Goal: Task Accomplishment & Management: Complete application form

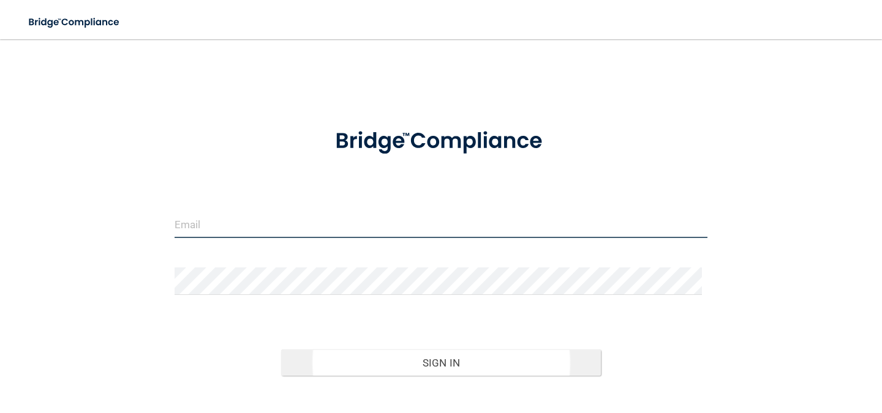
type input "[PERSON_NAME][EMAIL_ADDRESS][DOMAIN_NAME]"
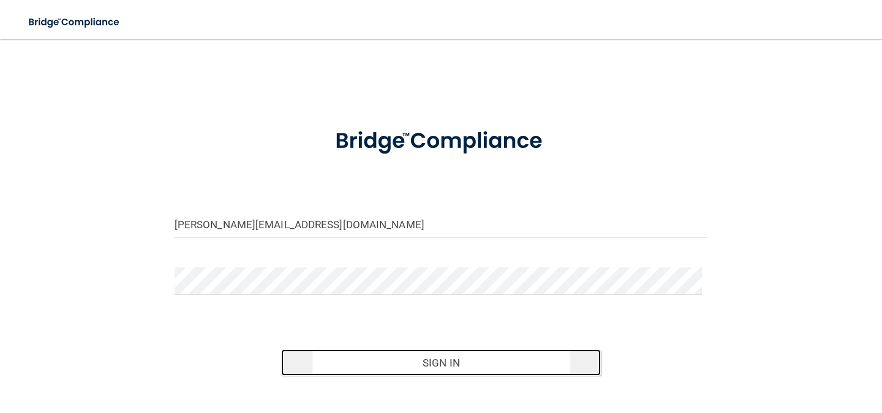
click at [431, 353] on button "Sign In" at bounding box center [441, 363] width 320 height 27
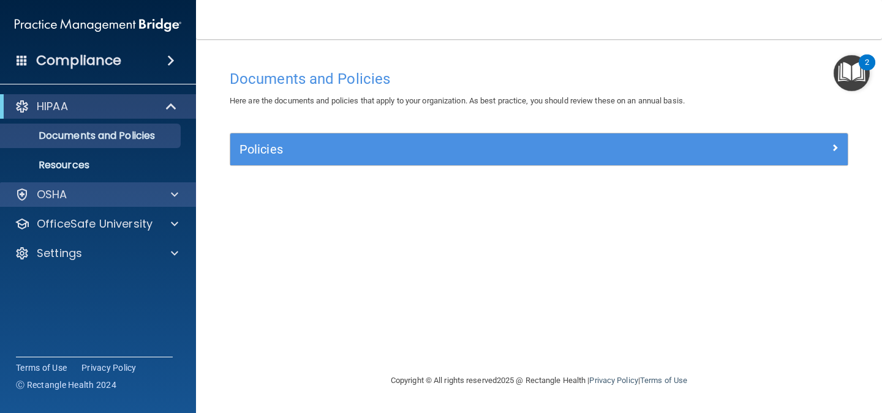
click at [105, 205] on div "OSHA" at bounding box center [98, 195] width 197 height 24
click at [167, 189] on div at bounding box center [172, 194] width 31 height 15
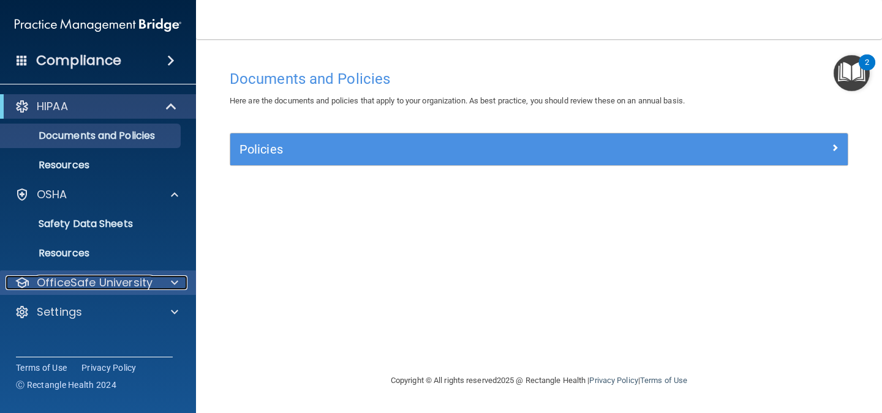
click at [170, 285] on div at bounding box center [172, 283] width 31 height 15
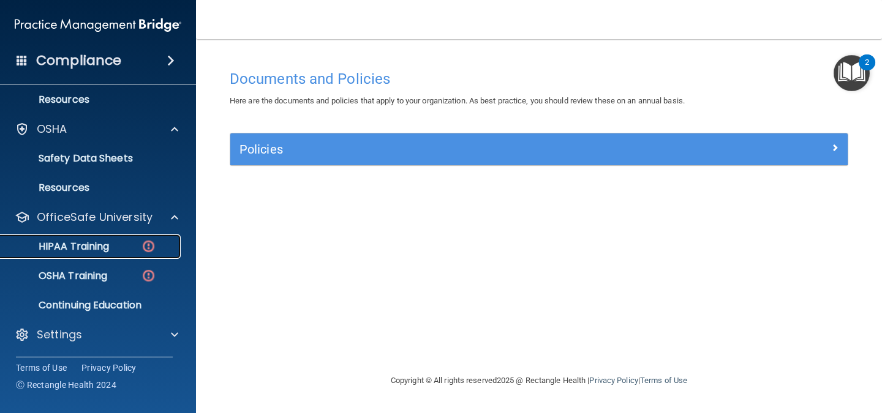
click at [101, 241] on p "HIPAA Training" at bounding box center [58, 247] width 101 height 12
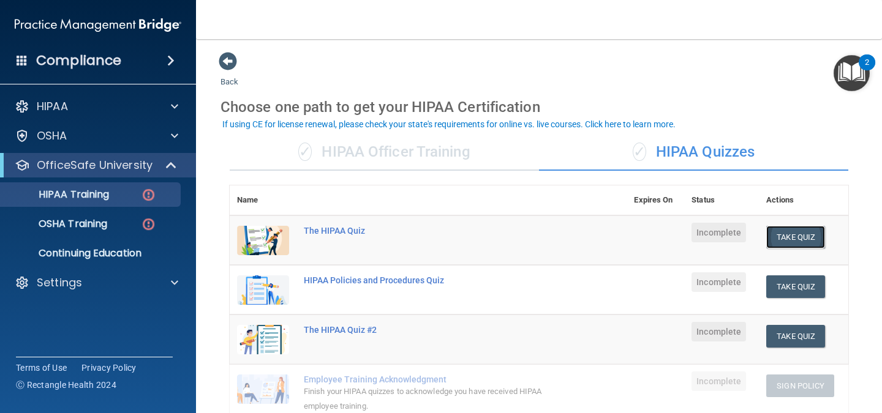
click at [803, 237] on button "Take Quiz" at bounding box center [795, 237] width 59 height 23
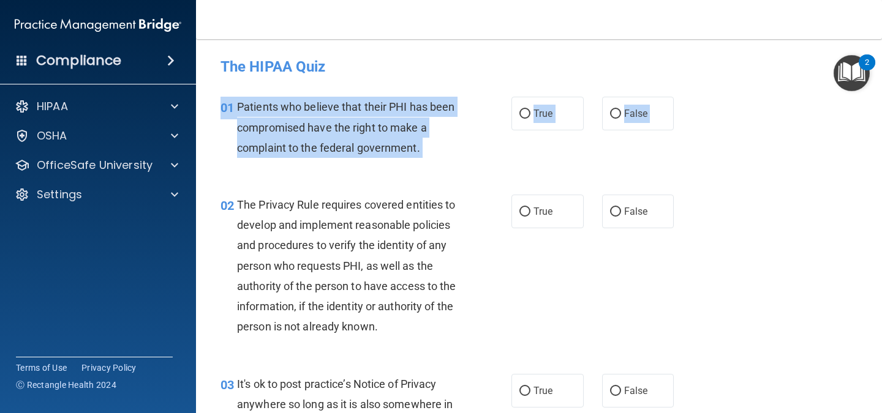
drag, startPoint x: 388, startPoint y: 92, endPoint x: 199, endPoint y: 153, distance: 198.1
click at [199, 153] on main "- The HIPAA Quiz This quiz doesn’t expire until . Are you sure you want to take…" at bounding box center [539, 226] width 686 height 374
click at [333, 156] on div "Patients who believe that their PHI has been compromised have the right to make…" at bounding box center [353, 127] width 232 height 61
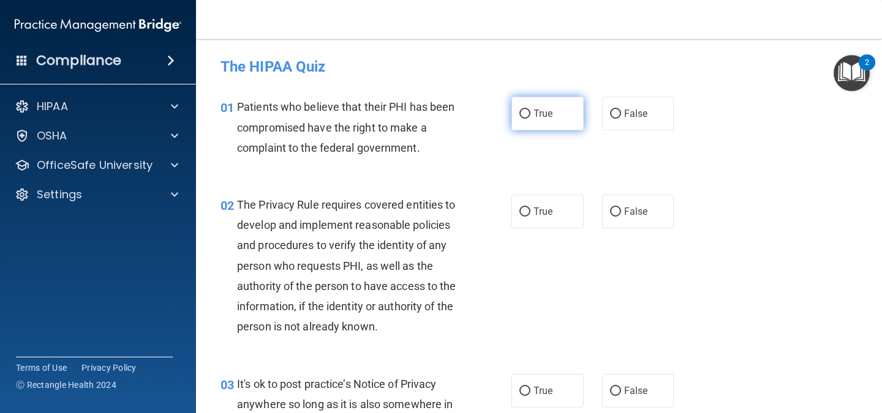
click at [522, 99] on label "True" at bounding box center [547, 114] width 72 height 34
click at [522, 110] on input "True" at bounding box center [524, 114] width 11 height 9
radio input "true"
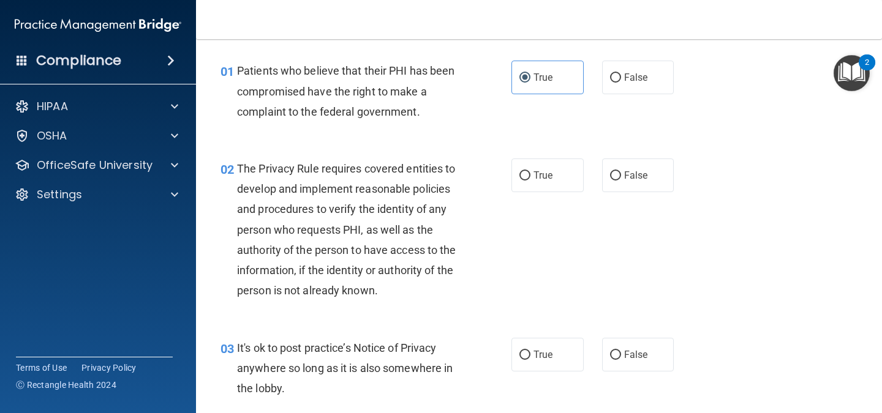
scroll to position [37, 0]
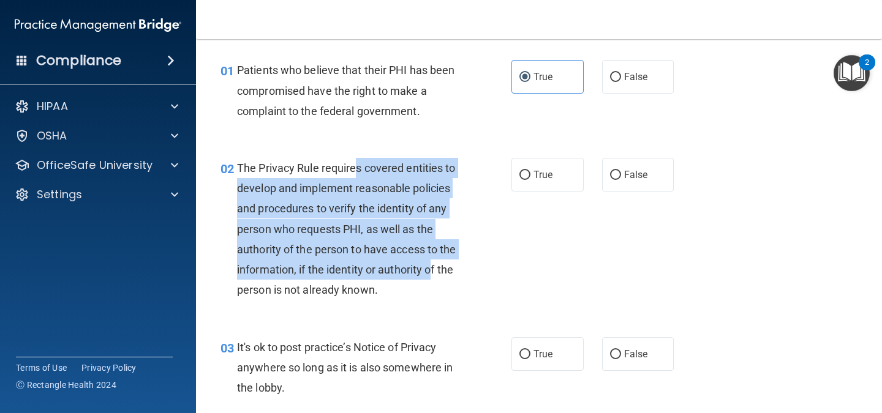
drag, startPoint x: 356, startPoint y: 160, endPoint x: 448, endPoint y: 266, distance: 139.8
click at [448, 266] on div "The Privacy Rule requires covered entities to develop and implement reasonable …" at bounding box center [353, 229] width 232 height 143
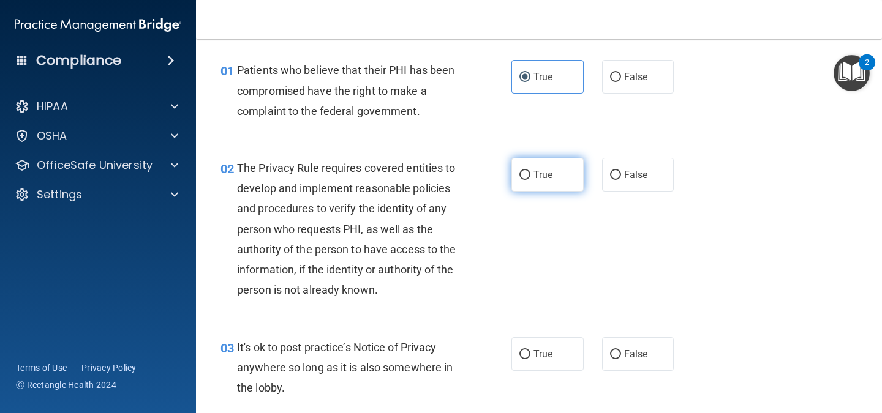
click at [529, 175] on label "True" at bounding box center [547, 175] width 72 height 34
click at [529, 175] on input "True" at bounding box center [524, 175] width 11 height 9
radio input "true"
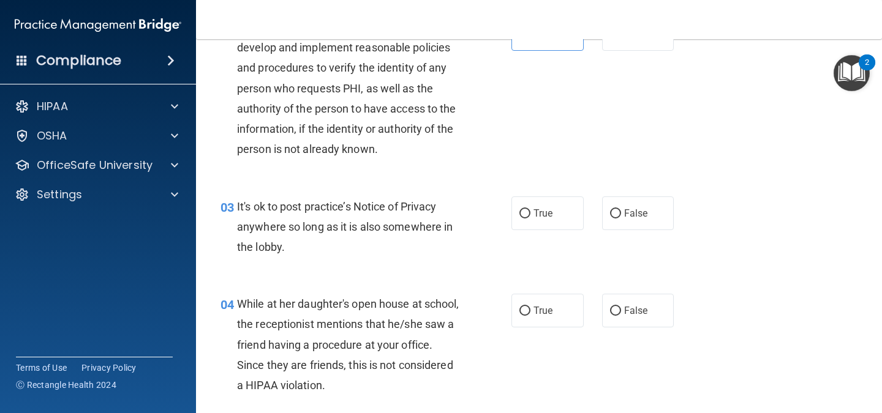
scroll to position [179, 0]
click at [303, 203] on span "It's ok to post practice’s Notice of Privacy anywhere so long as it is also som…" at bounding box center [345, 225] width 216 height 53
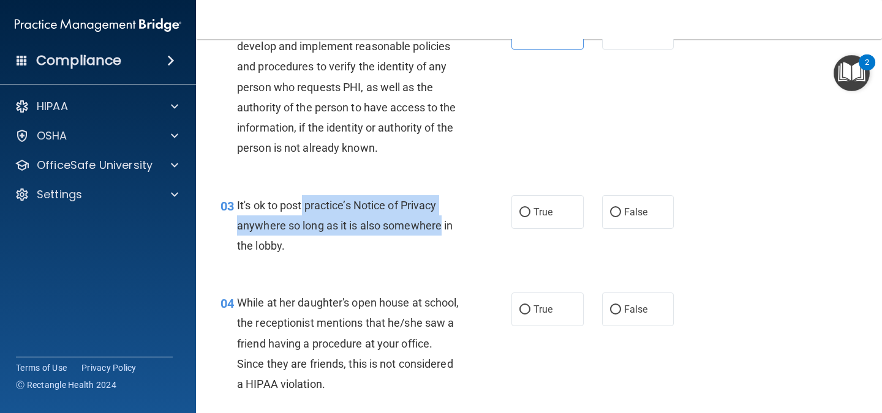
drag, startPoint x: 303, startPoint y: 203, endPoint x: 416, endPoint y: 216, distance: 114.0
click at [416, 216] on div "It's ok to post practice’s Notice of Privacy anywhere so long as it is also som…" at bounding box center [353, 225] width 232 height 61
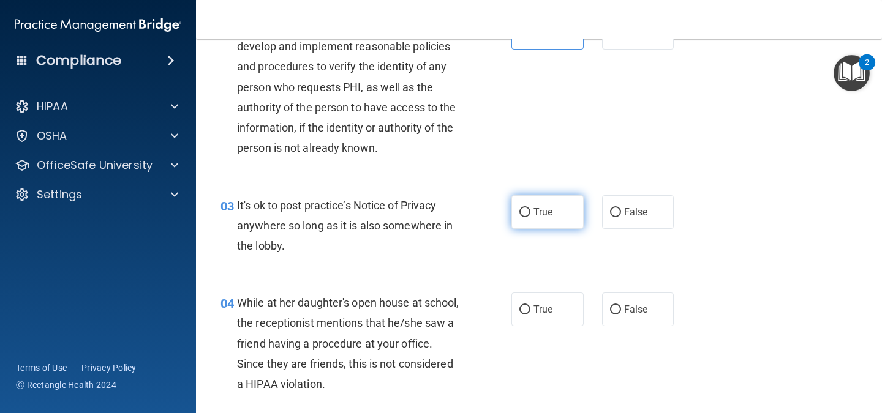
click at [527, 211] on label "True" at bounding box center [547, 212] width 72 height 34
click at [527, 211] on input "True" at bounding box center [524, 212] width 11 height 9
radio input "true"
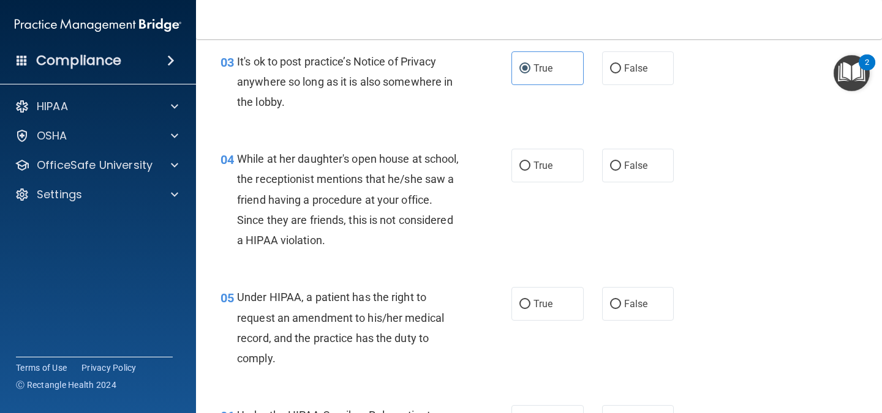
scroll to position [324, 0]
click at [284, 173] on span "While at her daughter's open house at school, the receptionist mentions that he…" at bounding box center [348, 198] width 222 height 94
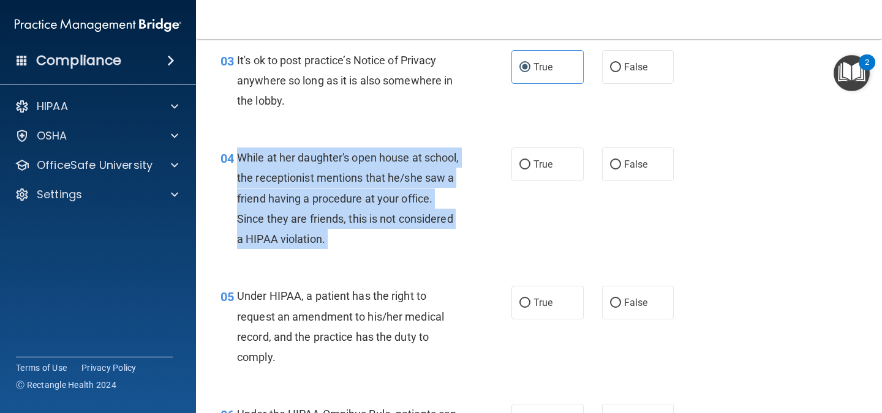
click at [284, 173] on span "While at her daughter's open house at school, the receptionist mentions that he…" at bounding box center [348, 198] width 222 height 94
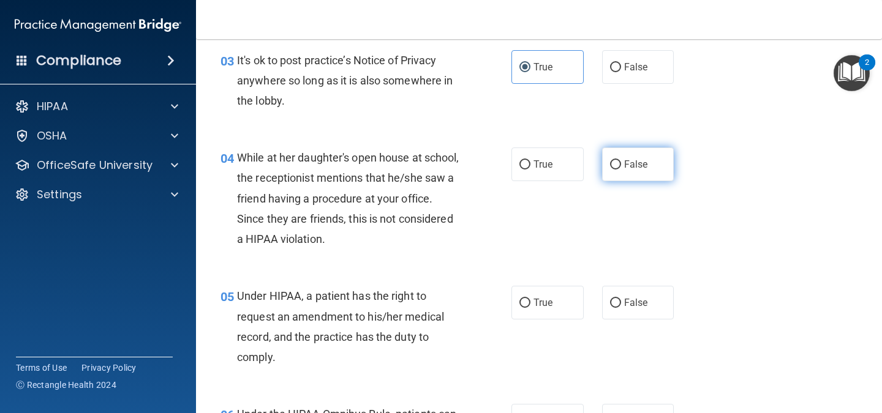
click at [624, 165] on span "False" at bounding box center [636, 165] width 24 height 12
click at [618, 165] on input "False" at bounding box center [615, 164] width 11 height 9
radio input "true"
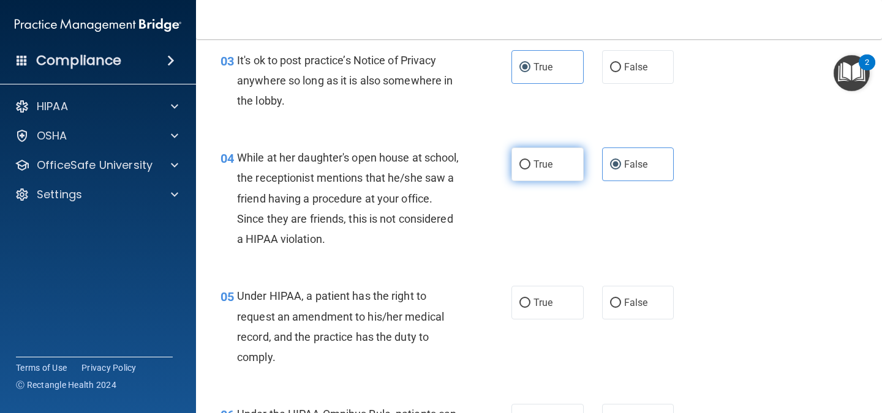
click at [543, 165] on span "True" at bounding box center [542, 165] width 19 height 12
click at [530, 165] on input "True" at bounding box center [524, 164] width 11 height 9
radio input "true"
radio input "false"
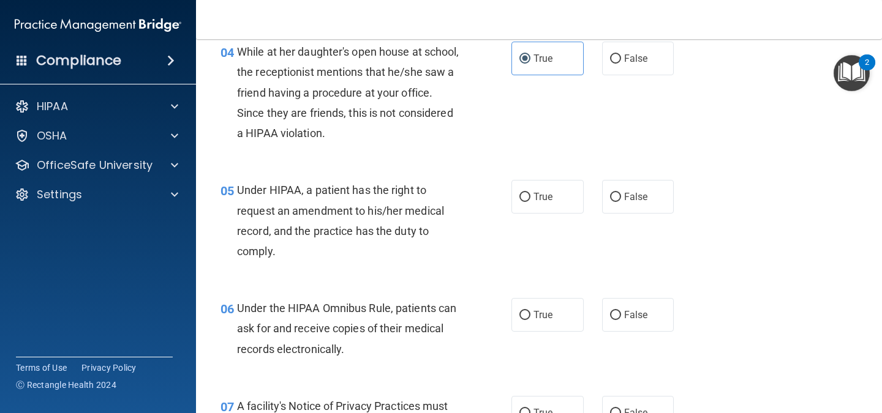
scroll to position [431, 0]
click at [298, 187] on span "Under HIPAA, a patient has the right to request an amendment to his/her medical…" at bounding box center [340, 220] width 207 height 74
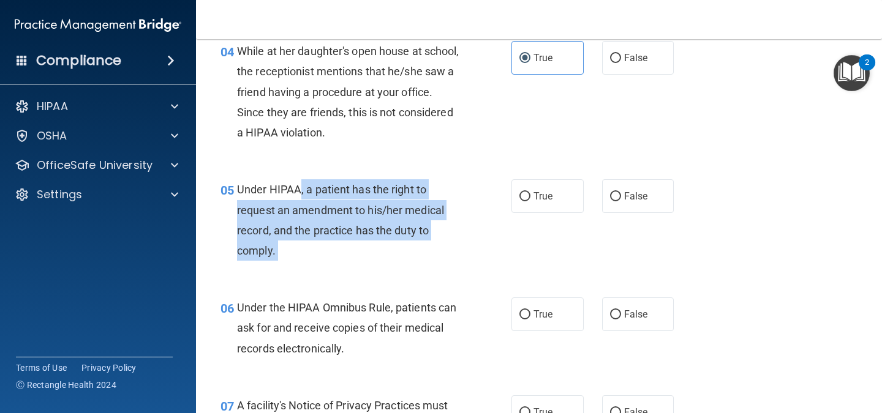
drag, startPoint x: 298, startPoint y: 187, endPoint x: 303, endPoint y: 250, distance: 63.8
click at [303, 250] on div "Under HIPAA, a patient has the right to request an amendment to his/her medical…" at bounding box center [353, 219] width 232 height 81
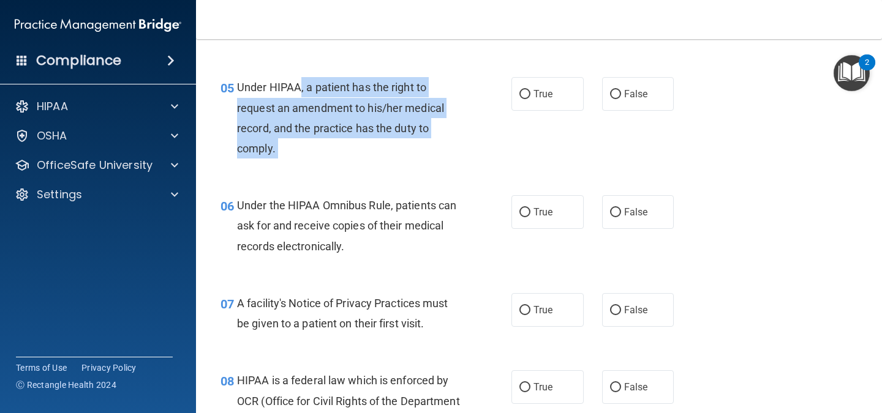
scroll to position [533, 0]
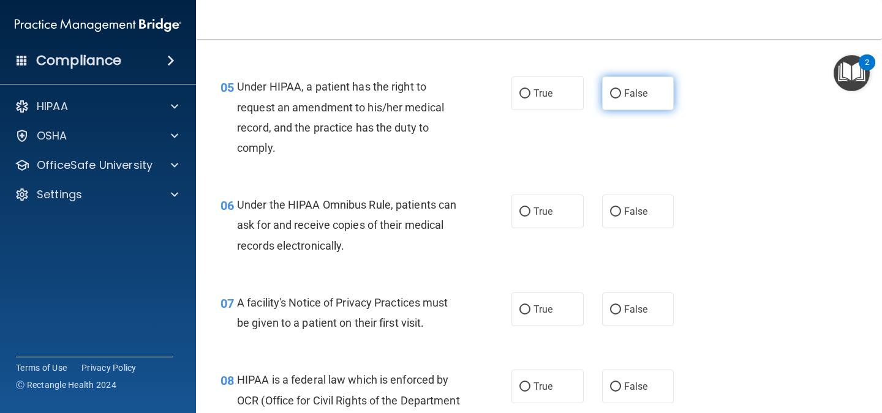
click at [639, 78] on label "False" at bounding box center [638, 94] width 72 height 34
click at [621, 89] on input "False" at bounding box center [615, 93] width 11 height 9
radio input "true"
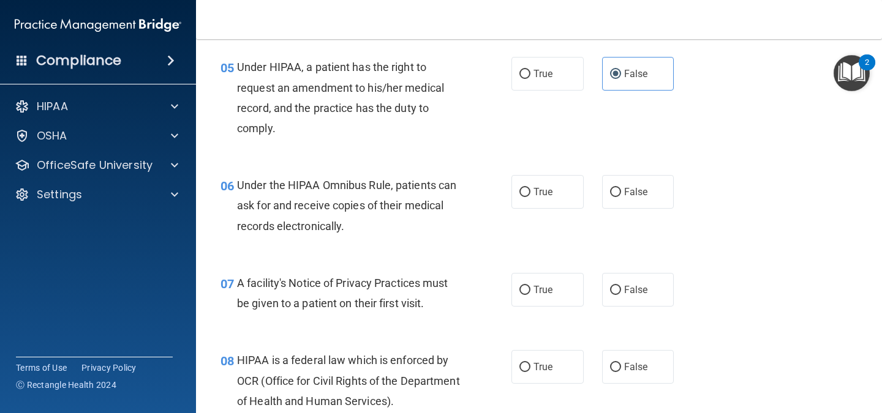
scroll to position [543, 0]
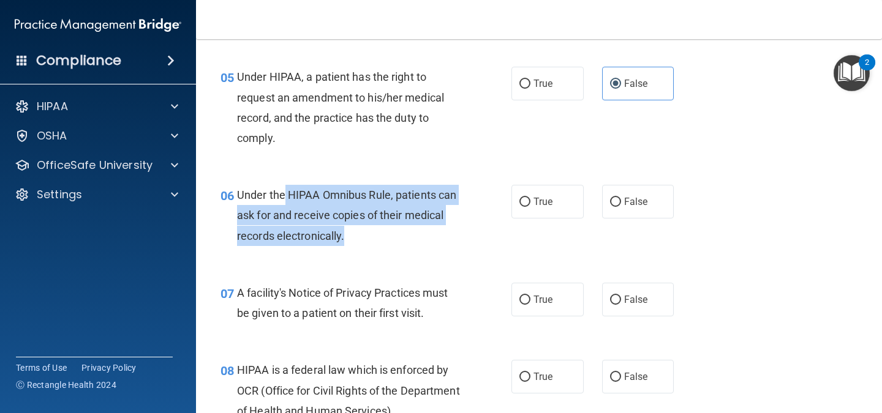
drag, startPoint x: 285, startPoint y: 198, endPoint x: 421, endPoint y: 231, distance: 139.9
click at [421, 231] on div "Under the HIPAA Omnibus Rule, patients can ask for and receive copies of their …" at bounding box center [353, 215] width 232 height 61
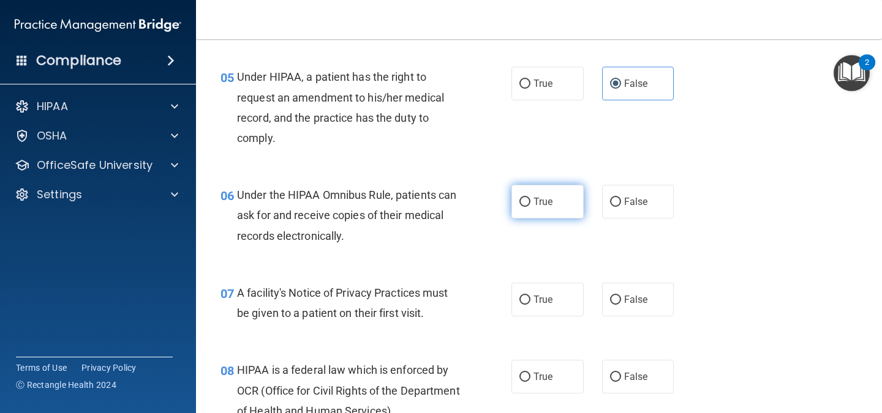
click at [535, 211] on label "True" at bounding box center [547, 202] width 72 height 34
click at [530, 207] on input "True" at bounding box center [524, 202] width 11 height 9
radio input "true"
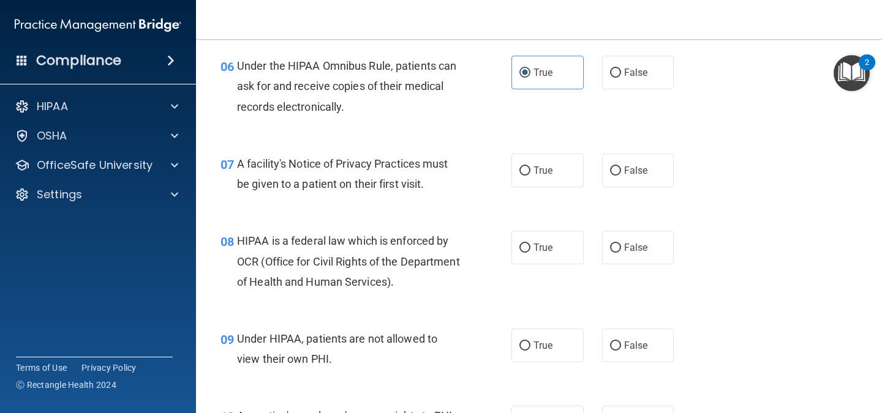
click at [246, 159] on span "A facility's Notice of Privacy Practices must be given to a patient on their fi…" at bounding box center [342, 173] width 211 height 33
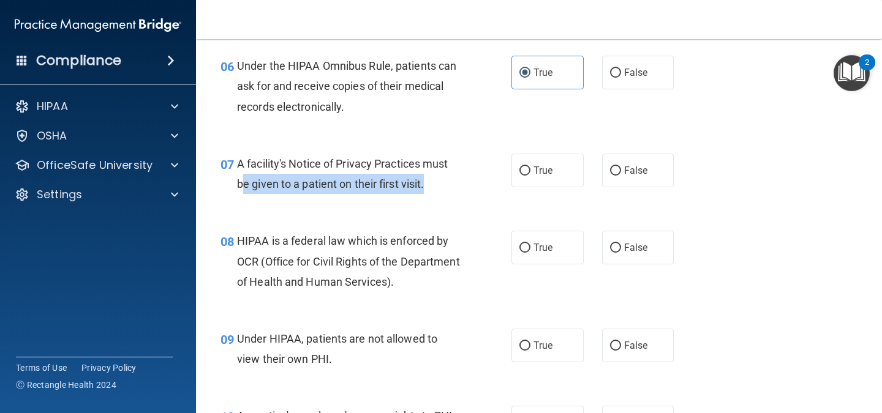
drag, startPoint x: 240, startPoint y: 183, endPoint x: 448, endPoint y: 184, distance: 208.2
click at [448, 184] on div "A facility's Notice of Privacy Practices must be given to a patient on their fi…" at bounding box center [353, 174] width 232 height 40
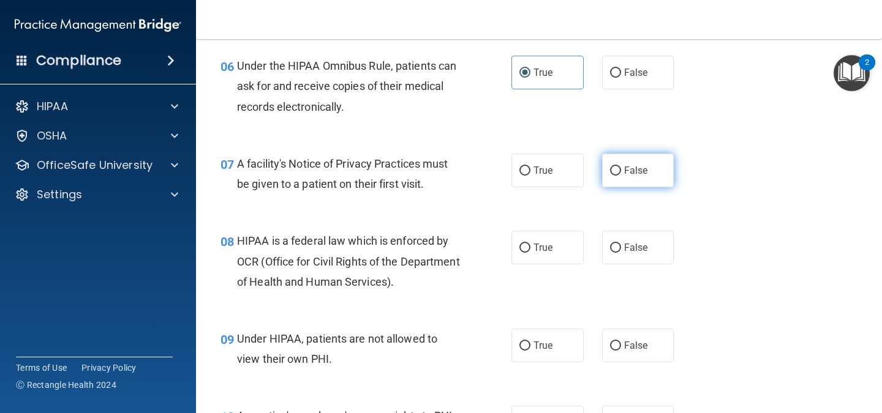
click at [649, 176] on label "False" at bounding box center [638, 171] width 72 height 34
click at [621, 176] on input "False" at bounding box center [615, 171] width 11 height 9
radio input "true"
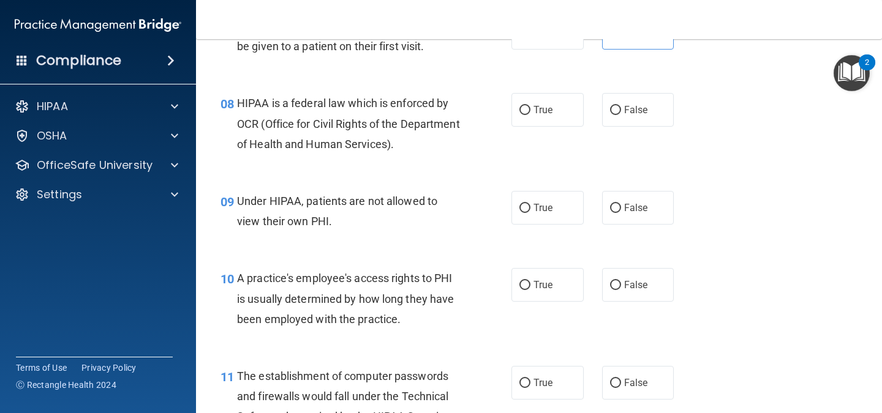
scroll to position [811, 0]
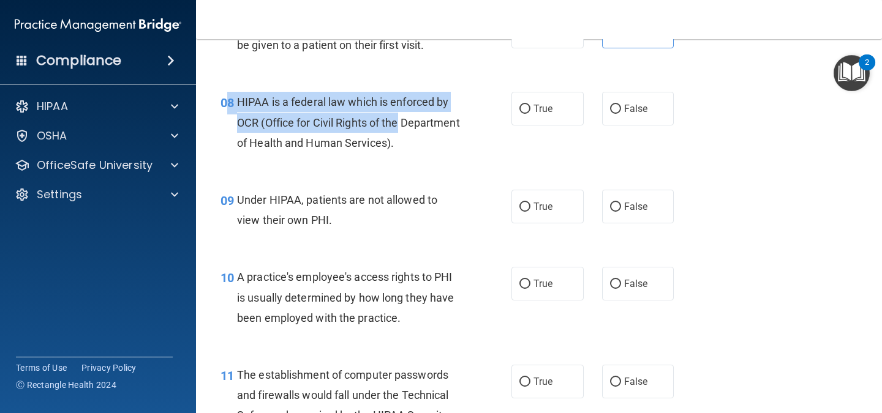
drag, startPoint x: 230, startPoint y: 99, endPoint x: 427, endPoint y: 123, distance: 198.6
click at [427, 123] on div "08 HIPAA is a federal law which is enforced by OCR (Office for Civil Rights of …" at bounding box center [366, 125] width 328 height 67
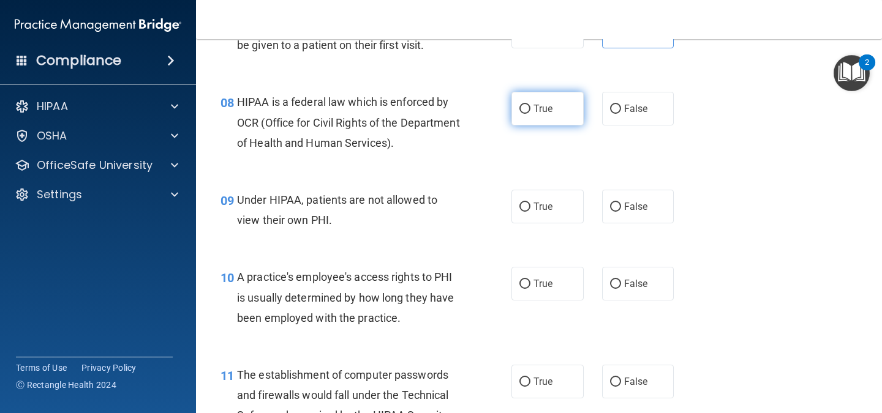
click at [552, 104] on label "True" at bounding box center [547, 109] width 72 height 34
click at [530, 105] on input "True" at bounding box center [524, 109] width 11 height 9
radio input "true"
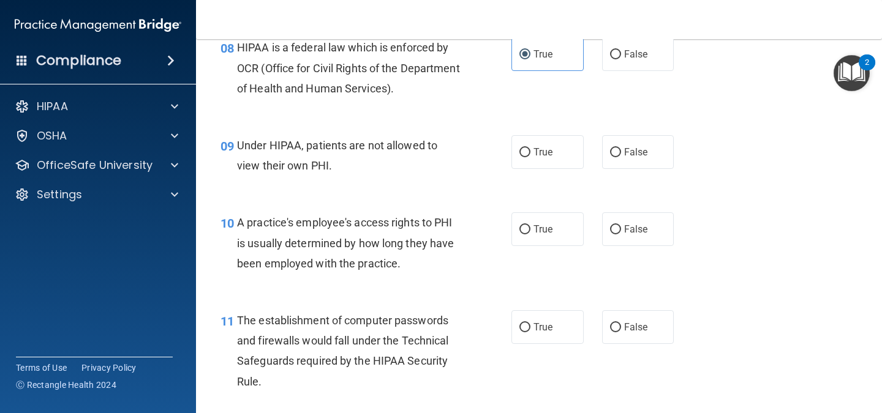
scroll to position [868, 0]
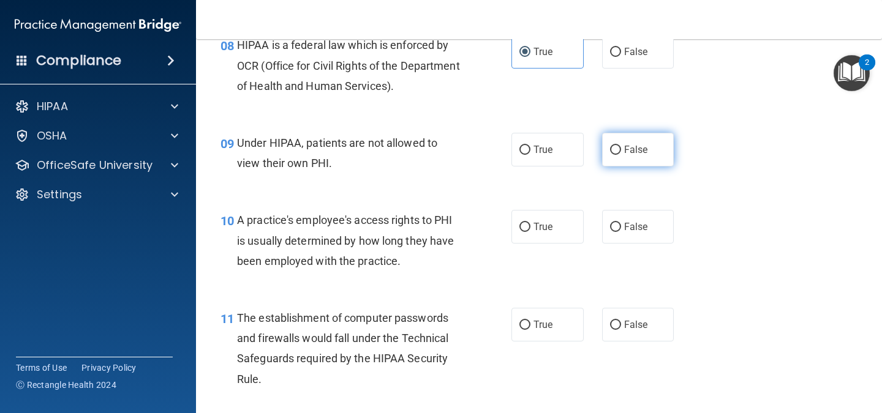
click at [644, 146] on label "False" at bounding box center [638, 150] width 72 height 34
click at [621, 146] on input "False" at bounding box center [615, 150] width 11 height 9
radio input "true"
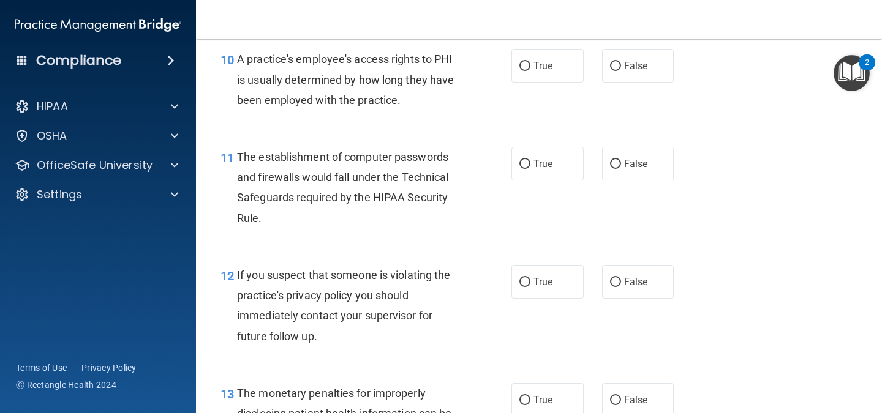
scroll to position [1029, 0]
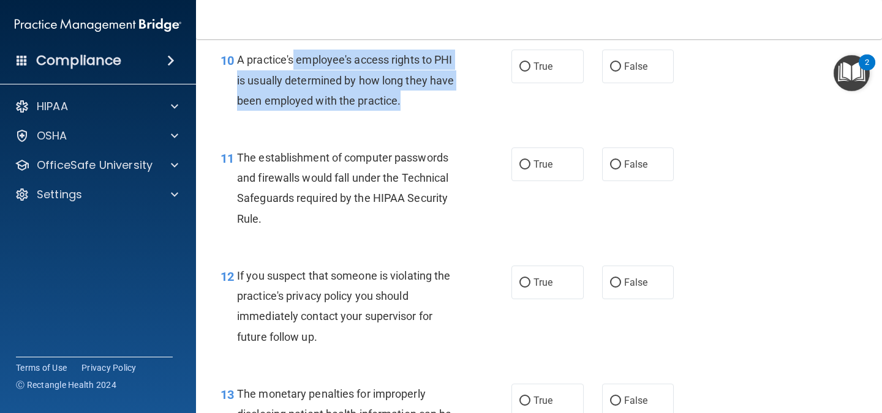
drag, startPoint x: 292, startPoint y: 59, endPoint x: 432, endPoint y: 105, distance: 147.6
click at [432, 105] on div "A practice's employee's access rights to PHI is usually determined by how long …" at bounding box center [353, 80] width 232 height 61
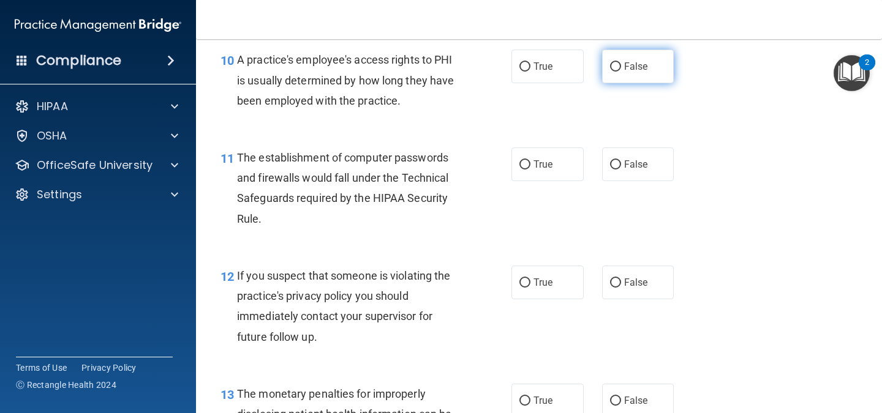
click at [636, 61] on span "False" at bounding box center [636, 67] width 24 height 12
click at [621, 62] on input "False" at bounding box center [615, 66] width 11 height 9
radio input "true"
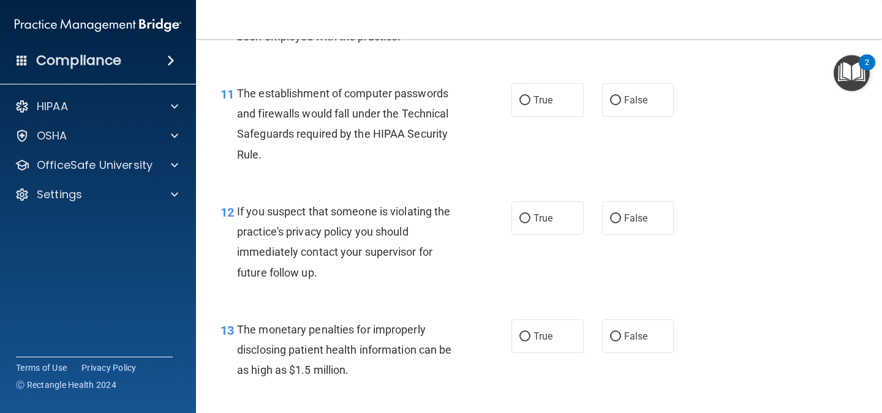
scroll to position [1094, 0]
click at [537, 94] on span "True" at bounding box center [542, 100] width 19 height 12
click at [530, 96] on input "True" at bounding box center [524, 100] width 11 height 9
radio input "true"
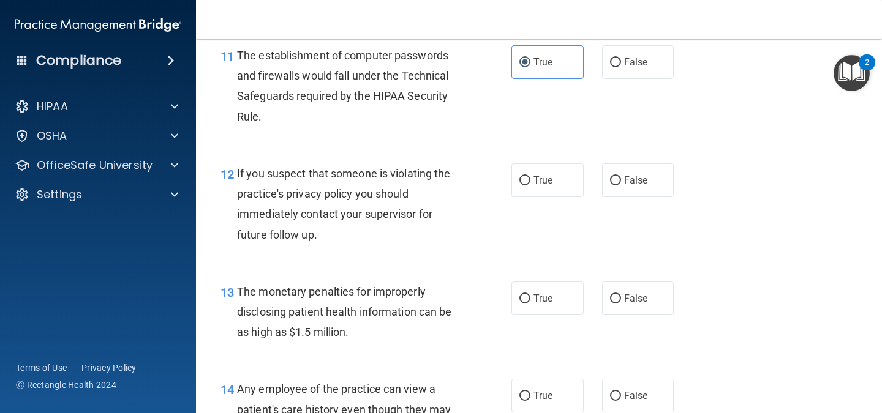
scroll to position [1132, 0]
click at [529, 187] on label "True" at bounding box center [547, 180] width 72 height 34
click at [529, 185] on input "True" at bounding box center [524, 180] width 11 height 9
radio input "true"
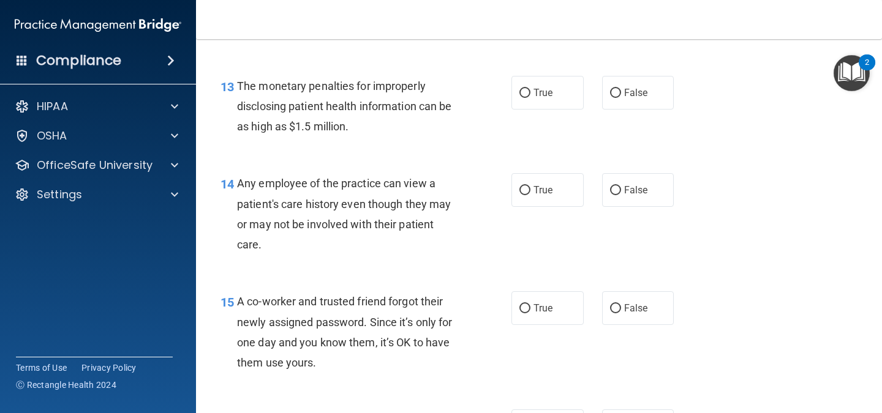
scroll to position [1338, 0]
click at [523, 94] on input "True" at bounding box center [524, 92] width 11 height 9
radio input "true"
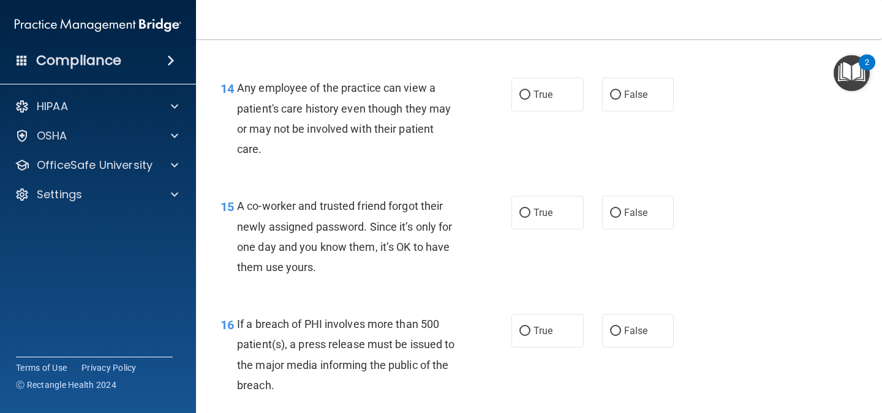
scroll to position [1434, 0]
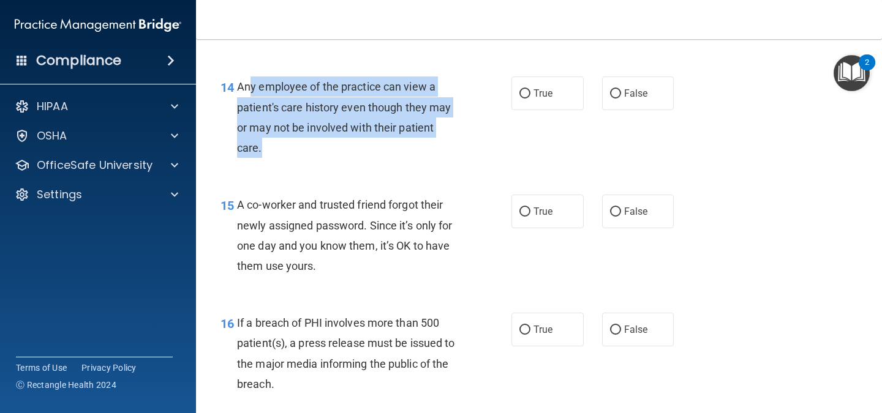
drag, startPoint x: 250, startPoint y: 84, endPoint x: 355, endPoint y: 149, distance: 124.1
click at [355, 149] on div "Any employee of the practice can view a patient's care history even though they…" at bounding box center [353, 117] width 232 height 81
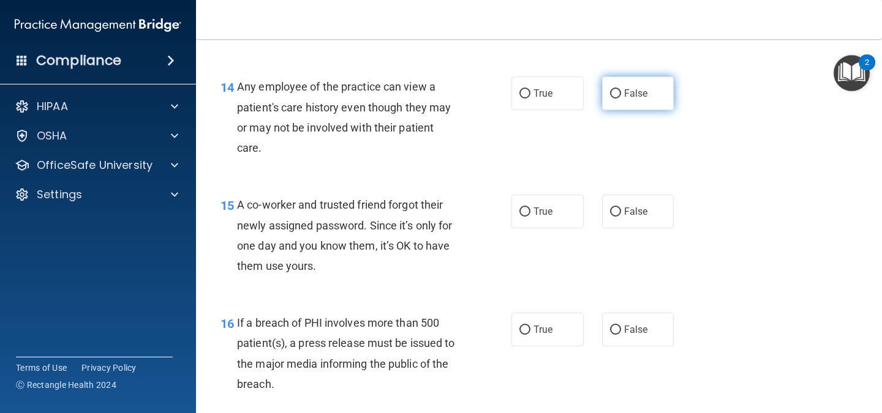
click at [656, 99] on label "False" at bounding box center [638, 94] width 72 height 34
click at [621, 99] on input "False" at bounding box center [615, 93] width 11 height 9
radio input "true"
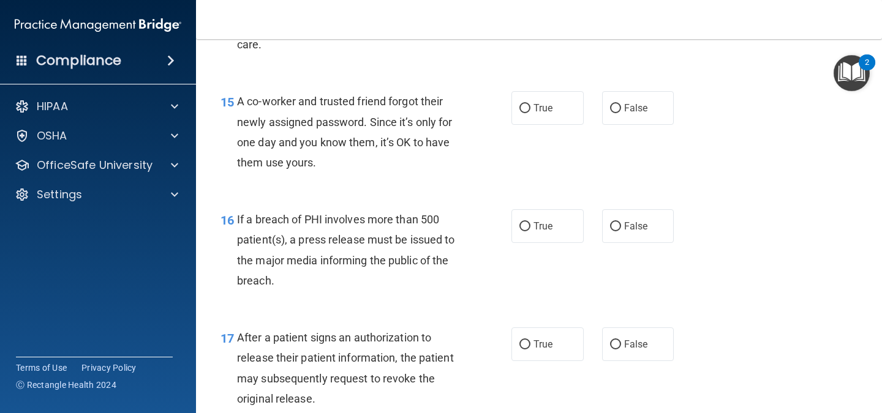
scroll to position [1539, 0]
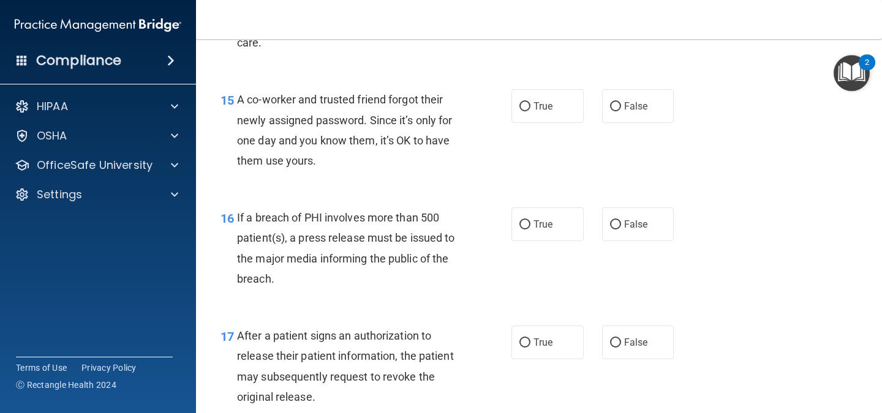
drag, startPoint x: 250, startPoint y: 95, endPoint x: 328, endPoint y: 113, distance: 79.8
click at [328, 113] on div "A co-worker and trusted friend forgot their newly assigned password. Since it’s…" at bounding box center [353, 129] width 232 height 81
click at [355, 122] on span "A co-worker and trusted friend forgot their newly assigned password. Since it’s…" at bounding box center [344, 130] width 215 height 74
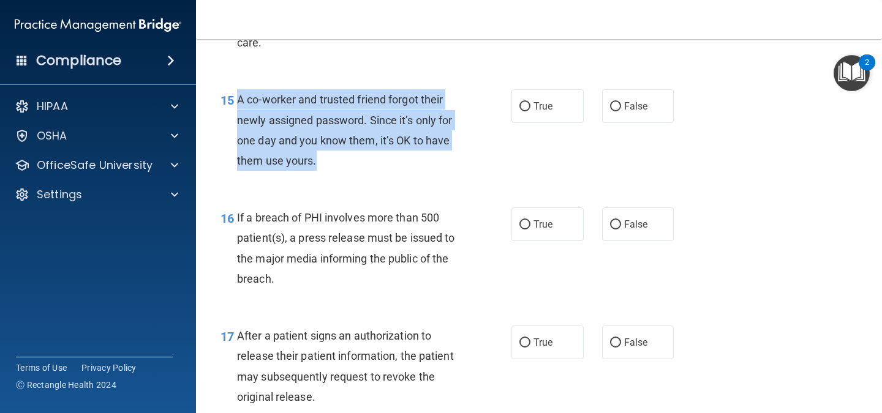
drag, startPoint x: 237, startPoint y: 99, endPoint x: 443, endPoint y: 156, distance: 214.1
click at [443, 156] on div "A co-worker and trusted friend forgot their newly assigned password. Since it’s…" at bounding box center [353, 129] width 232 height 81
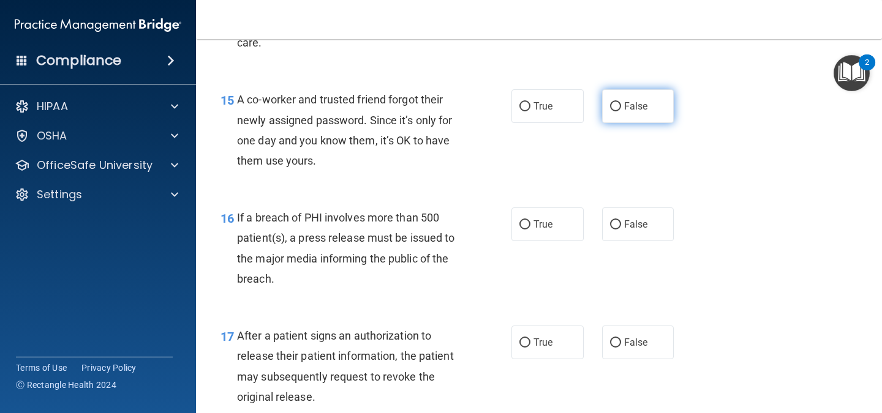
click at [636, 103] on span "False" at bounding box center [636, 106] width 24 height 12
click at [621, 103] on input "False" at bounding box center [615, 106] width 11 height 9
radio input "true"
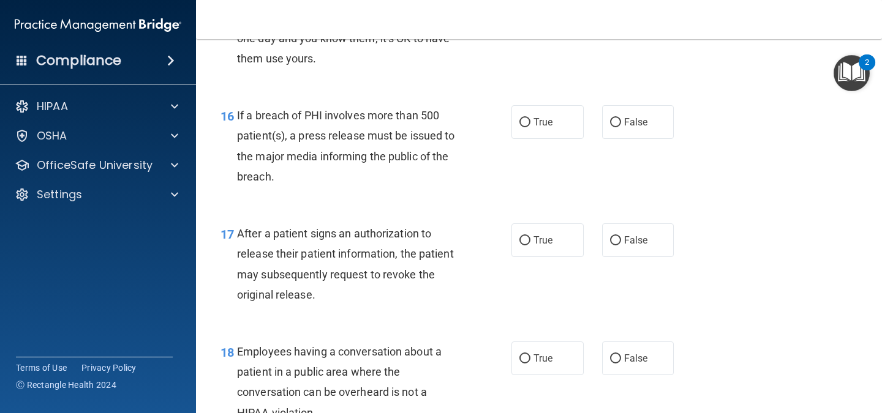
scroll to position [1644, 0]
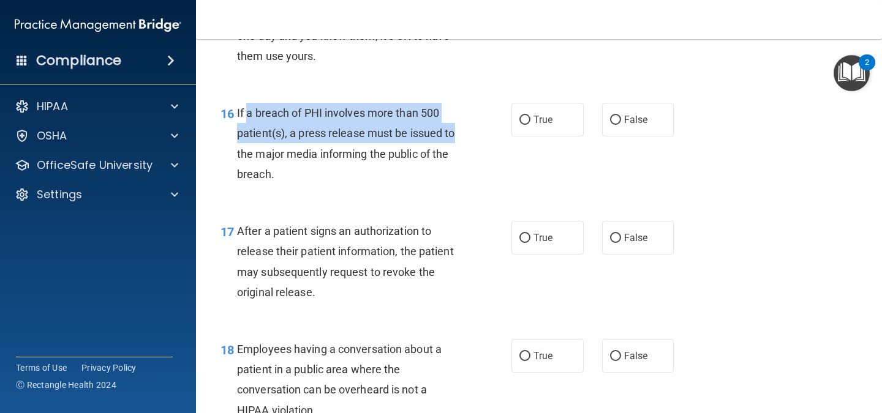
drag, startPoint x: 249, startPoint y: 104, endPoint x: 457, endPoint y: 125, distance: 209.3
click at [457, 125] on div "If a breach of PHI involves more than 500 patient(s), a press release must be i…" at bounding box center [353, 143] width 232 height 81
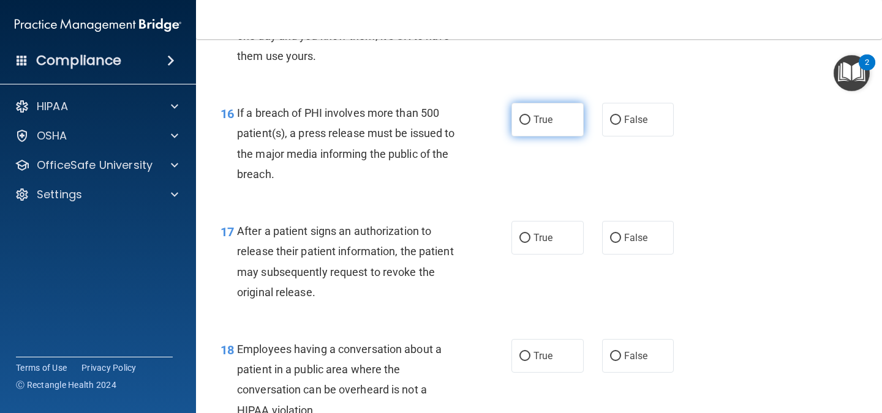
click at [540, 119] on span "True" at bounding box center [542, 120] width 19 height 12
click at [530, 119] on input "True" at bounding box center [524, 120] width 11 height 9
radio input "true"
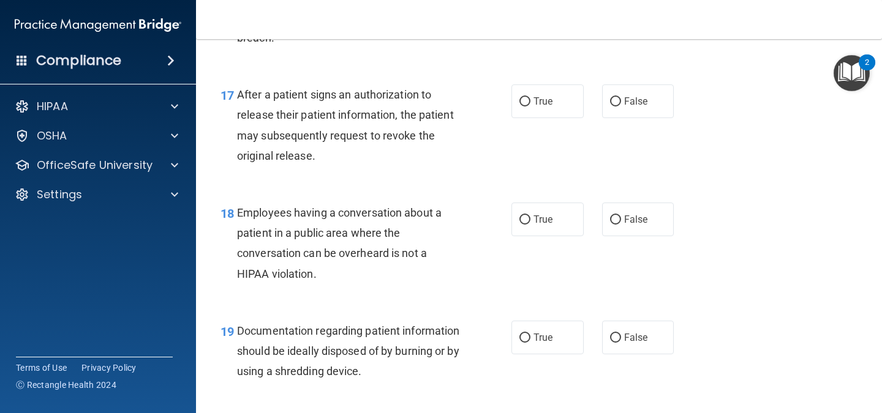
scroll to position [1781, 0]
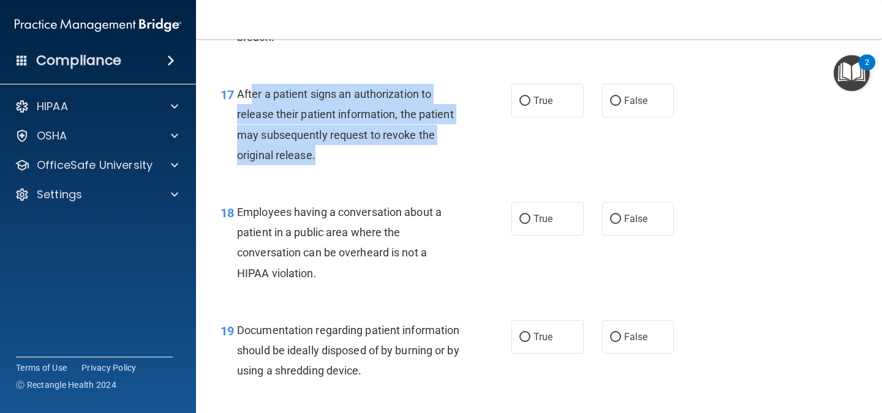
drag, startPoint x: 254, startPoint y: 99, endPoint x: 435, endPoint y: 153, distance: 189.3
click at [435, 153] on div "After a patient signs an authorization to release their patient information, th…" at bounding box center [353, 124] width 232 height 81
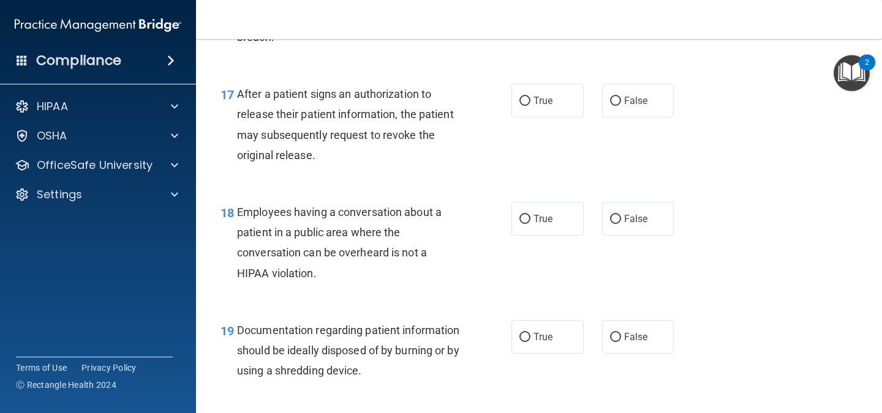
click at [554, 118] on div "17 After a patient signs an authorization to release their patient information,…" at bounding box center [538, 128] width 655 height 118
click at [552, 108] on label "True" at bounding box center [547, 101] width 72 height 34
click at [530, 106] on input "True" at bounding box center [524, 101] width 11 height 9
radio input "true"
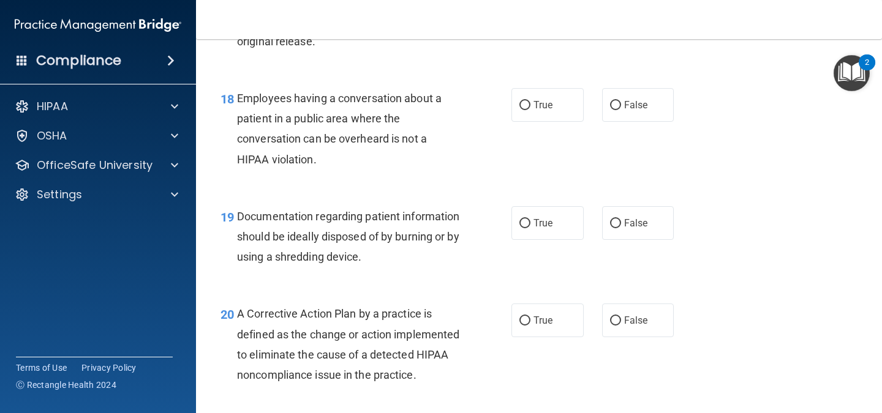
scroll to position [1894, 0]
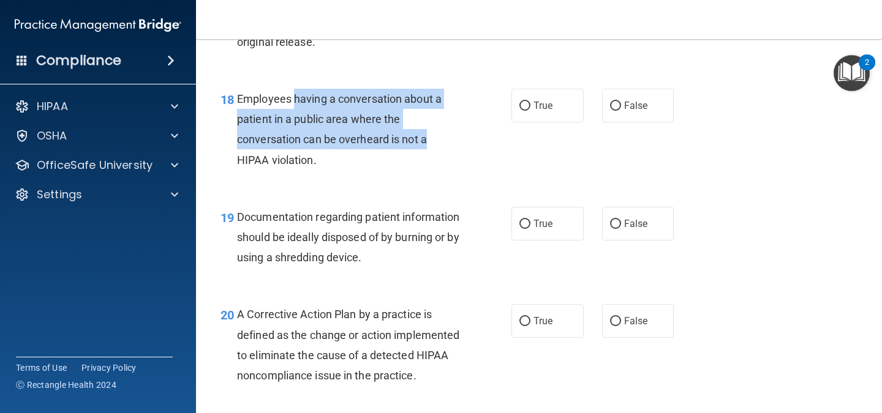
drag, startPoint x: 296, startPoint y: 93, endPoint x: 443, endPoint y: 137, distance: 153.5
click at [443, 137] on div "Employees having a conversation about a patient in a public area where the conv…" at bounding box center [353, 129] width 232 height 81
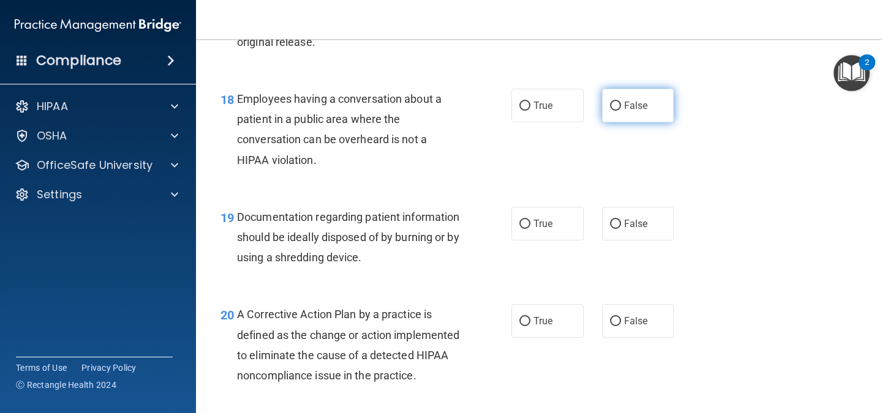
click at [656, 92] on label "False" at bounding box center [638, 106] width 72 height 34
click at [621, 102] on input "False" at bounding box center [615, 106] width 11 height 9
radio input "true"
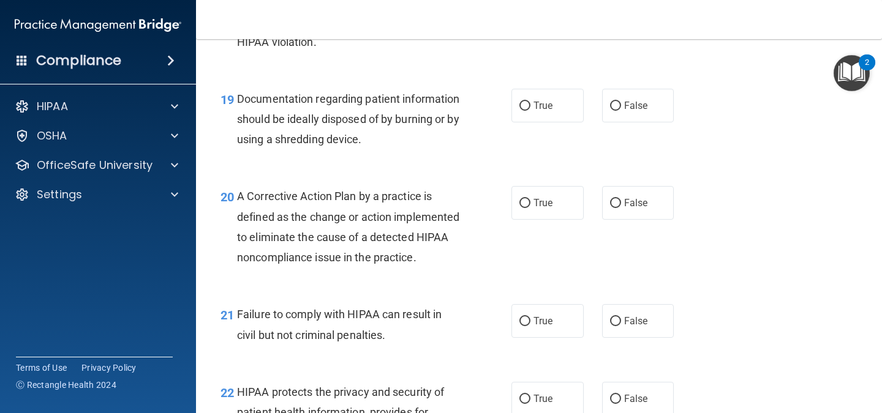
scroll to position [2013, 0]
click at [511, 111] on label "True" at bounding box center [547, 105] width 72 height 34
click at [519, 110] on input "True" at bounding box center [524, 105] width 11 height 9
radio input "true"
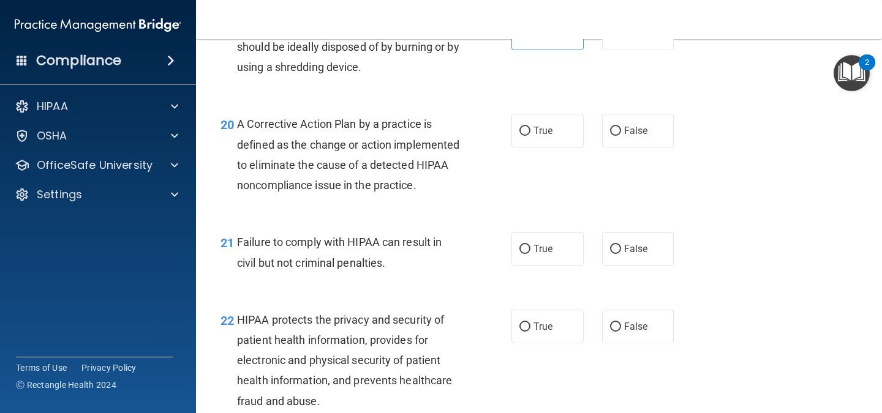
scroll to position [2089, 0]
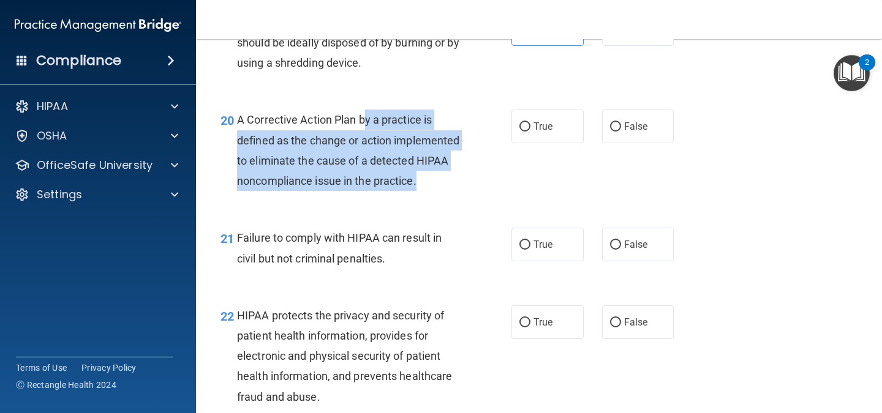
drag, startPoint x: 364, startPoint y: 122, endPoint x: 471, endPoint y: 195, distance: 130.0
click at [471, 195] on div "20 A Corrective Action Plan by a practice is defined as the change or action im…" at bounding box center [366, 154] width 328 height 88
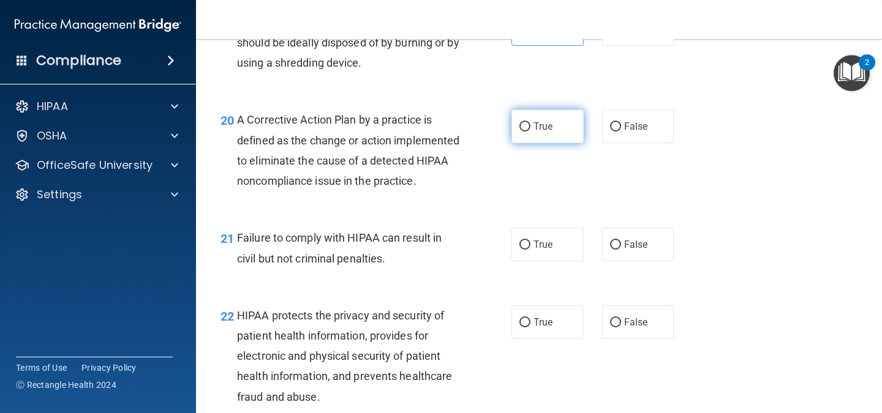
click at [524, 135] on label "True" at bounding box center [547, 127] width 72 height 34
click at [524, 132] on input "True" at bounding box center [524, 126] width 11 height 9
radio input "true"
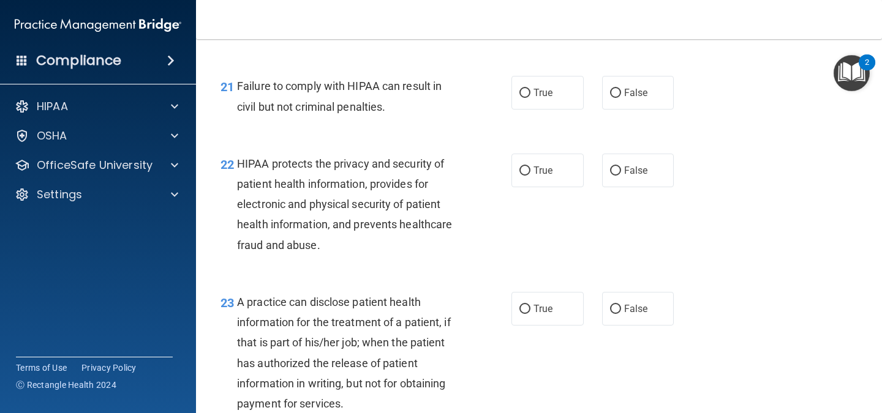
scroll to position [2241, 0]
click at [643, 107] on label "False" at bounding box center [638, 92] width 72 height 34
click at [621, 97] on input "False" at bounding box center [615, 92] width 11 height 9
radio input "true"
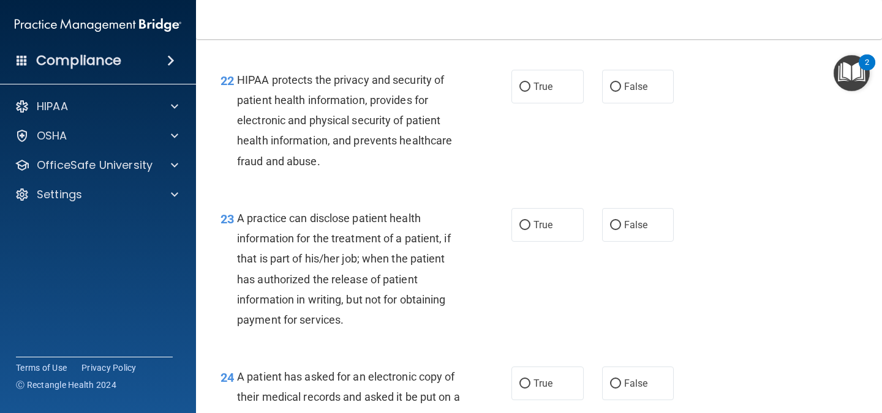
scroll to position [2326, 0]
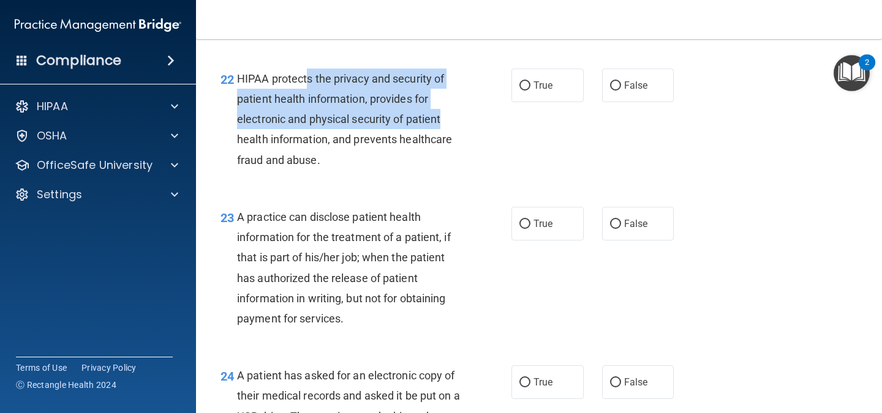
drag, startPoint x: 309, startPoint y: 94, endPoint x: 483, endPoint y: 137, distance: 179.3
click at [483, 137] on div "22 HIPAA protects the privacy and security of patient health information, provi…" at bounding box center [366, 123] width 328 height 108
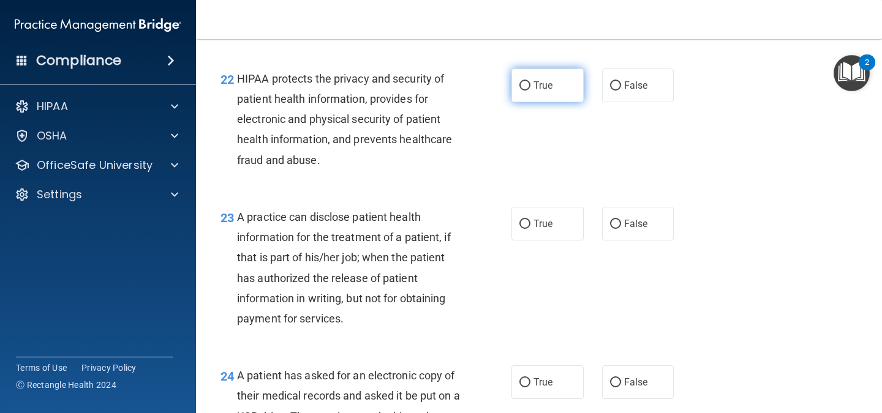
click at [534, 94] on label "True" at bounding box center [547, 86] width 72 height 34
click at [530, 91] on input "True" at bounding box center [524, 85] width 11 height 9
radio input "true"
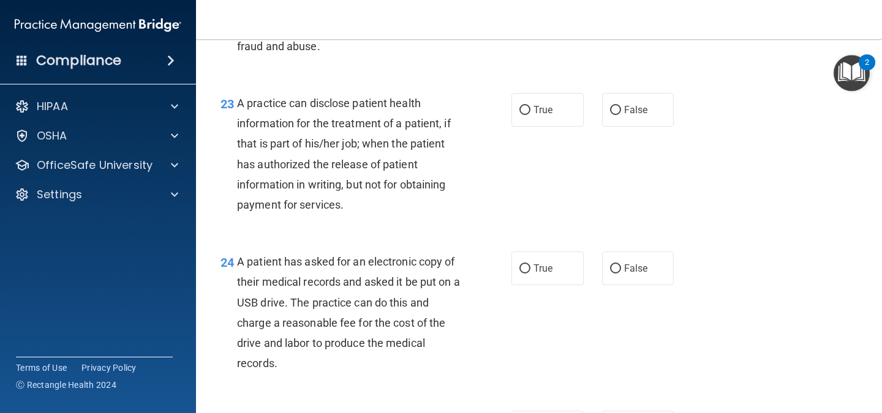
scroll to position [2441, 0]
click at [323, 123] on span "A practice can disclose patient health information for the treatment of a patie…" at bounding box center [344, 153] width 214 height 115
click at [325, 122] on span "A practice can disclose patient health information for the treatment of a patie…" at bounding box center [344, 153] width 214 height 115
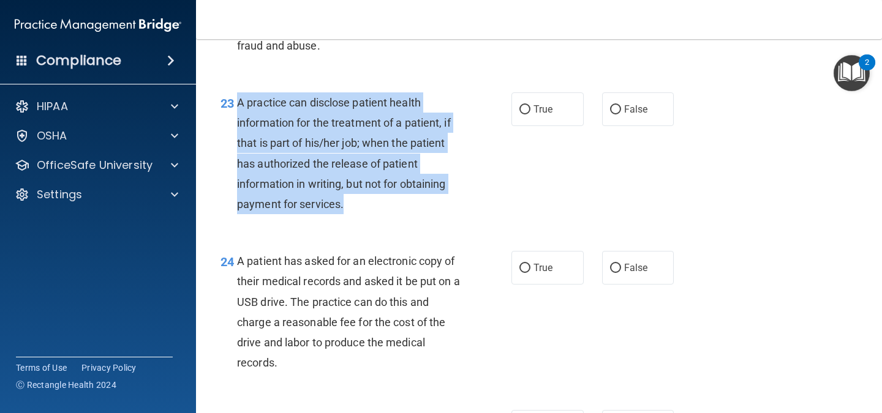
drag, startPoint x: 231, startPoint y: 124, endPoint x: 386, endPoint y: 228, distance: 186.5
click at [386, 220] on div "23 A practice can disclose patient health information for the treatment of a pa…" at bounding box center [366, 156] width 328 height 128
click at [362, 214] on div "A practice can disclose patient health information for the treatment of a patie…" at bounding box center [353, 153] width 232 height 122
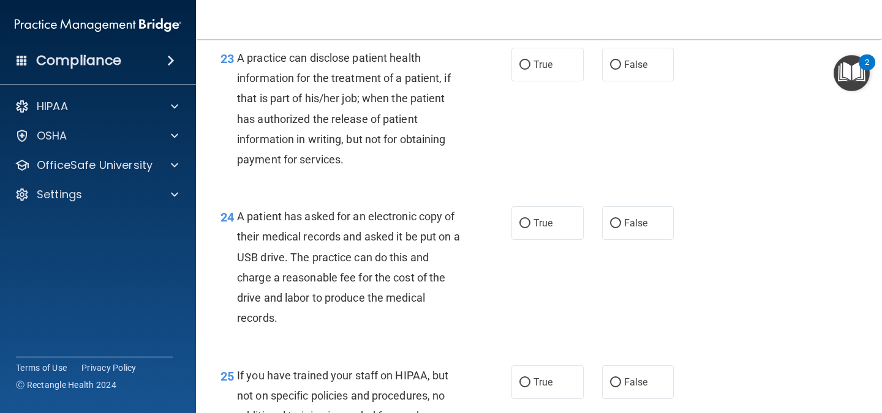
scroll to position [2486, 0]
click at [610, 69] on input "False" at bounding box center [615, 64] width 11 height 9
radio input "true"
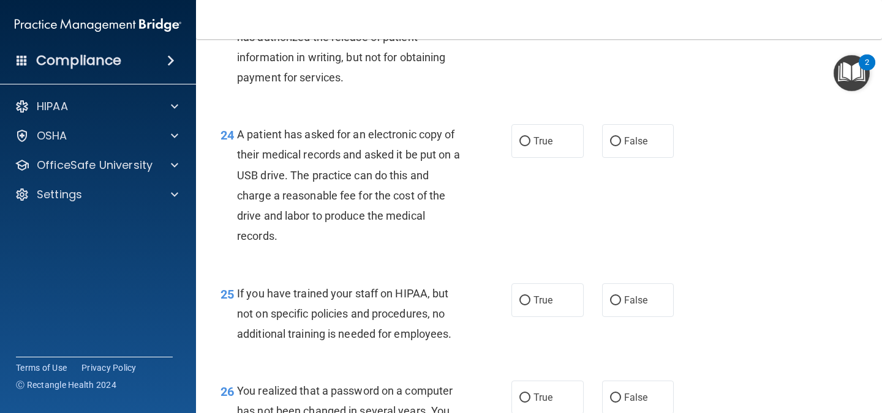
scroll to position [2568, 0]
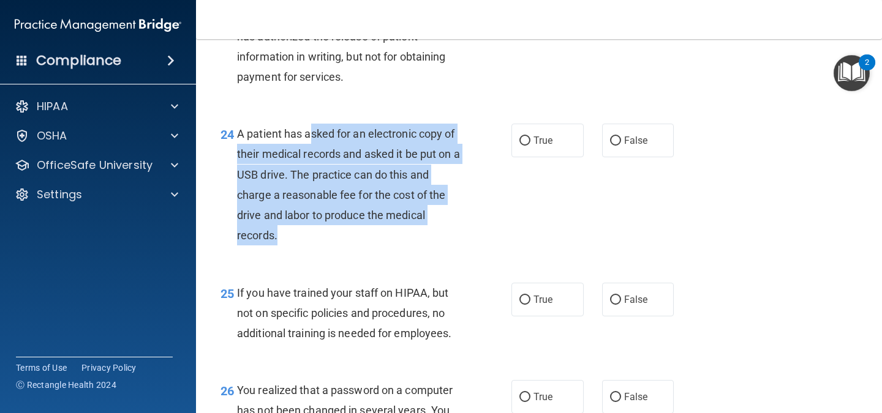
drag, startPoint x: 312, startPoint y: 159, endPoint x: 450, endPoint y: 246, distance: 162.9
click at [450, 246] on div "A patient has asked for an electronic copy of their medical records and asked i…" at bounding box center [353, 185] width 232 height 122
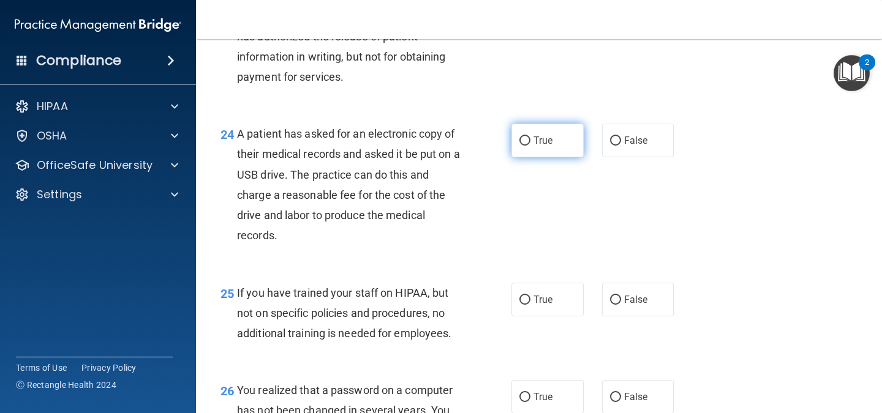
click at [537, 146] on span "True" at bounding box center [542, 141] width 19 height 12
click at [530, 146] on input "True" at bounding box center [524, 141] width 11 height 9
radio input "true"
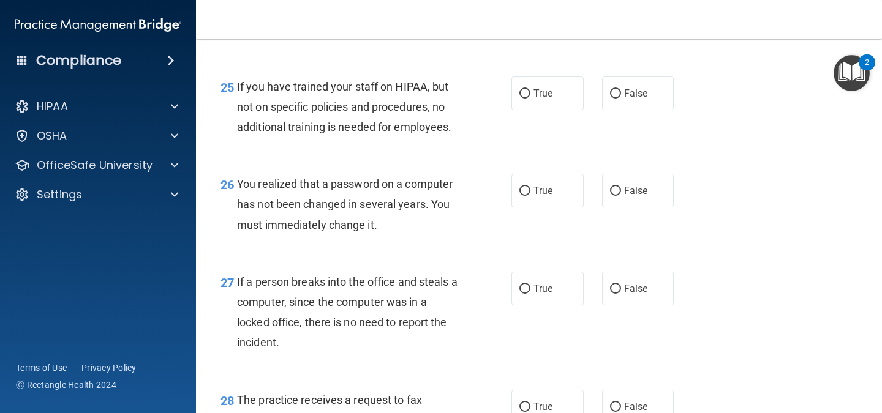
scroll to position [2772, 0]
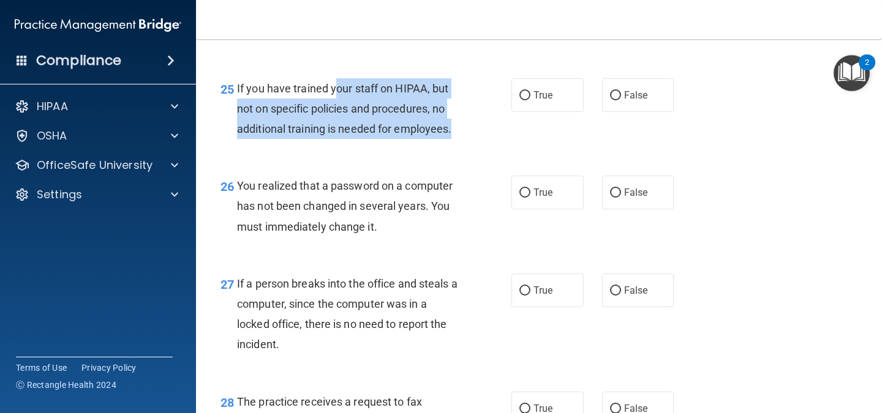
drag, startPoint x: 336, startPoint y: 113, endPoint x: 454, endPoint y: 150, distance: 124.0
click at [454, 140] on div "If you have trained your staff on HIPAA, but not on specific policies and proce…" at bounding box center [353, 108] width 232 height 61
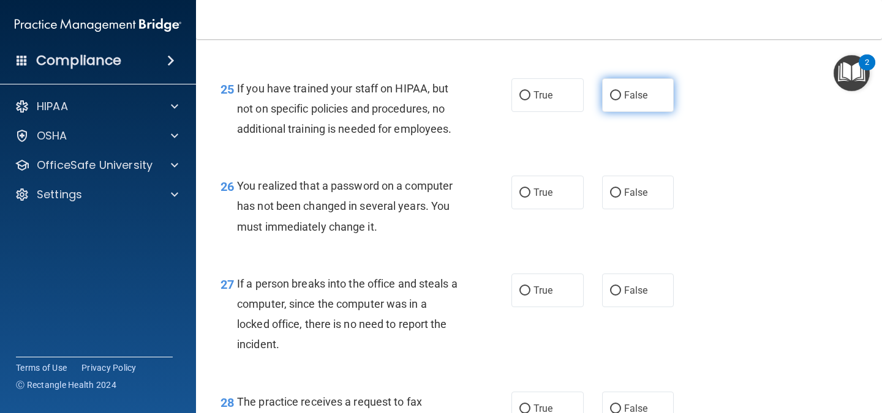
click at [651, 112] on label "False" at bounding box center [638, 95] width 72 height 34
click at [621, 100] on input "False" at bounding box center [615, 95] width 11 height 9
radio input "true"
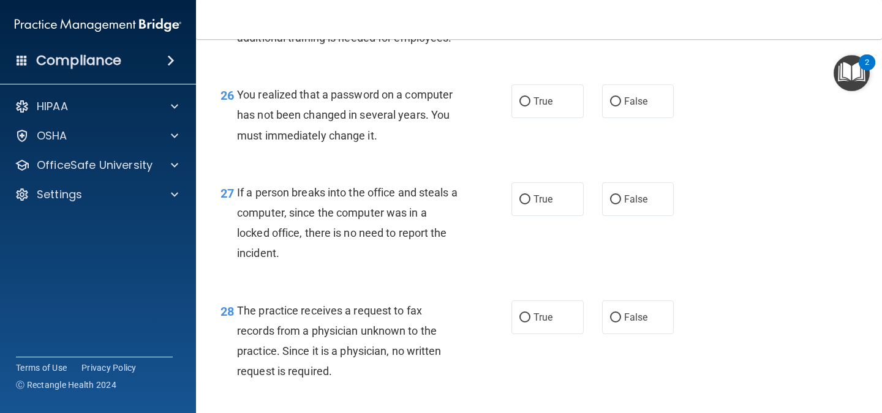
scroll to position [2865, 0]
click at [525, 116] on label "True" at bounding box center [547, 100] width 72 height 34
click at [525, 105] on input "True" at bounding box center [524, 100] width 11 height 9
radio input "true"
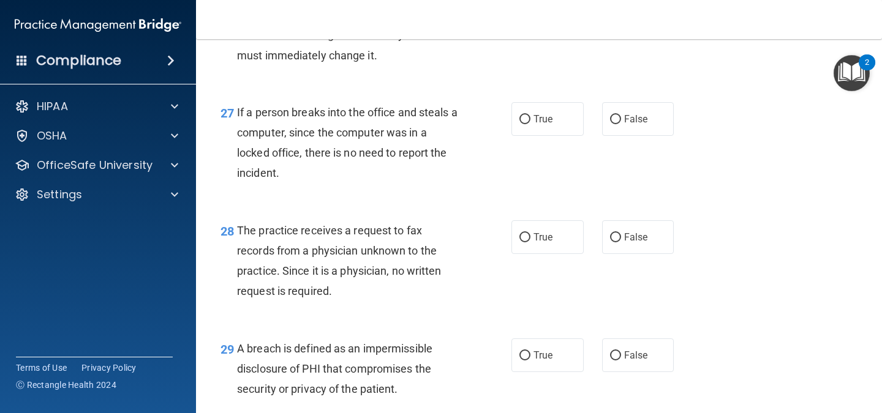
scroll to position [2946, 0]
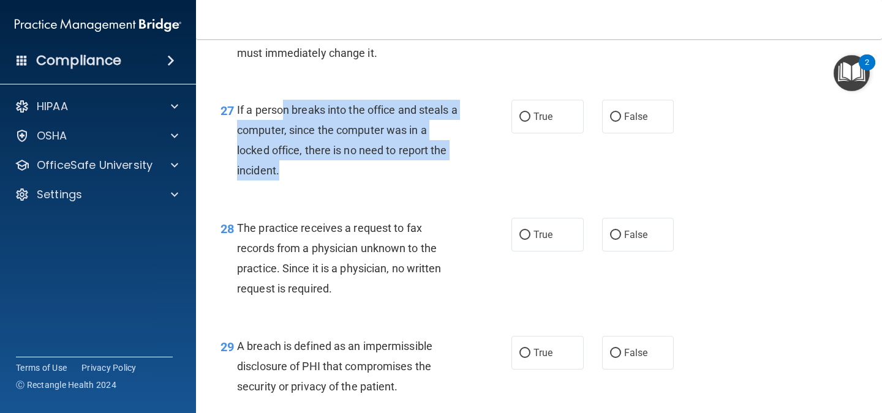
drag, startPoint x: 282, startPoint y: 132, endPoint x: 440, endPoint y: 190, distance: 168.6
click at [440, 181] on div "If a person breaks into the office and steals a computer, since the computer wa…" at bounding box center [353, 140] width 232 height 81
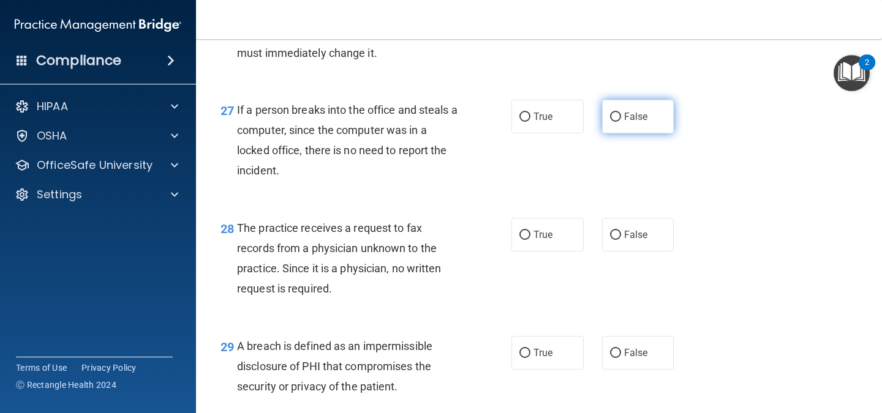
click at [650, 134] on label "False" at bounding box center [638, 117] width 72 height 34
click at [621, 122] on input "False" at bounding box center [615, 117] width 11 height 9
radio input "true"
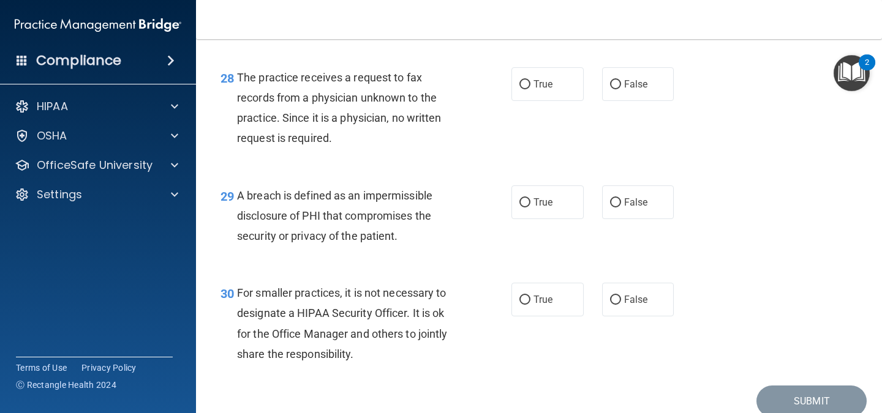
scroll to position [3098, 0]
click at [320, 142] on span "The practice receives a request to fax records from a physician unknown to the …" at bounding box center [339, 107] width 205 height 74
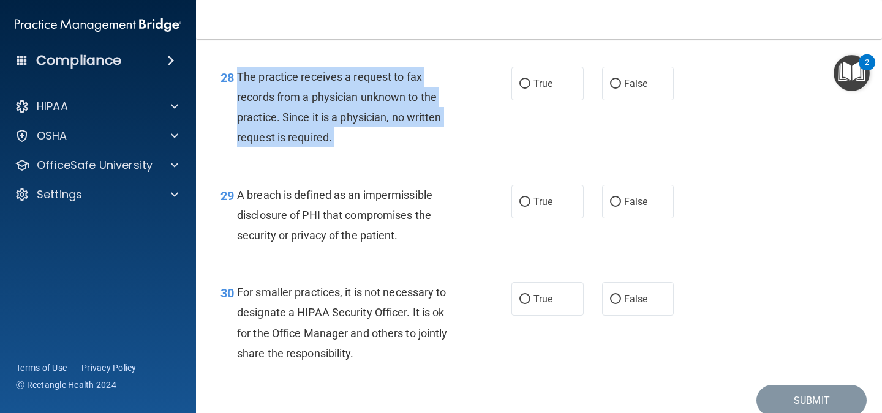
click at [320, 142] on span "The practice receives a request to fax records from a physician unknown to the …" at bounding box center [339, 107] width 205 height 74
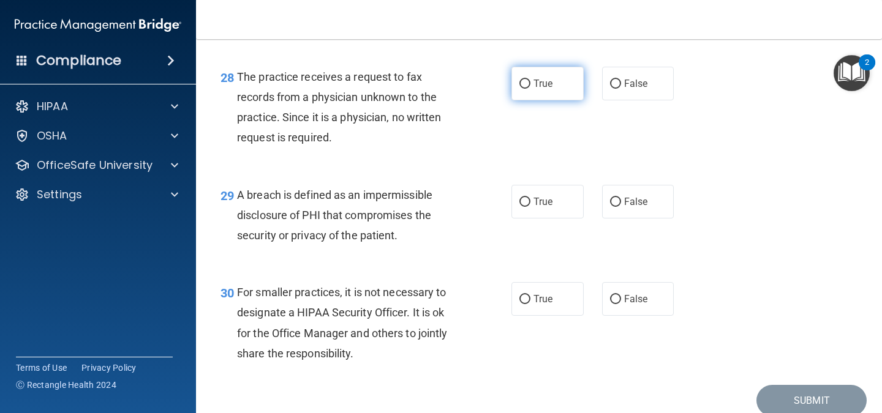
click at [544, 89] on span "True" at bounding box center [542, 84] width 19 height 12
click at [530, 89] on input "True" at bounding box center [524, 84] width 11 height 9
radio input "true"
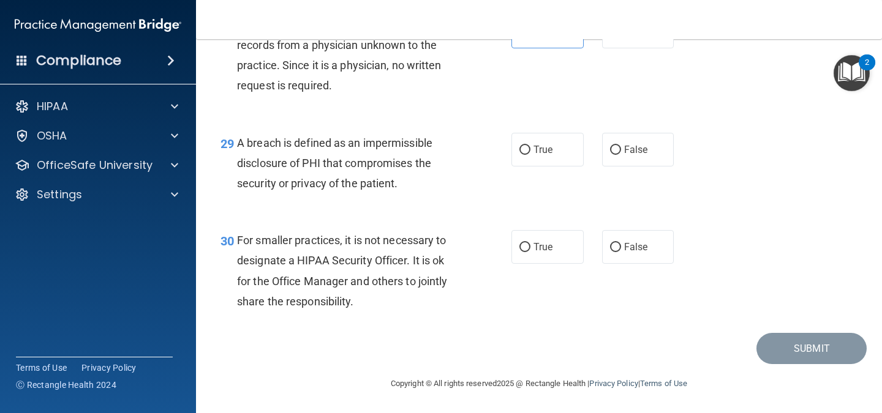
scroll to position [3163, 0]
click at [522, 155] on input "True" at bounding box center [524, 150] width 11 height 9
radio input "true"
click at [645, 252] on label "False" at bounding box center [638, 247] width 72 height 34
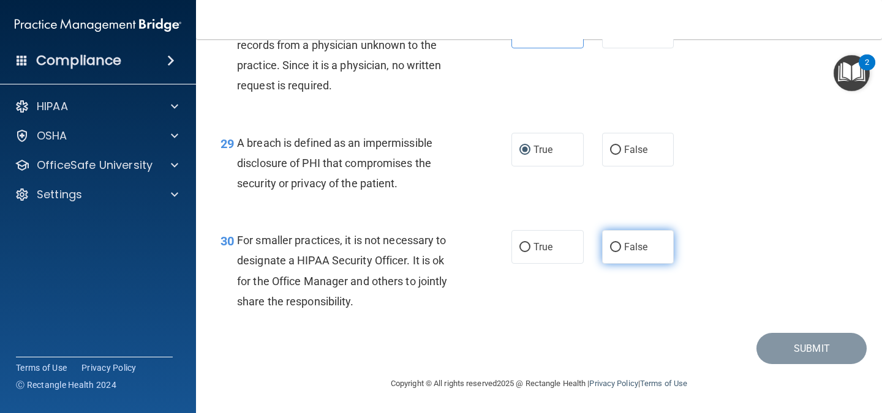
click at [621, 252] on input "False" at bounding box center [615, 247] width 11 height 9
radio input "true"
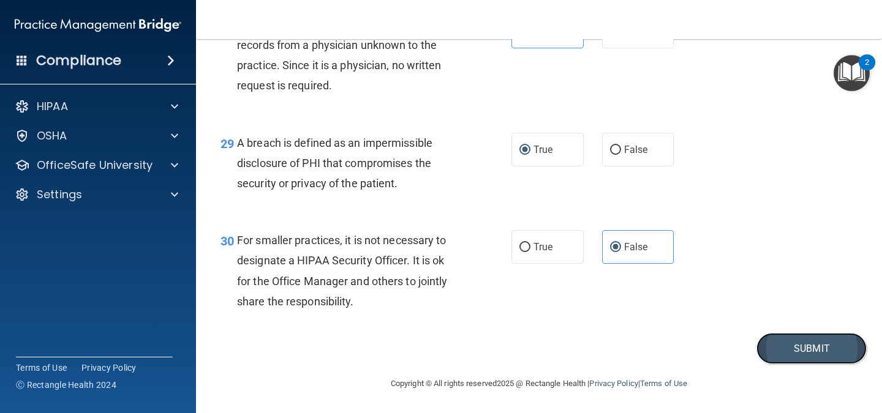
click at [792, 352] on button "Submit" at bounding box center [811, 348] width 110 height 31
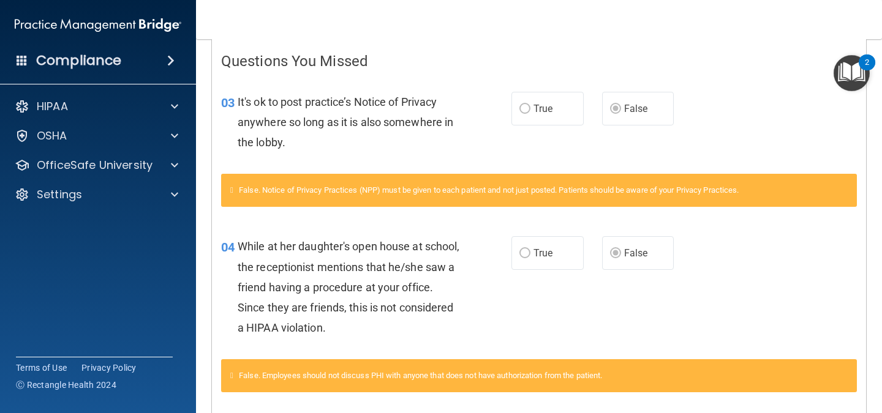
scroll to position [253, 0]
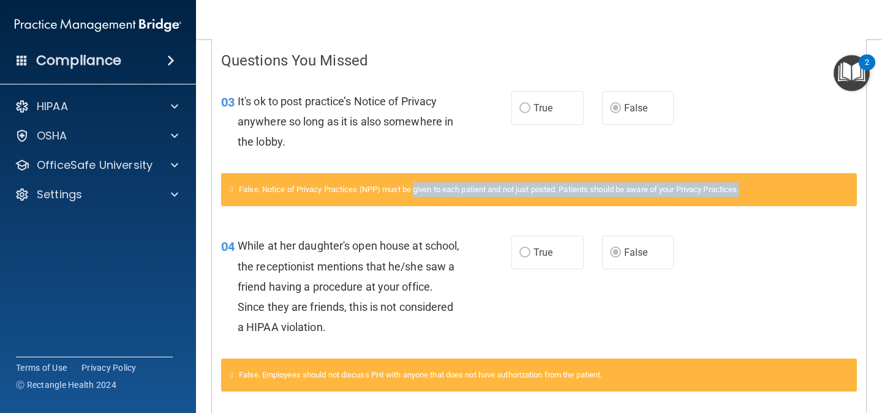
drag, startPoint x: 419, startPoint y: 189, endPoint x: 764, endPoint y: 197, distance: 345.5
click at [764, 197] on div "False. Notice of Privacy Practices (NPP) must be given to each patient and not …" at bounding box center [539, 189] width 636 height 33
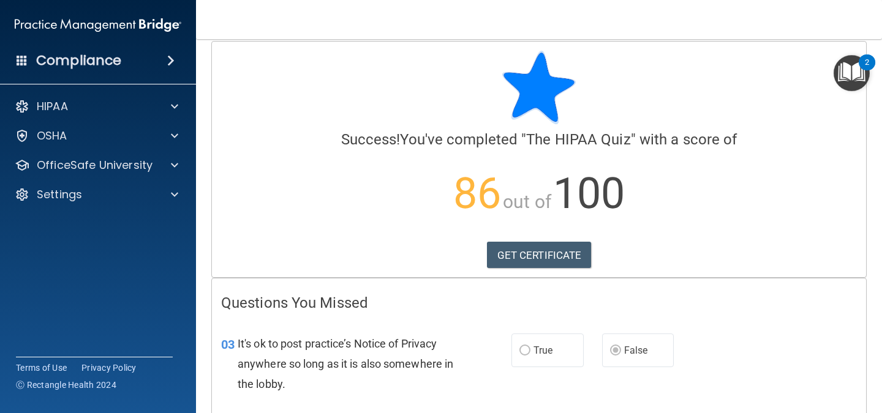
scroll to position [0, 0]
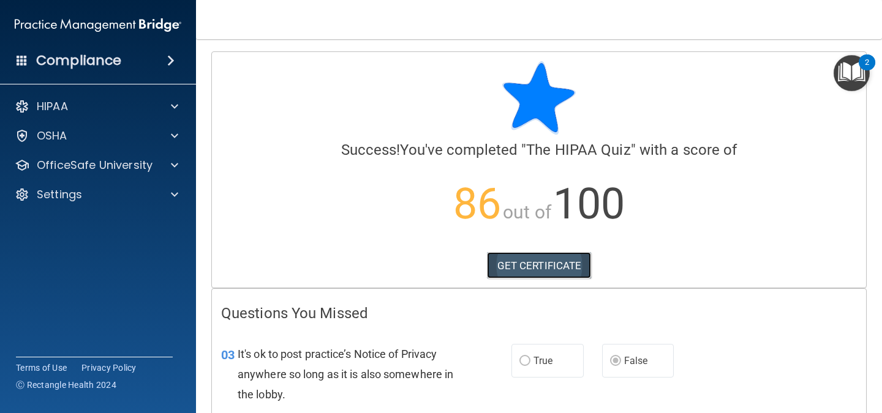
click at [516, 254] on link "GET CERTIFICATE" at bounding box center [539, 265] width 105 height 27
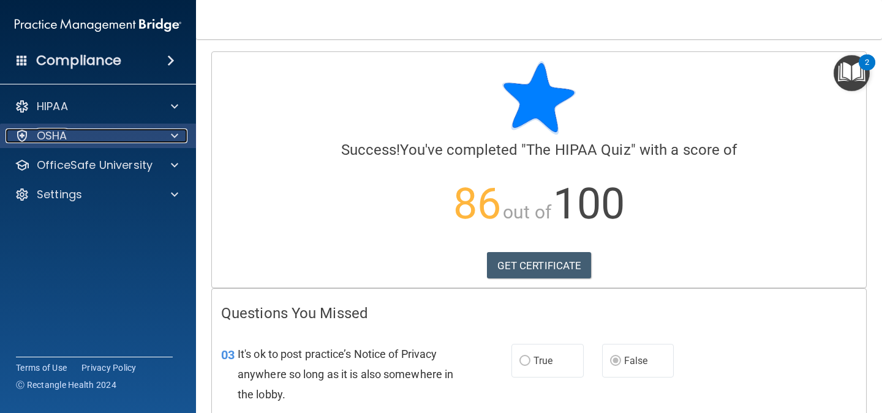
click at [174, 140] on span at bounding box center [174, 136] width 7 height 15
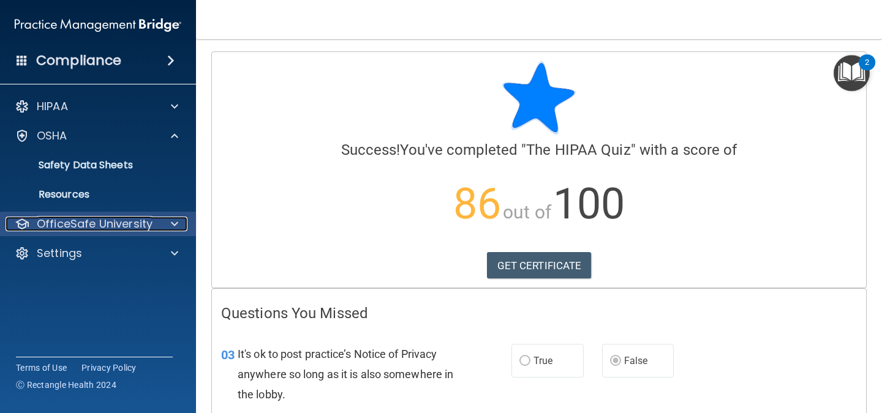
click at [159, 227] on div at bounding box center [172, 224] width 31 height 15
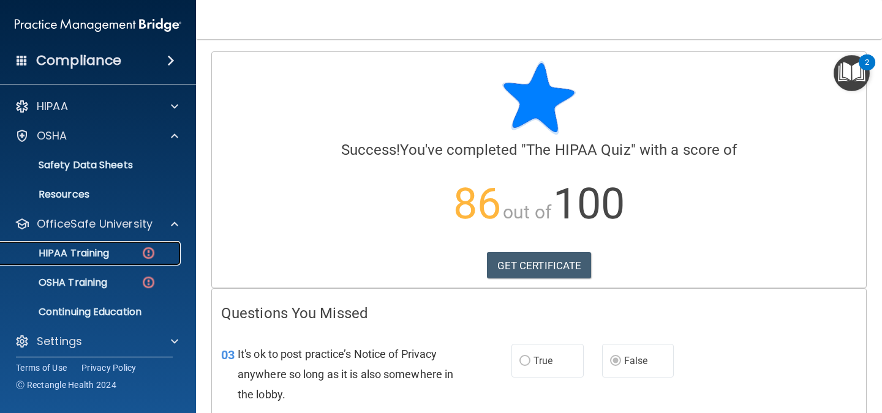
click at [148, 252] on img at bounding box center [148, 253] width 15 height 15
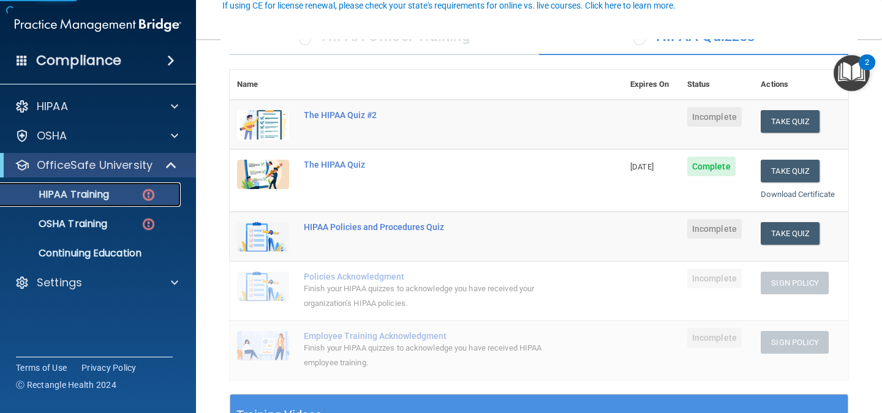
scroll to position [119, 0]
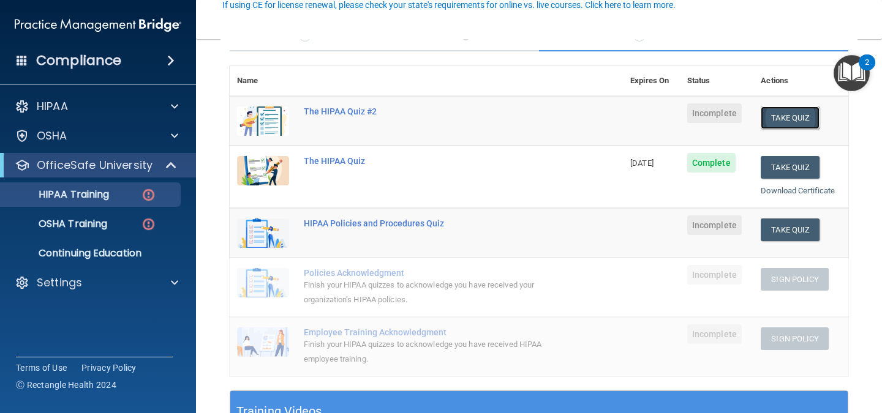
click at [767, 119] on button "Take Quiz" at bounding box center [790, 118] width 59 height 23
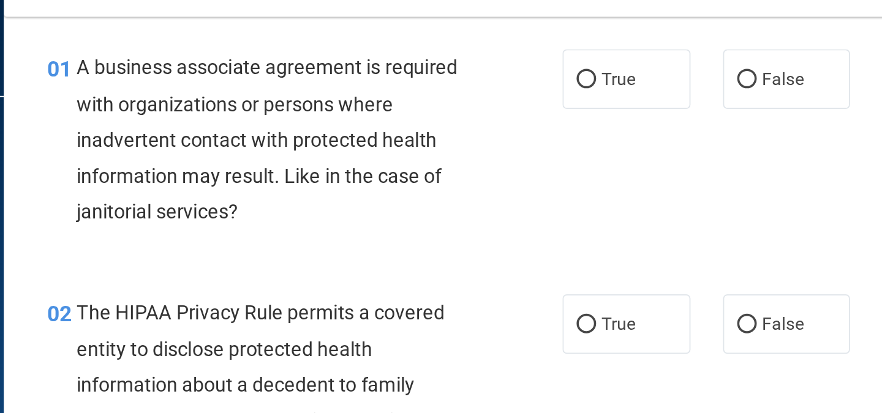
scroll to position [40, 0]
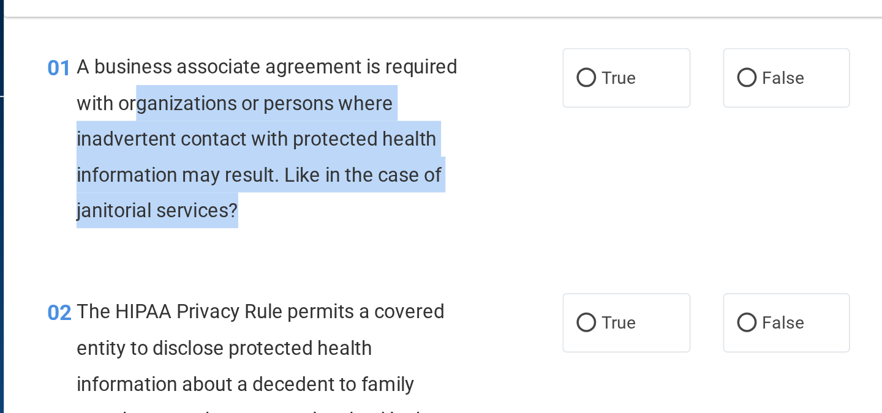
drag, startPoint x: 269, startPoint y: 94, endPoint x: 370, endPoint y: 139, distance: 110.2
click at [370, 139] on div "A business associate agreement is required with organizations or persons where …" at bounding box center [353, 108] width 232 height 102
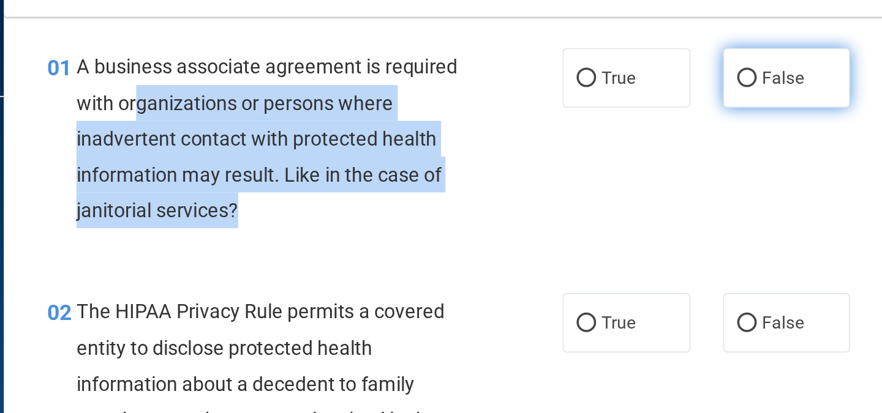
click at [615, 74] on input "False" at bounding box center [615, 74] width 11 height 9
radio input "true"
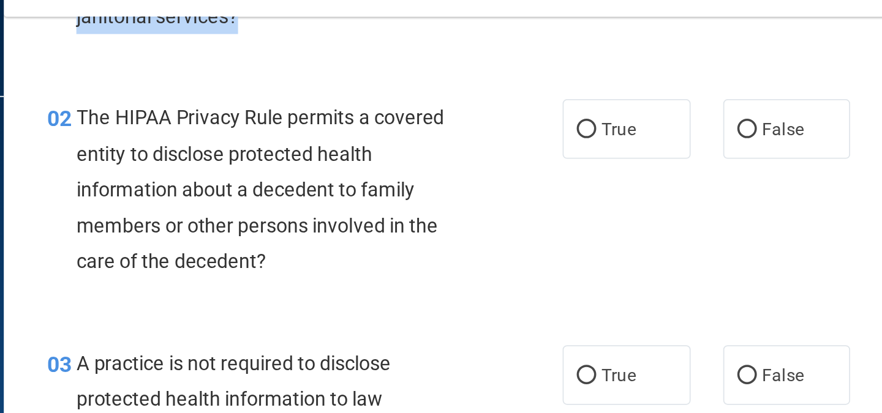
scroll to position [149, 0]
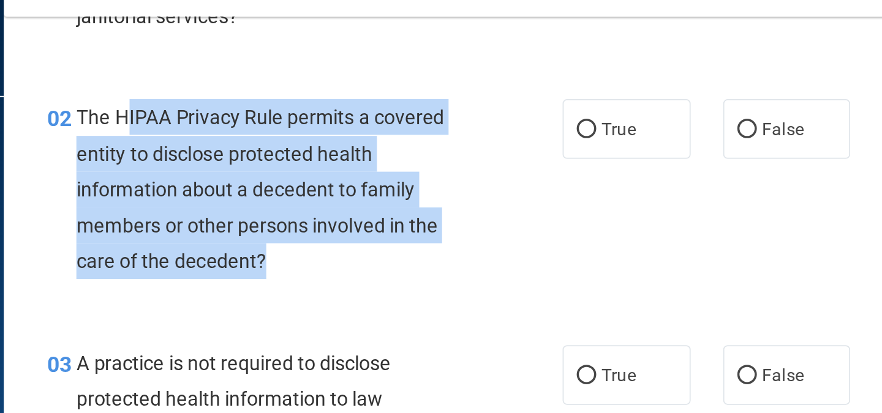
drag, startPoint x: 262, startPoint y: 92, endPoint x: 453, endPoint y: 168, distance: 205.3
click at [453, 168] on div "The HIPAA Privacy Rule permits a covered entity to disclose protected health in…" at bounding box center [353, 137] width 232 height 102
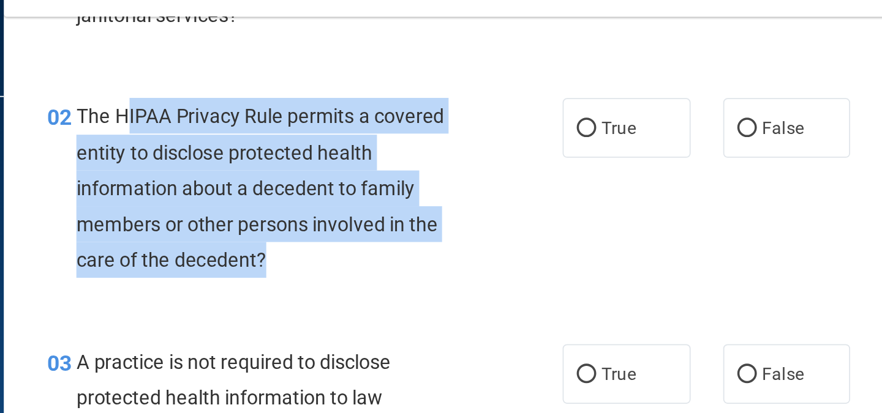
click at [440, 160] on span "The HIPAA Privacy Rule permits a covered entity to disclose protected health in…" at bounding box center [341, 136] width 208 height 94
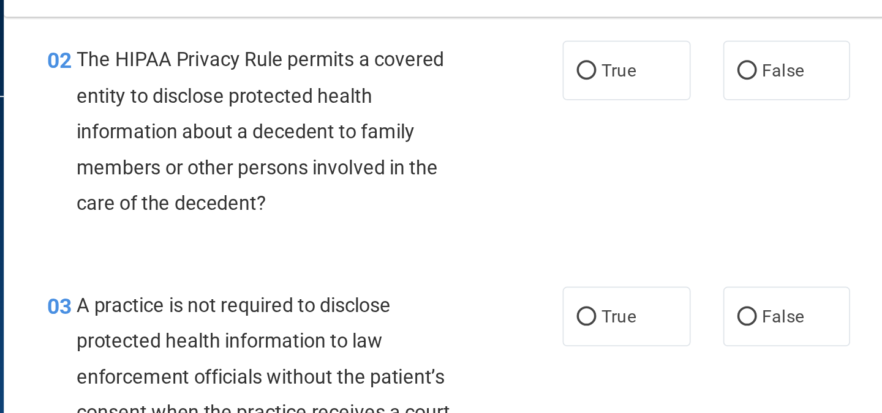
scroll to position [183, 0]
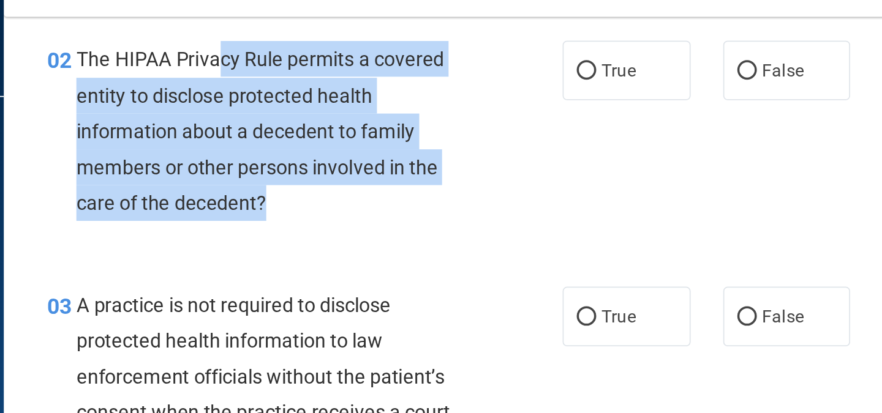
drag, startPoint x: 315, startPoint y: 61, endPoint x: 372, endPoint y: 140, distance: 97.8
click at [372, 140] on div "The HIPAA Privacy Rule permits a covered entity to disclose protected health in…" at bounding box center [353, 104] width 232 height 102
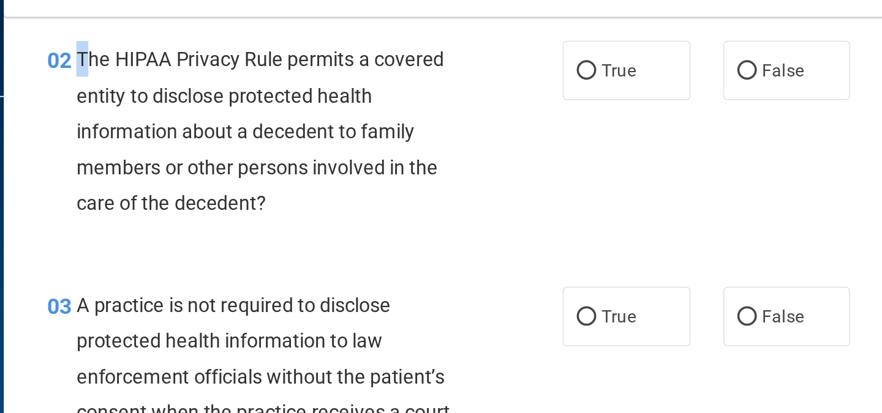
drag, startPoint x: 244, startPoint y: 64, endPoint x: 236, endPoint y: 58, distance: 9.7
click at [236, 58] on div "02 The HIPAA Privacy Rule permits a covered entity to disclose protected health…" at bounding box center [366, 107] width 328 height 108
click at [236, 58] on div "02" at bounding box center [224, 64] width 26 height 23
drag, startPoint x: 236, startPoint y: 58, endPoint x: 243, endPoint y: 61, distance: 7.7
click at [243, 61] on div "02 The HIPAA Privacy Rule permits a covered entity to disclose protected health…" at bounding box center [366, 107] width 328 height 108
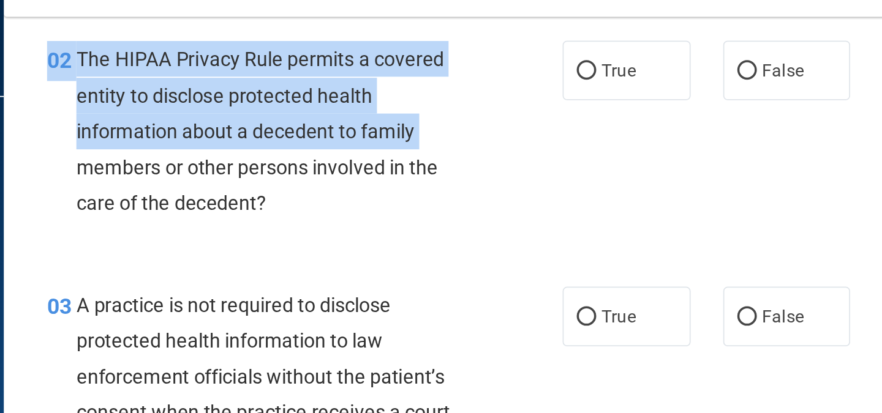
scroll to position [180, 0]
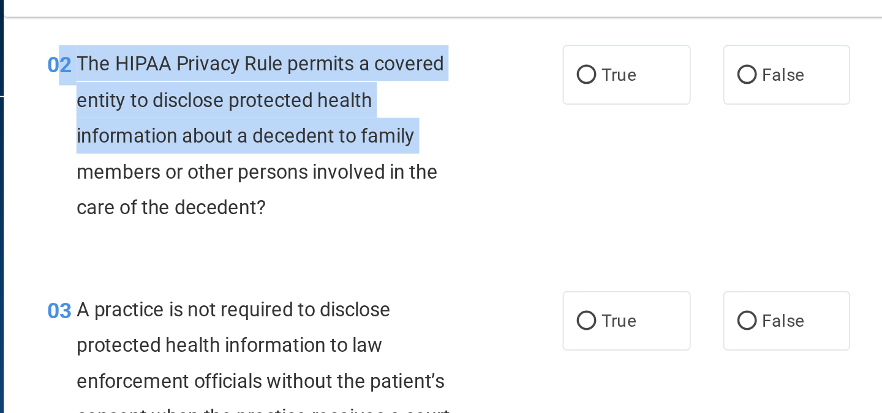
drag, startPoint x: 224, startPoint y: 117, endPoint x: 229, endPoint y: 82, distance: 35.3
click at [229, 82] on div "02 The HIPAA Privacy Rule permits a covered entity to disclose protected health…" at bounding box center [366, 109] width 328 height 108
click at [223, 99] on div "02 The HIPAA Privacy Rule permits a covered entity to disclose protected health…" at bounding box center [366, 109] width 328 height 108
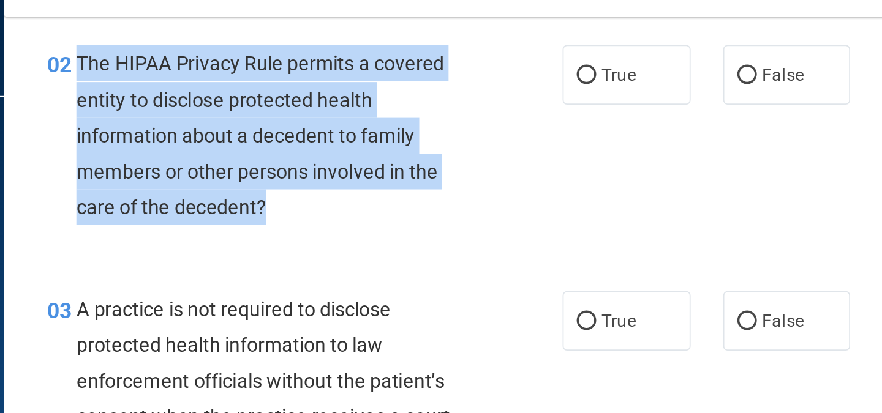
drag, startPoint x: 236, startPoint y: 61, endPoint x: 385, endPoint y: 141, distance: 169.1
click at [385, 141] on div "02 The HIPAA Privacy Rule permits a covered entity to disclose protected health…" at bounding box center [366, 109] width 328 height 108
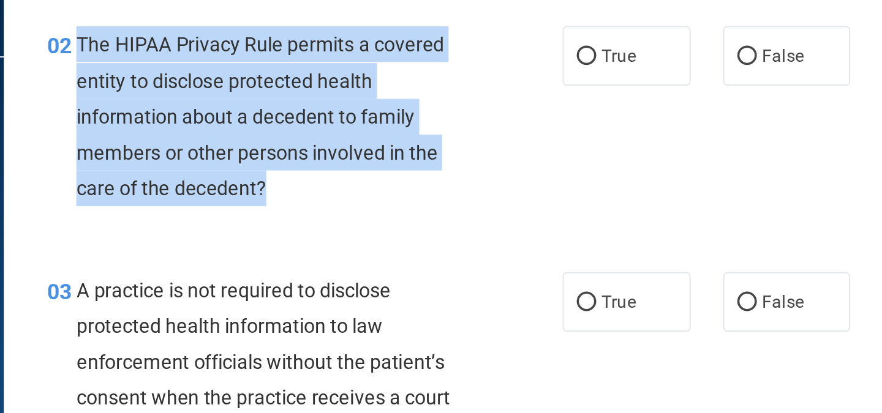
scroll to position [168, 0]
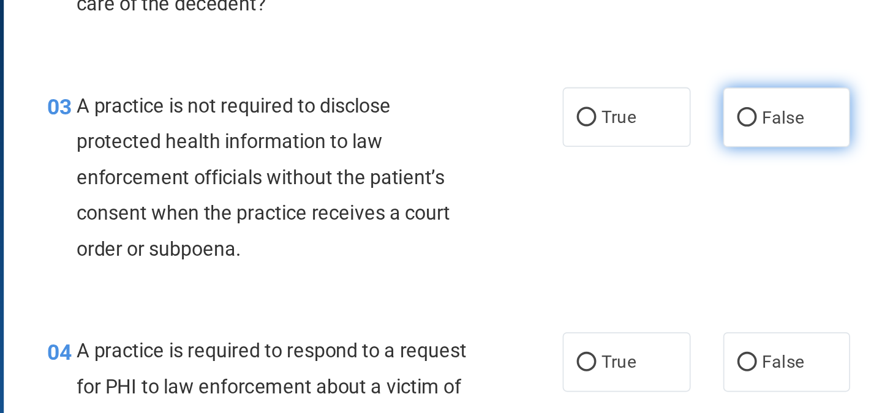
click at [636, 219] on span "False" at bounding box center [636, 223] width 24 height 12
click at [621, 219] on input "False" at bounding box center [615, 223] width 11 height 9
radio input "true"
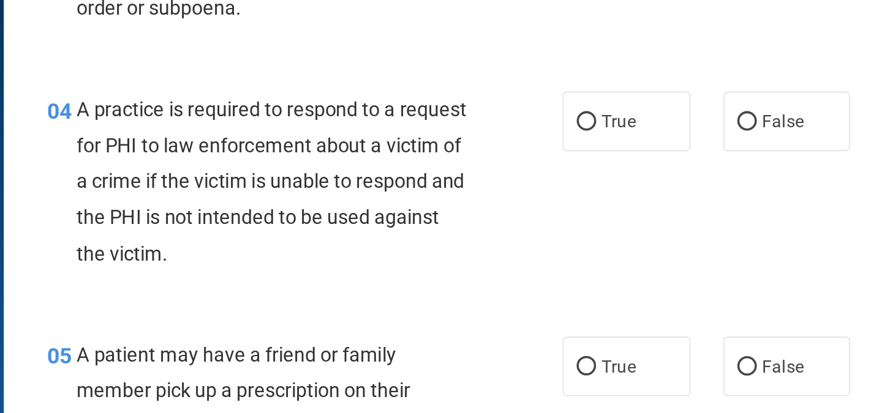
scroll to position [305, 0]
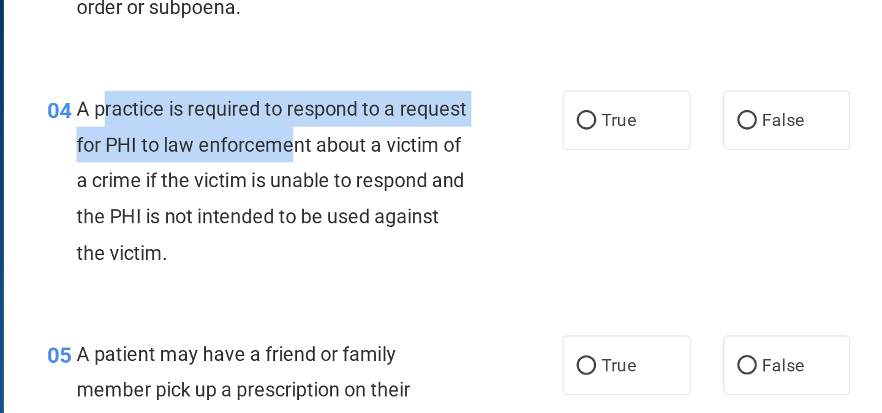
drag, startPoint x: 254, startPoint y: 217, endPoint x: 402, endPoint y: 240, distance: 150.5
click at [402, 240] on span "A practice is required to respond to a request for PHI to law enforcement about…" at bounding box center [347, 258] width 220 height 94
click at [277, 239] on span "A practice is required to respond to a request for PHI to law enforcement about…" at bounding box center [347, 258] width 220 height 94
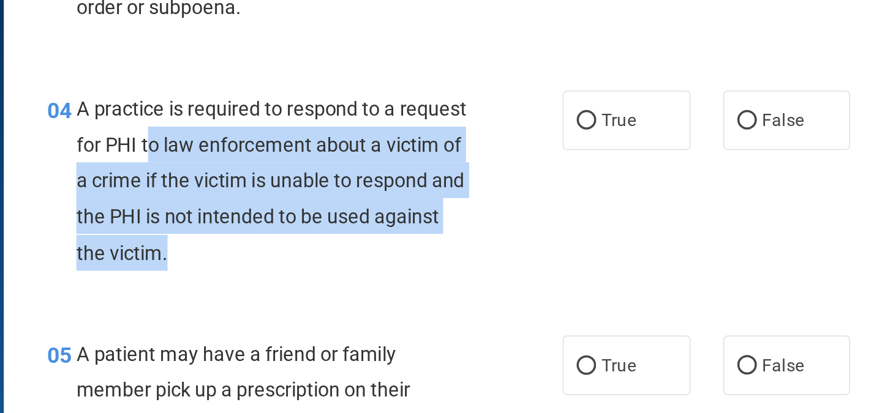
drag, startPoint x: 317, startPoint y: 232, endPoint x: 426, endPoint y: 298, distance: 127.5
click at [426, 298] on div "A practice is required to respond to a request for PHI to law enforcement about…" at bounding box center [353, 259] width 232 height 102
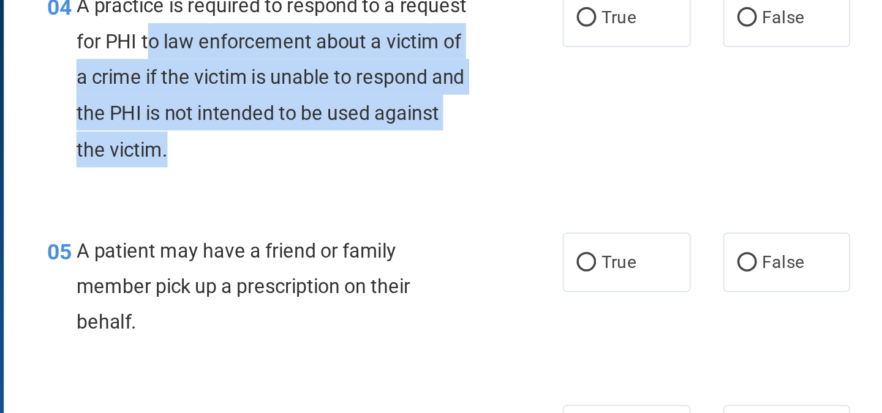
scroll to position [364, 0]
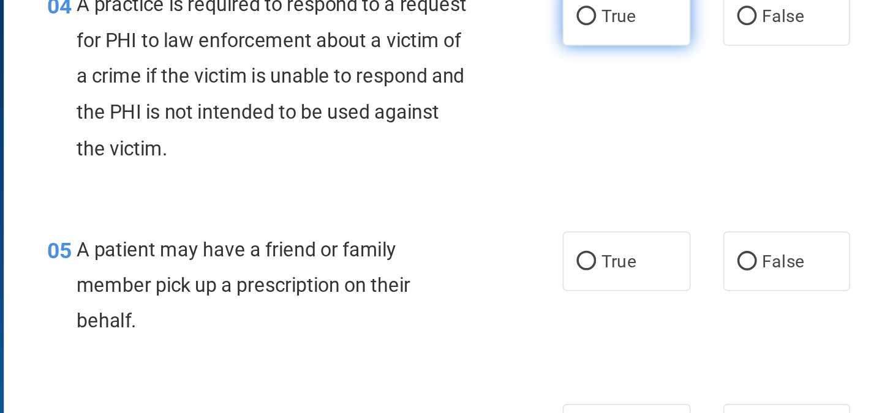
click at [540, 173] on label "True" at bounding box center [547, 166] width 72 height 34
click at [530, 171] on input "True" at bounding box center [524, 166] width 11 height 9
radio input "true"
click at [504, 209] on div "04 A practice is required to respond to a request for PHI to law enforcement ab…" at bounding box center [366, 203] width 328 height 108
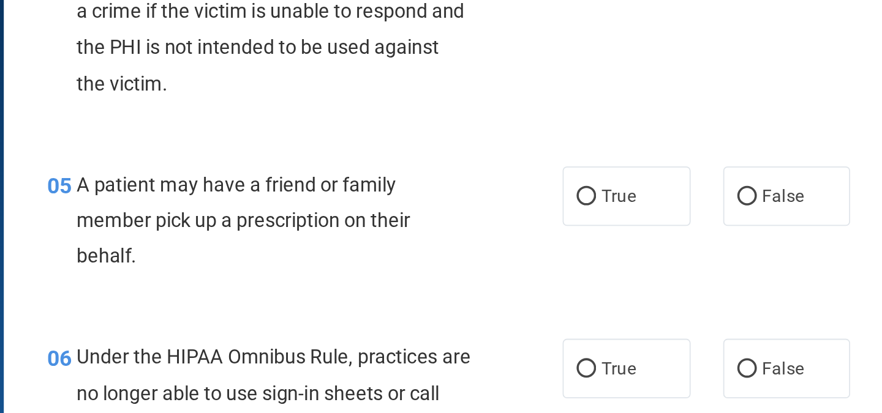
scroll to position [401, 0]
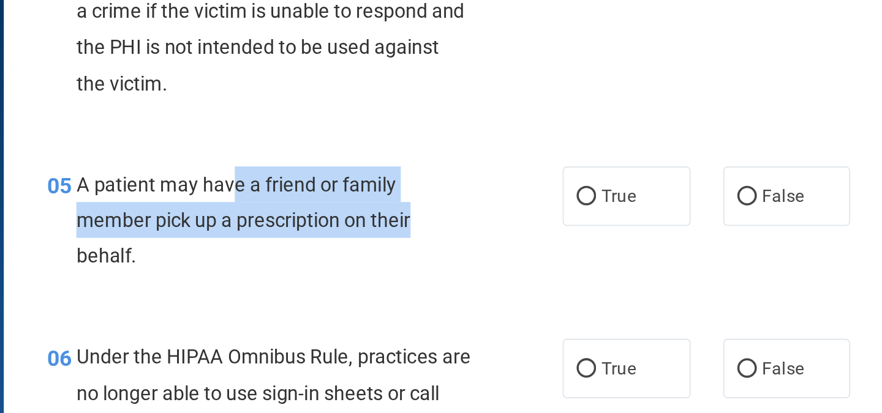
drag, startPoint x: 326, startPoint y: 256, endPoint x: 446, endPoint y: 288, distance: 124.9
click at [446, 288] on div "A patient may have a friend or family member pick up a prescription on their be…" at bounding box center [353, 280] width 232 height 61
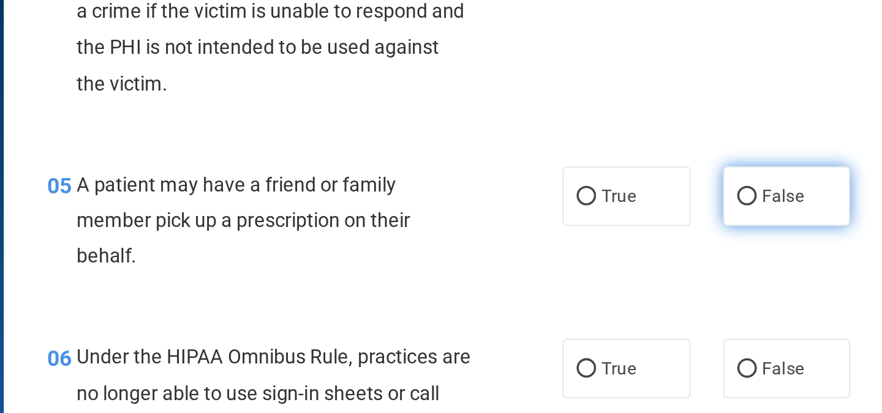
click at [652, 271] on label "False" at bounding box center [638, 267] width 72 height 34
click at [621, 271] on input "False" at bounding box center [615, 267] width 11 height 9
radio input "true"
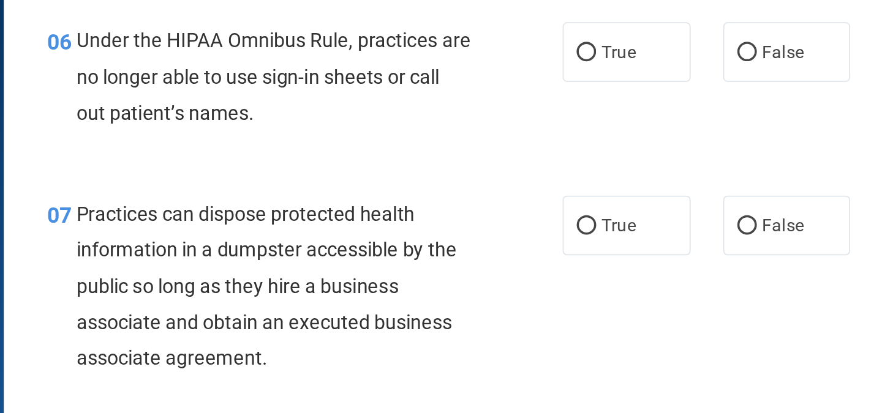
scroll to position [580, 0]
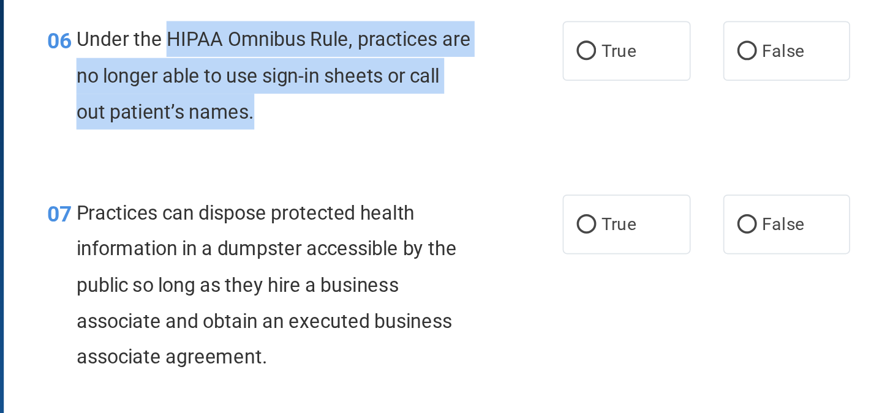
drag, startPoint x: 289, startPoint y: 173, endPoint x: 383, endPoint y: 217, distance: 104.4
click at [383, 217] on div "Under the HIPAA Omnibus Rule, practices are no longer able to use sign-in sheet…" at bounding box center [353, 198] width 232 height 61
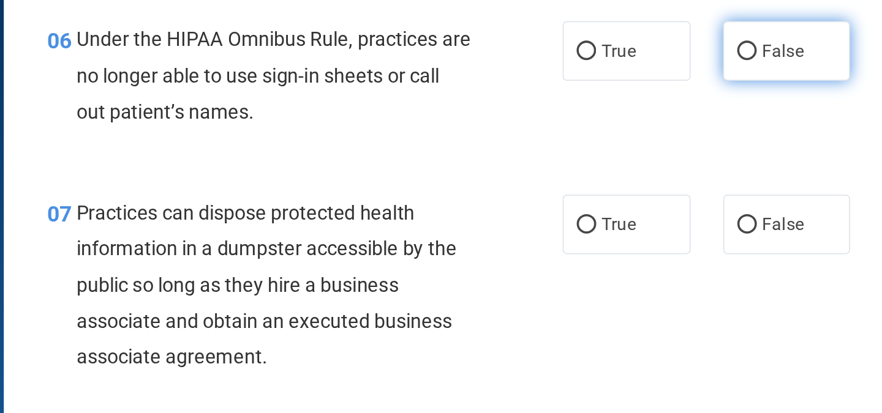
click at [639, 168] on label "False" at bounding box center [638, 185] width 72 height 34
click at [621, 181] on input "False" at bounding box center [615, 185] width 11 height 9
radio input "true"
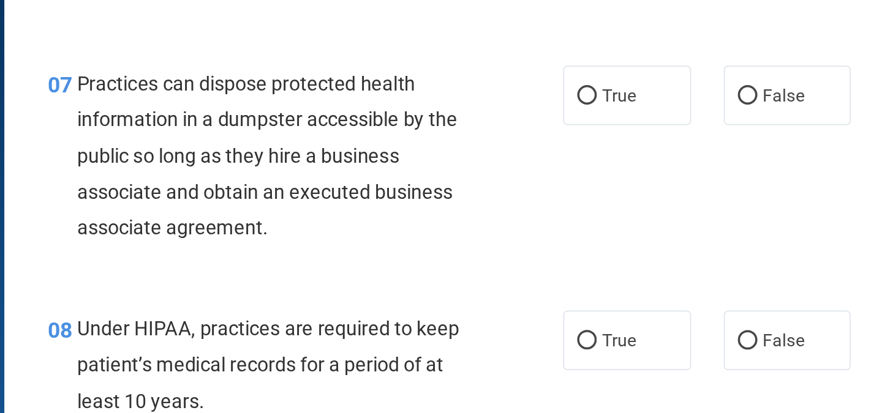
scroll to position [653, 0]
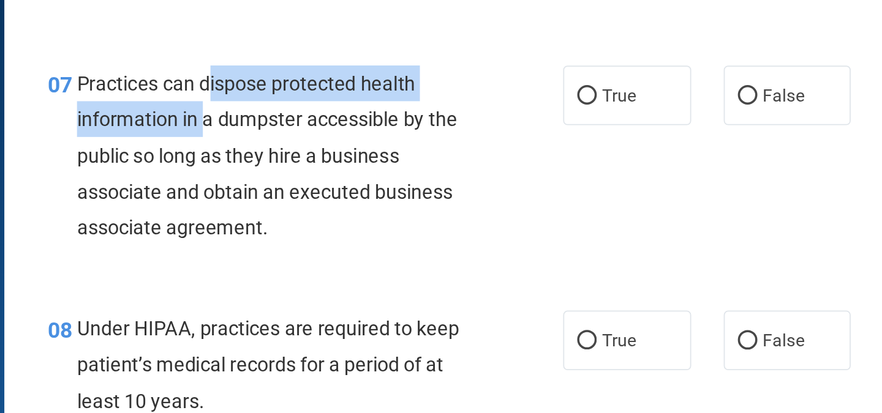
drag, startPoint x: 311, startPoint y: 203, endPoint x: 313, endPoint y: 224, distance: 20.9
click at [313, 224] on span "Practices can dispose protected health information in a dumpster accessible by …" at bounding box center [344, 244] width 214 height 94
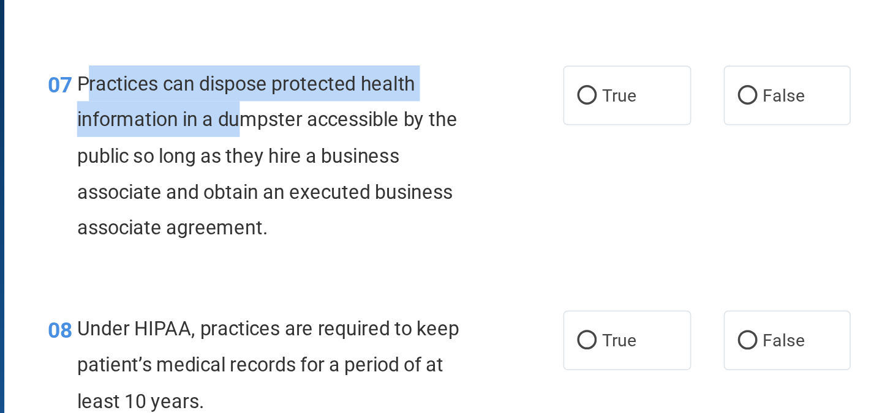
drag, startPoint x: 241, startPoint y: 198, endPoint x: 328, endPoint y: 217, distance: 89.5
click at [328, 217] on span "Practices can dispose protected health information in a dumpster accessible by …" at bounding box center [344, 244] width 214 height 94
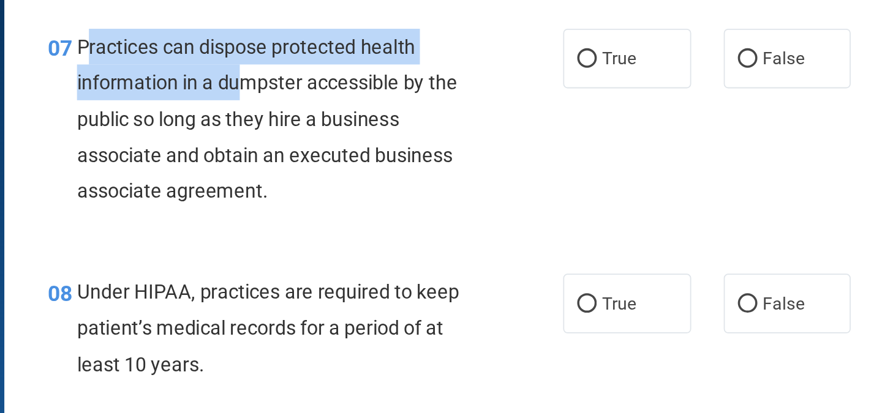
scroll to position [674, 0]
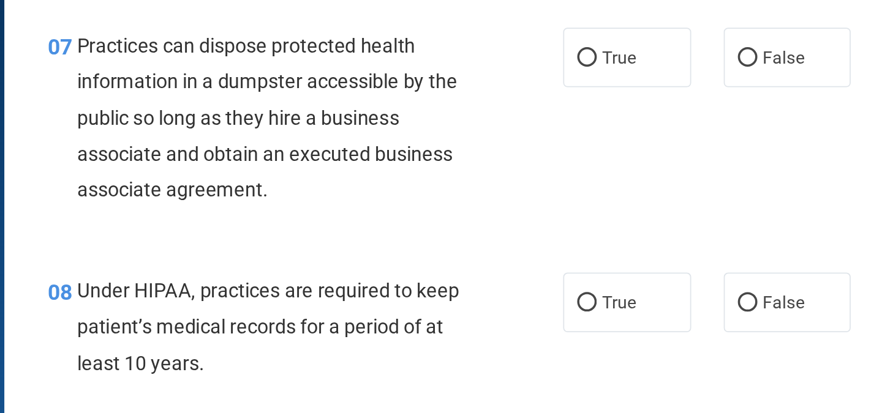
click at [594, 195] on div "True False" at bounding box center [597, 189] width 173 height 34
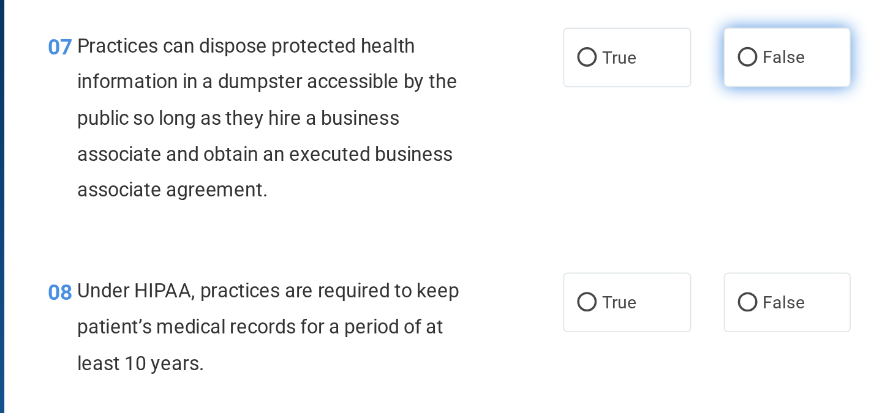
click at [607, 195] on label "False" at bounding box center [638, 189] width 72 height 34
click at [610, 194] on input "False" at bounding box center [615, 189] width 11 height 9
radio input "true"
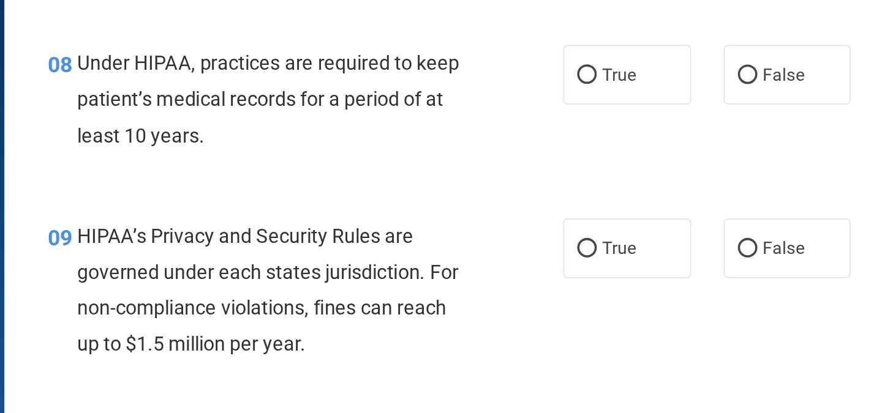
scroll to position [804, 0]
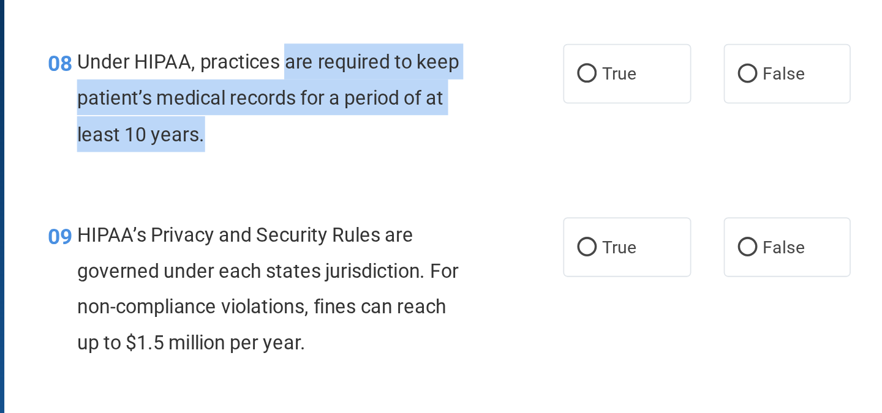
drag, startPoint x: 354, startPoint y: 197, endPoint x: 435, endPoint y: 227, distance: 86.4
click at [435, 227] on div "Under HIPAA, practices are required to keep patient’s medical records for a per…" at bounding box center [353, 211] width 232 height 61
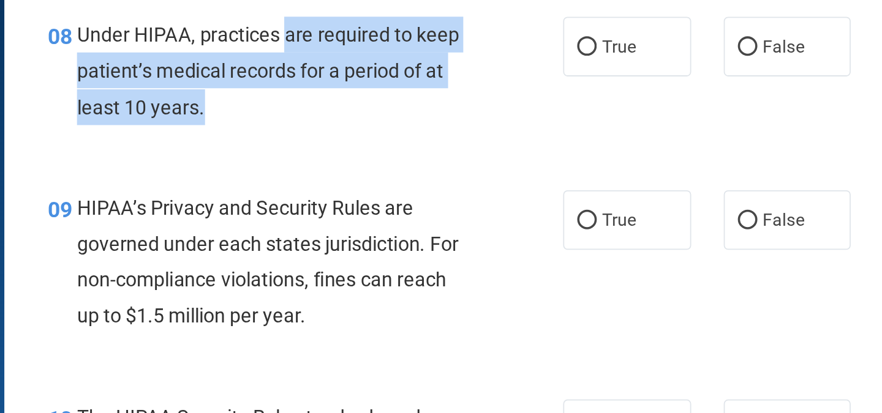
scroll to position [820, 0]
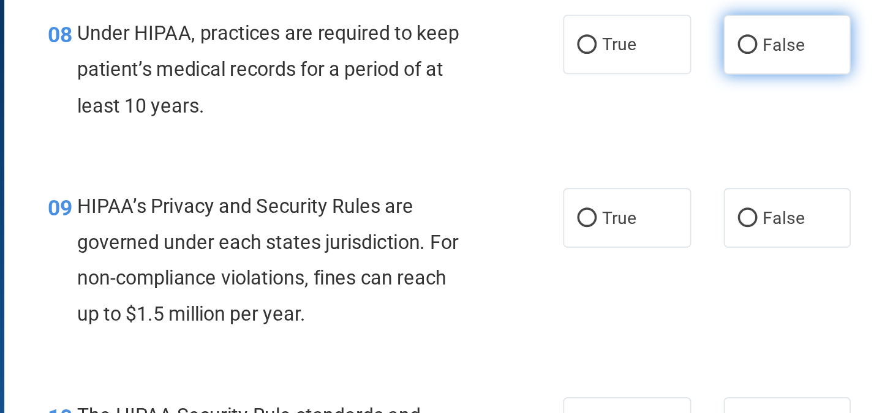
click at [602, 189] on label "False" at bounding box center [638, 182] width 72 height 34
click at [610, 187] on input "False" at bounding box center [615, 182] width 11 height 9
radio input "true"
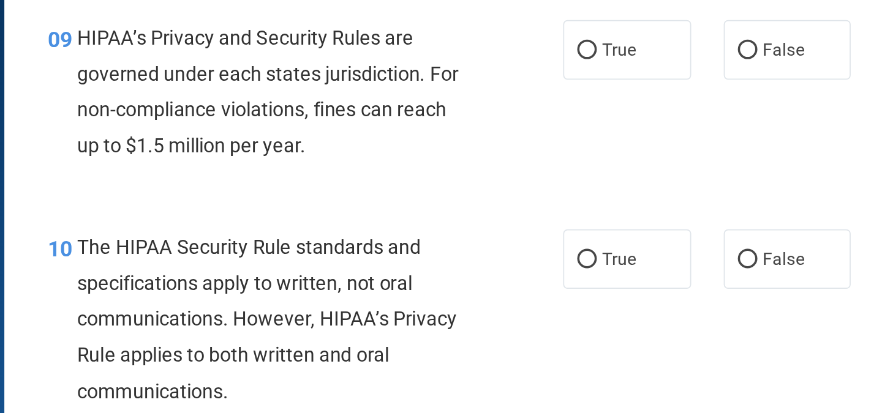
scroll to position [915, 0]
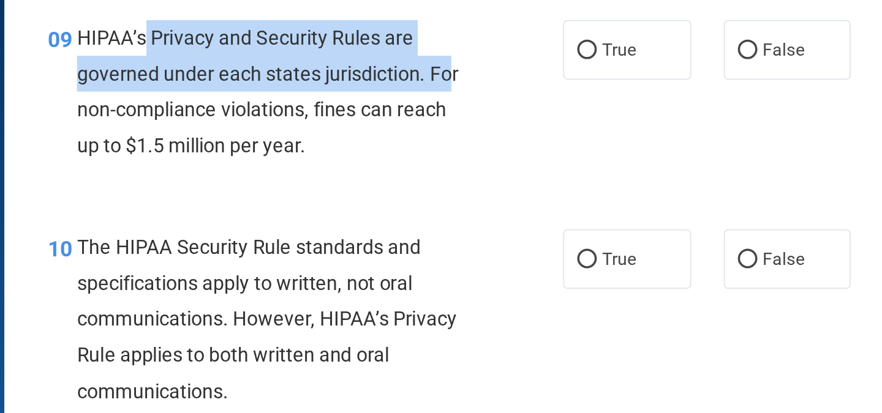
drag, startPoint x: 275, startPoint y: 173, endPoint x: 450, endPoint y: 208, distance: 178.0
click at [450, 208] on div "HIPAA’s Privacy and Security Rules are governed under each states jurisdiction.…" at bounding box center [353, 208] width 232 height 81
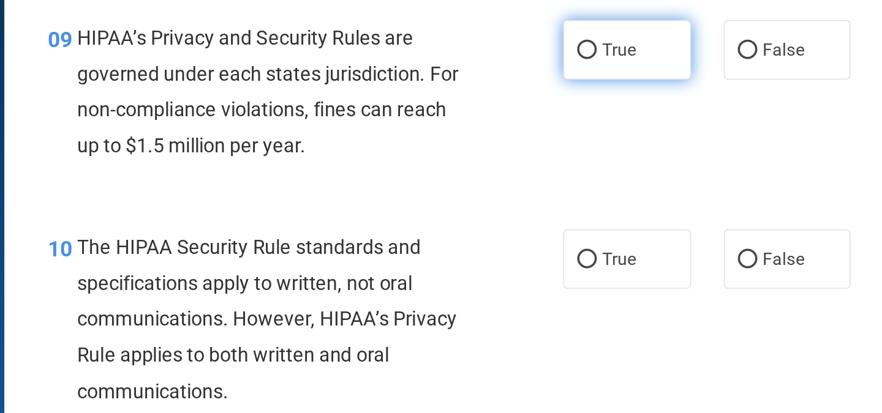
click at [536, 184] on span "True" at bounding box center [542, 185] width 19 height 12
click at [530, 184] on input "True" at bounding box center [524, 185] width 11 height 9
radio input "true"
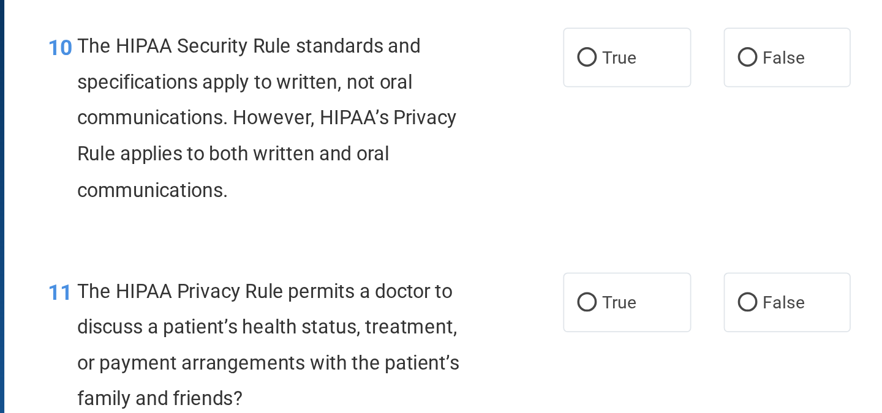
scroll to position [1030, 0]
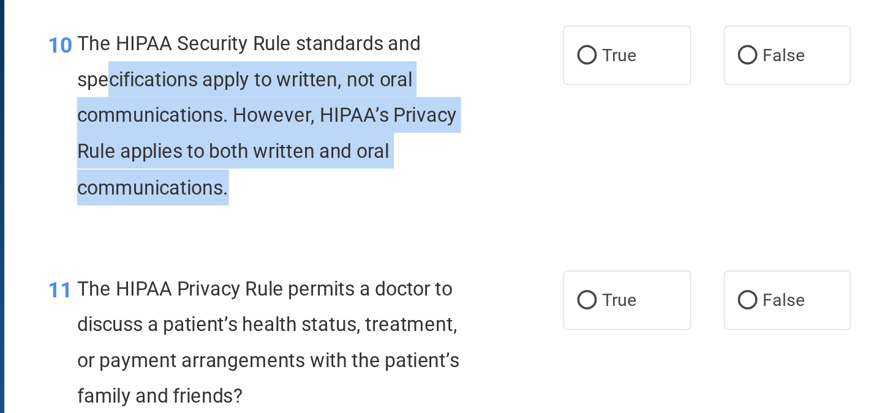
drag, startPoint x: 254, startPoint y: 208, endPoint x: 354, endPoint y: 258, distance: 111.7
click at [354, 258] on div "The HIPAA Security Rule standards and specifications apply to written, not oral…" at bounding box center [353, 222] width 232 height 102
click at [436, 236] on div "The HIPAA Security Rule standards and specifications apply to written, not oral…" at bounding box center [353, 222] width 232 height 102
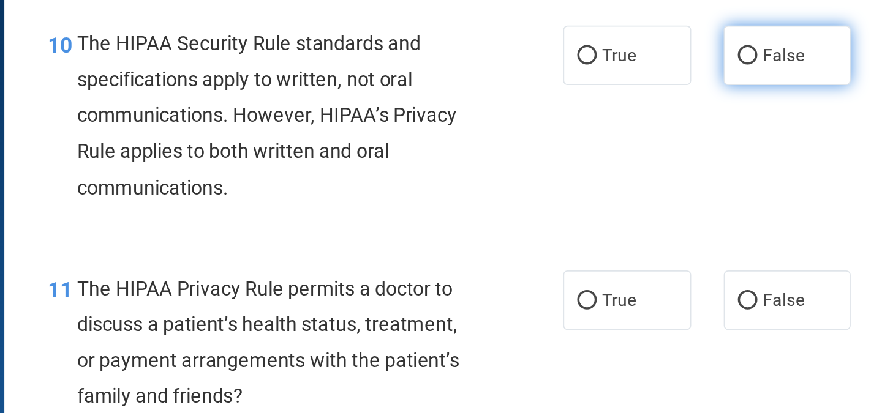
click at [602, 192] on label "False" at bounding box center [638, 188] width 72 height 34
click at [610, 192] on input "False" at bounding box center [615, 188] width 11 height 9
radio input "true"
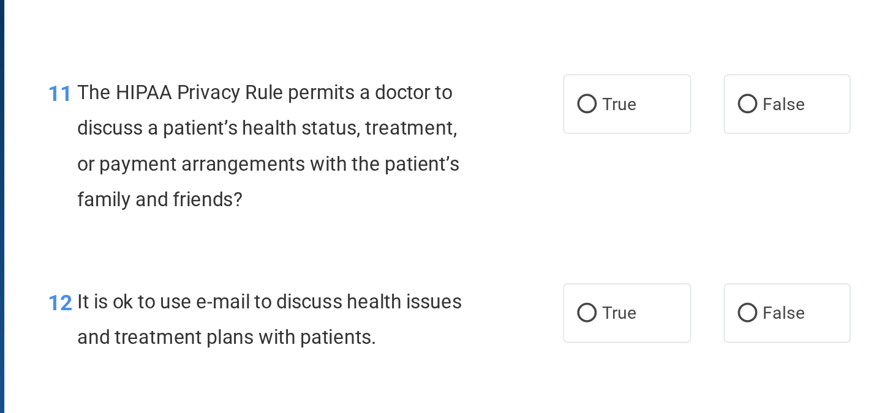
scroll to position [1142, 0]
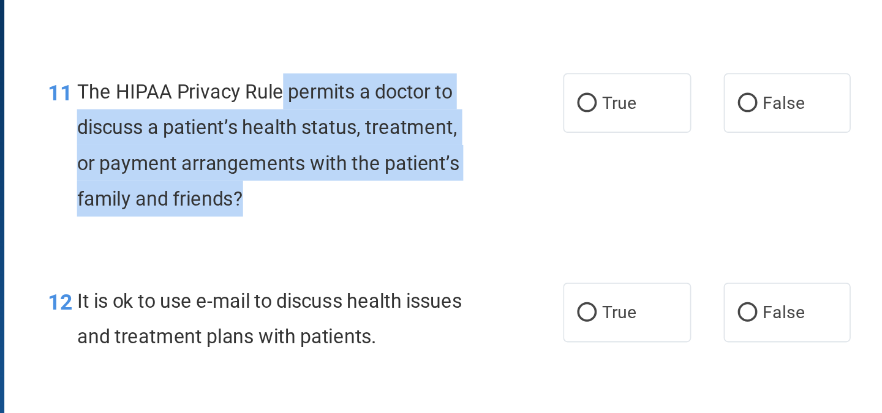
drag, startPoint x: 354, startPoint y: 207, endPoint x: 362, endPoint y: 266, distance: 59.9
click at [362, 266] on div "The HIPAA Privacy Rule permits a doctor to discuss a patient’s health status, t…" at bounding box center [353, 238] width 232 height 81
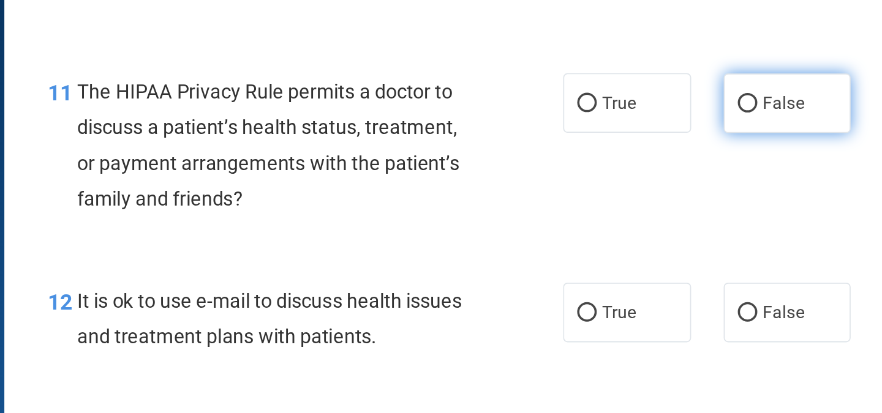
click at [624, 219] on span "False" at bounding box center [636, 215] width 24 height 12
click at [620, 219] on input "False" at bounding box center [615, 215] width 11 height 9
radio input "true"
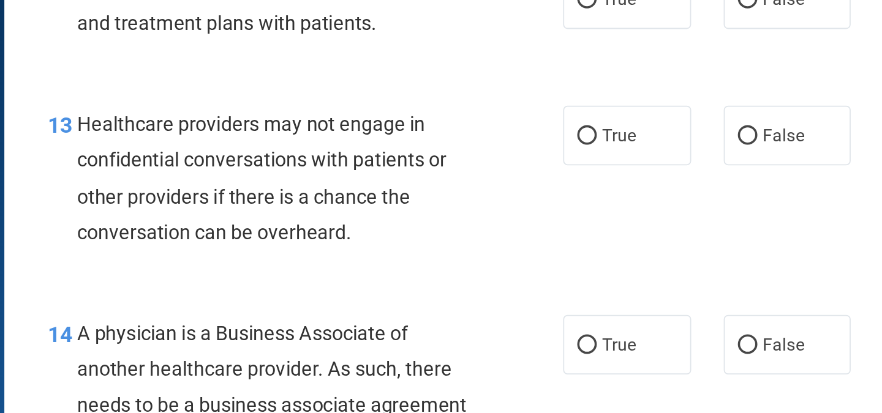
scroll to position [1319, 0]
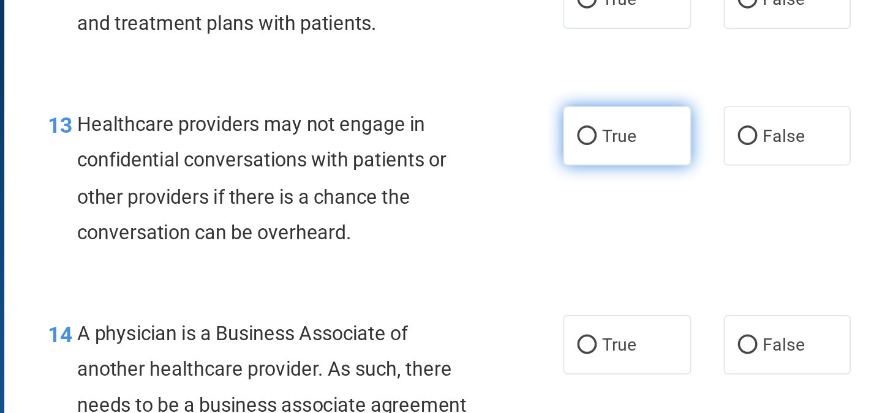
click at [555, 231] on label "True" at bounding box center [547, 233] width 72 height 34
click at [530, 231] on input "True" at bounding box center [524, 233] width 11 height 9
radio input "true"
click at [555, 231] on label "True" at bounding box center [547, 233] width 72 height 34
click at [530, 231] on input "True" at bounding box center [524, 233] width 11 height 9
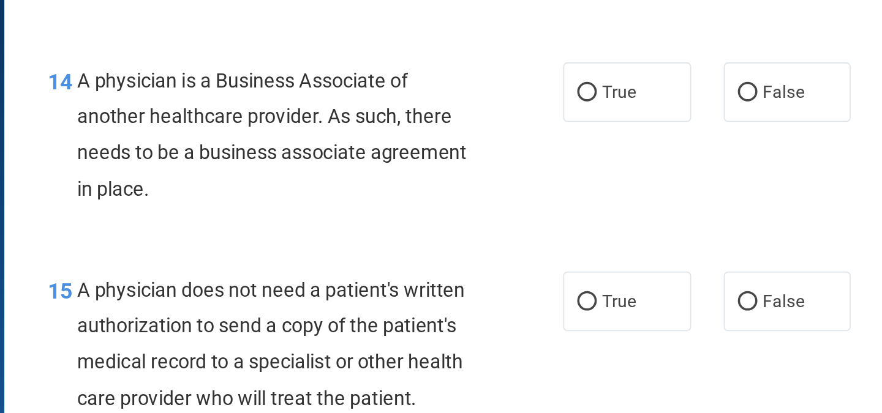
scroll to position [1462, 0]
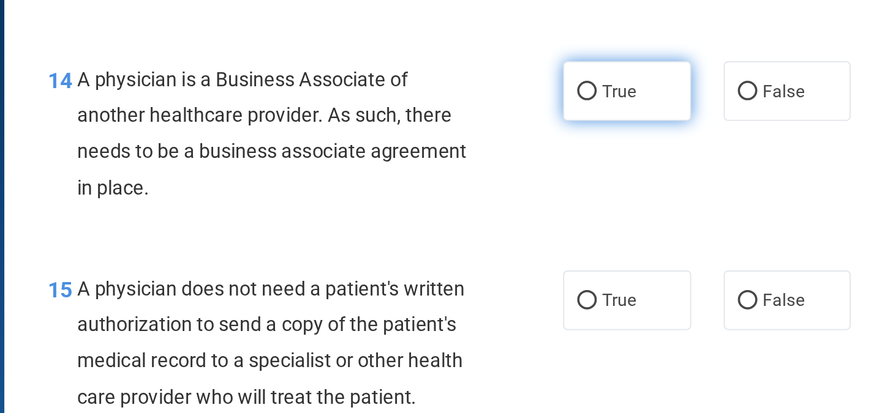
click at [531, 194] on label "True" at bounding box center [547, 208] width 72 height 34
click at [530, 204] on input "True" at bounding box center [524, 208] width 11 height 9
radio input "true"
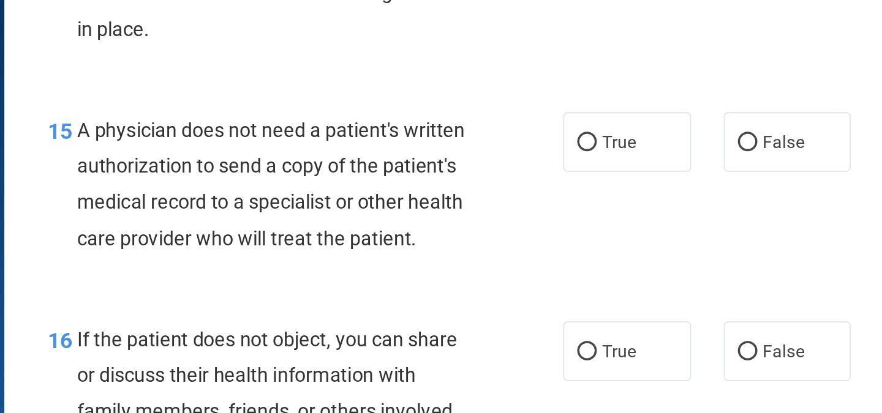
scroll to position [1552, 0]
click at [295, 231] on span "A physician does not need a patient's written authorization to send a copy of t…" at bounding box center [346, 260] width 219 height 74
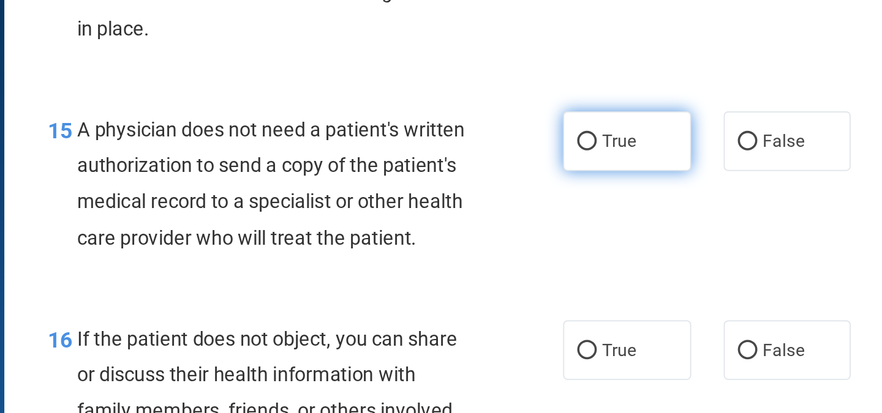
click at [562, 225] on label "True" at bounding box center [547, 236] width 72 height 34
click at [530, 232] on input "True" at bounding box center [524, 236] width 11 height 9
radio input "true"
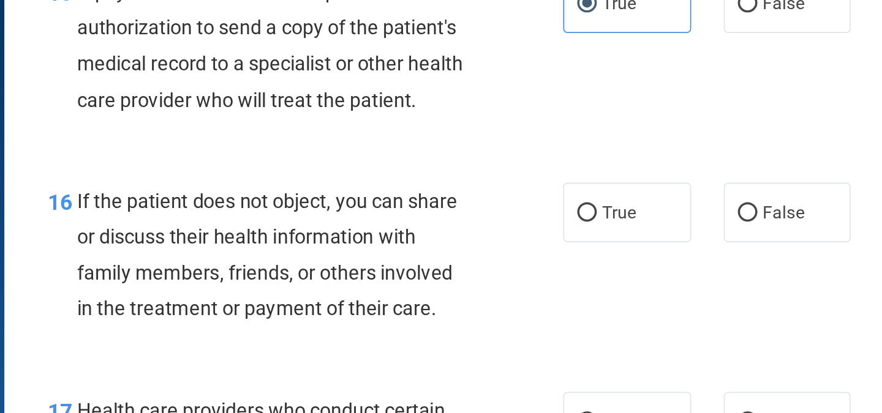
scroll to position [1630, 0]
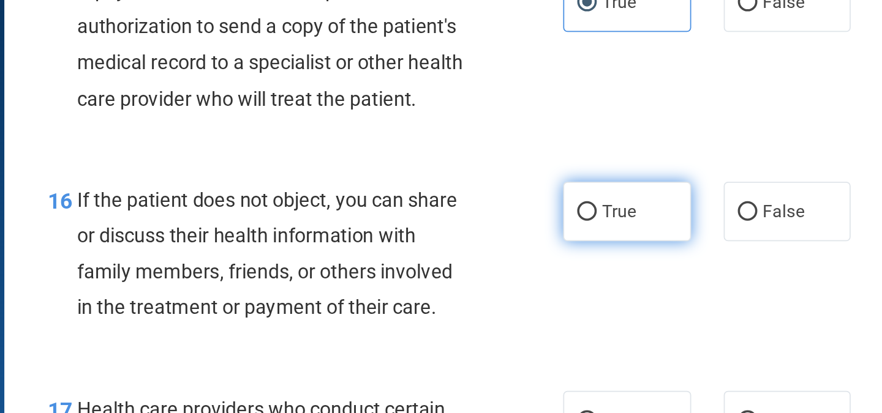
click at [513, 293] on label "True" at bounding box center [547, 276] width 72 height 34
click at [519, 281] on input "True" at bounding box center [524, 276] width 11 height 9
radio input "true"
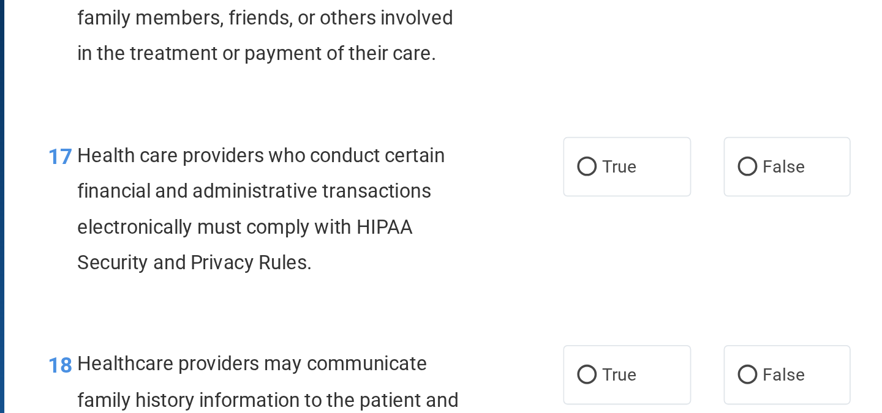
scroll to position [1775, 0]
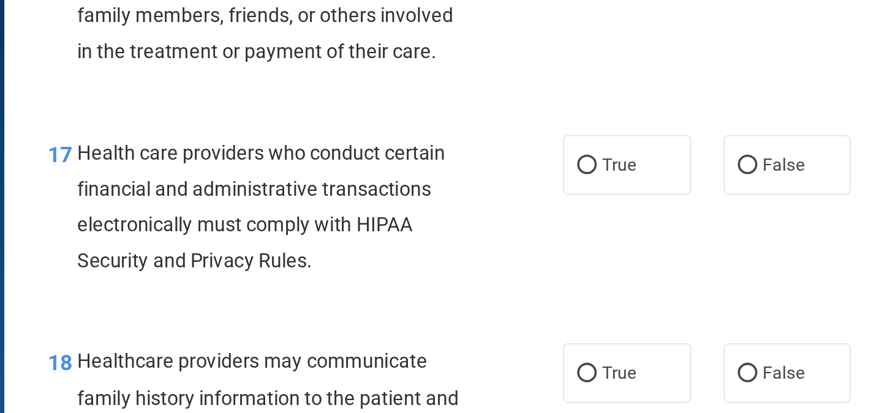
drag, startPoint x: 319, startPoint y: 269, endPoint x: 333, endPoint y: 250, distance: 23.2
click at [333, 250] on div "17 Health care providers who conduct certain financial and administrative trans…" at bounding box center [538, 276] width 655 height 118
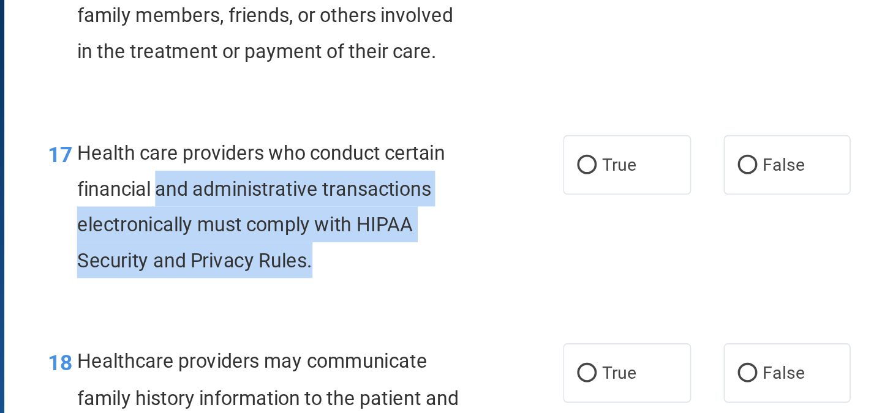
drag, startPoint x: 284, startPoint y: 278, endPoint x: 428, endPoint y: 324, distance: 151.1
click at [428, 314] on div "Health care providers who conduct certain financial and administrative transact…" at bounding box center [353, 273] width 232 height 81
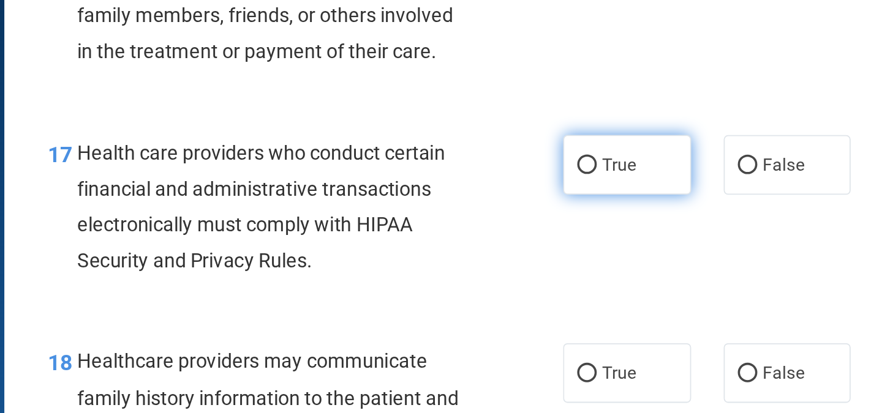
click at [535, 253] on label "True" at bounding box center [547, 250] width 72 height 34
click at [530, 253] on input "True" at bounding box center [524, 250] width 11 height 9
radio input "true"
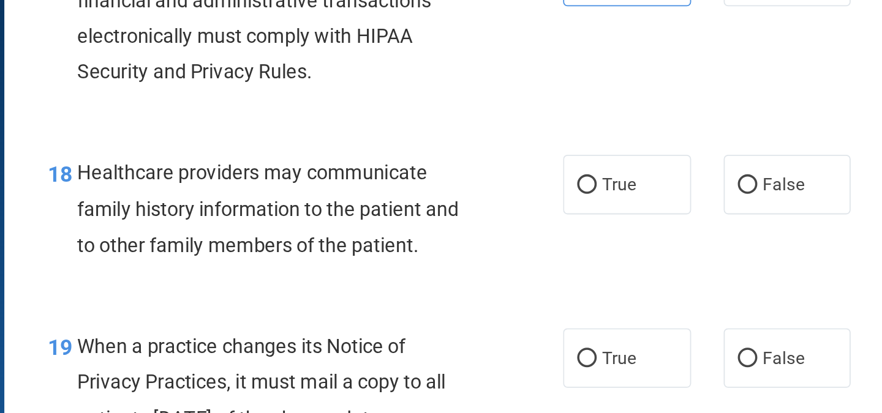
scroll to position [1885, 0]
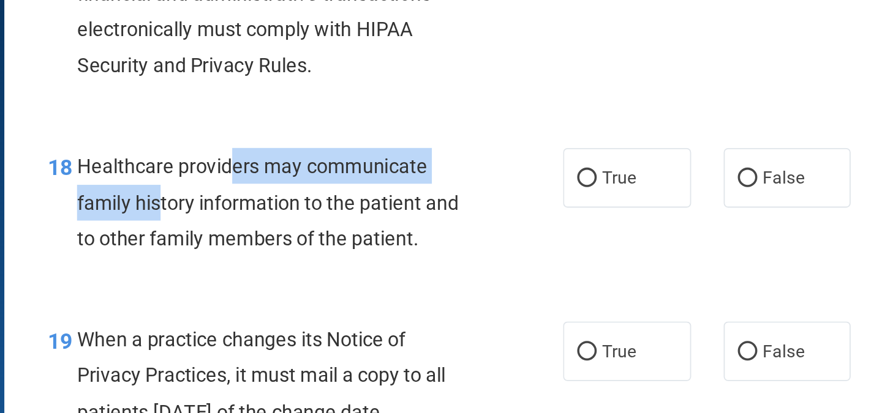
drag, startPoint x: 321, startPoint y: 273, endPoint x: 282, endPoint y: 282, distance: 40.3
click at [282, 282] on div "Healthcare providers may communicate family history information to the patient …" at bounding box center [353, 270] width 232 height 61
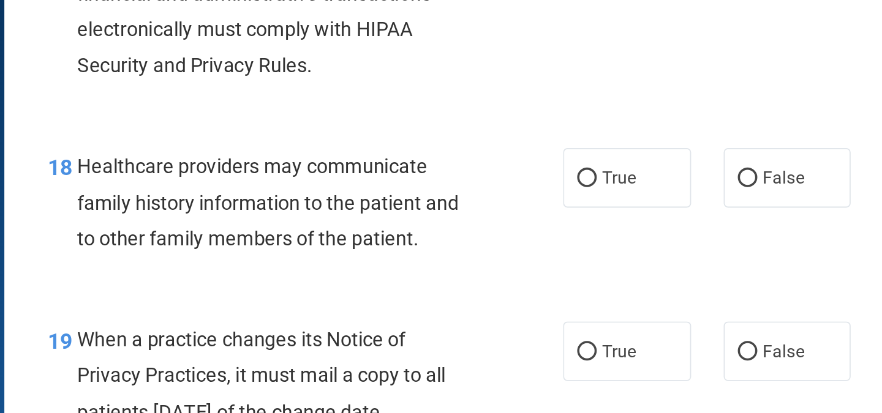
click at [237, 266] on div "Healthcare providers may communicate family history information to the patient …" at bounding box center [353, 270] width 232 height 61
click at [237, 266] on span "Healthcare providers may communicate family history information to the patient …" at bounding box center [345, 270] width 216 height 53
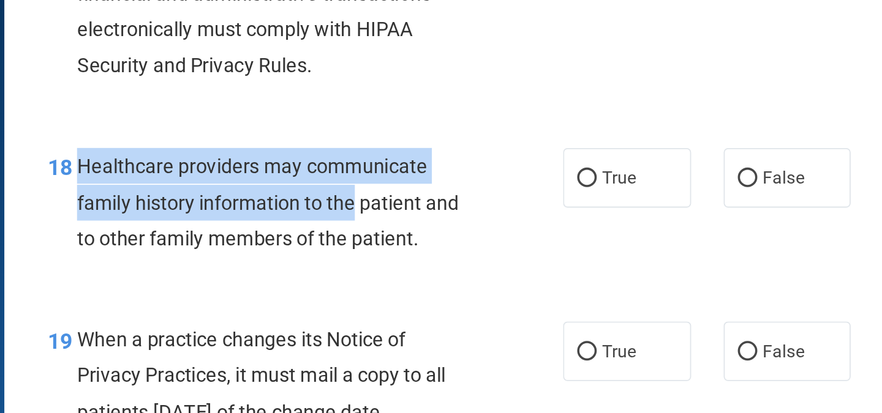
drag, startPoint x: 236, startPoint y: 266, endPoint x: 393, endPoint y: 301, distance: 160.0
click at [393, 301] on div "Healthcare providers may communicate family history information to the patient …" at bounding box center [353, 270] width 232 height 61
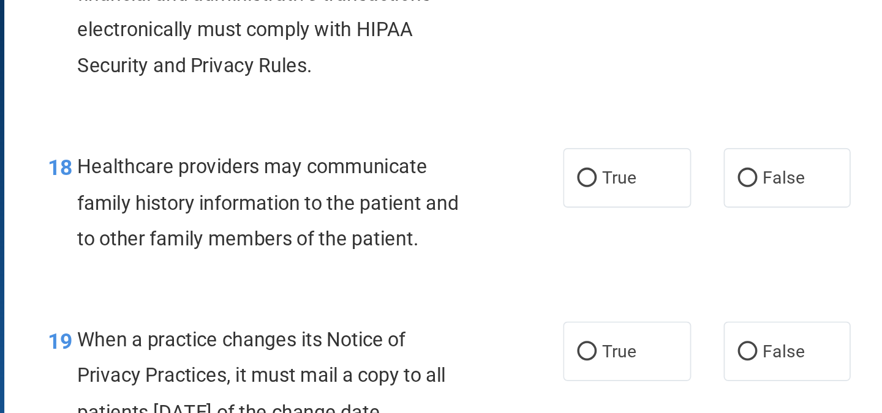
click at [254, 260] on div "18 Healthcare providers may communicate family history information to the patie…" at bounding box center [538, 274] width 655 height 98
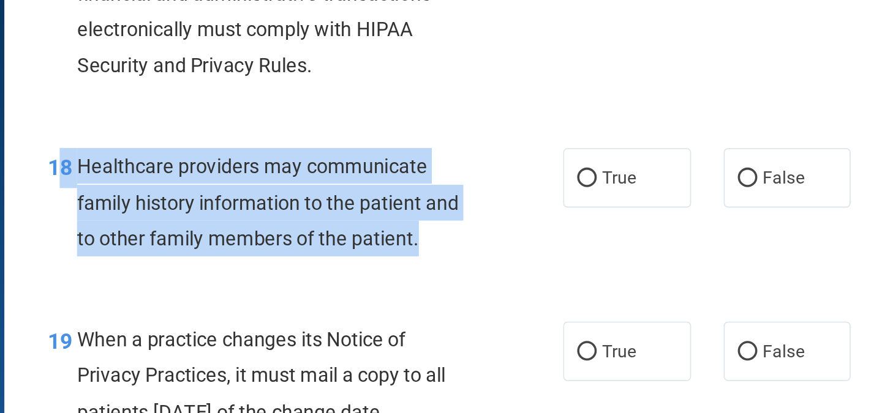
drag, startPoint x: 230, startPoint y: 271, endPoint x: 432, endPoint y: 309, distance: 205.6
click at [432, 307] on div "18 Healthcare providers may communicate family history information to the patie…" at bounding box center [366, 273] width 328 height 67
click at [336, 276] on span "Healthcare providers may communicate family history information to the patient …" at bounding box center [345, 270] width 216 height 53
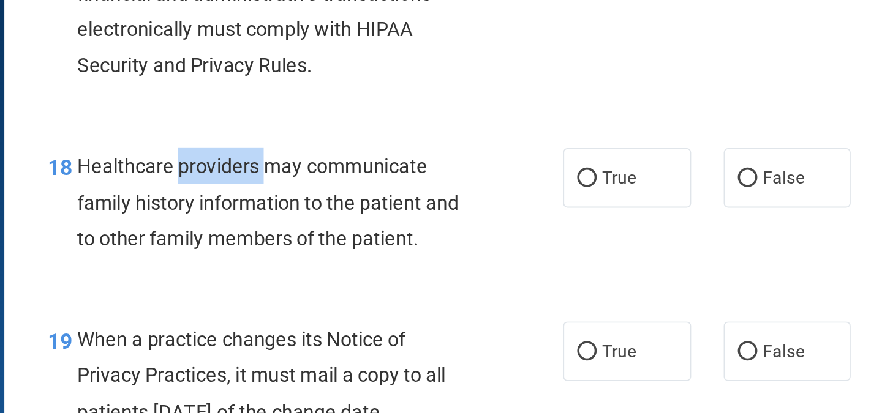
click at [336, 276] on span "Healthcare providers may communicate family history information to the patient …" at bounding box center [345, 270] width 216 height 53
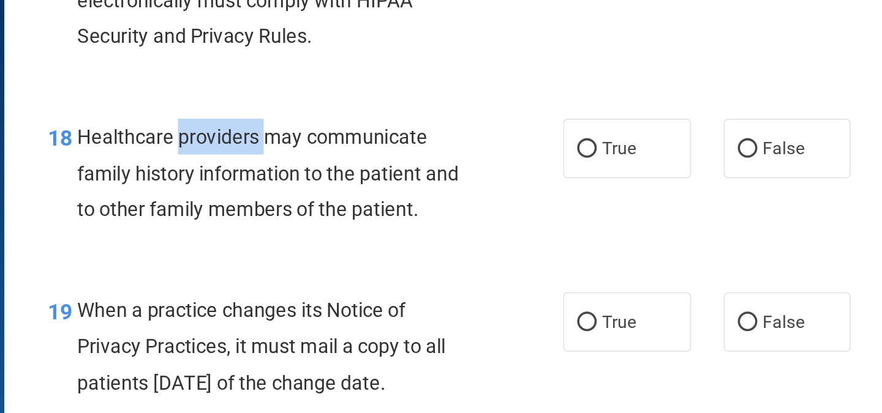
scroll to position [1904, 0]
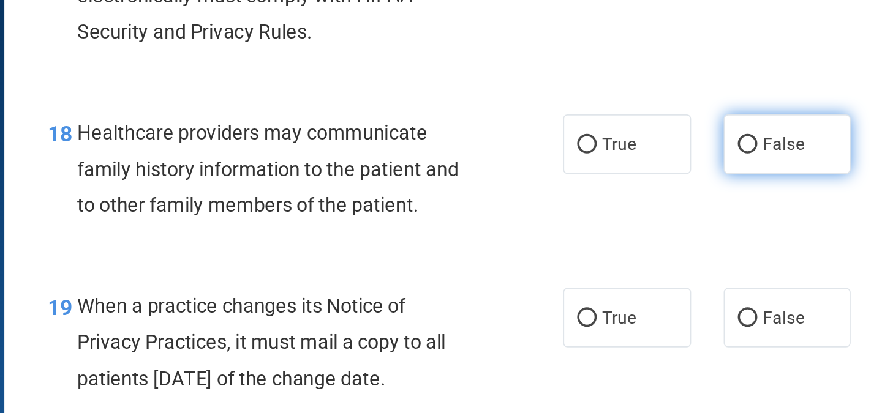
click at [603, 255] on label "False" at bounding box center [638, 238] width 72 height 34
click at [610, 243] on input "False" at bounding box center [615, 238] width 11 height 9
radio input "true"
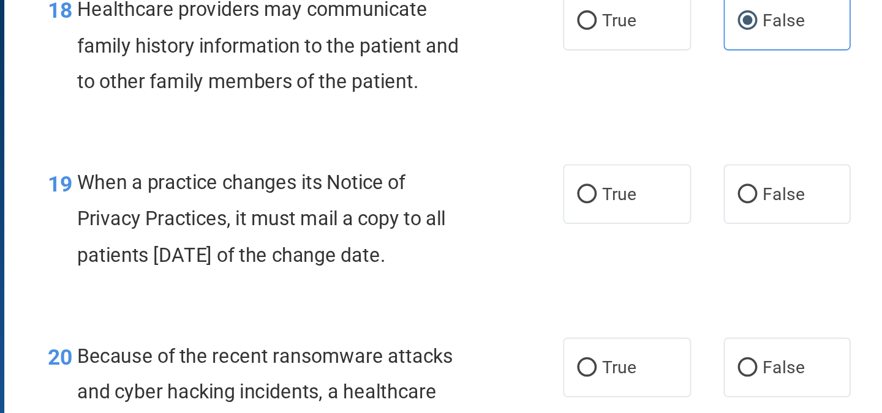
scroll to position [1976, 0]
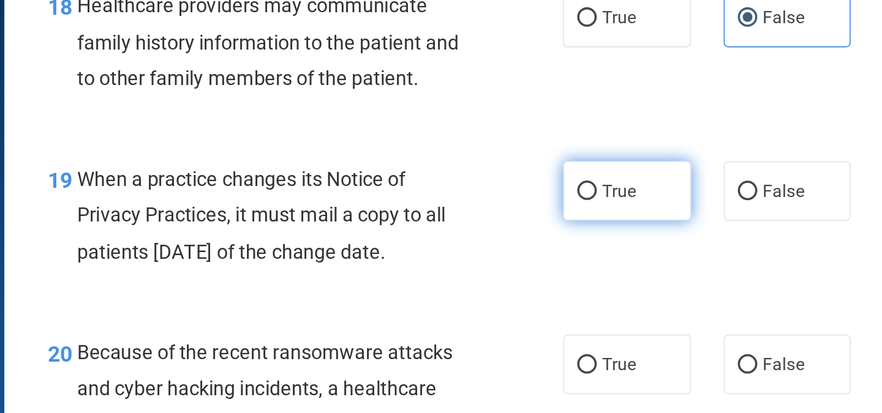
click at [511, 281] on label "True" at bounding box center [547, 264] width 72 height 34
click at [519, 269] on input "True" at bounding box center [524, 264] width 11 height 9
radio input "true"
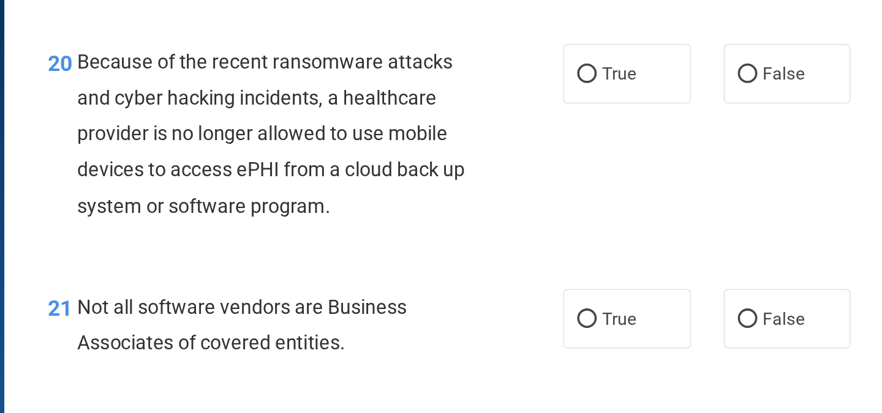
scroll to position [2139, 0]
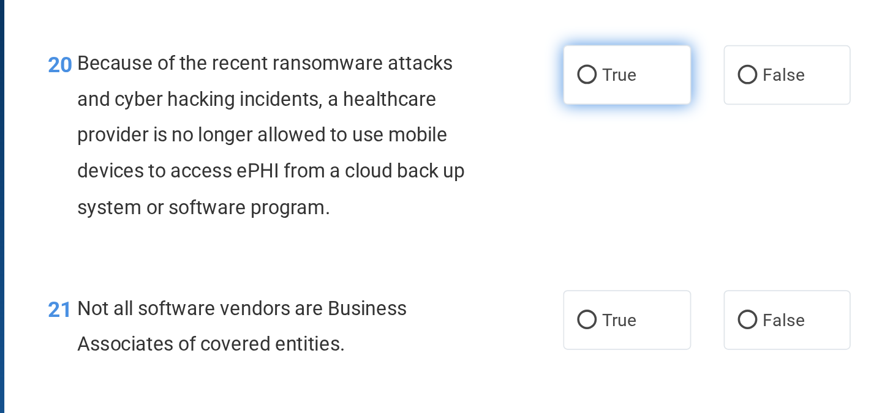
click at [525, 216] on label "True" at bounding box center [547, 199] width 72 height 34
click at [525, 204] on input "True" at bounding box center [524, 199] width 11 height 9
radio input "true"
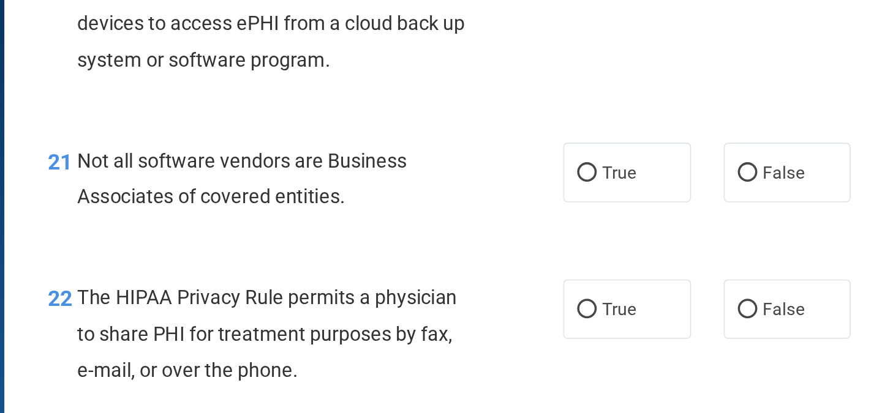
scroll to position [2222, 0]
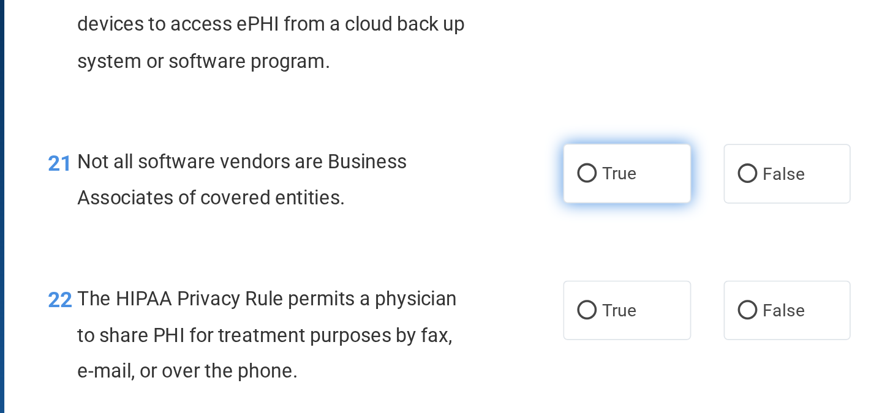
click at [566, 267] on label "True" at bounding box center [547, 255] width 72 height 34
click at [530, 260] on input "True" at bounding box center [524, 254] width 11 height 9
radio input "true"
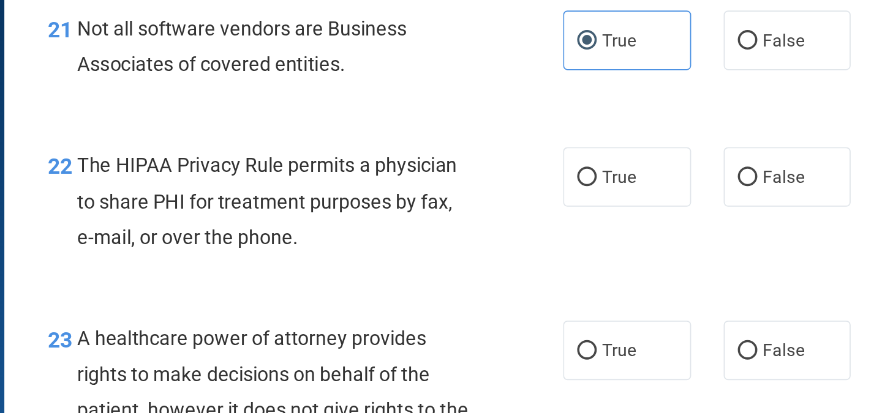
scroll to position [2298, 0]
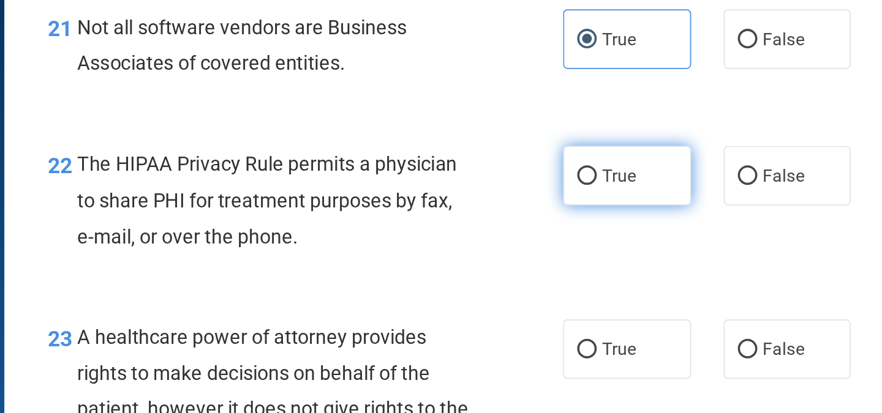
click at [532, 273] on label "True" at bounding box center [547, 256] width 72 height 34
click at [530, 261] on input "True" at bounding box center [524, 256] width 11 height 9
radio input "true"
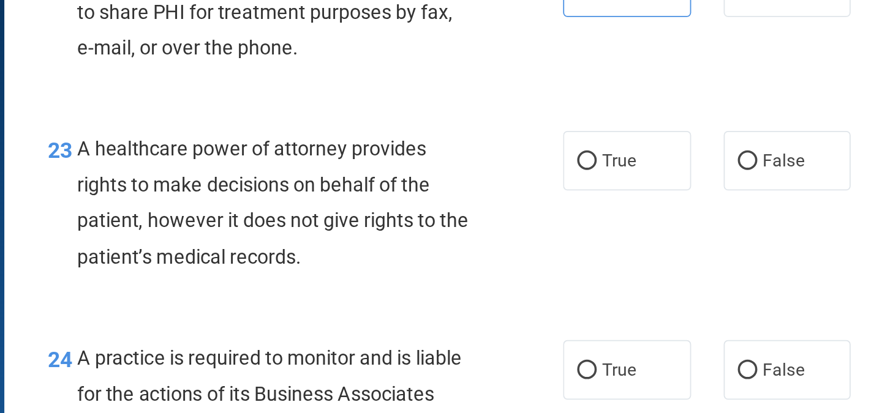
scroll to position [2405, 0]
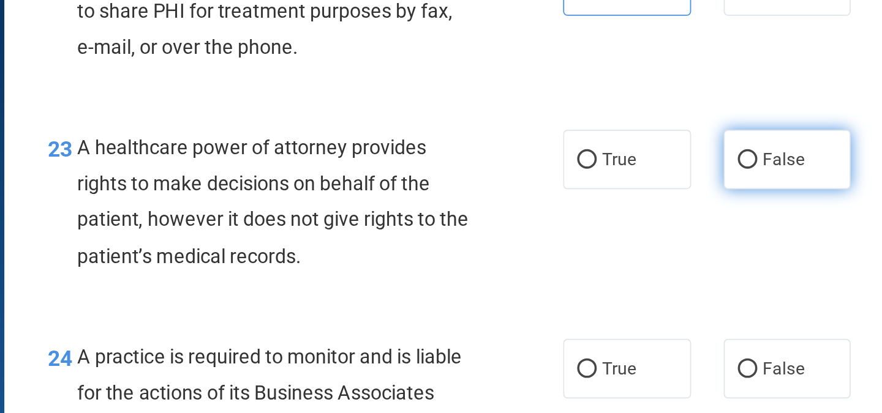
click at [623, 263] on label "False" at bounding box center [638, 247] width 72 height 34
click at [621, 252] on input "False" at bounding box center [615, 247] width 11 height 9
radio input "true"
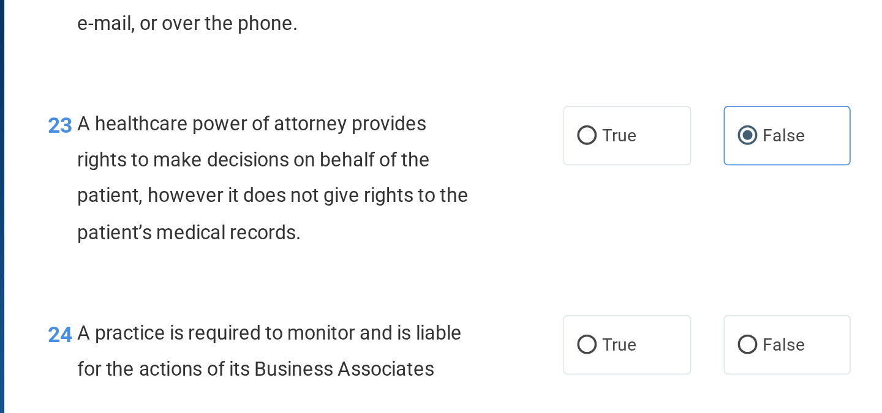
scroll to position [2419, 0]
click at [305, 296] on div "A healthcare power of attorney provides rights to make decisions on behalf of t…" at bounding box center [353, 256] width 232 height 81
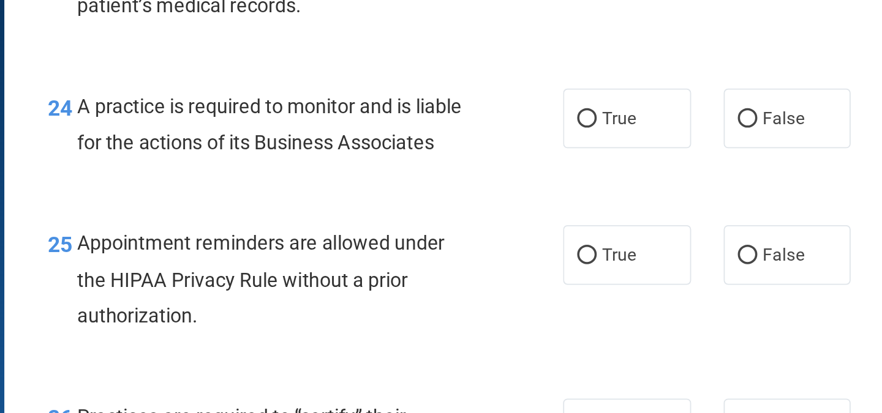
scroll to position [2547, 0]
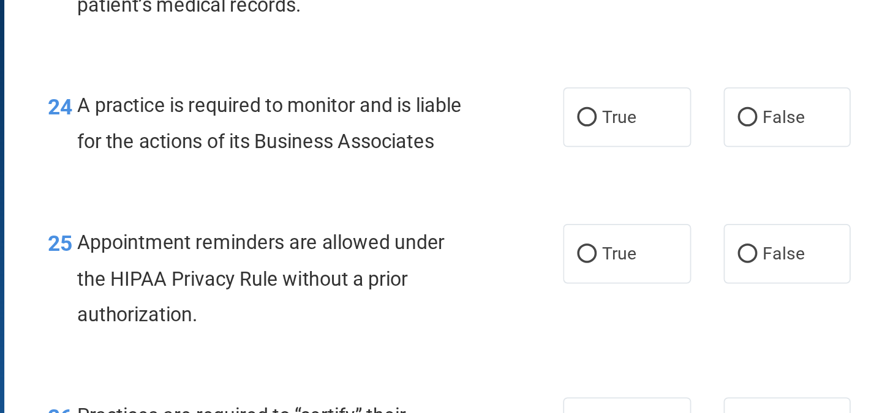
drag, startPoint x: 339, startPoint y: 262, endPoint x: 371, endPoint y: 297, distance: 47.7
click at [371, 268] on div "24 A practice is required to monitor and is liable for the actions of its Busin…" at bounding box center [538, 228] width 655 height 77
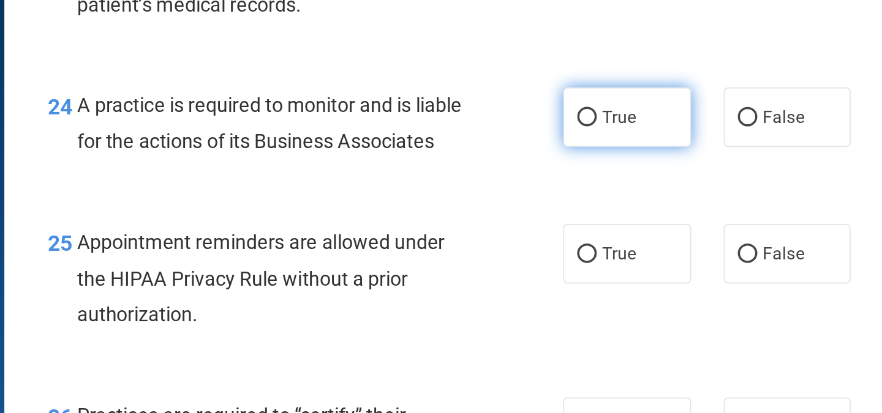
click at [522, 228] on input "True" at bounding box center [524, 223] width 11 height 9
radio input "true"
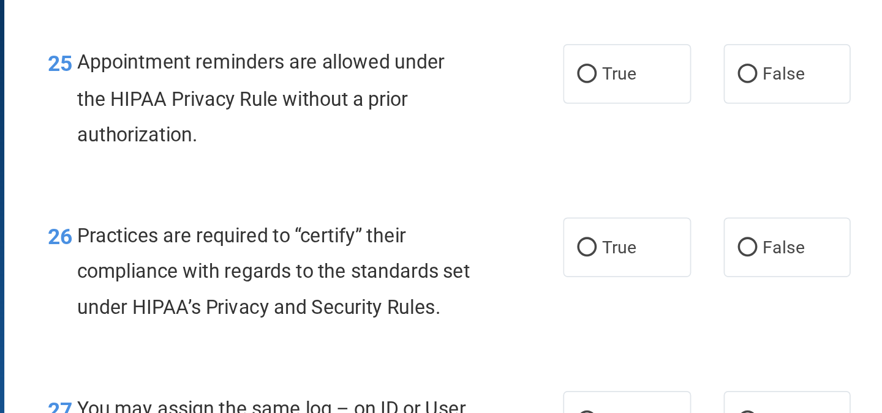
scroll to position [2649, 0]
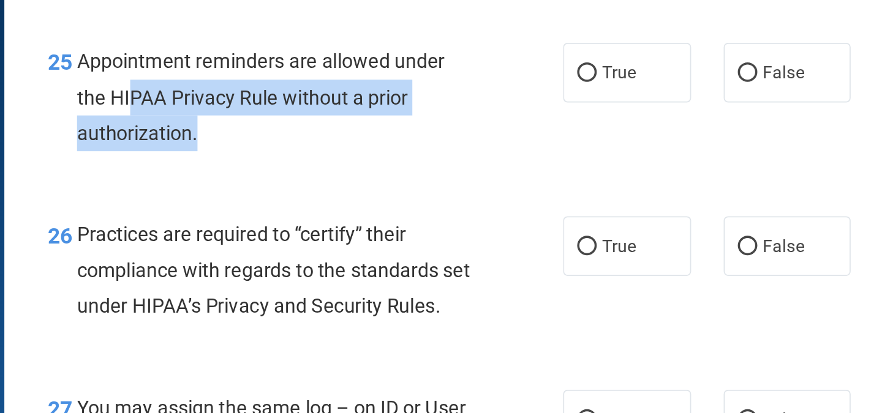
drag, startPoint x: 266, startPoint y: 255, endPoint x: 412, endPoint y: 268, distance: 146.4
click at [412, 242] on div "Appointment reminders are allowed under the HIPAA Privacy Rule without a prior …" at bounding box center [353, 211] width 232 height 61
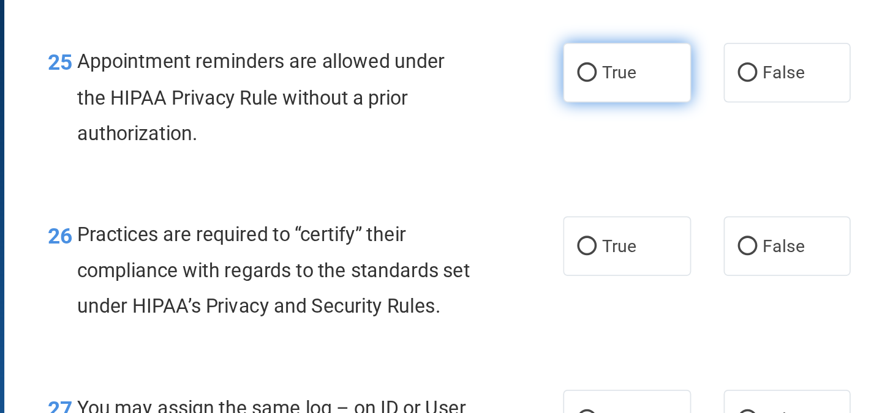
click at [541, 203] on span "True" at bounding box center [542, 198] width 19 height 12
click at [530, 203] on input "True" at bounding box center [524, 198] width 11 height 9
radio input "true"
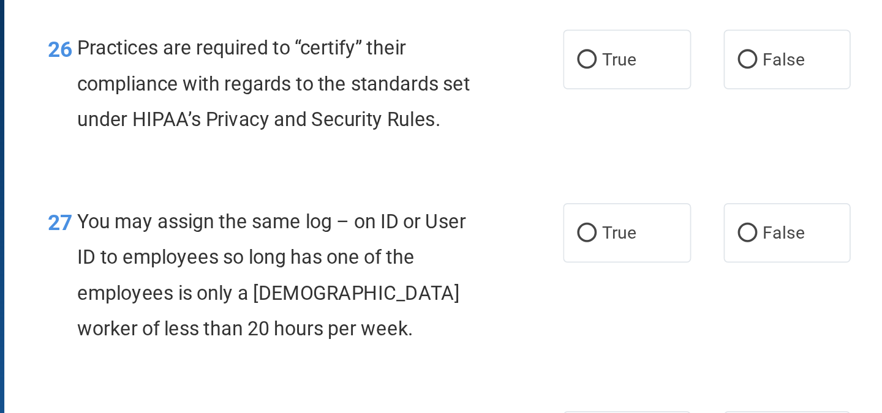
scroll to position [2648, 0]
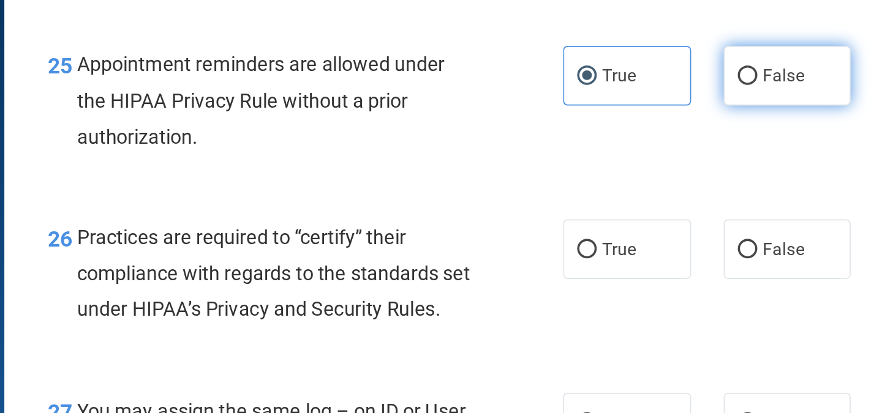
click at [608, 216] on label "False" at bounding box center [638, 200] width 72 height 34
click at [610, 205] on input "False" at bounding box center [615, 199] width 11 height 9
radio input "true"
radio input "false"
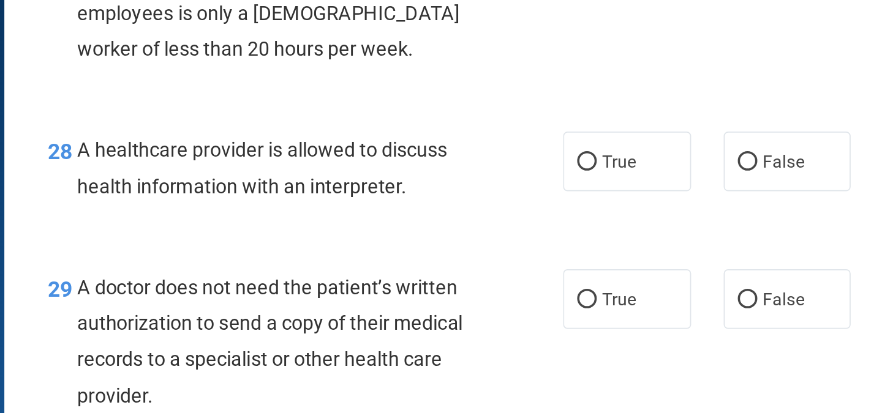
scroll to position [2906, 0]
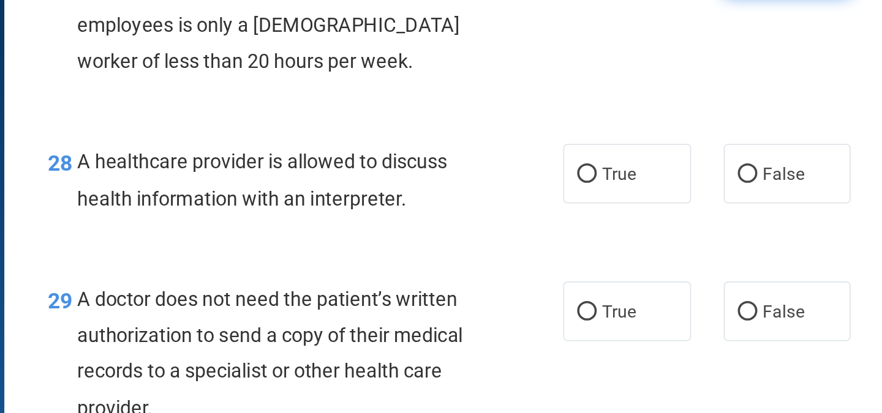
click at [624, 143] on span "False" at bounding box center [636, 137] width 24 height 12
click at [619, 142] on input "False" at bounding box center [615, 137] width 11 height 9
radio input "true"
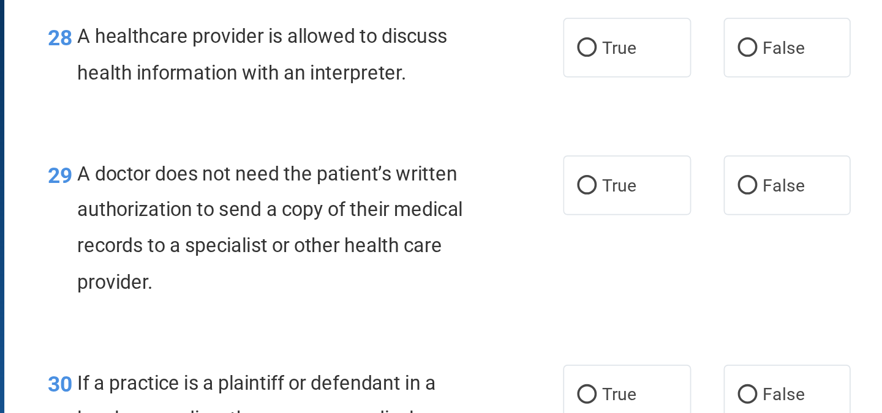
scroll to position [2978, 0]
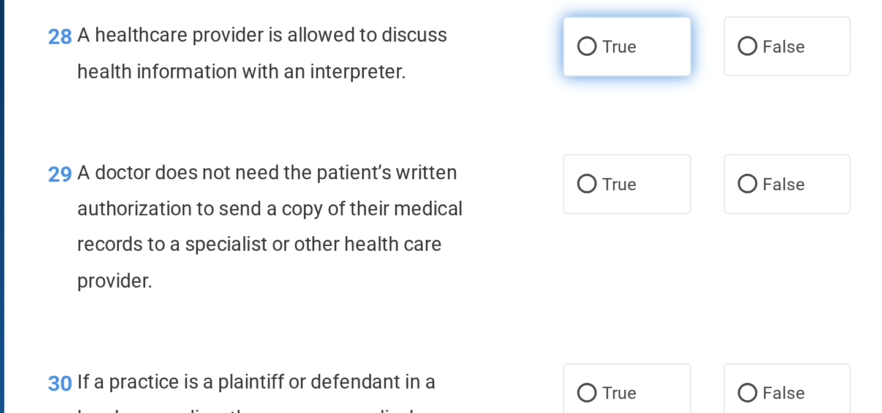
click at [533, 189] on span "True" at bounding box center [542, 183] width 19 height 12
click at [530, 188] on input "True" at bounding box center [524, 183] width 11 height 9
radio input "true"
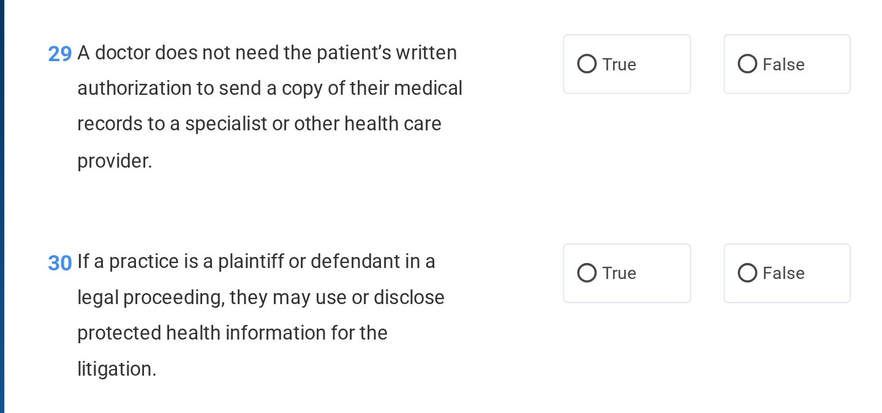
scroll to position [3046, 0]
drag, startPoint x: 301, startPoint y: 248, endPoint x: 427, endPoint y: 312, distance: 141.1
click at [427, 257] on div "A doctor does not need the patient’s written authorization to send a copy of th…" at bounding box center [353, 215] width 232 height 81
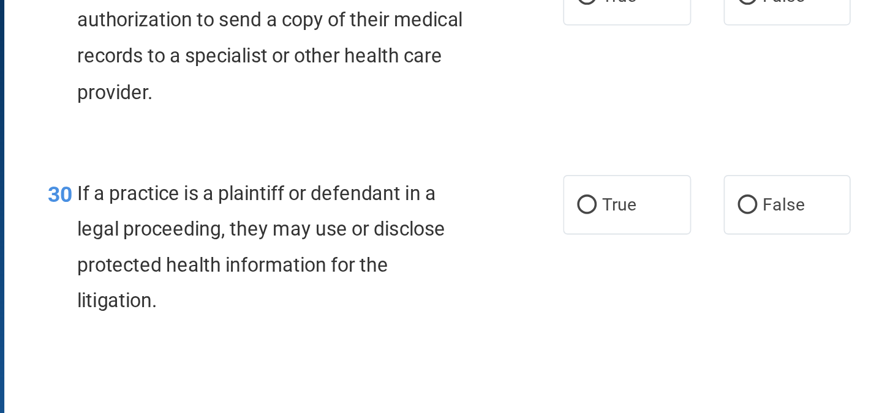
scroll to position [3094, 0]
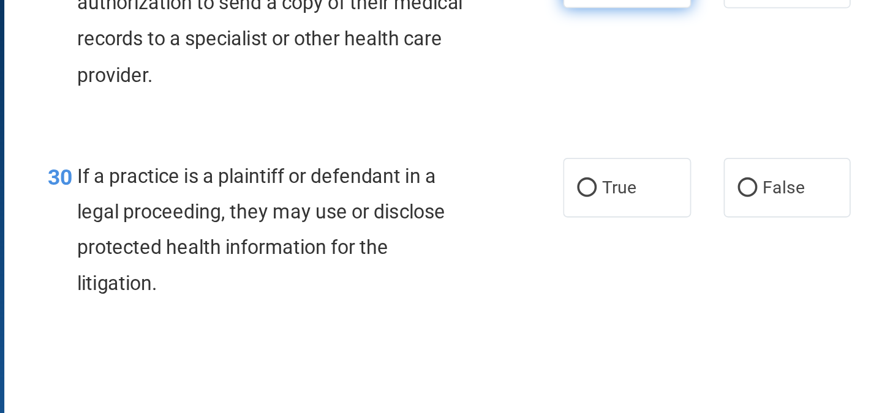
click at [544, 161] on label "True" at bounding box center [547, 144] width 72 height 34
click at [530, 149] on input "True" at bounding box center [524, 144] width 11 height 9
radio input "true"
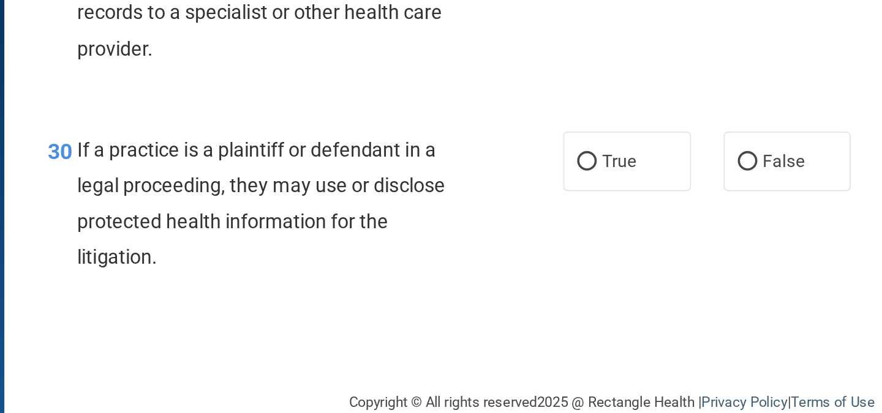
scroll to position [3171, 0]
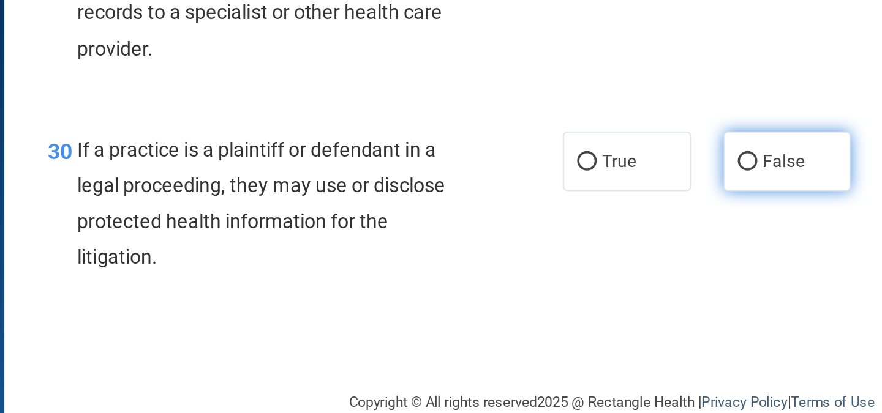
click at [642, 247] on label "False" at bounding box center [638, 248] width 72 height 34
click at [621, 247] on input "False" at bounding box center [615, 248] width 11 height 9
radio input "true"
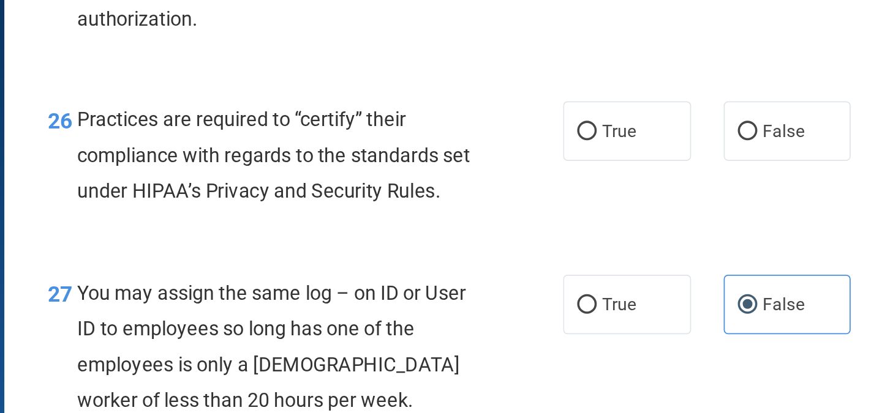
scroll to position [2713, 0]
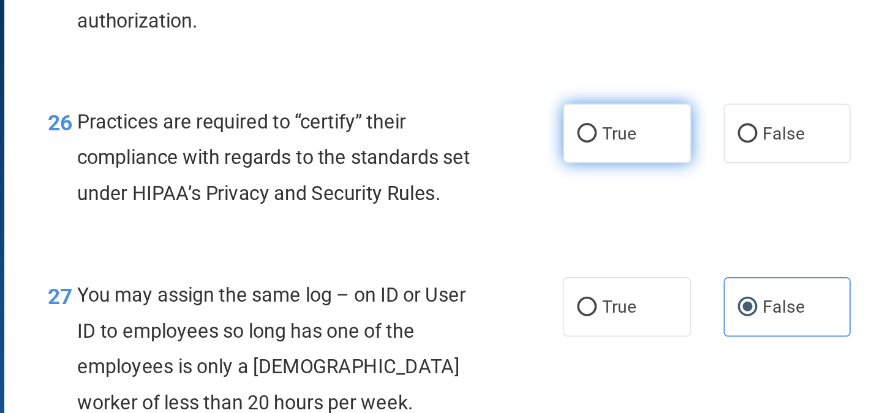
click at [556, 249] on label "True" at bounding box center [547, 232] width 72 height 34
click at [530, 237] on input "True" at bounding box center [524, 232] width 11 height 9
radio input "true"
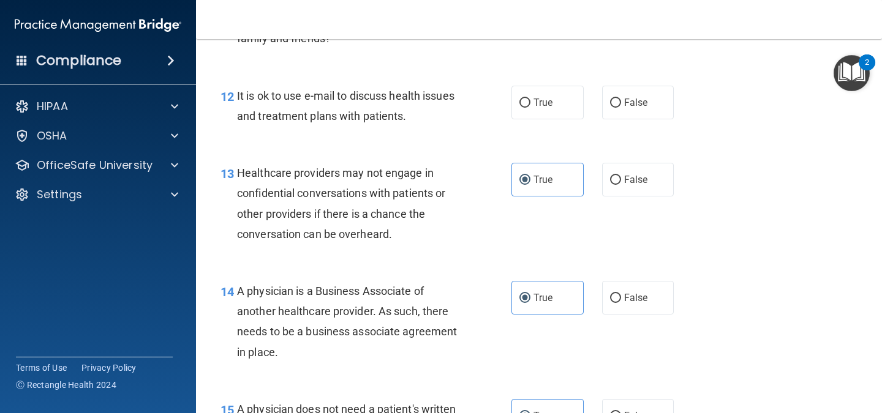
scroll to position [1322, 0]
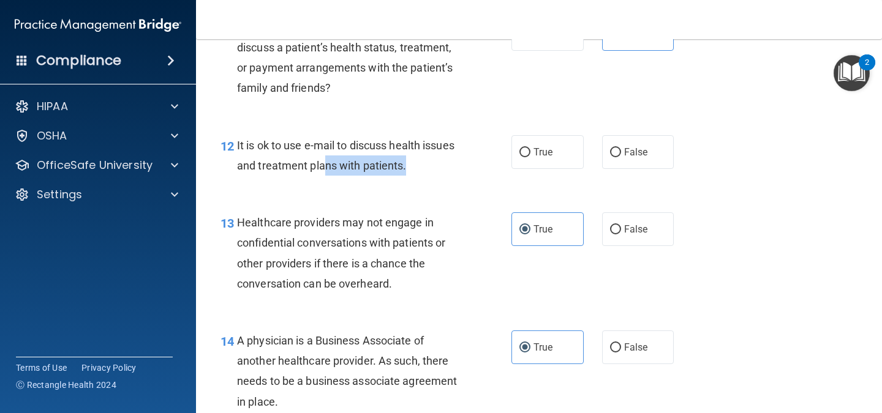
drag, startPoint x: 357, startPoint y: 167, endPoint x: 495, endPoint y: 177, distance: 138.8
click at [495, 177] on div "12 It is ok to use e-mail to discuss health issues and treatment plans with pat…" at bounding box center [366, 158] width 328 height 47
click at [554, 140] on label "True" at bounding box center [547, 152] width 72 height 34
click at [530, 148] on input "True" at bounding box center [524, 152] width 11 height 9
radio input "true"
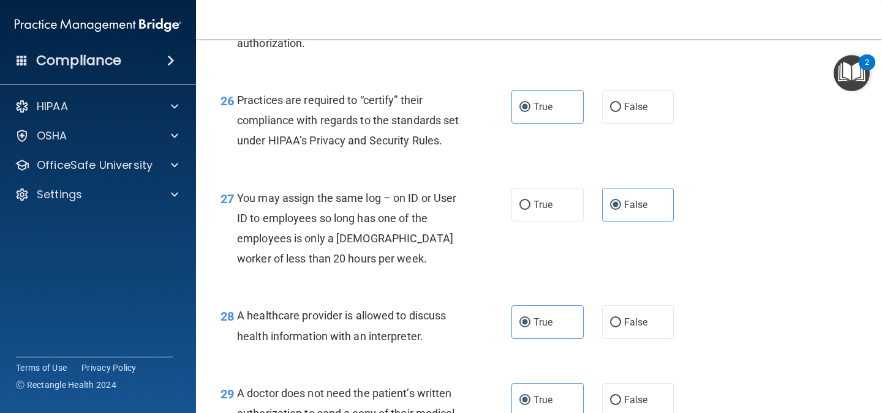
scroll to position [3171, 0]
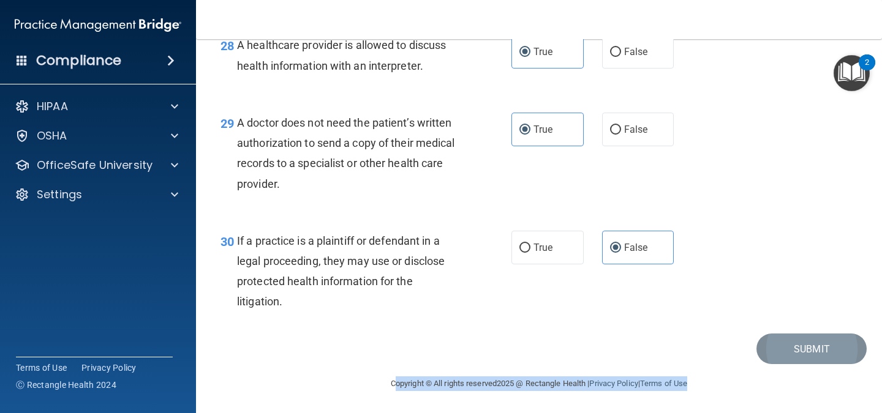
click at [814, 352] on main "- The HIPAA Quiz #2 This quiz doesn’t expire until . Are you sure you want to t…" at bounding box center [539, 226] width 686 height 374
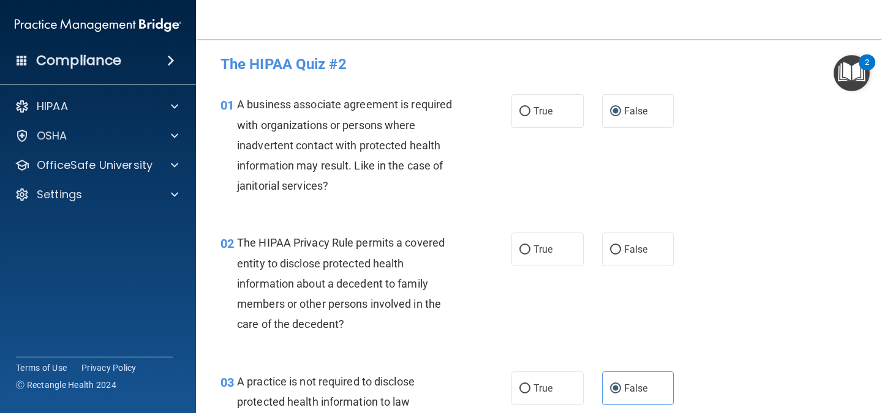
scroll to position [3, 0]
click at [568, 243] on label "True" at bounding box center [547, 249] width 72 height 34
click at [530, 245] on input "True" at bounding box center [524, 249] width 11 height 9
radio input "true"
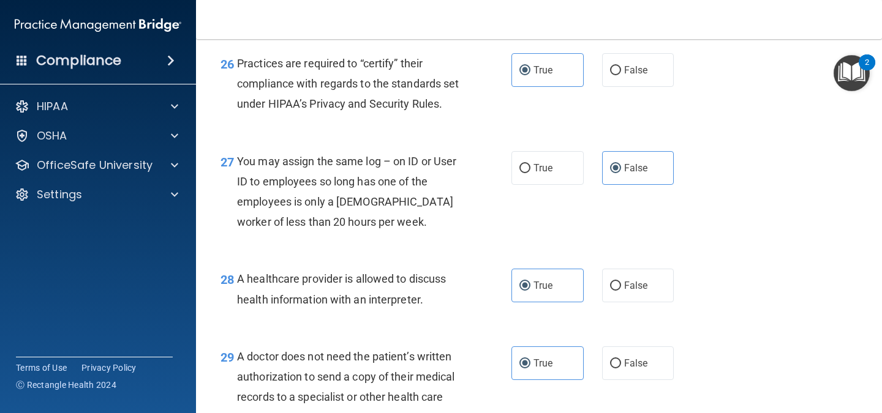
scroll to position [3171, 0]
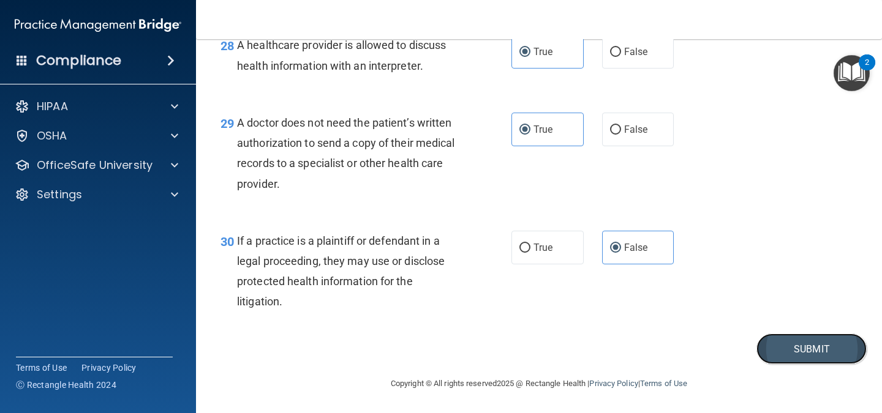
click at [813, 347] on button "Submit" at bounding box center [811, 349] width 110 height 31
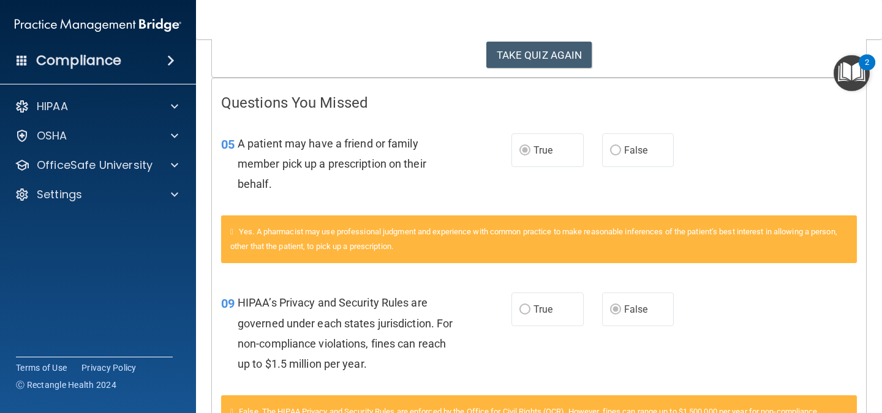
scroll to position [221, 0]
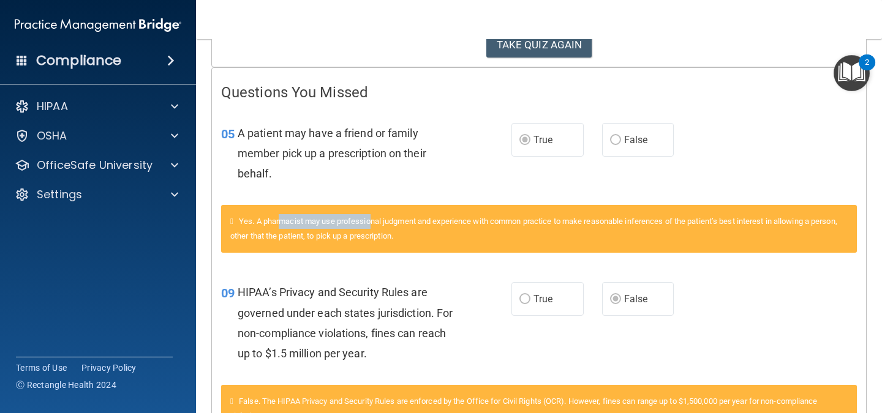
drag, startPoint x: 285, startPoint y: 214, endPoint x: 375, endPoint y: 225, distance: 90.7
click at [375, 225] on div "Yes. A pharmacist may use professional judgment and experience with common prac…" at bounding box center [539, 229] width 636 height 48
drag, startPoint x: 391, startPoint y: 222, endPoint x: 473, endPoint y: 213, distance: 82.6
click at [473, 213] on div "Yes. A pharmacist may use professional judgment and experience with common prac…" at bounding box center [539, 229] width 636 height 48
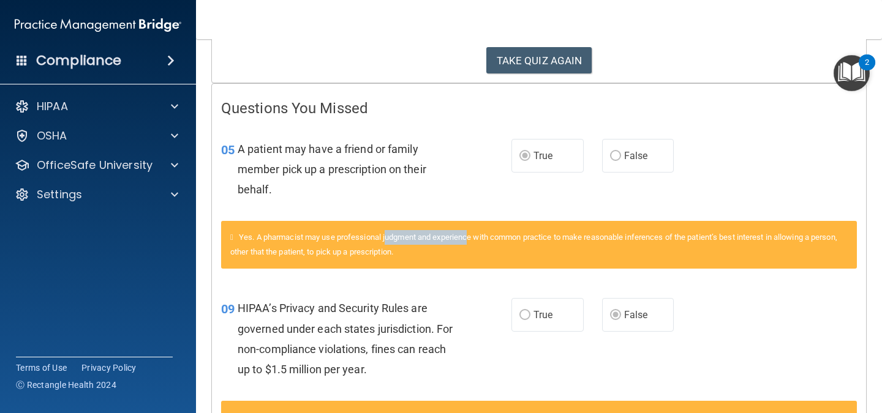
scroll to position [205, 0]
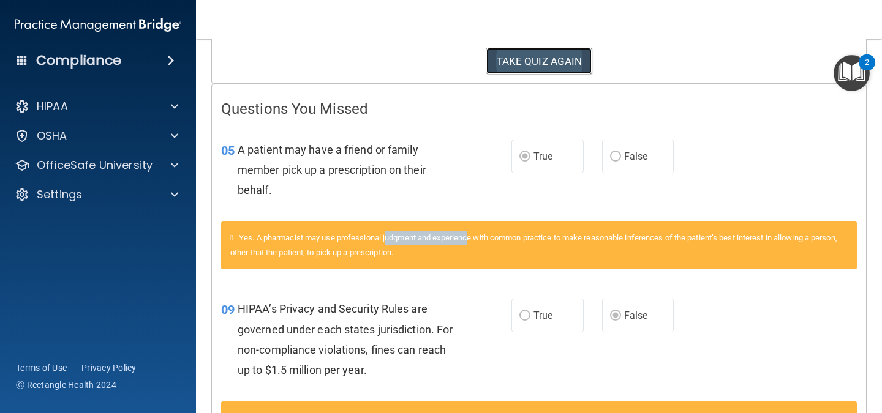
click at [552, 49] on button "TAKE QUIZ AGAIN" at bounding box center [539, 61] width 106 height 27
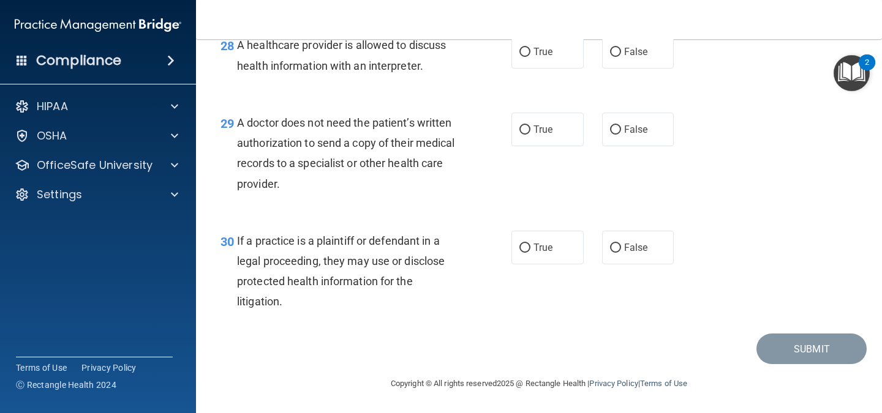
scroll to position [3113, 0]
click at [637, 265] on label "False" at bounding box center [638, 248] width 72 height 34
click at [621, 253] on input "False" at bounding box center [615, 248] width 11 height 9
radio input "true"
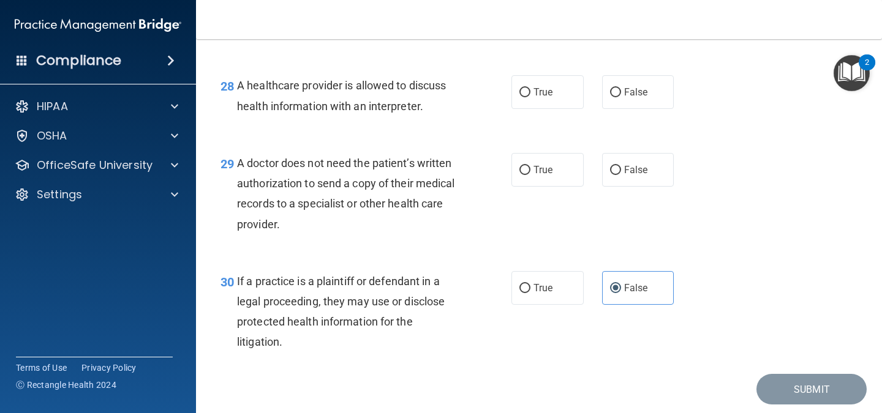
scroll to position [3066, 0]
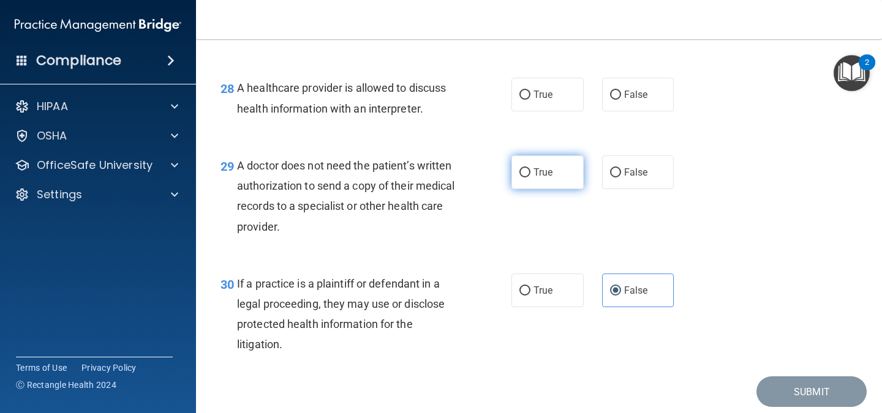
click at [545, 189] on label "True" at bounding box center [547, 173] width 72 height 34
click at [530, 178] on input "True" at bounding box center [524, 172] width 11 height 9
radio input "true"
click at [545, 189] on label "True" at bounding box center [547, 173] width 72 height 34
click at [530, 178] on input "True" at bounding box center [524, 172] width 11 height 9
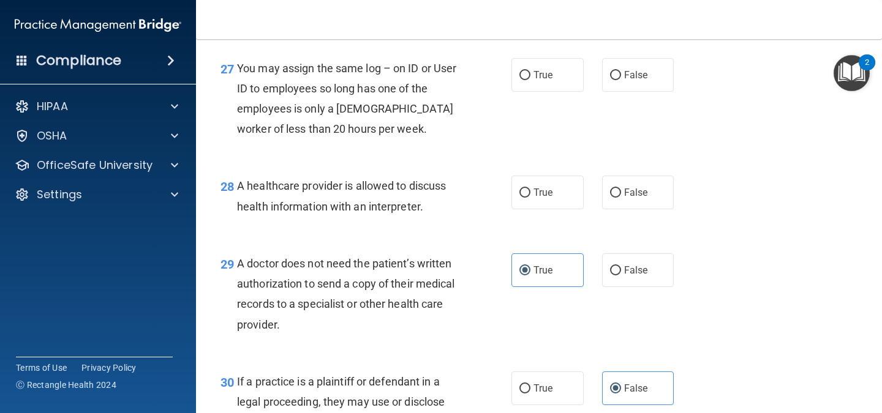
scroll to position [2967, 0]
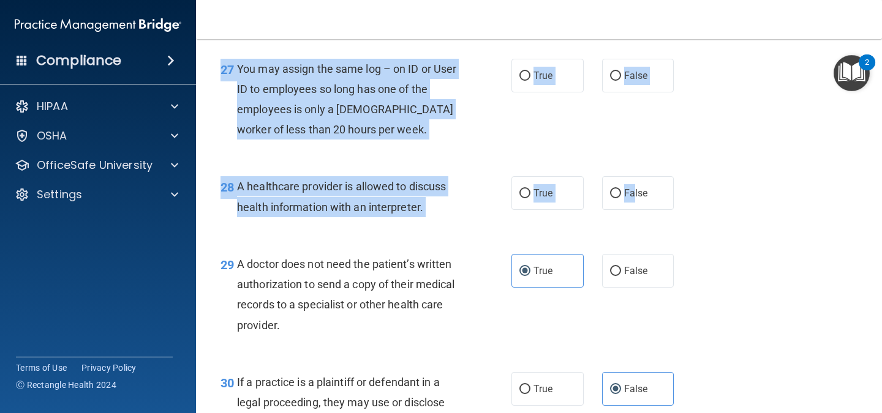
drag, startPoint x: 627, startPoint y: 258, endPoint x: 637, endPoint y: 182, distance: 77.3
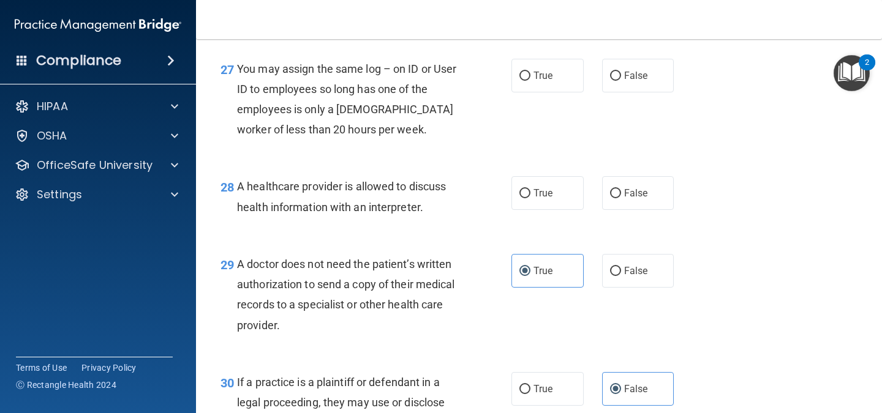
click at [637, 162] on div "27 You may assign the same log – on ID or User ID to employees so long has one …" at bounding box center [538, 102] width 655 height 118
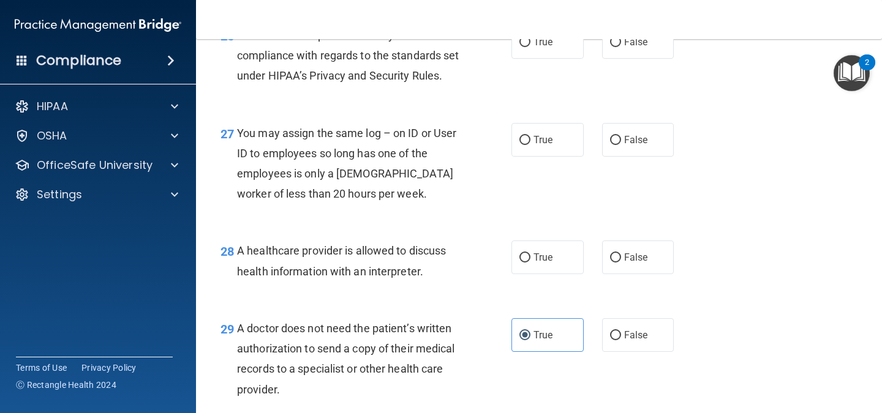
scroll to position [2906, 0]
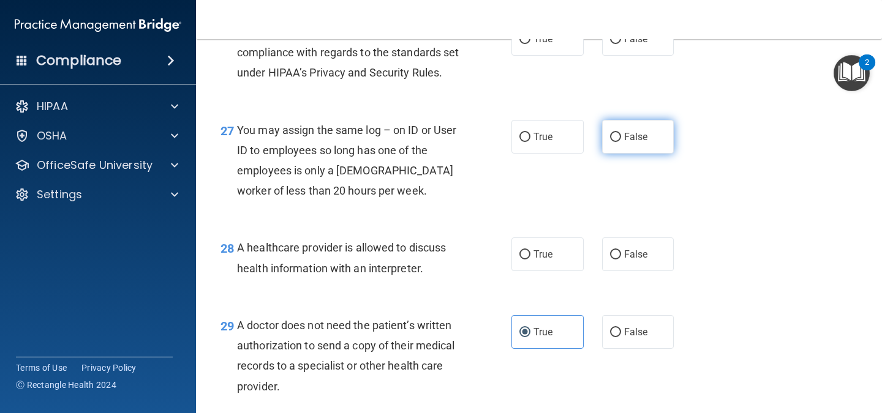
click at [625, 154] on label "False" at bounding box center [638, 137] width 72 height 34
click at [621, 142] on input "False" at bounding box center [615, 137] width 11 height 9
radio input "true"
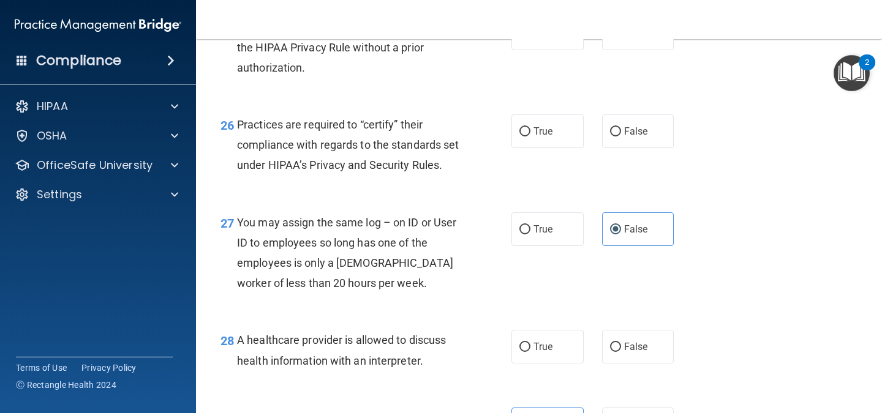
scroll to position [2813, 0]
click at [308, 173] on div "Practices are required to “certify” their compliance with regards to the standa…" at bounding box center [353, 145] width 232 height 61
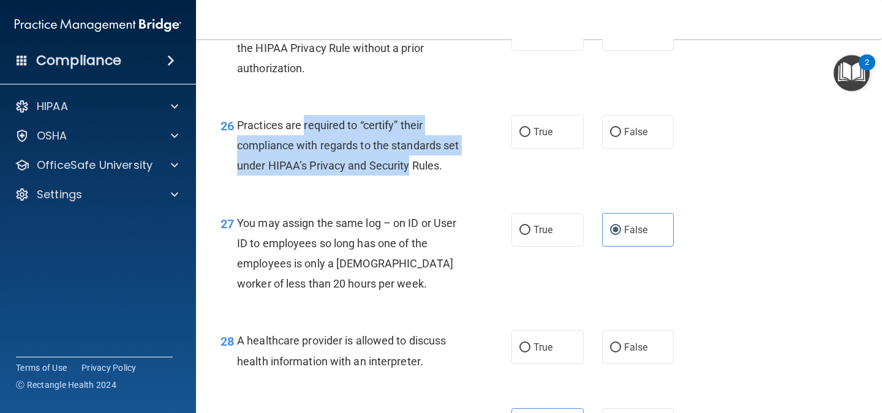
drag, startPoint x: 308, startPoint y: 173, endPoint x: 446, endPoint y: 211, distance: 142.9
click at [446, 176] on div "Practices are required to “certify” their compliance with regards to the standa…" at bounding box center [353, 145] width 232 height 61
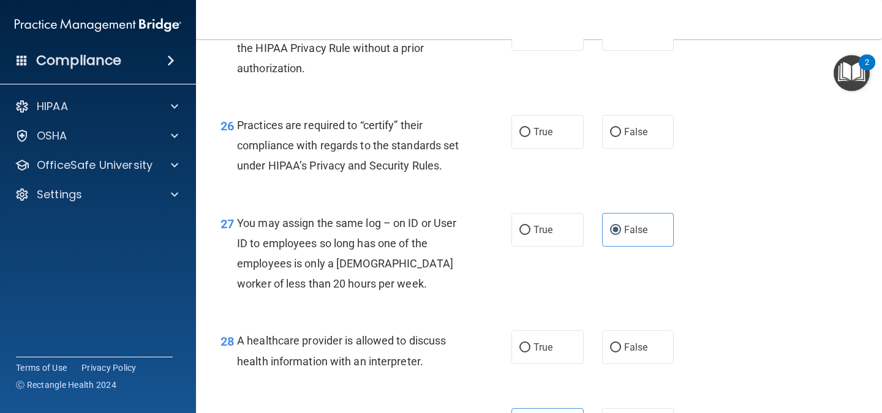
click at [594, 149] on div "True False" at bounding box center [597, 132] width 173 height 34
click at [549, 149] on label "True" at bounding box center [547, 132] width 72 height 34
click at [530, 137] on input "True" at bounding box center [524, 132] width 11 height 9
radio input "true"
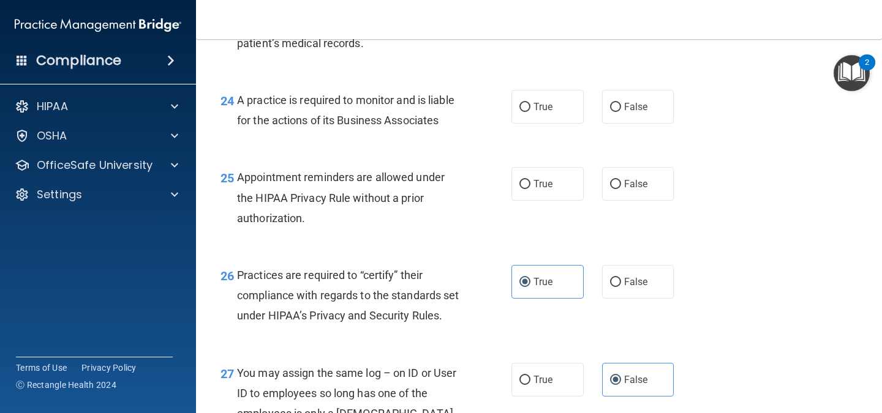
scroll to position [2659, 0]
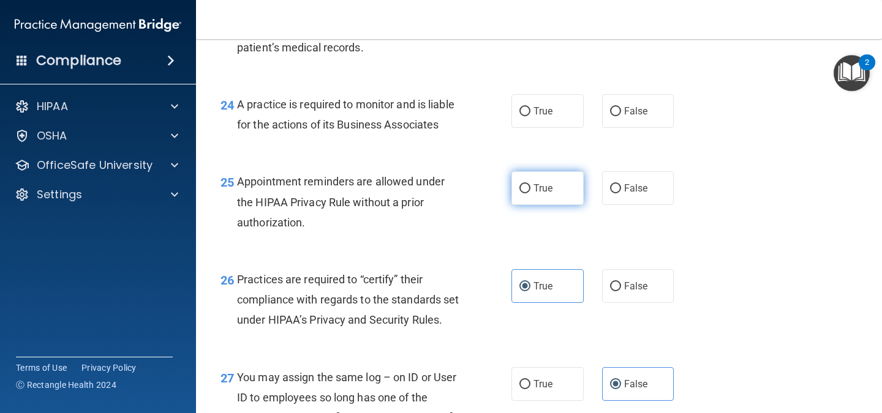
click at [573, 205] on label "True" at bounding box center [547, 188] width 72 height 34
click at [530, 194] on input "True" at bounding box center [524, 188] width 11 height 9
radio input "true"
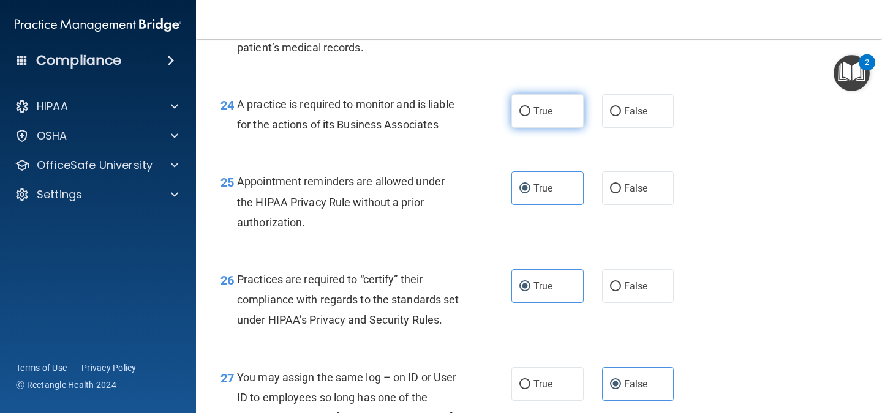
click at [547, 117] on span "True" at bounding box center [542, 111] width 19 height 12
click at [530, 116] on input "True" at bounding box center [524, 111] width 11 height 9
radio input "true"
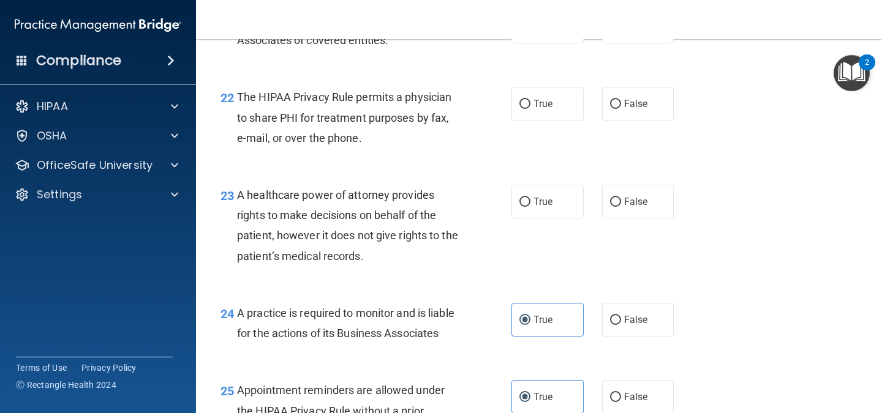
scroll to position [2448, 0]
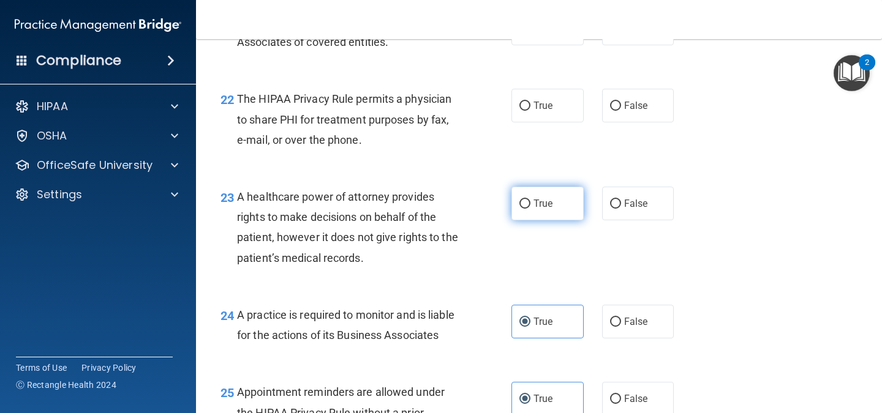
click at [538, 220] on label "True" at bounding box center [547, 204] width 72 height 34
click at [530, 209] on input "True" at bounding box center [524, 204] width 11 height 9
radio input "true"
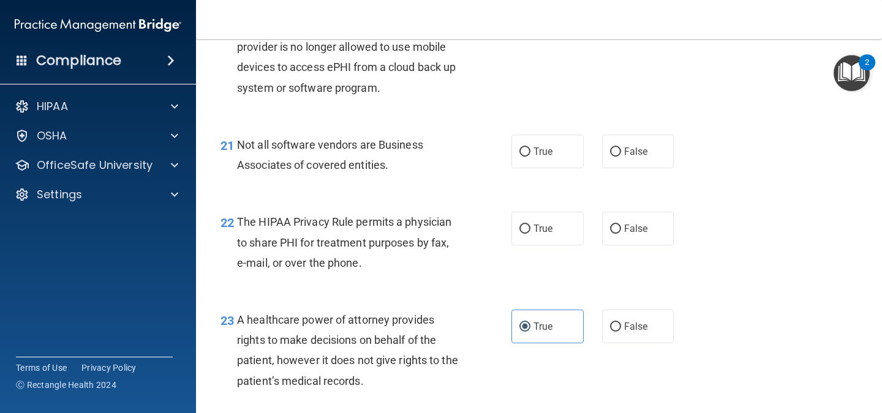
scroll to position [2315, 0]
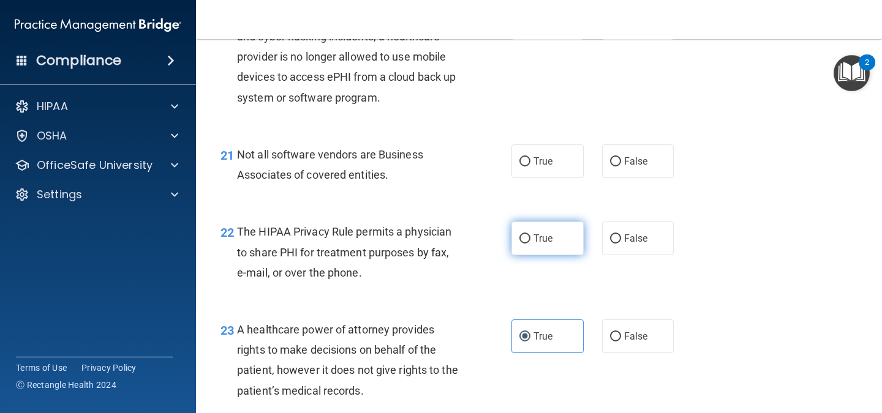
click at [538, 244] on span "True" at bounding box center [542, 239] width 19 height 12
click at [530, 244] on input "True" at bounding box center [524, 239] width 11 height 9
radio input "true"
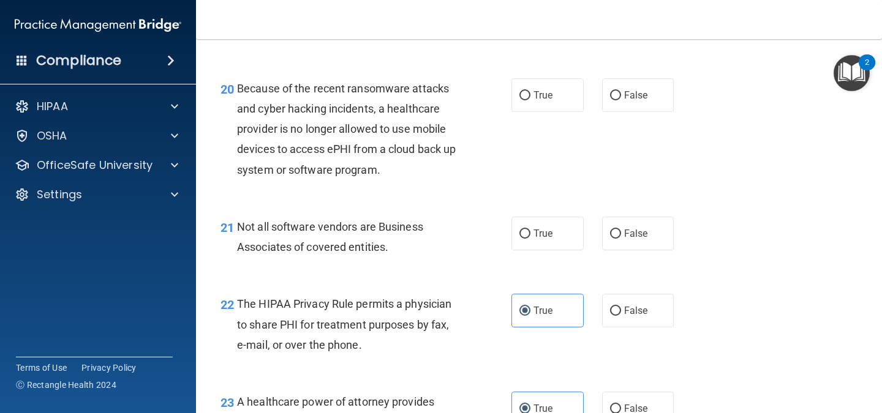
scroll to position [2240, 0]
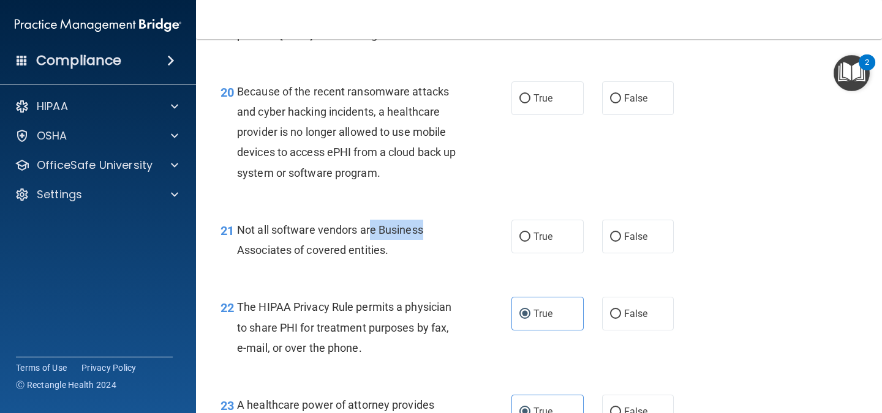
drag, startPoint x: 371, startPoint y: 252, endPoint x: 438, endPoint y: 255, distance: 66.8
click at [438, 255] on div "Not all software vendors are Business Associates of covered entities." at bounding box center [353, 240] width 232 height 40
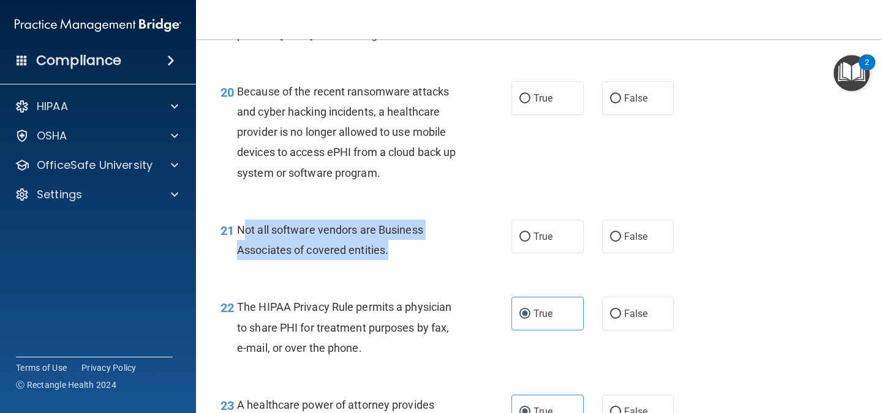
drag, startPoint x: 245, startPoint y: 242, endPoint x: 426, endPoint y: 269, distance: 183.3
click at [426, 260] on div "Not all software vendors are Business Associates of covered entities." at bounding box center [353, 240] width 232 height 40
click at [523, 242] on input "True" at bounding box center [524, 237] width 11 height 9
radio input "true"
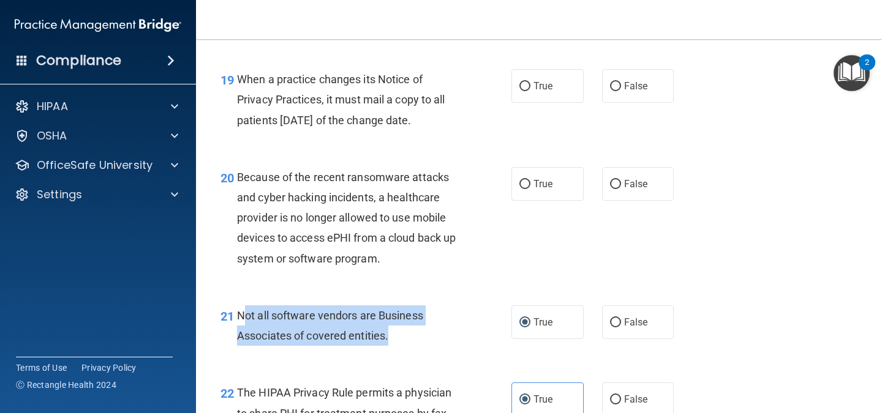
scroll to position [2149, 0]
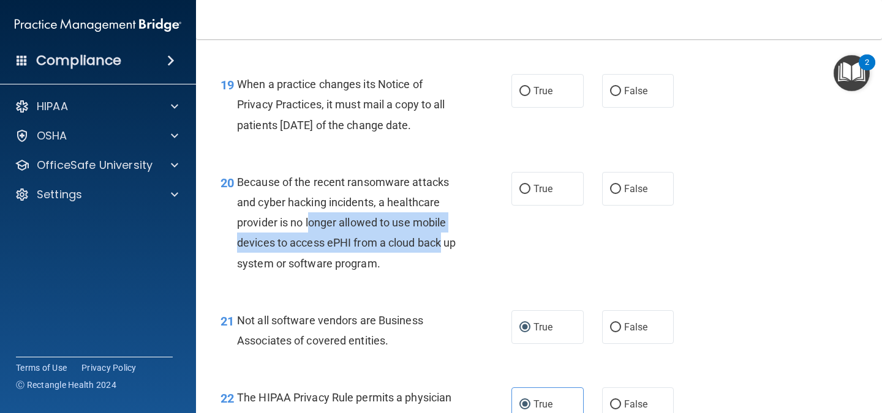
drag, startPoint x: 312, startPoint y: 243, endPoint x: 475, endPoint y: 258, distance: 163.6
click at [475, 258] on div "20 Because of the recent ransomware attacks and cyber hacking incidents, a heal…" at bounding box center [366, 226] width 328 height 108
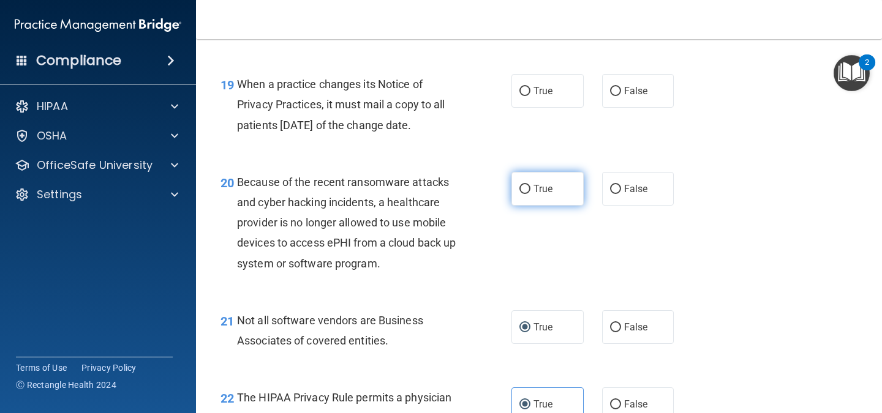
click at [542, 195] on span "True" at bounding box center [542, 189] width 19 height 12
click at [530, 194] on input "True" at bounding box center [524, 189] width 11 height 9
radio input "true"
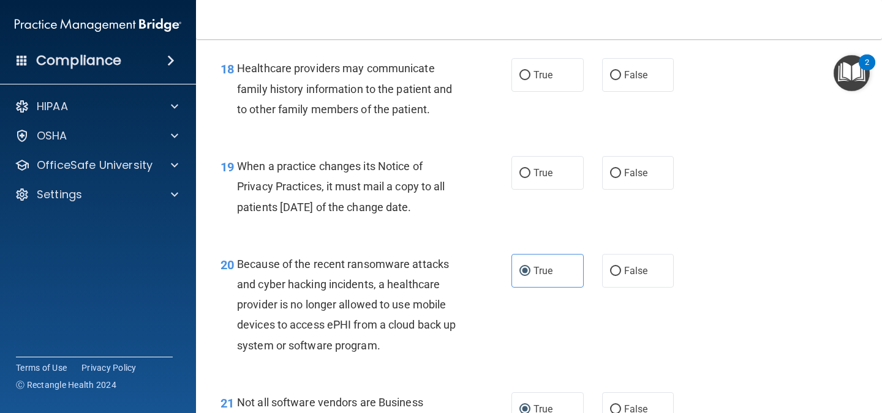
scroll to position [2063, 0]
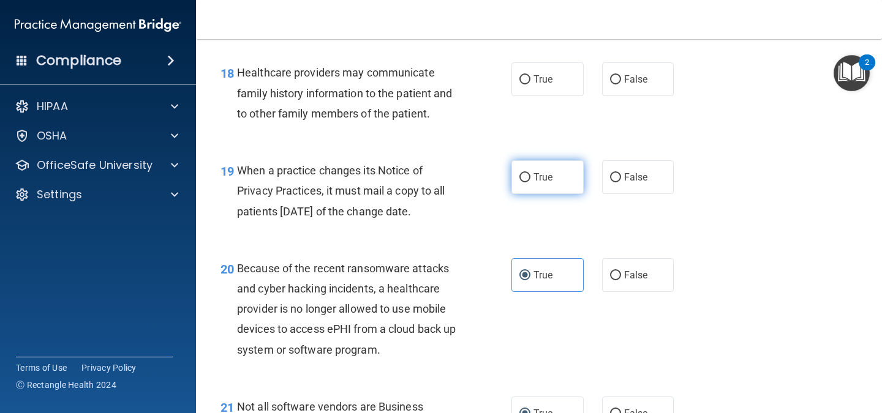
click at [520, 189] on label "True" at bounding box center [547, 177] width 72 height 34
click at [520, 183] on input "True" at bounding box center [524, 177] width 11 height 9
radio input "true"
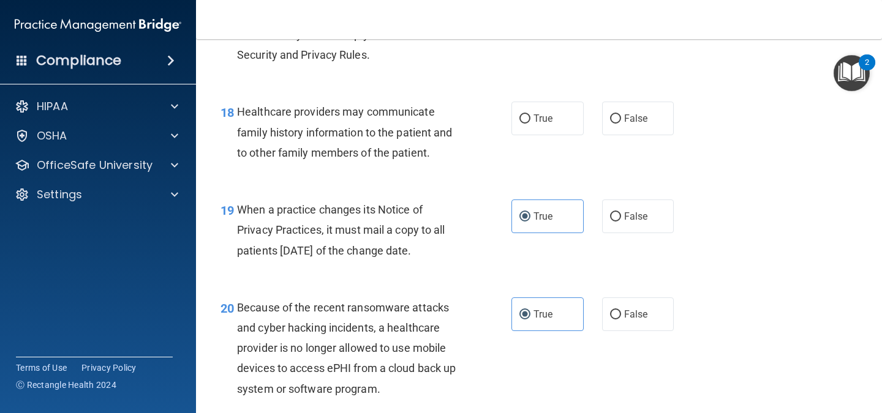
scroll to position [2019, 0]
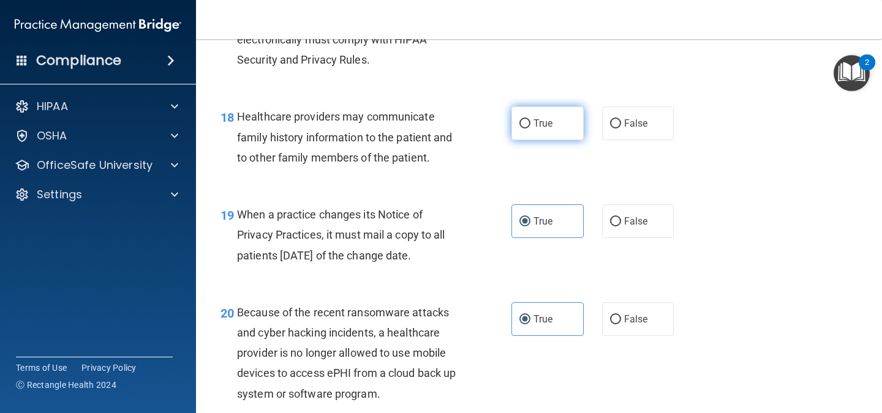
drag, startPoint x: 567, startPoint y: 183, endPoint x: 528, endPoint y: 145, distance: 54.6
click at [528, 140] on label "True" at bounding box center [547, 124] width 72 height 34
click at [528, 129] on input "True" at bounding box center [524, 123] width 11 height 9
radio input "true"
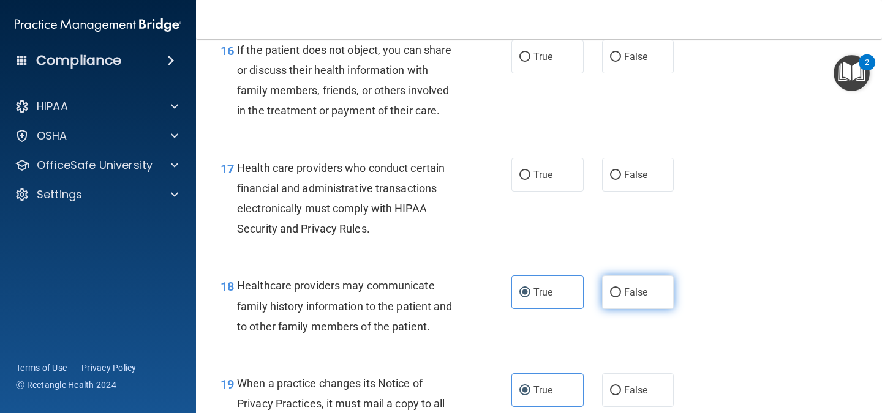
scroll to position [1849, 0]
click at [445, 236] on div "Health care providers who conduct certain financial and administrative transact…" at bounding box center [353, 199] width 232 height 81
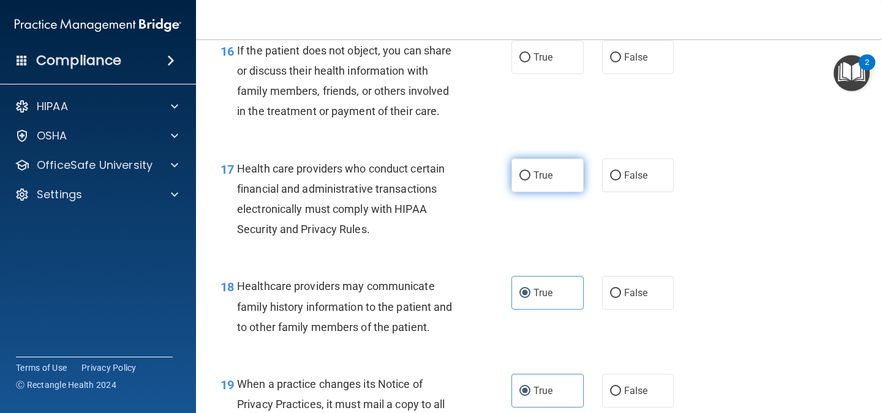
click at [533, 181] on span "True" at bounding box center [542, 176] width 19 height 12
click at [530, 181] on input "True" at bounding box center [524, 175] width 11 height 9
radio input "true"
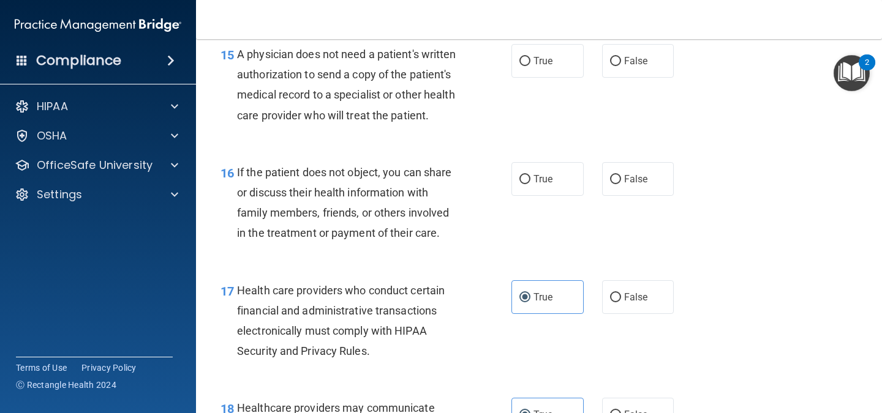
scroll to position [1726, 0]
click at [525, 197] on label "True" at bounding box center [547, 180] width 72 height 34
click at [525, 185] on input "True" at bounding box center [524, 180] width 11 height 9
radio input "true"
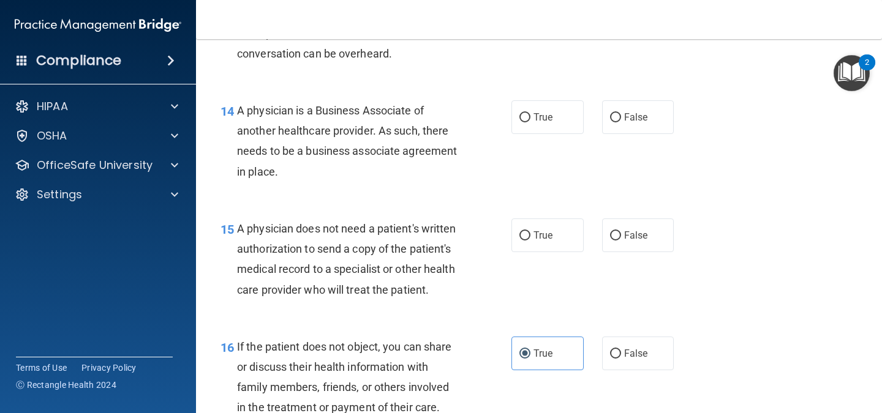
scroll to position [1552, 0]
click at [543, 246] on label "True" at bounding box center [547, 236] width 72 height 34
click at [530, 241] on input "True" at bounding box center [524, 236] width 11 height 9
radio input "true"
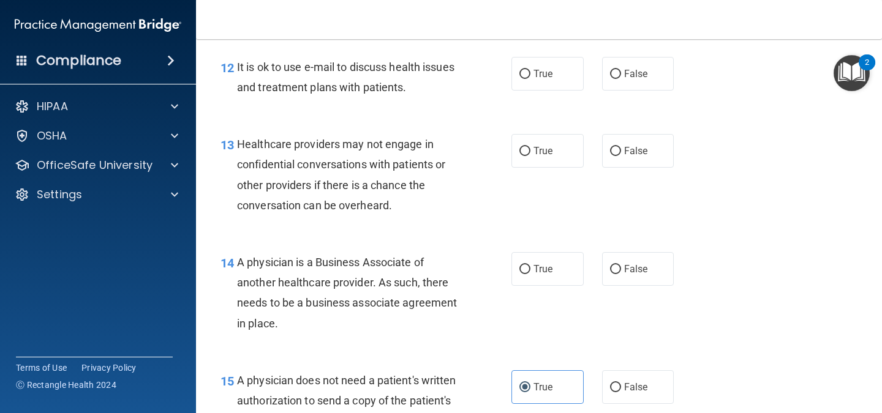
scroll to position [1400, 0]
click at [535, 279] on label "True" at bounding box center [547, 270] width 72 height 34
click at [530, 275] on input "True" at bounding box center [524, 270] width 11 height 9
radio input "true"
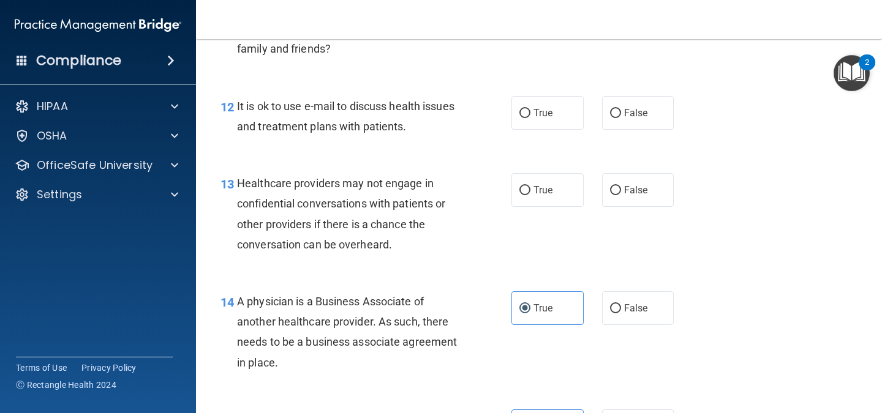
scroll to position [1353, 0]
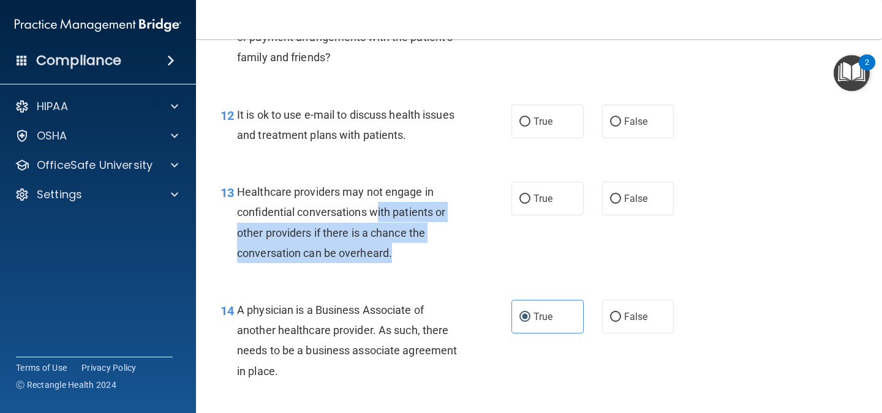
drag, startPoint x: 380, startPoint y: 214, endPoint x: 414, endPoint y: 245, distance: 46.0
click at [414, 245] on div "Healthcare providers may not engage in confidential conversations with patients…" at bounding box center [353, 222] width 232 height 81
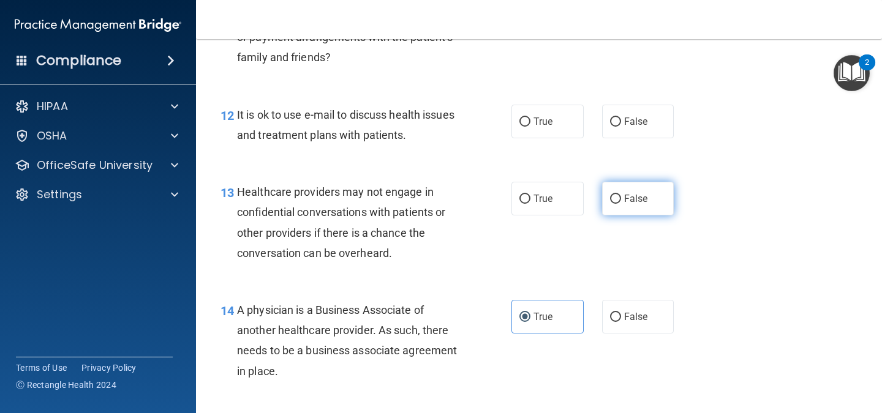
click at [660, 208] on label "False" at bounding box center [638, 199] width 72 height 34
click at [621, 204] on input "False" at bounding box center [615, 199] width 11 height 9
radio input "true"
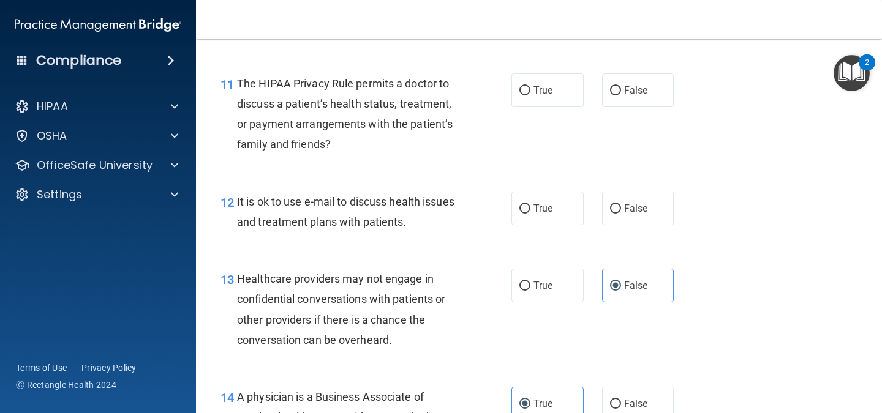
scroll to position [1264, 0]
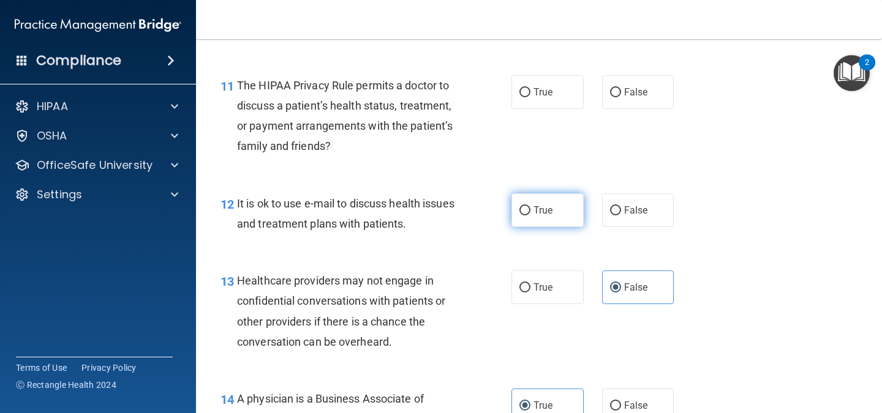
click at [519, 214] on input "True" at bounding box center [524, 210] width 11 height 9
radio input "true"
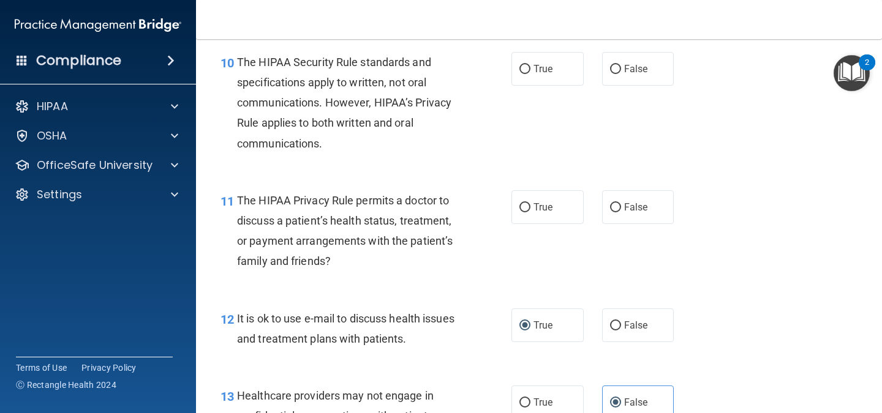
scroll to position [1148, 0]
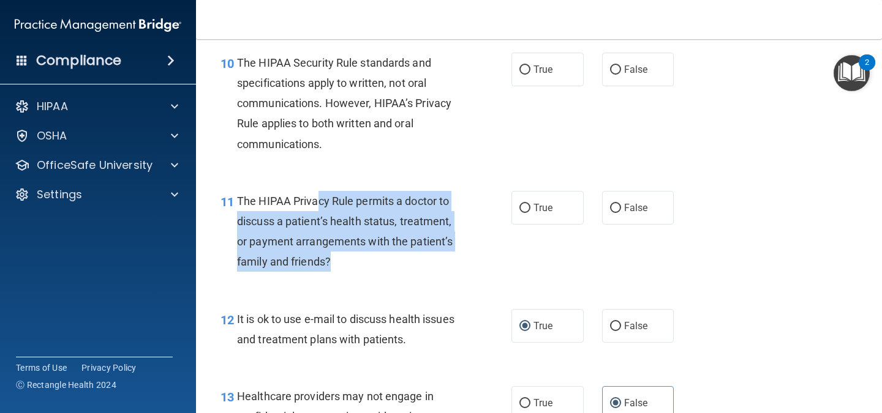
drag, startPoint x: 318, startPoint y: 202, endPoint x: 441, endPoint y: 257, distance: 134.1
click at [441, 257] on div "The HIPAA Privacy Rule permits a doctor to discuss a patient’s health status, t…" at bounding box center [353, 231] width 232 height 81
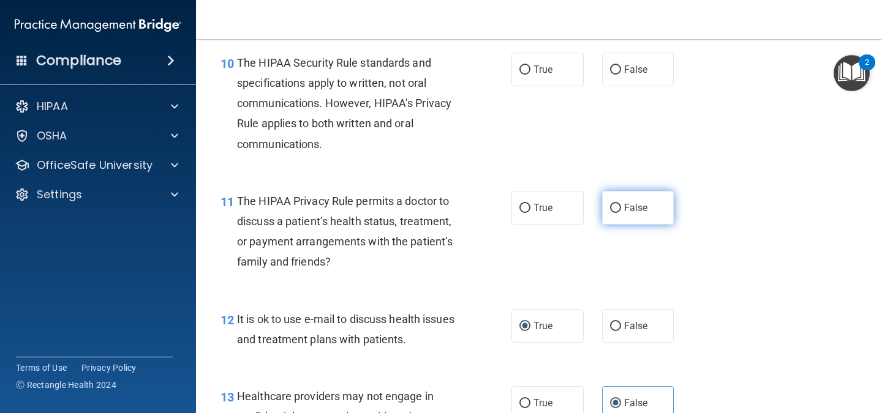
click at [602, 204] on label "False" at bounding box center [638, 208] width 72 height 34
click at [610, 204] on input "False" at bounding box center [615, 208] width 11 height 9
radio input "true"
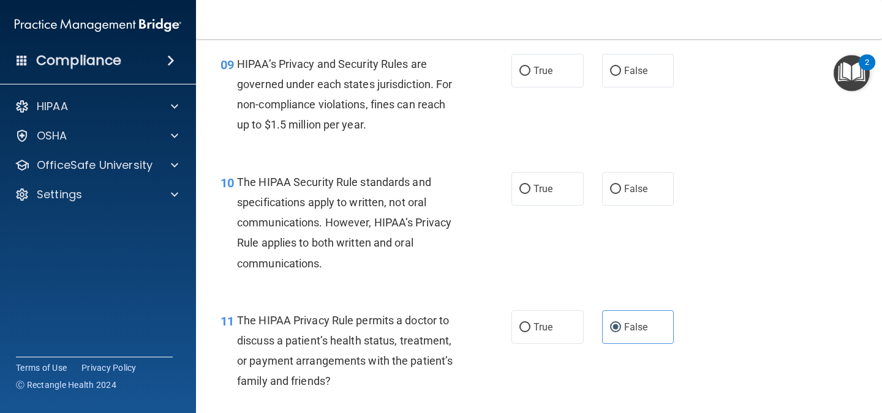
scroll to position [1026, 0]
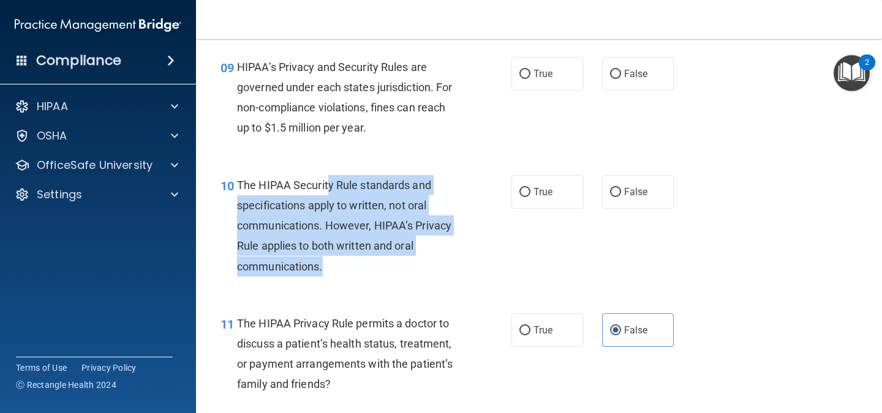
drag, startPoint x: 328, startPoint y: 182, endPoint x: 401, endPoint y: 261, distance: 107.5
click at [401, 261] on div "The HIPAA Security Rule standards and specifications apply to written, not oral…" at bounding box center [353, 226] width 232 height 102
drag, startPoint x: 515, startPoint y: 197, endPoint x: 638, endPoint y: 196, distance: 122.5
click at [638, 196] on div "True False" at bounding box center [597, 192] width 173 height 34
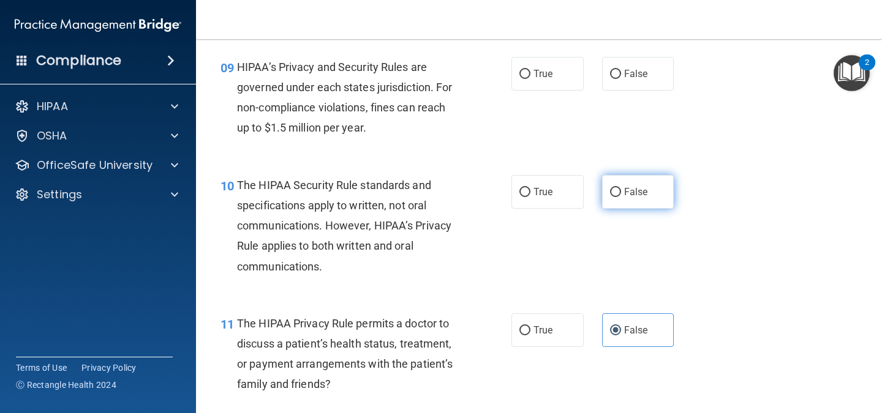
drag, startPoint x: 638, startPoint y: 196, endPoint x: 615, endPoint y: 187, distance: 23.9
click at [615, 187] on label "False" at bounding box center [638, 192] width 72 height 34
click at [615, 188] on input "False" at bounding box center [615, 192] width 11 height 9
radio input "true"
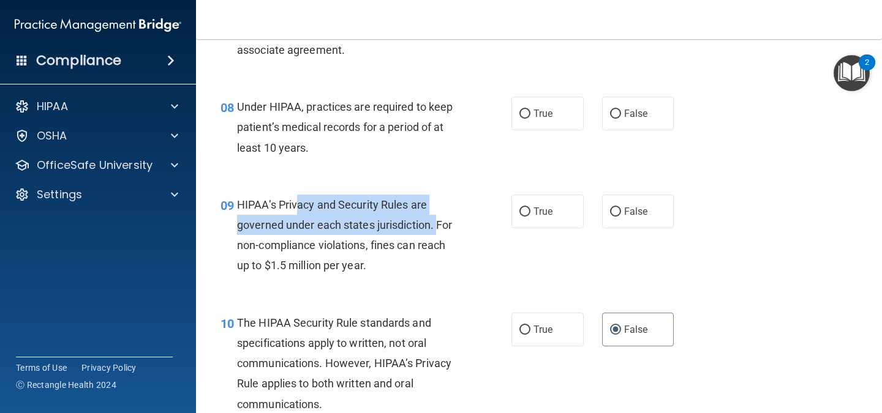
drag, startPoint x: 295, startPoint y: 212, endPoint x: 441, endPoint y: 223, distance: 146.8
click at [441, 223] on div "HIPAA’s Privacy and Security Rules are governed under each states jurisdiction.…" at bounding box center [353, 235] width 232 height 81
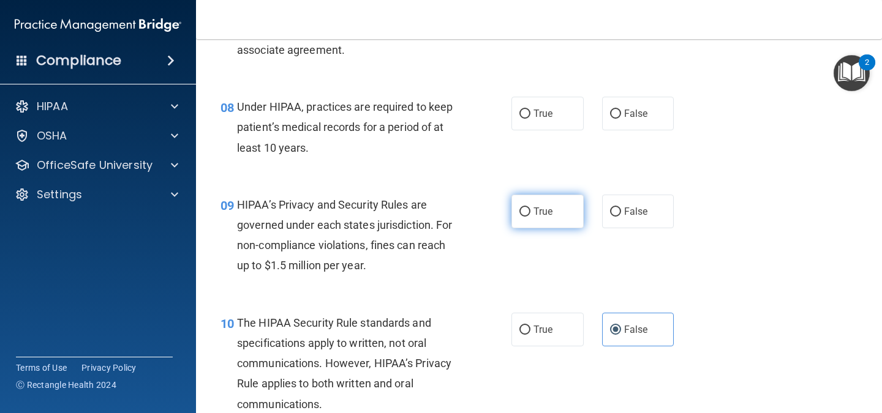
click at [532, 198] on label "True" at bounding box center [547, 212] width 72 height 34
click at [530, 208] on input "True" at bounding box center [524, 212] width 11 height 9
radio input "true"
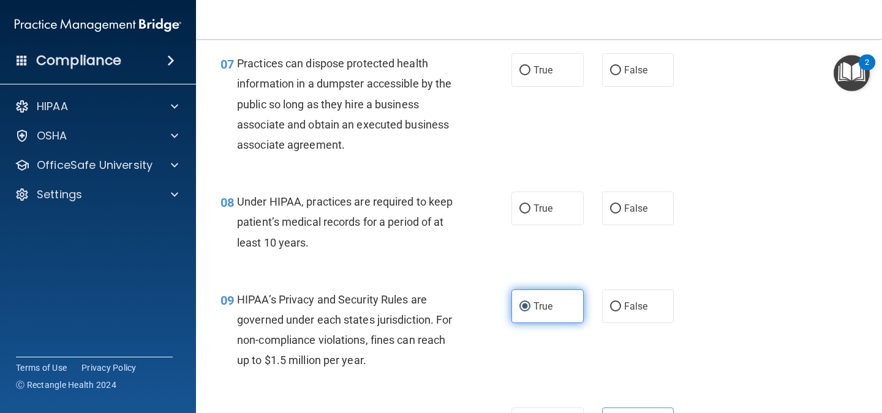
scroll to position [792, 0]
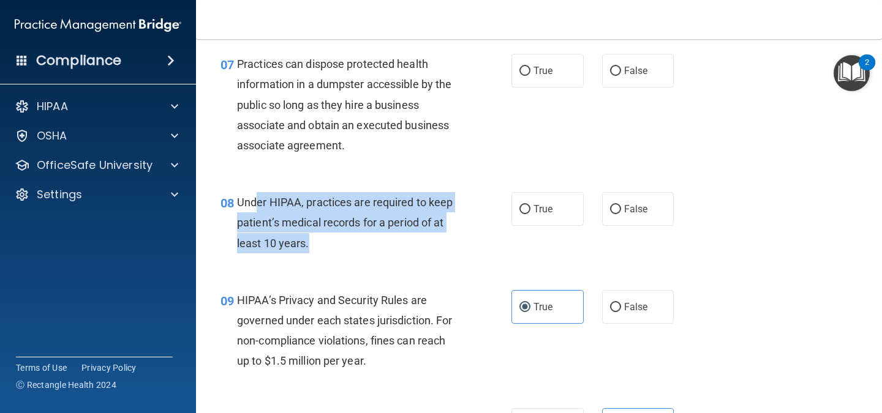
drag, startPoint x: 257, startPoint y: 201, endPoint x: 469, endPoint y: 244, distance: 216.3
click at [469, 244] on div "08 Under HIPAA, practices are required to keep patient’s medical records for a …" at bounding box center [366, 225] width 328 height 67
click at [611, 205] on input "False" at bounding box center [615, 209] width 11 height 9
radio input "true"
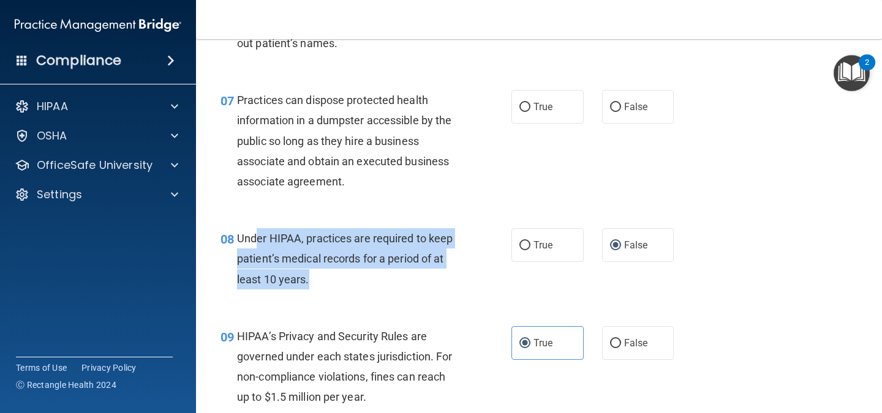
scroll to position [755, 0]
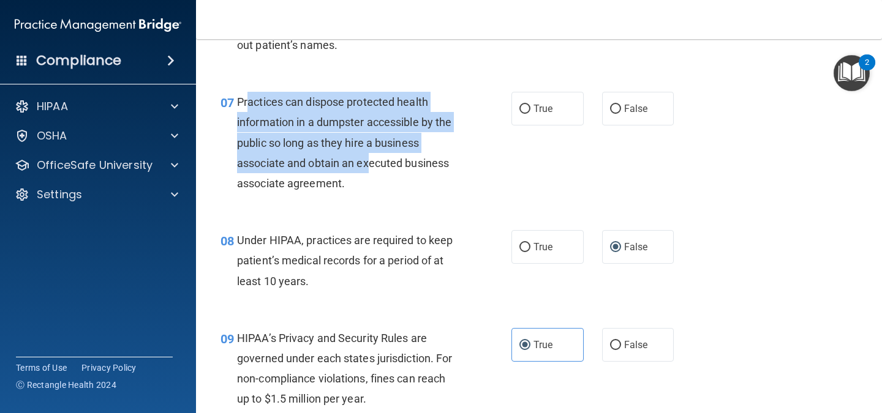
drag, startPoint x: 247, startPoint y: 106, endPoint x: 368, endPoint y: 160, distance: 132.7
click at [368, 160] on span "Practices can dispose protected health information in a dumpster accessible by …" at bounding box center [344, 143] width 214 height 94
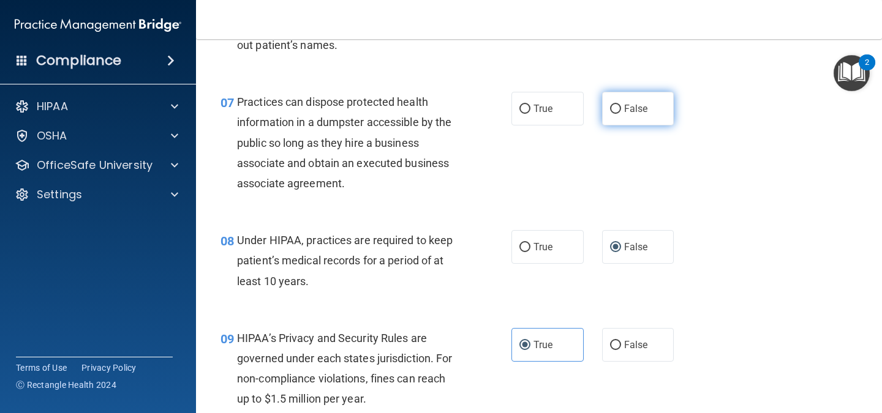
click at [617, 116] on label "False" at bounding box center [638, 109] width 72 height 34
click at [617, 114] on input "False" at bounding box center [615, 109] width 11 height 9
radio input "true"
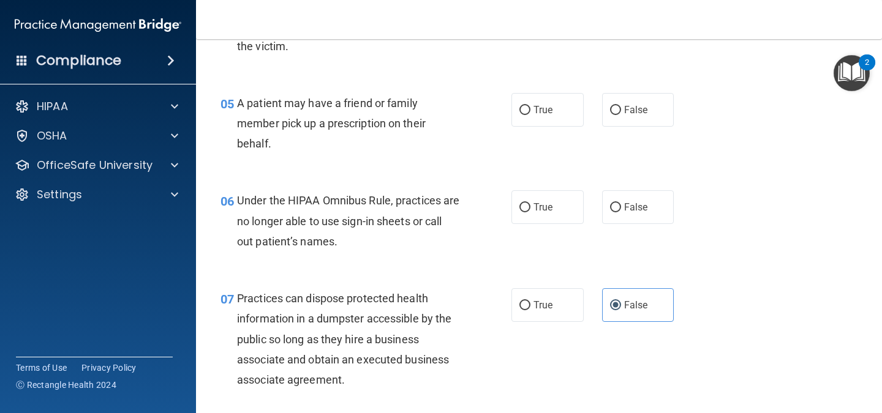
scroll to position [557, 0]
click at [289, 205] on span "Under the HIPAA Omnibus Rule, practices are no longer able to use sign-in sheet…" at bounding box center [348, 221] width 222 height 53
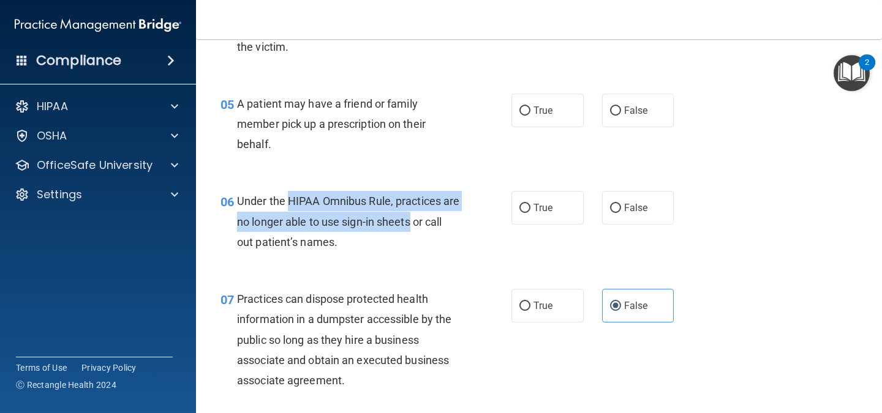
drag, startPoint x: 289, startPoint y: 205, endPoint x: 417, endPoint y: 228, distance: 130.2
click at [417, 228] on div "Under the HIPAA Omnibus Rule, practices are no longer able to use sign-in sheet…" at bounding box center [353, 221] width 232 height 61
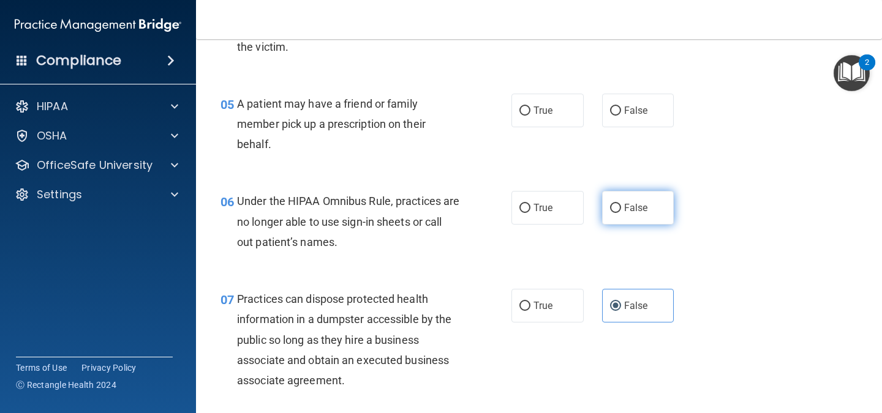
click at [657, 216] on label "False" at bounding box center [638, 208] width 72 height 34
click at [621, 213] on input "False" at bounding box center [615, 208] width 11 height 9
radio input "true"
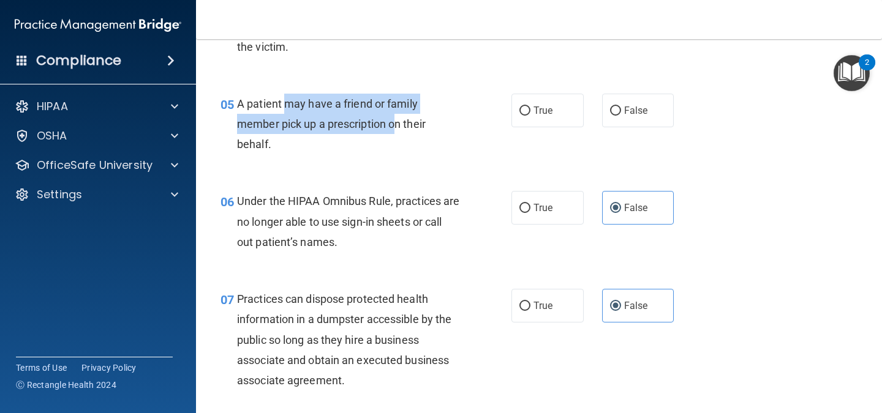
drag, startPoint x: 287, startPoint y: 93, endPoint x: 394, endPoint y: 130, distance: 112.9
click at [394, 130] on div "A patient may have a friend or family member pick up a prescription on their be…" at bounding box center [353, 124] width 232 height 61
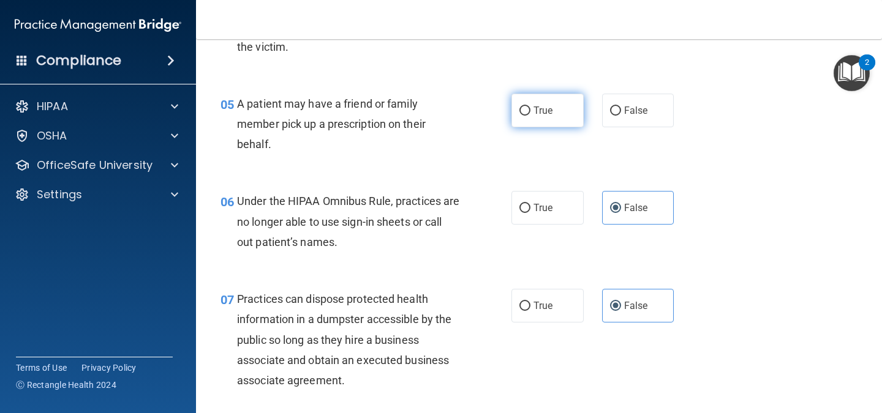
click at [544, 112] on span "True" at bounding box center [542, 111] width 19 height 12
click at [530, 112] on input "True" at bounding box center [524, 111] width 11 height 9
radio input "true"
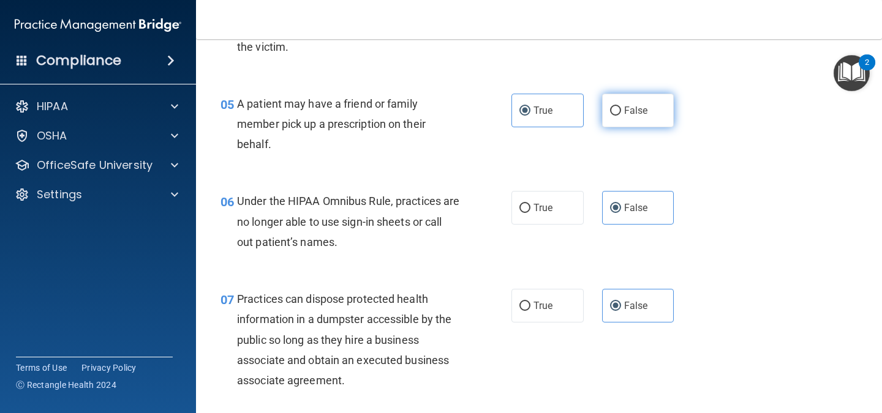
click at [649, 116] on label "False" at bounding box center [638, 111] width 72 height 34
click at [621, 116] on input "False" at bounding box center [615, 111] width 11 height 9
radio input "true"
radio input "false"
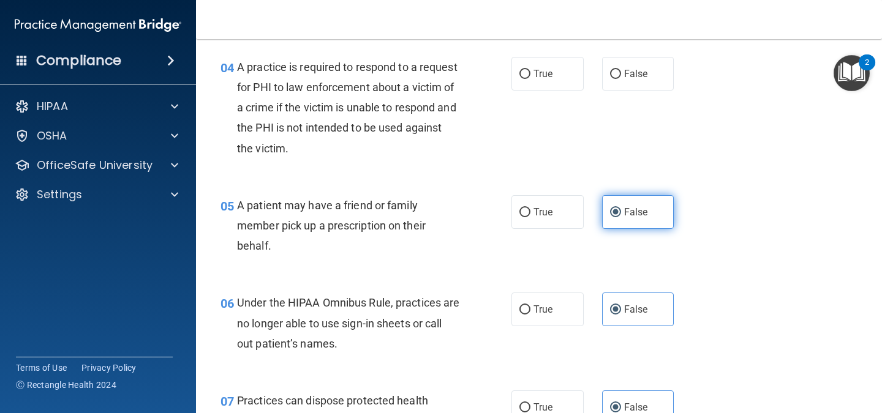
scroll to position [446, 0]
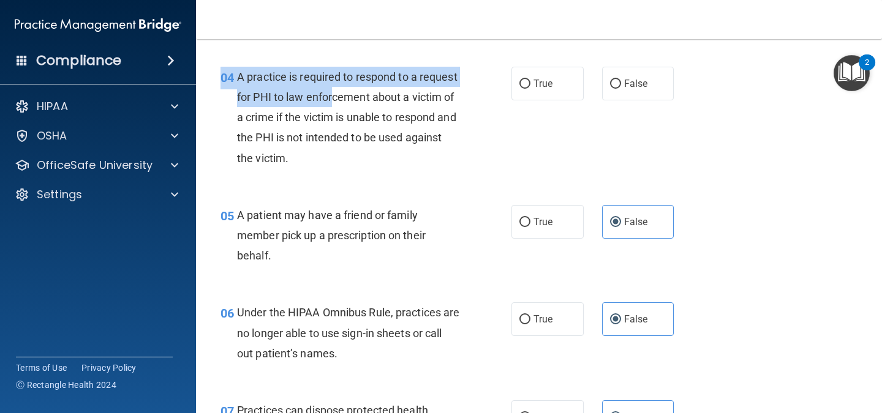
drag, startPoint x: 241, startPoint y: 65, endPoint x: 375, endPoint y: 106, distance: 140.3
click at [375, 106] on div "04 A practice is required to respond to a request for PHI to law enforcement ab…" at bounding box center [538, 120] width 655 height 138
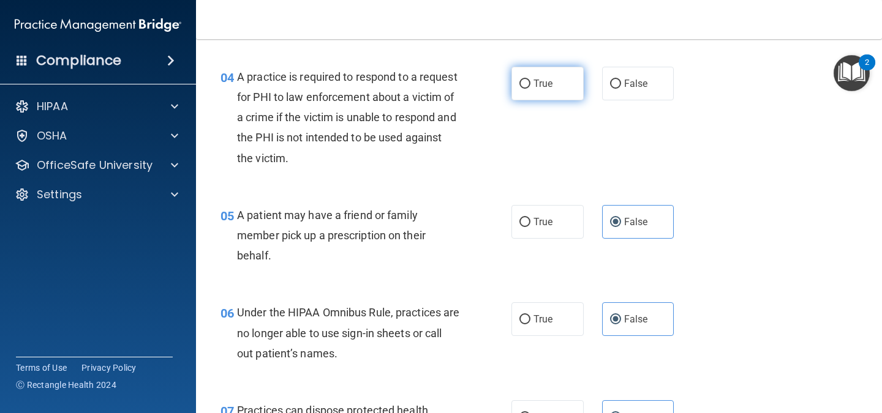
click at [548, 94] on label "True" at bounding box center [547, 84] width 72 height 34
click at [530, 89] on input "True" at bounding box center [524, 84] width 11 height 9
radio input "true"
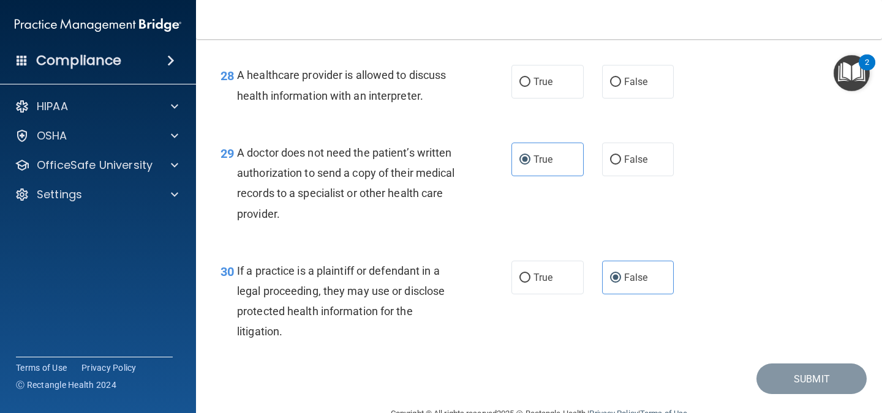
scroll to position [3077, 0]
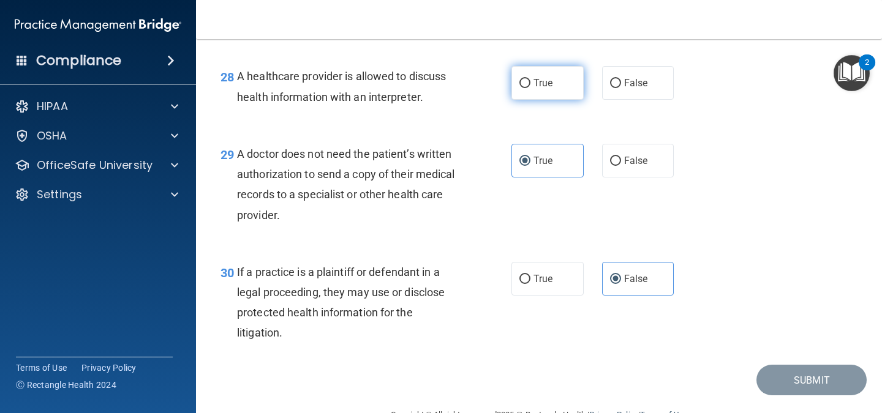
click at [572, 100] on label "True" at bounding box center [547, 83] width 72 height 34
click at [530, 88] on input "True" at bounding box center [524, 83] width 11 height 9
radio input "true"
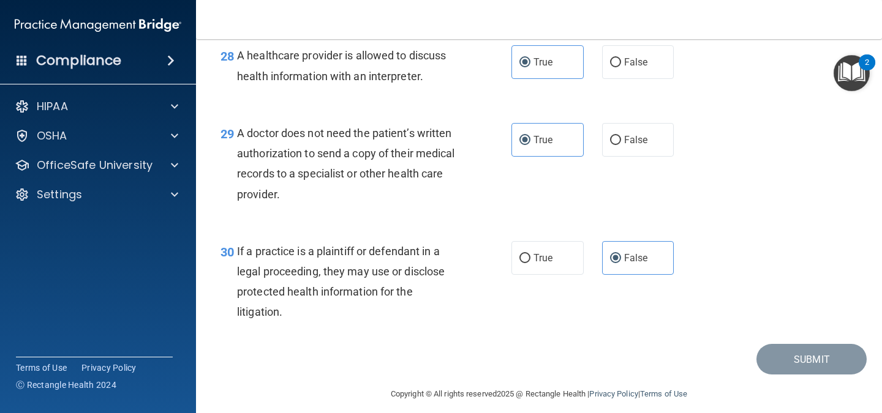
scroll to position [3171, 0]
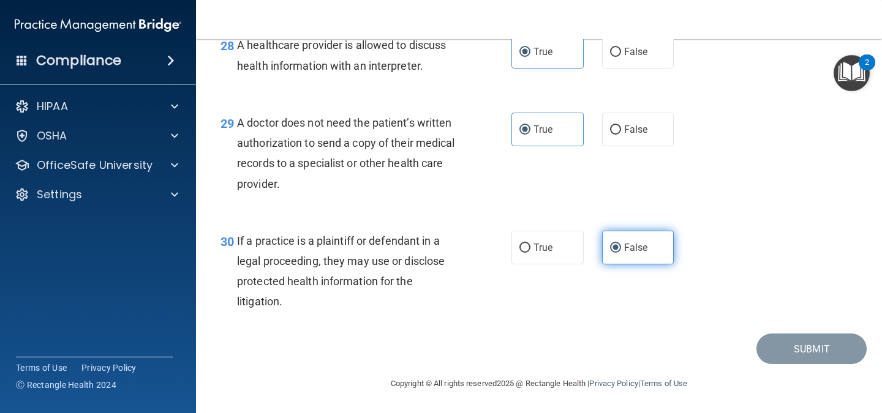
click at [633, 233] on label "False" at bounding box center [638, 248] width 72 height 34
click at [621, 244] on input "False" at bounding box center [615, 248] width 11 height 9
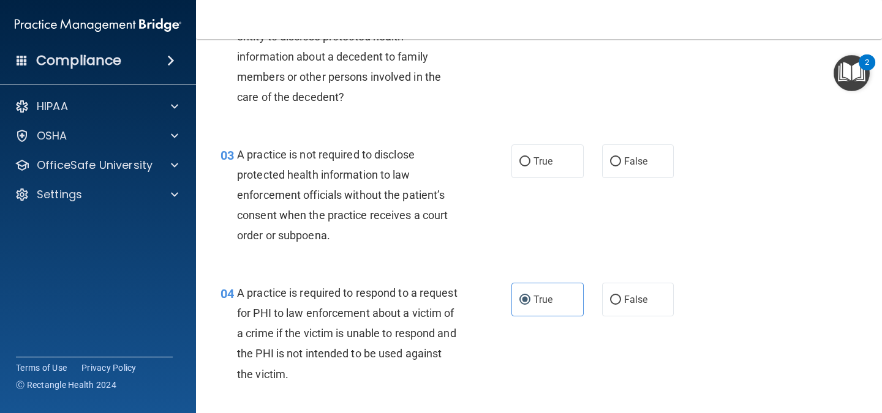
scroll to position [204, 0]
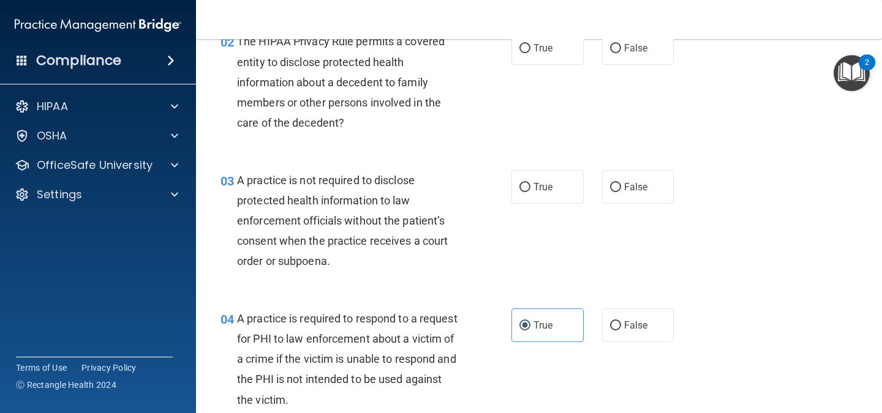
click at [301, 205] on span "A practice is not required to disclose protected health information to law enfo…" at bounding box center [342, 221] width 211 height 94
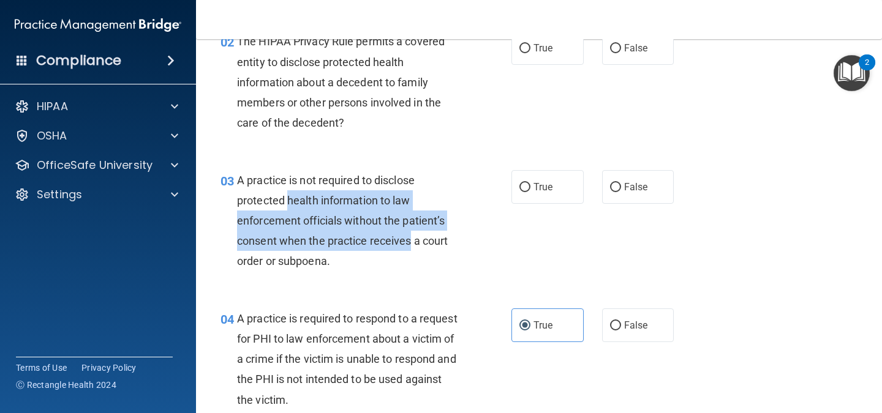
drag, startPoint x: 301, startPoint y: 205, endPoint x: 378, endPoint y: 241, distance: 86.0
click at [378, 241] on span "A practice is not required to disclose protected health information to law enfo…" at bounding box center [342, 221] width 211 height 94
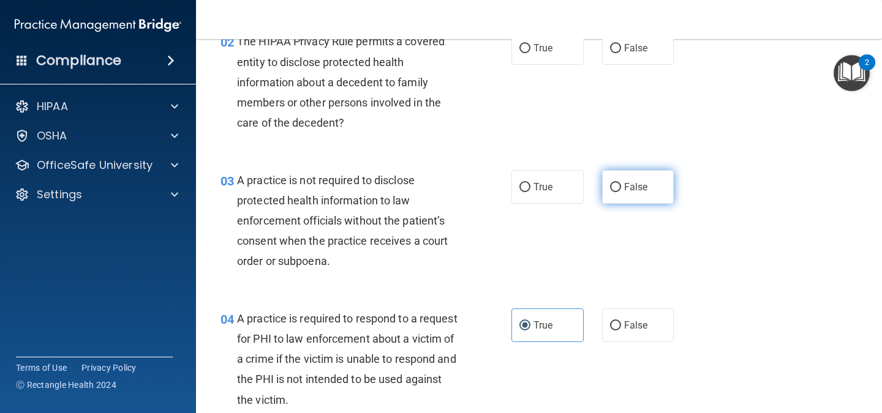
click at [626, 187] on span "False" at bounding box center [636, 187] width 24 height 12
click at [621, 187] on input "False" at bounding box center [615, 187] width 11 height 9
radio input "true"
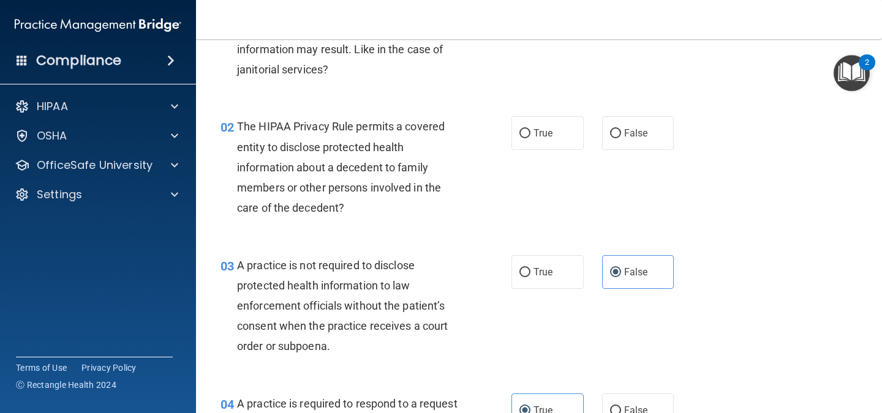
scroll to position [116, 0]
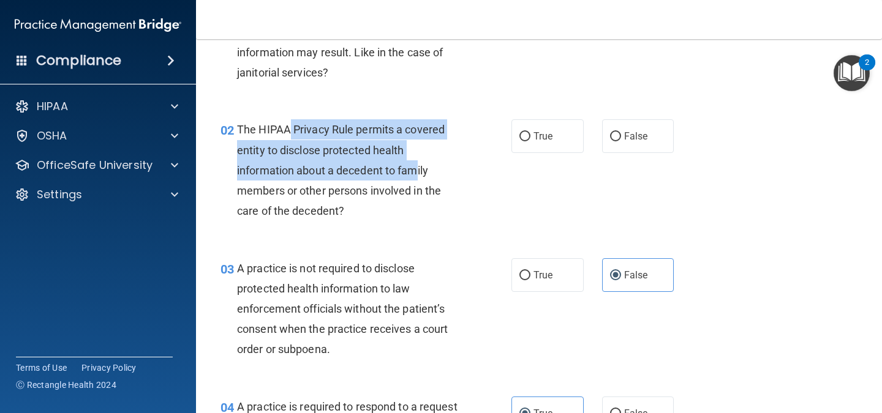
drag, startPoint x: 289, startPoint y: 131, endPoint x: 418, endPoint y: 178, distance: 137.3
click at [418, 178] on div "The HIPAA Privacy Rule permits a covered entity to disclose protected health in…" at bounding box center [353, 170] width 232 height 102
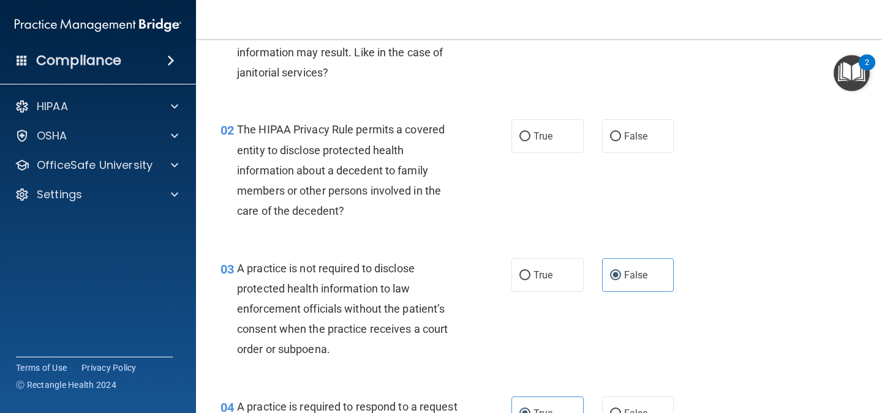
click at [304, 205] on span "The HIPAA Privacy Rule permits a covered entity to disclose protected health in…" at bounding box center [341, 170] width 208 height 94
click at [374, 192] on span "The HIPAA Privacy Rule permits a covered entity to disclose protected health in…" at bounding box center [341, 170] width 208 height 94
click at [535, 151] on label "True" at bounding box center [547, 136] width 72 height 34
click at [530, 141] on input "True" at bounding box center [524, 136] width 11 height 9
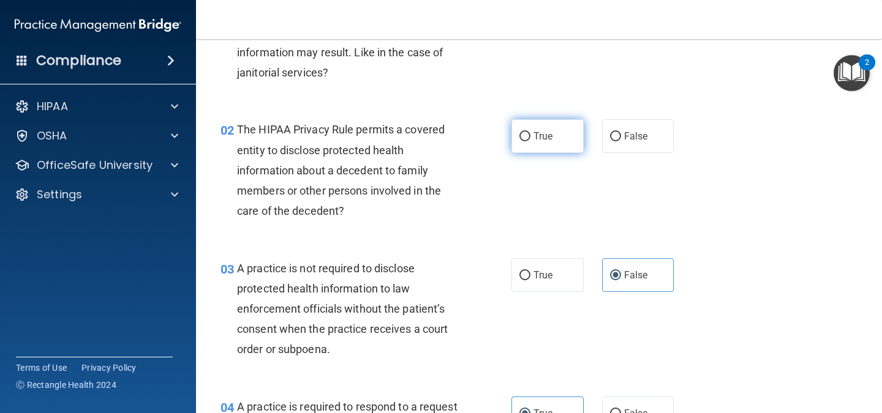
radio input "true"
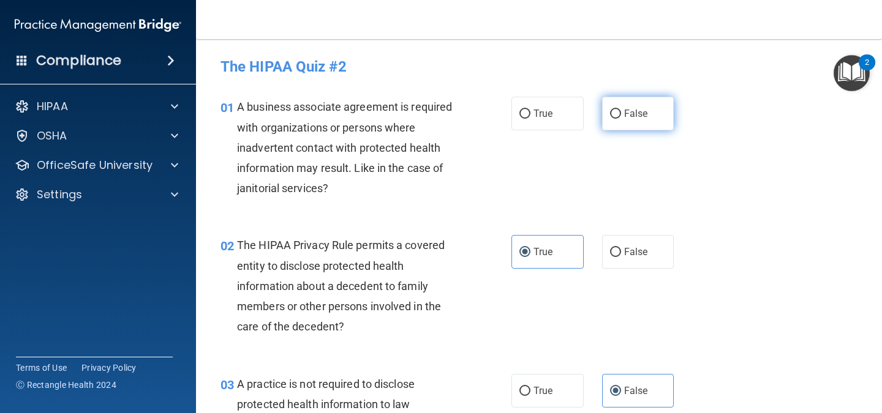
click at [617, 119] on label "False" at bounding box center [638, 114] width 72 height 34
click at [617, 119] on input "False" at bounding box center [615, 114] width 11 height 9
radio input "true"
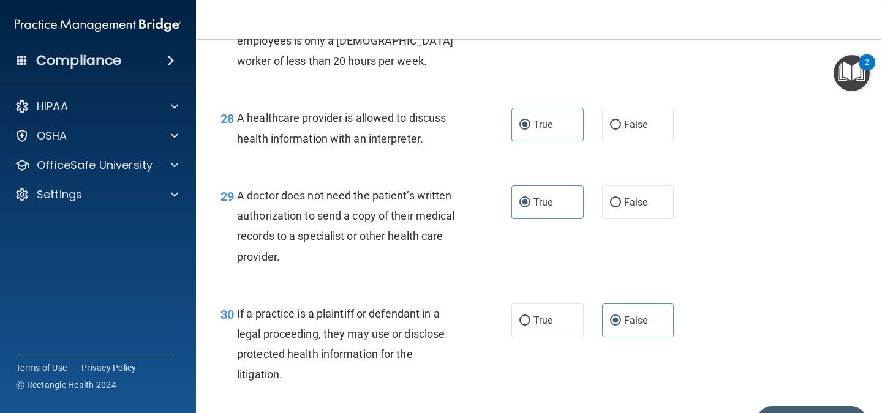
scroll to position [3171, 0]
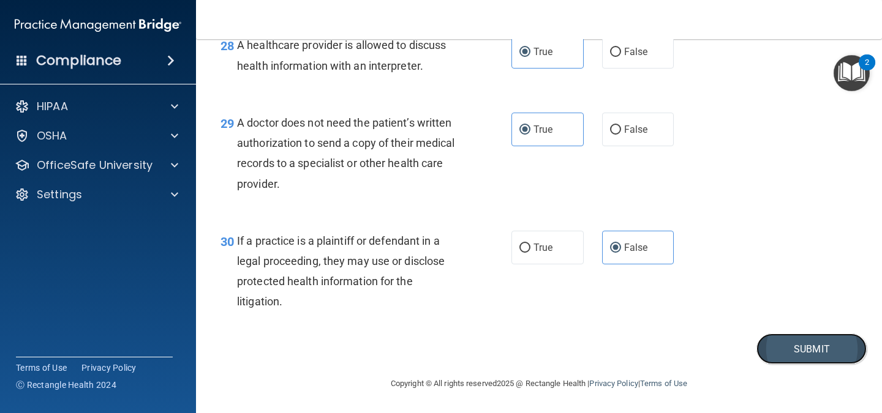
click at [820, 348] on button "Submit" at bounding box center [811, 349] width 110 height 31
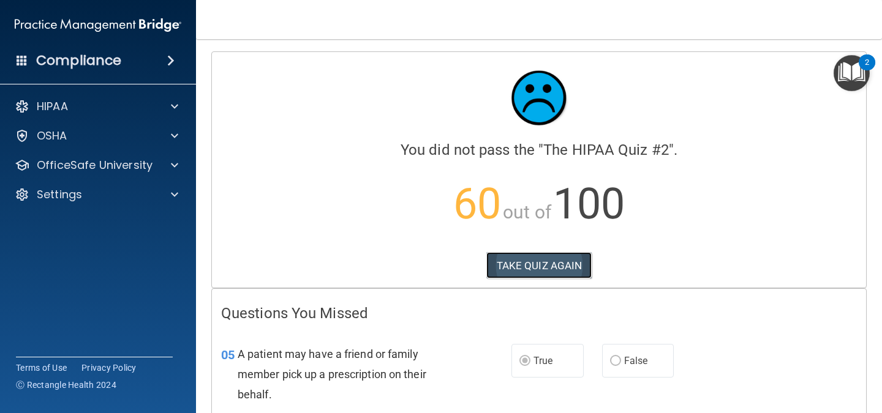
click at [495, 278] on button "TAKE QUIZ AGAIN" at bounding box center [539, 265] width 106 height 27
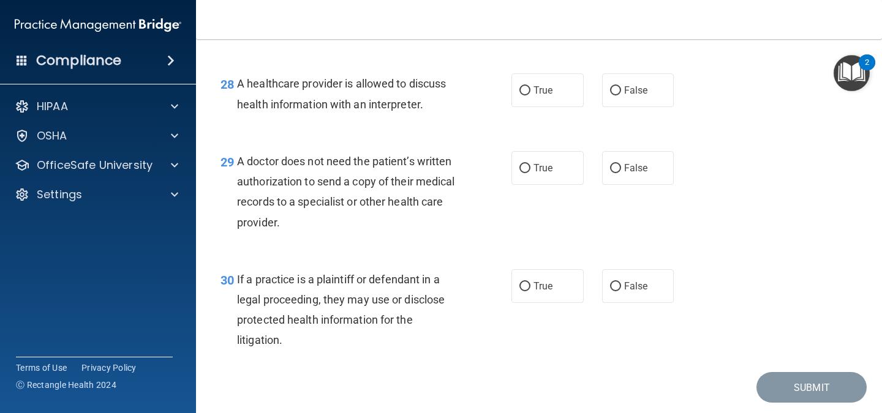
scroll to position [3171, 0]
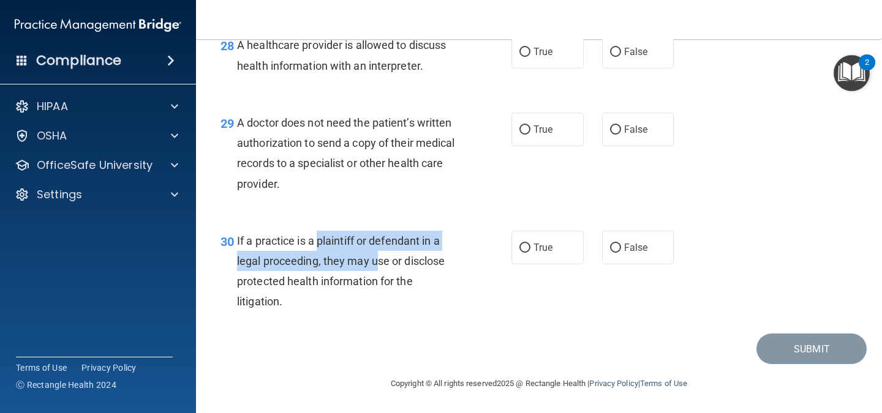
drag, startPoint x: 317, startPoint y: 245, endPoint x: 378, endPoint y: 267, distance: 65.1
click at [378, 267] on span "If a practice is a plaintiff or defendant in a legal proceeding, they may use o…" at bounding box center [341, 272] width 208 height 74
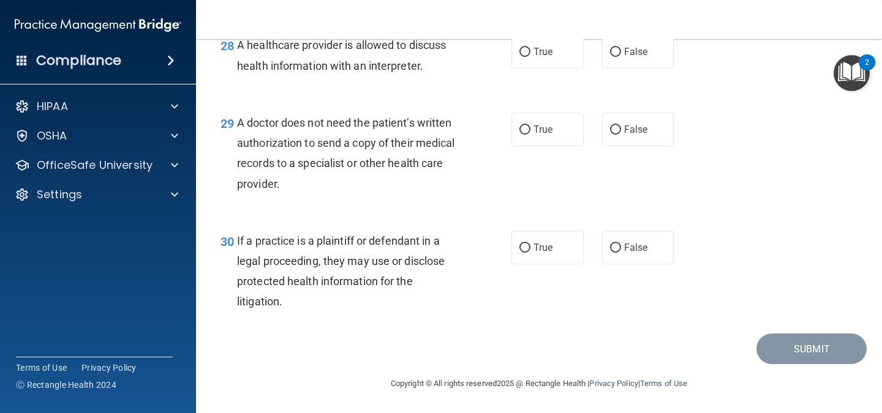
click at [375, 146] on span "A doctor does not need the patient’s written authorization to send a copy of th…" at bounding box center [346, 153] width 218 height 74
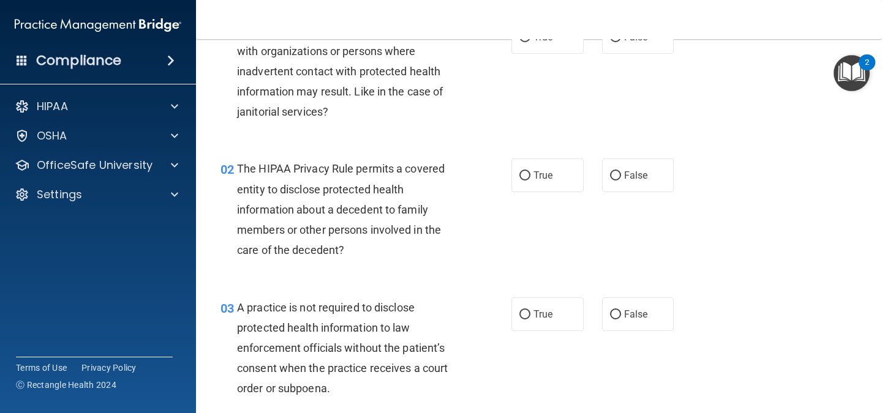
scroll to position [78, 0]
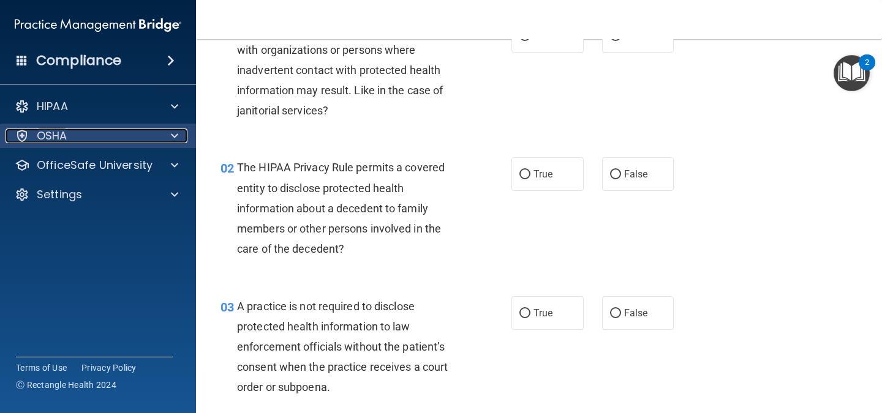
click at [186, 138] on div at bounding box center [172, 136] width 31 height 15
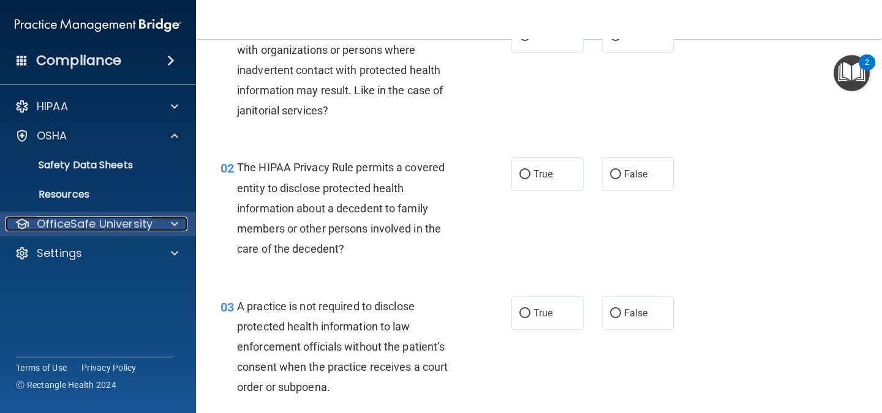
click at [111, 224] on p "OfficeSafe University" at bounding box center [95, 224] width 116 height 15
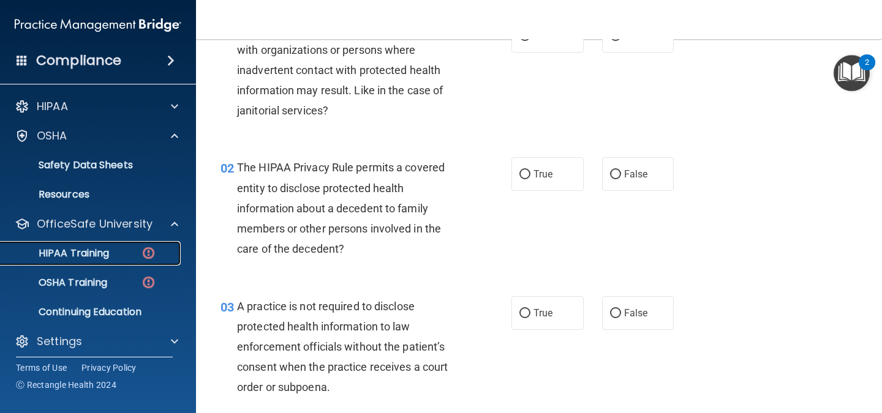
click at [115, 255] on div "HIPAA Training" at bounding box center [91, 253] width 167 height 12
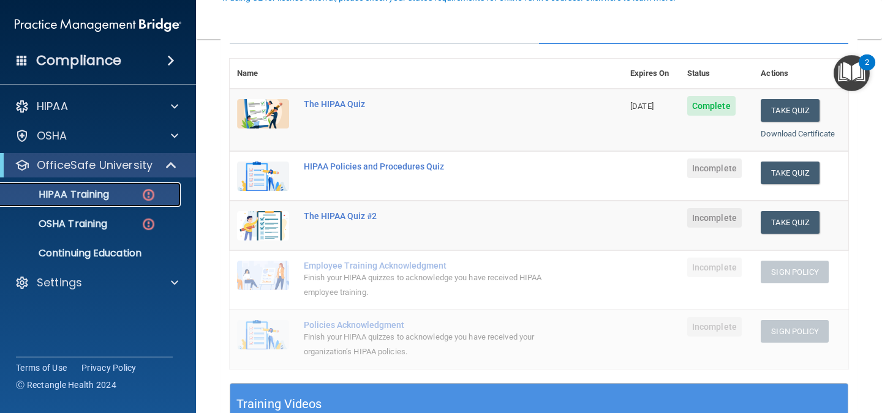
scroll to position [127, 0]
click at [788, 170] on button "Take Quiz" at bounding box center [790, 172] width 59 height 23
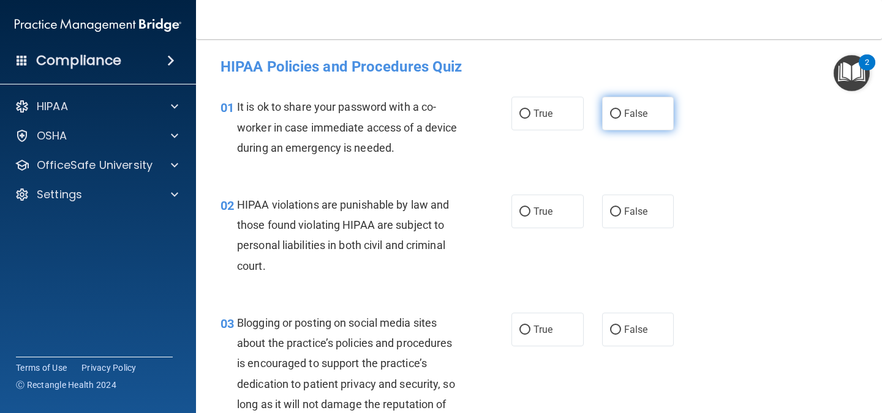
click at [635, 118] on span "False" at bounding box center [636, 114] width 24 height 12
click at [621, 118] on input "False" at bounding box center [615, 114] width 11 height 9
radio input "true"
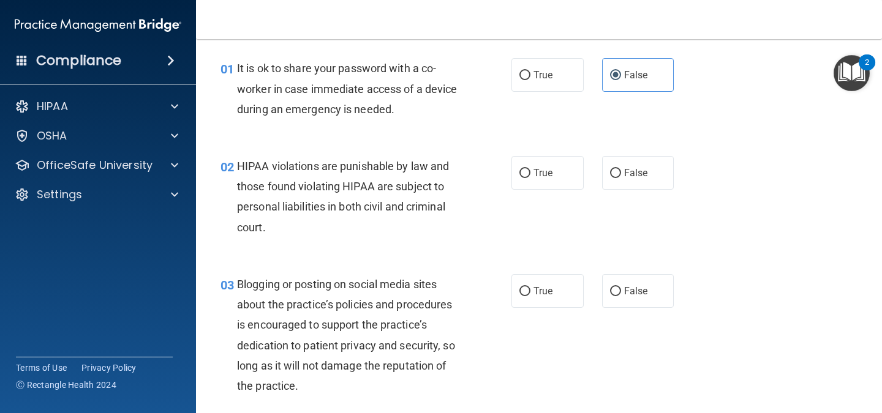
scroll to position [116, 0]
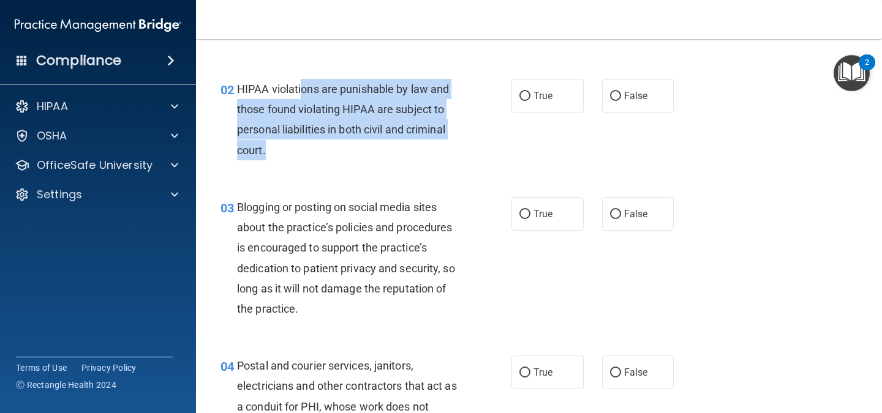
drag, startPoint x: 302, startPoint y: 91, endPoint x: 478, endPoint y: 158, distance: 188.8
click at [478, 158] on div "02 HIPAA violations are punishable by law and those found violating HIPAA are s…" at bounding box center [366, 123] width 328 height 88
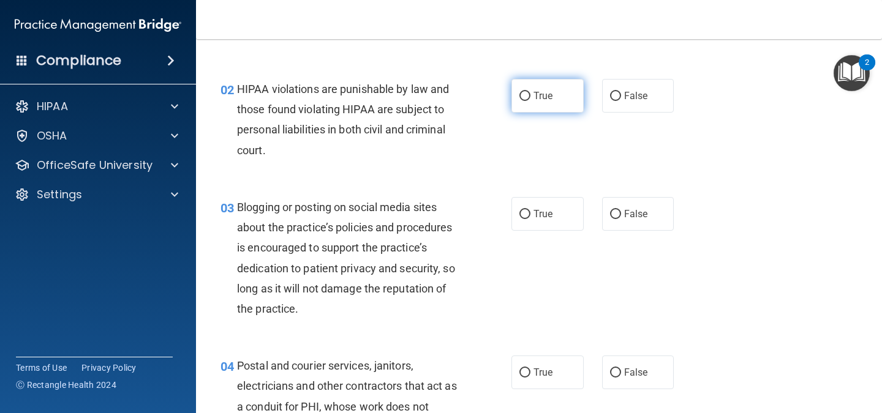
click at [535, 100] on span "True" at bounding box center [542, 96] width 19 height 12
click at [530, 100] on input "True" at bounding box center [524, 96] width 11 height 9
radio input "true"
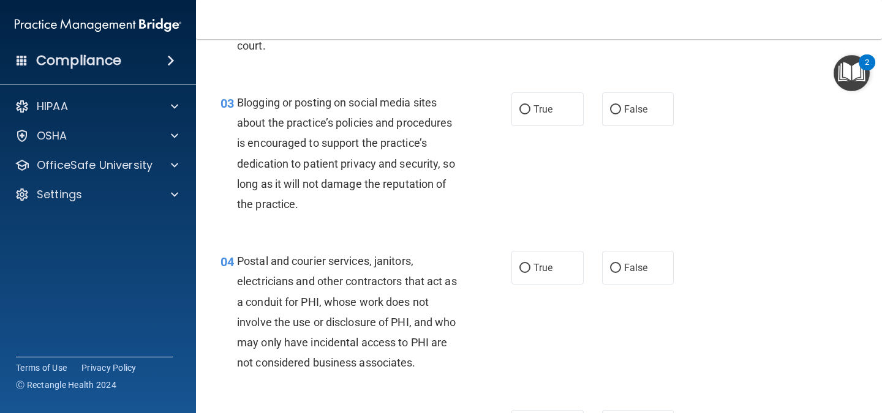
scroll to position [221, 0]
click at [511, 104] on label "True" at bounding box center [547, 109] width 72 height 34
click at [519, 105] on input "True" at bounding box center [524, 109] width 11 height 9
radio input "true"
click at [614, 95] on label "False" at bounding box center [638, 109] width 72 height 34
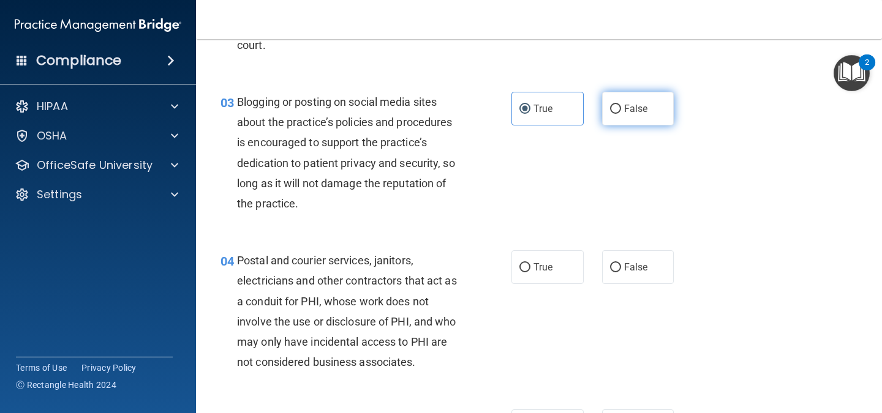
click at [614, 105] on input "False" at bounding box center [615, 109] width 11 height 9
radio input "true"
radio input "false"
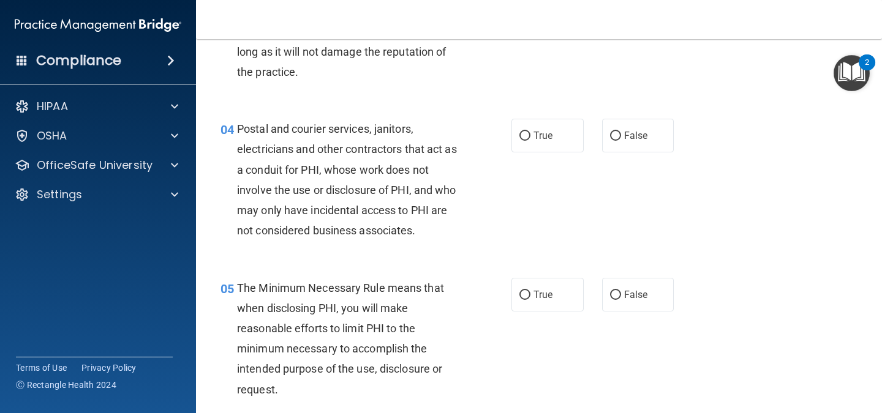
scroll to position [353, 0]
click at [535, 124] on label "True" at bounding box center [547, 135] width 72 height 34
click at [530, 131] on input "True" at bounding box center [524, 135] width 11 height 9
radio input "true"
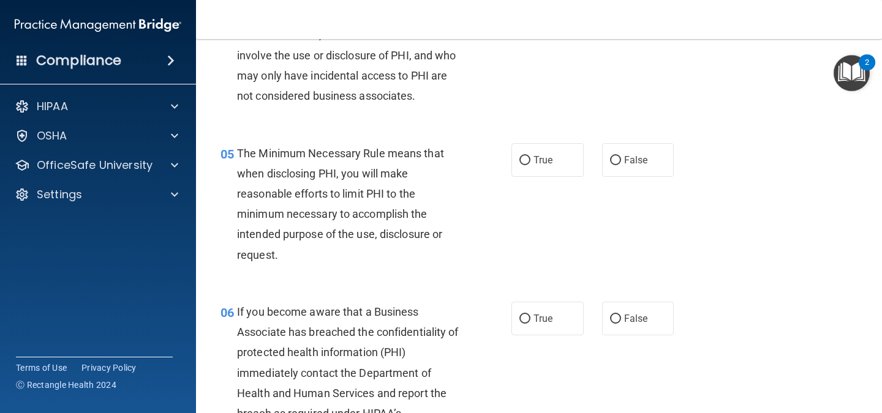
scroll to position [492, 0]
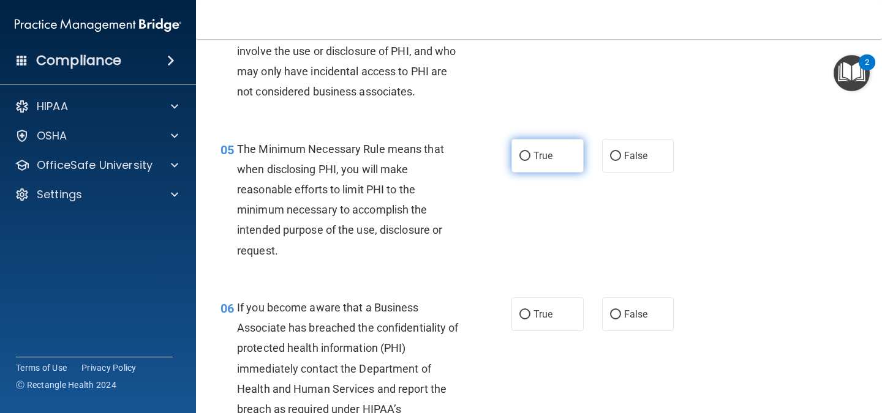
click at [516, 141] on label "True" at bounding box center [547, 156] width 72 height 34
click at [519, 152] on input "True" at bounding box center [524, 156] width 11 height 9
radio input "true"
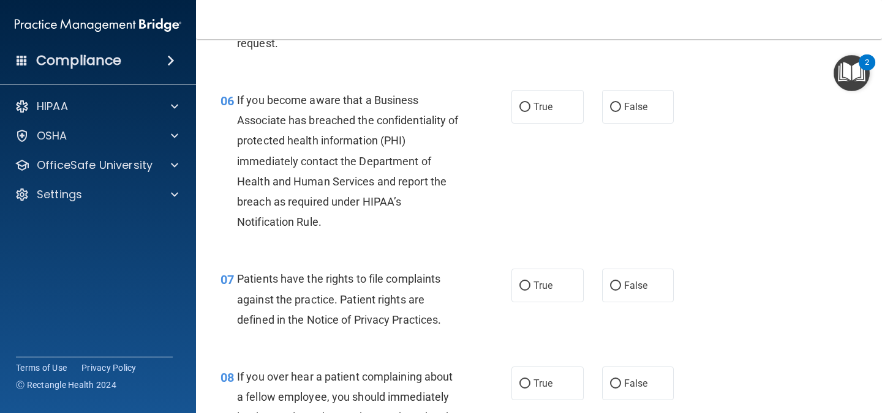
scroll to position [700, 0]
click at [525, 89] on label "True" at bounding box center [547, 106] width 72 height 34
click at [525, 102] on input "True" at bounding box center [524, 106] width 11 height 9
radio input "true"
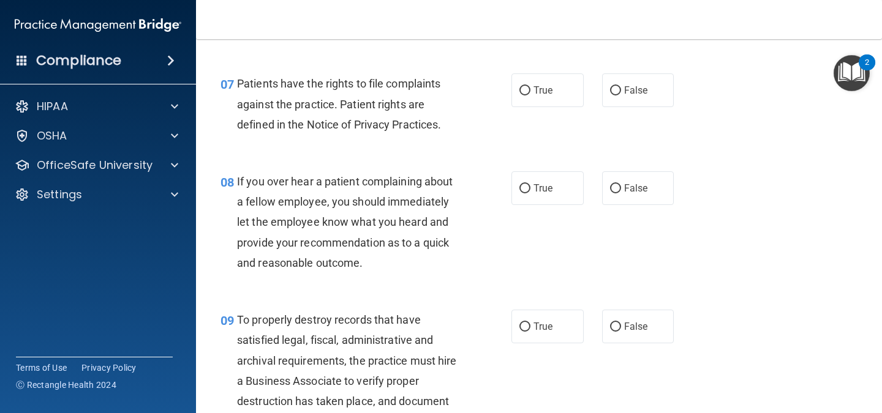
scroll to position [894, 0]
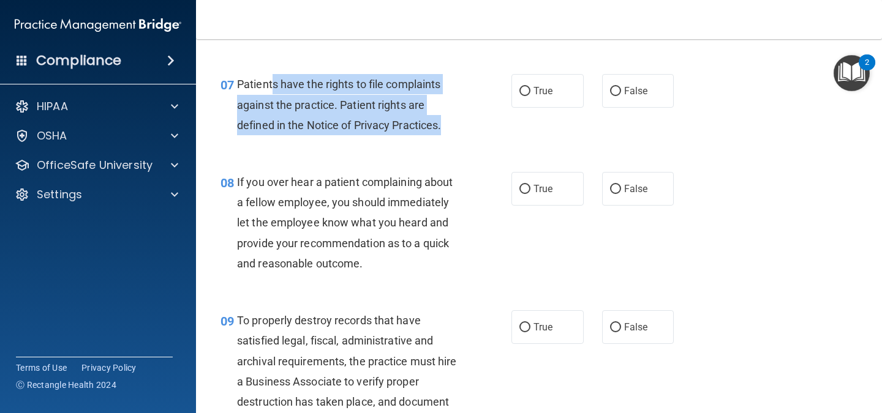
drag, startPoint x: 271, startPoint y: 86, endPoint x: 451, endPoint y: 116, distance: 182.5
click at [451, 116] on div "Patients have the rights to file complaints against the practice. Patient right…" at bounding box center [353, 104] width 232 height 61
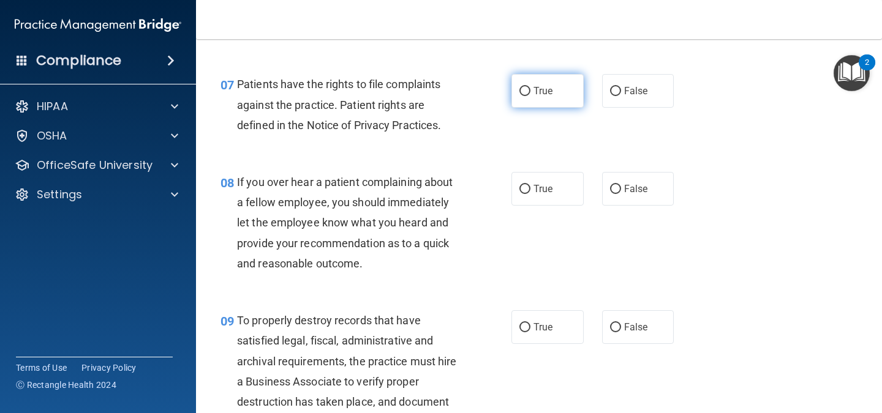
click at [546, 93] on span "True" at bounding box center [542, 91] width 19 height 12
click at [530, 93] on input "True" at bounding box center [524, 91] width 11 height 9
radio input "true"
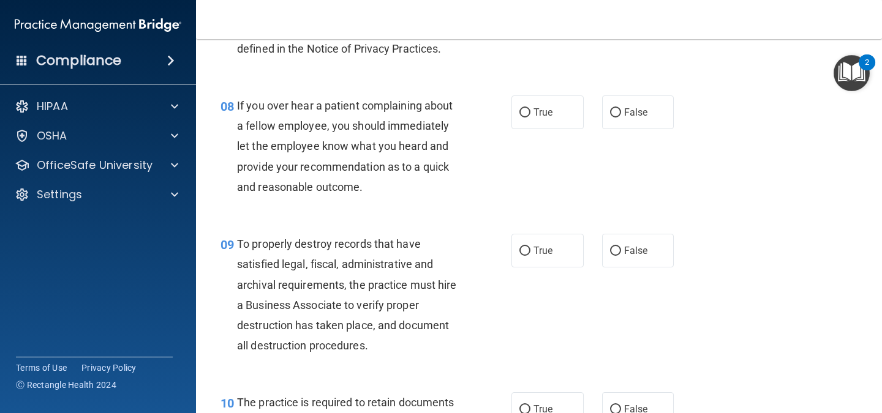
scroll to position [971, 0]
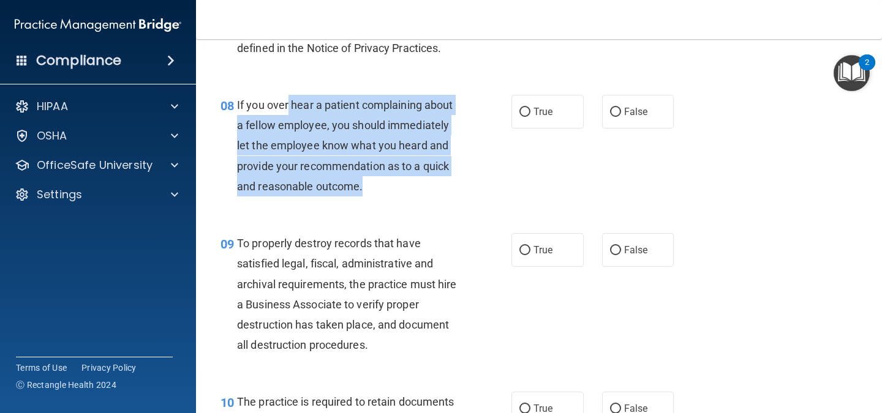
drag, startPoint x: 286, startPoint y: 111, endPoint x: 432, endPoint y: 186, distance: 164.6
click at [432, 186] on div "If you over hear a patient complaining about a fellow employee, you should imme…" at bounding box center [353, 146] width 232 height 102
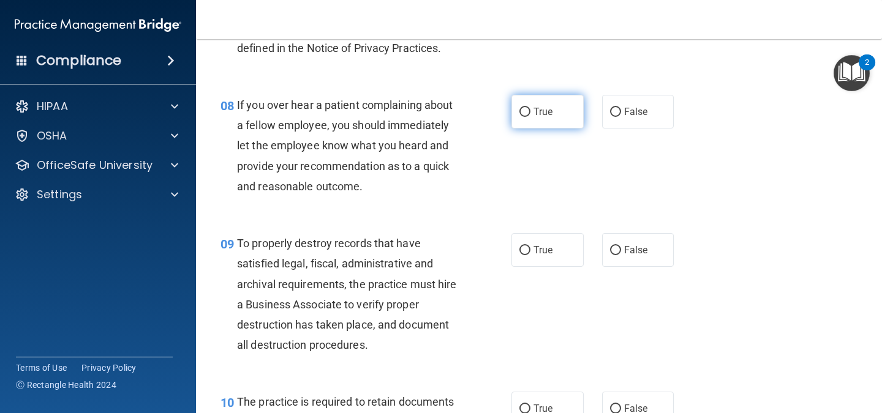
click at [541, 106] on span "True" at bounding box center [542, 112] width 19 height 12
click at [530, 108] on input "True" at bounding box center [524, 112] width 11 height 9
radio input "true"
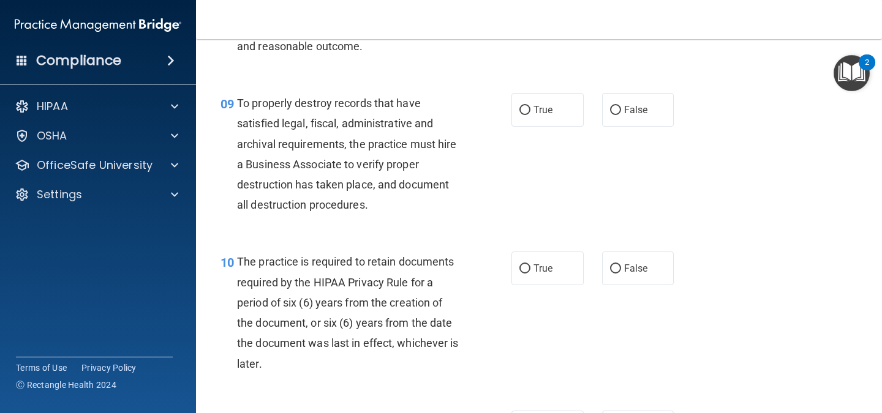
scroll to position [1113, 0]
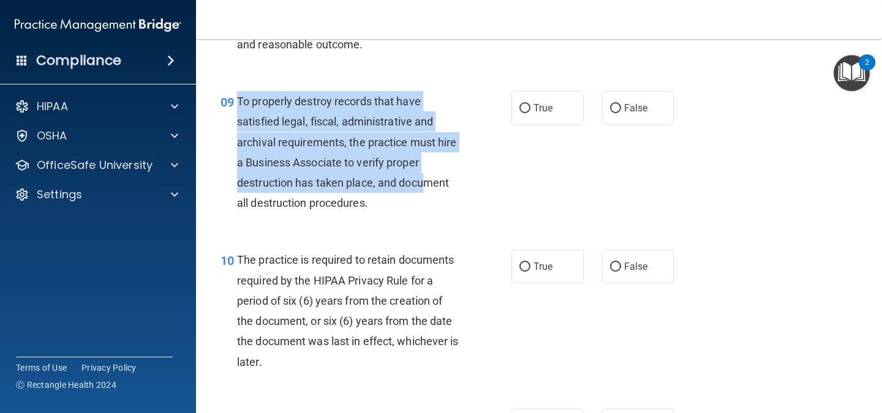
drag, startPoint x: 233, startPoint y: 102, endPoint x: 426, endPoint y: 183, distance: 208.6
click at [426, 183] on div "09 To properly destroy records that have satisfied legal, fiscal, administrativ…" at bounding box center [366, 155] width 328 height 128
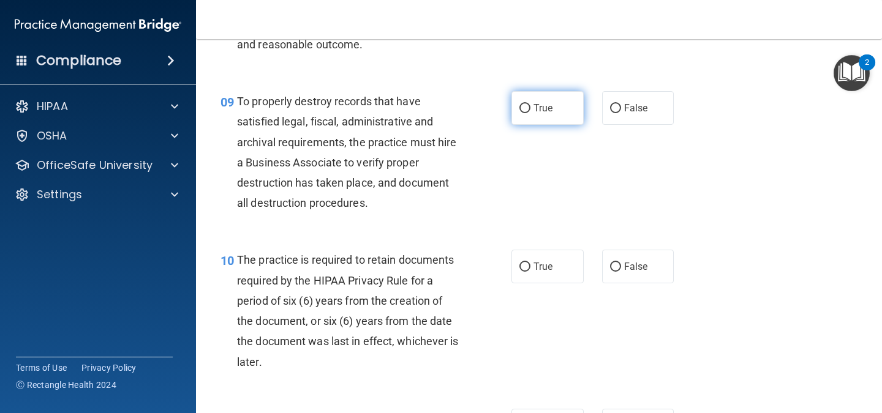
click at [546, 104] on span "True" at bounding box center [542, 108] width 19 height 12
click at [530, 104] on input "True" at bounding box center [524, 108] width 11 height 9
radio input "true"
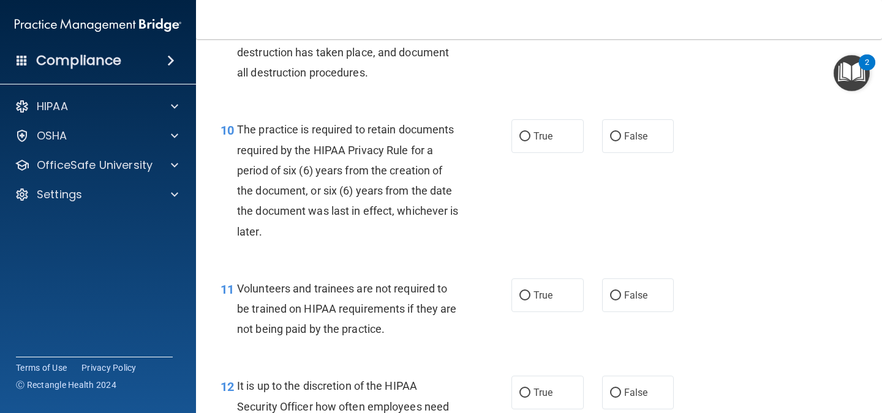
scroll to position [1259, 0]
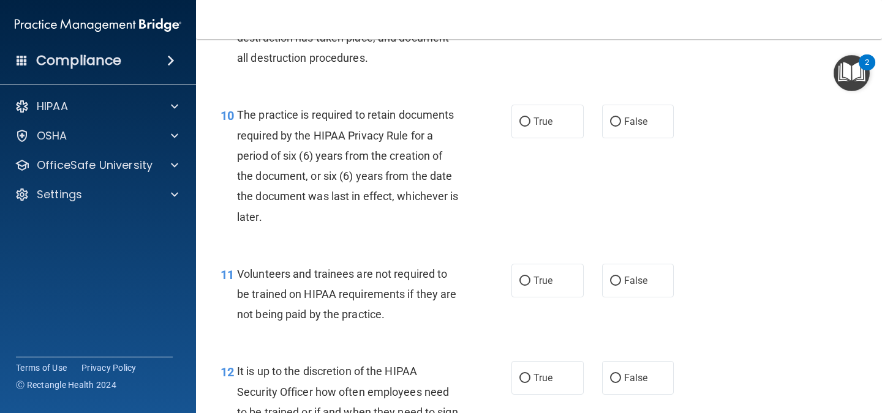
click at [285, 114] on span "The practice is required to retain documents required by the HIPAA Privacy Rule…" at bounding box center [348, 165] width 222 height 115
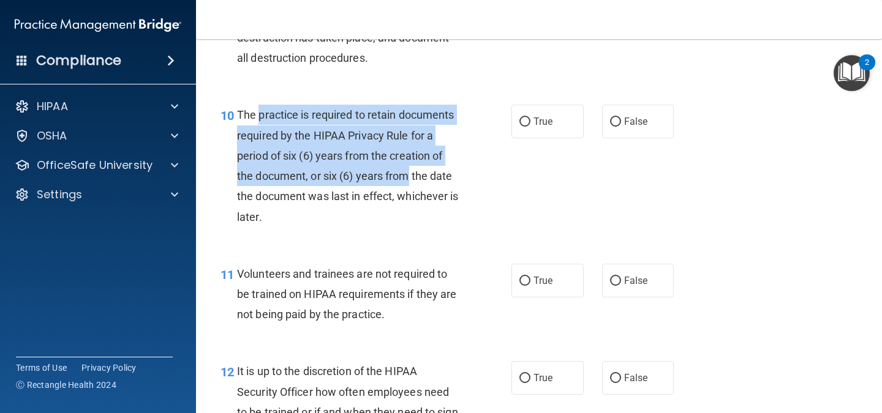
drag, startPoint x: 285, startPoint y: 114, endPoint x: 393, endPoint y: 171, distance: 121.4
click at [393, 171] on span "The practice is required to retain documents required by the HIPAA Privacy Rule…" at bounding box center [348, 165] width 222 height 115
click at [518, 139] on div "10 The practice is required to retain documents required by the HIPAA Privacy R…" at bounding box center [366, 169] width 328 height 128
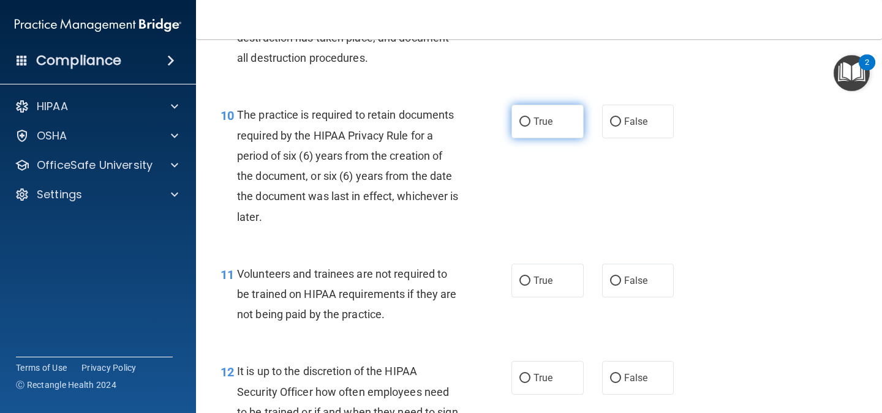
click at [519, 127] on input "True" at bounding box center [524, 122] width 11 height 9
radio input "true"
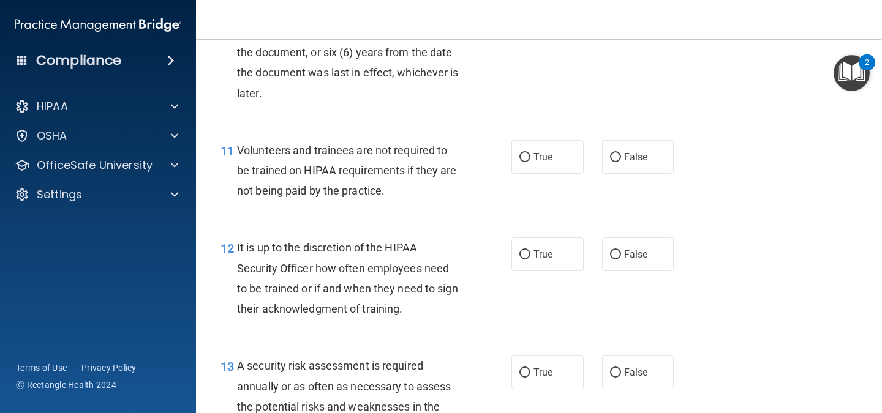
scroll to position [1383, 0]
click at [271, 149] on span "Volunteers and trainees are not required to be trained on HIPAA requirements if…" at bounding box center [346, 169] width 219 height 53
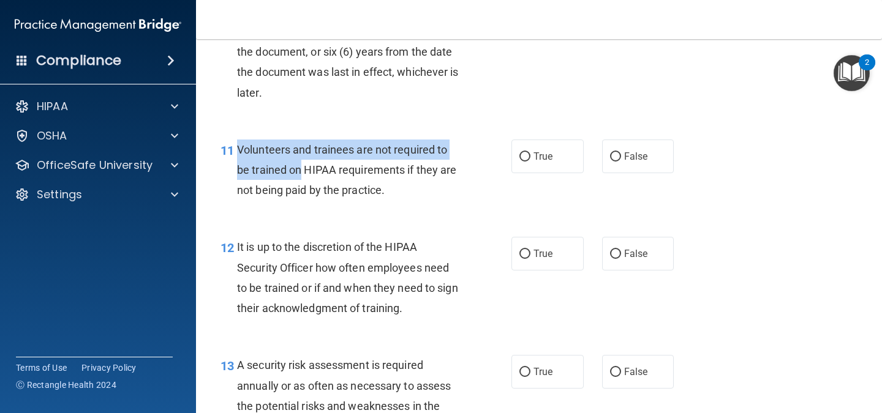
drag, startPoint x: 271, startPoint y: 149, endPoint x: 294, endPoint y: 166, distance: 28.9
click at [294, 166] on span "Volunteers and trainees are not required to be trained on HIPAA requirements if…" at bounding box center [346, 169] width 219 height 53
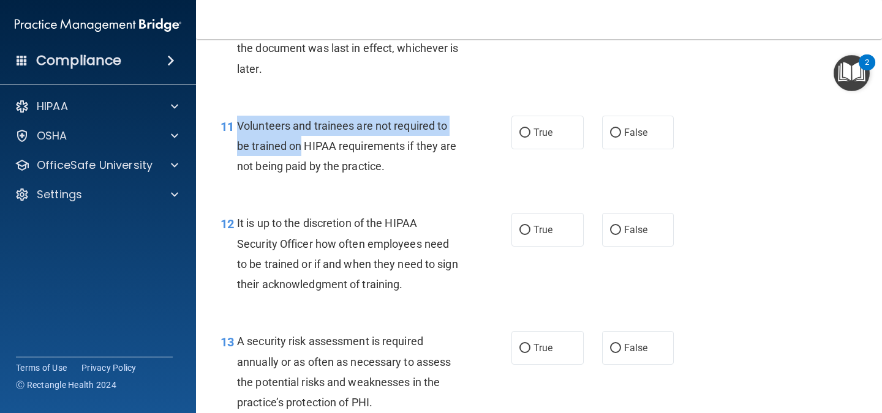
scroll to position [1412, 0]
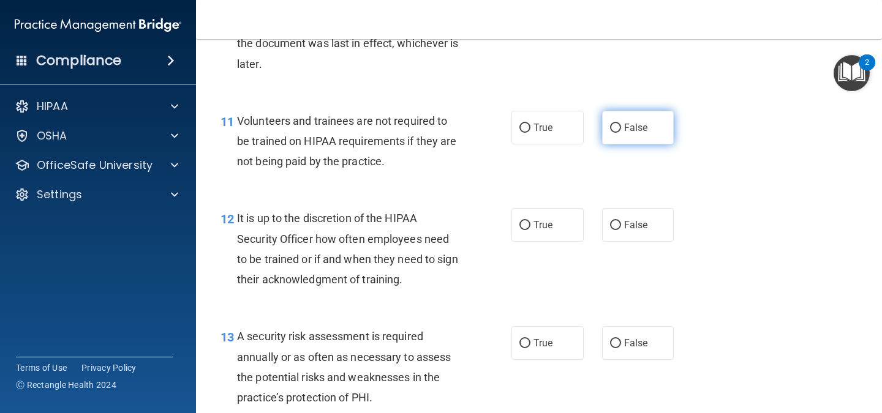
click at [638, 120] on label "False" at bounding box center [638, 128] width 72 height 34
click at [621, 124] on input "False" at bounding box center [615, 128] width 11 height 9
radio input "true"
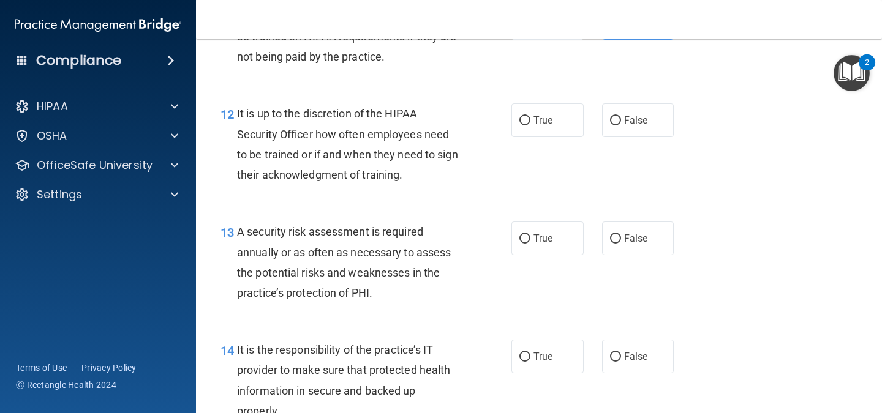
scroll to position [1518, 0]
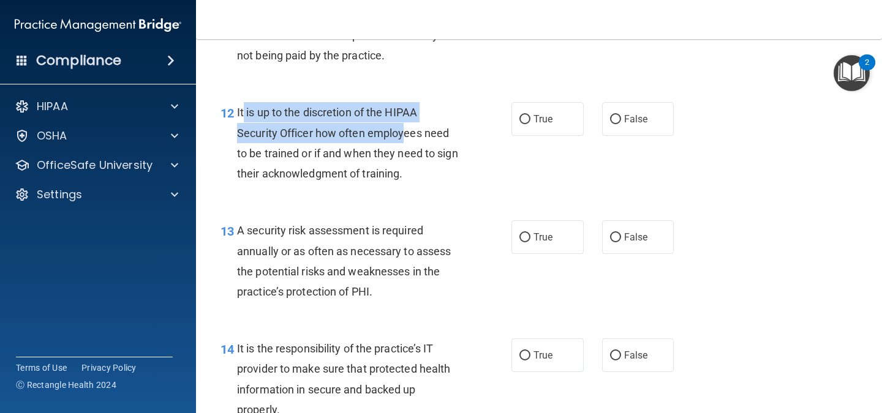
drag, startPoint x: 244, startPoint y: 110, endPoint x: 407, endPoint y: 129, distance: 163.4
click at [407, 129] on span "It is up to the discretion of the HIPAA Security Officer how often employees ne…" at bounding box center [347, 143] width 221 height 74
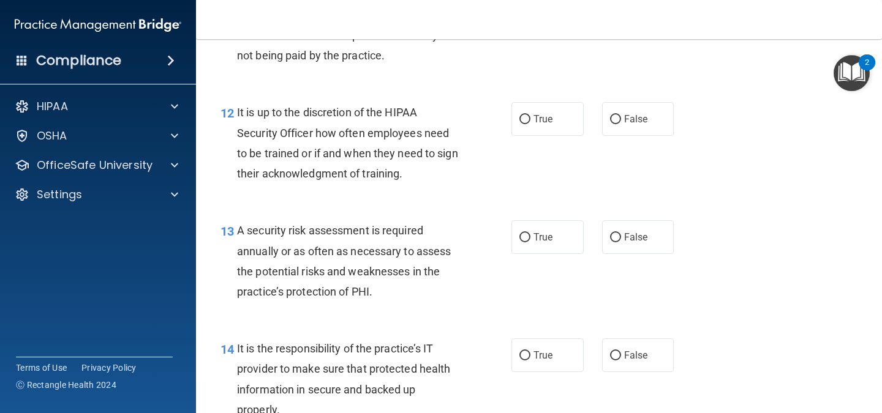
click at [225, 146] on div "12 It is up to the discretion of the HIPAA Security Officer how often employees…" at bounding box center [366, 146] width 328 height 88
click at [666, 124] on label "False" at bounding box center [638, 119] width 72 height 34
click at [621, 124] on input "False" at bounding box center [615, 119] width 11 height 9
radio input "true"
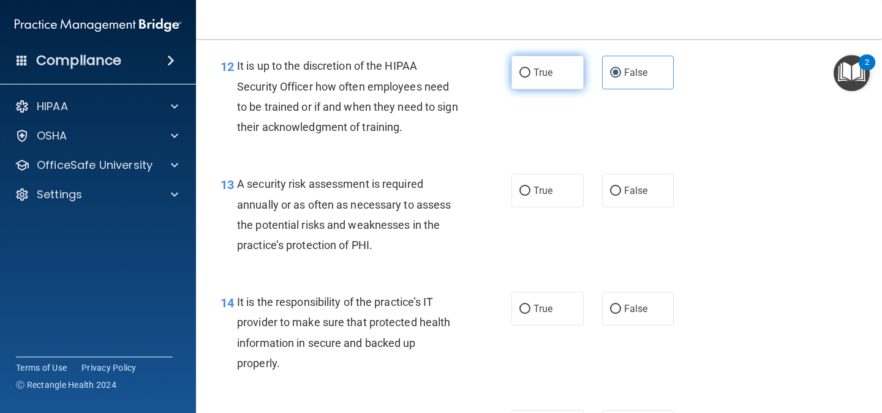
click at [537, 81] on label "True" at bounding box center [547, 73] width 72 height 34
click at [530, 78] on input "True" at bounding box center [524, 73] width 11 height 9
radio input "true"
radio input "false"
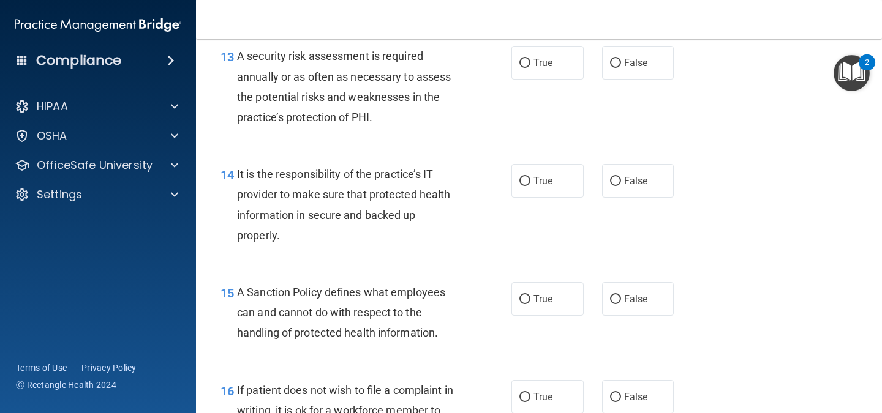
scroll to position [1693, 0]
click at [267, 57] on span "A security risk assessment is required annually or as often as necessary to ass…" at bounding box center [344, 86] width 214 height 74
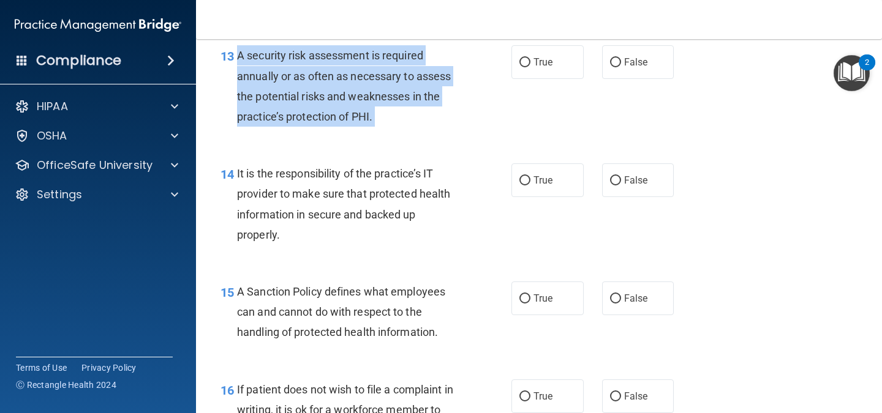
click at [267, 57] on span "A security risk assessment is required annually or as often as necessary to ass…" at bounding box center [344, 86] width 214 height 74
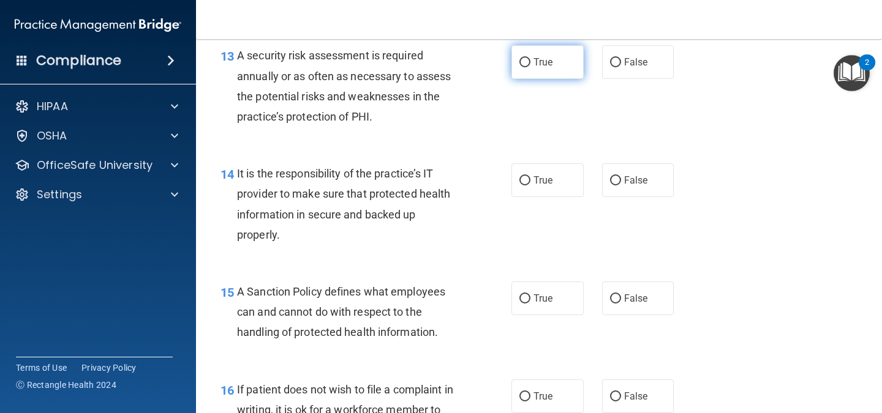
click at [548, 69] on label "True" at bounding box center [547, 62] width 72 height 34
click at [530, 67] on input "True" at bounding box center [524, 62] width 11 height 9
radio input "true"
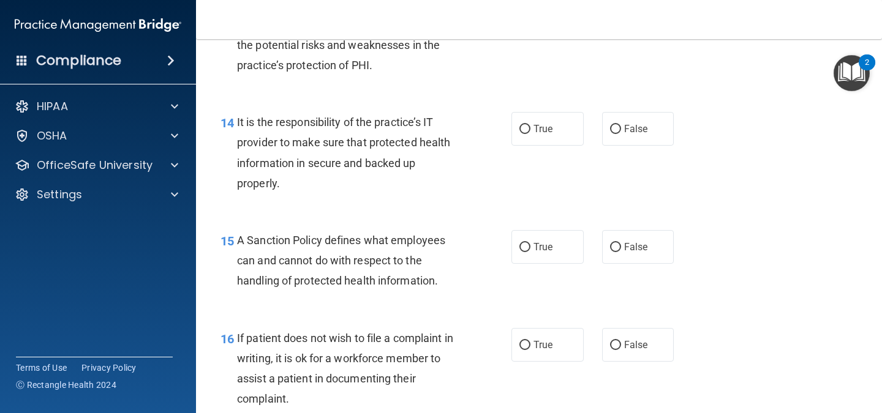
scroll to position [1745, 0]
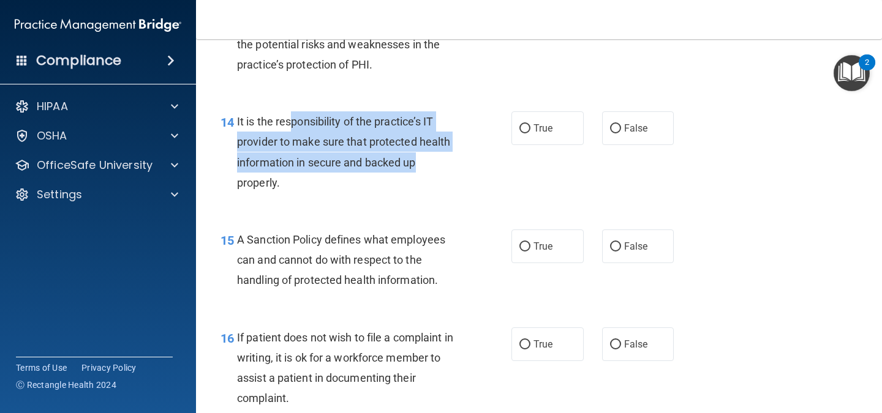
drag, startPoint x: 291, startPoint y: 122, endPoint x: 443, endPoint y: 171, distance: 159.6
click at [443, 171] on div "It is the responsibility of the practice’s IT provider to make sure that protec…" at bounding box center [353, 151] width 232 height 81
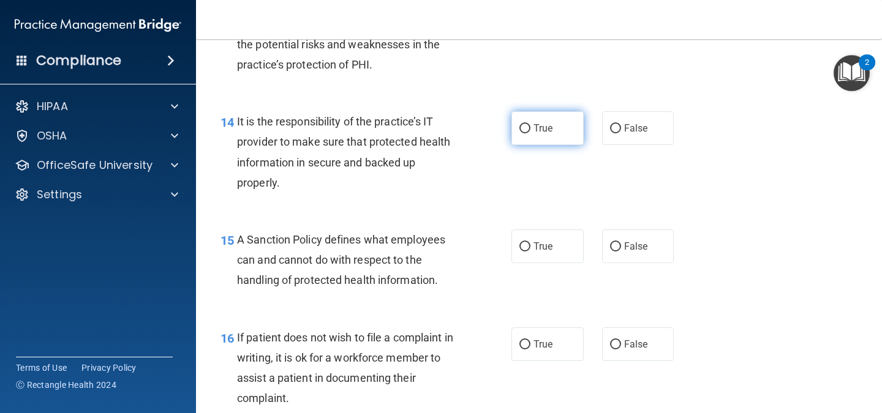
click at [554, 124] on label "True" at bounding box center [547, 128] width 72 height 34
click at [530, 124] on input "True" at bounding box center [524, 128] width 11 height 9
radio input "true"
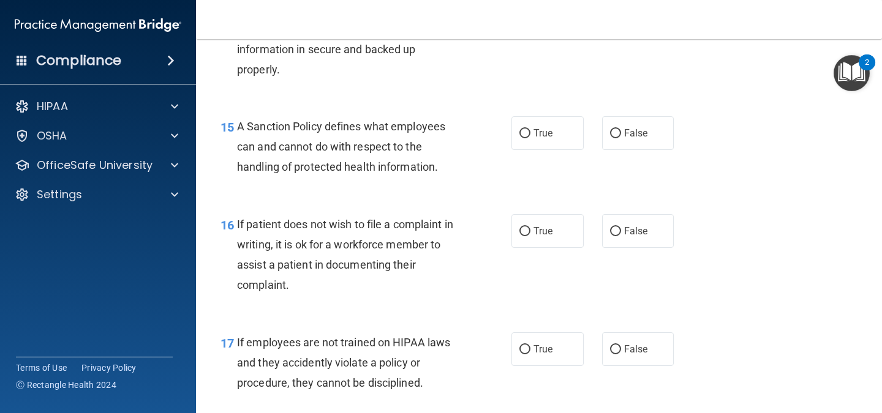
scroll to position [1859, 0]
click at [559, 129] on label "True" at bounding box center [547, 133] width 72 height 34
click at [530, 129] on input "True" at bounding box center [524, 133] width 11 height 9
radio input "true"
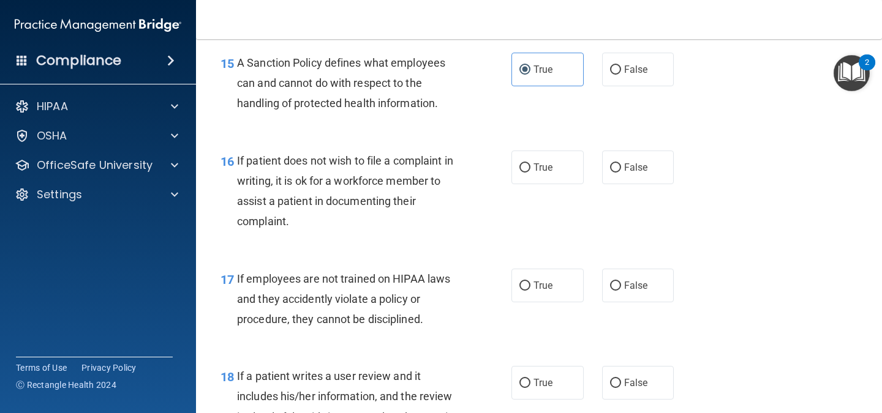
scroll to position [1922, 0]
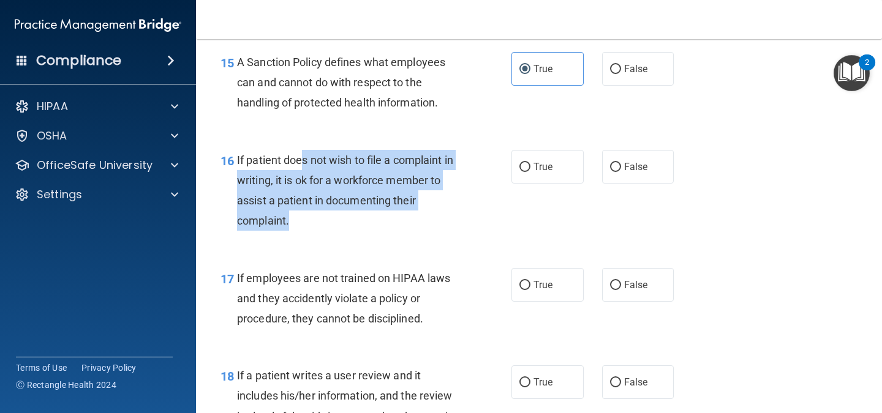
drag, startPoint x: 303, startPoint y: 165, endPoint x: 416, endPoint y: 222, distance: 126.0
click at [416, 222] on div "If patient does not wish to file a complaint in writing, it is ok for a workfor…" at bounding box center [353, 190] width 232 height 81
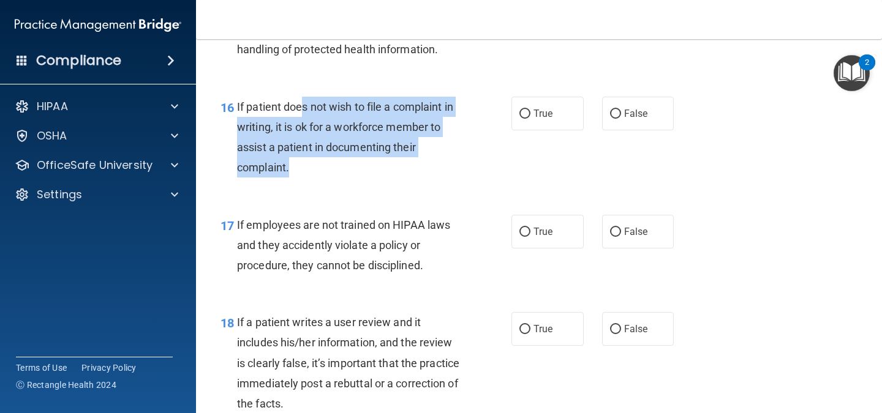
scroll to position [1976, 0]
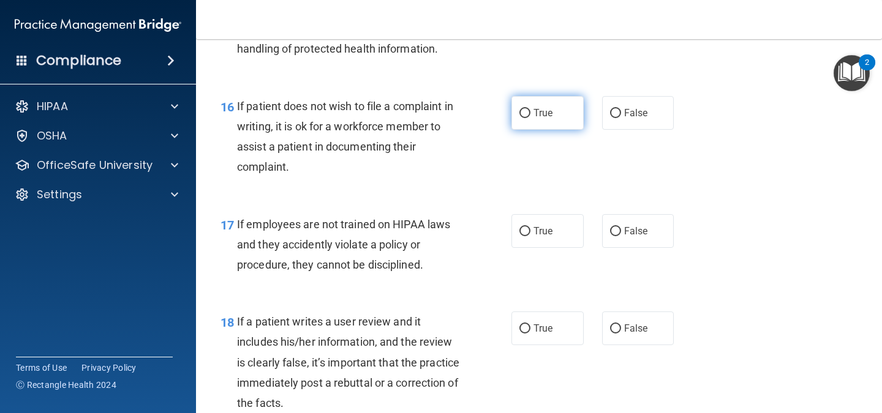
click at [552, 112] on label "True" at bounding box center [547, 113] width 72 height 34
click at [530, 112] on input "True" at bounding box center [524, 113] width 11 height 9
radio input "true"
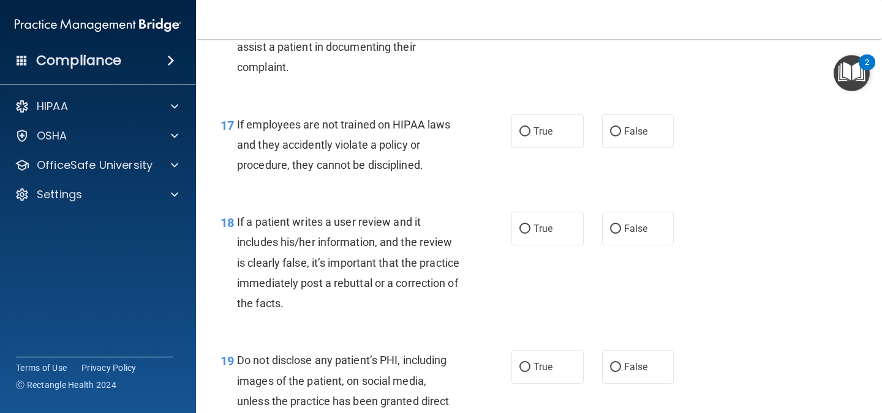
scroll to position [2077, 0]
click at [312, 122] on span "If employees are not trained on HIPAA laws and they accidently violate a policy…" at bounding box center [343, 144] width 213 height 53
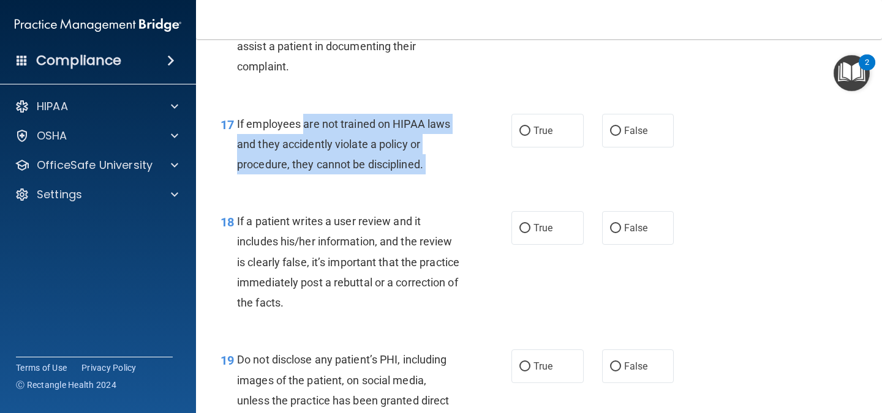
drag, startPoint x: 312, startPoint y: 122, endPoint x: 439, endPoint y: 167, distance: 134.6
click at [439, 167] on div "If employees are not trained on HIPAA laws and they accidently violate a policy…" at bounding box center [353, 144] width 232 height 61
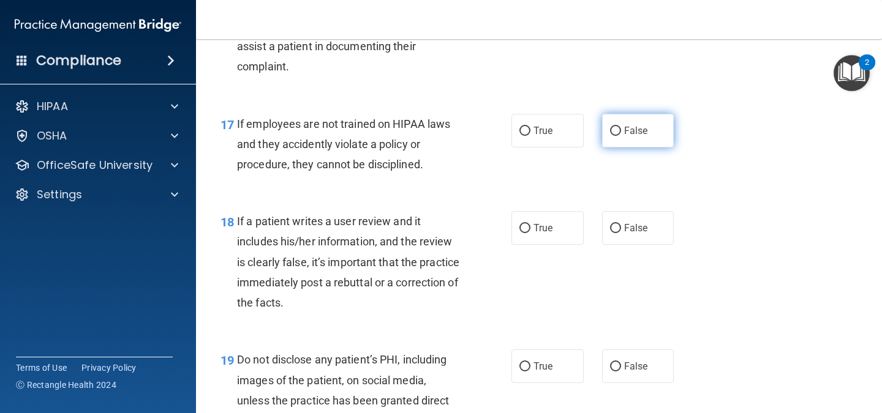
click at [625, 134] on span "False" at bounding box center [636, 131] width 24 height 12
click at [621, 134] on input "False" at bounding box center [615, 131] width 11 height 9
radio input "true"
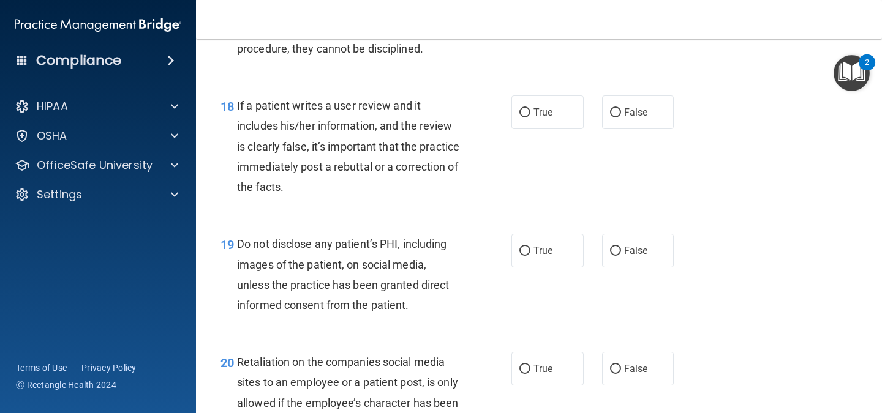
scroll to position [2201, 0]
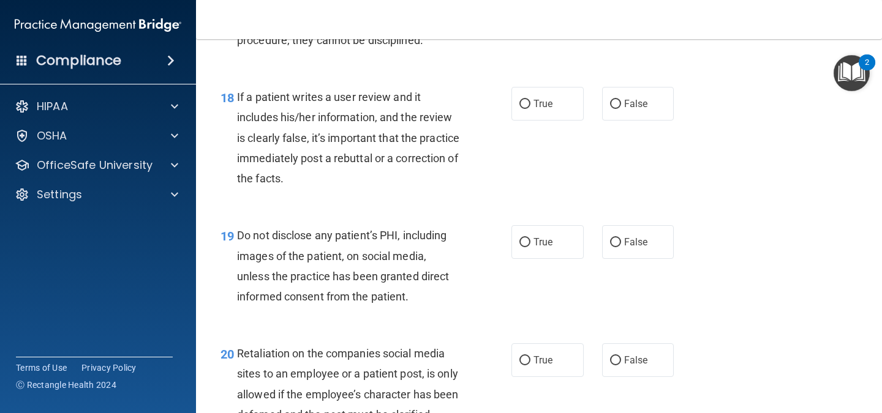
click at [297, 156] on span "If a patient writes a user review and it includes his/her information, and the …" at bounding box center [348, 138] width 222 height 94
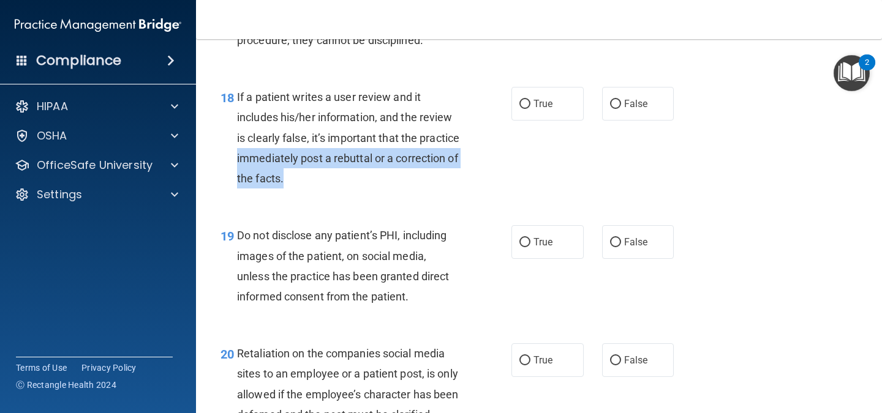
drag, startPoint x: 297, startPoint y: 156, endPoint x: 345, endPoint y: 186, distance: 56.9
click at [345, 186] on div "If a patient writes a user review and it includes his/her information, and the …" at bounding box center [353, 138] width 232 height 102
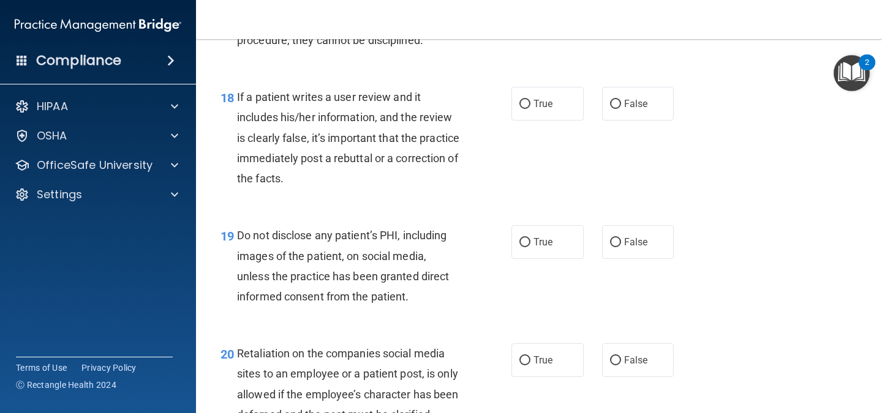
click at [250, 102] on span "If a patient writes a user review and it includes his/her information, and the …" at bounding box center [348, 138] width 222 height 94
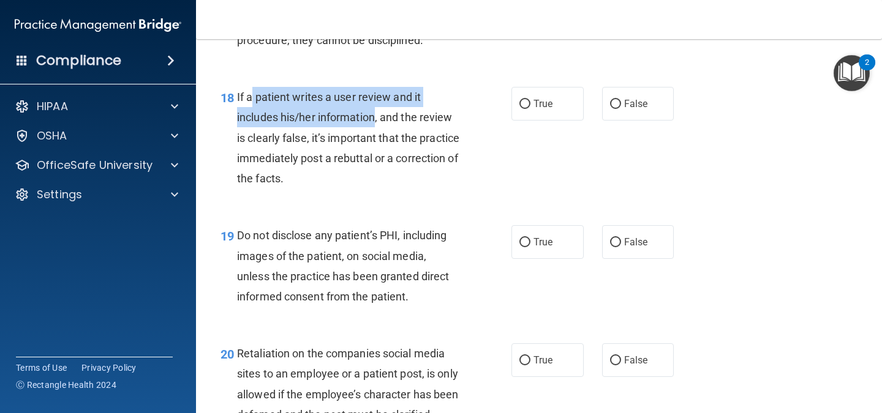
drag, startPoint x: 250, startPoint y: 102, endPoint x: 360, endPoint y: 112, distance: 110.1
click at [360, 112] on span "If a patient writes a user review and it includes his/her information, and the …" at bounding box center [348, 138] width 222 height 94
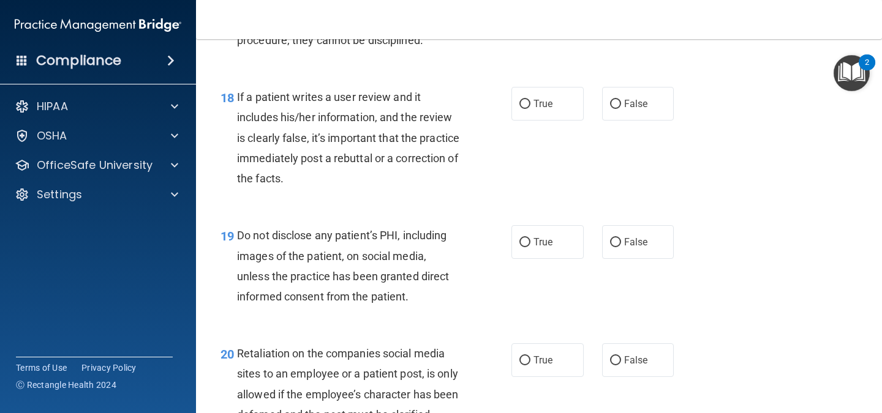
click at [388, 114] on span "If a patient writes a user review and it includes his/her information, and the …" at bounding box center [348, 138] width 222 height 94
click at [565, 111] on label "True" at bounding box center [547, 104] width 72 height 34
click at [530, 109] on input "True" at bounding box center [524, 104] width 11 height 9
radio input "true"
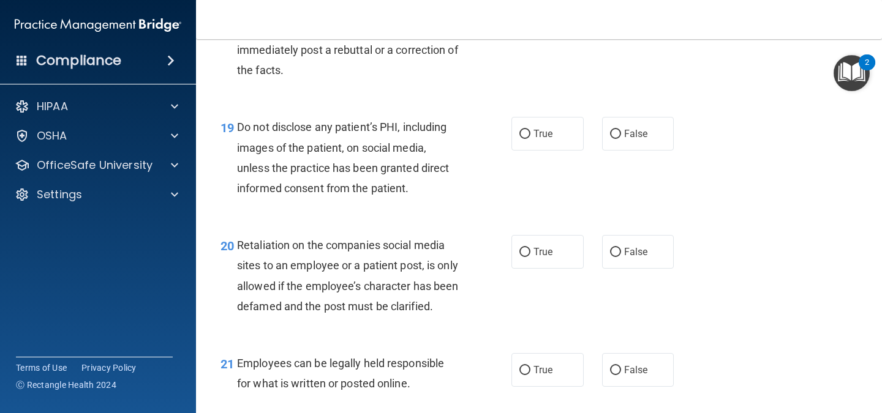
scroll to position [2311, 0]
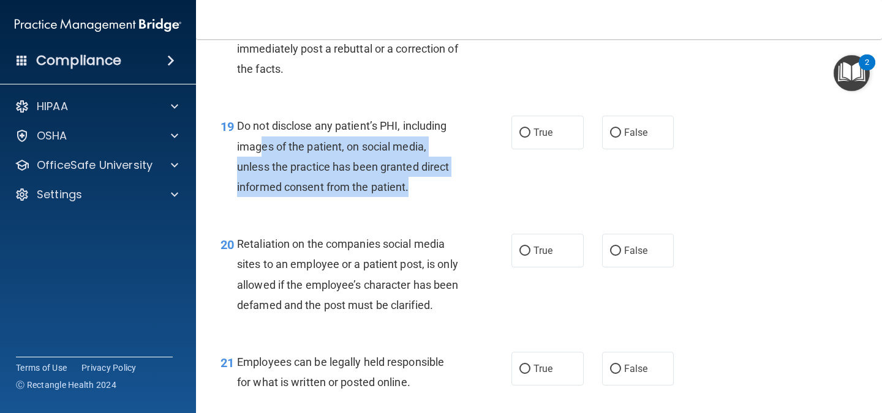
drag, startPoint x: 264, startPoint y: 152, endPoint x: 429, endPoint y: 187, distance: 169.0
click at [429, 187] on div "Do not disclose any patient’s PHI, including images of the patient, on social m…" at bounding box center [353, 156] width 232 height 81
click at [521, 134] on input "True" at bounding box center [524, 133] width 11 height 9
radio input "true"
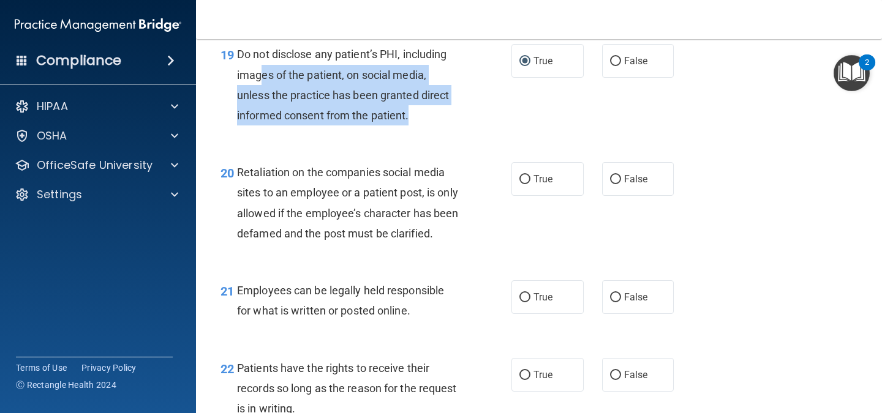
scroll to position [2388, 0]
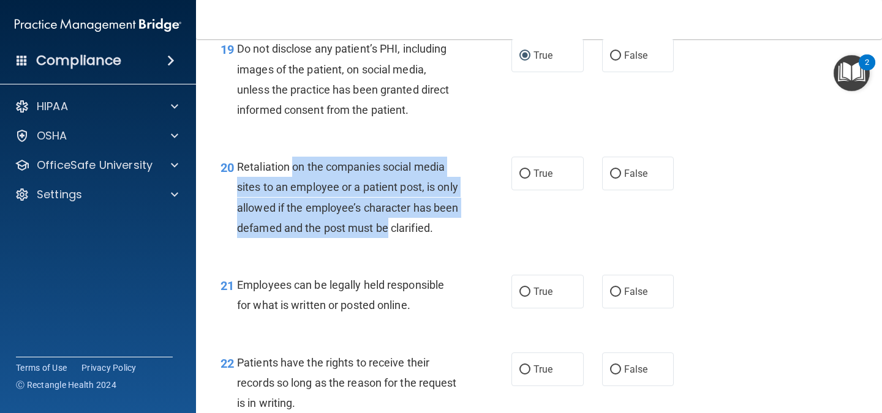
drag, startPoint x: 292, startPoint y: 168, endPoint x: 442, endPoint y: 224, distance: 160.3
click at [442, 224] on div "Retaliation on the companies social media sites to an employee or a patient pos…" at bounding box center [353, 197] width 232 height 81
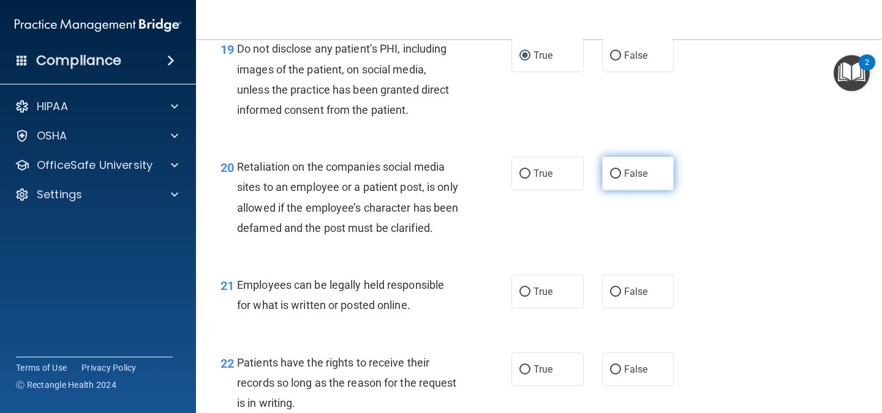
click at [653, 167] on label "False" at bounding box center [638, 174] width 72 height 34
click at [621, 170] on input "False" at bounding box center [615, 174] width 11 height 9
radio input "true"
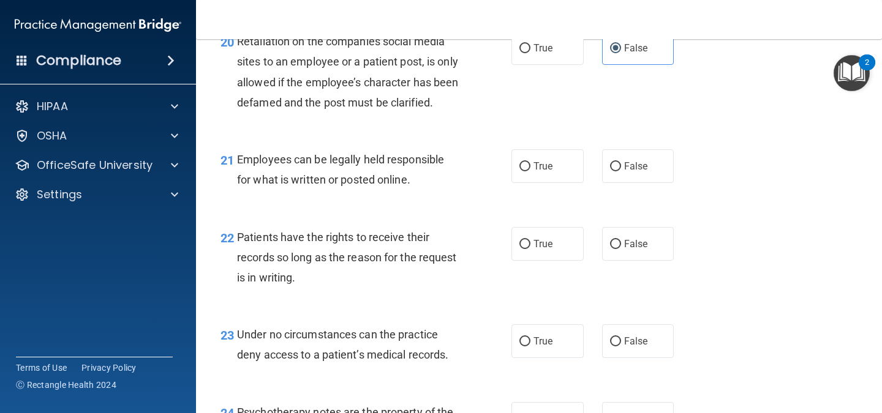
scroll to position [2516, 0]
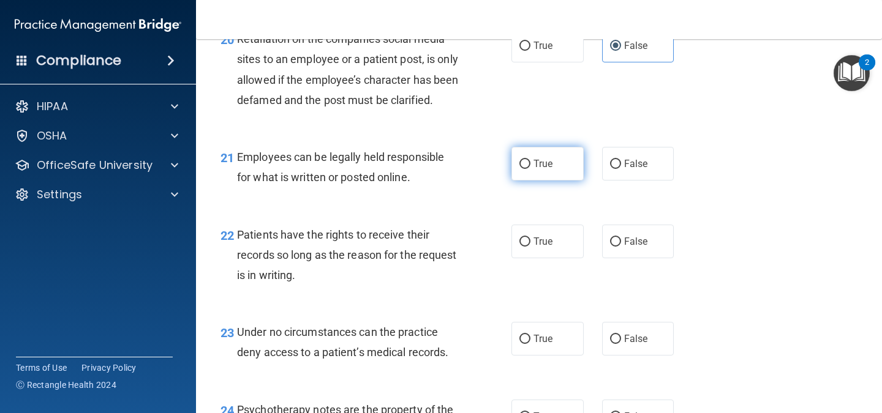
click at [565, 181] on label "True" at bounding box center [547, 164] width 72 height 34
click at [530, 169] on input "True" at bounding box center [524, 164] width 11 height 9
radio input "true"
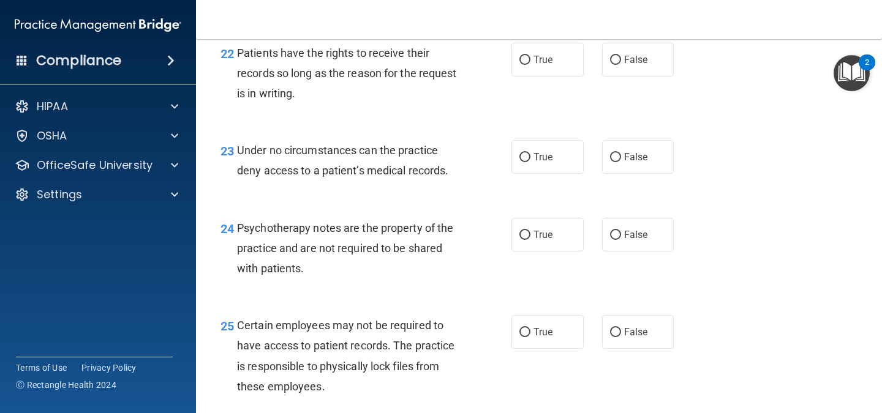
scroll to position [2700, 0]
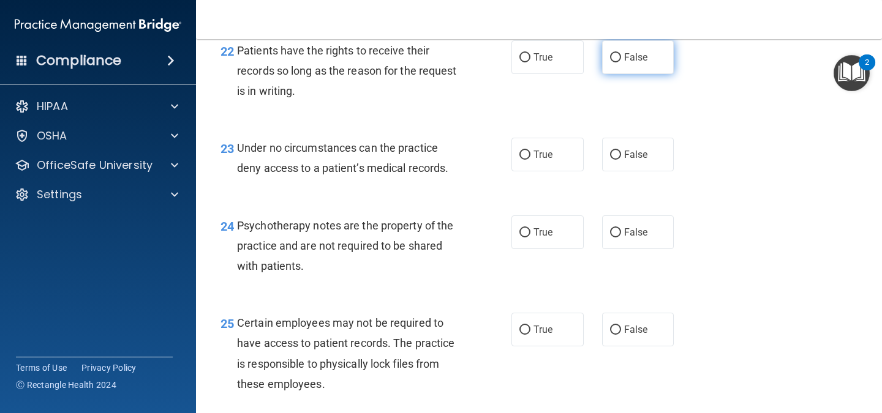
click at [636, 63] on span "False" at bounding box center [636, 57] width 24 height 12
click at [621, 62] on input "False" at bounding box center [615, 57] width 11 height 9
radio input "true"
click at [533, 160] on span "True" at bounding box center [542, 155] width 19 height 12
click at [530, 160] on input "True" at bounding box center [524, 155] width 11 height 9
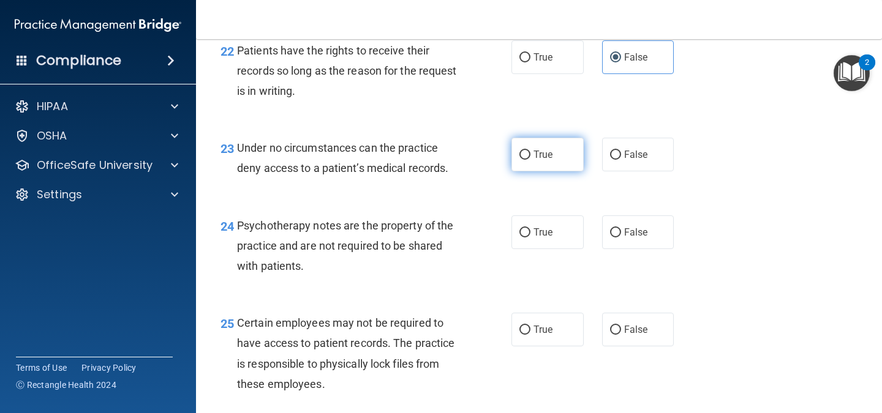
radio input "true"
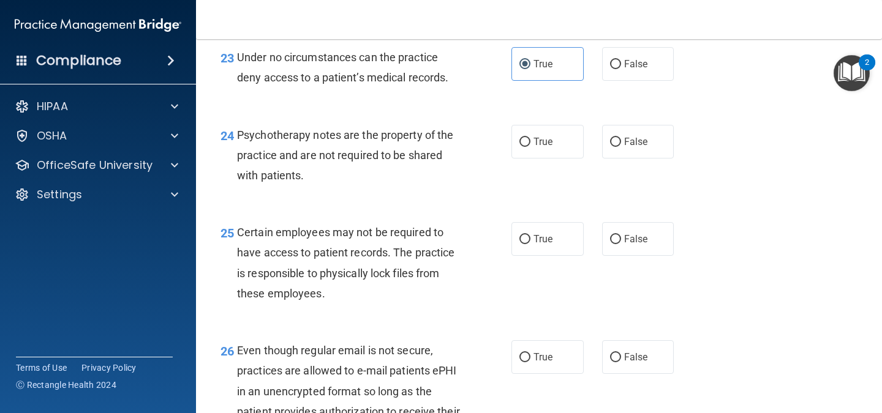
scroll to position [2795, 0]
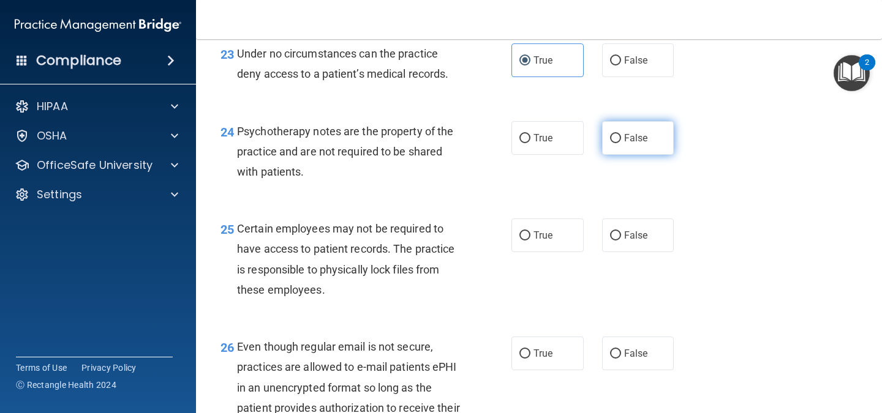
click at [625, 149] on label "False" at bounding box center [638, 138] width 72 height 34
click at [621, 143] on input "False" at bounding box center [615, 138] width 11 height 9
radio input "true"
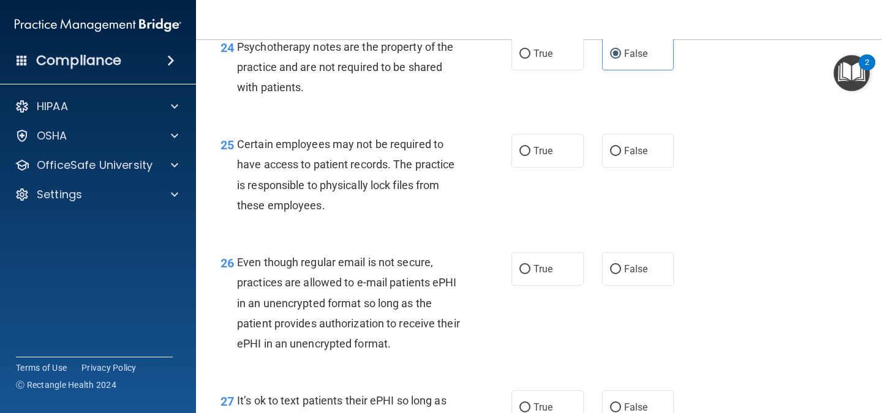
scroll to position [2880, 0]
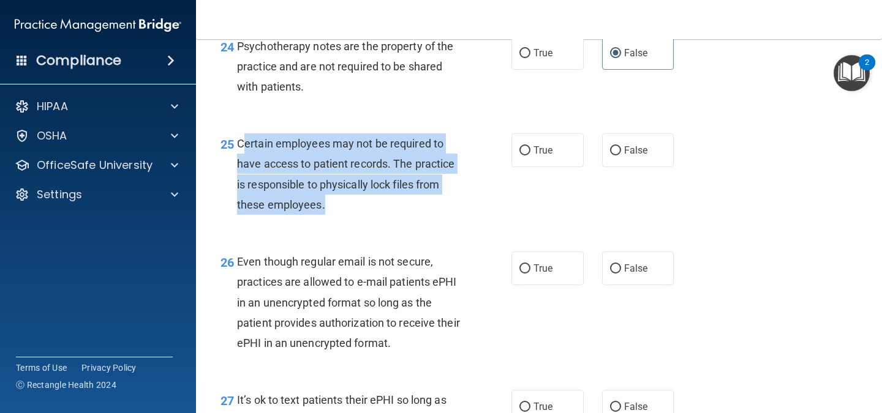
drag, startPoint x: 243, startPoint y: 159, endPoint x: 408, endPoint y: 225, distance: 178.3
click at [408, 215] on div "Certain employees may not be required to have access to patient records. The pr…" at bounding box center [353, 174] width 232 height 81
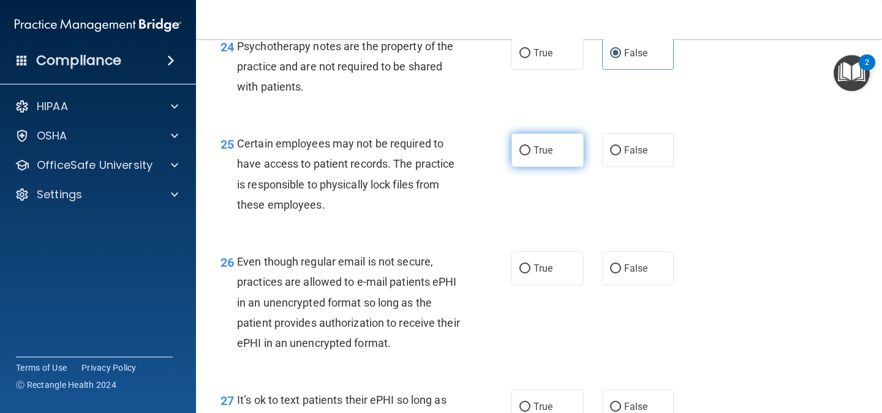
click at [533, 156] on span "True" at bounding box center [542, 151] width 19 height 12
click at [530, 156] on input "True" at bounding box center [524, 150] width 11 height 9
radio input "true"
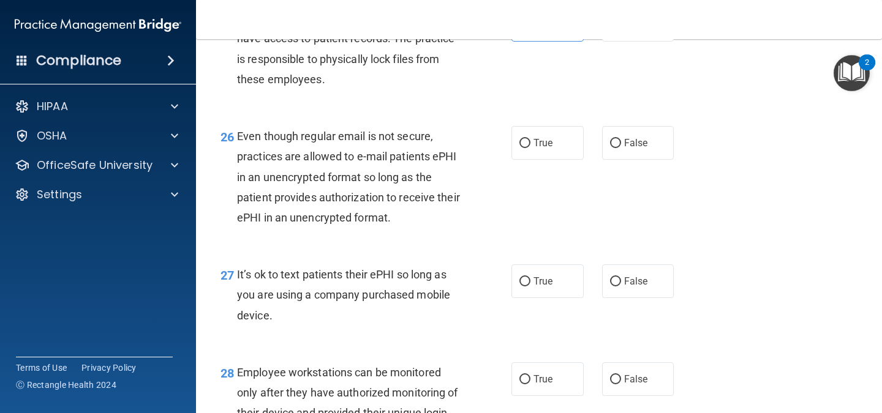
scroll to position [3006, 0]
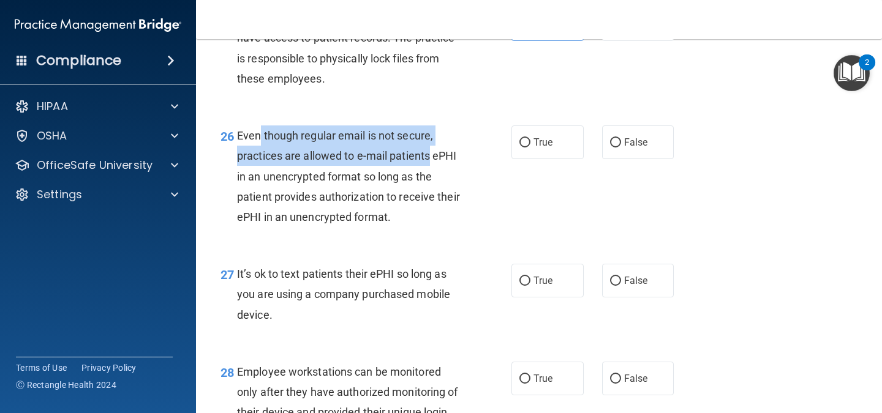
drag, startPoint x: 260, startPoint y: 154, endPoint x: 464, endPoint y: 174, distance: 204.9
click at [464, 174] on div "Even though regular email is not secure, practices are allowed to e-mail patien…" at bounding box center [353, 177] width 232 height 102
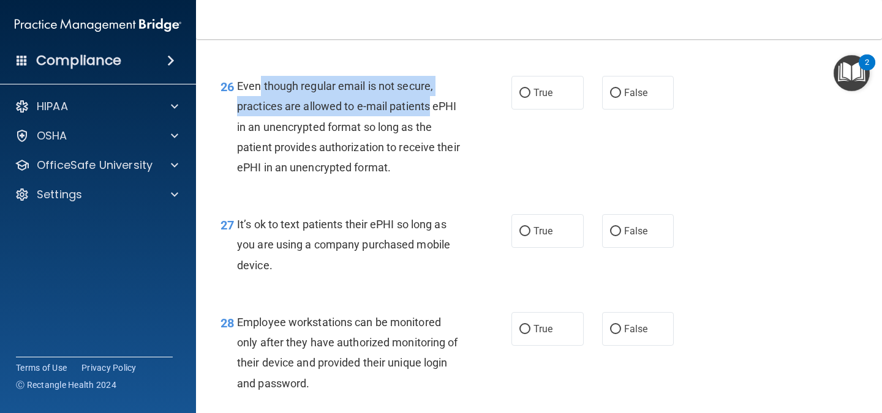
scroll to position [3056, 0]
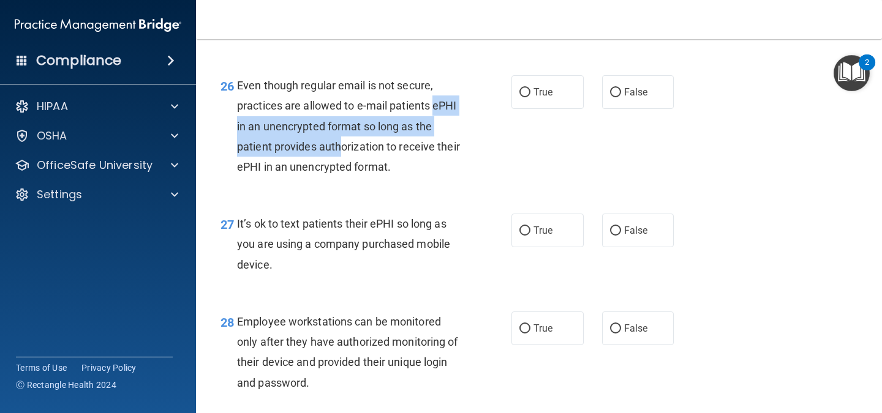
drag, startPoint x: 233, startPoint y: 148, endPoint x: 363, endPoint y: 170, distance: 131.8
click at [363, 170] on div "26 Even though regular email is not secure, practices are allowed to e-mail pat…" at bounding box center [366, 129] width 328 height 108
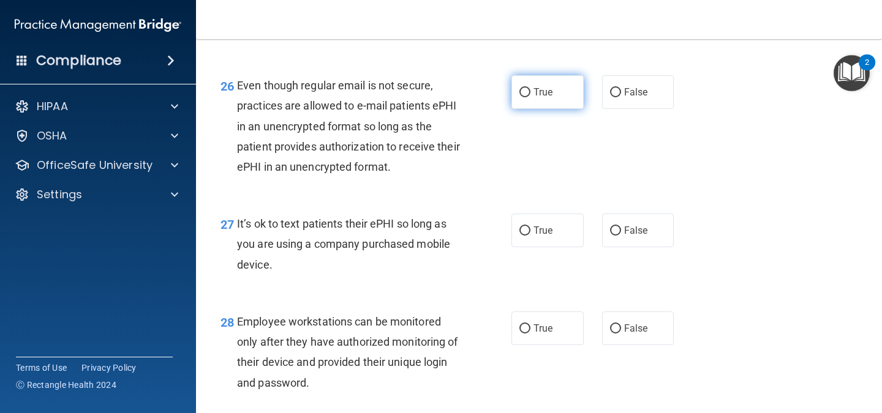
click at [512, 109] on label "True" at bounding box center [547, 92] width 72 height 34
click at [519, 97] on input "True" at bounding box center [524, 92] width 11 height 9
radio input "true"
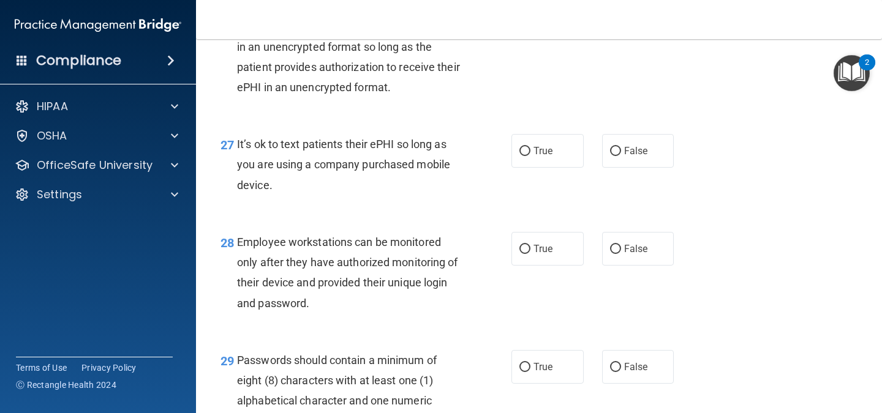
scroll to position [3136, 0]
click at [624, 156] on span "False" at bounding box center [636, 151] width 24 height 12
click at [621, 156] on input "False" at bounding box center [615, 150] width 11 height 9
radio input "true"
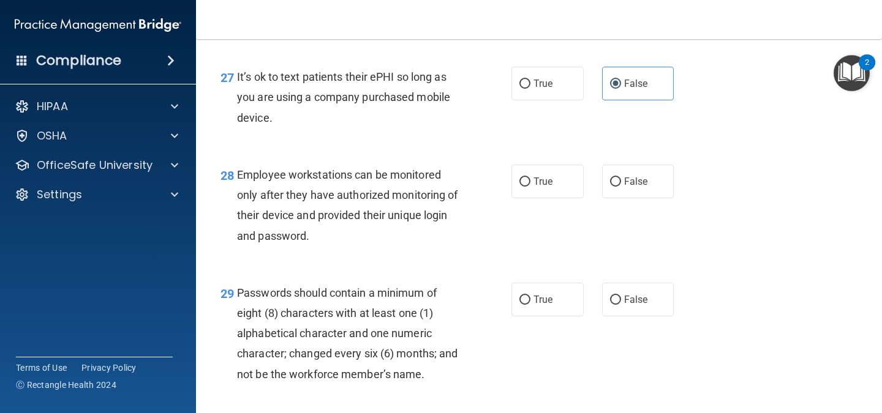
scroll to position [3205, 0]
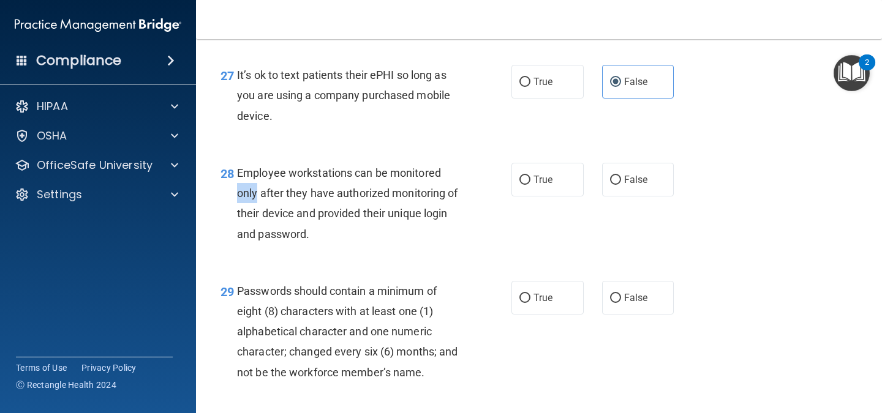
drag, startPoint x: 258, startPoint y: 216, endPoint x: 228, endPoint y: 221, distance: 30.5
click at [228, 221] on div "28 Employee workstations can be monitored only after they have authorized monit…" at bounding box center [366, 207] width 328 height 88
click at [228, 227] on div "28 Employee workstations can be monitored only after they have authorized monit…" at bounding box center [366, 207] width 328 height 88
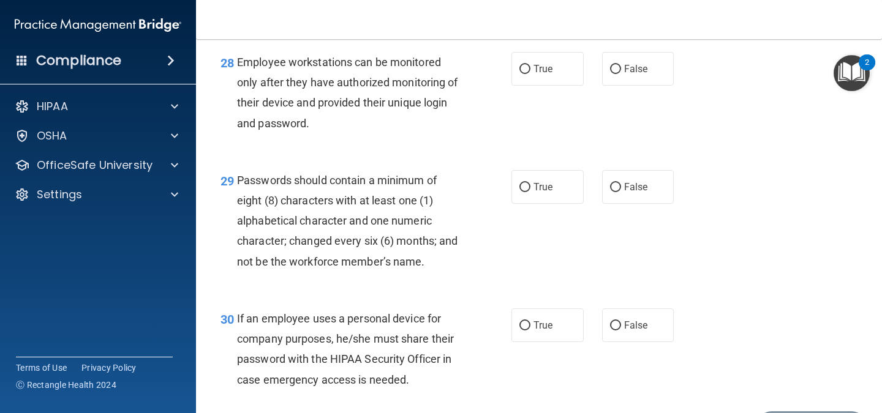
scroll to position [3316, 0]
click at [556, 85] on label "True" at bounding box center [547, 68] width 72 height 34
click at [530, 73] on input "True" at bounding box center [524, 68] width 11 height 9
radio input "true"
click at [527, 203] on label "True" at bounding box center [547, 187] width 72 height 34
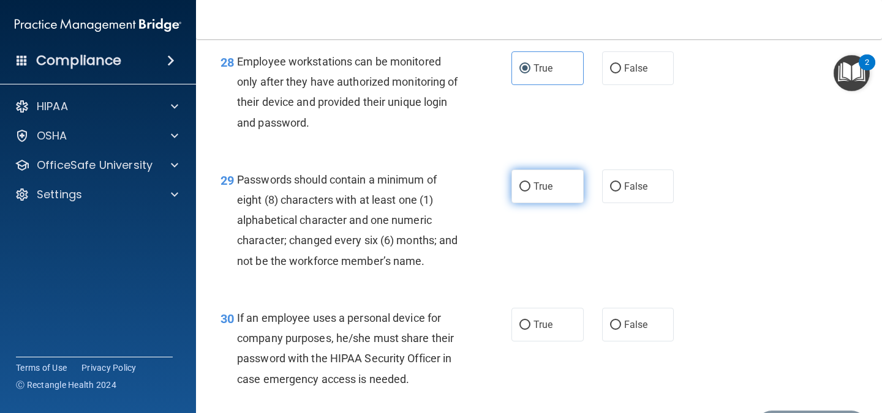
click at [527, 192] on input "True" at bounding box center [524, 187] width 11 height 9
radio input "true"
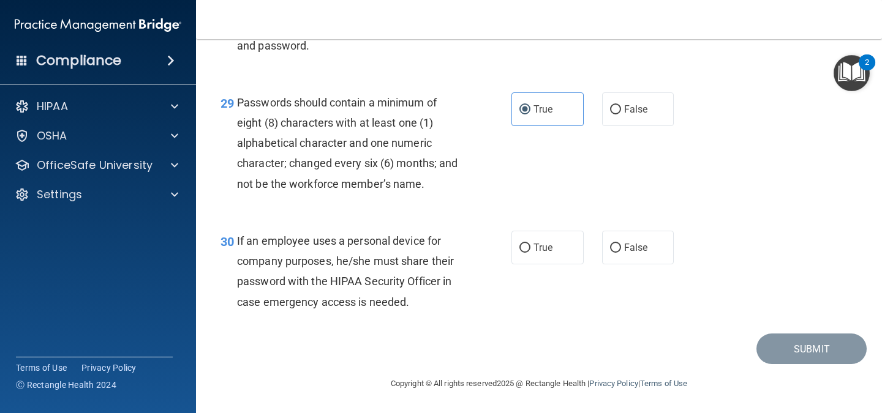
scroll to position [3414, 0]
click at [287, 236] on span "If an employee uses a personal device for company purposes, he/she must share t…" at bounding box center [345, 272] width 217 height 74
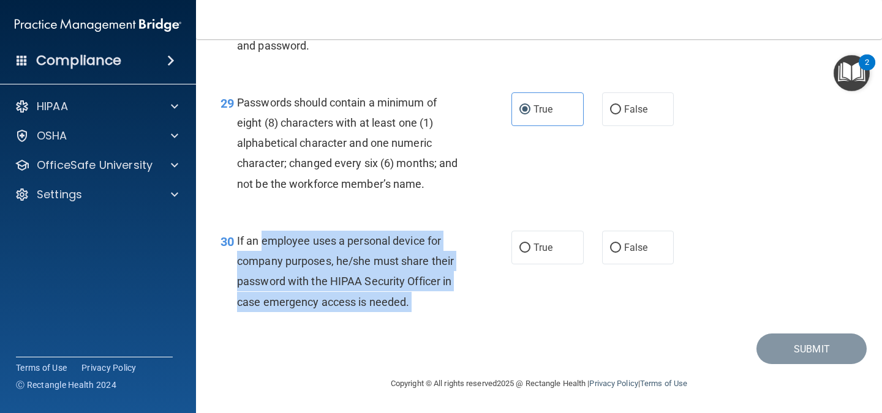
drag, startPoint x: 287, startPoint y: 236, endPoint x: 437, endPoint y: 311, distance: 167.6
click at [437, 311] on div "If an employee uses a personal device for company purposes, he/she must share t…" at bounding box center [353, 271] width 232 height 81
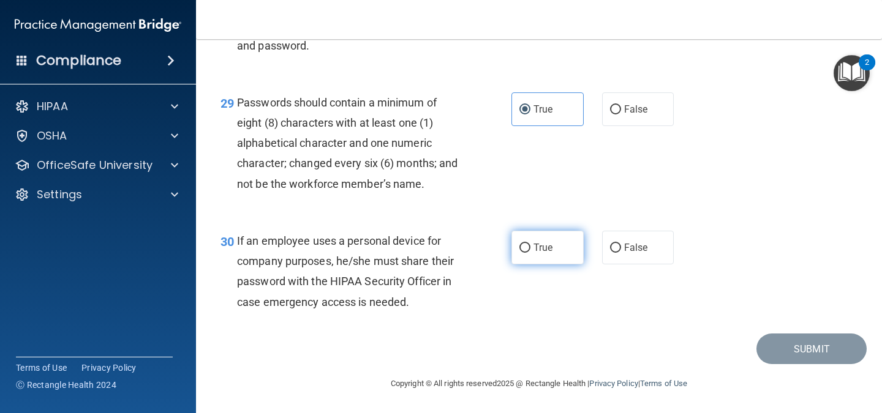
click at [565, 246] on label "True" at bounding box center [547, 248] width 72 height 34
click at [530, 246] on input "True" at bounding box center [524, 248] width 11 height 9
radio input "true"
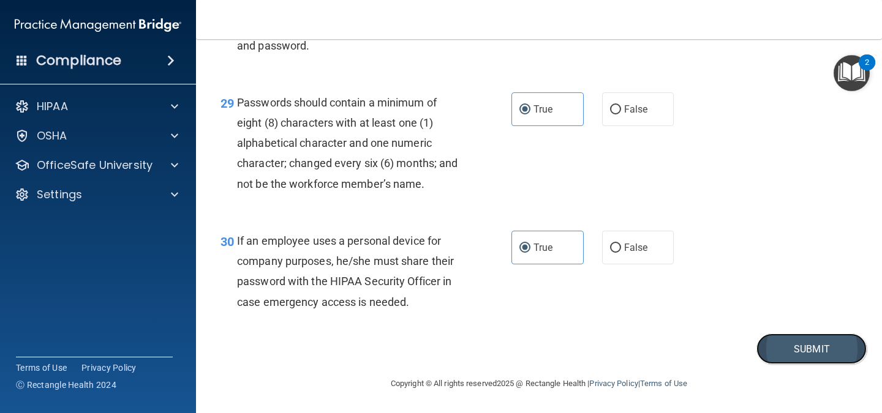
click at [786, 347] on button "Submit" at bounding box center [811, 349] width 110 height 31
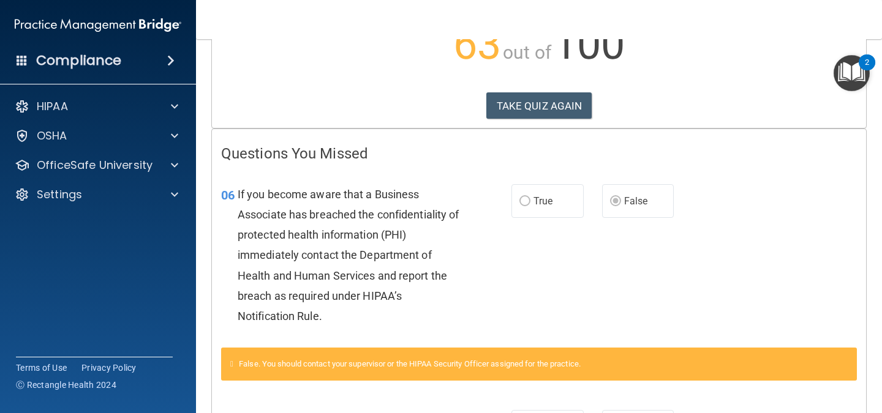
scroll to position [160, 0]
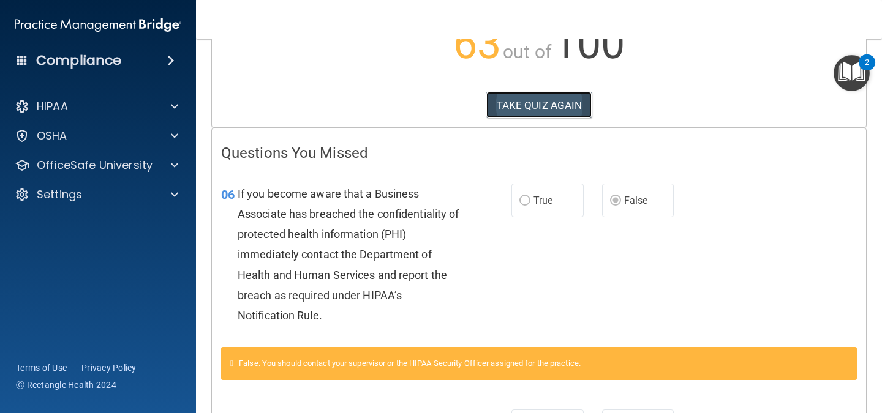
click at [541, 107] on button "TAKE QUIZ AGAIN" at bounding box center [539, 105] width 106 height 27
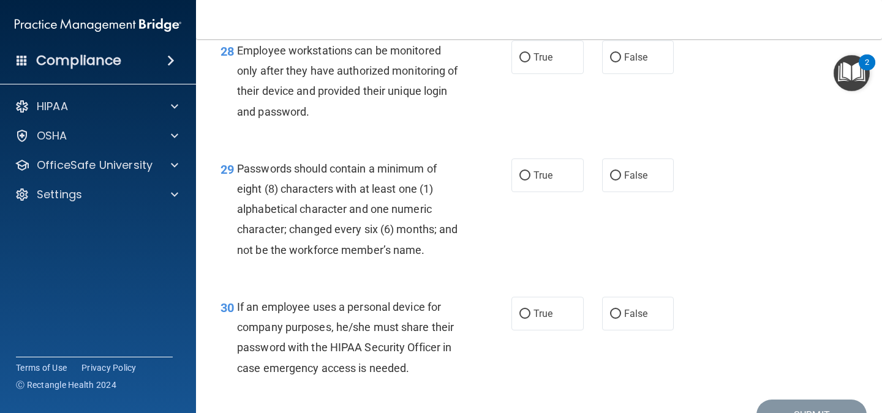
scroll to position [3414, 0]
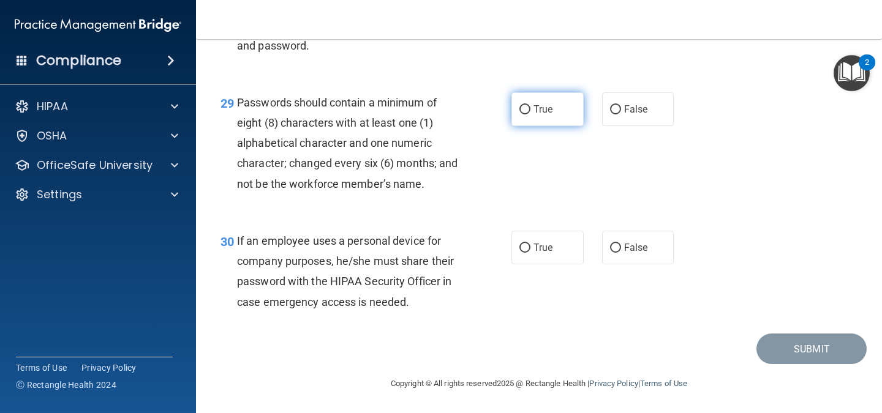
click at [555, 97] on label "True" at bounding box center [547, 109] width 72 height 34
click at [530, 105] on input "True" at bounding box center [524, 109] width 11 height 9
radio input "true"
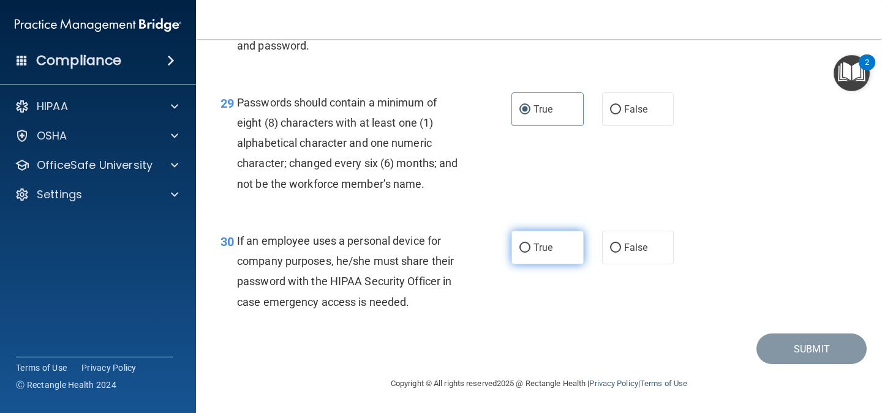
click at [527, 250] on label "True" at bounding box center [547, 248] width 72 height 34
click at [527, 250] on input "True" at bounding box center [524, 248] width 11 height 9
radio input "true"
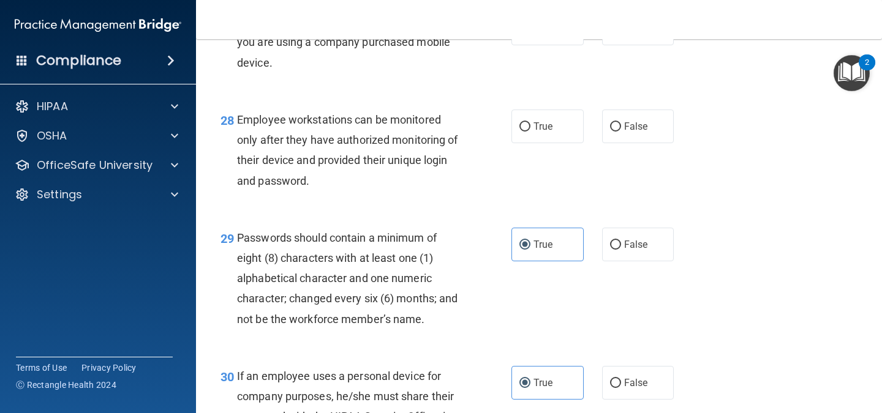
scroll to position [3257, 0]
click at [562, 140] on label "True" at bounding box center [547, 128] width 72 height 34
click at [530, 133] on input "True" at bounding box center [524, 128] width 11 height 9
radio input "true"
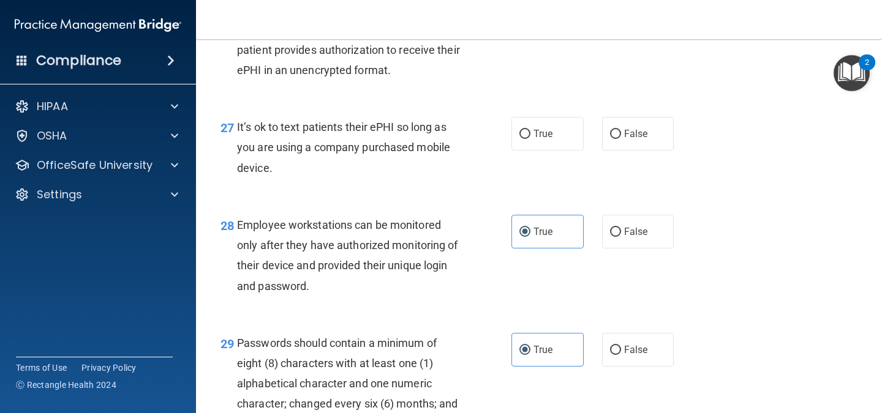
scroll to position [3152, 0]
click at [672, 145] on div "True False" at bounding box center [597, 135] width 173 height 34
click at [650, 151] on label "False" at bounding box center [638, 135] width 72 height 34
click at [621, 140] on input "False" at bounding box center [615, 134] width 11 height 9
radio input "true"
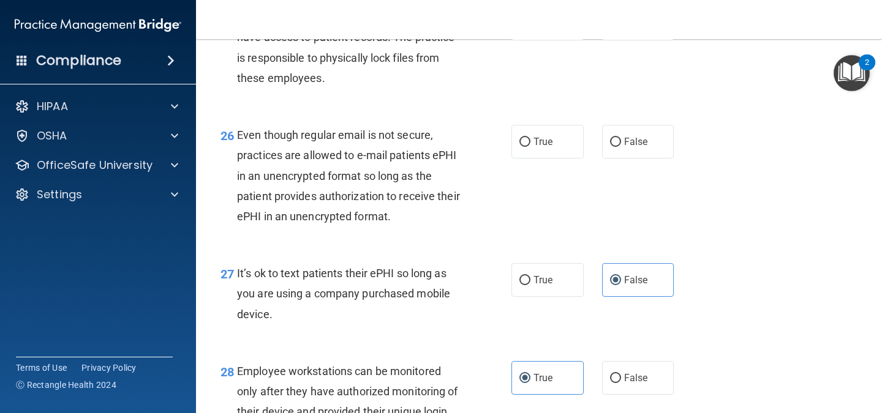
scroll to position [3006, 0]
click at [539, 148] on span "True" at bounding box center [542, 143] width 19 height 12
click at [530, 148] on input "True" at bounding box center [524, 142] width 11 height 9
radio input "true"
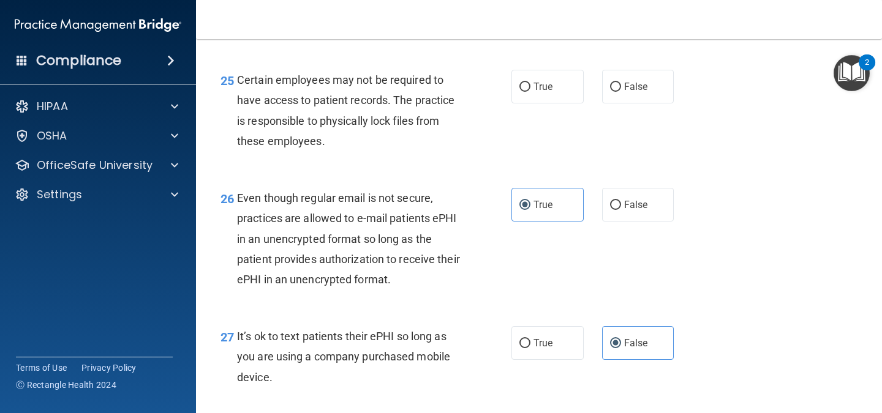
scroll to position [2938, 0]
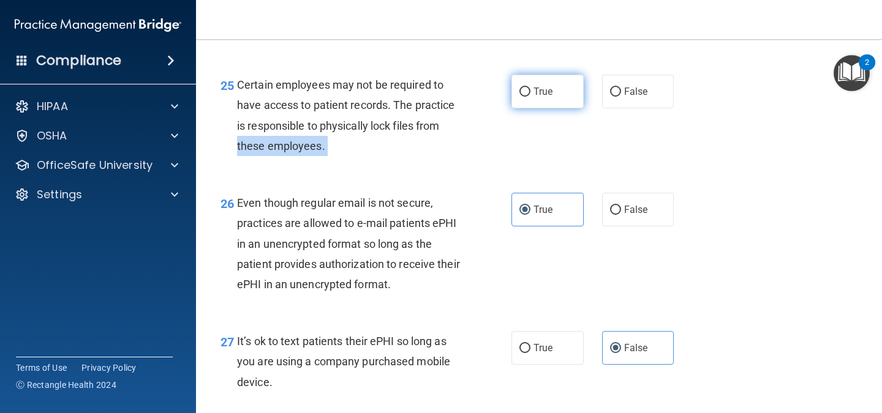
drag, startPoint x: 462, startPoint y: 138, endPoint x: 530, endPoint y: 105, distance: 75.3
click at [685, 75] on ng-form "25 Certain employees may not be required to have access to patient records. The…" at bounding box center [685, 75] width 0 height 0
click at [522, 97] on input "True" at bounding box center [524, 92] width 11 height 9
radio input "true"
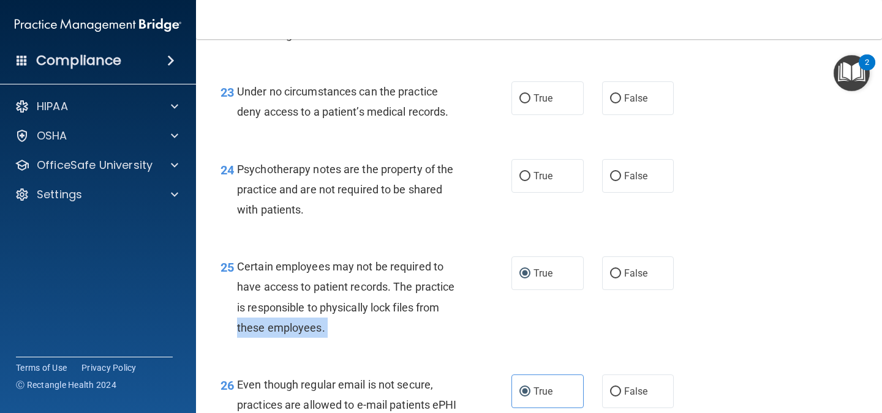
scroll to position [2757, 0]
click at [595, 193] on div "True False" at bounding box center [597, 176] width 173 height 34
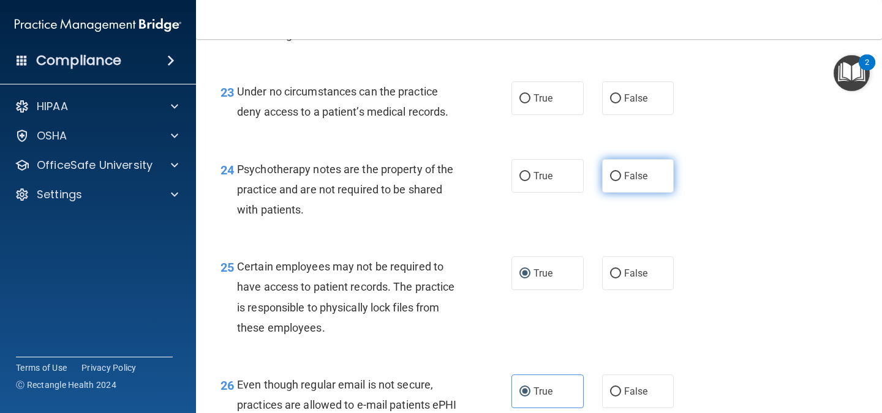
click at [610, 181] on input "False" at bounding box center [615, 176] width 11 height 9
radio input "true"
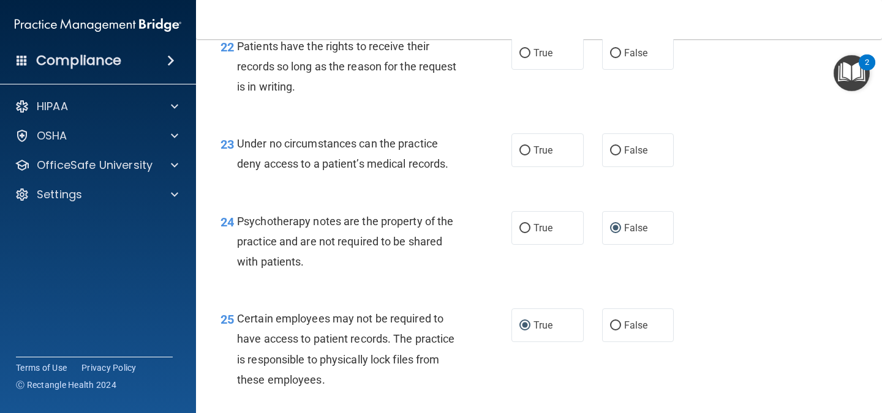
scroll to position [2701, 0]
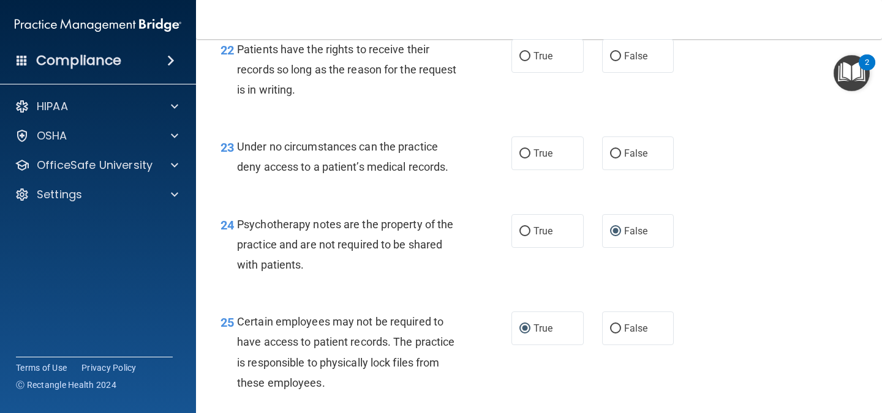
click at [259, 173] on span "Under no circumstances can the practice deny access to a patient’s medical reco…" at bounding box center [342, 156] width 211 height 33
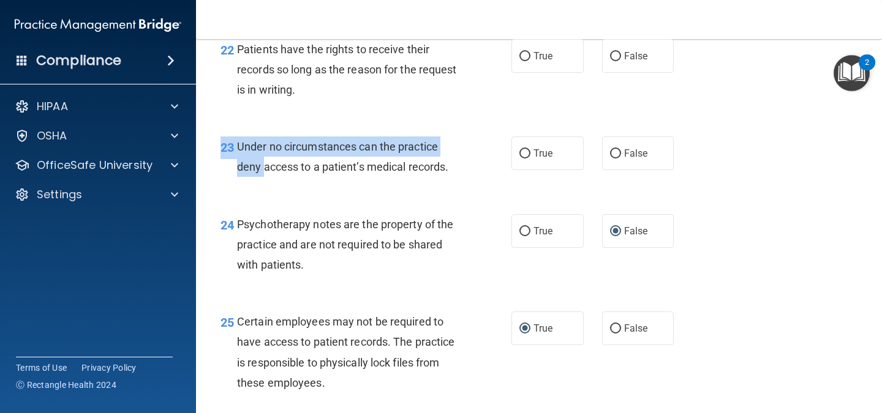
drag, startPoint x: 259, startPoint y: 184, endPoint x: 411, endPoint y: 218, distance: 155.6
click at [411, 198] on div "23 Under no circumstances can the practice deny access to a patient’s medical r…" at bounding box center [538, 159] width 655 height 77
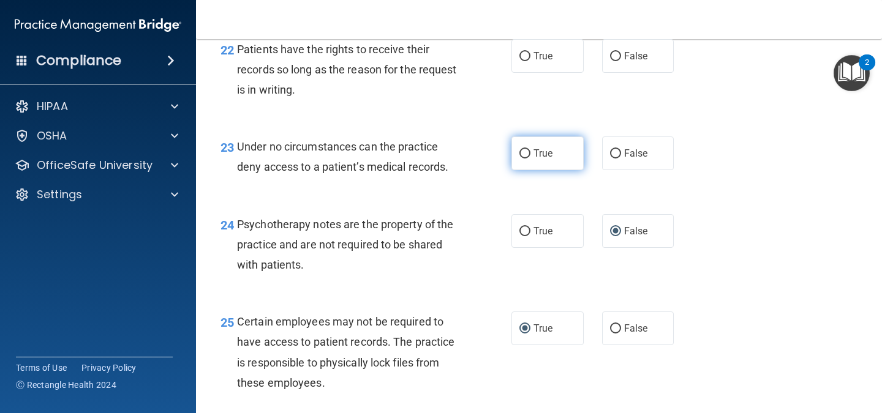
click at [544, 162] on label "True" at bounding box center [547, 154] width 72 height 34
click at [530, 159] on input "True" at bounding box center [524, 153] width 11 height 9
radio input "true"
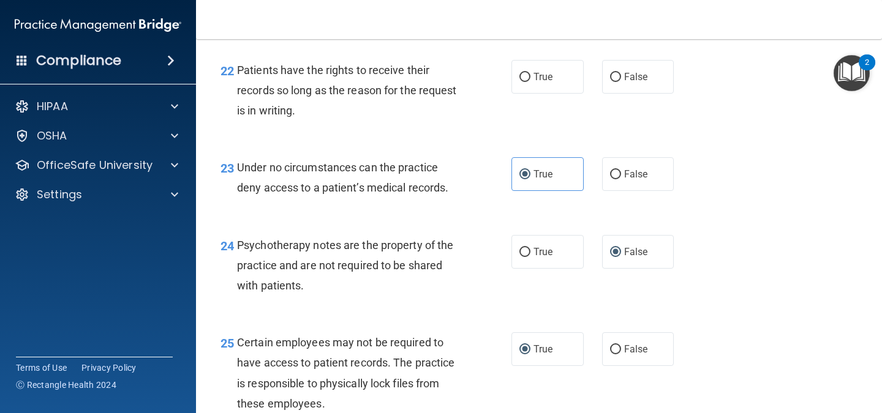
scroll to position [2679, 0]
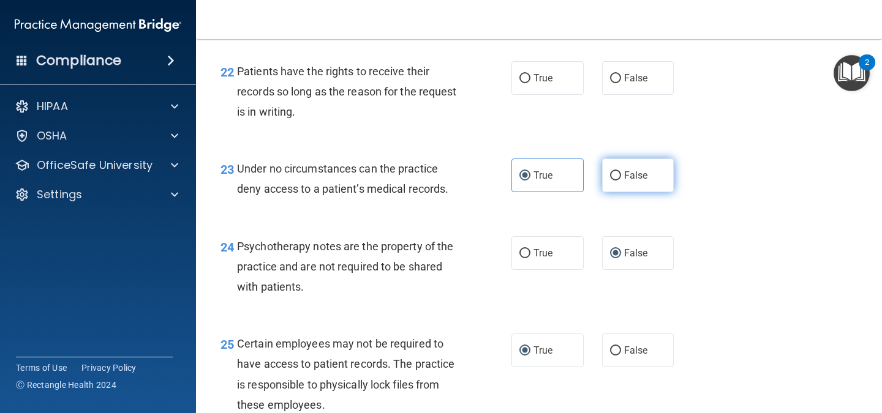
click at [626, 192] on label "False" at bounding box center [638, 176] width 72 height 34
click at [621, 181] on input "False" at bounding box center [615, 175] width 11 height 9
radio input "true"
radio input "false"
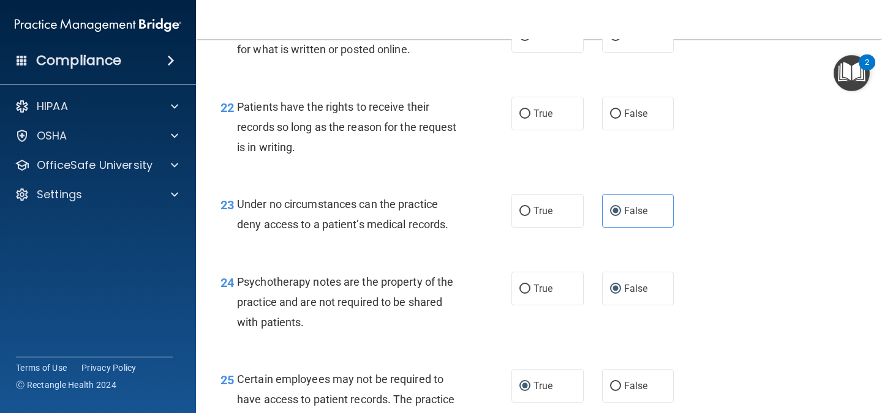
scroll to position [2643, 0]
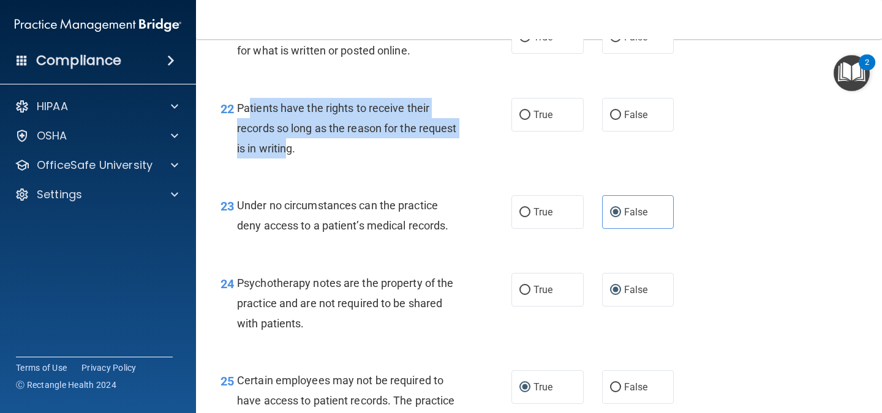
drag, startPoint x: 247, startPoint y: 121, endPoint x: 338, endPoint y: 162, distance: 99.2
click at [338, 159] on div "Patients have the rights to receive their records so long as the reason for the…" at bounding box center [353, 128] width 232 height 61
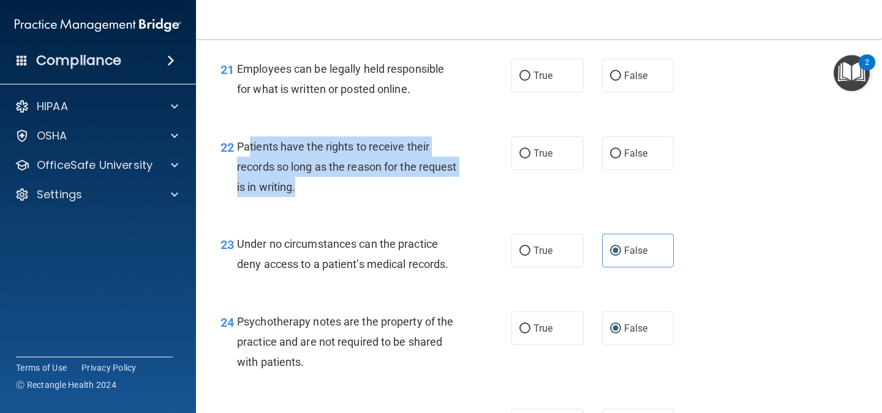
scroll to position [2602, 0]
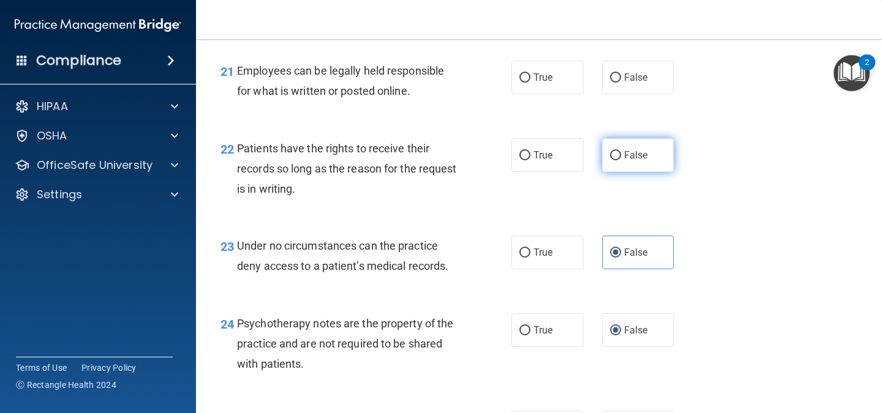
click at [649, 168] on label "False" at bounding box center [638, 155] width 72 height 34
click at [621, 160] on input "False" at bounding box center [615, 155] width 11 height 9
radio input "true"
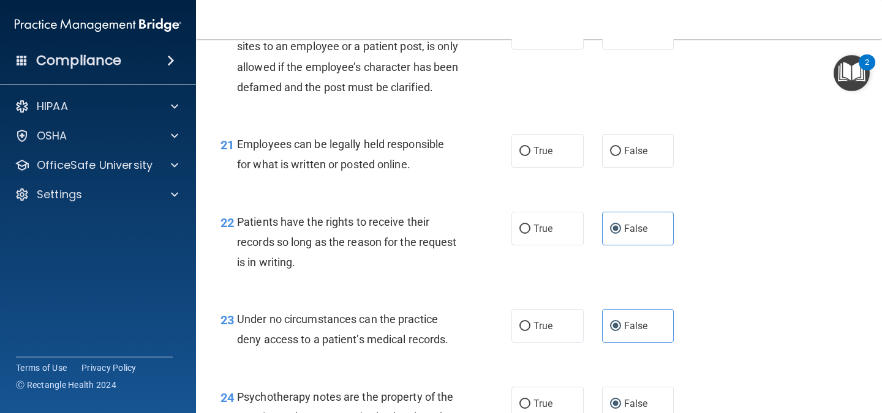
scroll to position [2524, 0]
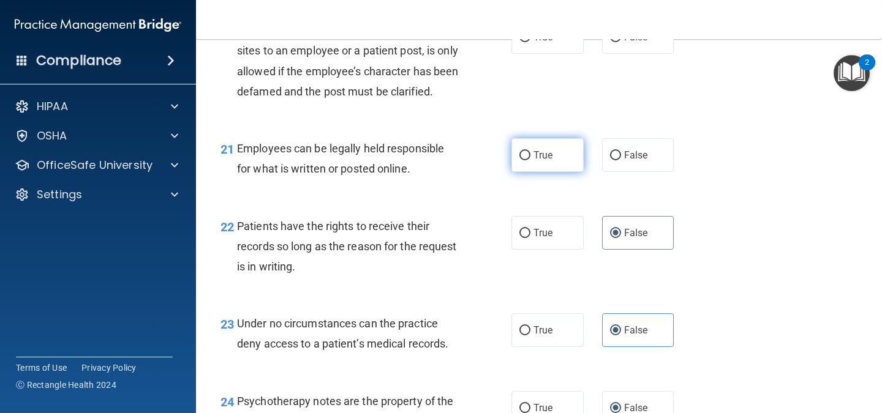
click at [538, 172] on label "True" at bounding box center [547, 155] width 72 height 34
click at [530, 160] on input "True" at bounding box center [524, 155] width 11 height 9
radio input "true"
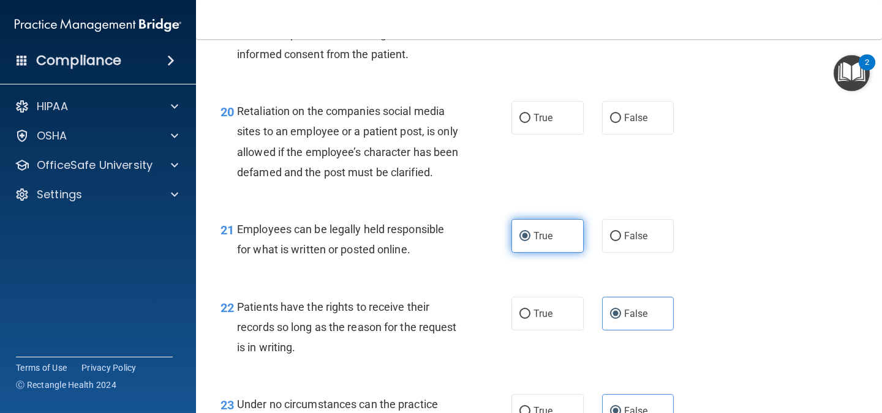
scroll to position [2428, 0]
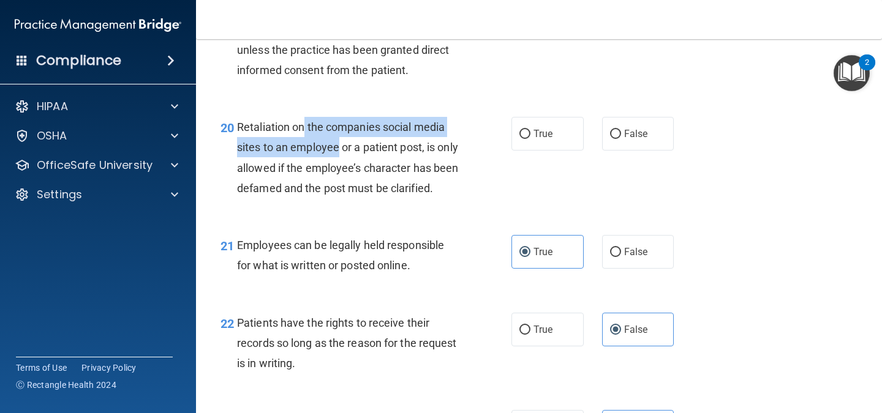
drag, startPoint x: 339, startPoint y: 145, endPoint x: 302, endPoint y: 134, distance: 38.5
click at [302, 134] on div "Retaliation on the companies social media sites to an employee or a patient pos…" at bounding box center [353, 157] width 232 height 81
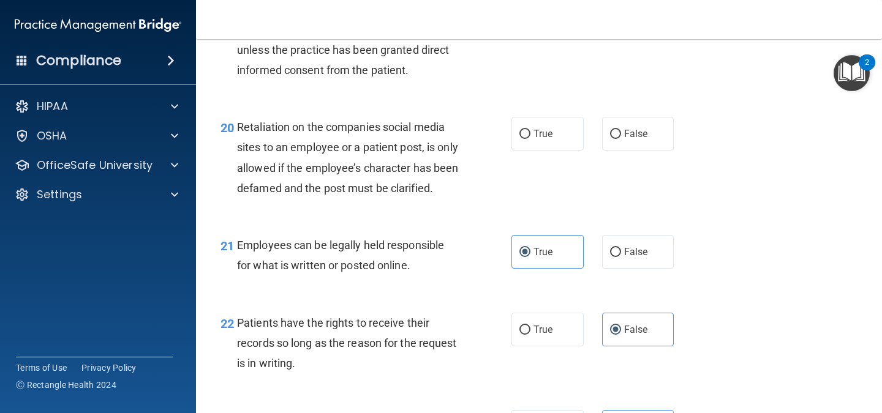
click at [260, 124] on span "Retaliation on the companies social media sites to an employee or a patient pos…" at bounding box center [347, 158] width 221 height 74
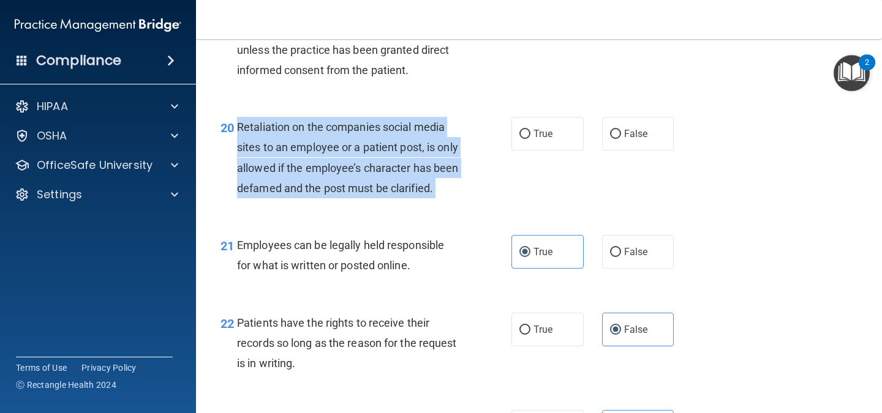
click at [260, 124] on span "Retaliation on the companies social media sites to an employee or a patient pos…" at bounding box center [347, 158] width 221 height 74
click at [359, 181] on span "Retaliation on the companies social media sites to an employee or a patient pos…" at bounding box center [347, 158] width 221 height 74
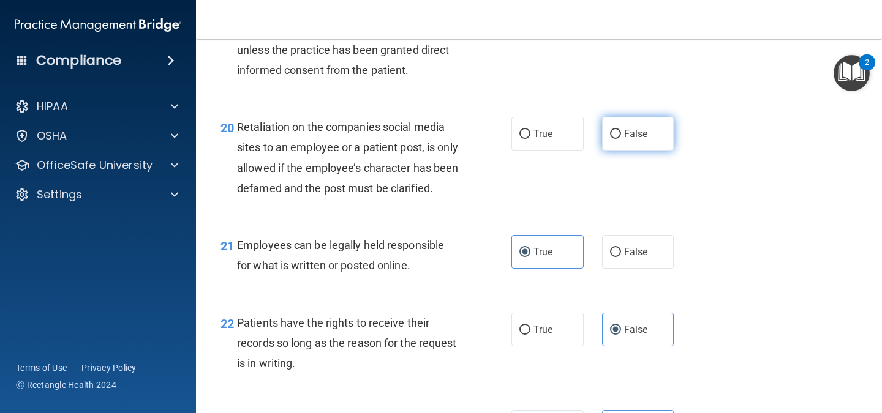
click at [641, 138] on span "False" at bounding box center [636, 134] width 24 height 12
click at [621, 138] on input "False" at bounding box center [615, 134] width 11 height 9
radio input "true"
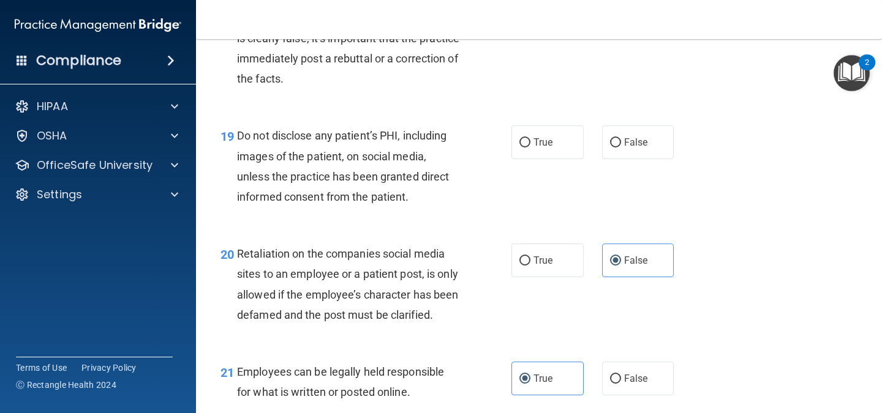
scroll to position [2300, 0]
click at [523, 143] on input "True" at bounding box center [524, 144] width 11 height 9
radio input "true"
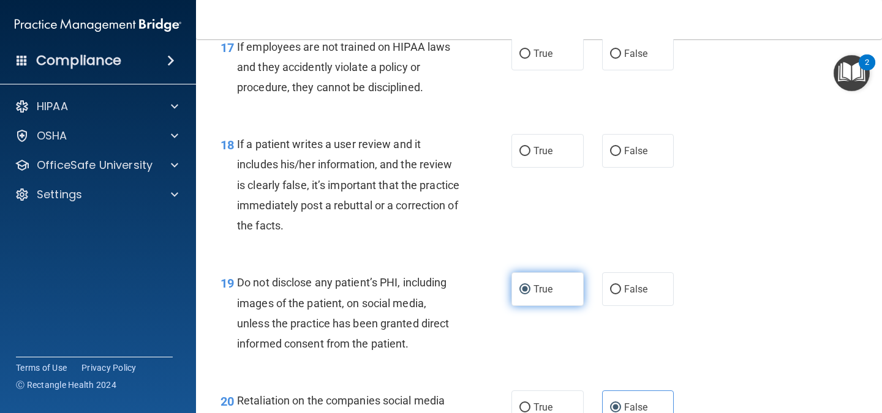
scroll to position [2151, 0]
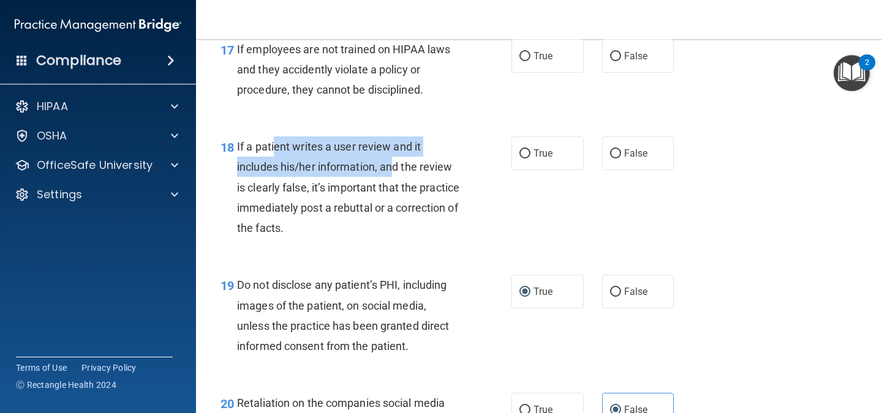
drag, startPoint x: 277, startPoint y: 139, endPoint x: 391, endPoint y: 171, distance: 118.4
click at [391, 171] on div "If a patient writes a user review and it includes his/her information, and the …" at bounding box center [353, 188] width 232 height 102
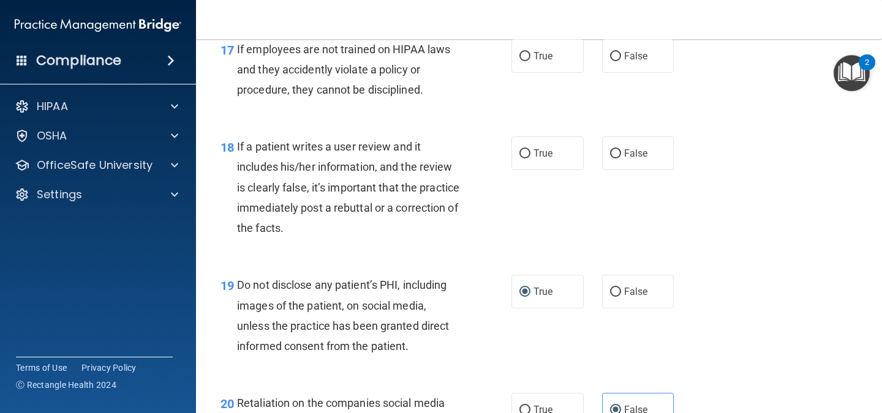
click at [335, 209] on span "If a patient writes a user review and it includes his/her information, and the …" at bounding box center [348, 187] width 222 height 94
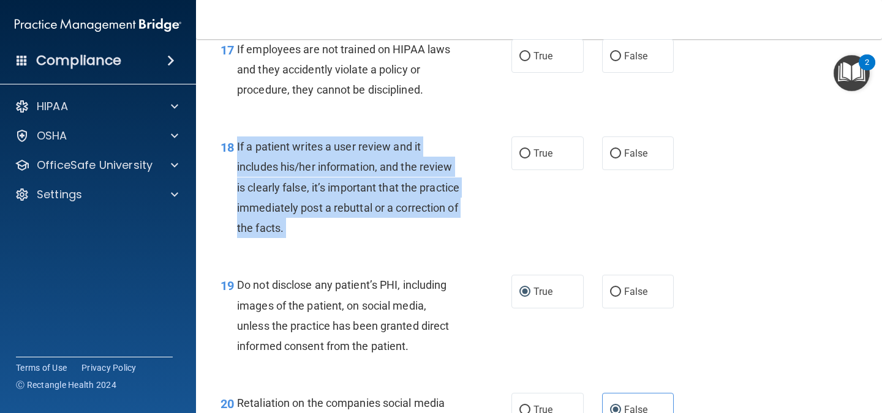
click at [335, 209] on span "If a patient writes a user review and it includes his/her information, and the …" at bounding box center [348, 187] width 222 height 94
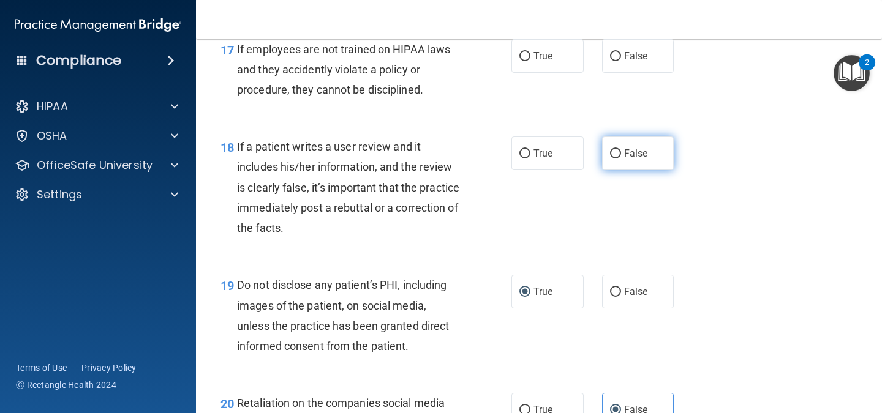
click at [654, 145] on label "False" at bounding box center [638, 154] width 72 height 34
click at [621, 149] on input "False" at bounding box center [615, 153] width 11 height 9
radio input "true"
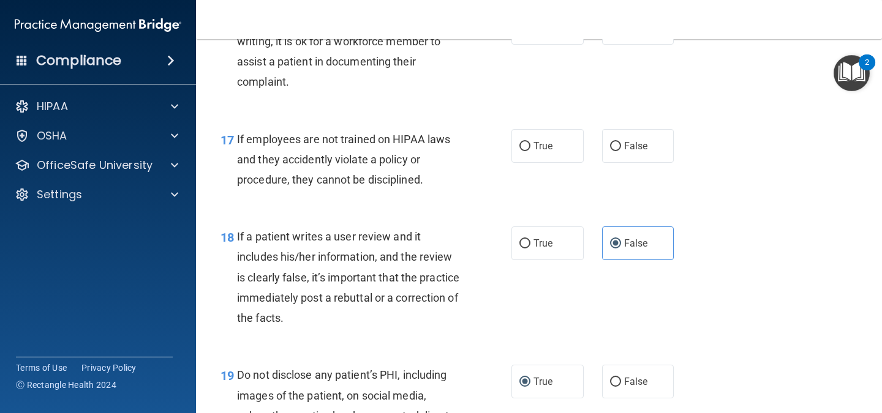
scroll to position [2061, 0]
click at [609, 153] on label "False" at bounding box center [638, 147] width 72 height 34
click at [610, 152] on input "False" at bounding box center [615, 147] width 11 height 9
radio input "true"
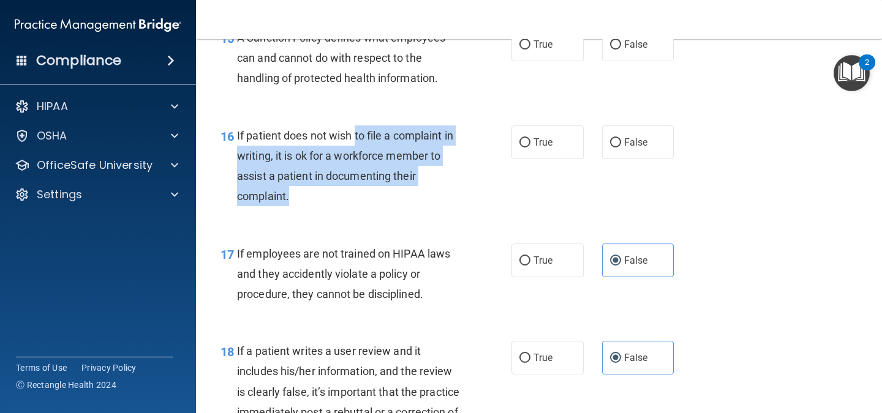
drag, startPoint x: 356, startPoint y: 145, endPoint x: 334, endPoint y: 193, distance: 53.4
click at [334, 193] on div "If patient does not wish to file a complaint in writing, it is ok for a workfor…" at bounding box center [353, 166] width 232 height 81
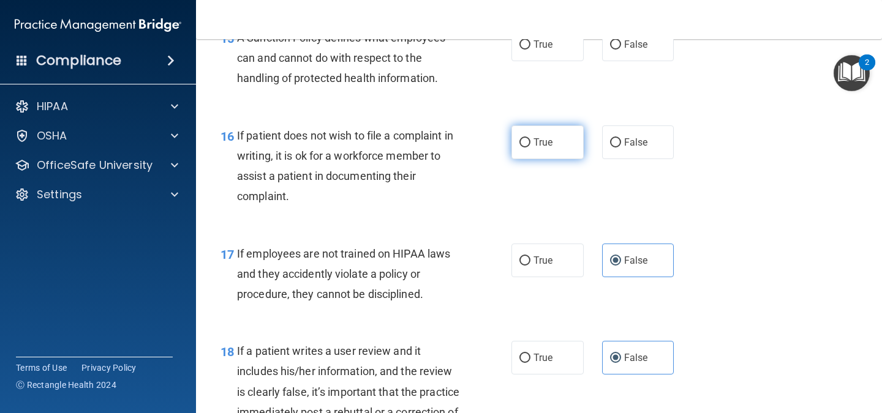
click at [559, 139] on label "True" at bounding box center [547, 143] width 72 height 34
click at [530, 139] on input "True" at bounding box center [524, 142] width 11 height 9
radio input "true"
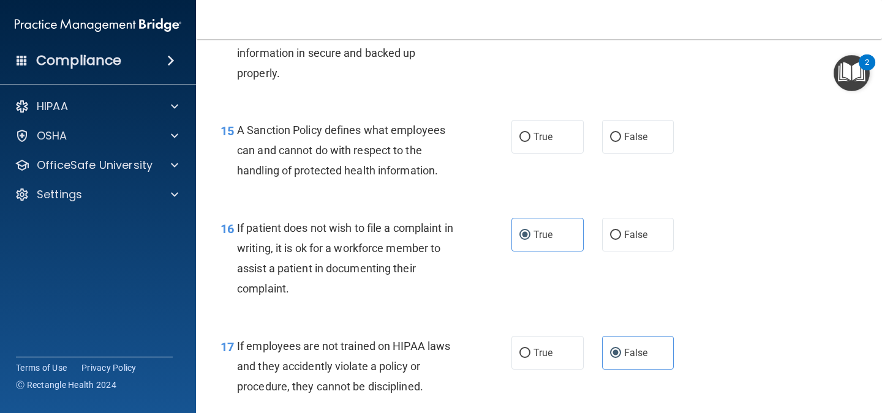
scroll to position [1853, 0]
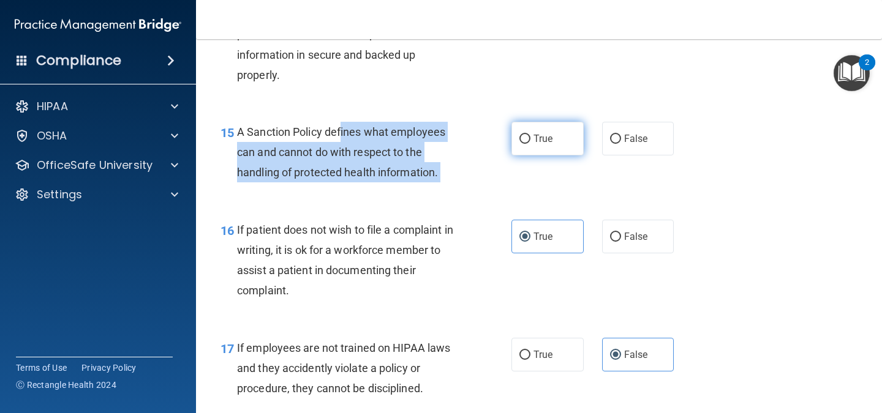
drag, startPoint x: 341, startPoint y: 132, endPoint x: 521, endPoint y: 137, distance: 180.7
click at [685, 122] on ng-form "15 A Sanction Policy defines what employees can and cannot do with respect to t…" at bounding box center [685, 122] width 0 height 0
click at [521, 137] on input "True" at bounding box center [524, 139] width 11 height 9
radio input "true"
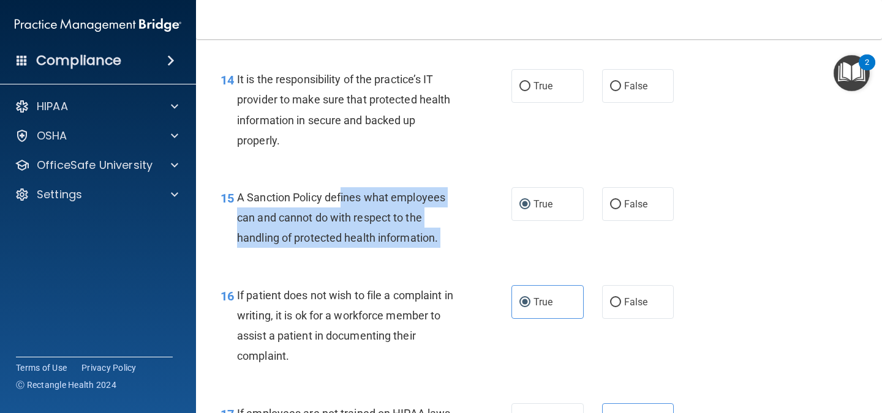
scroll to position [1789, 0]
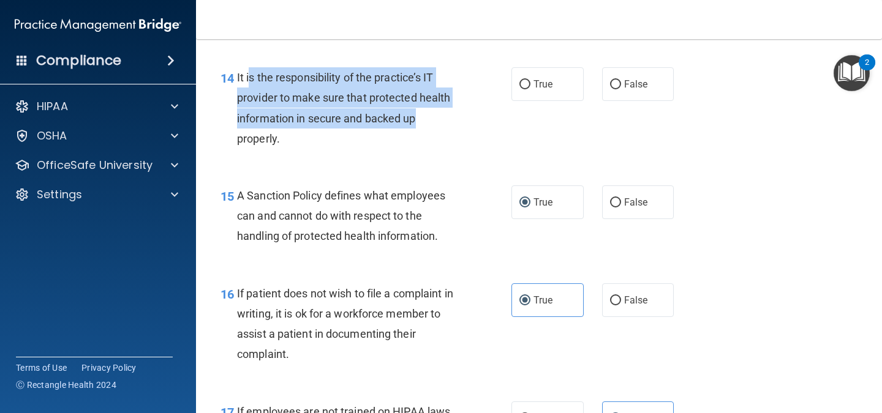
drag, startPoint x: 250, startPoint y: 88, endPoint x: 465, endPoint y: 118, distance: 217.1
click at [465, 118] on div "14 It is the responsibility of the practice’s IT provider to make sure that pro…" at bounding box center [366, 111] width 328 height 88
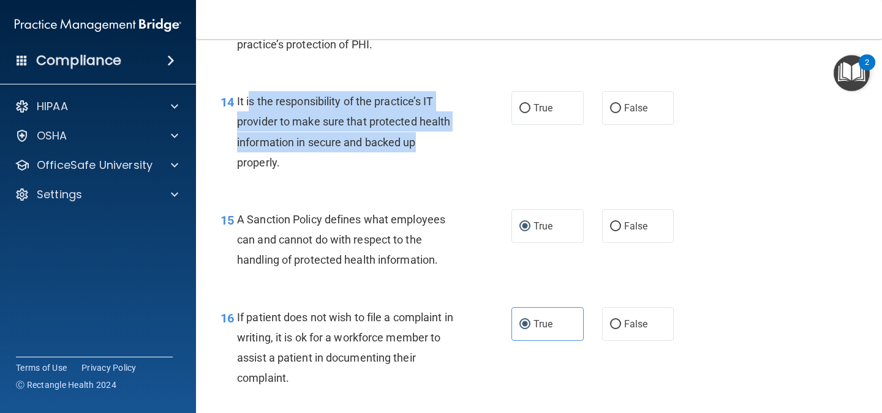
scroll to position [1764, 0]
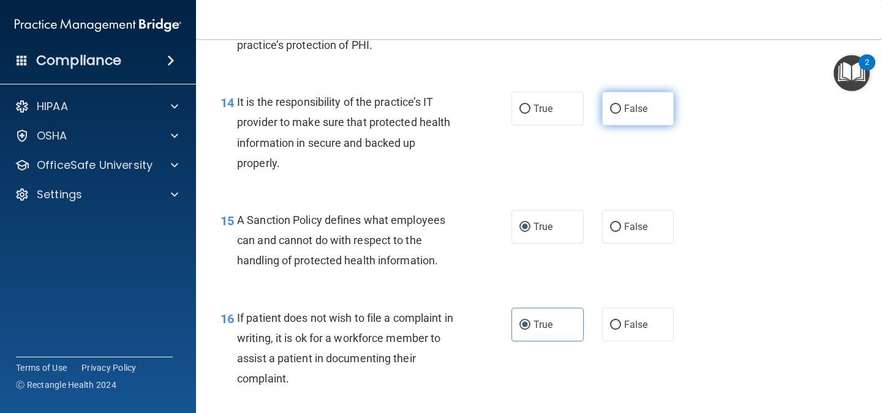
click at [644, 95] on label "False" at bounding box center [638, 109] width 72 height 34
click at [621, 105] on input "False" at bounding box center [615, 109] width 11 height 9
radio input "true"
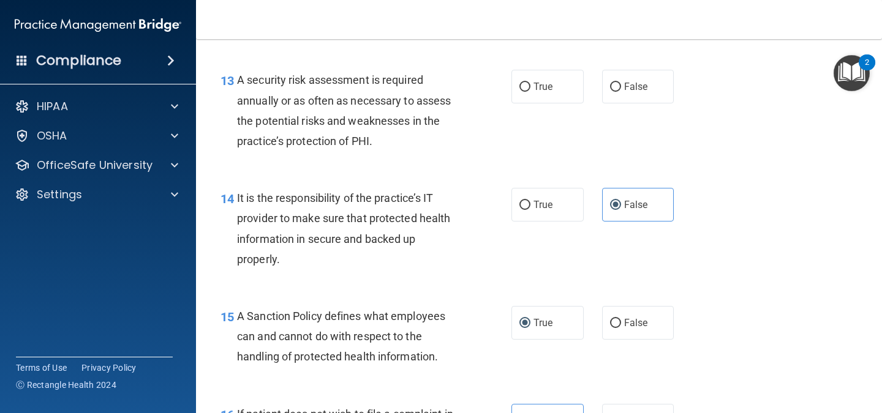
scroll to position [1662, 0]
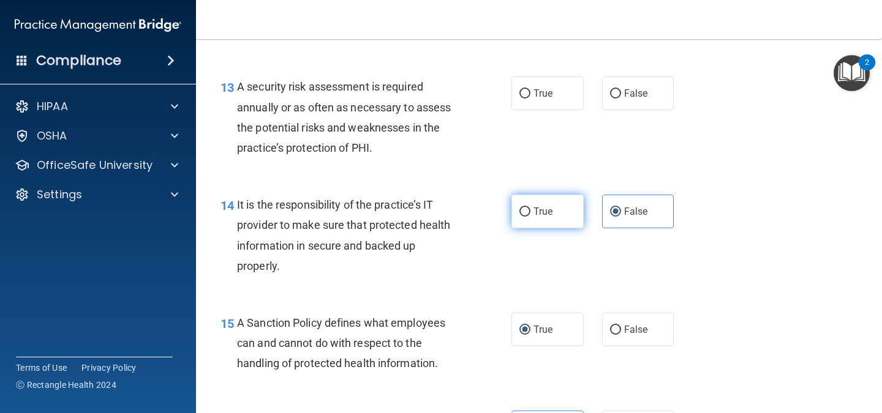
click at [533, 200] on label "True" at bounding box center [547, 212] width 72 height 34
click at [530, 208] on input "True" at bounding box center [524, 212] width 11 height 9
radio input "true"
radio input "false"
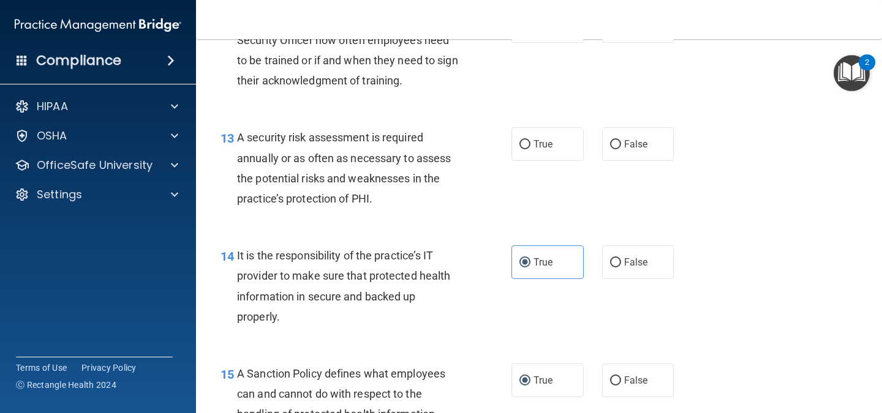
scroll to position [1600, 0]
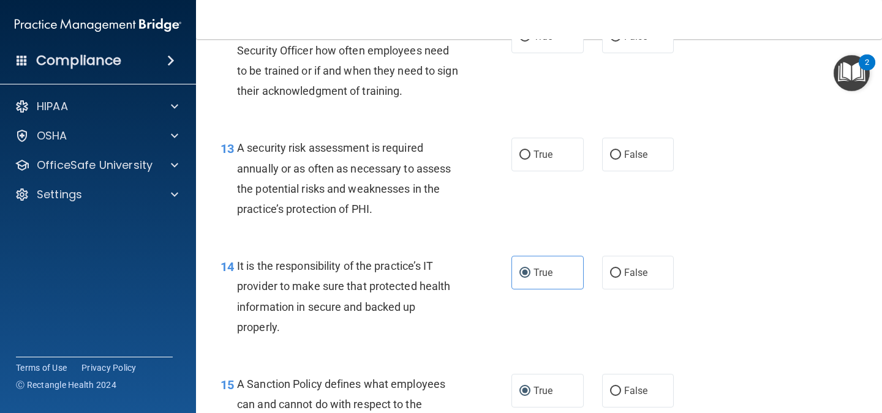
click at [323, 189] on span "A security risk assessment is required annually or as often as necessary to ass…" at bounding box center [344, 178] width 214 height 74
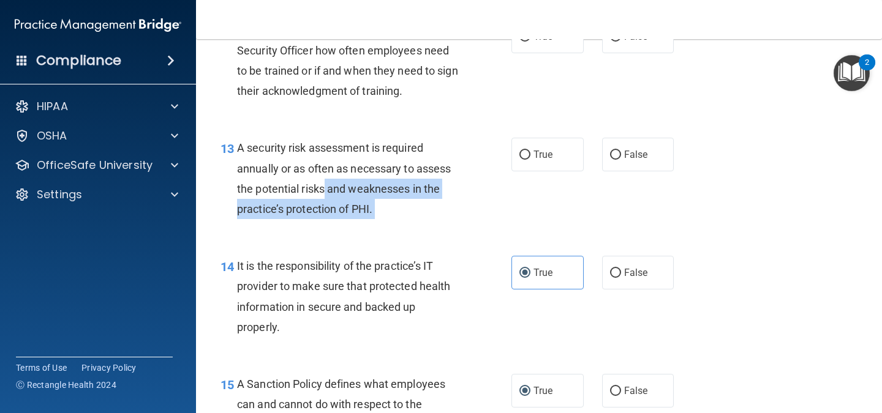
drag, startPoint x: 323, startPoint y: 189, endPoint x: 396, endPoint y: 213, distance: 76.7
click at [396, 213] on div "A security risk assessment is required annually or as often as necessary to ass…" at bounding box center [353, 178] width 232 height 81
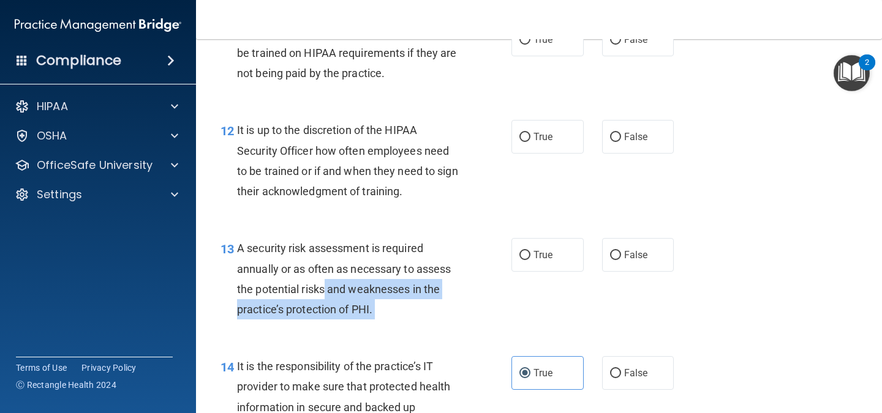
scroll to position [1499, 0]
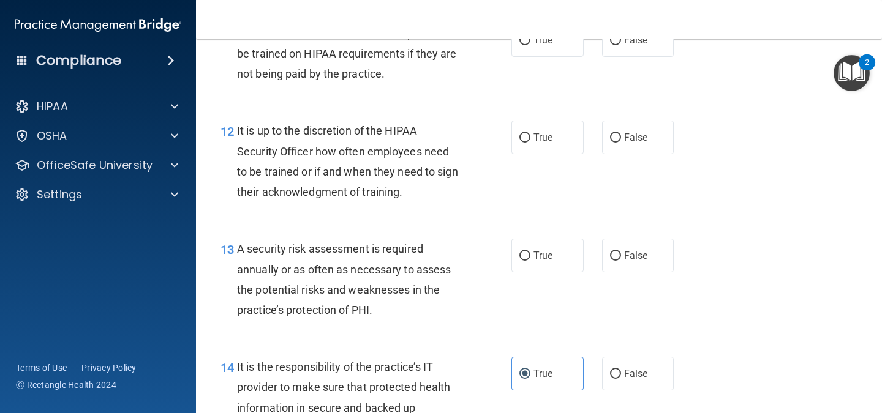
click at [279, 295] on span "A security risk assessment is required annually or as often as necessary to ass…" at bounding box center [344, 280] width 214 height 74
click at [350, 312] on span "A security risk assessment is required annually or as often as necessary to ass…" at bounding box center [344, 280] width 214 height 74
click at [524, 272] on label "True" at bounding box center [547, 256] width 72 height 34
click at [524, 261] on input "True" at bounding box center [524, 256] width 11 height 9
radio input "true"
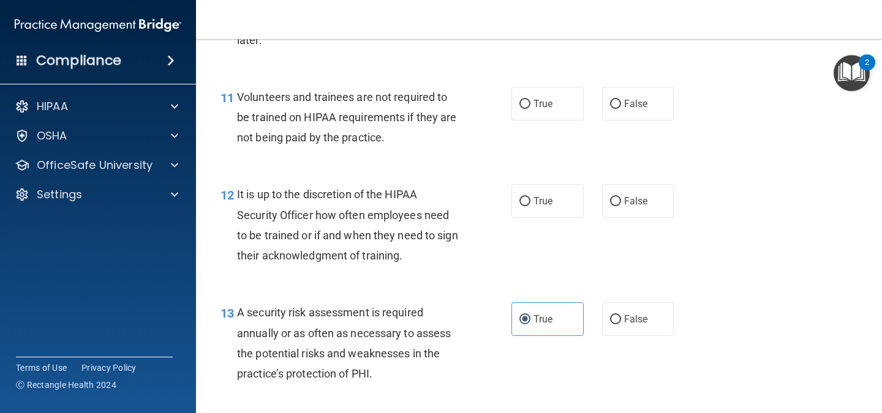
scroll to position [1432, 0]
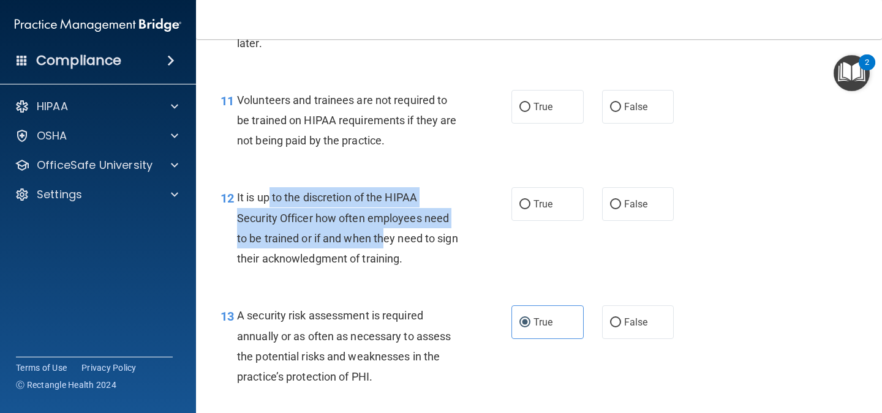
drag, startPoint x: 269, startPoint y: 203, endPoint x: 382, endPoint y: 230, distance: 115.4
click at [382, 230] on div "It is up to the discretion of the HIPAA Security Officer how often employees ne…" at bounding box center [353, 227] width 232 height 81
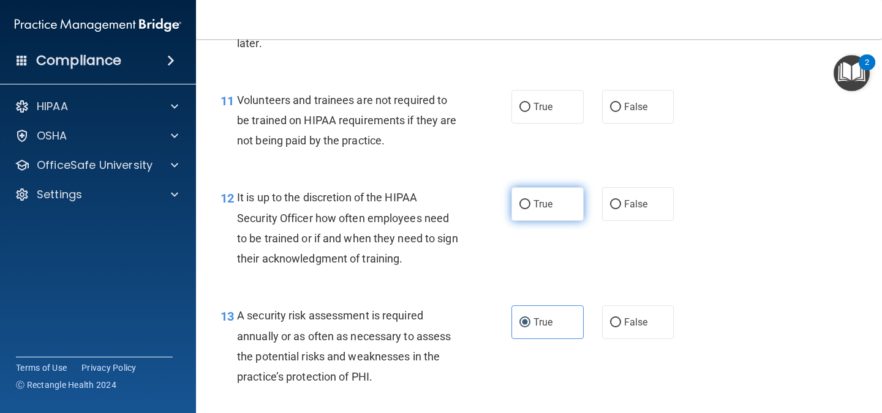
click at [551, 207] on label "True" at bounding box center [547, 204] width 72 height 34
click at [530, 207] on input "True" at bounding box center [524, 204] width 11 height 9
radio input "true"
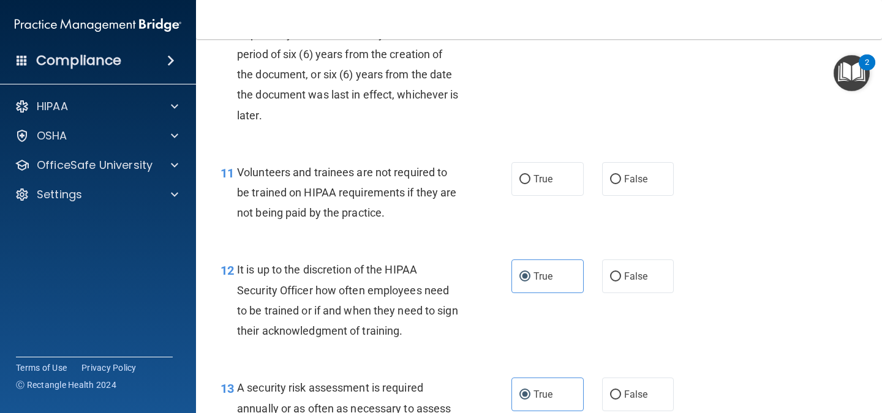
scroll to position [1358, 0]
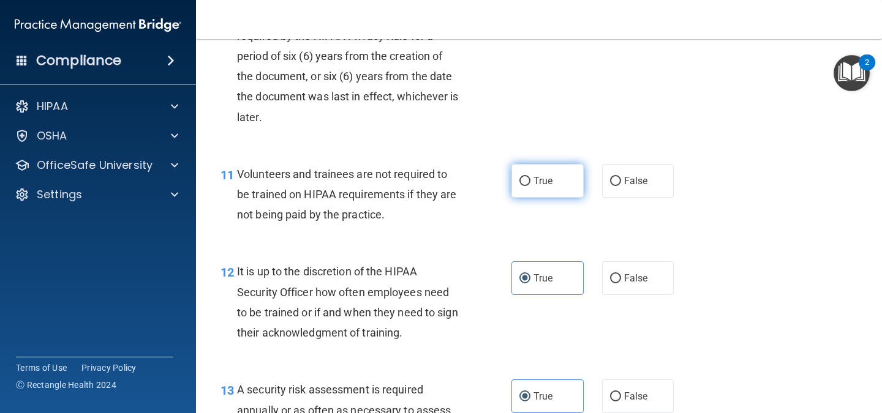
click at [540, 187] on label "True" at bounding box center [547, 181] width 72 height 34
click at [530, 186] on input "True" at bounding box center [524, 181] width 11 height 9
radio input "true"
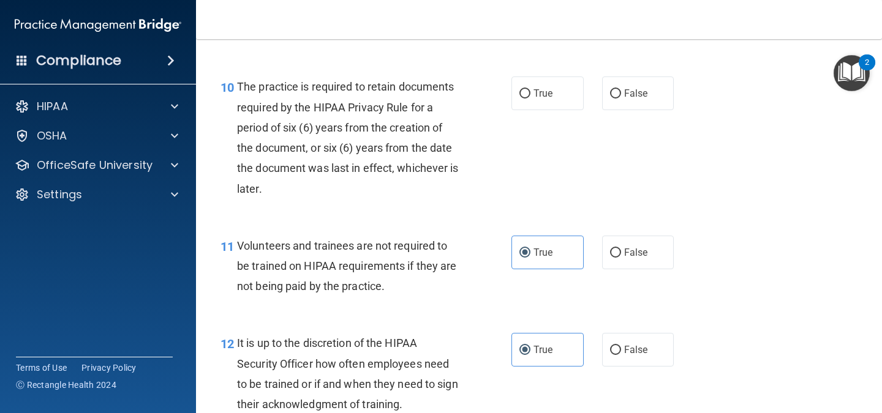
scroll to position [1286, 0]
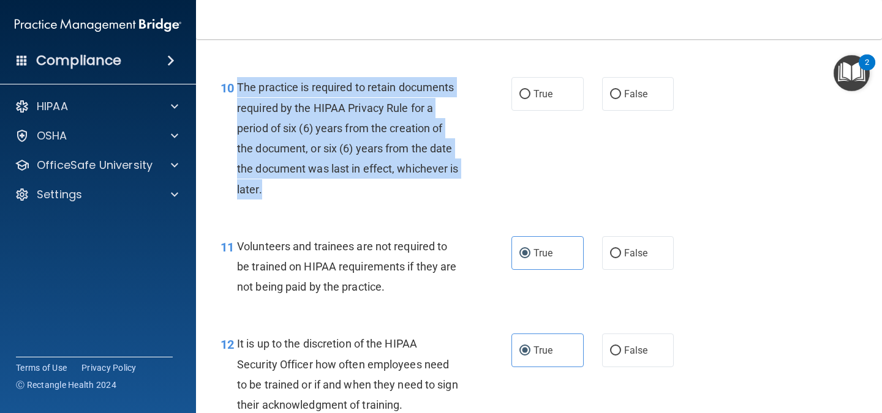
drag, startPoint x: 233, startPoint y: 82, endPoint x: 410, endPoint y: 183, distance: 203.0
click at [410, 183] on div "10 The practice is required to retain documents required by the HIPAA Privacy R…" at bounding box center [366, 141] width 328 height 128
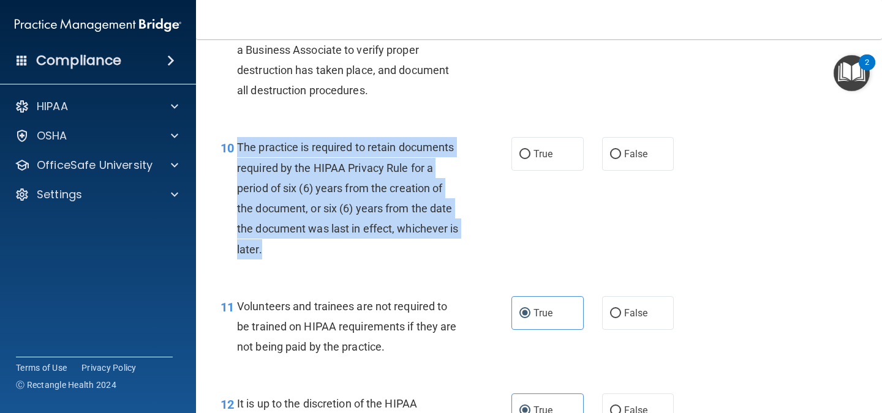
scroll to position [1224, 0]
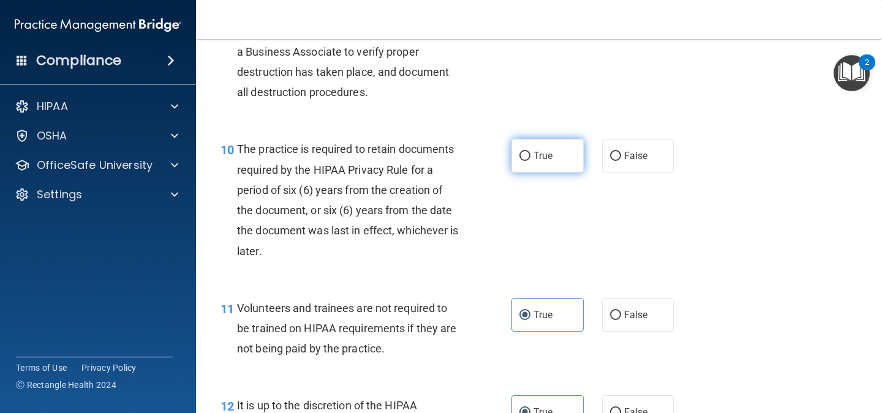
click at [513, 157] on label "True" at bounding box center [547, 156] width 72 height 34
click at [519, 157] on input "True" at bounding box center [524, 156] width 11 height 9
radio input "true"
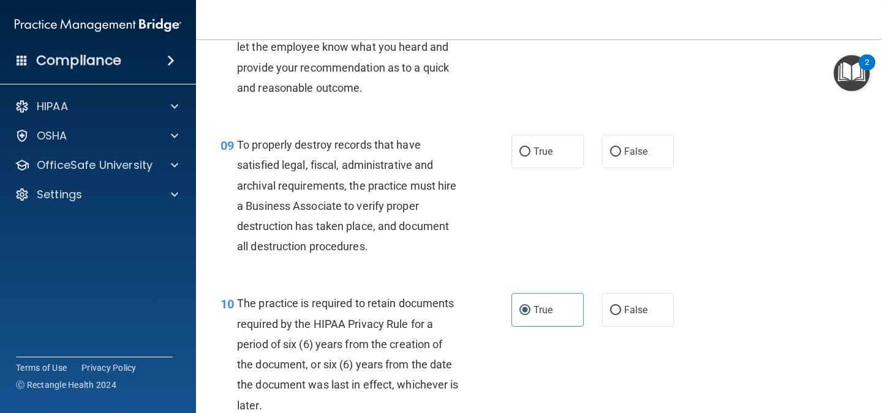
scroll to position [1069, 0]
click at [570, 145] on label "True" at bounding box center [547, 153] width 72 height 34
click at [530, 149] on input "True" at bounding box center [524, 153] width 11 height 9
radio input "true"
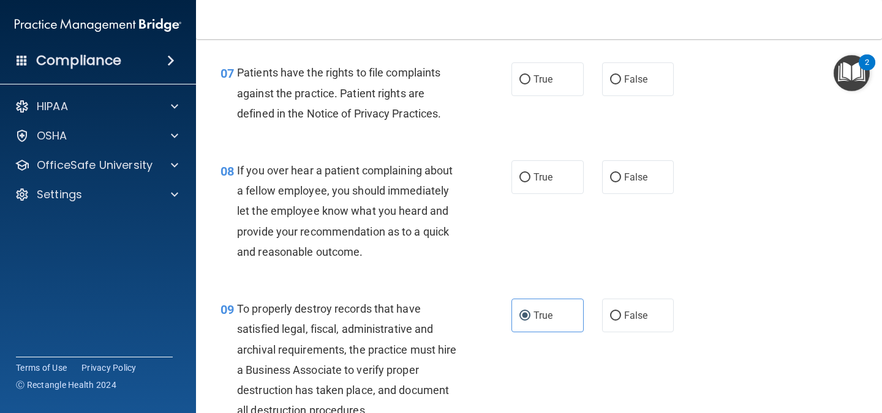
scroll to position [904, 0]
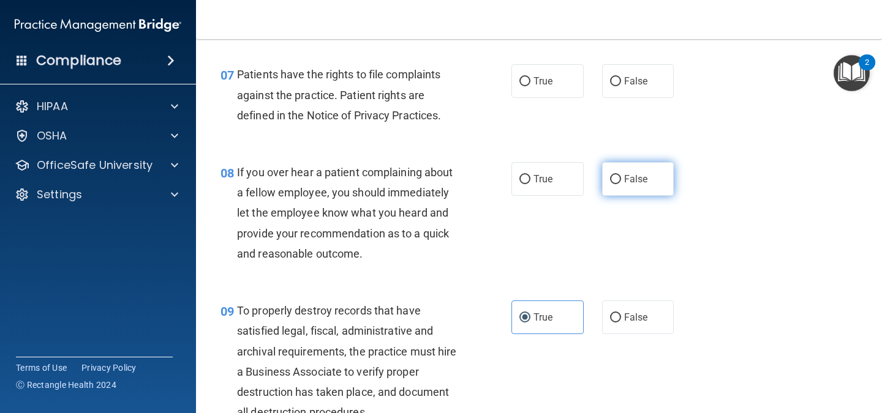
click at [624, 183] on span "False" at bounding box center [636, 179] width 24 height 12
click at [621, 183] on input "False" at bounding box center [615, 179] width 11 height 9
radio input "true"
click at [495, 170] on div "08 If you over hear a patient complaining about a fellow employee, you should i…" at bounding box center [366, 216] width 328 height 108
click at [545, 182] on span "True" at bounding box center [542, 179] width 19 height 12
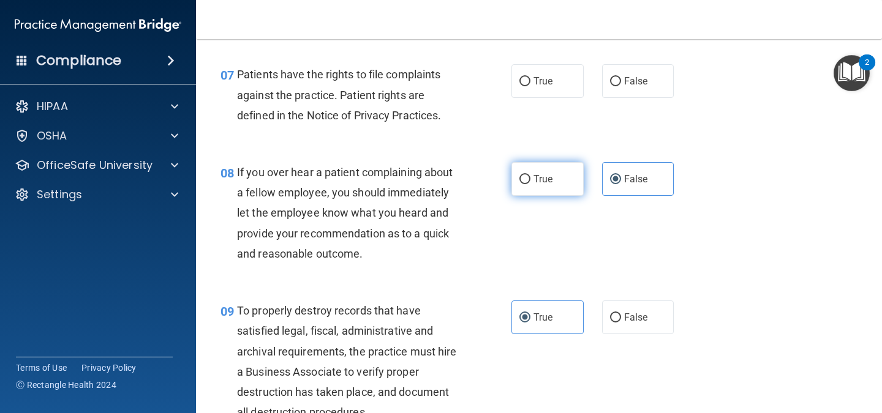
click at [530, 182] on input "True" at bounding box center [524, 179] width 11 height 9
radio input "true"
radio input "false"
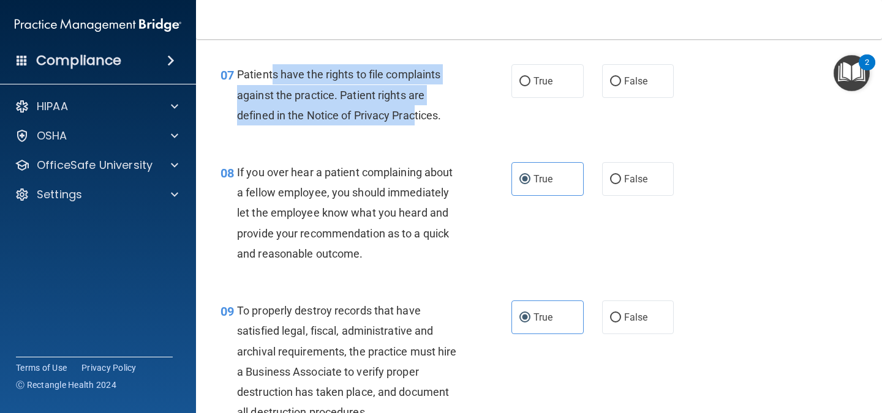
drag, startPoint x: 271, startPoint y: 75, endPoint x: 415, endPoint y: 119, distance: 150.5
click at [415, 119] on span "Patients have the rights to file complaints against the practice. Patient right…" at bounding box center [339, 94] width 204 height 53
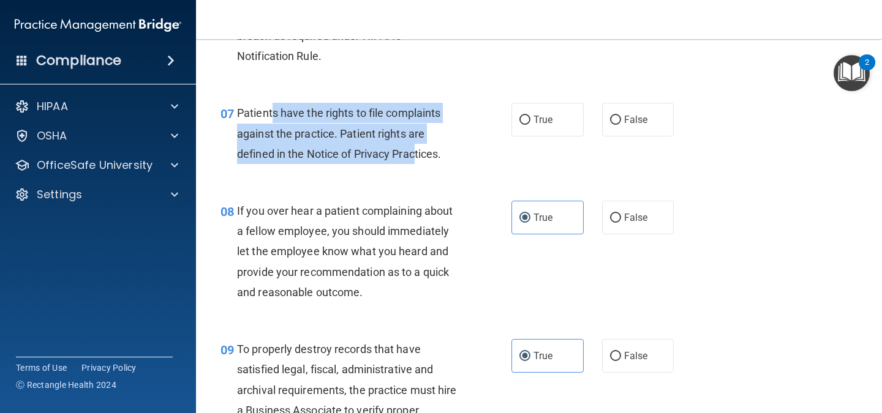
scroll to position [863, 0]
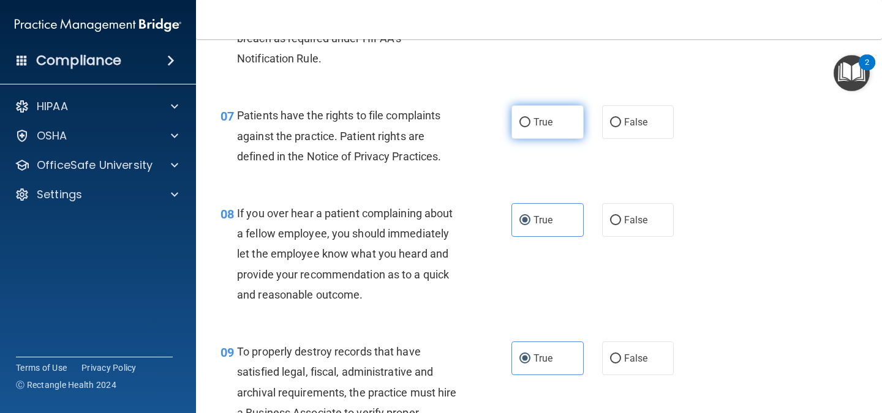
click at [538, 130] on label "True" at bounding box center [547, 122] width 72 height 34
click at [530, 127] on input "True" at bounding box center [524, 122] width 11 height 9
radio input "true"
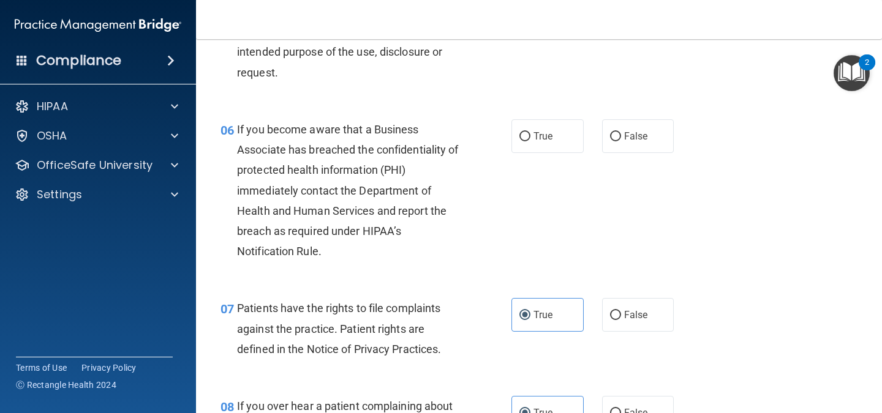
scroll to position [669, 0]
click at [521, 143] on label "True" at bounding box center [547, 137] width 72 height 34
click at [521, 142] on input "True" at bounding box center [524, 137] width 11 height 9
radio input "true"
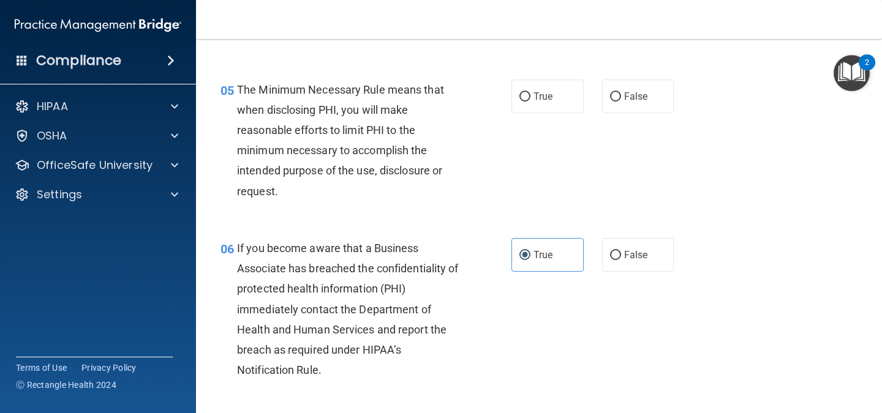
scroll to position [549, 0]
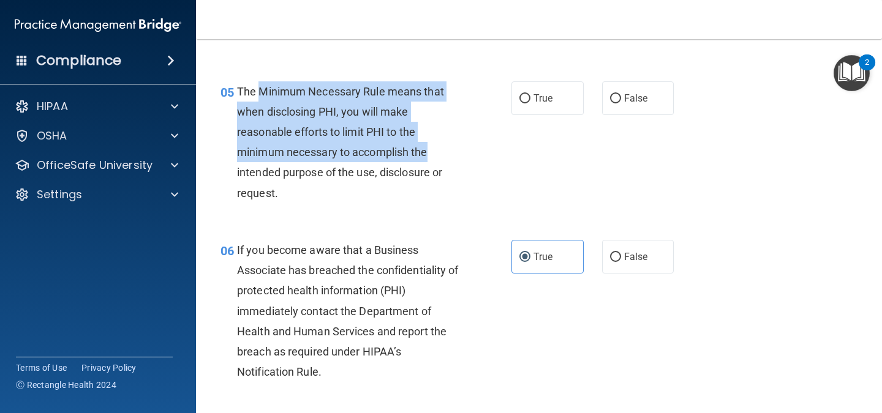
drag, startPoint x: 258, startPoint y: 91, endPoint x: 429, endPoint y: 150, distance: 181.3
click at [429, 150] on div "The Minimum Necessary Rule means that when disclosing PHI, you will make reason…" at bounding box center [353, 142] width 232 height 122
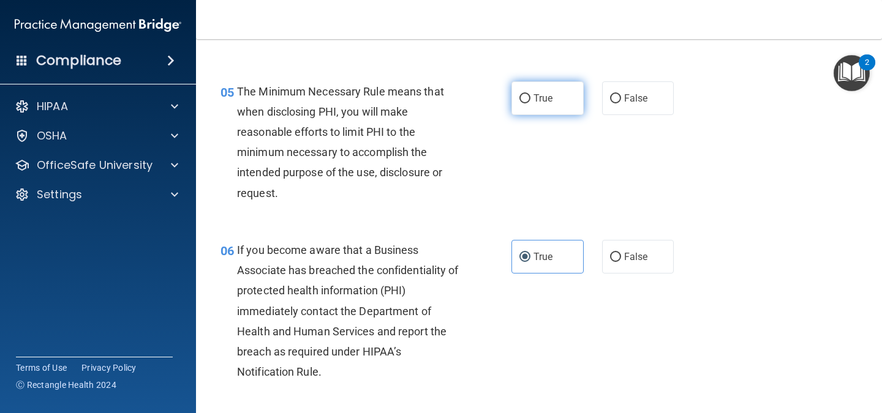
click at [538, 97] on span "True" at bounding box center [542, 98] width 19 height 12
click at [530, 97] on input "True" at bounding box center [524, 98] width 11 height 9
radio input "true"
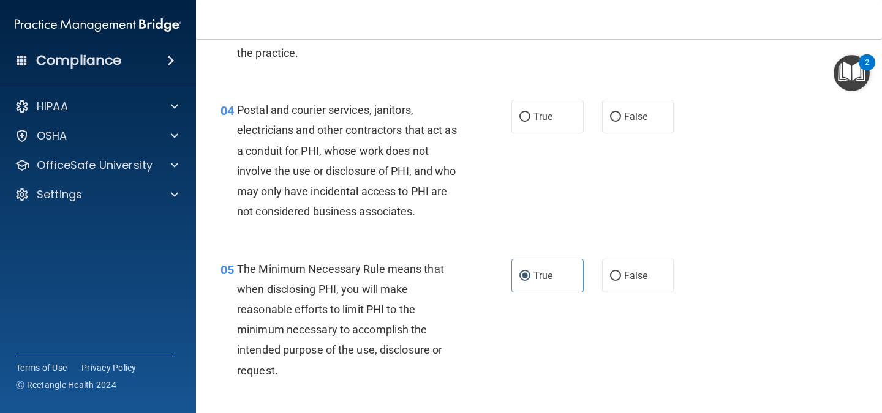
scroll to position [369, 0]
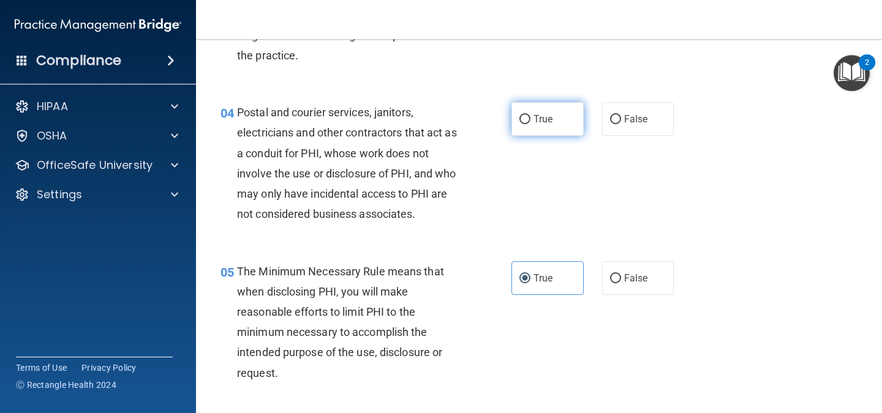
click at [533, 118] on span "True" at bounding box center [542, 119] width 19 height 12
click at [530, 118] on input "True" at bounding box center [524, 119] width 11 height 9
radio input "true"
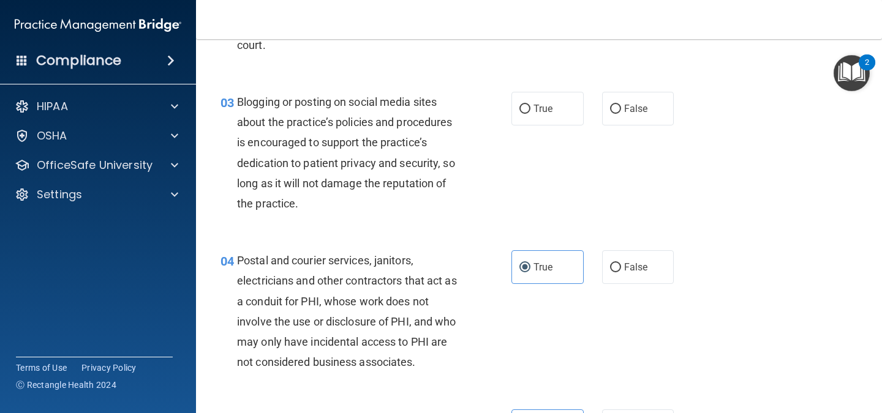
scroll to position [200, 0]
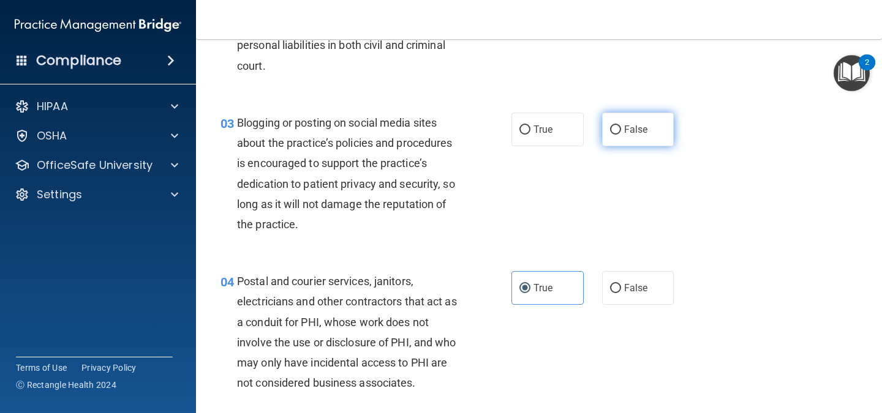
click at [624, 129] on span "False" at bounding box center [636, 130] width 24 height 12
click at [621, 129] on input "False" at bounding box center [615, 130] width 11 height 9
radio input "true"
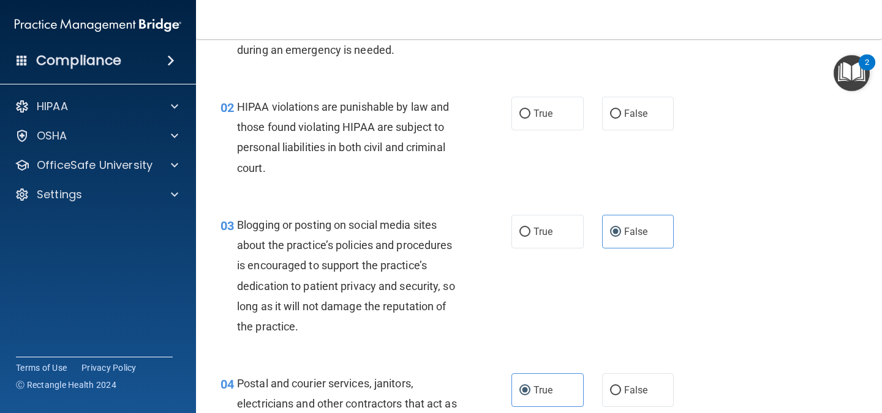
scroll to position [94, 0]
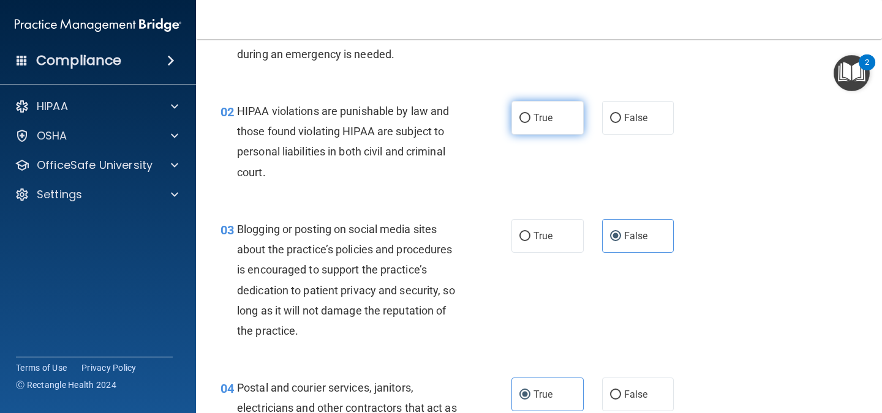
click at [546, 124] on label "True" at bounding box center [547, 118] width 72 height 34
click at [530, 123] on input "True" at bounding box center [524, 118] width 11 height 9
radio input "true"
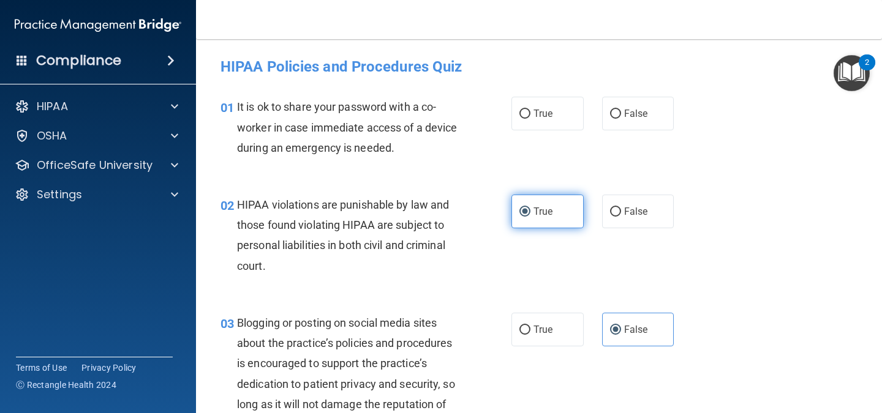
scroll to position [0, 0]
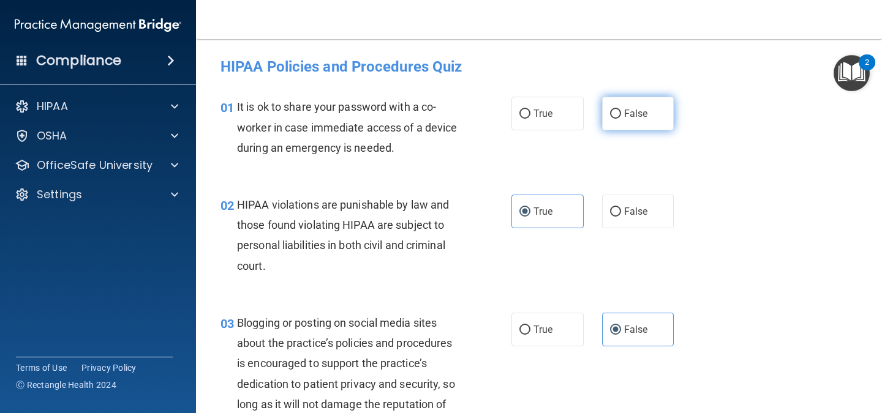
click at [625, 120] on label "False" at bounding box center [638, 114] width 72 height 34
click at [621, 119] on input "False" at bounding box center [615, 114] width 11 height 9
radio input "true"
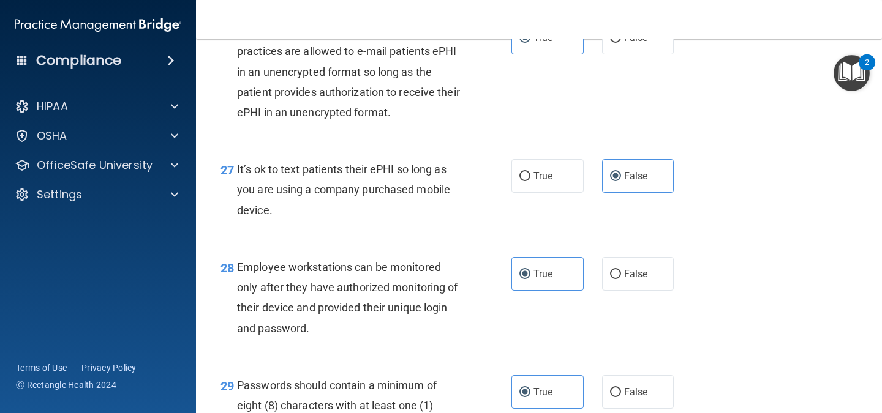
scroll to position [3414, 0]
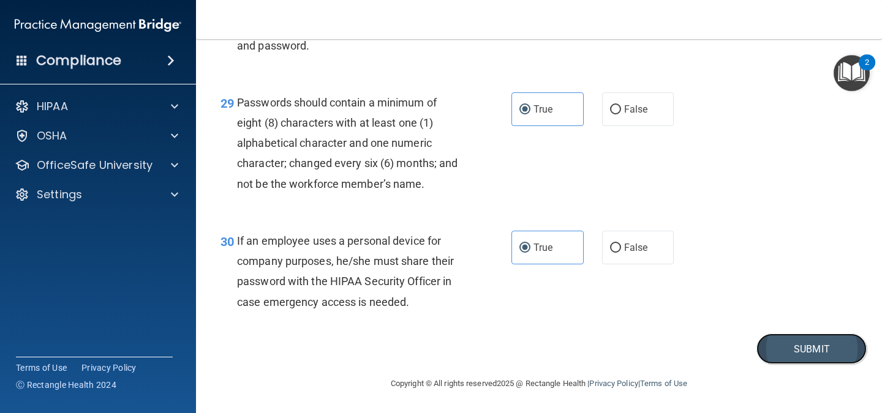
click at [802, 345] on button "Submit" at bounding box center [811, 349] width 110 height 31
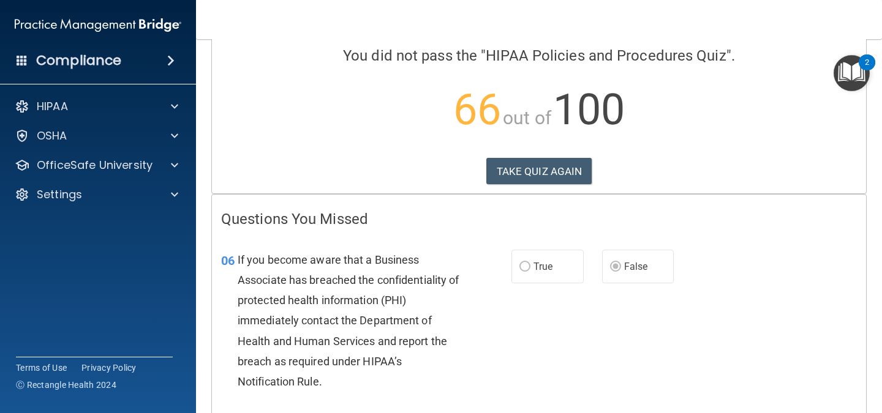
scroll to position [92, 0]
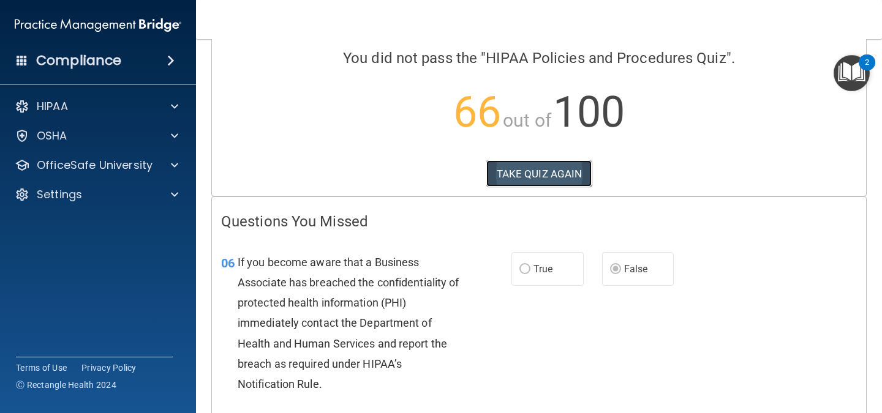
click at [554, 177] on button "TAKE QUIZ AGAIN" at bounding box center [539, 173] width 106 height 27
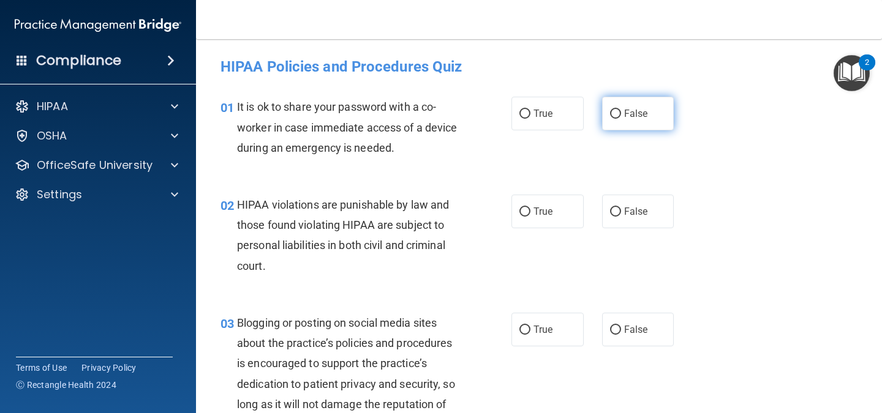
click at [639, 117] on span "False" at bounding box center [636, 114] width 24 height 12
click at [621, 117] on input "False" at bounding box center [615, 114] width 11 height 9
radio input "true"
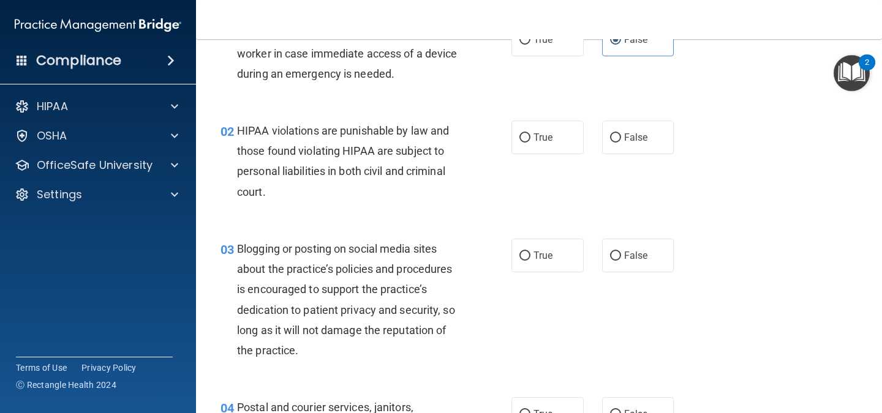
scroll to position [75, 0]
click at [533, 134] on span "True" at bounding box center [542, 137] width 19 height 12
click at [529, 134] on input "True" at bounding box center [524, 137] width 11 height 9
radio input "true"
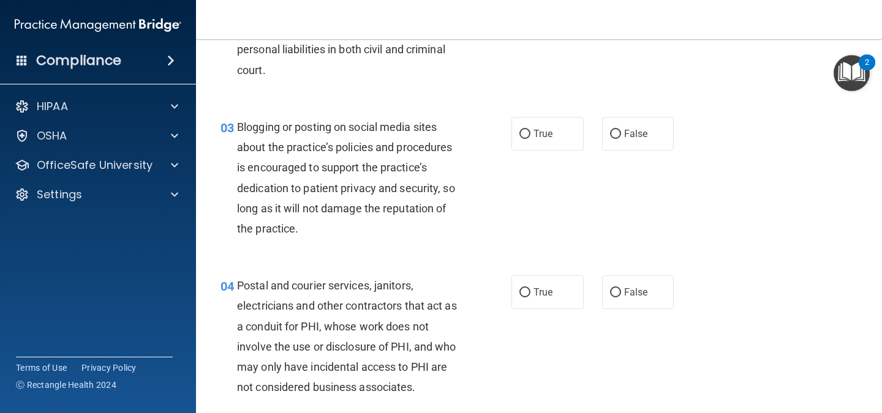
scroll to position [197, 0]
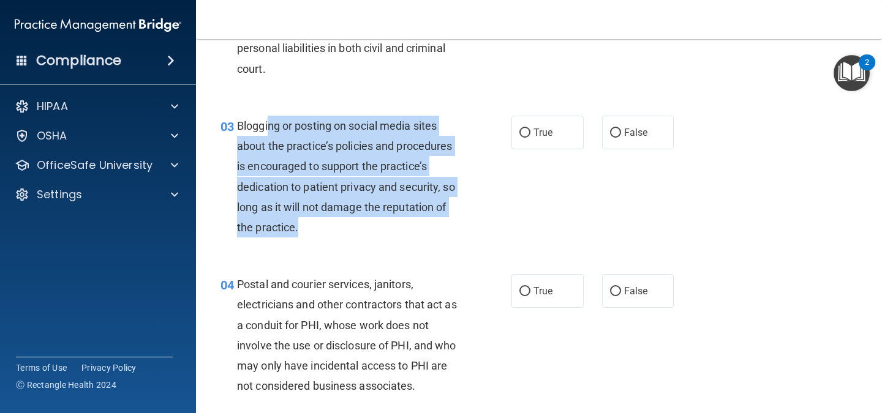
drag, startPoint x: 269, startPoint y: 125, endPoint x: 426, endPoint y: 231, distance: 189.7
click at [426, 231] on div "Blogging or posting on social media sites about the practice’s policies and pro…" at bounding box center [353, 177] width 232 height 122
click at [522, 134] on input "True" at bounding box center [524, 133] width 11 height 9
radio input "true"
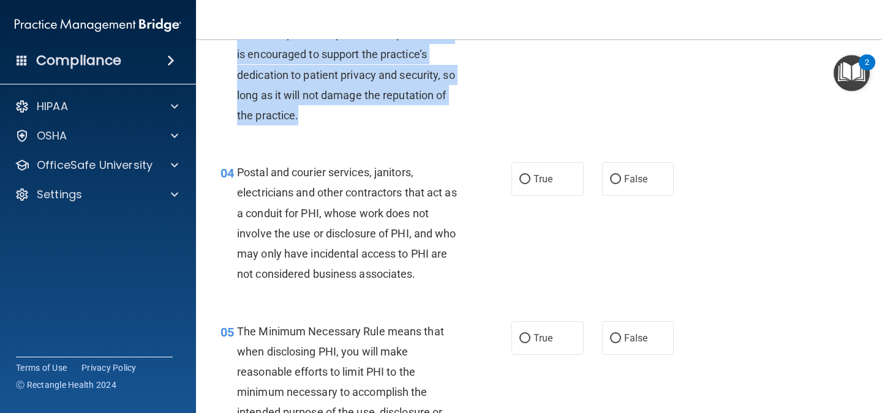
scroll to position [310, 0]
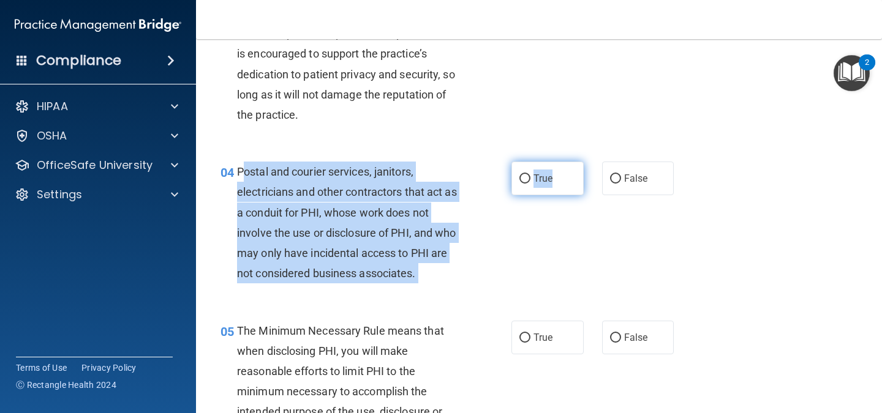
drag, startPoint x: 244, startPoint y: 167, endPoint x: 548, endPoint y: 185, distance: 303.7
click at [685, 162] on ng-form "04 Postal and courier services, janitors, electricians and other contractors th…" at bounding box center [685, 162] width 0 height 0
click at [548, 185] on label "True" at bounding box center [547, 179] width 72 height 34
click at [530, 184] on input "True" at bounding box center [524, 179] width 11 height 9
radio input "true"
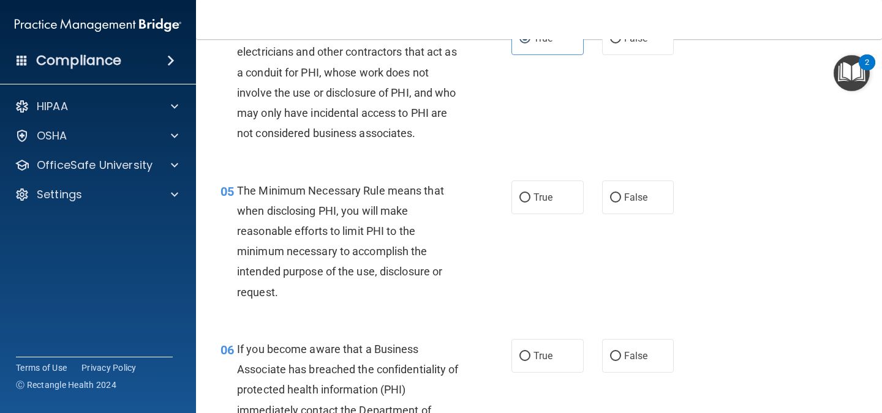
scroll to position [451, 0]
drag, startPoint x: 285, startPoint y: 247, endPoint x: 415, endPoint y: 260, distance: 130.4
click at [415, 260] on div "The Minimum Necessary Rule means that when disclosing PHI, you will make reason…" at bounding box center [353, 241] width 232 height 122
click at [514, 203] on label "True" at bounding box center [547, 197] width 72 height 34
click at [519, 202] on input "True" at bounding box center [524, 197] width 11 height 9
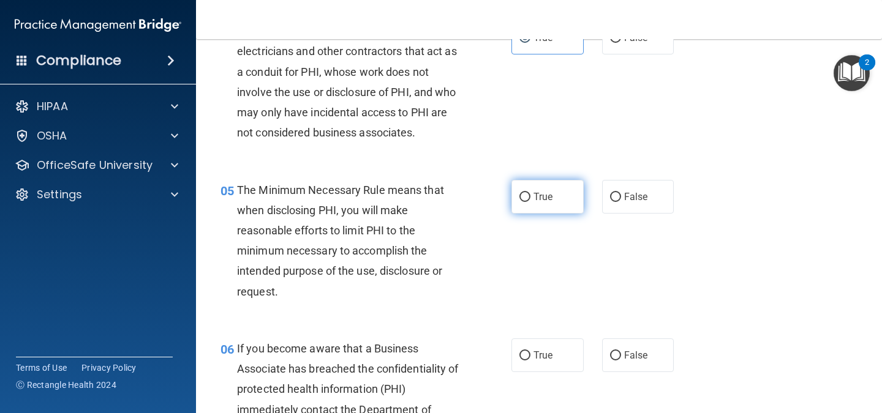
radio input "true"
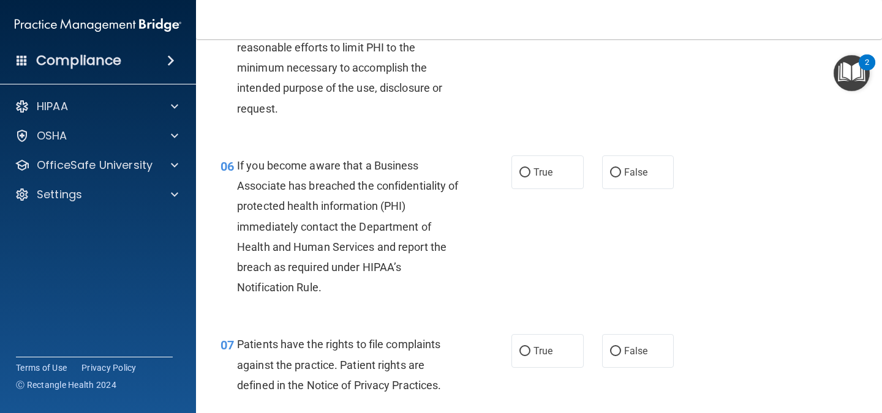
scroll to position [634, 0]
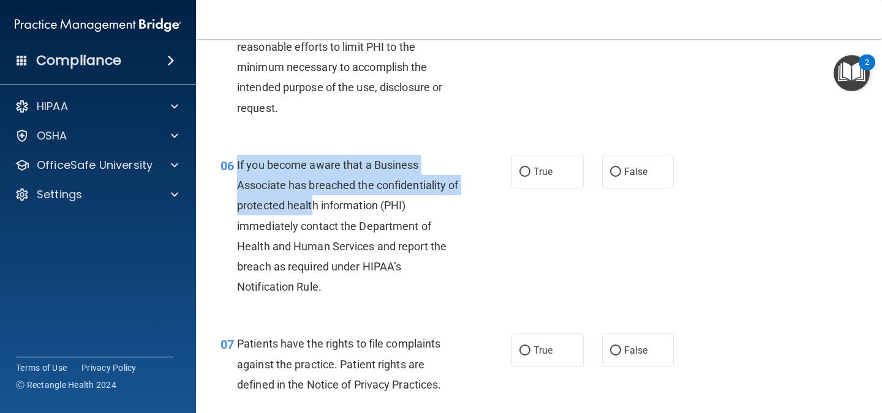
drag, startPoint x: 236, startPoint y: 165, endPoint x: 325, endPoint y: 206, distance: 98.1
click at [325, 206] on span "If you become aware that a Business Associate has breached the confidentiality …" at bounding box center [348, 226] width 222 height 135
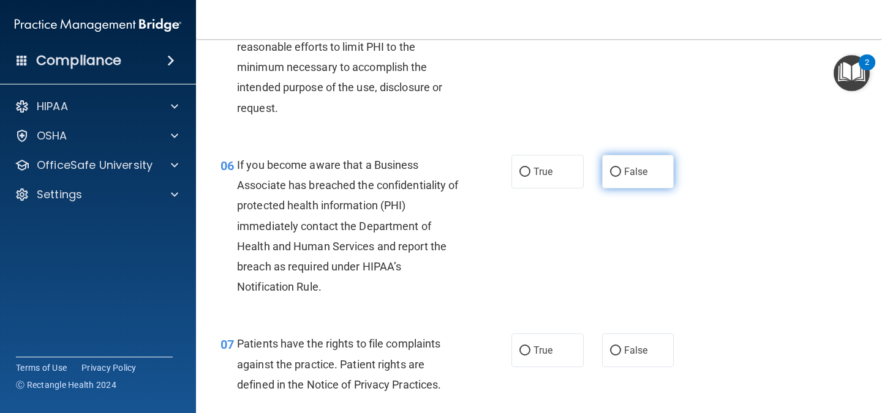
click at [643, 167] on label "False" at bounding box center [638, 172] width 72 height 34
click at [621, 168] on input "False" at bounding box center [615, 172] width 11 height 9
radio input "true"
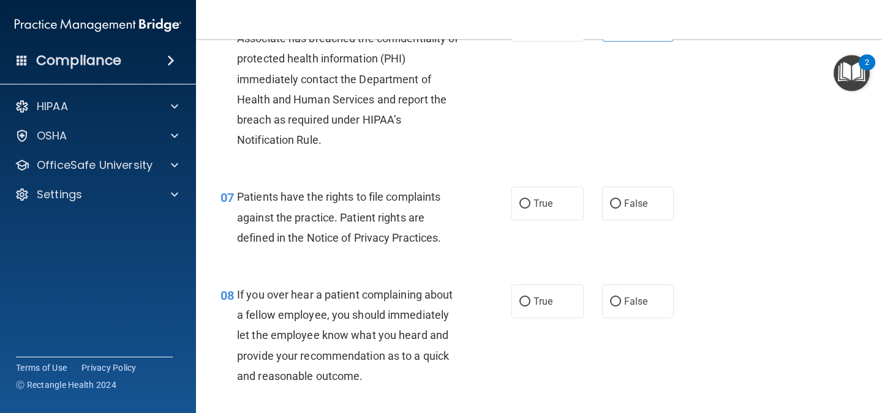
scroll to position [782, 0]
click at [511, 216] on label "True" at bounding box center [547, 203] width 72 height 34
click at [519, 208] on input "True" at bounding box center [524, 203] width 11 height 9
radio input "true"
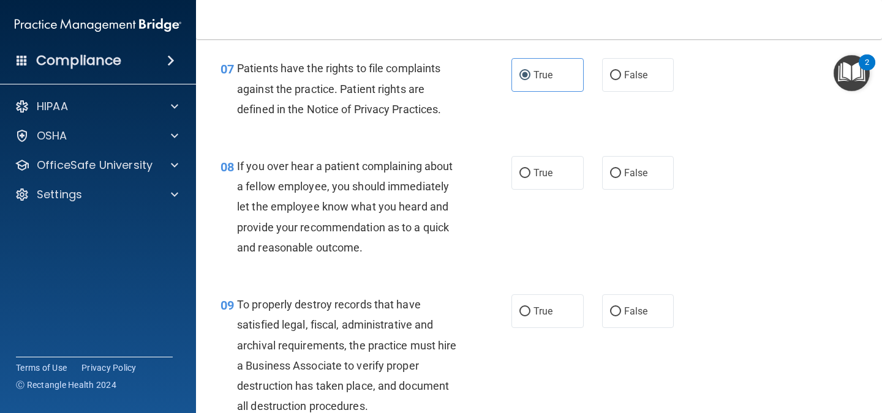
scroll to position [911, 0]
click at [663, 169] on label "False" at bounding box center [638, 173] width 72 height 34
click at [621, 169] on input "False" at bounding box center [615, 172] width 11 height 9
radio input "true"
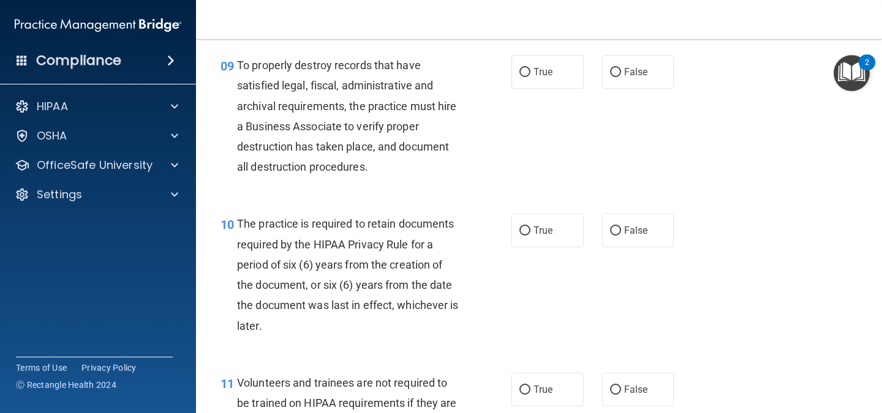
scroll to position [1150, 0]
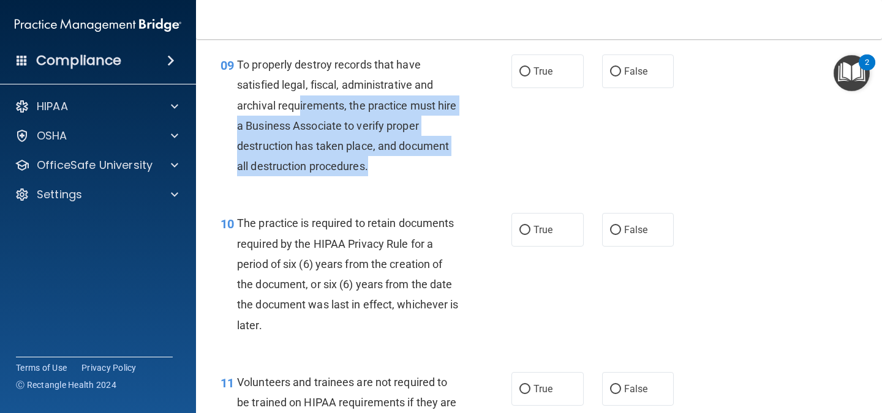
drag, startPoint x: 300, startPoint y: 105, endPoint x: 425, endPoint y: 170, distance: 140.5
click at [425, 170] on div "To properly destroy records that have satisfied legal, fiscal, administrative a…" at bounding box center [353, 116] width 232 height 122
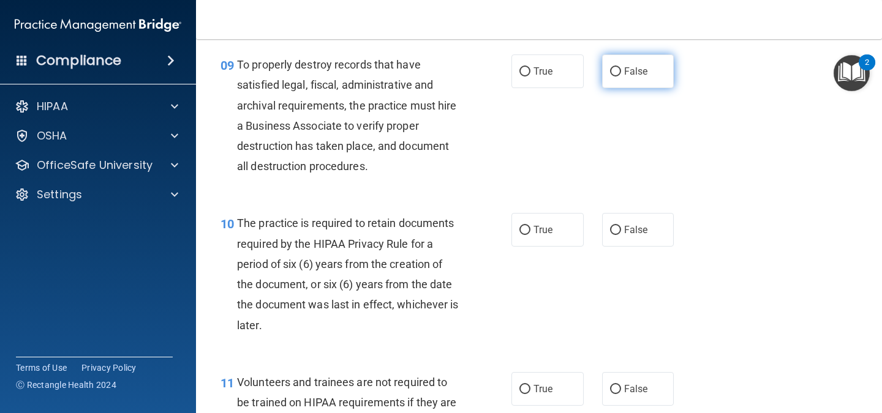
click at [620, 59] on label "False" at bounding box center [638, 72] width 72 height 34
click at [620, 67] on input "False" at bounding box center [615, 71] width 11 height 9
radio input "true"
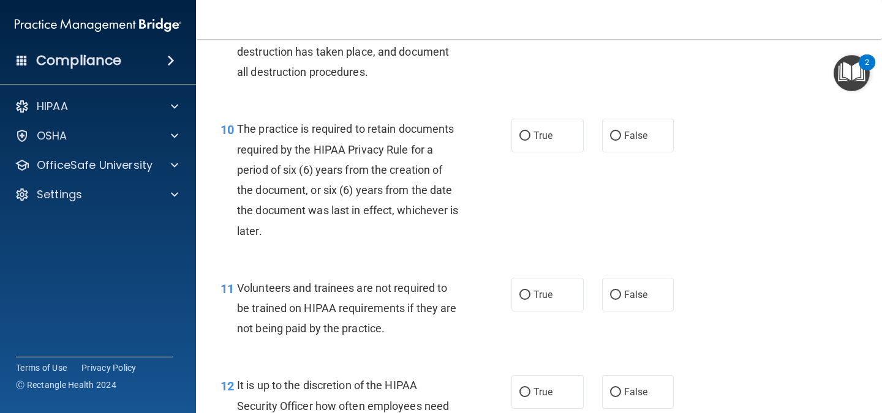
scroll to position [1245, 0]
click at [546, 135] on span "True" at bounding box center [542, 135] width 19 height 12
click at [530, 135] on input "True" at bounding box center [524, 135] width 11 height 9
radio input "true"
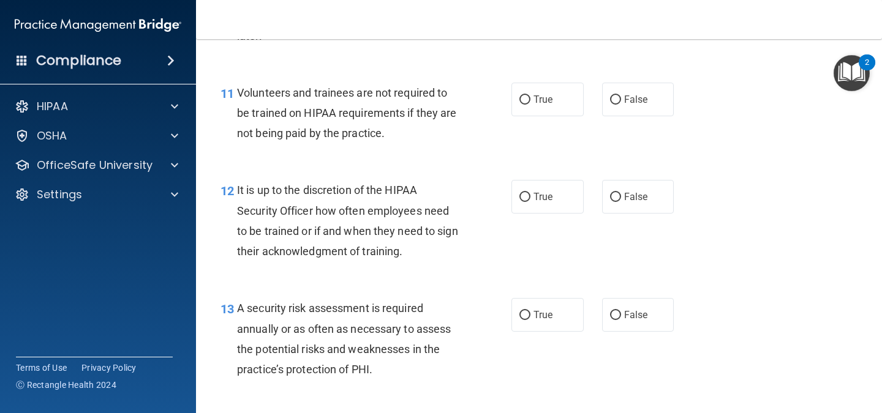
scroll to position [1443, 0]
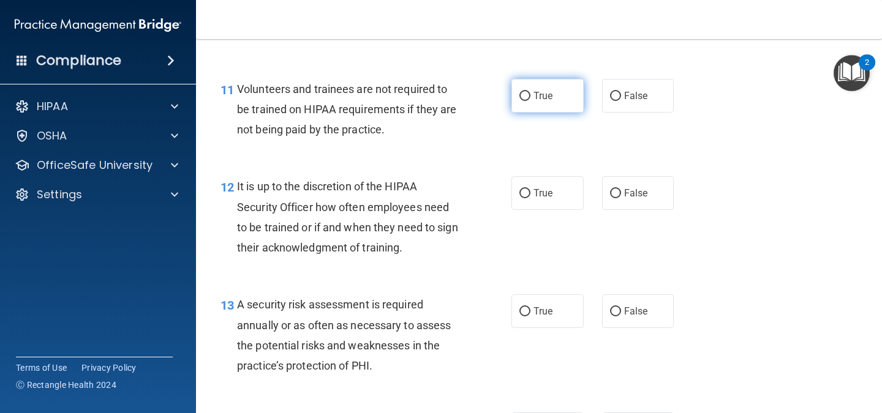
click at [528, 97] on label "True" at bounding box center [547, 96] width 72 height 34
click at [528, 97] on input "True" at bounding box center [524, 96] width 11 height 9
radio input "true"
click at [604, 88] on label "False" at bounding box center [638, 96] width 72 height 34
click at [610, 92] on input "False" at bounding box center [615, 96] width 11 height 9
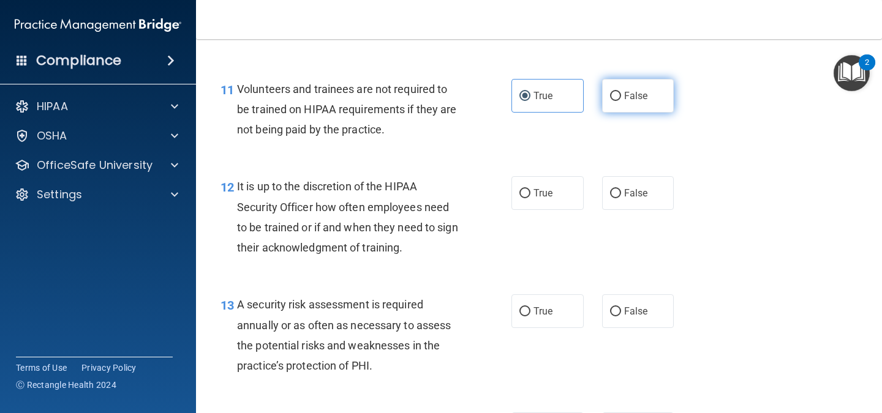
radio input "true"
radio input "false"
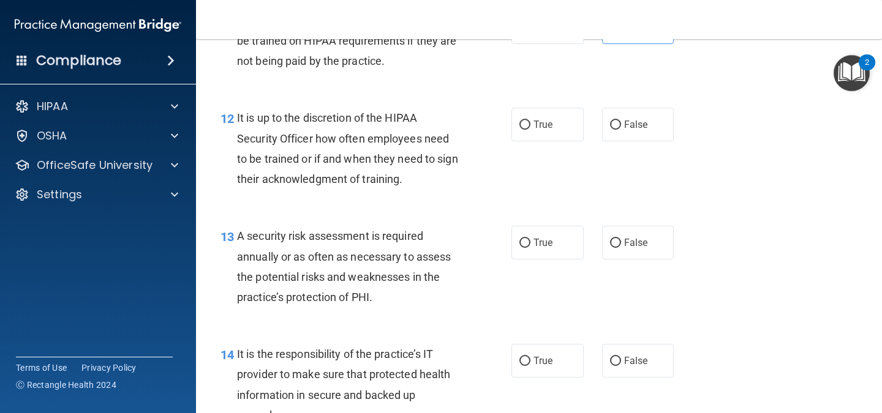
scroll to position [1513, 0]
click at [628, 126] on span "False" at bounding box center [636, 124] width 24 height 12
click at [621, 126] on input "False" at bounding box center [615, 124] width 11 height 9
radio input "true"
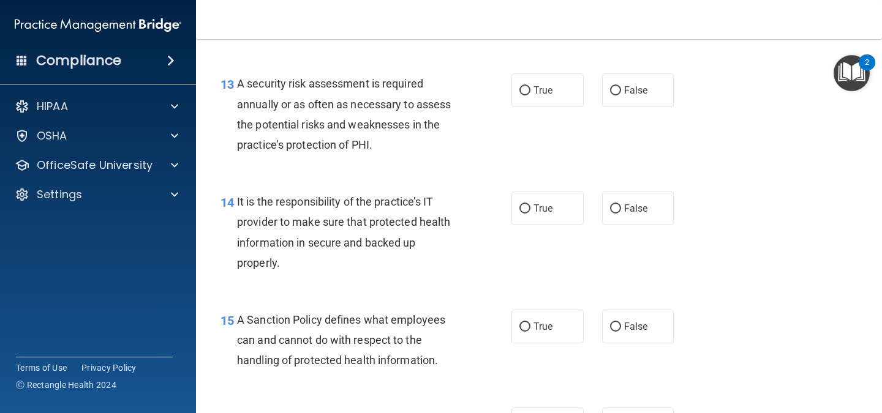
scroll to position [1665, 0]
click at [545, 103] on label "True" at bounding box center [547, 90] width 72 height 34
click at [530, 95] on input "True" at bounding box center [524, 90] width 11 height 9
radio input "true"
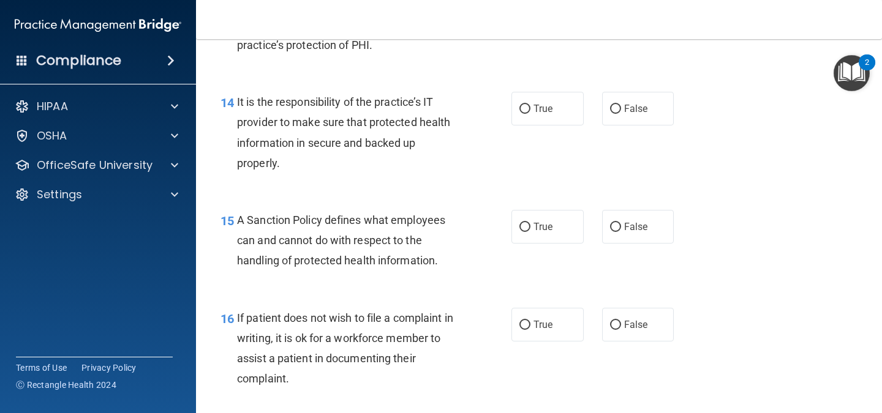
scroll to position [1765, 0]
click at [540, 118] on label "True" at bounding box center [547, 108] width 72 height 34
click at [530, 113] on input "True" at bounding box center [524, 108] width 11 height 9
radio input "true"
click at [618, 99] on label "False" at bounding box center [638, 108] width 72 height 34
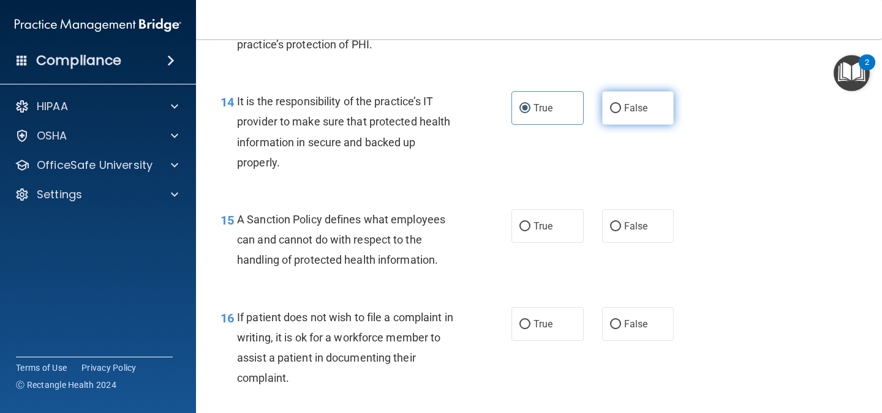
click at [618, 104] on input "False" at bounding box center [615, 108] width 11 height 9
radio input "true"
radio input "false"
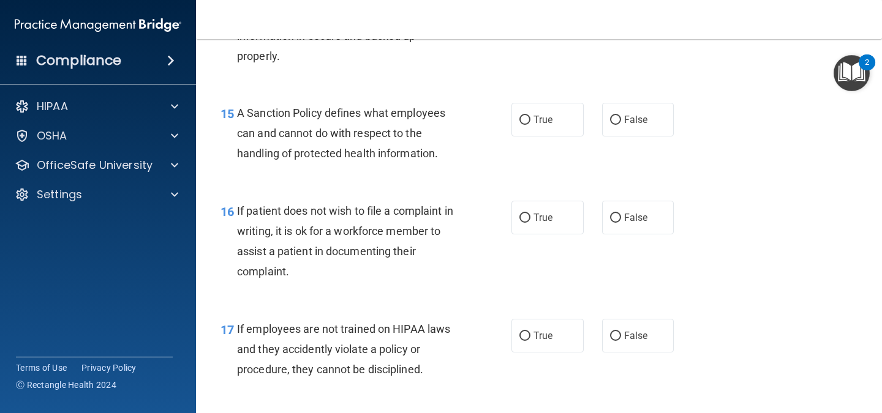
scroll to position [1872, 0]
click at [511, 128] on label "True" at bounding box center [547, 119] width 72 height 34
click at [519, 124] on input "True" at bounding box center [524, 119] width 11 height 9
radio input "true"
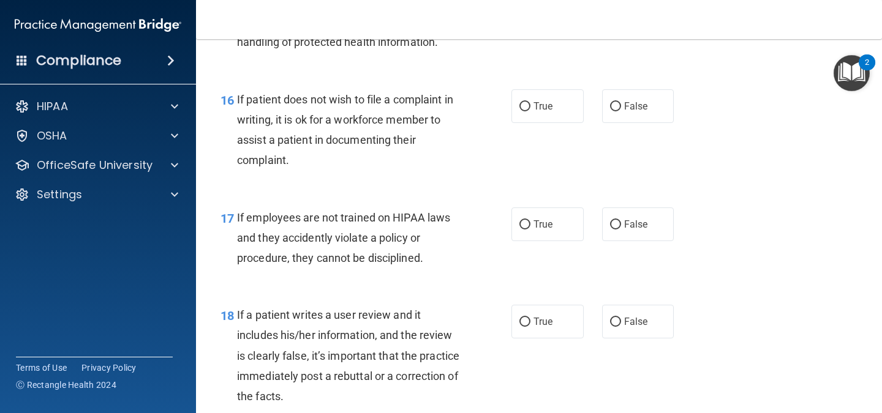
scroll to position [1982, 0]
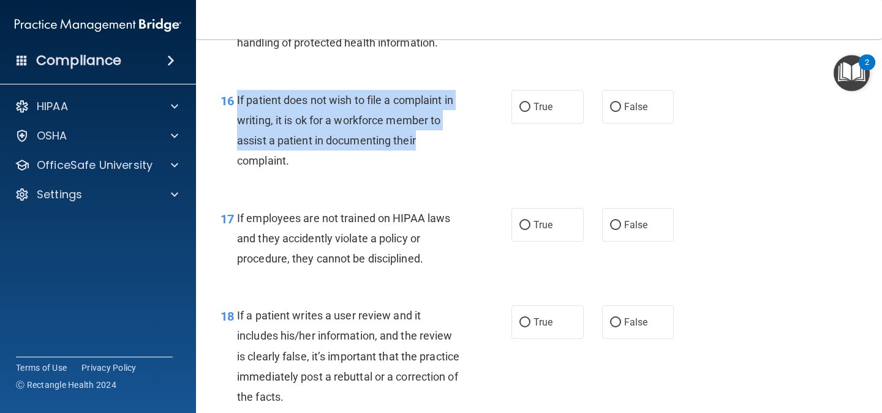
drag, startPoint x: 237, startPoint y: 102, endPoint x: 452, endPoint y: 134, distance: 217.4
click at [452, 134] on div "If patient does not wish to file a complaint in writing, it is ok for a workfor…" at bounding box center [353, 130] width 232 height 81
click at [519, 109] on input "True" at bounding box center [524, 107] width 11 height 9
radio input "true"
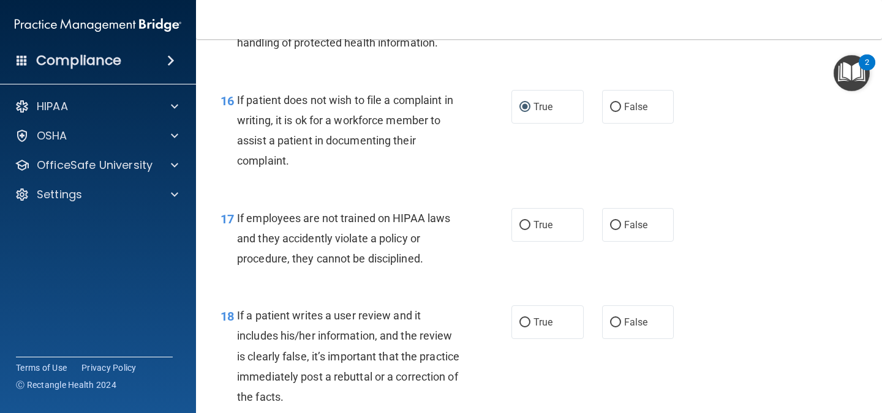
click at [333, 222] on span "If employees are not trained on HIPAA laws and they accidently violate a policy…" at bounding box center [343, 238] width 213 height 53
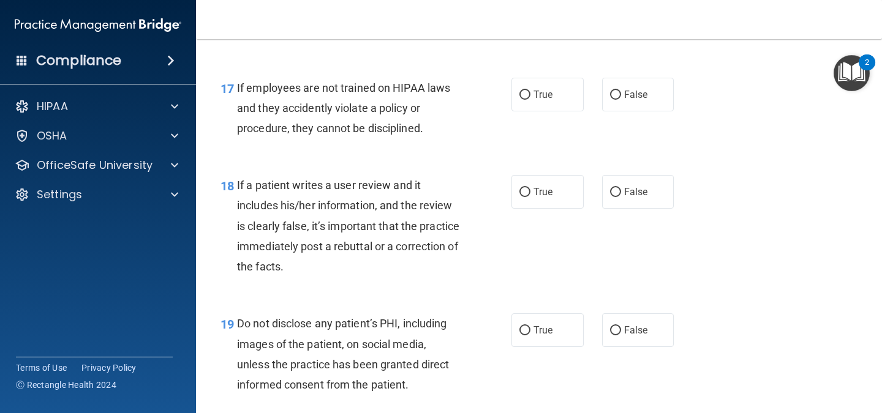
scroll to position [2113, 0]
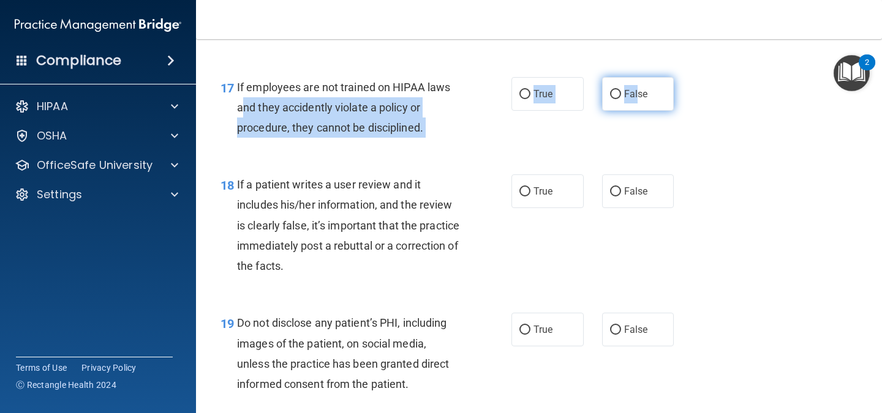
drag, startPoint x: 244, startPoint y: 108, endPoint x: 630, endPoint y: 90, distance: 386.2
click at [685, 77] on ng-form "17 If employees are not trained on HIPAA laws and they accidently violate a pol…" at bounding box center [685, 77] width 0 height 0
click at [630, 90] on span "False" at bounding box center [636, 94] width 24 height 12
click at [621, 90] on input "False" at bounding box center [615, 94] width 11 height 9
radio input "true"
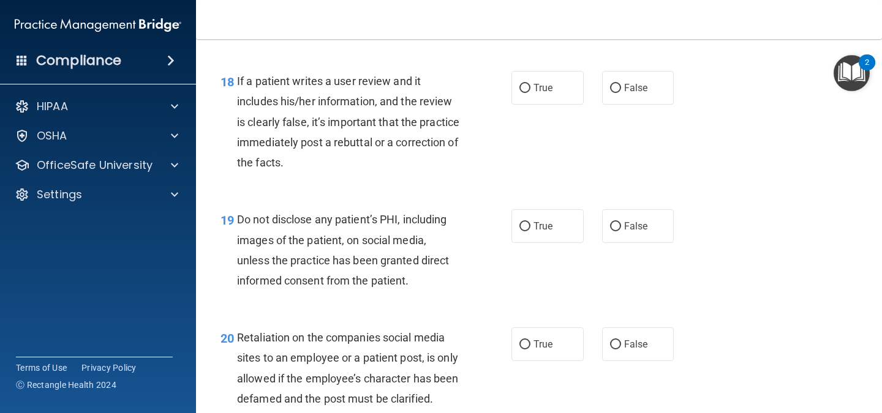
scroll to position [2218, 0]
click at [544, 80] on label "True" at bounding box center [547, 87] width 72 height 34
click at [530, 83] on input "True" at bounding box center [524, 87] width 11 height 9
radio input "true"
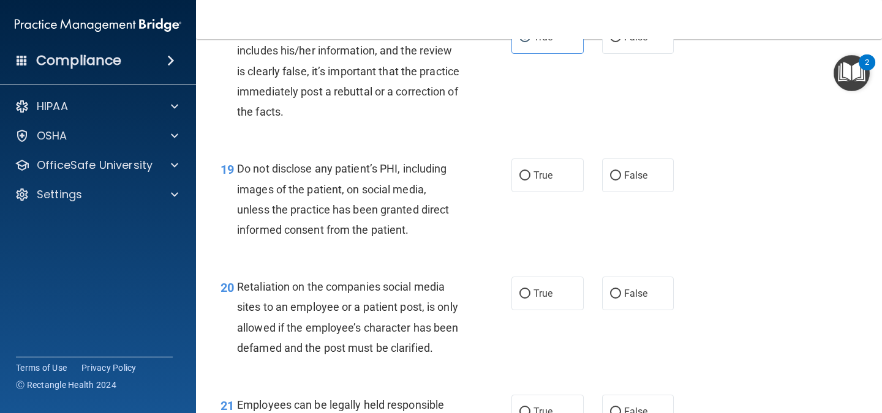
scroll to position [2264, 0]
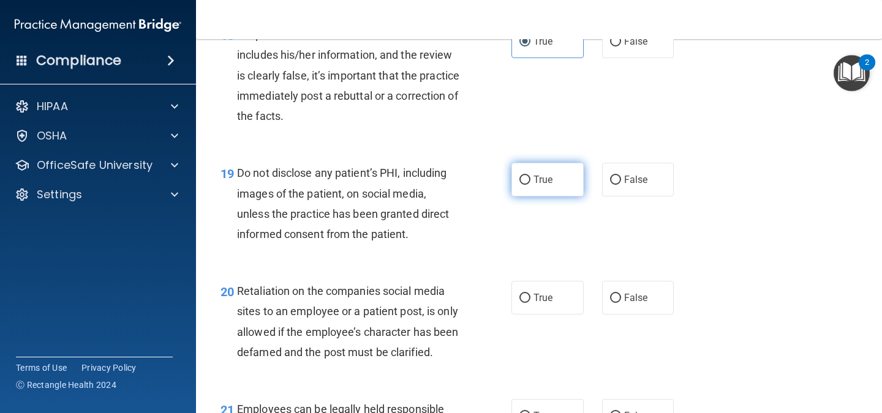
click at [571, 175] on label "True" at bounding box center [547, 180] width 72 height 34
click at [530, 176] on input "True" at bounding box center [524, 180] width 11 height 9
radio input "true"
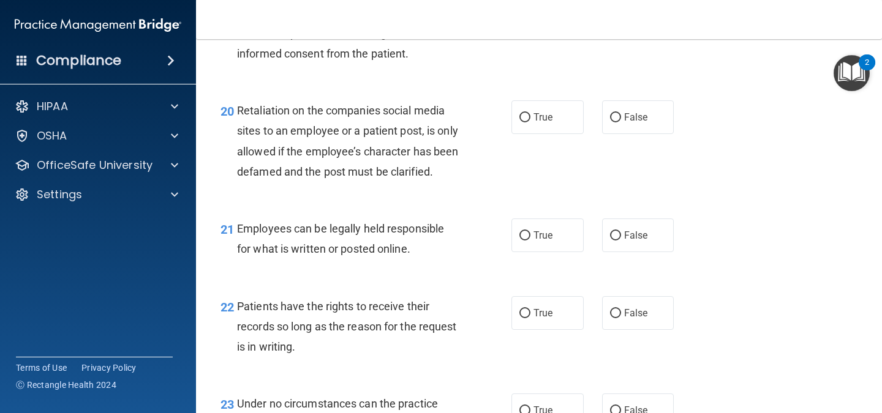
scroll to position [2445, 0]
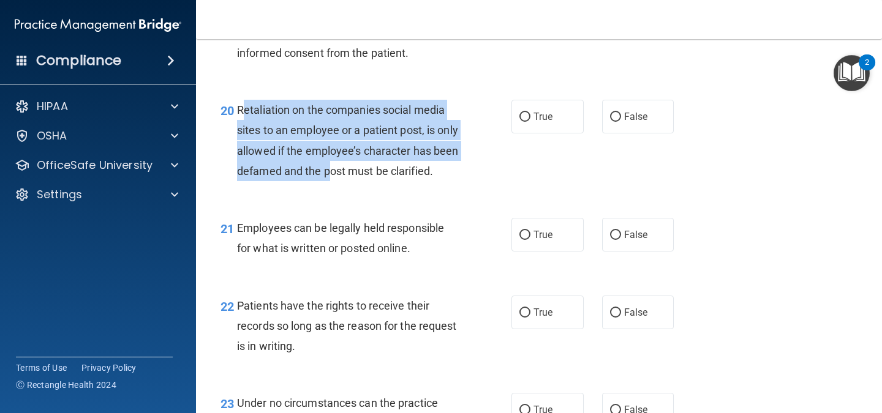
drag, startPoint x: 241, startPoint y: 109, endPoint x: 357, endPoint y: 180, distance: 135.8
click at [357, 180] on div "Retaliation on the companies social media sites to an employee or a patient pos…" at bounding box center [353, 140] width 232 height 81
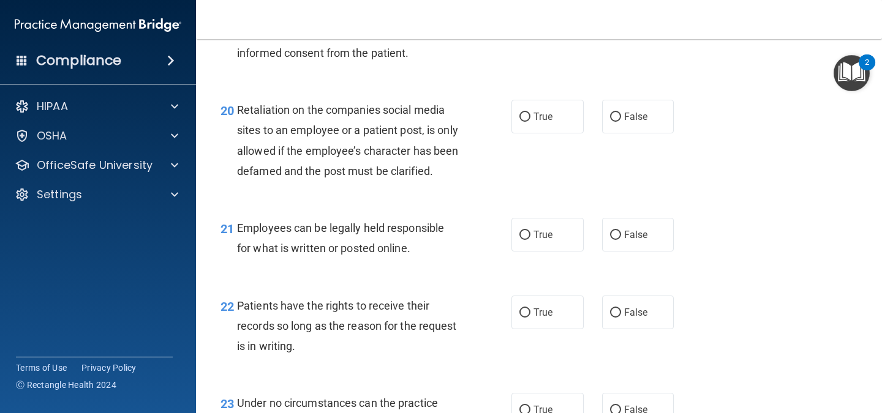
click at [399, 176] on span "Retaliation on the companies social media sites to an employee or a patient pos…" at bounding box center [347, 141] width 221 height 74
click at [301, 164] on div "Retaliation on the companies social media sites to an employee or a patient pos…" at bounding box center [353, 140] width 232 height 81
click at [606, 130] on label "False" at bounding box center [638, 117] width 72 height 34
click at [610, 122] on input "False" at bounding box center [615, 117] width 11 height 9
radio input "true"
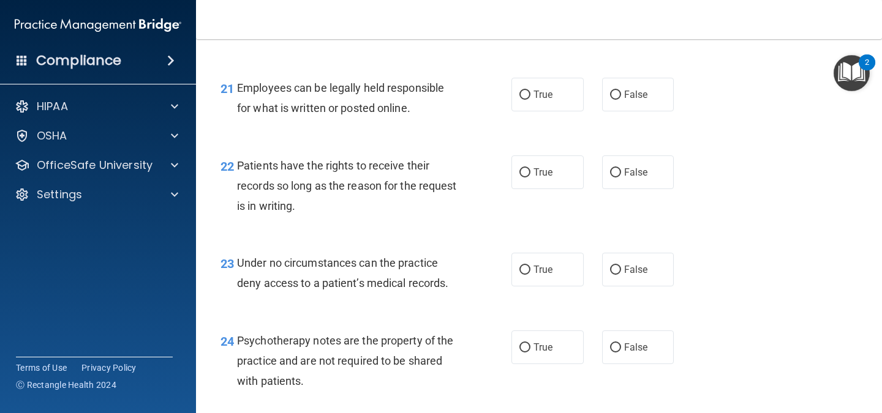
scroll to position [2584, 0]
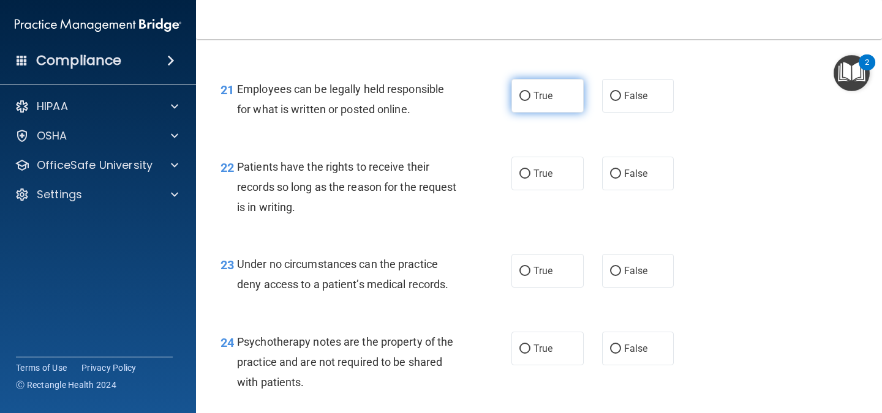
click at [548, 113] on label "True" at bounding box center [547, 96] width 72 height 34
click at [530, 101] on input "True" at bounding box center [524, 96] width 11 height 9
radio input "true"
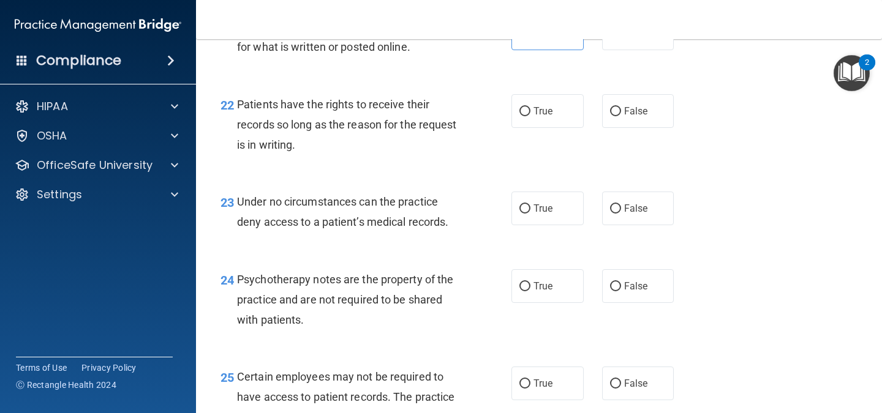
scroll to position [2650, 0]
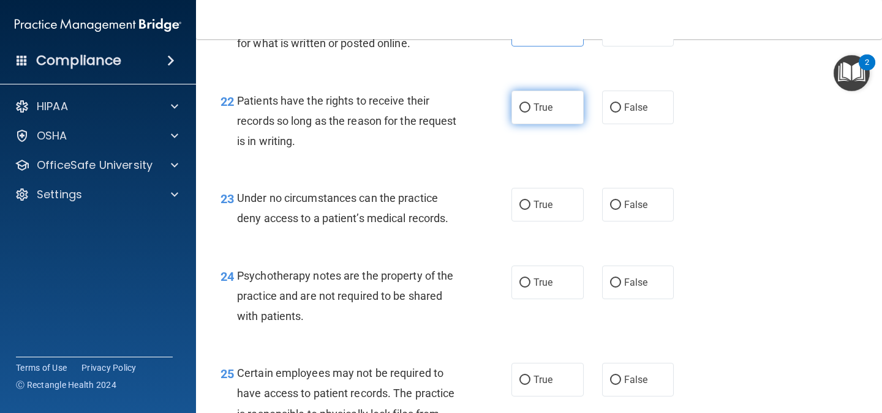
click at [562, 121] on label "True" at bounding box center [547, 108] width 72 height 34
click at [530, 113] on input "True" at bounding box center [524, 108] width 11 height 9
radio input "true"
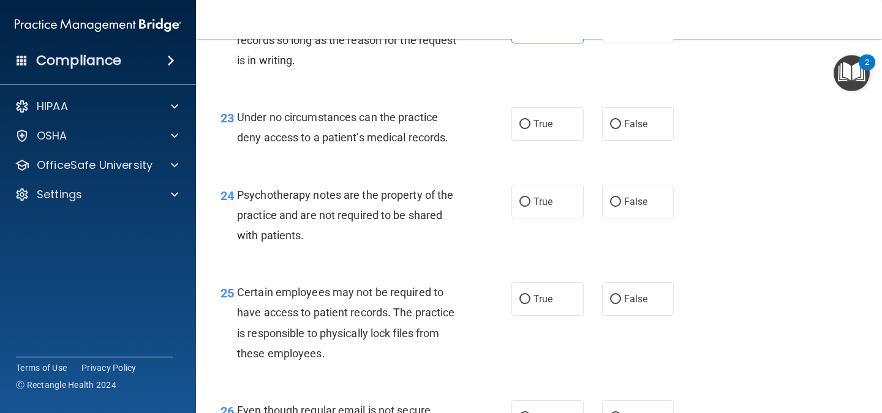
scroll to position [2736, 0]
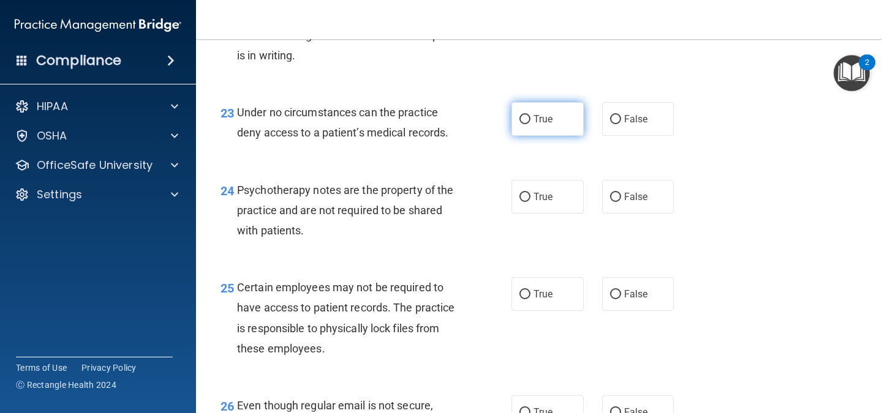
click at [559, 133] on label "True" at bounding box center [547, 119] width 72 height 34
click at [530, 124] on input "True" at bounding box center [524, 119] width 11 height 9
radio input "true"
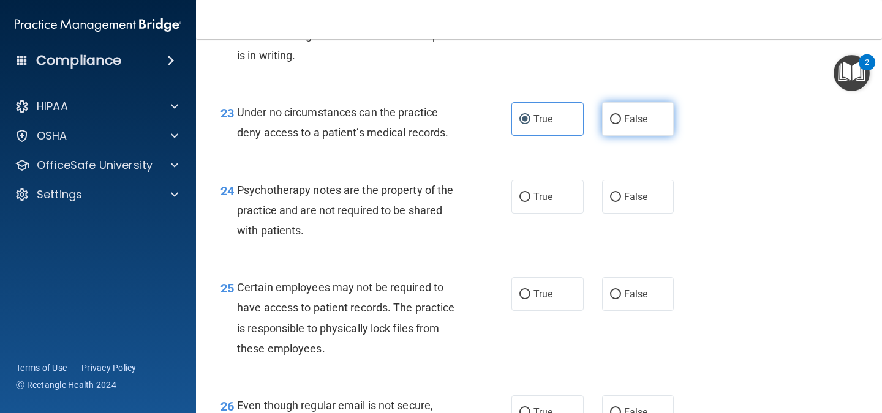
click at [605, 132] on label "False" at bounding box center [638, 119] width 72 height 34
click at [610, 124] on input "False" at bounding box center [615, 119] width 11 height 9
radio input "true"
radio input "false"
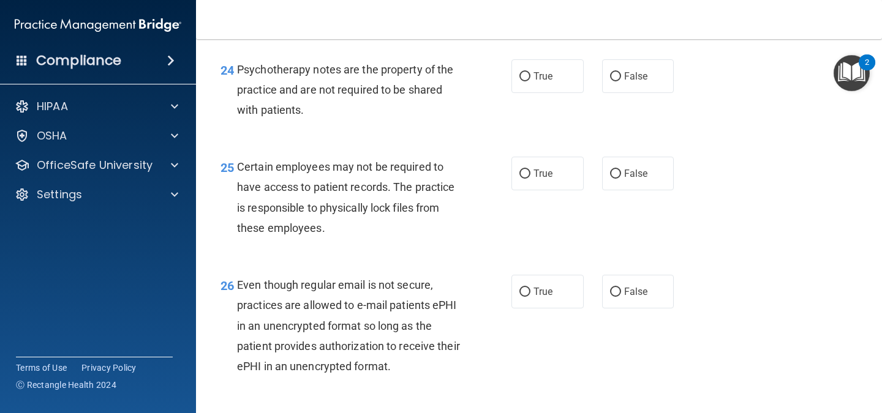
scroll to position [2853, 0]
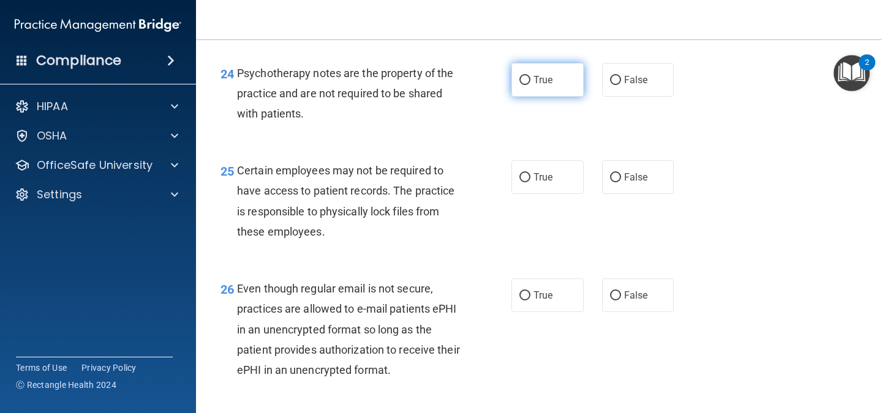
click at [522, 85] on input "True" at bounding box center [524, 80] width 11 height 9
radio input "true"
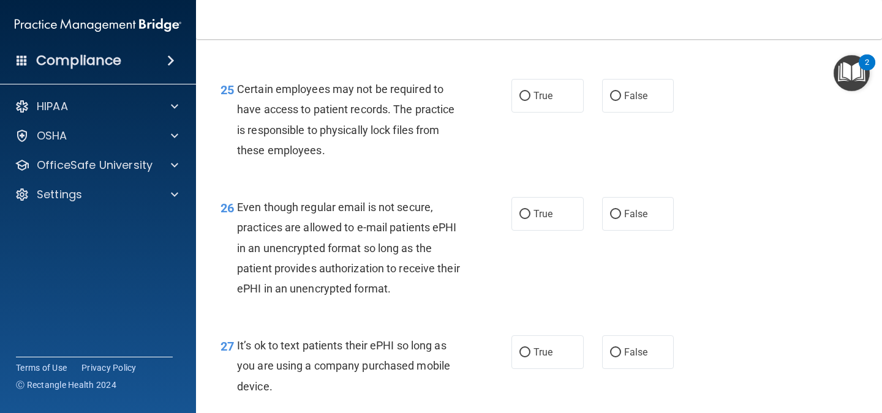
scroll to position [2927, 0]
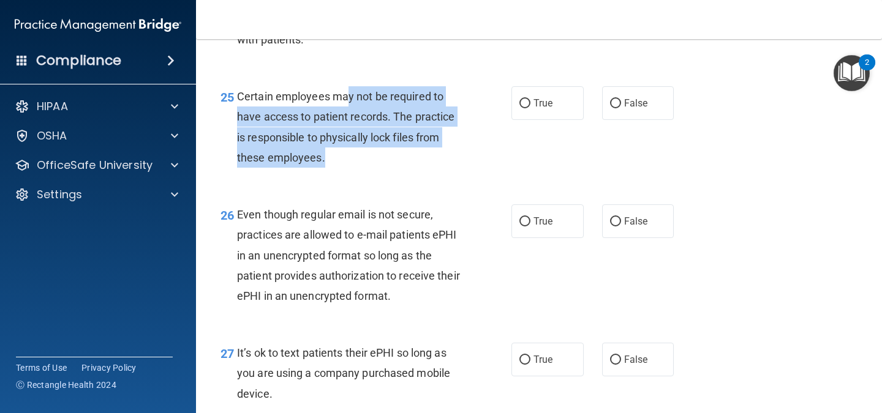
drag, startPoint x: 344, startPoint y: 120, endPoint x: 418, endPoint y: 187, distance: 99.7
click at [418, 168] on div "Certain employees may not be required to have access to patient records. The pr…" at bounding box center [353, 126] width 232 height 81
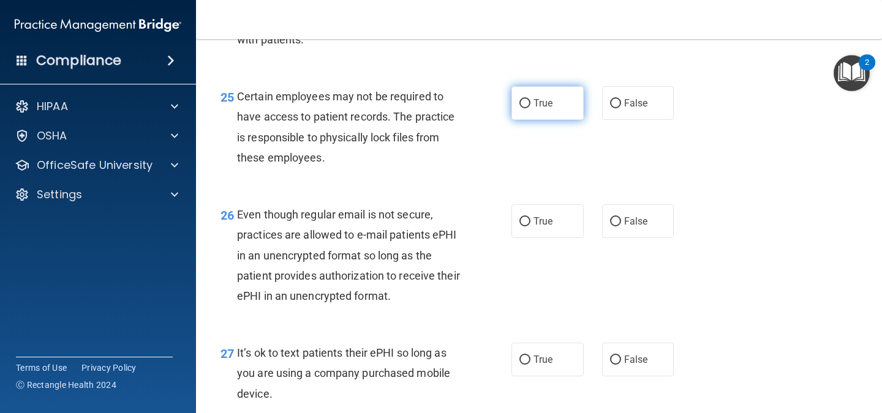
click at [511, 120] on label "True" at bounding box center [547, 103] width 72 height 34
click at [519, 108] on input "True" at bounding box center [524, 103] width 11 height 9
radio input "true"
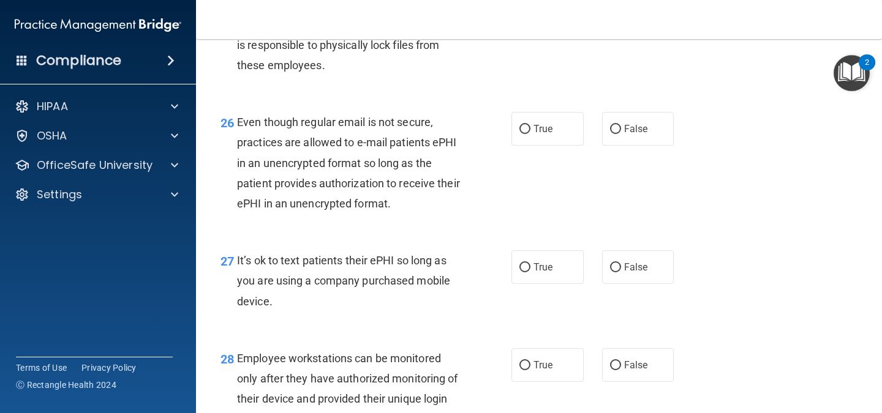
scroll to position [3022, 0]
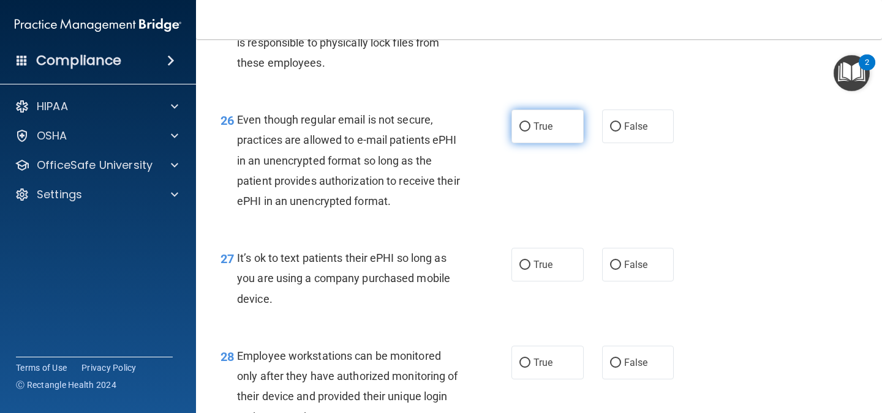
click at [536, 132] on span "True" at bounding box center [542, 127] width 19 height 12
click at [530, 132] on input "True" at bounding box center [524, 126] width 11 height 9
radio input "true"
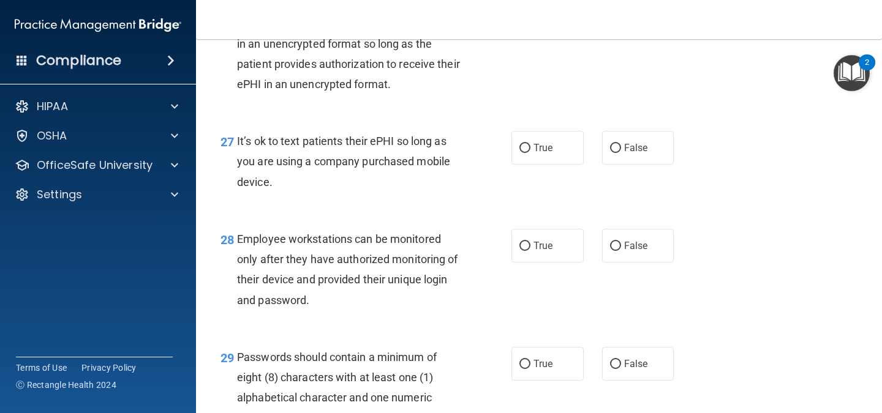
scroll to position [3144, 0]
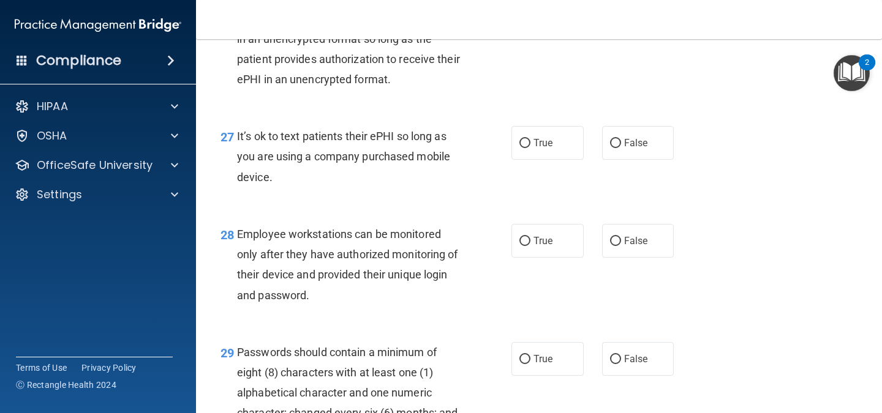
click at [511, 187] on div "27 It’s ok to text patients their ePHI so long as you are using a company purch…" at bounding box center [366, 159] width 328 height 67
click at [614, 148] on input "False" at bounding box center [615, 143] width 11 height 9
radio input "true"
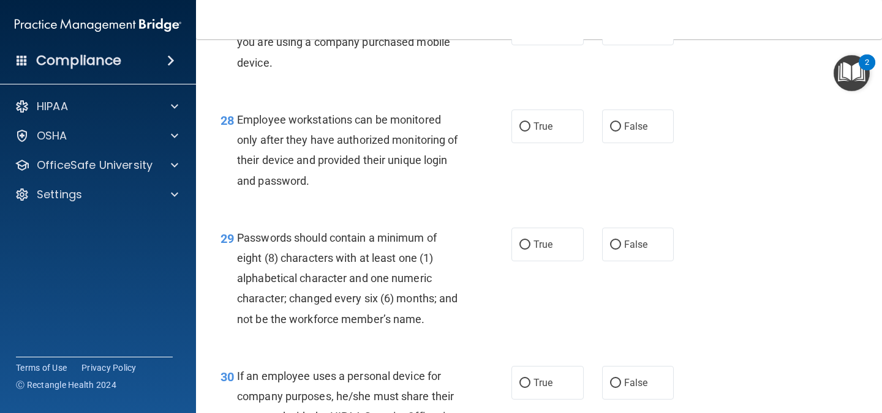
scroll to position [3254, 0]
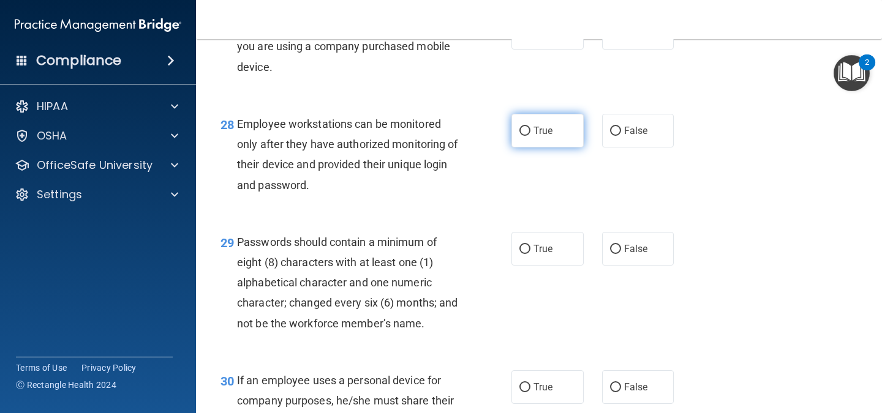
click at [554, 148] on label "True" at bounding box center [547, 131] width 72 height 34
click at [530, 136] on input "True" at bounding box center [524, 131] width 11 height 9
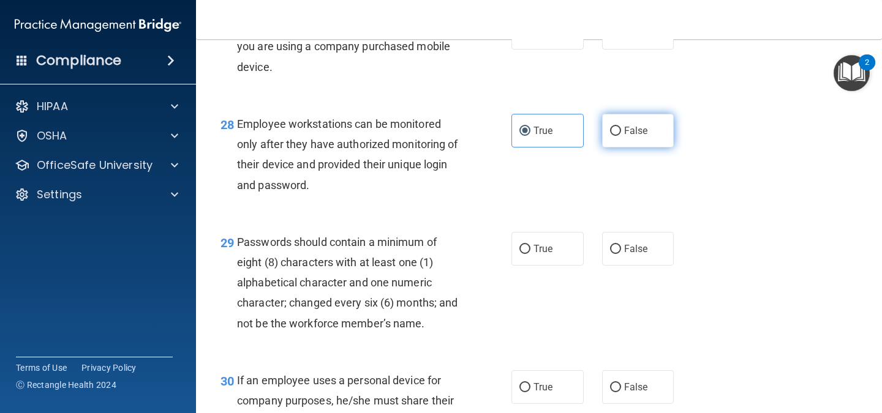
click at [620, 148] on label "False" at bounding box center [638, 131] width 72 height 34
click at [620, 136] on input "False" at bounding box center [615, 131] width 11 height 9
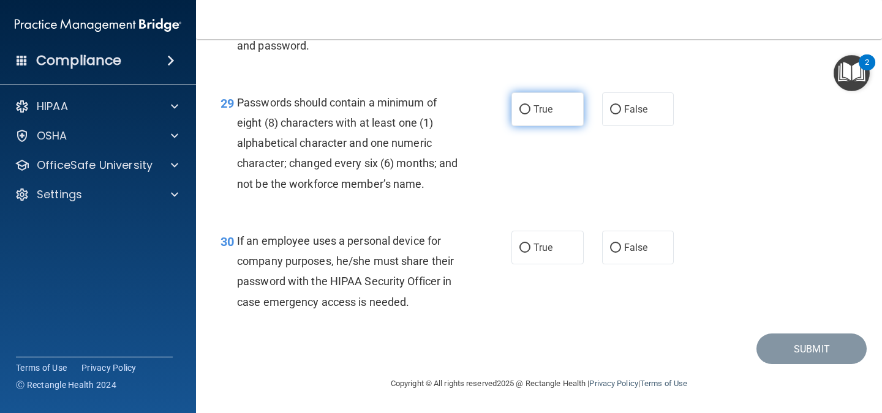
click at [513, 102] on label "True" at bounding box center [547, 109] width 72 height 34
click at [519, 105] on input "True" at bounding box center [524, 109] width 11 height 9
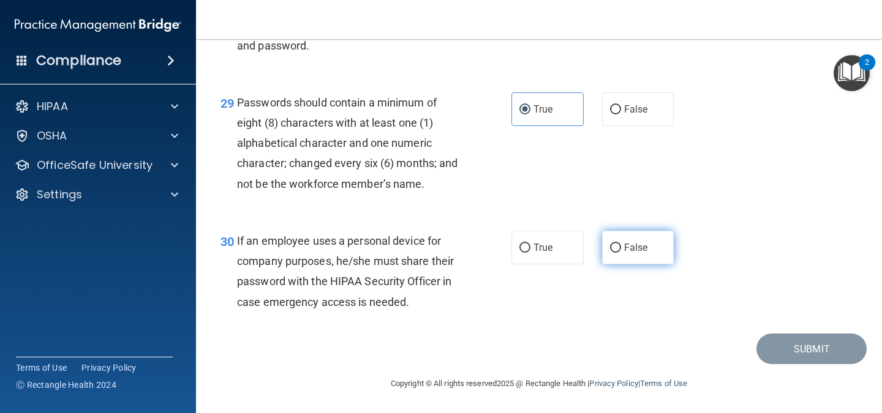
click at [638, 258] on label "False" at bounding box center [638, 248] width 72 height 34
click at [621, 253] on input "False" at bounding box center [615, 248] width 11 height 9
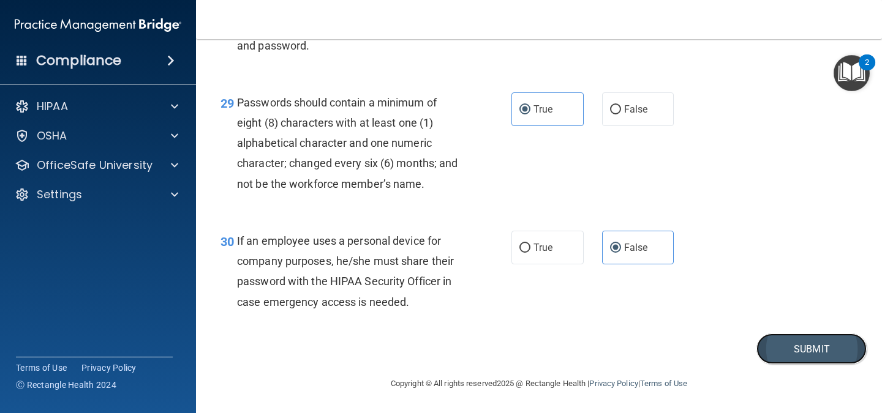
click at [804, 343] on button "Submit" at bounding box center [811, 349] width 110 height 31
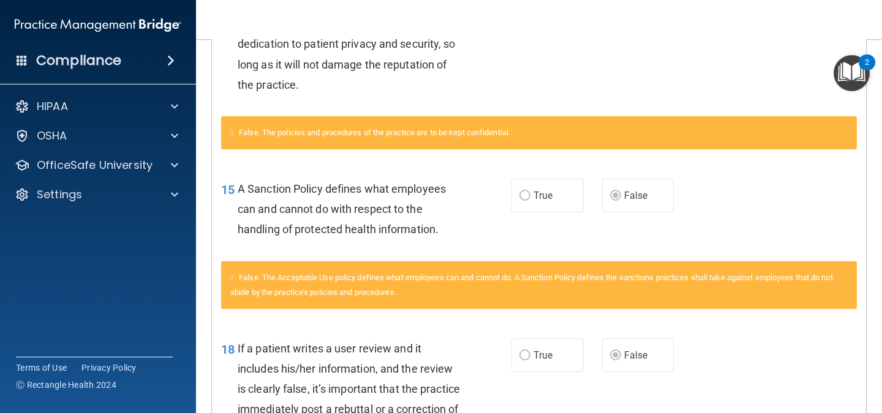
scroll to position [372, 0]
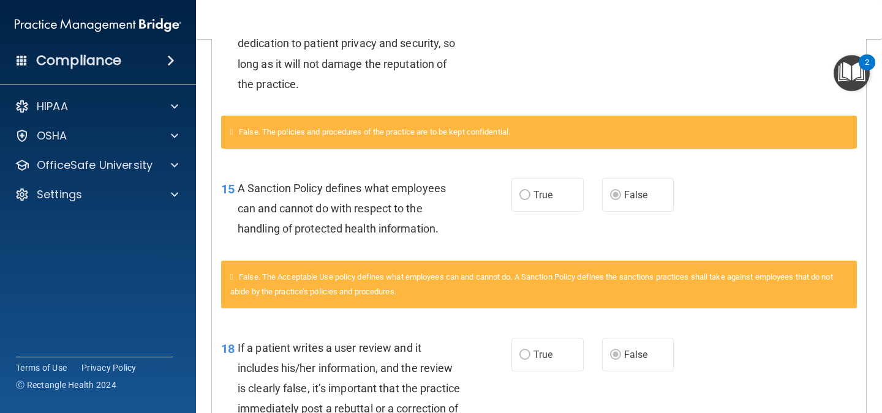
click at [575, 183] on label "True" at bounding box center [547, 195] width 72 height 34
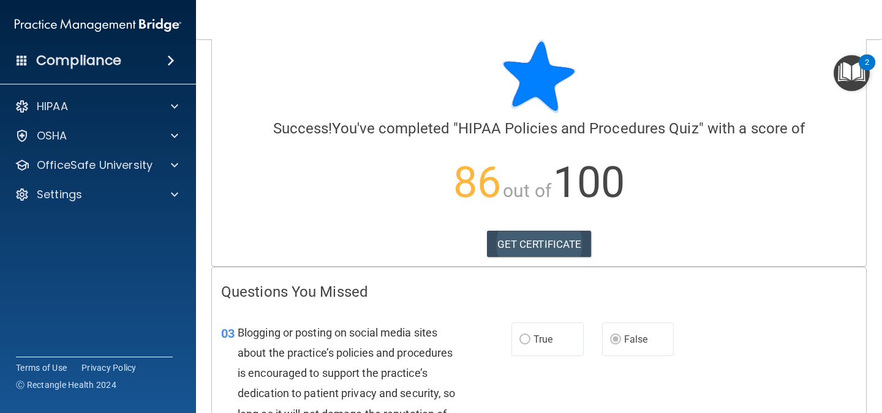
scroll to position [23, 0]
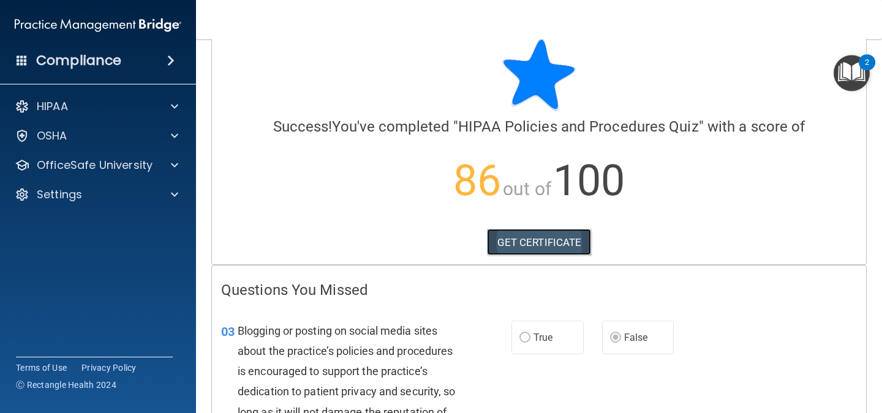
click at [553, 250] on link "GET CERTIFICATE" at bounding box center [539, 242] width 105 height 27
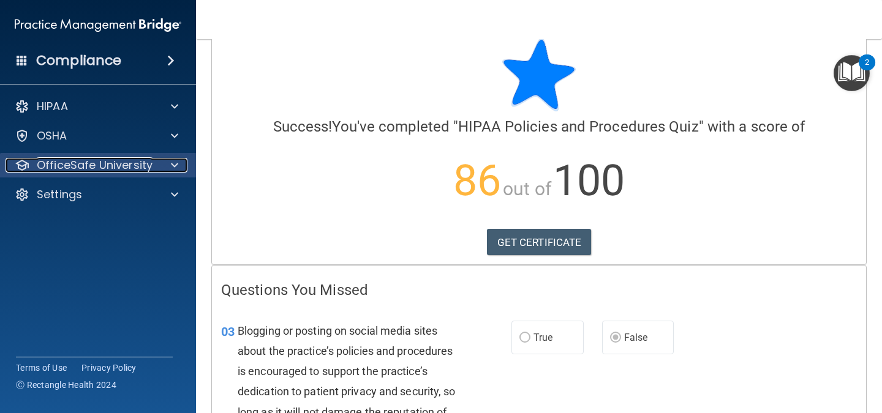
click at [129, 170] on p "OfficeSafe University" at bounding box center [95, 165] width 116 height 15
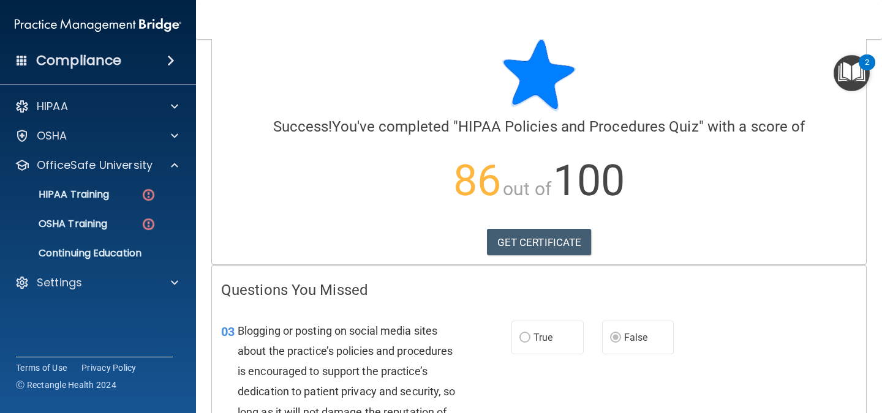
click at [132, 151] on div "HIPAA Documents and Policies Report an Incident Business Associates Emergency P…" at bounding box center [98, 197] width 197 height 216
click at [140, 201] on link "HIPAA Training" at bounding box center [84, 195] width 193 height 24
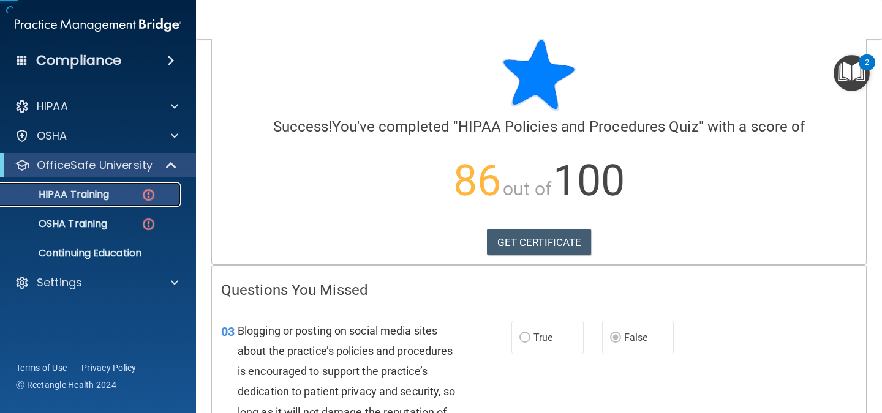
click at [140, 201] on link "HIPAA Training" at bounding box center [84, 195] width 193 height 24
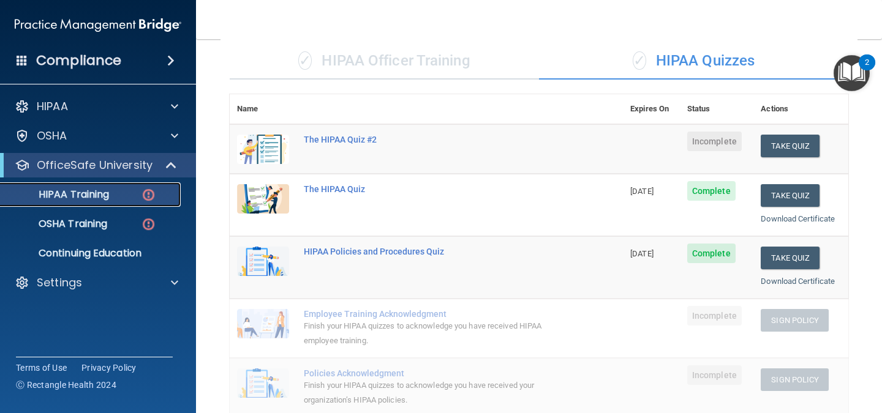
scroll to position [90, 0]
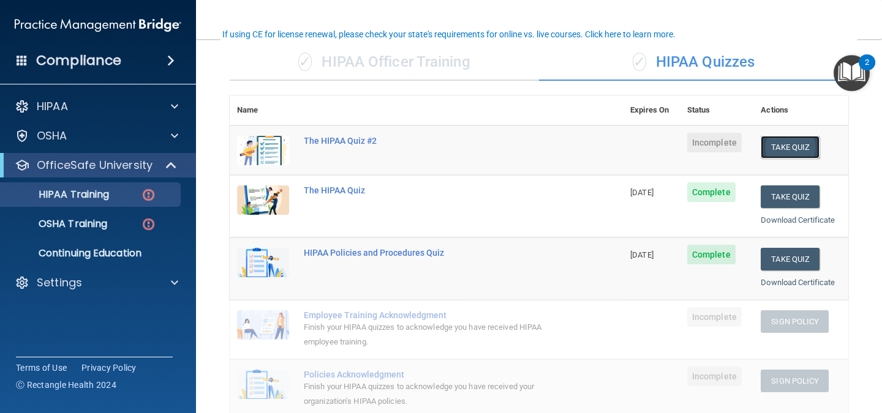
click at [795, 152] on button "Take Quiz" at bounding box center [790, 147] width 59 height 23
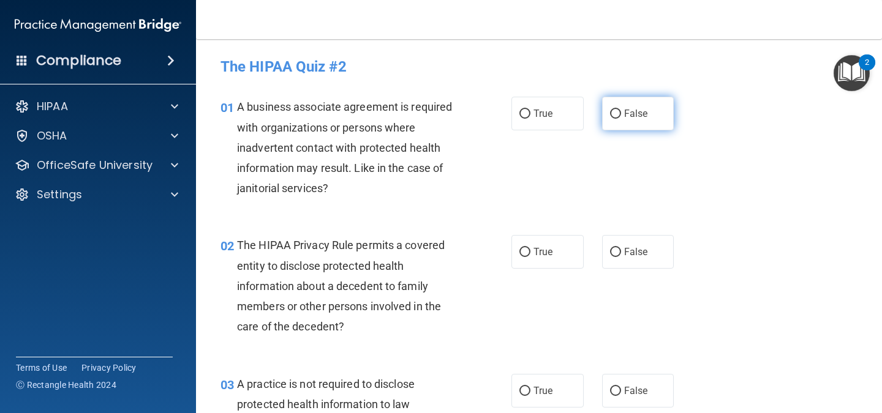
click at [610, 113] on input "False" at bounding box center [615, 114] width 11 height 9
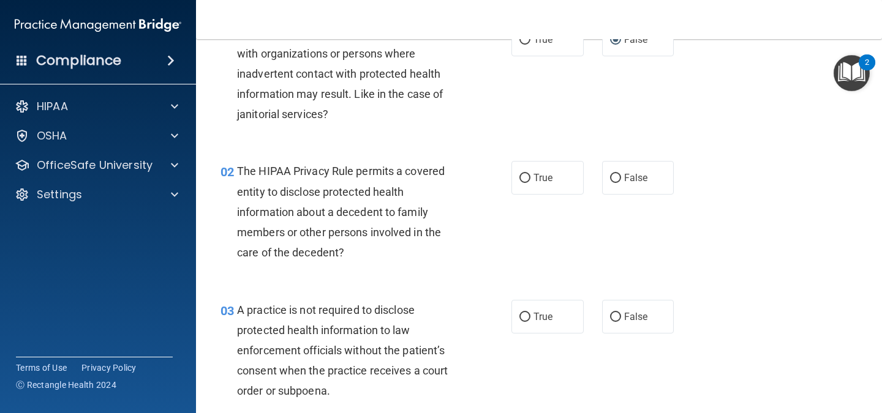
scroll to position [75, 0]
drag, startPoint x: 238, startPoint y: 162, endPoint x: 295, endPoint y: 162, distance: 56.3
click at [295, 162] on div "The HIPAA Privacy Rule permits a covered entity to disclose protected health in…" at bounding box center [353, 211] width 232 height 102
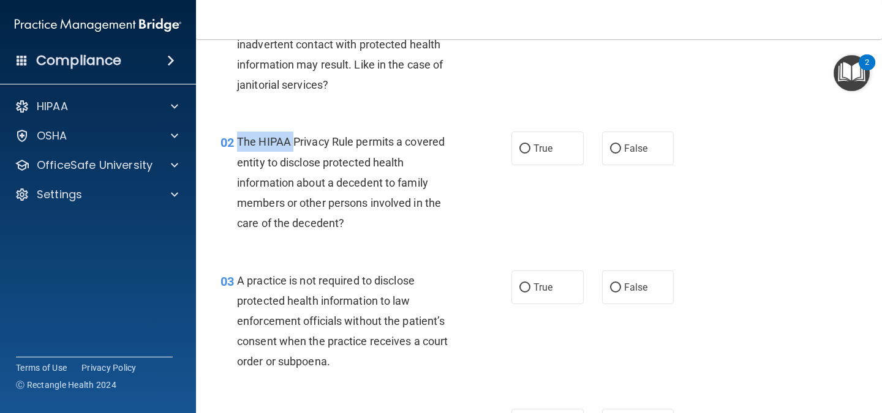
scroll to position [113, 0]
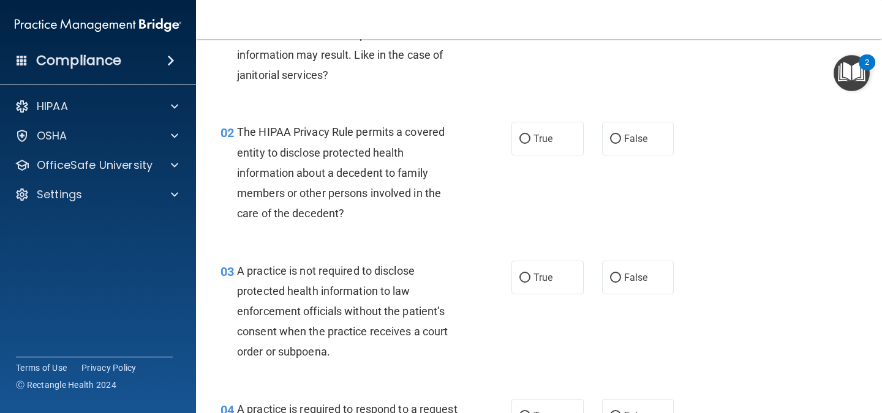
click at [292, 151] on span "The HIPAA Privacy Rule permits a covered entity to disclose protected health in…" at bounding box center [341, 173] width 208 height 94
click at [279, 152] on span "The HIPAA Privacy Rule permits a covered entity to disclose protected health in…" at bounding box center [341, 173] width 208 height 94
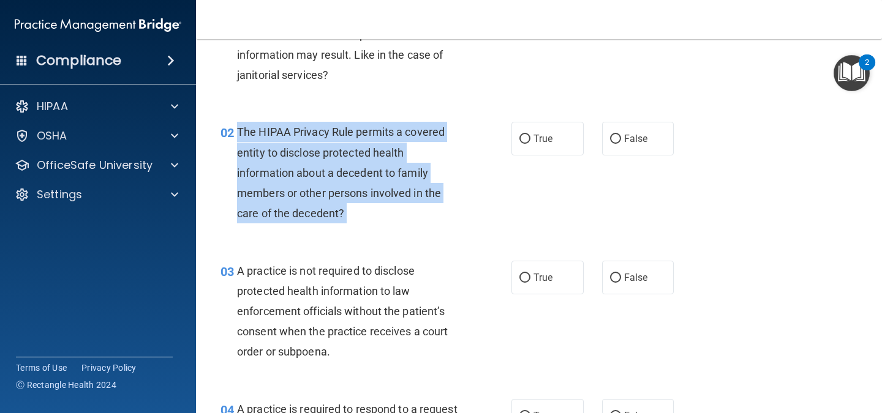
drag, startPoint x: 279, startPoint y: 152, endPoint x: 421, endPoint y: 146, distance: 142.2
click at [421, 146] on div "The HIPAA Privacy Rule permits a covered entity to disclose protected health in…" at bounding box center [353, 173] width 232 height 102
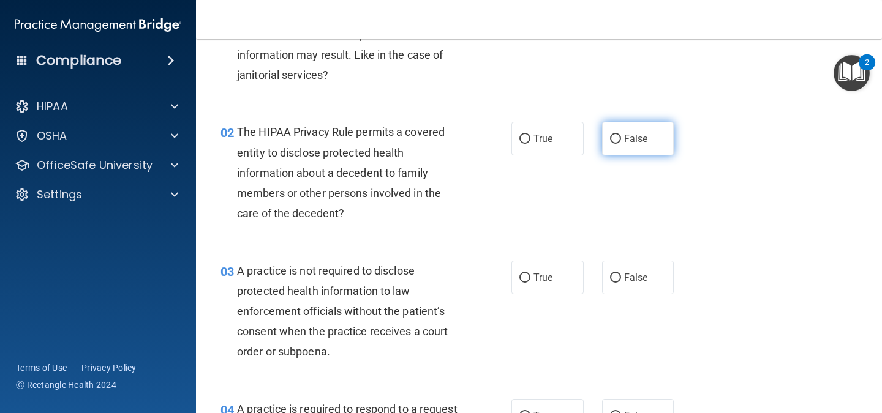
click at [616, 127] on label "False" at bounding box center [638, 139] width 72 height 34
click at [616, 135] on input "False" at bounding box center [615, 139] width 11 height 9
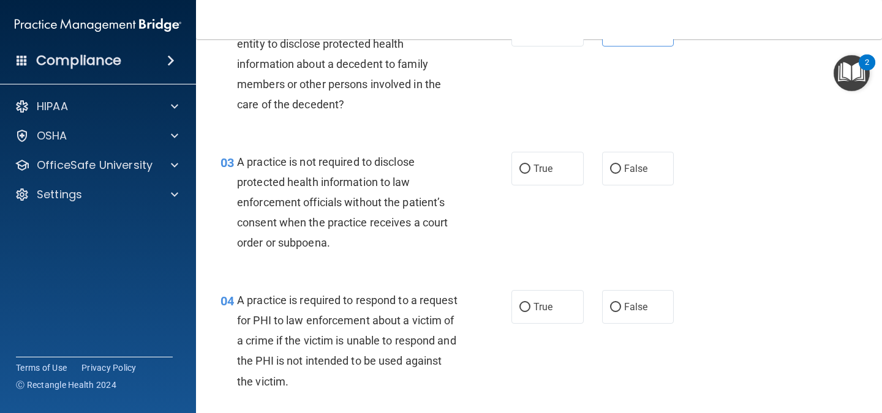
scroll to position [223, 0]
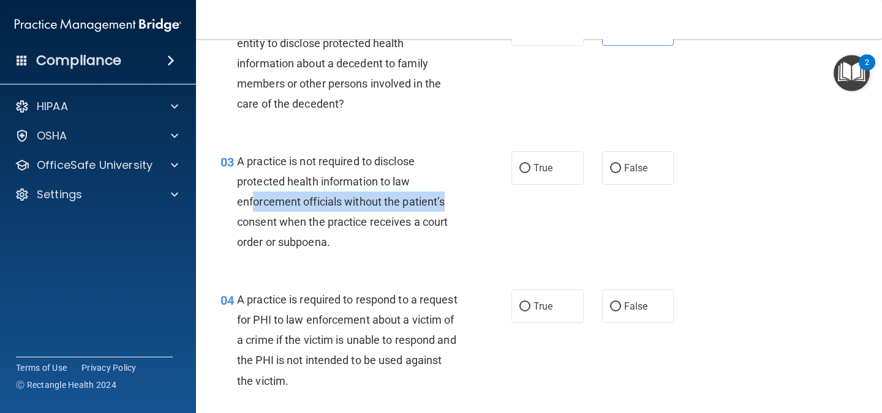
drag, startPoint x: 254, startPoint y: 204, endPoint x: 462, endPoint y: 203, distance: 207.6
click at [462, 203] on div "A practice is not required to disclose protected health information to law enfo…" at bounding box center [353, 202] width 232 height 102
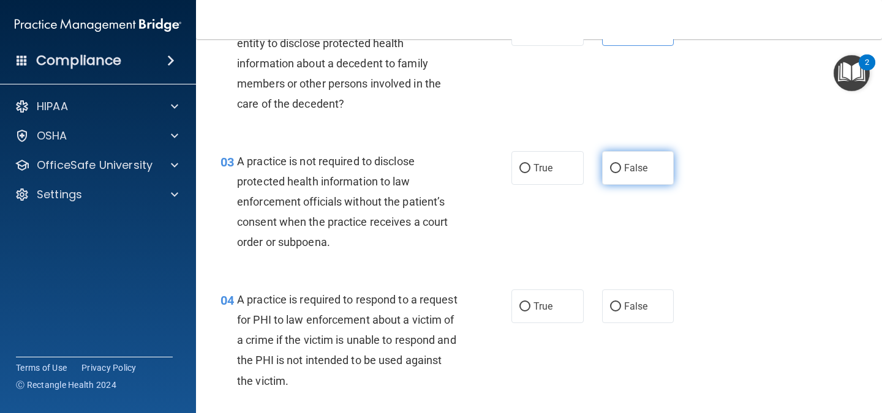
click at [653, 173] on label "False" at bounding box center [638, 168] width 72 height 34
click at [621, 173] on input "False" at bounding box center [615, 168] width 11 height 9
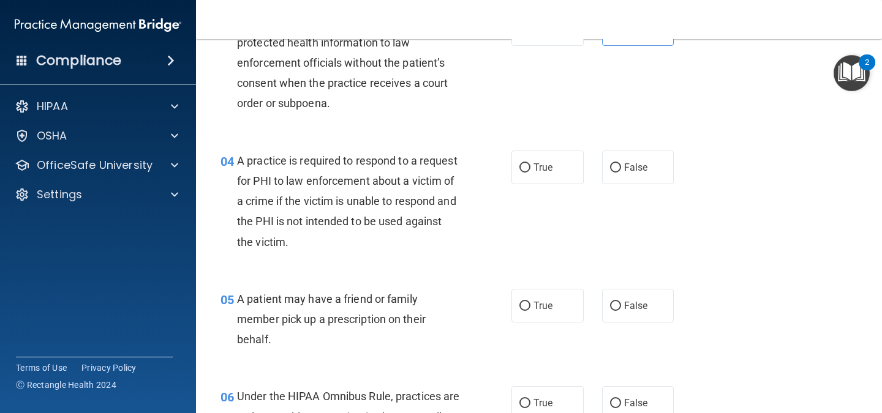
scroll to position [364, 0]
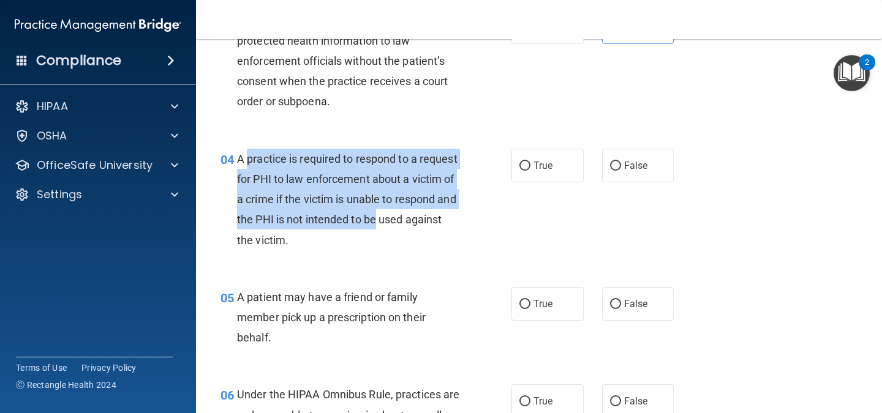
drag, startPoint x: 246, startPoint y: 157, endPoint x: 447, endPoint y: 228, distance: 213.3
click at [447, 228] on div "A practice is required to respond to a request for PHI to law enforcement about…" at bounding box center [353, 200] width 232 height 102
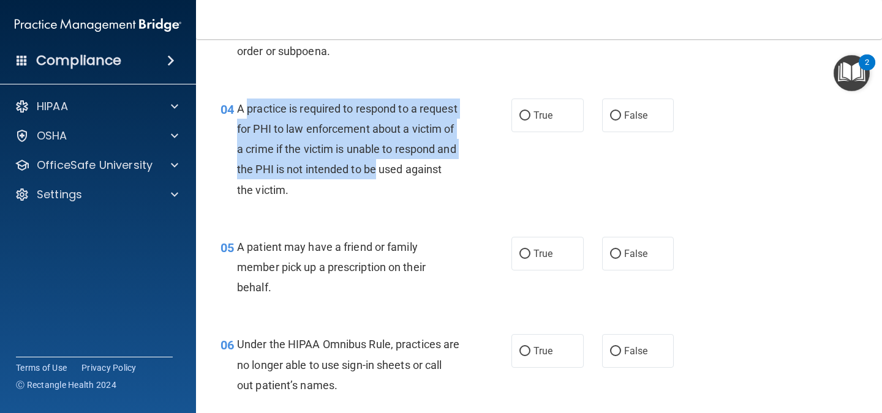
scroll to position [415, 0]
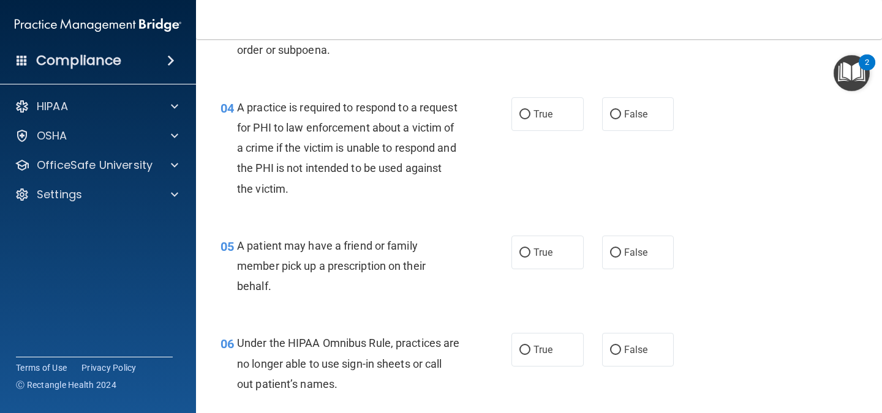
click at [294, 252] on div "A patient may have a friend or family member pick up a prescription on their be…" at bounding box center [353, 266] width 232 height 61
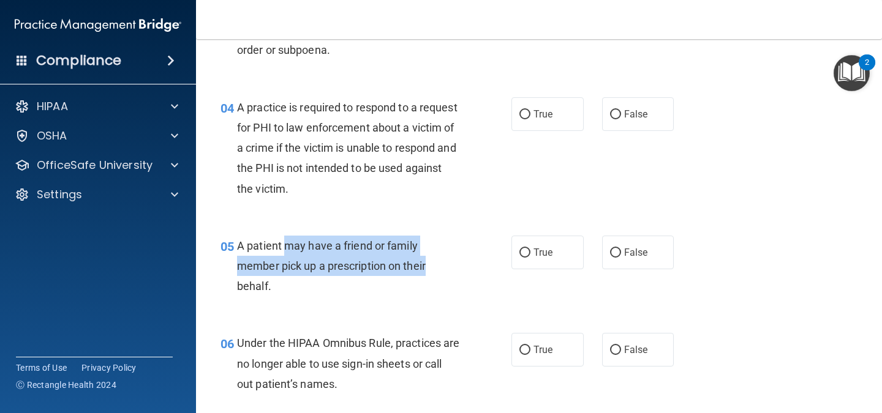
drag, startPoint x: 294, startPoint y: 252, endPoint x: 418, endPoint y: 267, distance: 125.2
click at [418, 267] on div "A patient may have a friend or family member pick up a prescription on their be…" at bounding box center [353, 266] width 232 height 61
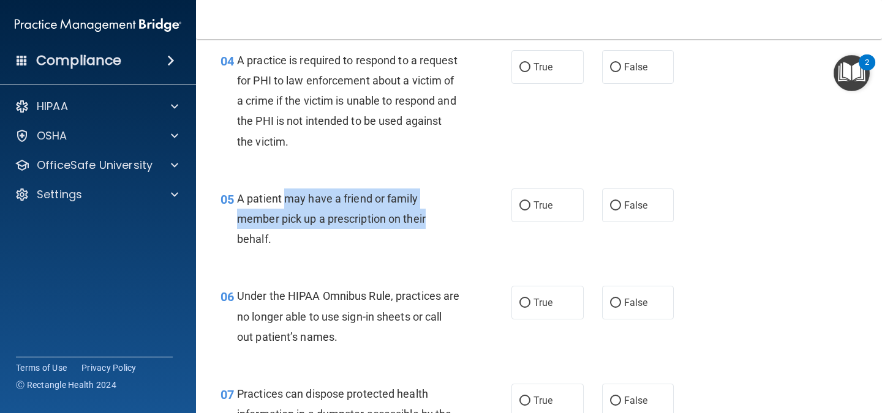
scroll to position [464, 0]
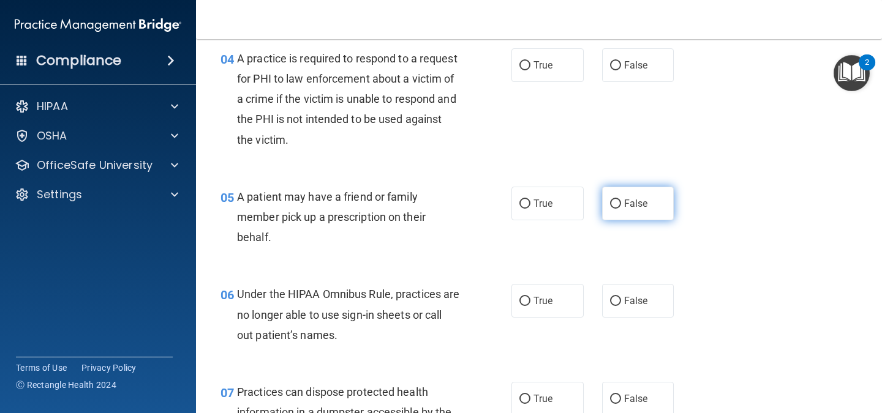
click at [650, 197] on label "False" at bounding box center [638, 204] width 72 height 34
click at [621, 200] on input "False" at bounding box center [615, 204] width 11 height 9
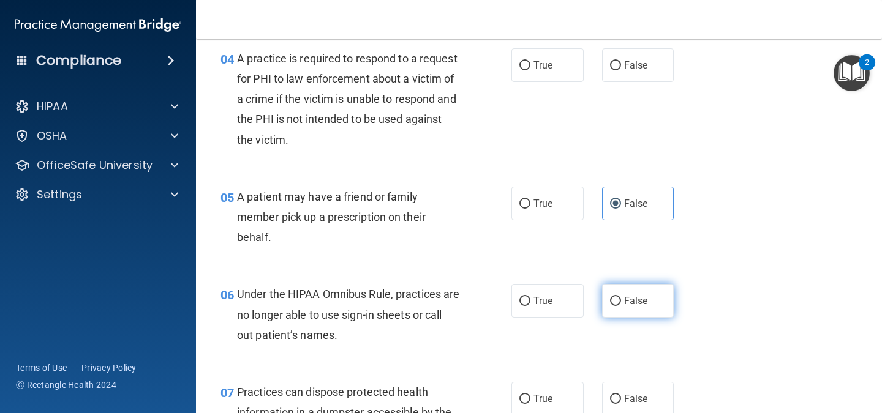
click at [648, 307] on label "False" at bounding box center [638, 301] width 72 height 34
click at [621, 306] on input "False" at bounding box center [615, 301] width 11 height 9
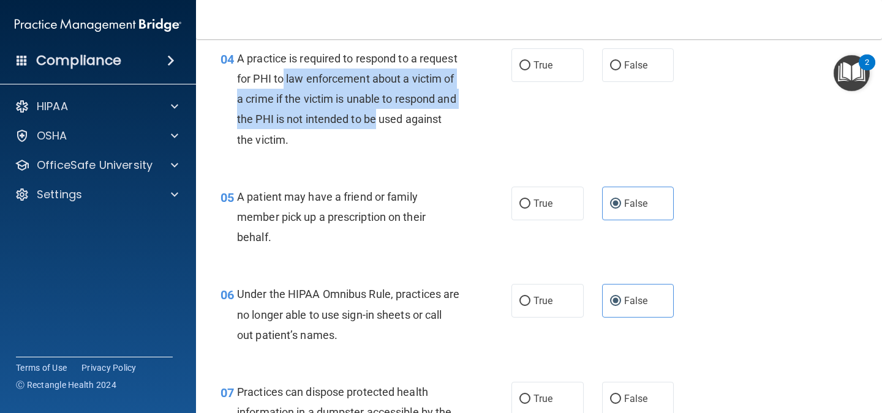
drag, startPoint x: 325, startPoint y: 82, endPoint x: 449, endPoint y: 127, distance: 131.5
click at [449, 127] on div "A practice is required to respond to a request for PHI to law enforcement about…" at bounding box center [353, 99] width 232 height 102
click at [615, 64] on input "False" at bounding box center [615, 65] width 11 height 9
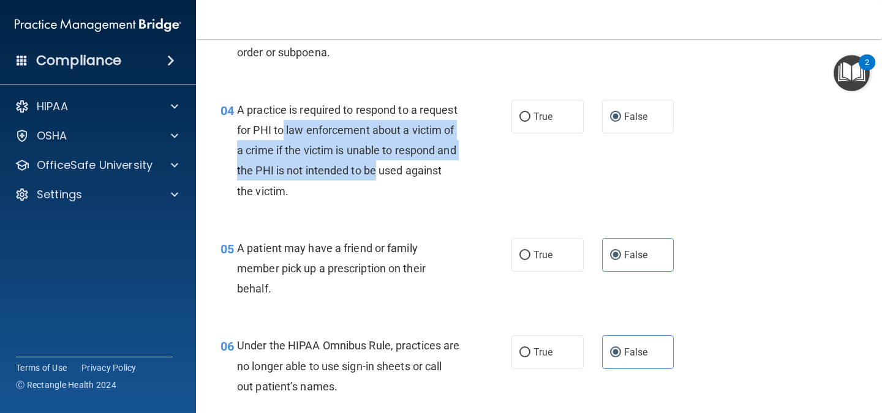
scroll to position [414, 0]
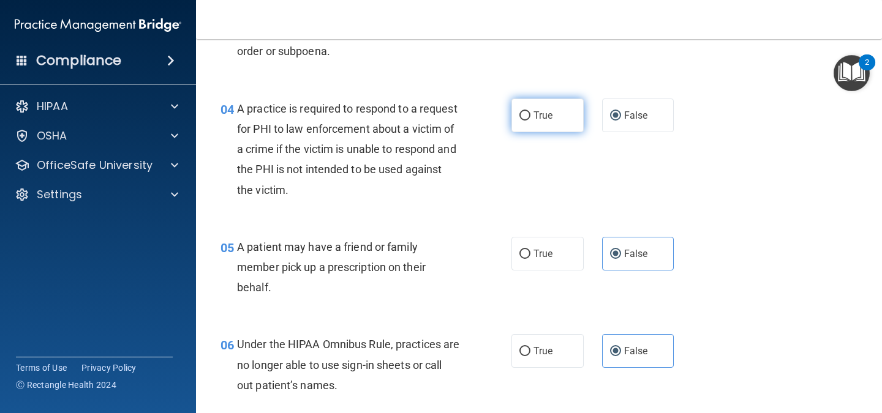
click at [546, 118] on span "True" at bounding box center [542, 116] width 19 height 12
click at [530, 118] on input "True" at bounding box center [524, 115] width 11 height 9
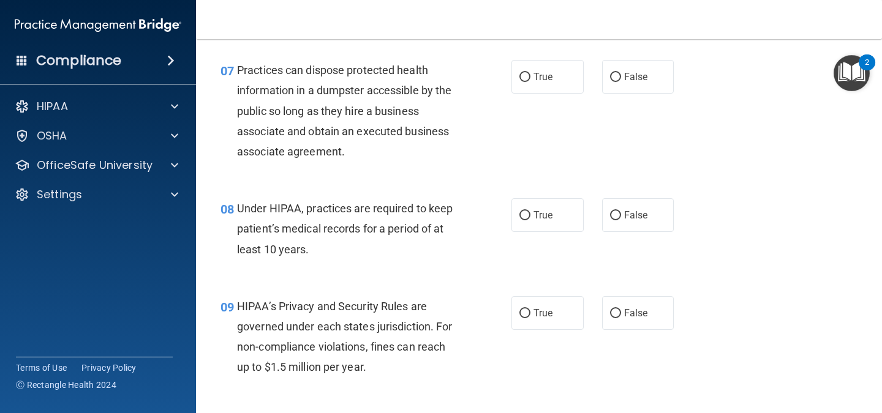
scroll to position [787, 0]
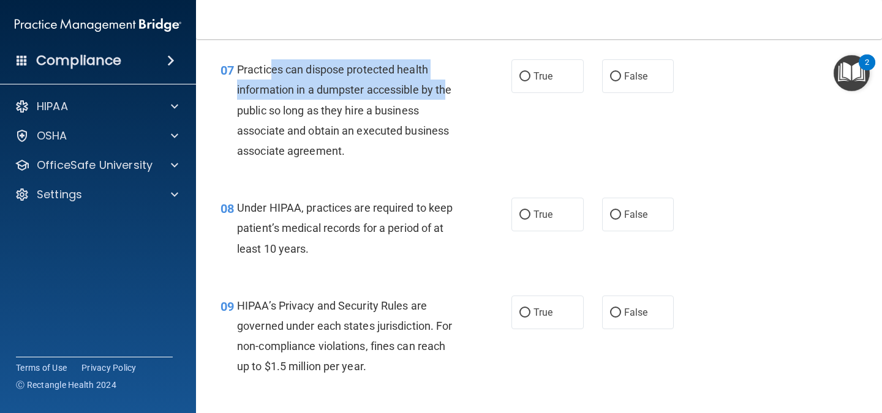
drag, startPoint x: 269, startPoint y: 64, endPoint x: 450, endPoint y: 98, distance: 183.8
click at [450, 98] on div "Practices can dispose protected health information in a dumpster accessible by …" at bounding box center [353, 110] width 232 height 102
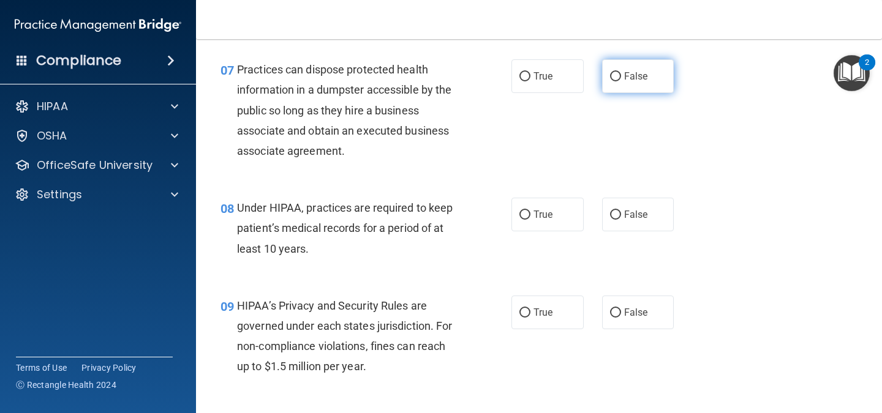
click at [628, 80] on span "False" at bounding box center [636, 76] width 24 height 12
click at [621, 80] on input "False" at bounding box center [615, 76] width 11 height 9
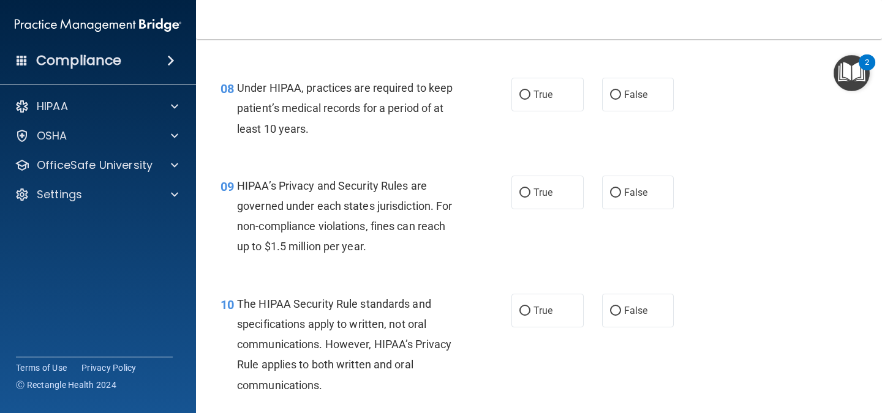
scroll to position [908, 0]
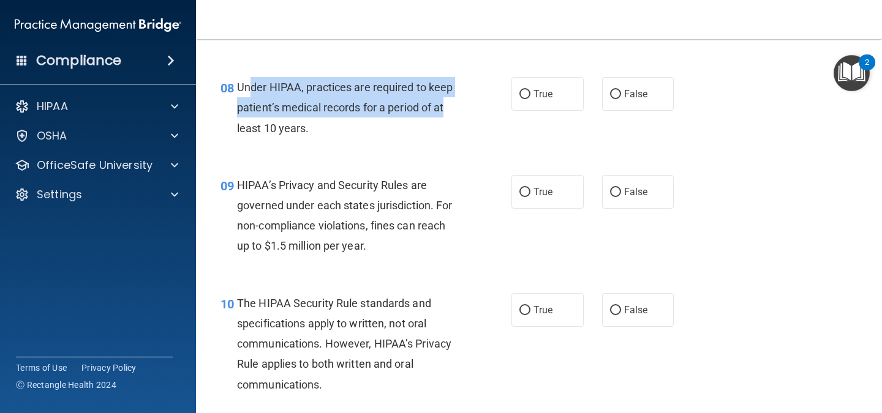
drag, startPoint x: 250, startPoint y: 86, endPoint x: 454, endPoint y: 103, distance: 204.7
click at [454, 103] on div "Under HIPAA, practices are required to keep patient’s medical records for a per…" at bounding box center [353, 107] width 232 height 61
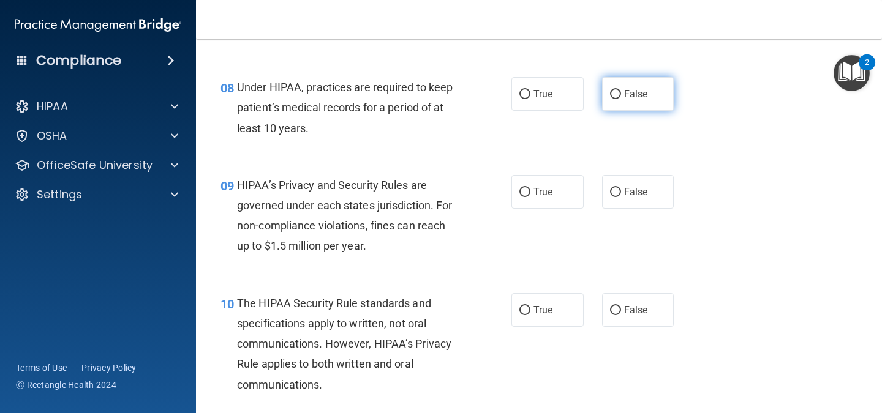
click at [625, 79] on label "False" at bounding box center [638, 94] width 72 height 34
click at [621, 90] on input "False" at bounding box center [615, 94] width 11 height 9
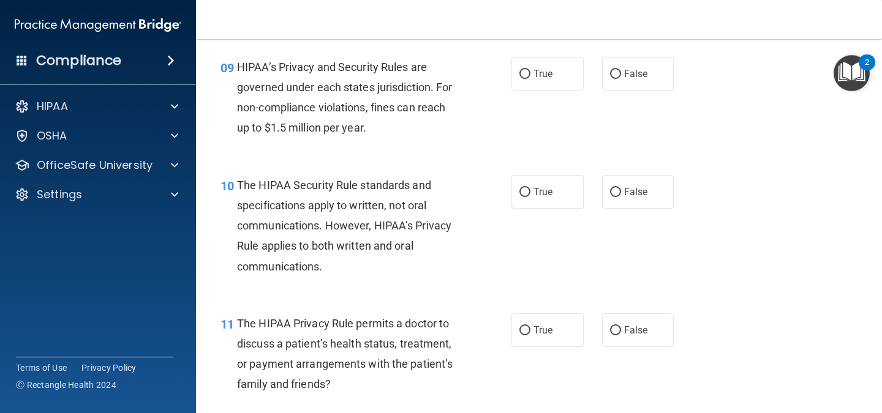
scroll to position [1023, 0]
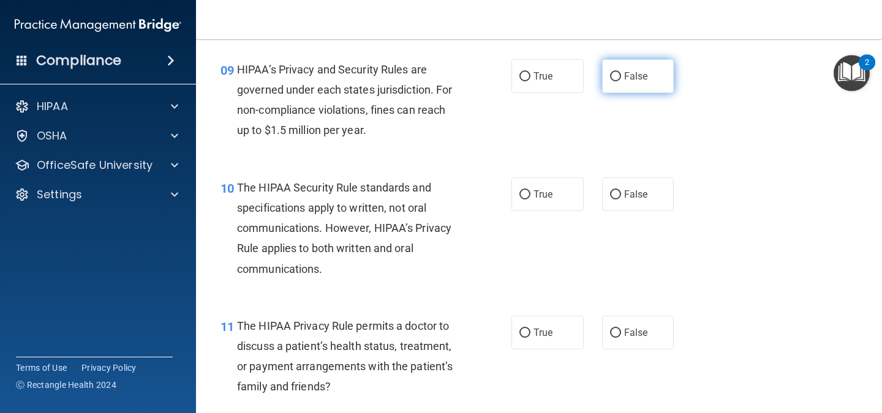
click at [612, 64] on label "False" at bounding box center [638, 76] width 72 height 34
click at [612, 72] on input "False" at bounding box center [615, 76] width 11 height 9
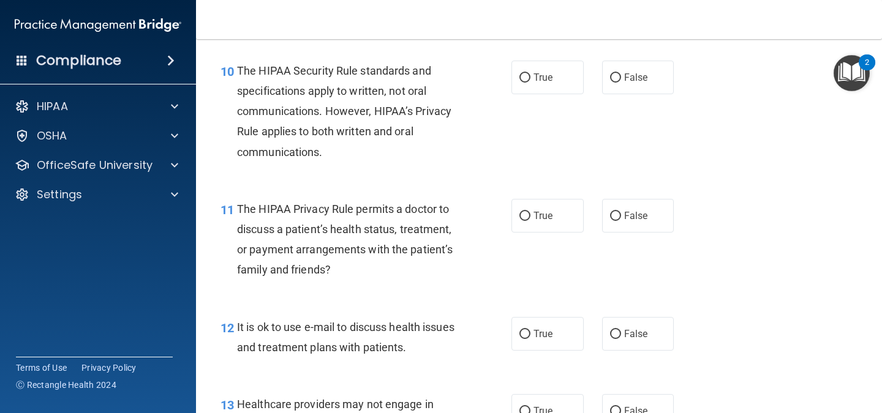
scroll to position [1140, 0]
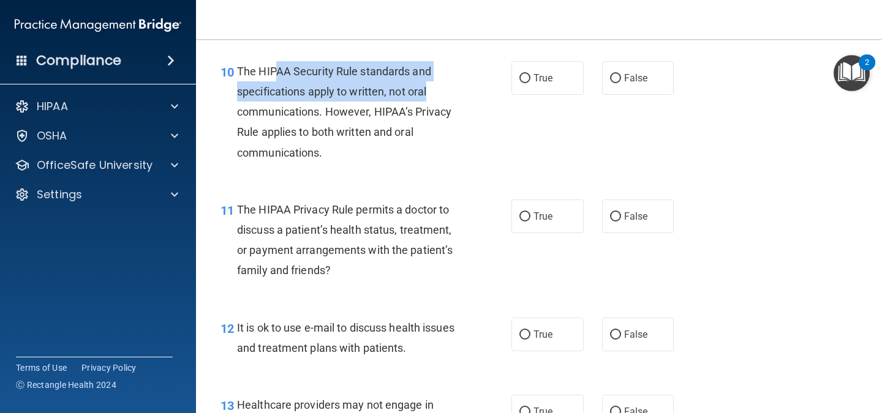
drag, startPoint x: 273, startPoint y: 62, endPoint x: 484, endPoint y: 85, distance: 212.5
click at [484, 85] on div "10 The HIPAA Security Rule standards and specifications apply to written, not o…" at bounding box center [366, 115] width 328 height 108
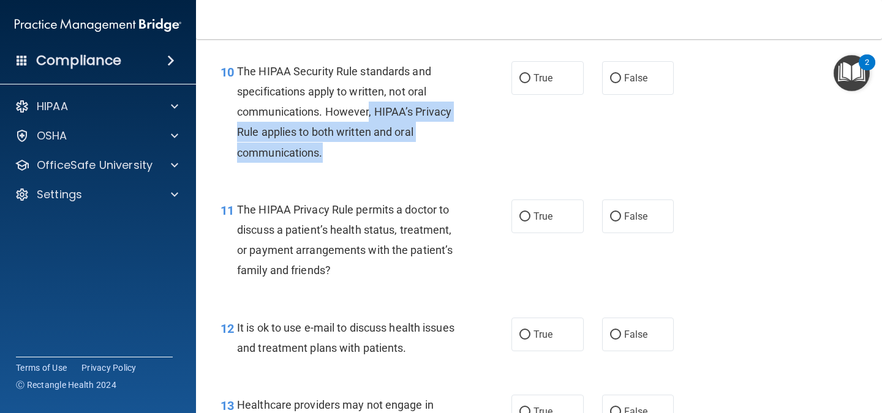
drag, startPoint x: 369, startPoint y: 110, endPoint x: 337, endPoint y: 150, distance: 50.6
click at [337, 150] on div "The HIPAA Security Rule standards and specifications apply to written, not oral…" at bounding box center [353, 112] width 232 height 102
click at [522, 76] on input "True" at bounding box center [524, 78] width 11 height 9
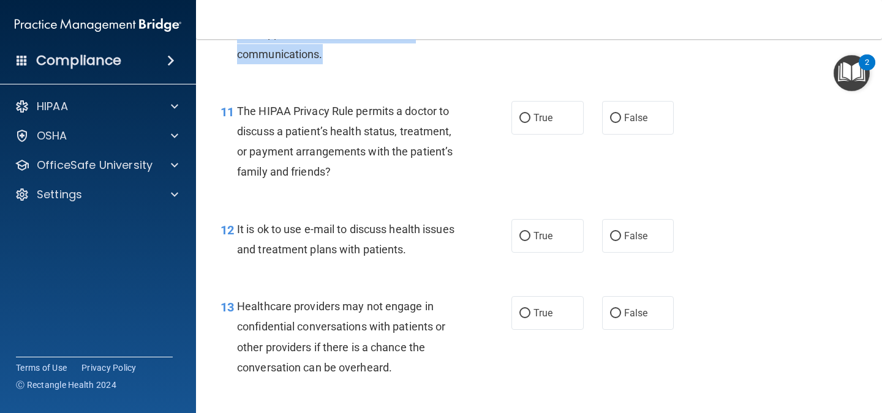
scroll to position [1239, 0]
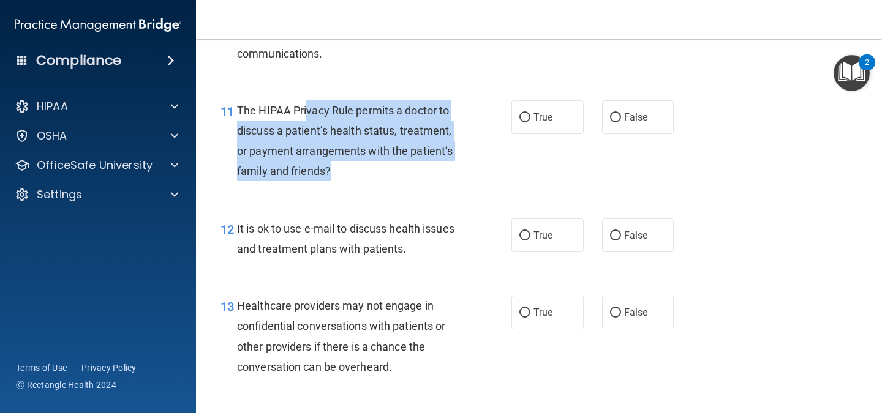
drag, startPoint x: 307, startPoint y: 105, endPoint x: 473, endPoint y: 165, distance: 176.5
click at [473, 165] on div "11 The HIPAA Privacy Rule permits a doctor to discuss a patient’s health status…" at bounding box center [366, 144] width 328 height 88
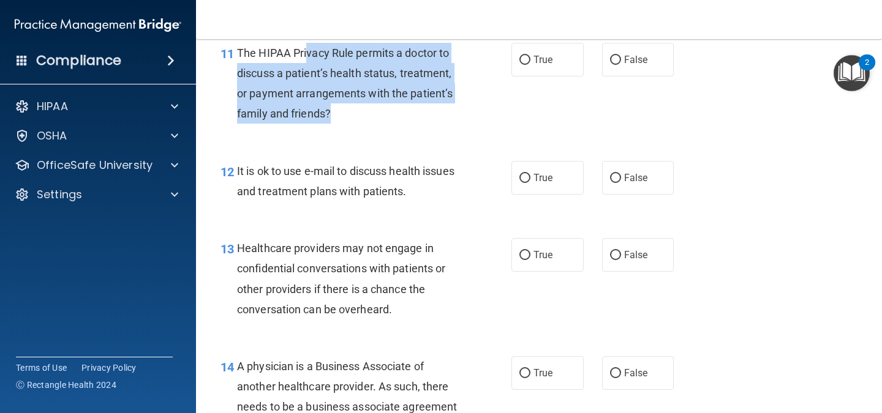
scroll to position [1298, 0]
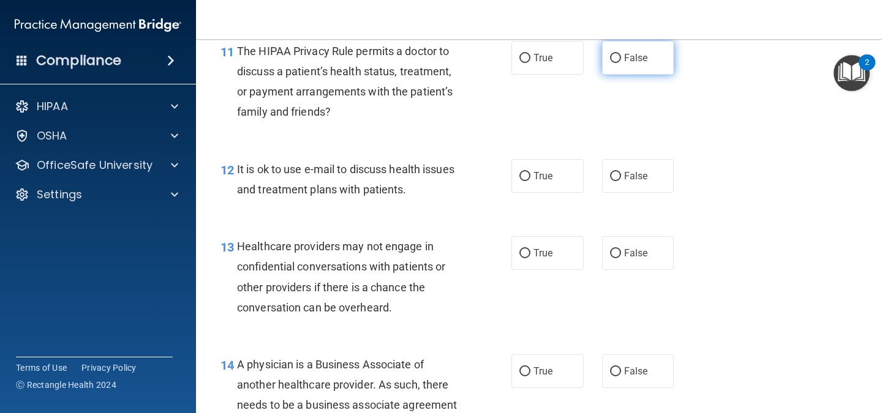
click at [625, 70] on label "False" at bounding box center [638, 58] width 72 height 34
click at [621, 63] on input "False" at bounding box center [615, 58] width 11 height 9
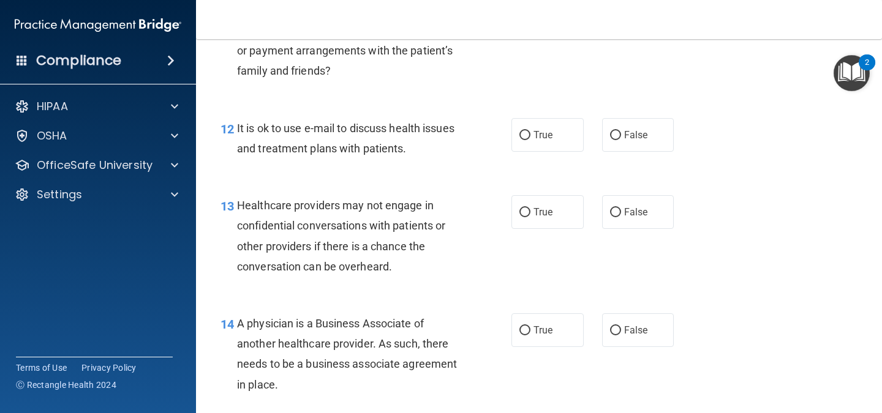
scroll to position [1340, 0]
click at [636, 135] on span "False" at bounding box center [636, 135] width 24 height 12
click at [621, 135] on input "False" at bounding box center [615, 134] width 11 height 9
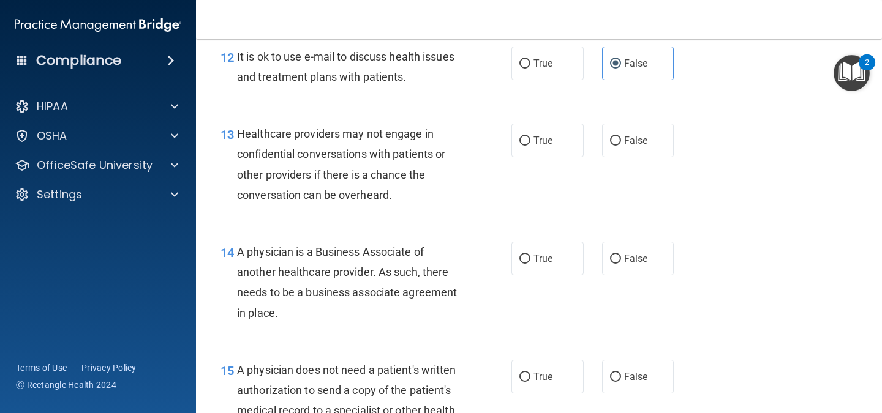
scroll to position [1410, 0]
click at [547, 72] on label "True" at bounding box center [547, 64] width 72 height 34
click at [530, 69] on input "True" at bounding box center [524, 64] width 11 height 9
click at [637, 67] on span "False" at bounding box center [636, 64] width 24 height 12
click at [621, 67] on input "False" at bounding box center [615, 64] width 11 height 9
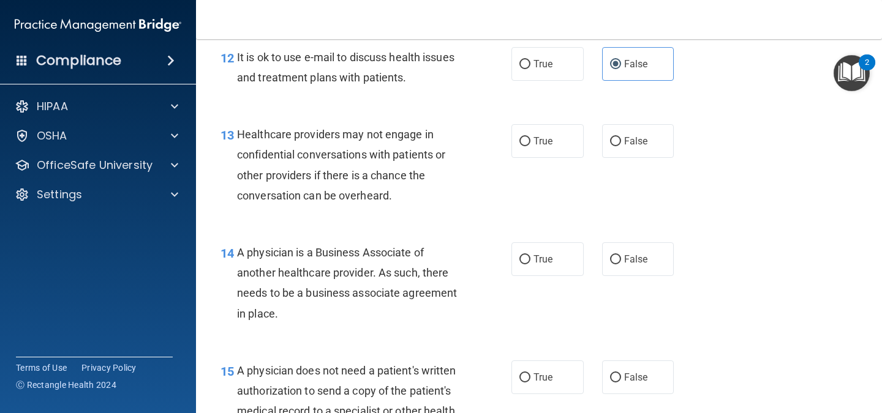
click at [404, 175] on span "Healthcare providers may not engage in confidential conversations with patients…" at bounding box center [341, 165] width 208 height 74
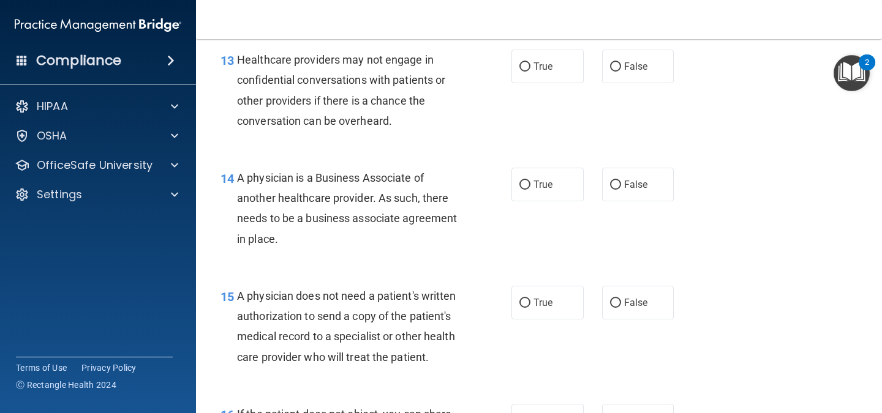
scroll to position [1488, 0]
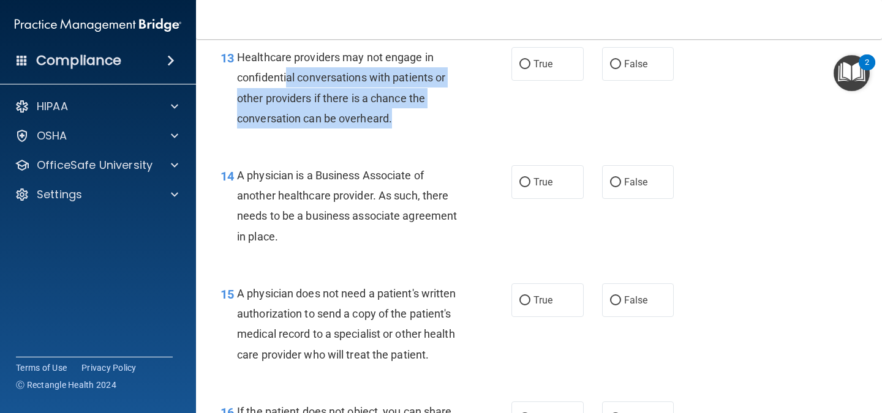
drag, startPoint x: 286, startPoint y: 83, endPoint x: 445, endPoint y: 126, distance: 165.1
click at [445, 126] on div "Healthcare providers may not engage in confidential conversations with patients…" at bounding box center [353, 87] width 232 height 81
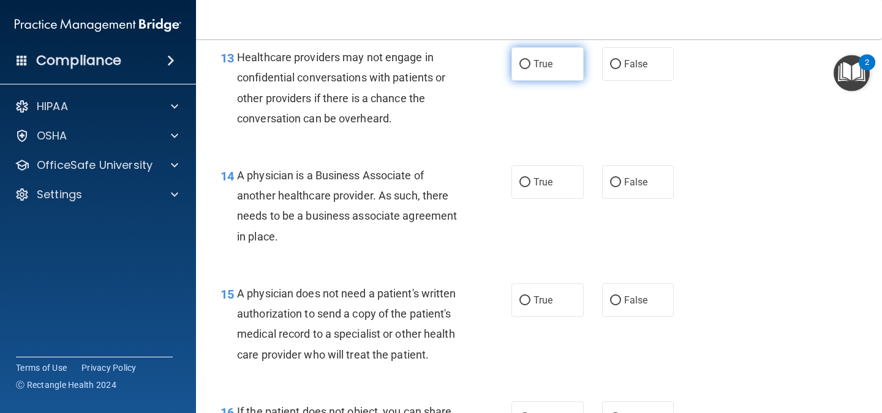
click at [535, 70] on label "True" at bounding box center [547, 64] width 72 height 34
click at [530, 69] on input "True" at bounding box center [524, 64] width 11 height 9
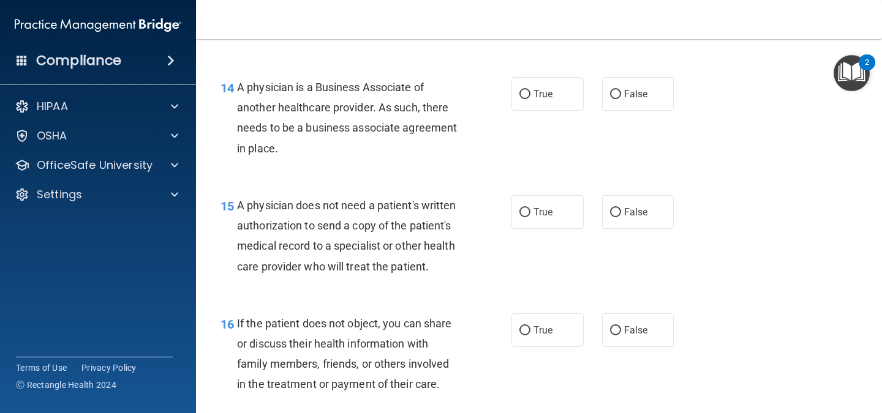
scroll to position [1576, 0]
click at [636, 86] on label "False" at bounding box center [638, 94] width 72 height 34
click at [621, 89] on input "False" at bounding box center [615, 93] width 11 height 9
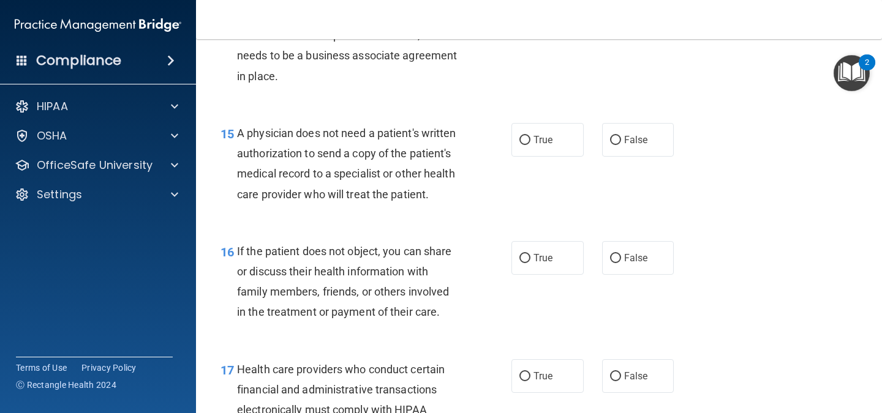
scroll to position [1649, 0]
click at [538, 139] on span "True" at bounding box center [542, 140] width 19 height 12
click at [530, 139] on input "True" at bounding box center [524, 139] width 11 height 9
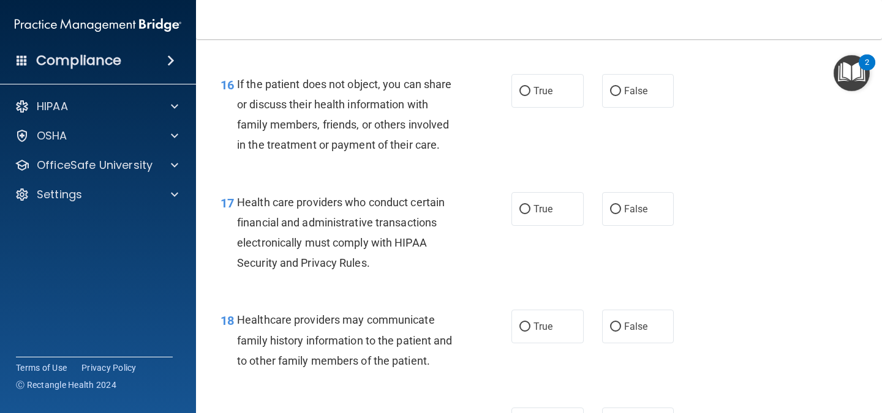
scroll to position [1819, 0]
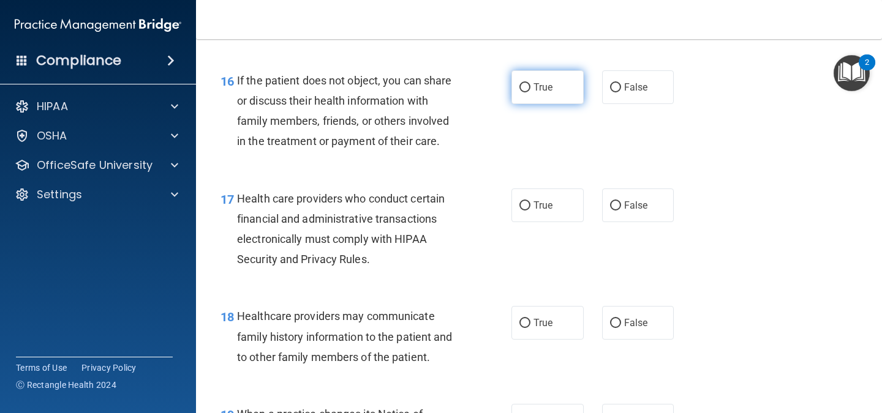
click at [525, 103] on label "True" at bounding box center [547, 87] width 72 height 34
click at [525, 92] on input "True" at bounding box center [524, 87] width 11 height 9
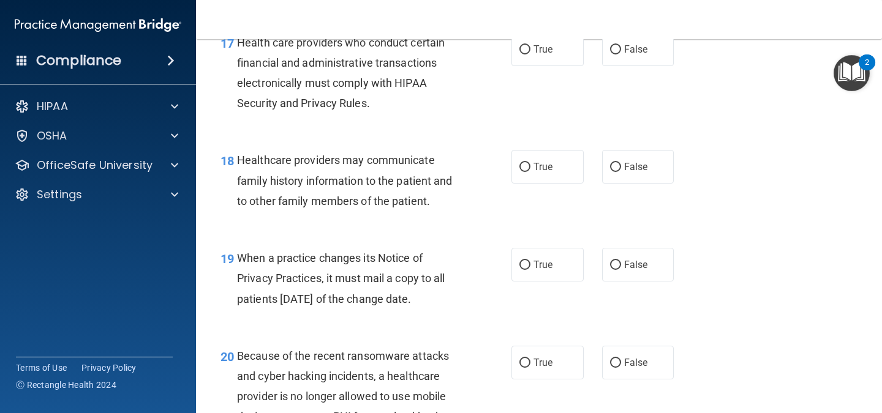
scroll to position [1978, 0]
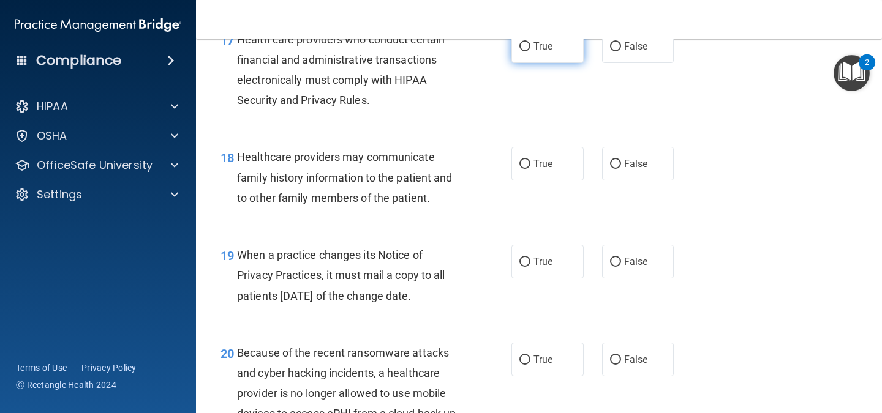
click at [551, 59] on label "True" at bounding box center [547, 46] width 72 height 34
click at [530, 51] on input "True" at bounding box center [524, 46] width 11 height 9
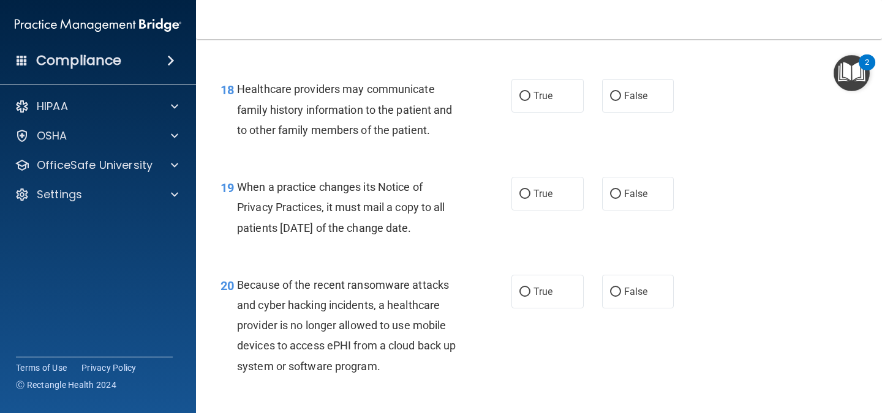
scroll to position [2046, 0]
click at [636, 113] on label "False" at bounding box center [638, 97] width 72 height 34
click at [621, 102] on input "False" at bounding box center [615, 96] width 11 height 9
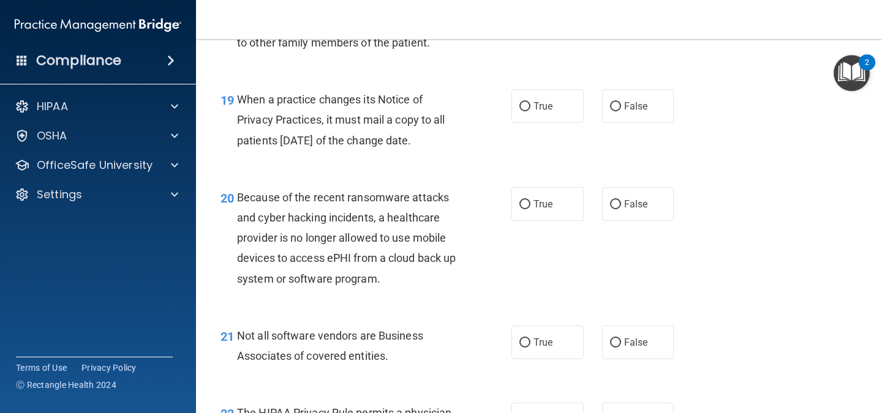
scroll to position [2135, 0]
click at [540, 116] on label "True" at bounding box center [547, 105] width 72 height 34
click at [530, 110] on input "True" at bounding box center [524, 105] width 11 height 9
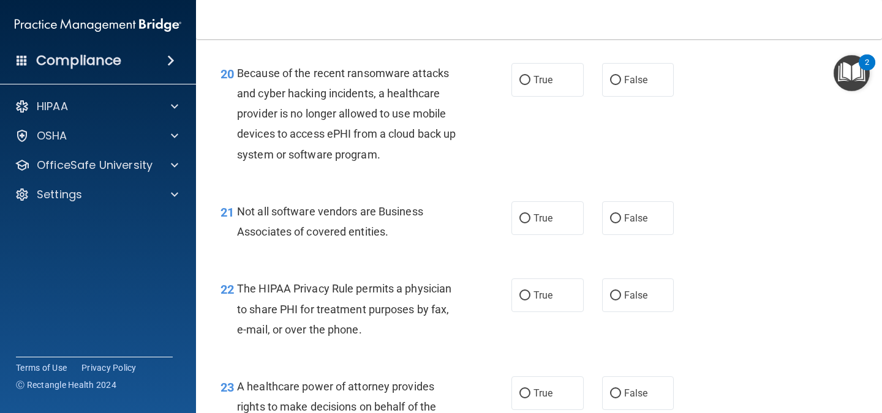
scroll to position [2257, 0]
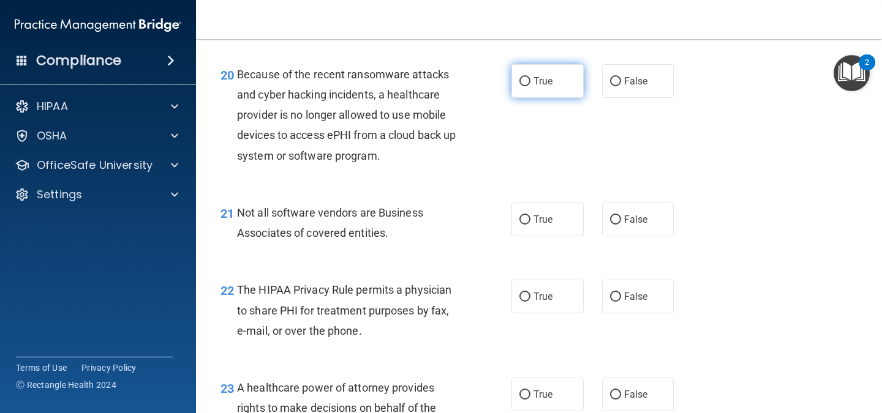
click at [543, 98] on label "True" at bounding box center [547, 81] width 72 height 34
click at [530, 86] on input "True" at bounding box center [524, 81] width 11 height 9
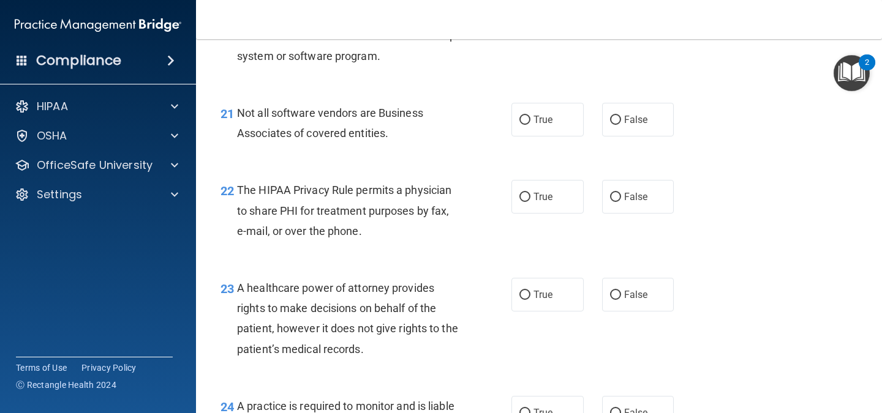
scroll to position [2357, 0]
click at [565, 136] on label "True" at bounding box center [547, 119] width 72 height 34
click at [530, 124] on input "True" at bounding box center [524, 119] width 11 height 9
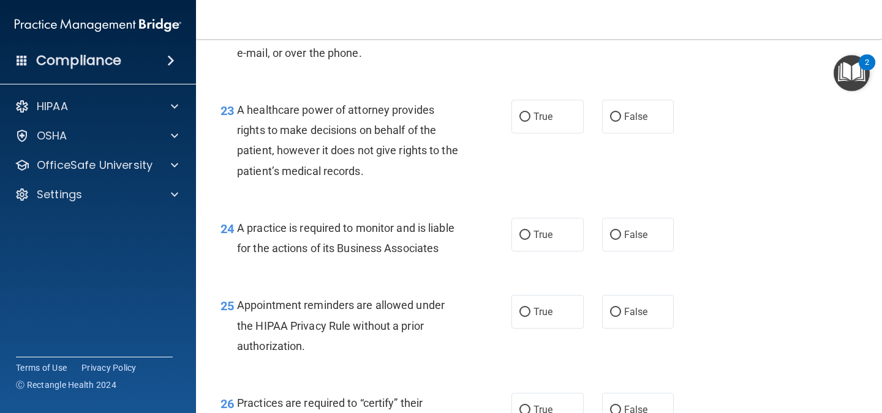
scroll to position [2454, 0]
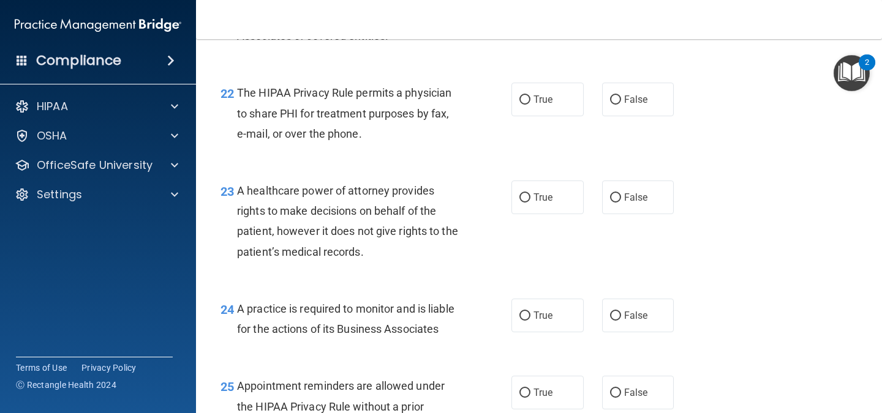
click at [361, 118] on span "The HIPAA Privacy Rule permits a physician to share PHI for treatment purposes …" at bounding box center [344, 112] width 214 height 53
click at [533, 105] on span "True" at bounding box center [542, 100] width 19 height 12
click at [530, 105] on input "True" at bounding box center [524, 100] width 11 height 9
click at [635, 105] on span "False" at bounding box center [636, 100] width 24 height 12
click at [621, 105] on input "False" at bounding box center [615, 100] width 11 height 9
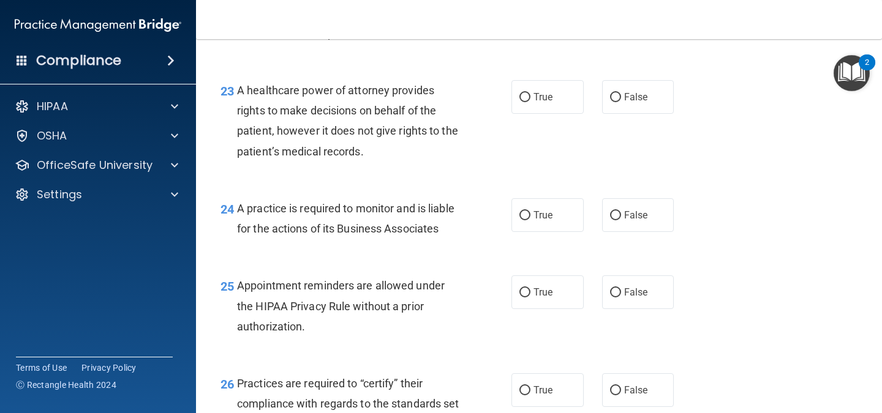
scroll to position [2557, 0]
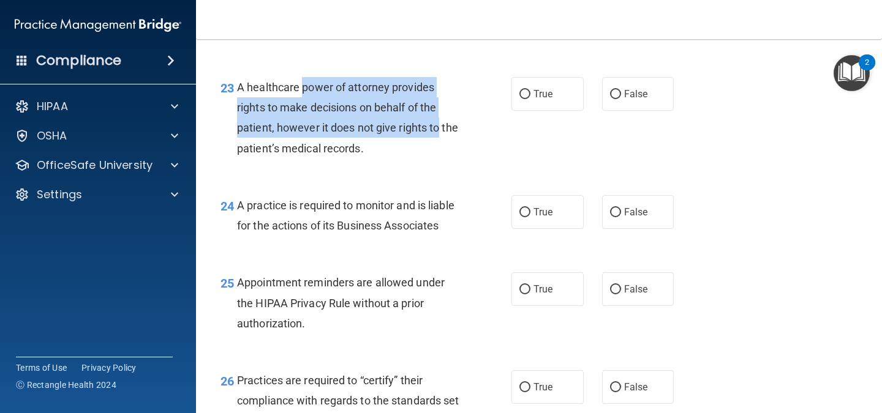
drag, startPoint x: 304, startPoint y: 100, endPoint x: 450, endPoint y: 146, distance: 153.2
click at [450, 146] on div "A healthcare power of attorney provides rights to make decisions on behalf of t…" at bounding box center [353, 117] width 232 height 81
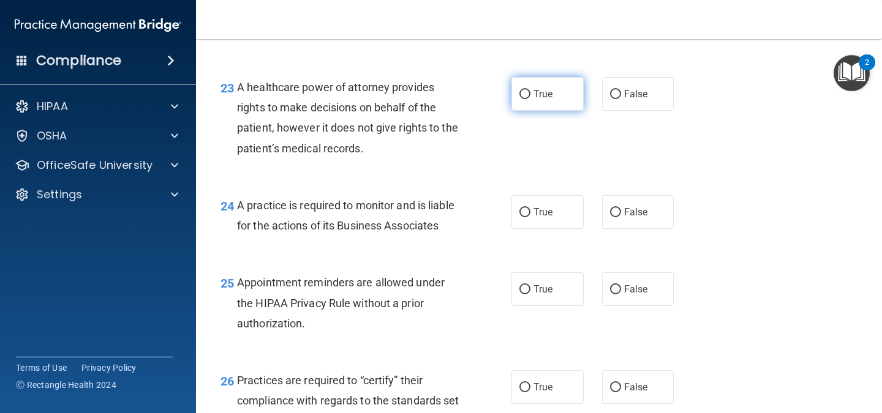
click at [515, 111] on label "True" at bounding box center [547, 94] width 72 height 34
click at [519, 99] on input "True" at bounding box center [524, 94] width 11 height 9
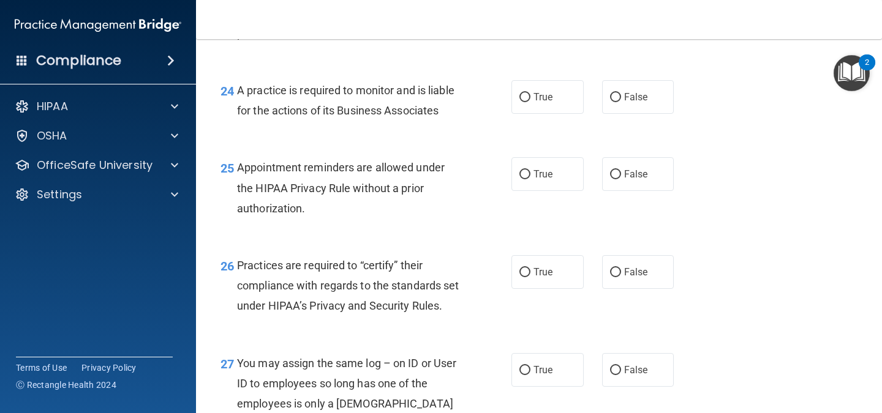
scroll to position [2674, 0]
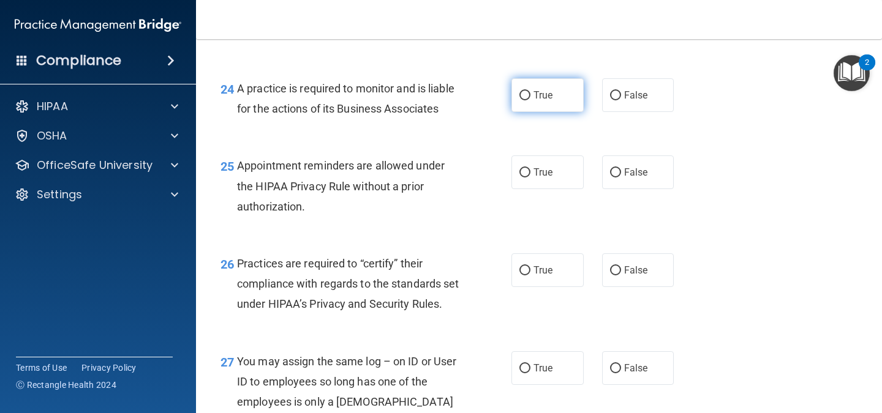
click at [524, 100] on input "True" at bounding box center [524, 95] width 11 height 9
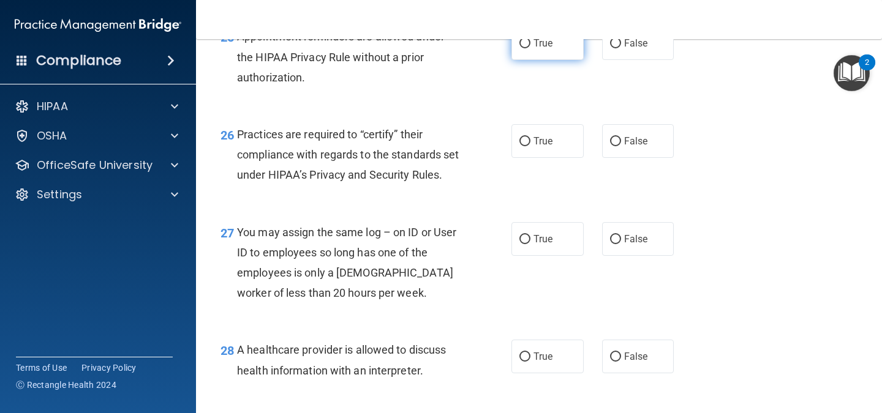
click at [525, 48] on input "True" at bounding box center [524, 43] width 11 height 9
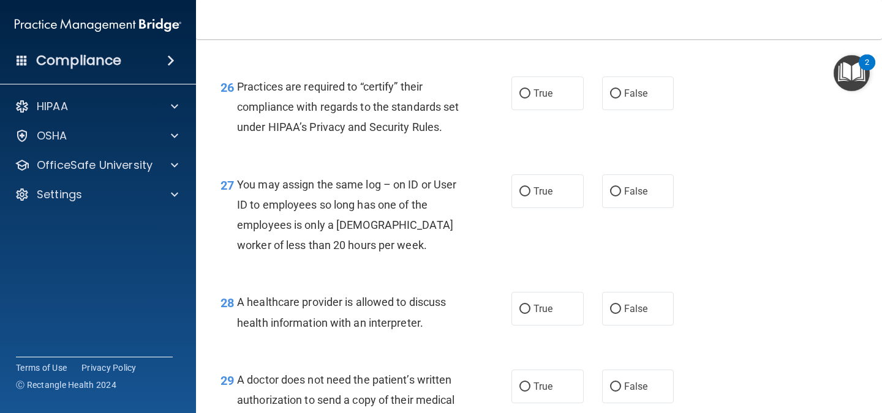
scroll to position [2852, 0]
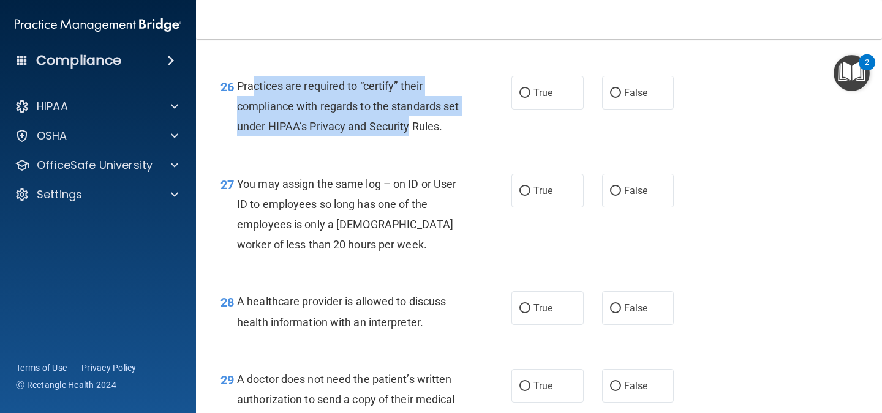
drag, startPoint x: 253, startPoint y: 122, endPoint x: 437, endPoint y: 167, distance: 189.7
click at [437, 137] on div "Practices are required to “certify” their compliance with regards to the standa…" at bounding box center [353, 106] width 232 height 61
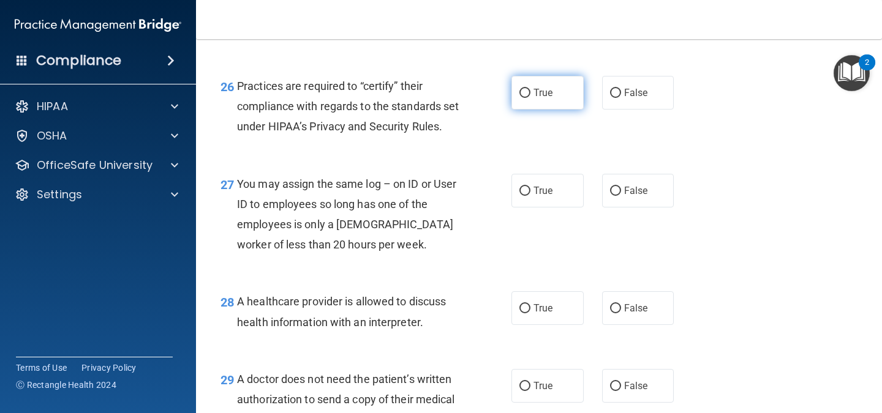
click at [527, 110] on label "True" at bounding box center [547, 93] width 72 height 34
click at [527, 98] on input "True" at bounding box center [524, 93] width 11 height 9
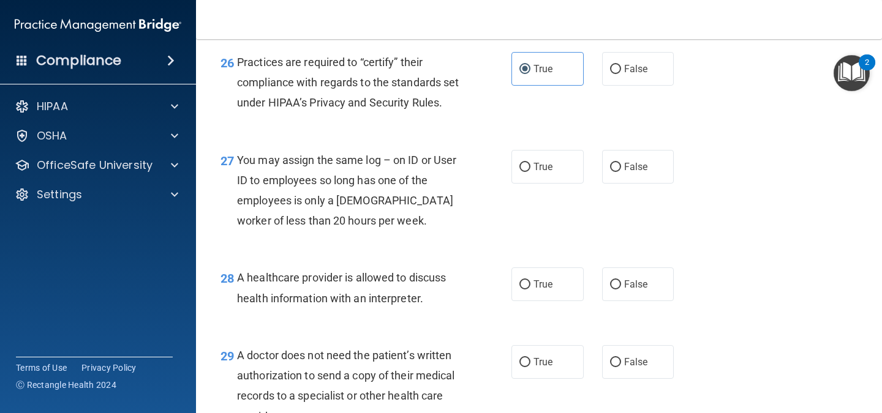
scroll to position [2879, 0]
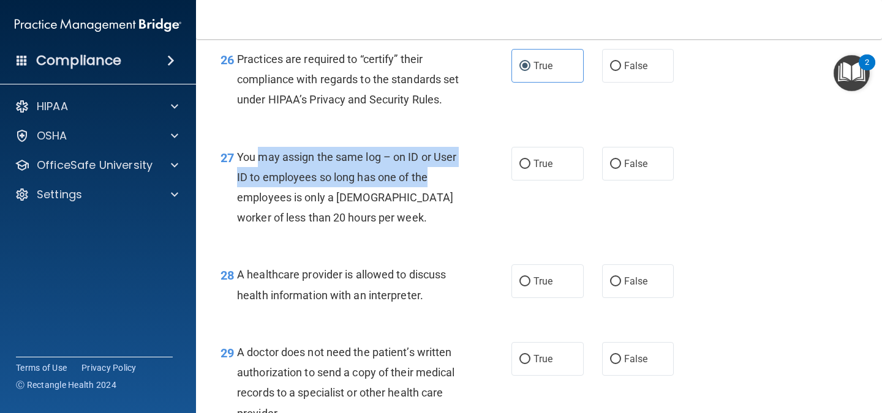
drag, startPoint x: 258, startPoint y: 223, endPoint x: 458, endPoint y: 238, distance: 200.2
click at [458, 228] on div "You may assign the same log – on ID or User ID to employees so long has one of …" at bounding box center [353, 187] width 232 height 81
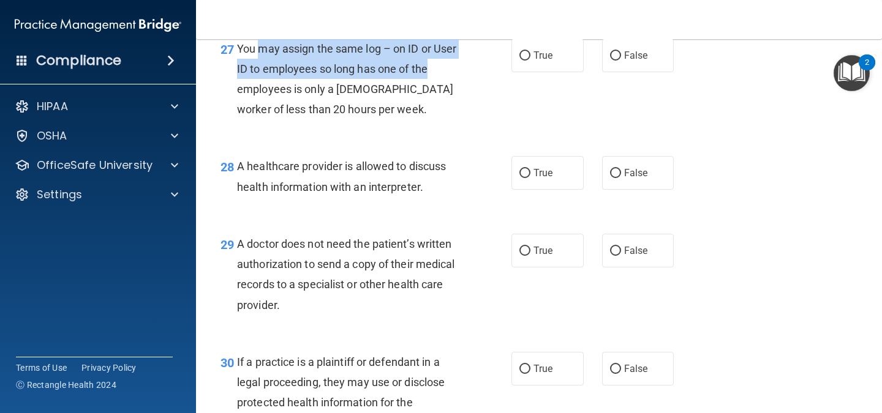
scroll to position [2988, 0]
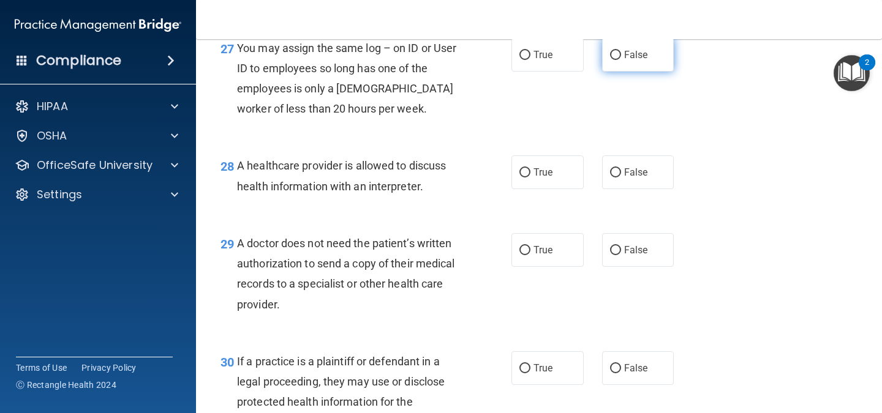
click at [631, 61] on span "False" at bounding box center [636, 55] width 24 height 12
click at [621, 60] on input "False" at bounding box center [615, 55] width 11 height 9
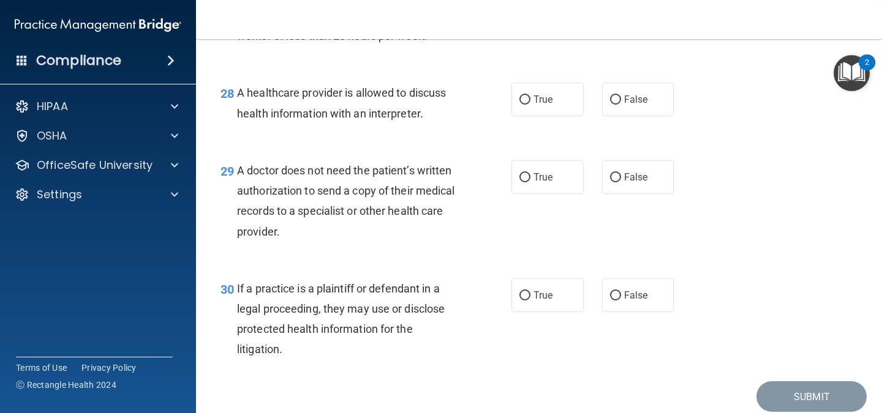
scroll to position [3058, 0]
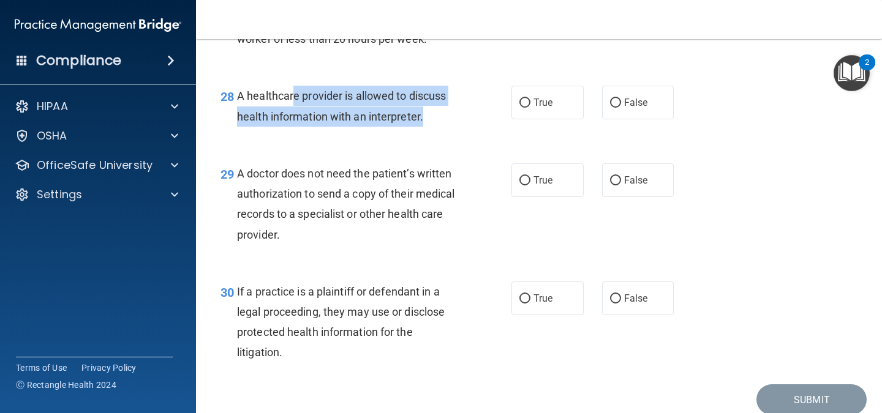
drag, startPoint x: 293, startPoint y: 158, endPoint x: 455, endPoint y: 179, distance: 163.6
click at [455, 126] on div "A healthcare provider is allowed to discuss health information with an interpre…" at bounding box center [353, 106] width 232 height 40
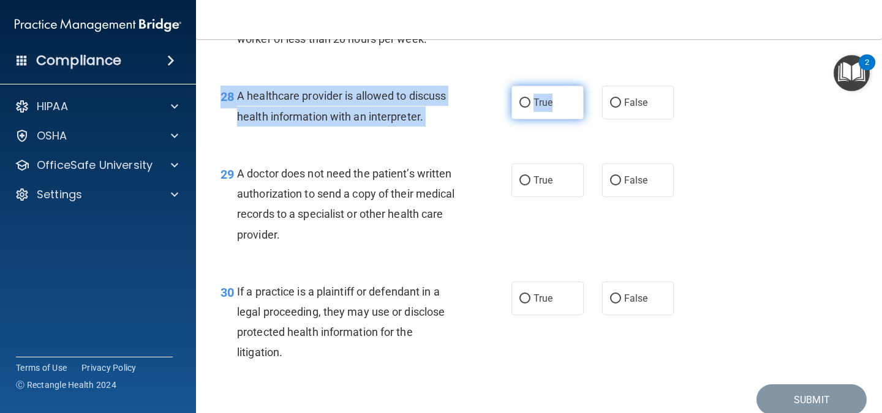
drag, startPoint x: 578, startPoint y: 141, endPoint x: 564, endPoint y: 156, distance: 20.4
click at [564, 148] on div "28 A healthcare provider is allowed to discuss health information with an inter…" at bounding box center [538, 108] width 655 height 77
click at [563, 119] on label "True" at bounding box center [547, 103] width 72 height 34
click at [530, 108] on input "True" at bounding box center [524, 103] width 11 height 9
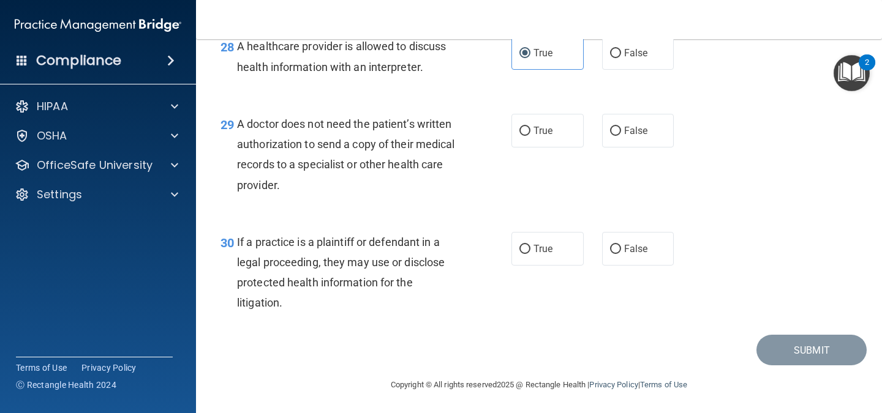
scroll to position [3108, 0]
drag, startPoint x: 305, startPoint y: 182, endPoint x: 455, endPoint y: 196, distance: 150.7
drag, startPoint x: 455, startPoint y: 196, endPoint x: 420, endPoint y: 209, distance: 38.0
click at [420, 195] on div "A doctor does not need the patient’s written authorization to send a copy of th…" at bounding box center [353, 153] width 232 height 81
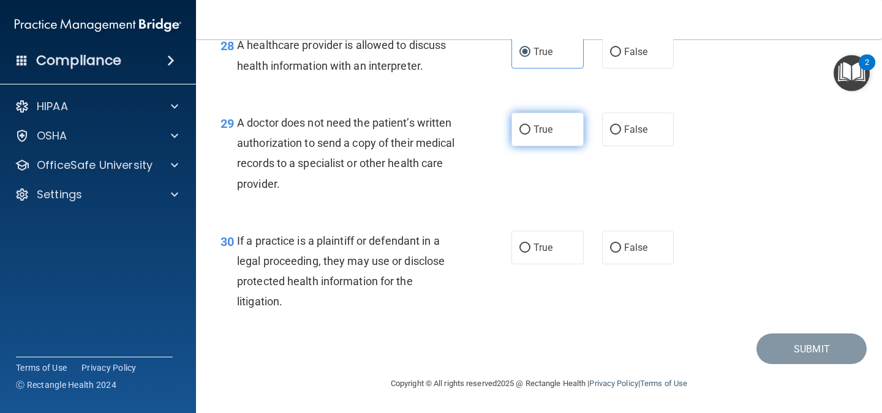
click at [533, 127] on span "True" at bounding box center [542, 130] width 19 height 12
click at [530, 127] on input "True" at bounding box center [524, 130] width 11 height 9
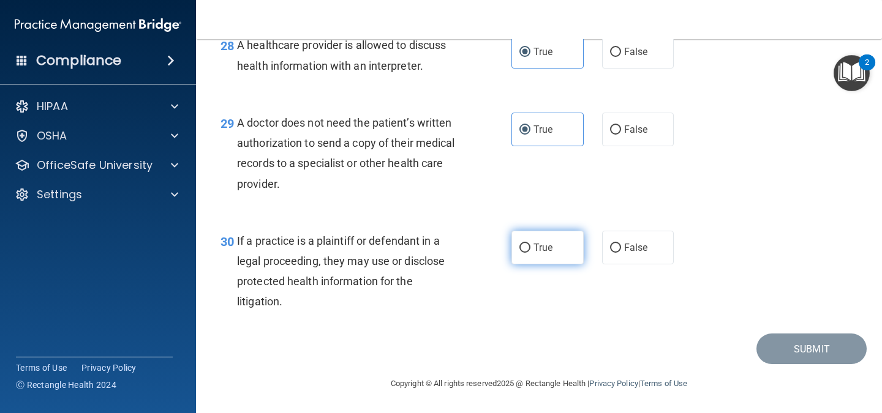
click at [559, 257] on label "True" at bounding box center [547, 248] width 72 height 34
click at [530, 253] on input "True" at bounding box center [524, 248] width 11 height 9
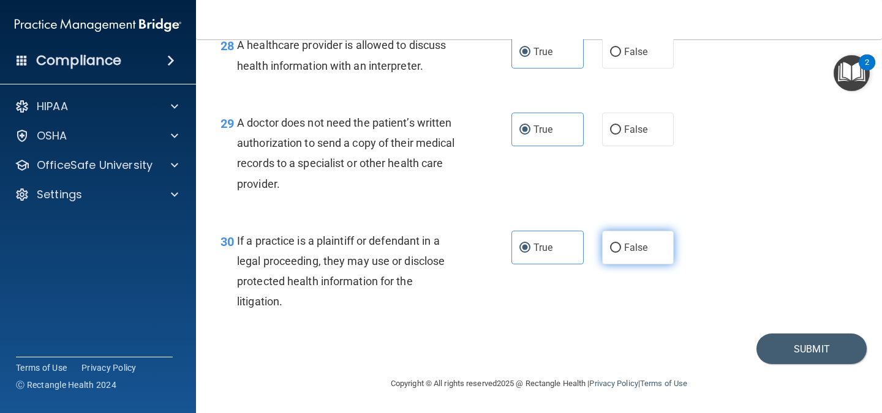
click at [602, 250] on label "False" at bounding box center [638, 248] width 72 height 34
click at [610, 250] on input "False" at bounding box center [615, 248] width 11 height 9
click at [772, 337] on button "Submit" at bounding box center [811, 349] width 110 height 31
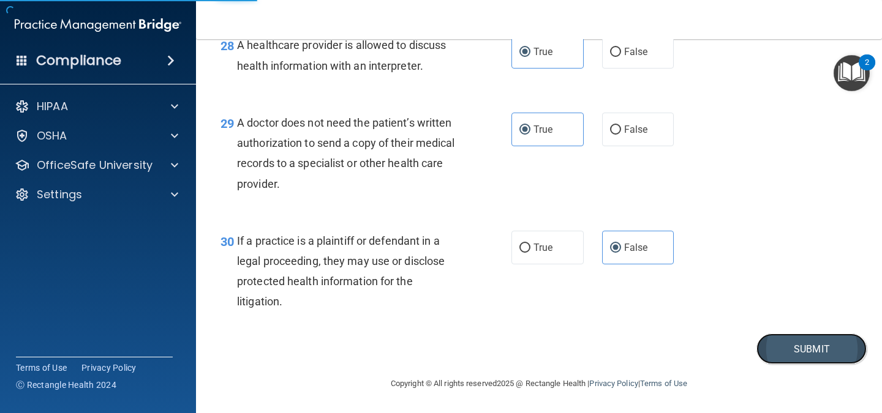
click at [800, 347] on button "Submit" at bounding box center [811, 349] width 110 height 31
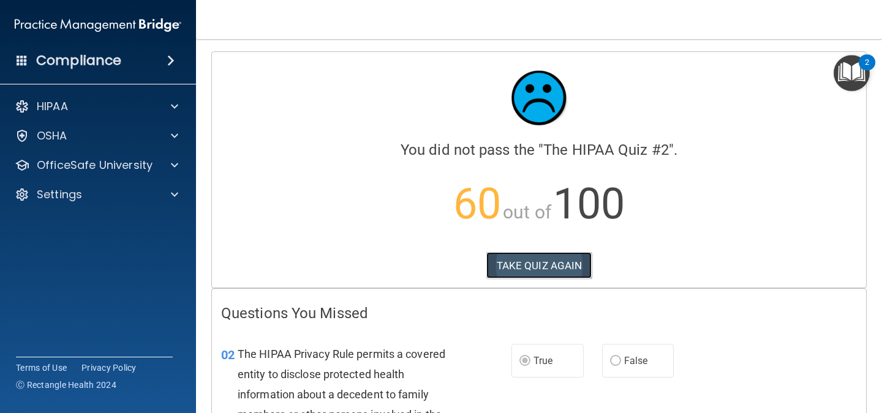
click at [528, 268] on button "TAKE QUIZ AGAIN" at bounding box center [539, 265] width 106 height 27
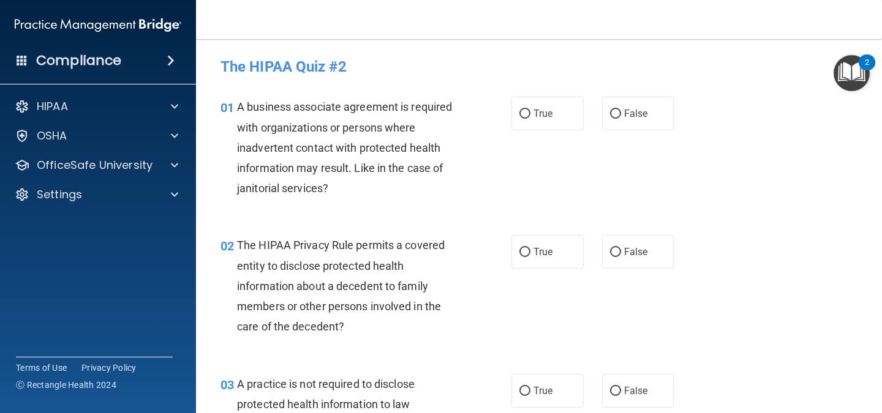
click at [851, 67] on img "Open Resource Center, 2 new notifications" at bounding box center [852, 73] width 36 height 36
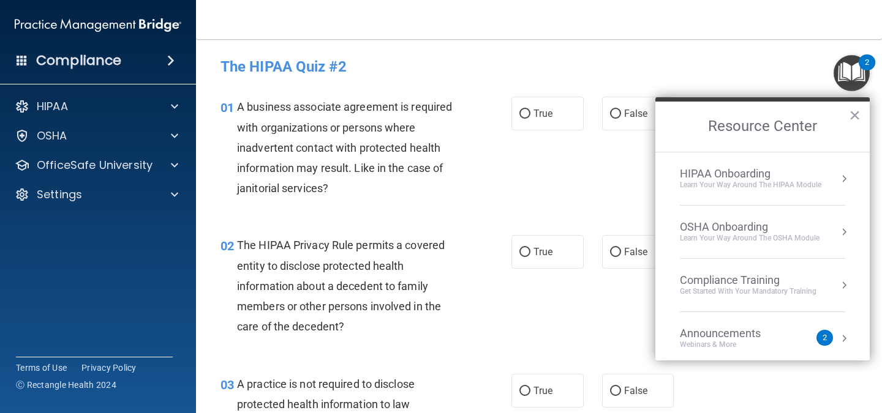
click at [846, 168] on ol "HIPAA Onboarding Learn Your Way around the HIPAA module OSHA Onboarding Learn y…" at bounding box center [762, 256] width 214 height 209
click at [819, 177] on div "HIPAA Onboarding" at bounding box center [750, 173] width 141 height 13
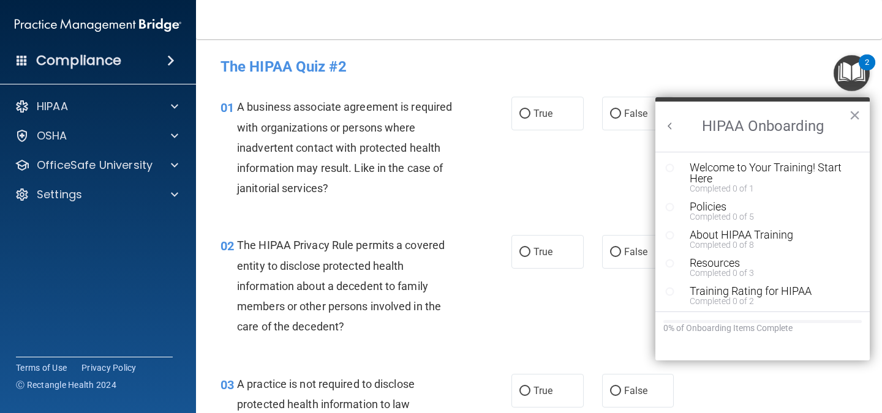
click at [666, 122] on button "Back to Resource Center Home" at bounding box center [670, 126] width 12 height 12
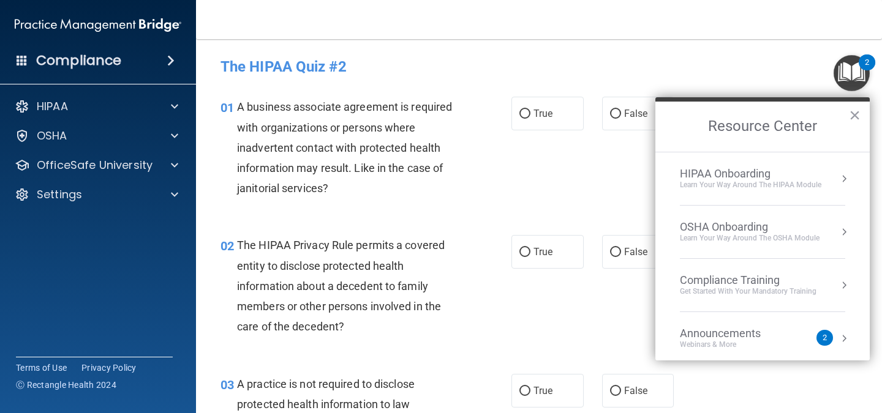
click at [826, 346] on div "Announcements Webinars & More 2" at bounding box center [762, 338] width 165 height 23
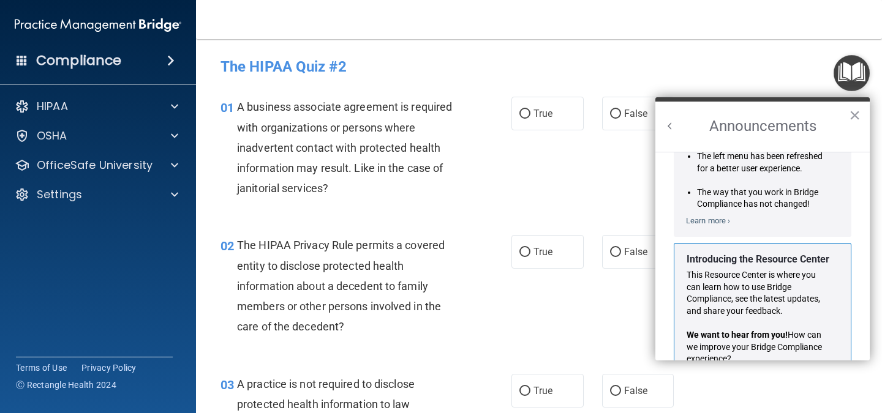
scroll to position [151, 0]
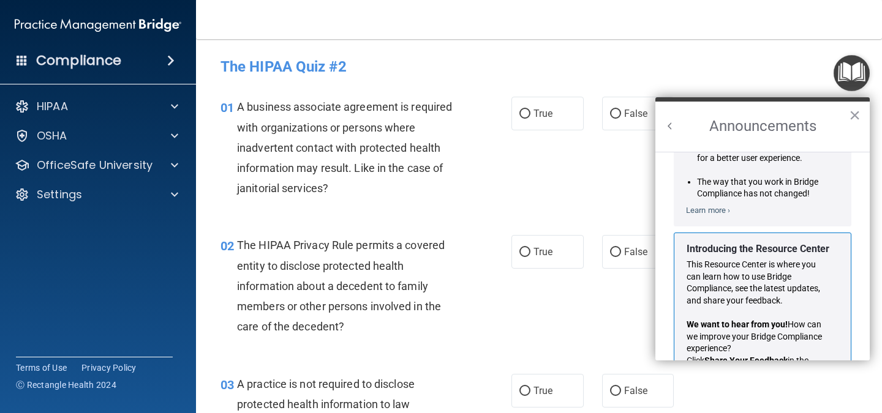
click at [666, 124] on button "Back to Resource Center Home" at bounding box center [670, 126] width 12 height 12
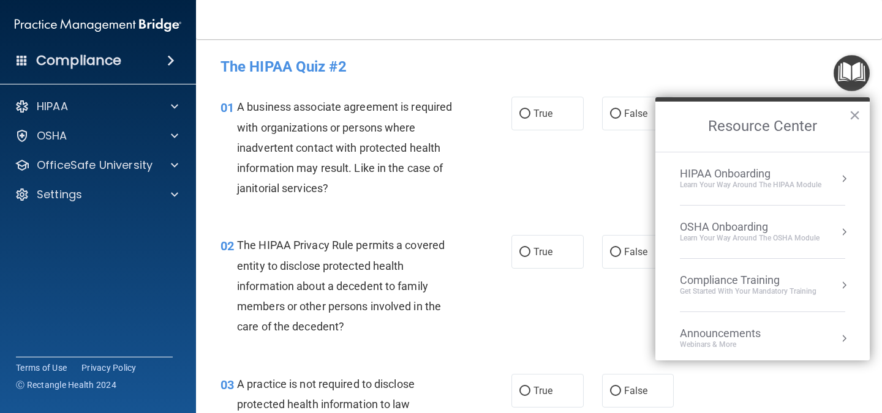
scroll to position [69, 0]
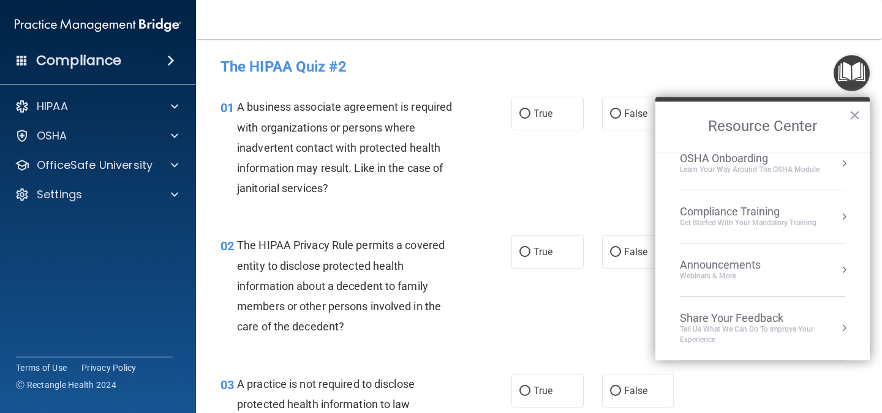
click at [533, 227] on div "02 The HIPAA Privacy Rule permits a covered entity to disclose protected health…" at bounding box center [538, 289] width 655 height 138
click at [356, 227] on div "02 The HIPAA Privacy Rule permits a covered entity to disclose protected health…" at bounding box center [538, 289] width 655 height 138
click at [297, 154] on div "A business associate agreement is required with organizations or persons where …" at bounding box center [353, 148] width 232 height 102
click at [856, 114] on button "×" at bounding box center [855, 115] width 12 height 20
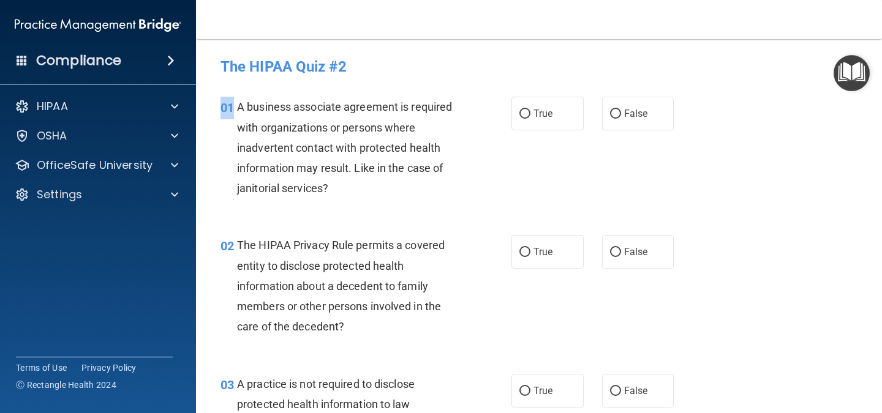
click at [856, 114] on div "01 A business associate agreement is required with organizations or persons whe…" at bounding box center [538, 150] width 655 height 138
click at [660, 111] on label "False" at bounding box center [638, 114] width 72 height 34
click at [621, 111] on input "False" at bounding box center [615, 114] width 11 height 9
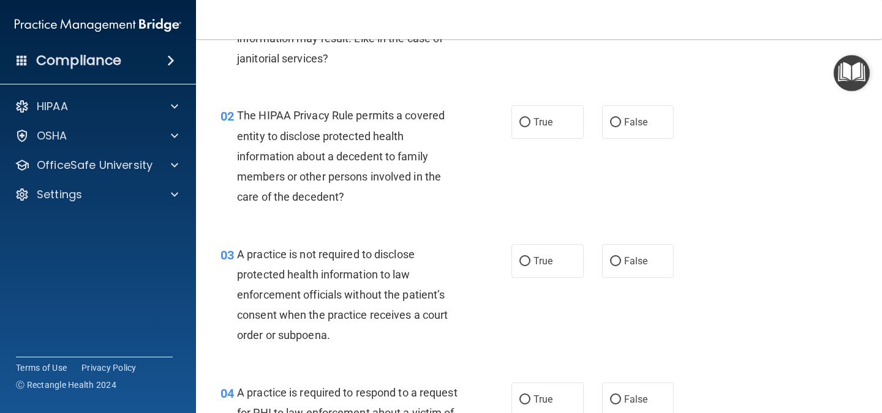
scroll to position [130, 0]
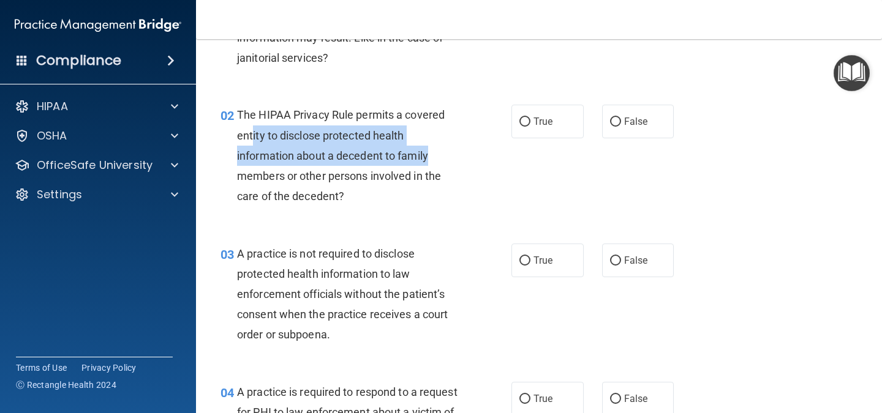
drag, startPoint x: 253, startPoint y: 138, endPoint x: 460, endPoint y: 159, distance: 208.0
click at [460, 159] on div "The HIPAA Privacy Rule permits a covered entity to disclose protected health in…" at bounding box center [353, 156] width 232 height 102
click at [518, 143] on div "02 The HIPAA Privacy Rule permits a covered entity to disclose protected health…" at bounding box center [366, 159] width 328 height 108
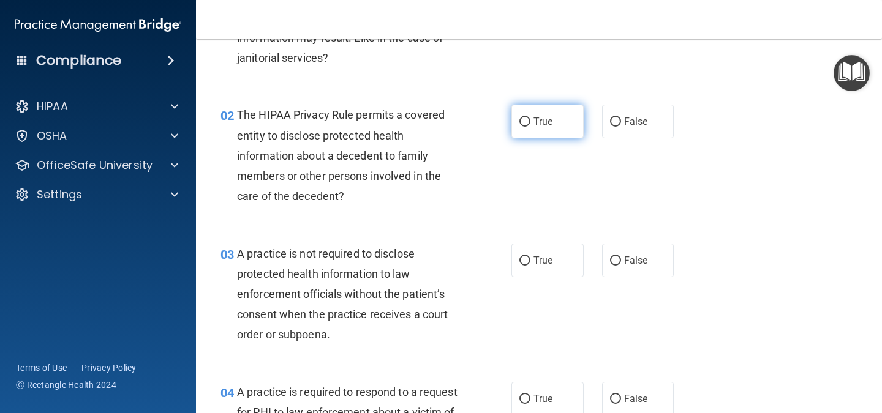
click at [519, 124] on input "True" at bounding box center [524, 122] width 11 height 9
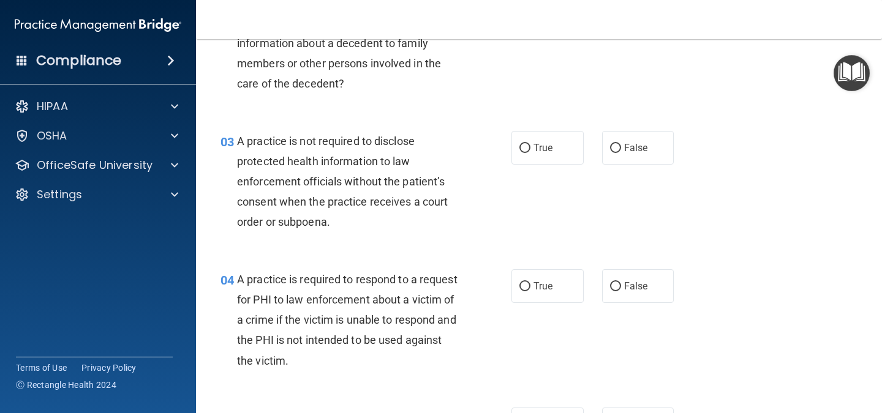
scroll to position [244, 0]
click at [560, 145] on label "True" at bounding box center [547, 147] width 72 height 34
click at [530, 145] on input "True" at bounding box center [524, 147] width 11 height 9
click at [666, 149] on label "False" at bounding box center [638, 147] width 72 height 34
click at [621, 149] on input "False" at bounding box center [615, 147] width 11 height 9
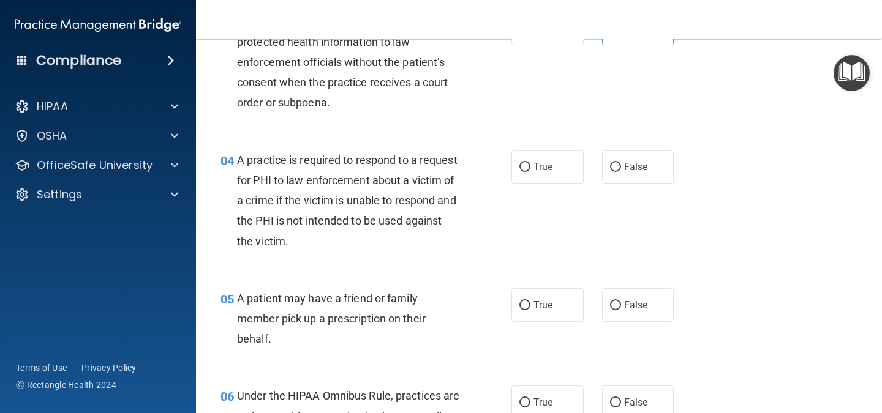
scroll to position [373, 0]
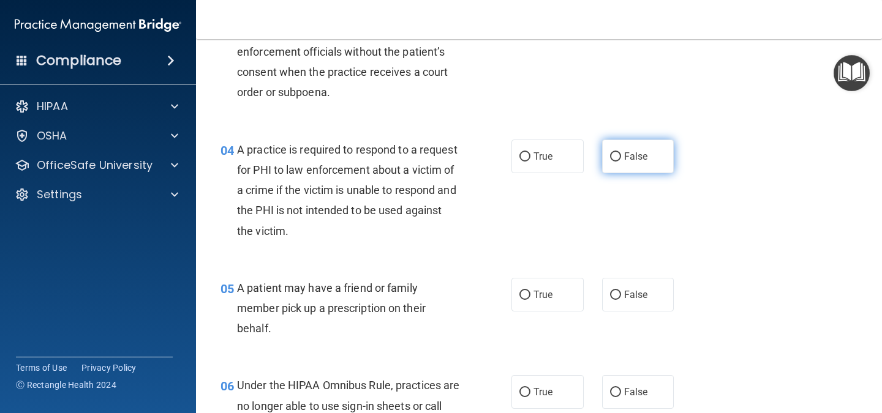
click at [612, 153] on input "False" at bounding box center [615, 156] width 11 height 9
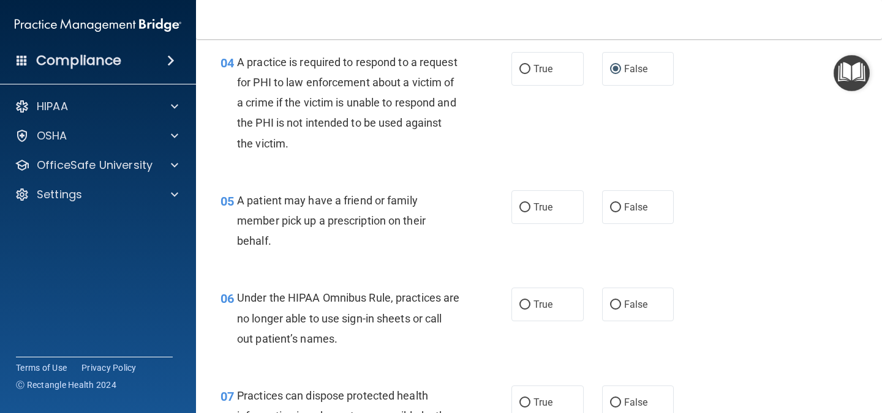
scroll to position [461, 0]
click at [612, 210] on input "False" at bounding box center [615, 207] width 11 height 9
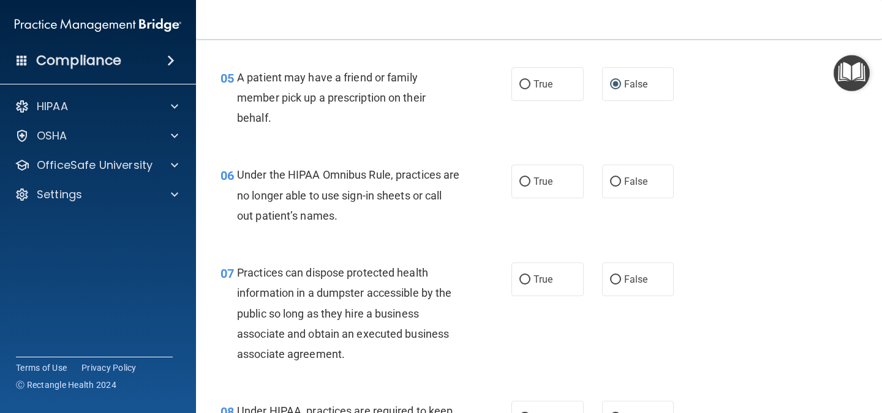
scroll to position [586, 0]
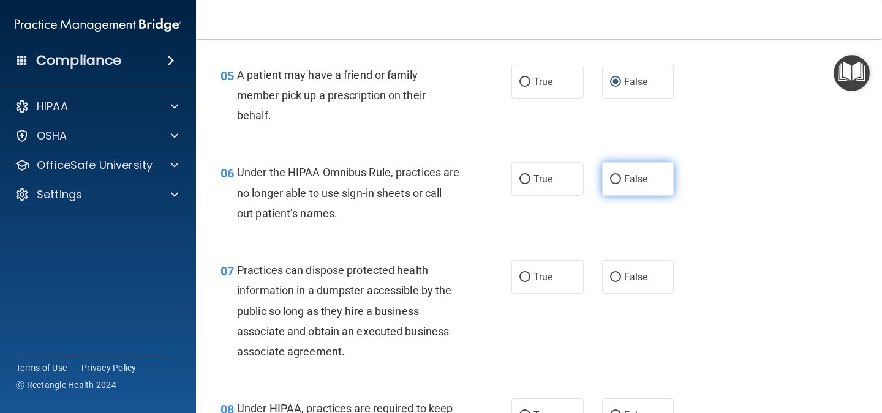
click at [631, 179] on span "False" at bounding box center [636, 179] width 24 height 12
click at [621, 179] on input "False" at bounding box center [615, 179] width 11 height 9
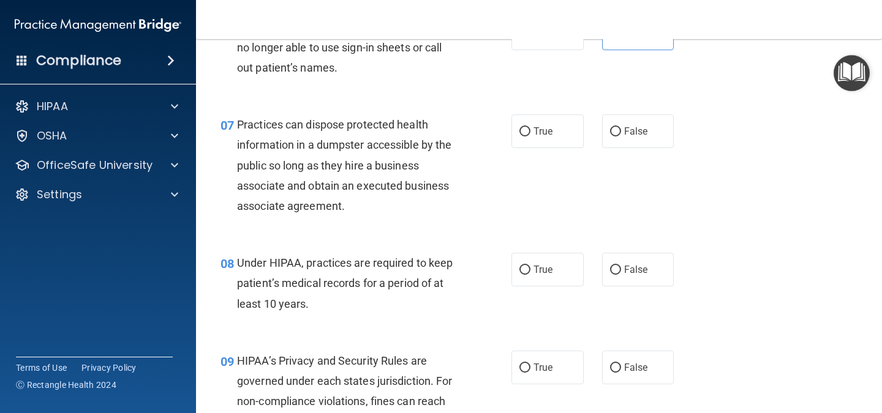
scroll to position [733, 0]
click at [617, 127] on label "False" at bounding box center [638, 130] width 72 height 34
click at [617, 127] on input "False" at bounding box center [615, 130] width 11 height 9
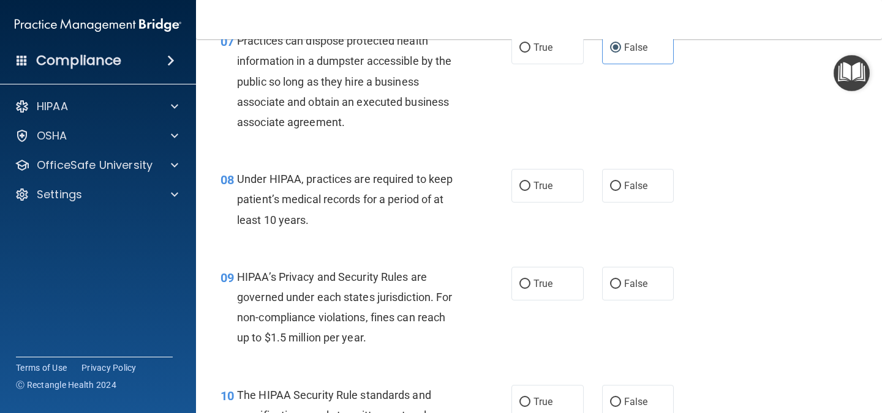
scroll to position [816, 0]
click at [615, 187] on label "False" at bounding box center [638, 185] width 72 height 34
click at [615, 187] on input "False" at bounding box center [615, 185] width 11 height 9
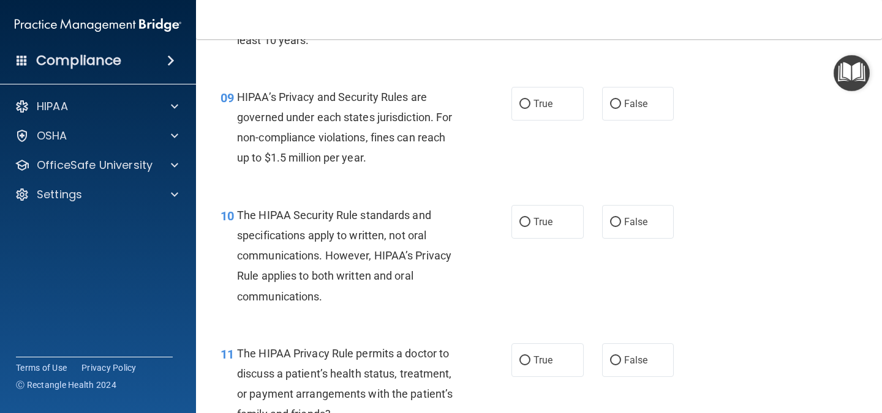
scroll to position [996, 0]
click at [544, 100] on span "True" at bounding box center [542, 103] width 19 height 12
click at [530, 100] on input "True" at bounding box center [524, 103] width 11 height 9
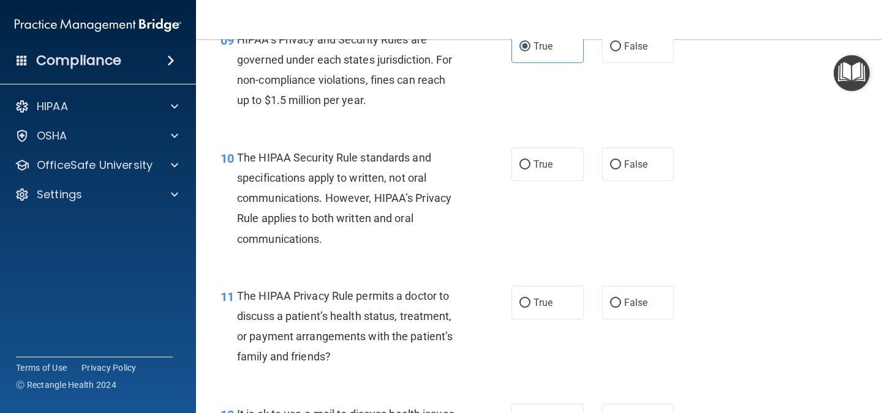
scroll to position [1063, 0]
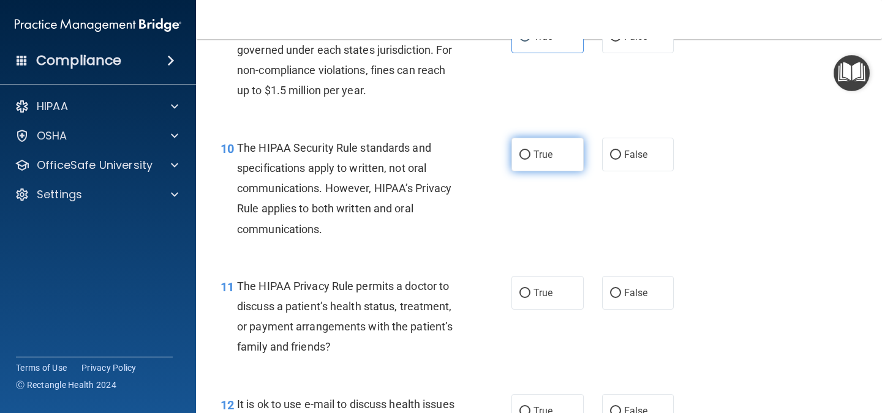
click at [563, 166] on label "True" at bounding box center [547, 155] width 72 height 34
click at [530, 160] on input "True" at bounding box center [524, 155] width 11 height 9
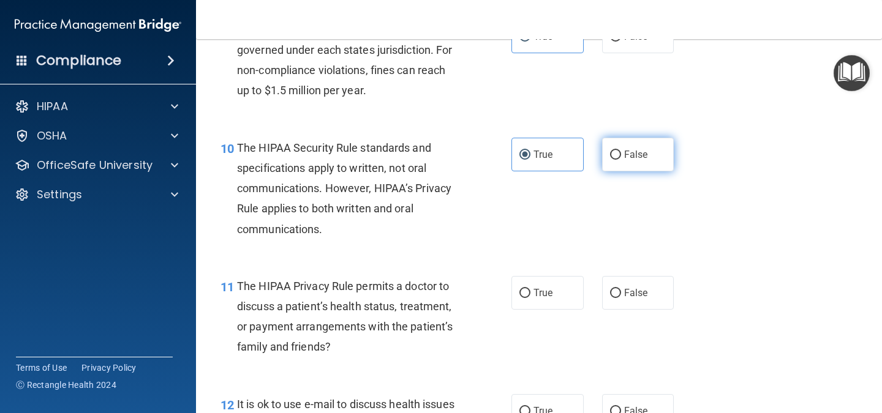
click at [636, 168] on label "False" at bounding box center [638, 155] width 72 height 34
click at [621, 160] on input "False" at bounding box center [615, 155] width 11 height 9
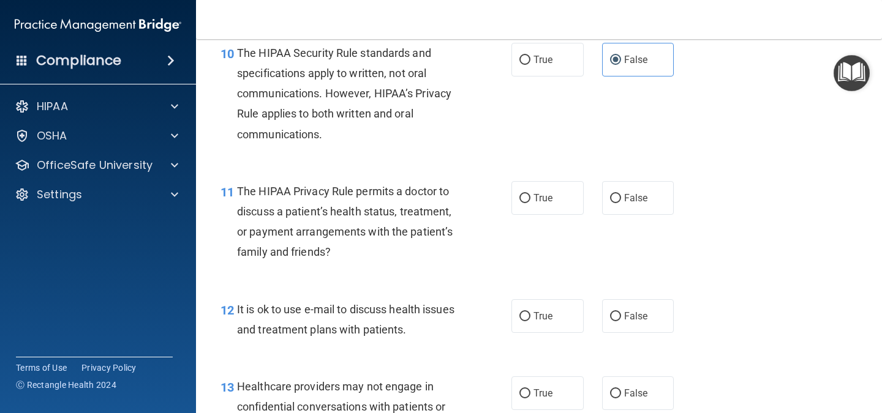
scroll to position [1159, 0]
click at [662, 184] on label "False" at bounding box center [638, 198] width 72 height 34
click at [621, 194] on input "False" at bounding box center [615, 198] width 11 height 9
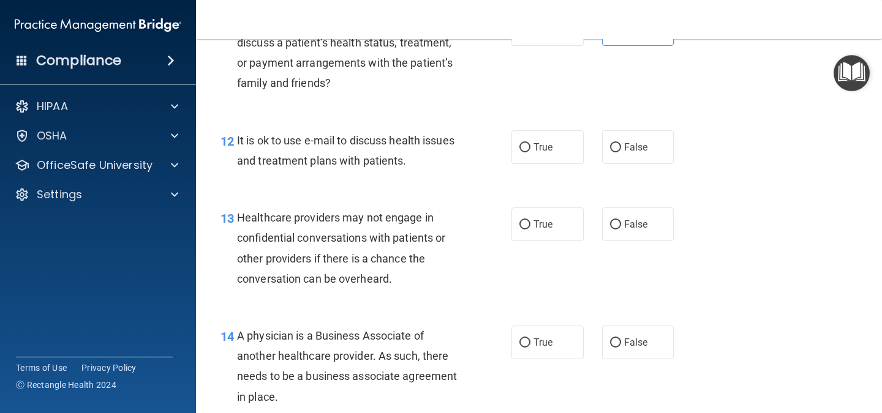
scroll to position [1330, 0]
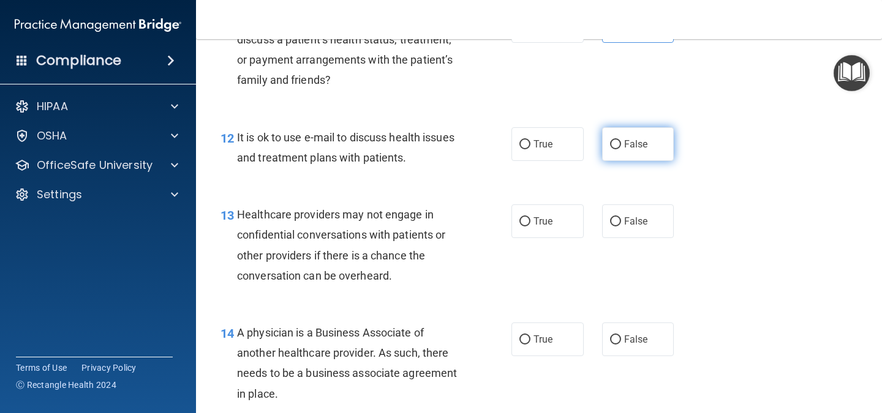
click at [624, 139] on span "False" at bounding box center [636, 144] width 24 height 12
click at [619, 140] on input "False" at bounding box center [615, 144] width 11 height 9
click at [570, 143] on label "True" at bounding box center [547, 144] width 72 height 34
click at [530, 143] on input "True" at bounding box center [524, 144] width 11 height 9
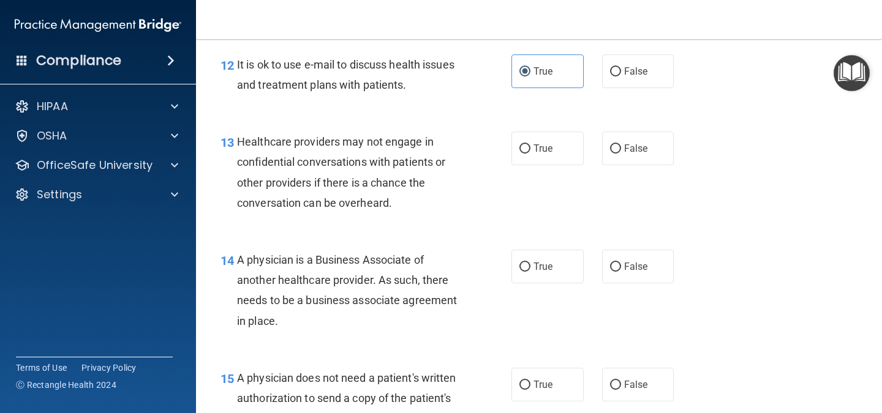
scroll to position [1404, 0]
click at [612, 78] on label "False" at bounding box center [638, 71] width 72 height 34
click at [612, 76] on input "False" at bounding box center [615, 71] width 11 height 9
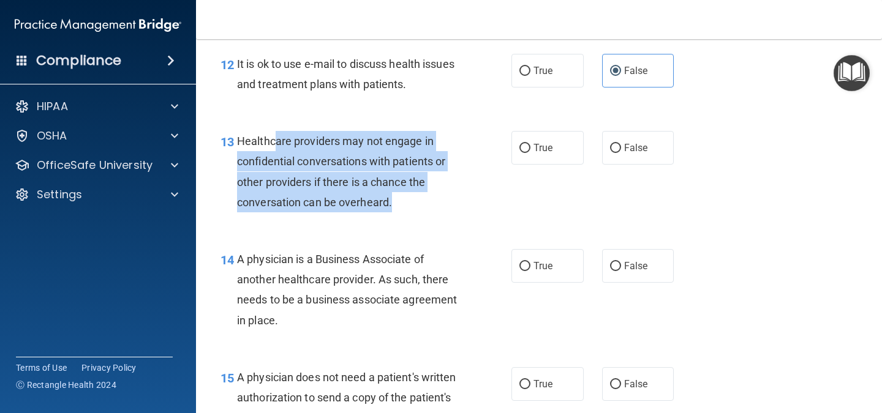
drag, startPoint x: 276, startPoint y: 143, endPoint x: 435, endPoint y: 201, distance: 169.5
click at [435, 201] on div "Healthcare providers may not engage in confidential conversations with patients…" at bounding box center [353, 171] width 232 height 81
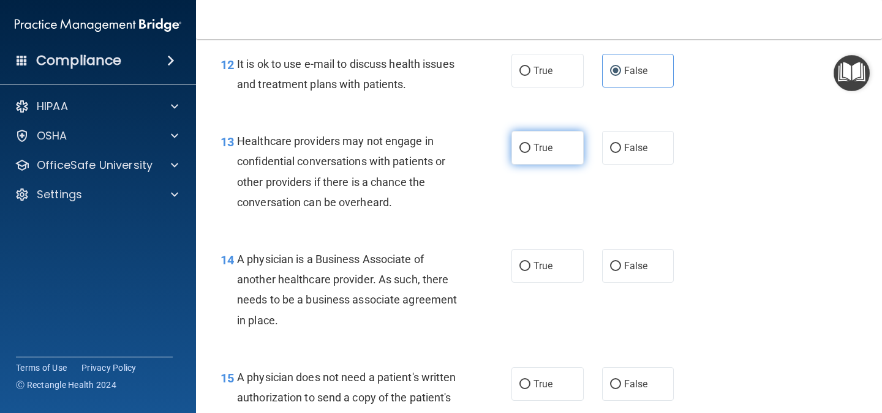
click at [548, 149] on label "True" at bounding box center [547, 148] width 72 height 34
click at [530, 149] on input "True" at bounding box center [524, 148] width 11 height 9
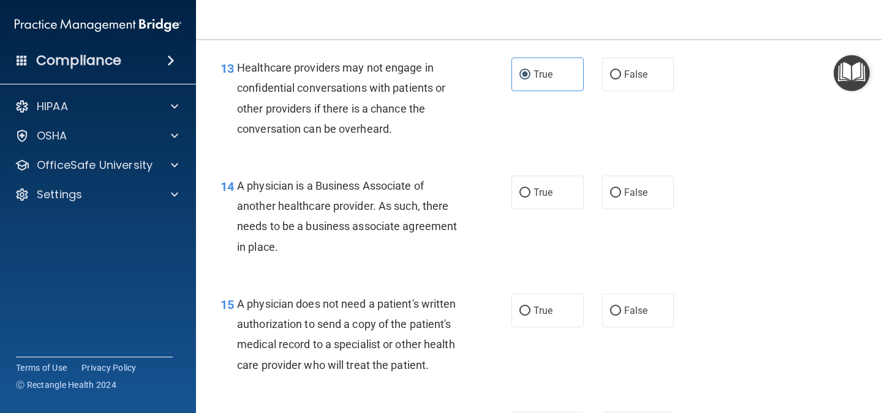
scroll to position [1481, 0]
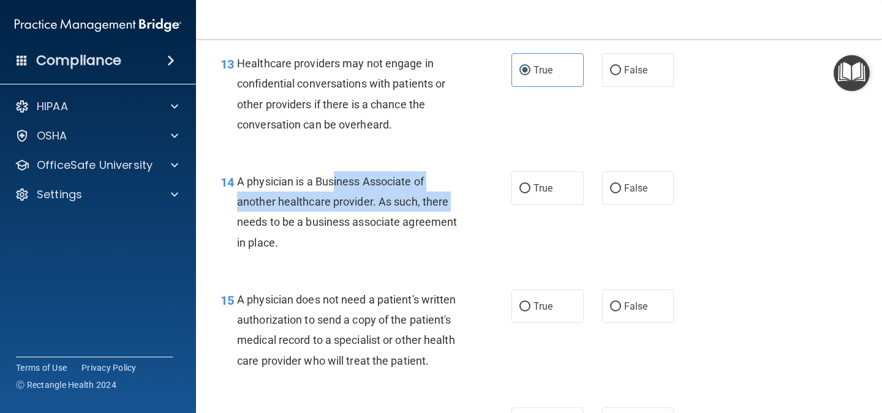
drag, startPoint x: 330, startPoint y: 180, endPoint x: 465, endPoint y: 205, distance: 136.9
click at [465, 205] on div "A physician is a Business Associate of another healthcare provider. As such, th…" at bounding box center [353, 211] width 232 height 81
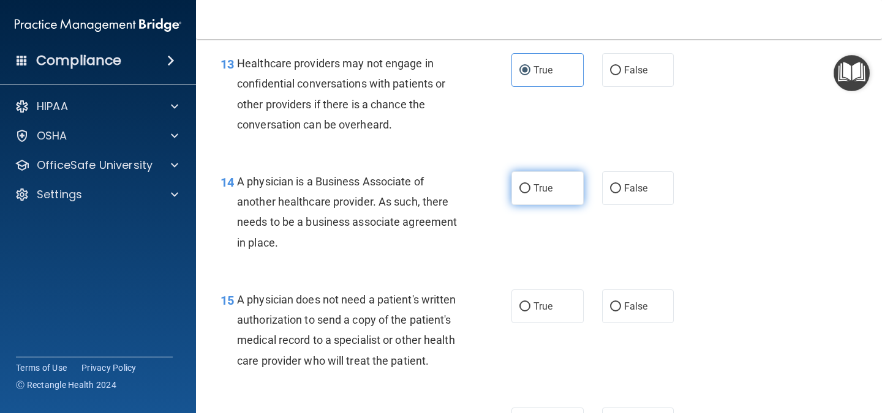
click at [541, 185] on span "True" at bounding box center [542, 189] width 19 height 12
click at [530, 185] on input "True" at bounding box center [524, 188] width 11 height 9
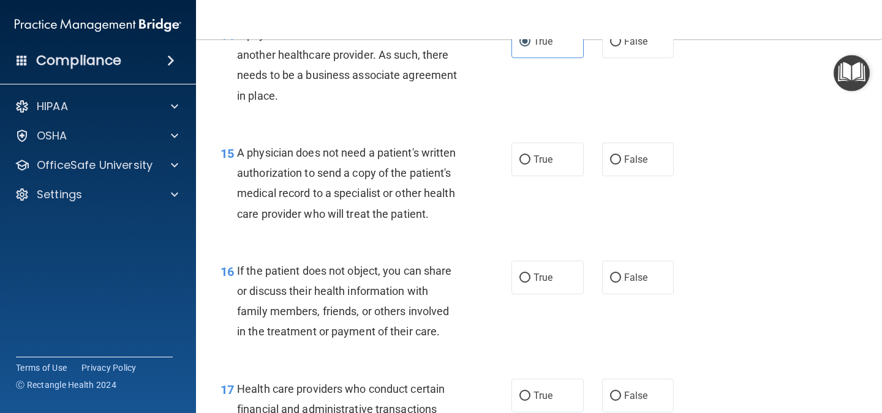
scroll to position [1629, 0]
click at [499, 171] on div "15 A physician does not need a patient's written authorization to send a copy o…" at bounding box center [366, 186] width 328 height 88
click at [524, 152] on label "True" at bounding box center [547, 159] width 72 height 34
click at [524, 155] on input "True" at bounding box center [524, 159] width 11 height 9
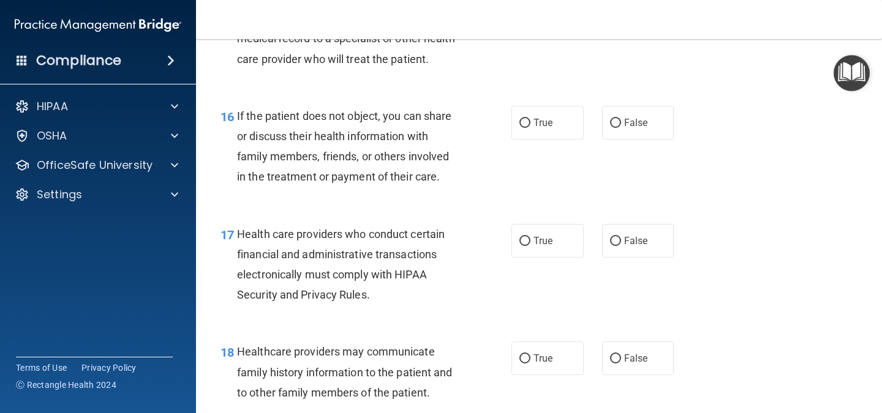
scroll to position [1791, 0]
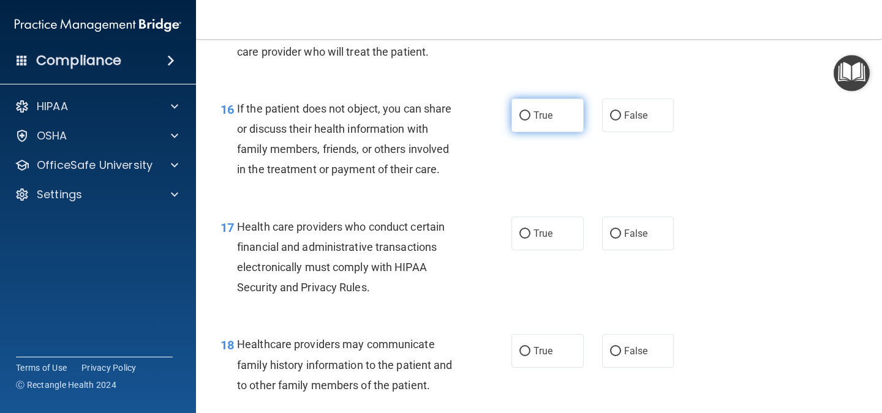
click at [542, 121] on span "True" at bounding box center [542, 116] width 19 height 12
click at [530, 121] on input "True" at bounding box center [524, 115] width 11 height 9
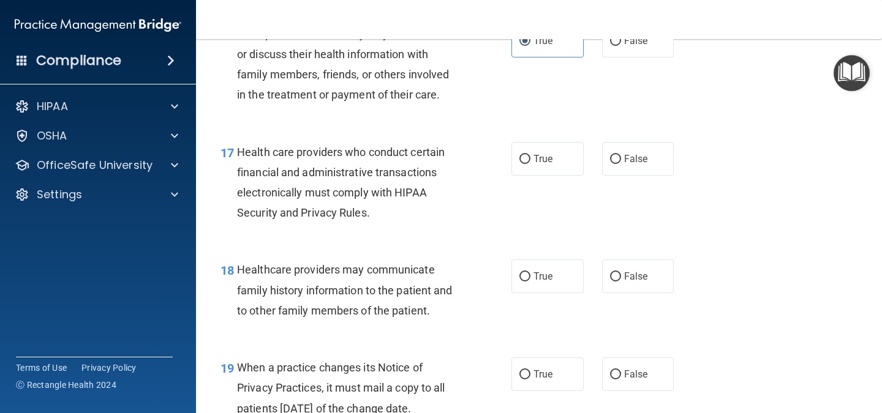
scroll to position [1867, 0]
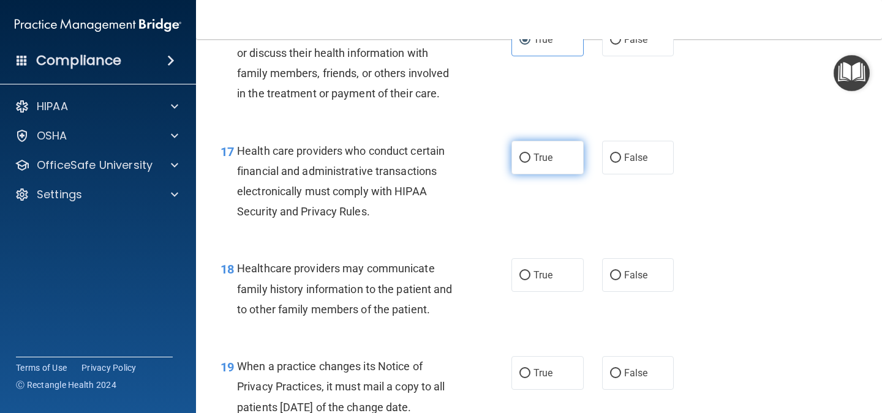
click at [522, 175] on label "True" at bounding box center [547, 158] width 72 height 34
click at [522, 163] on input "True" at bounding box center [524, 158] width 11 height 9
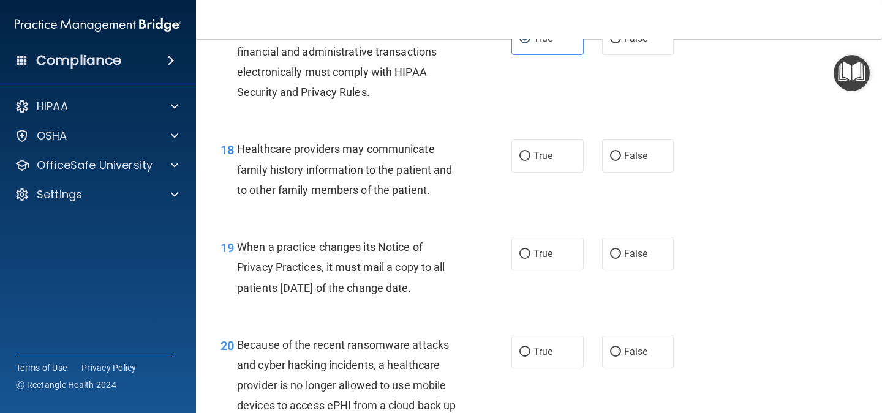
scroll to position [1987, 0]
click at [604, 172] on label "False" at bounding box center [638, 155] width 72 height 34
click at [610, 160] on input "False" at bounding box center [615, 155] width 11 height 9
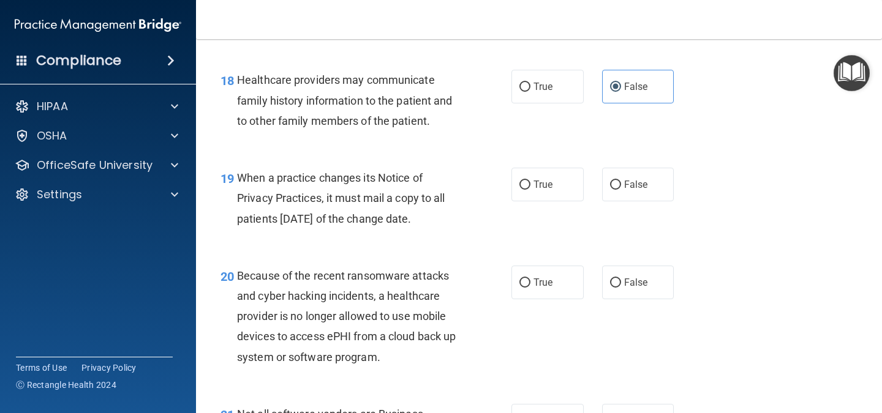
scroll to position [2058, 0]
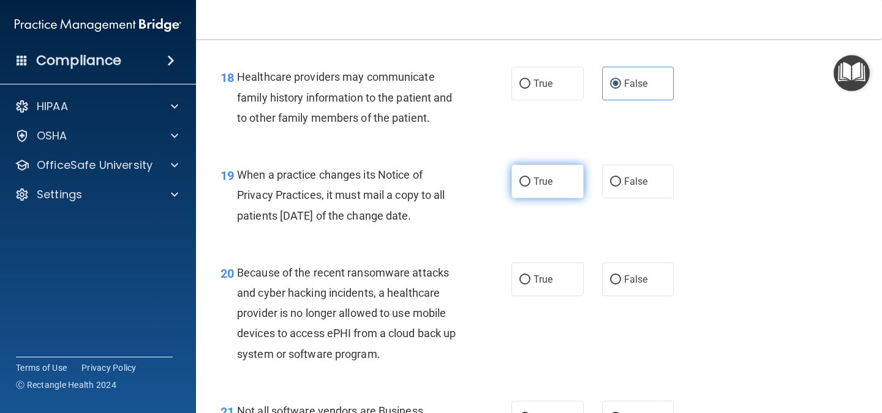
click at [533, 198] on label "True" at bounding box center [547, 182] width 72 height 34
click at [530, 187] on input "True" at bounding box center [524, 182] width 11 height 9
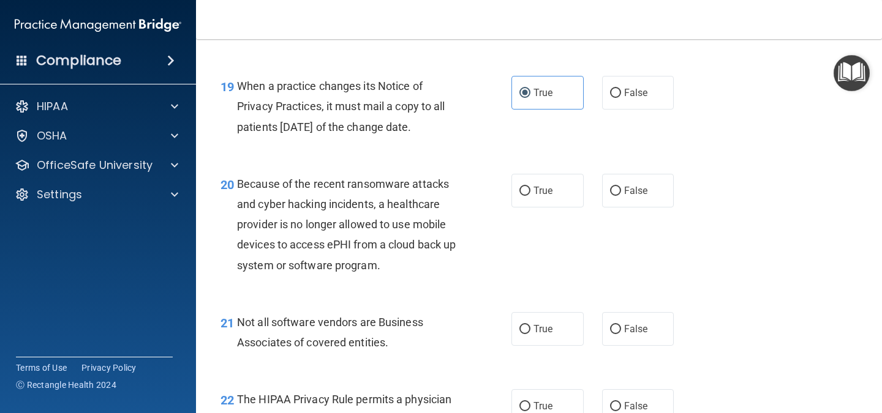
scroll to position [2148, 0]
click at [554, 203] on label "True" at bounding box center [547, 190] width 72 height 34
click at [530, 195] on input "True" at bounding box center [524, 190] width 11 height 9
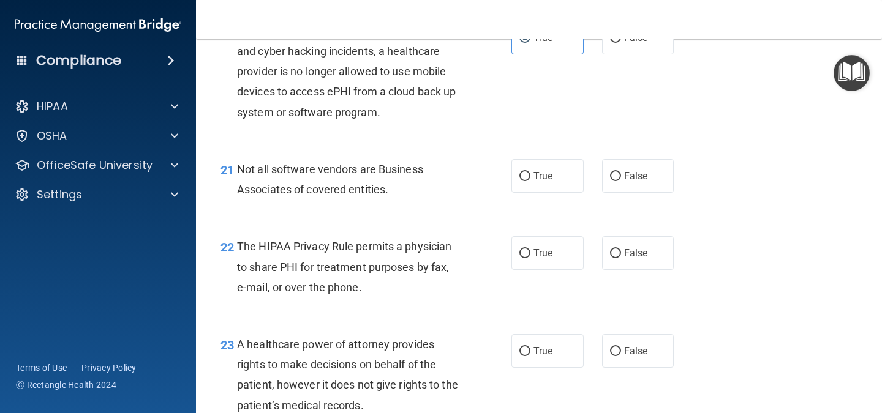
scroll to position [2302, 0]
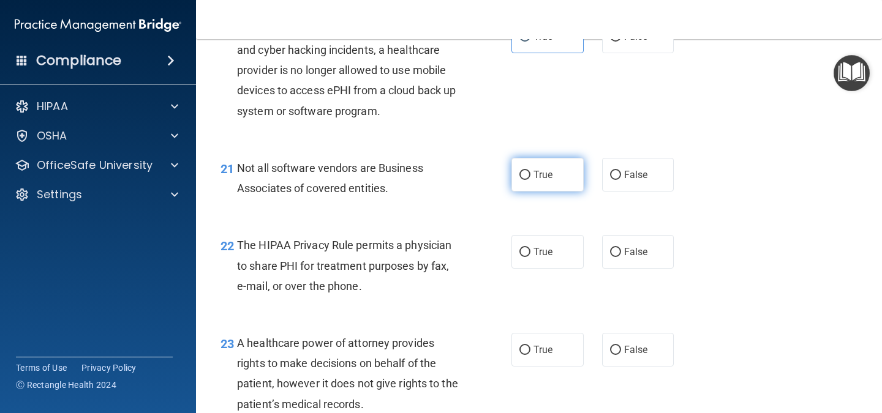
click at [562, 184] on label "True" at bounding box center [547, 175] width 72 height 34
click at [530, 180] on input "True" at bounding box center [524, 175] width 11 height 9
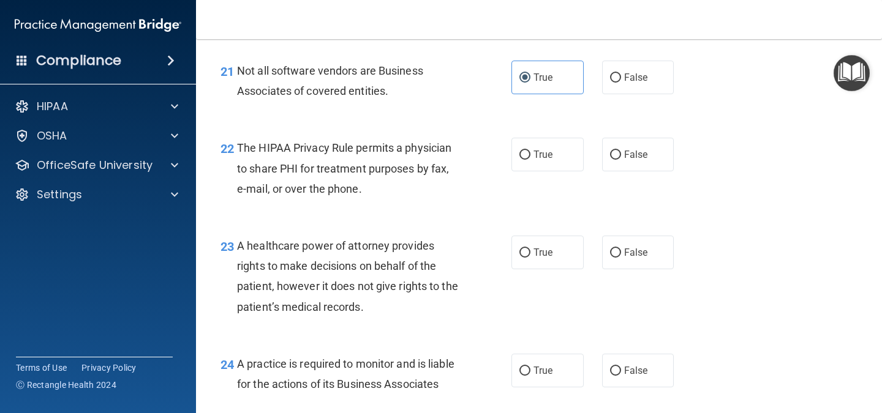
scroll to position [2400, 0]
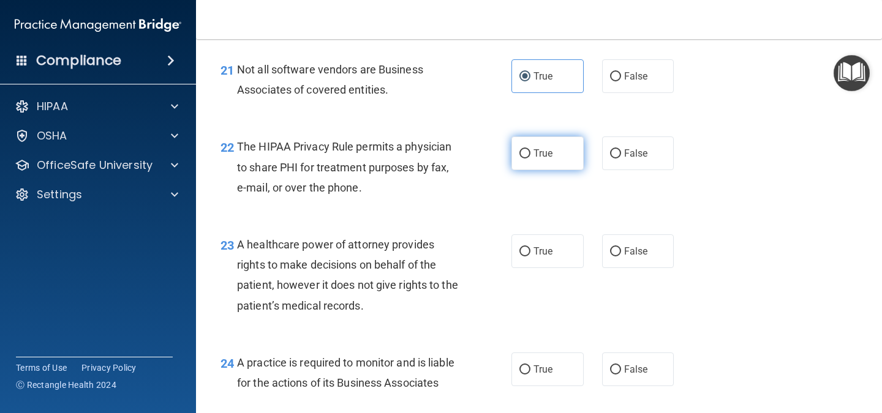
click at [553, 170] on label "True" at bounding box center [547, 154] width 72 height 34
click at [530, 159] on input "True" at bounding box center [524, 153] width 11 height 9
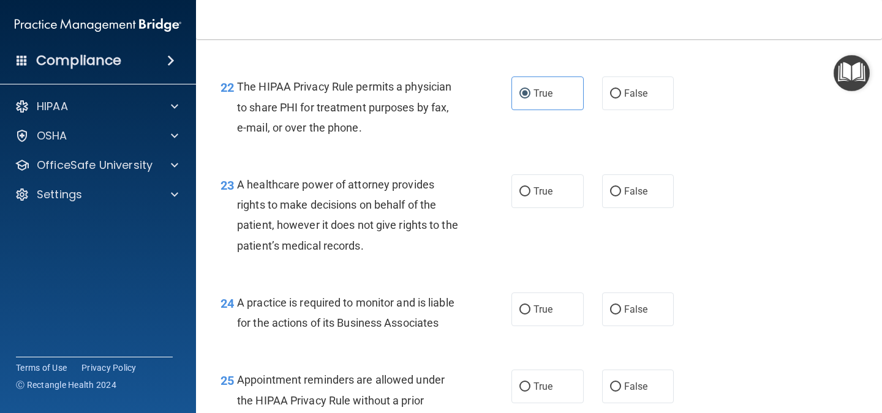
scroll to position [2461, 0]
click at [541, 207] on label "True" at bounding box center [547, 190] width 72 height 34
click at [530, 195] on input "True" at bounding box center [524, 190] width 11 height 9
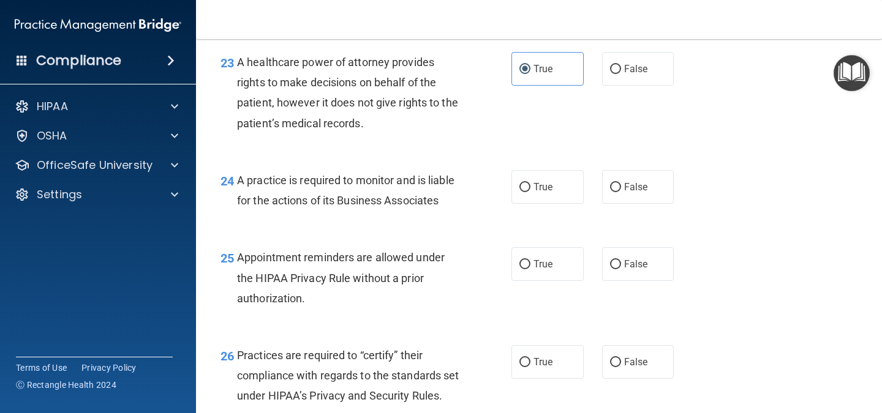
scroll to position [2584, 0]
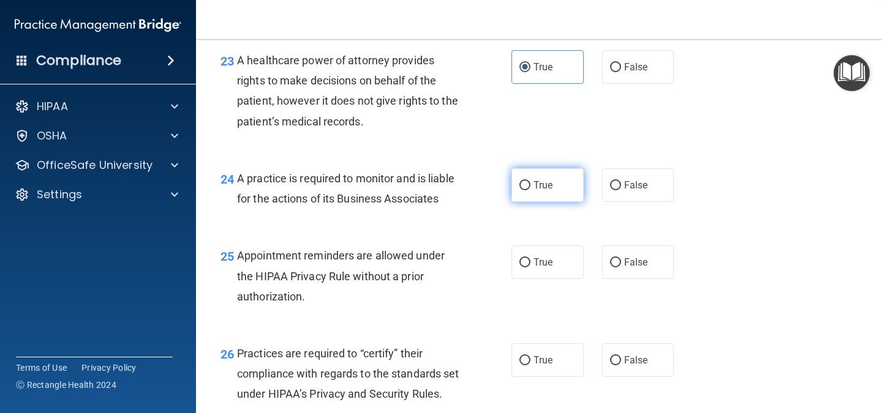
click at [534, 191] on span "True" at bounding box center [542, 185] width 19 height 12
click at [530, 190] on input "True" at bounding box center [524, 185] width 11 height 9
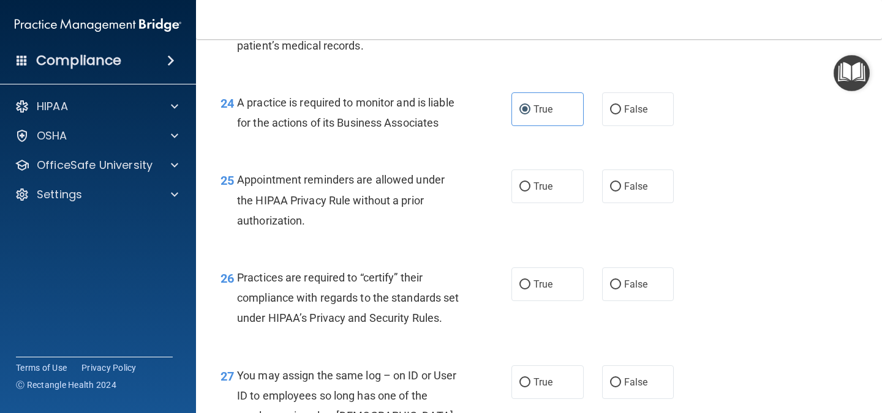
scroll to position [2662, 0]
click at [624, 191] on span "False" at bounding box center [636, 185] width 24 height 12
click at [621, 190] on input "False" at bounding box center [615, 185] width 11 height 9
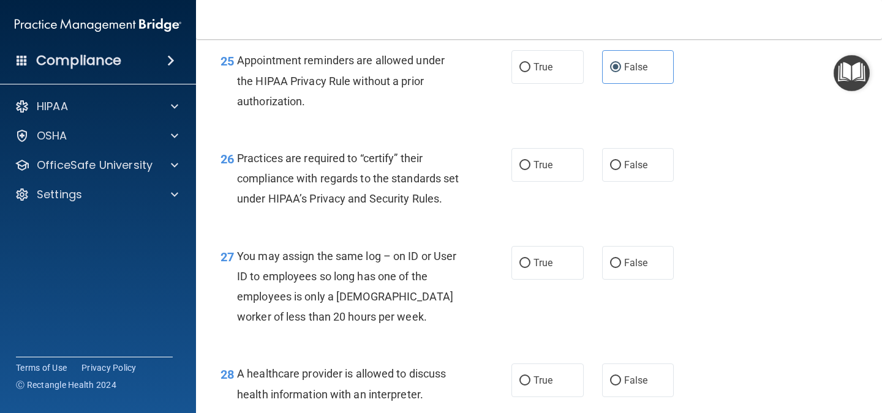
scroll to position [2786, 0]
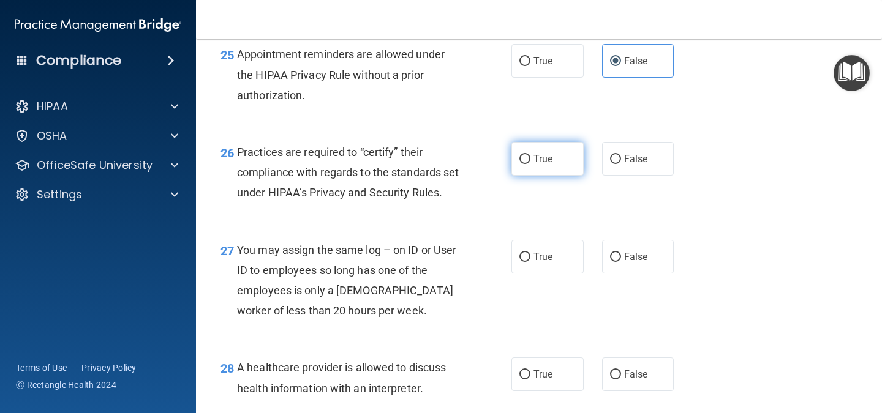
click at [525, 164] on input "True" at bounding box center [524, 159] width 11 height 9
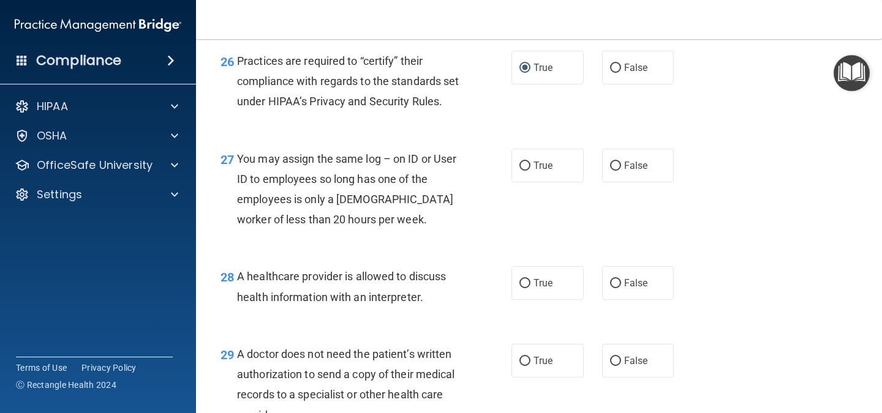
scroll to position [2881, 0]
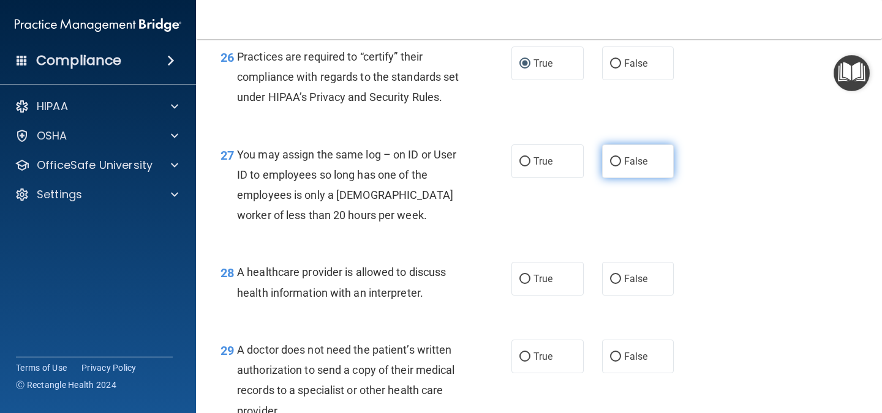
click at [646, 178] on label "False" at bounding box center [638, 162] width 72 height 34
click at [621, 167] on input "False" at bounding box center [615, 161] width 11 height 9
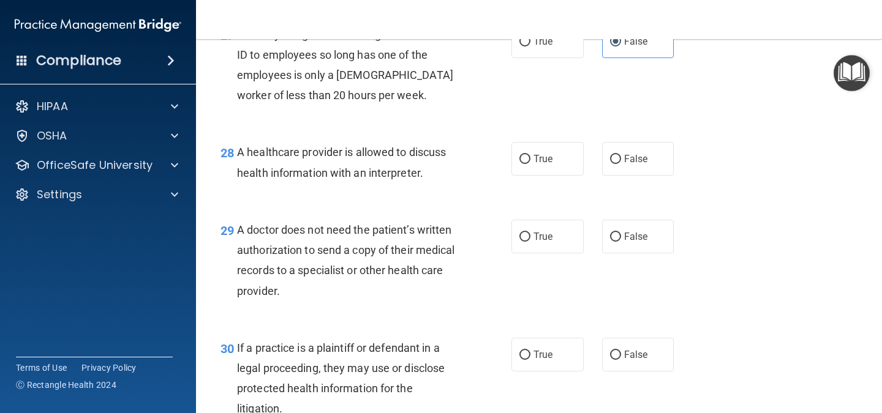
scroll to position [3005, 0]
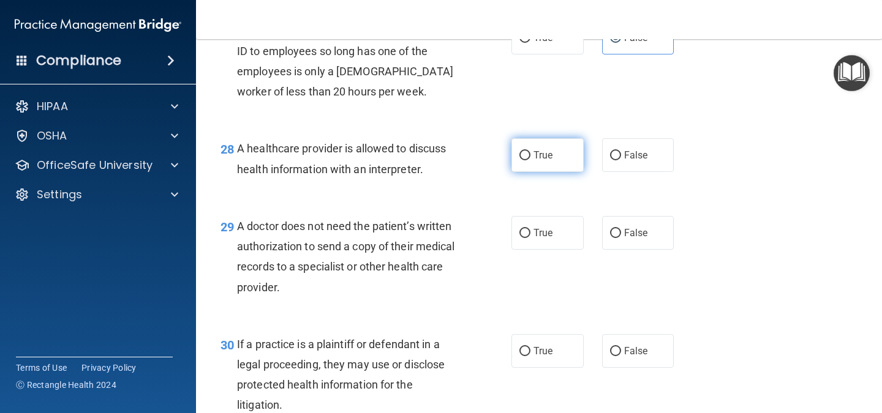
click at [552, 172] on label "True" at bounding box center [547, 155] width 72 height 34
click at [530, 160] on input "True" at bounding box center [524, 155] width 11 height 9
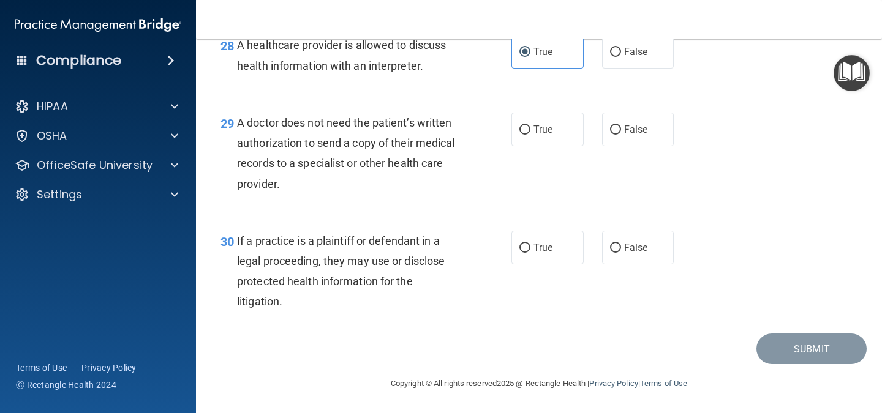
scroll to position [3134, 0]
click at [560, 146] on label "True" at bounding box center [547, 130] width 72 height 34
click at [530, 135] on input "True" at bounding box center [524, 130] width 11 height 9
click at [551, 265] on label "True" at bounding box center [547, 248] width 72 height 34
click at [530, 253] on input "True" at bounding box center [524, 248] width 11 height 9
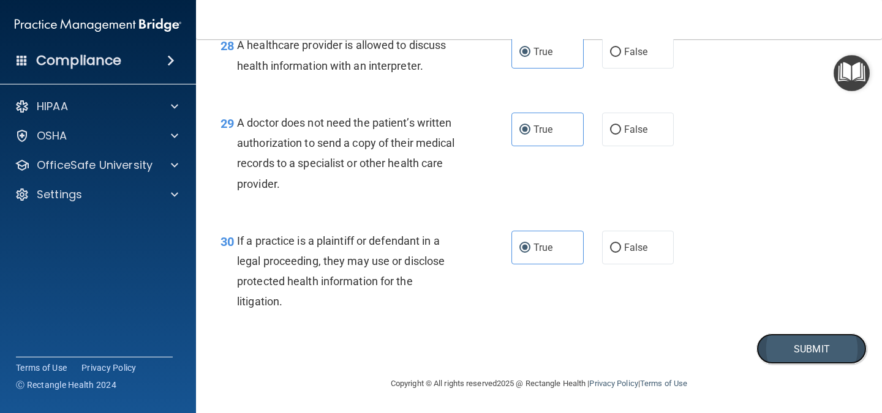
click at [794, 365] on button "Submit" at bounding box center [811, 349] width 110 height 31
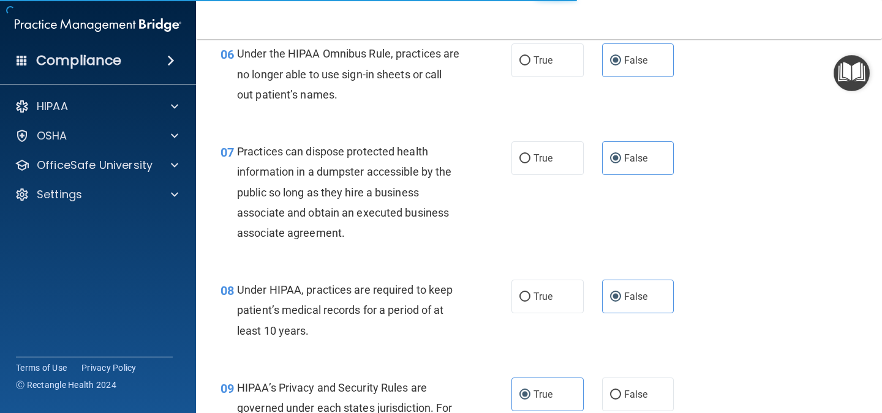
scroll to position [704, 0]
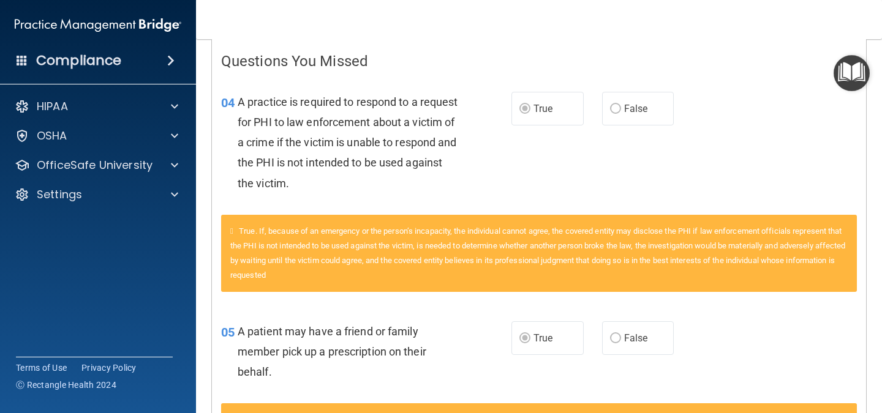
scroll to position [253, 0]
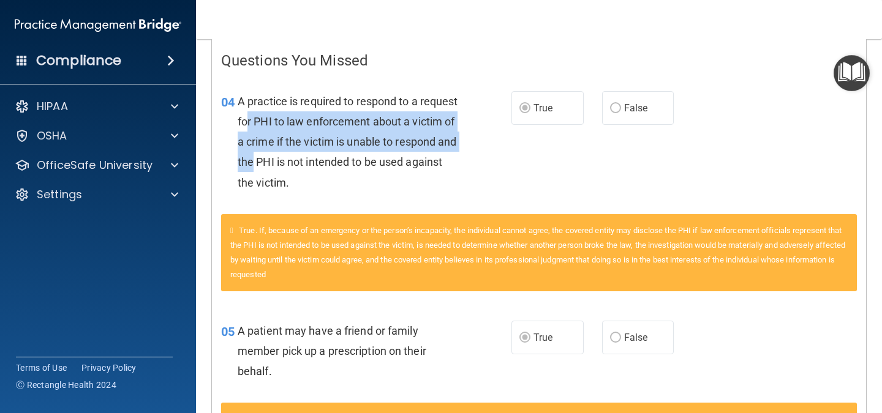
drag, startPoint x: 287, startPoint y: 121, endPoint x: 318, endPoint y: 156, distance: 46.4
click at [318, 156] on span "A practice is required to respond to a request for PHI to law enforcement about…" at bounding box center [348, 142] width 220 height 94
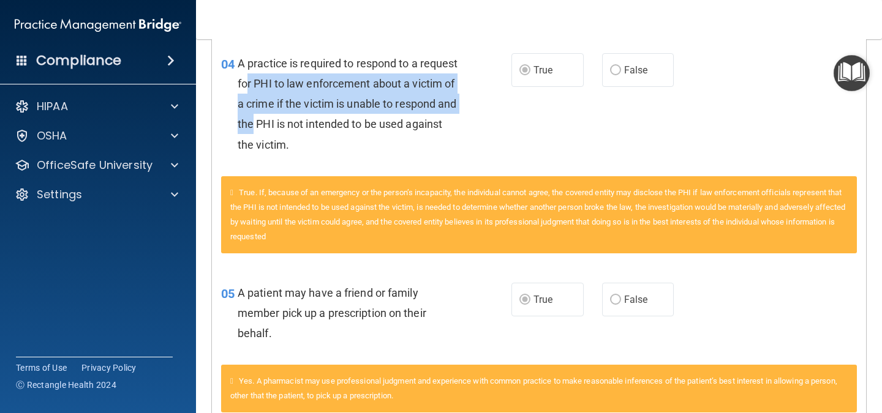
scroll to position [293, 0]
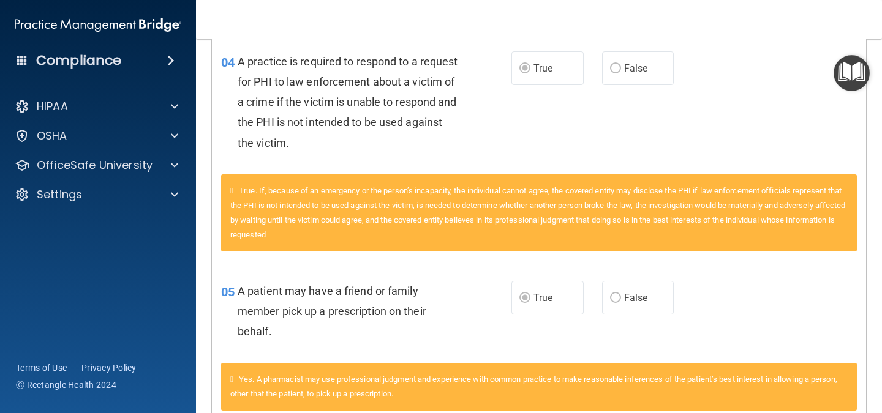
click at [413, 170] on div "04 A practice is required to respond to a request for PHI to law enforcement ab…" at bounding box center [539, 105] width 654 height 138
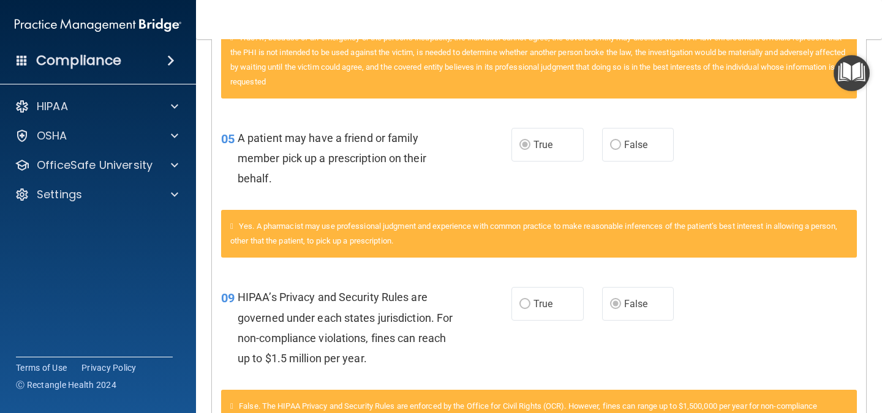
scroll to position [450, 0]
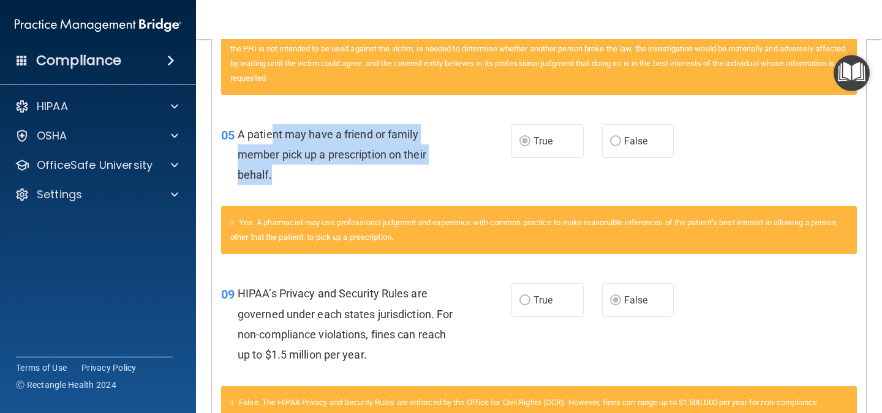
drag, startPoint x: 271, startPoint y: 135, endPoint x: 384, endPoint y: 176, distance: 119.9
click at [384, 176] on div "A patient may have a friend or family member pick up a prescription on their be…" at bounding box center [353, 154] width 231 height 61
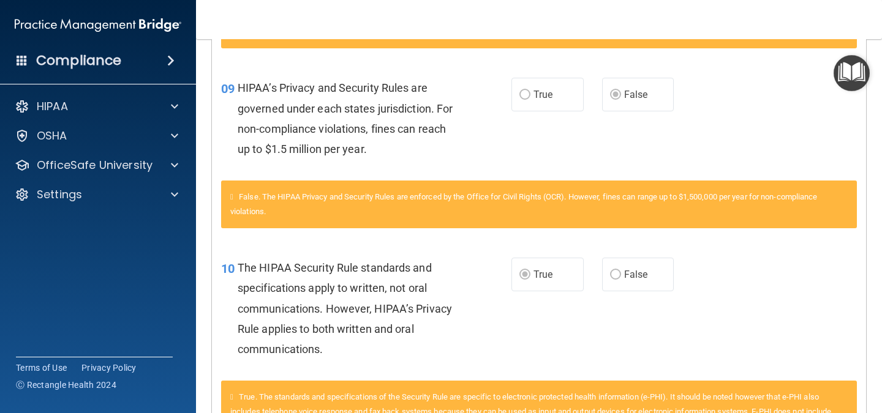
scroll to position [656, 0]
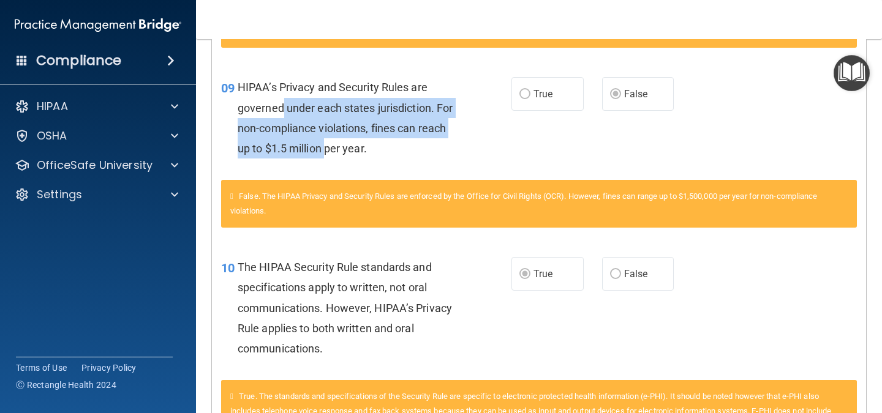
drag, startPoint x: 282, startPoint y: 100, endPoint x: 326, endPoint y: 146, distance: 62.8
click at [326, 146] on div "HIPAA’s Privacy and Security Rules are governed under each states jurisdiction.…" at bounding box center [353, 117] width 231 height 81
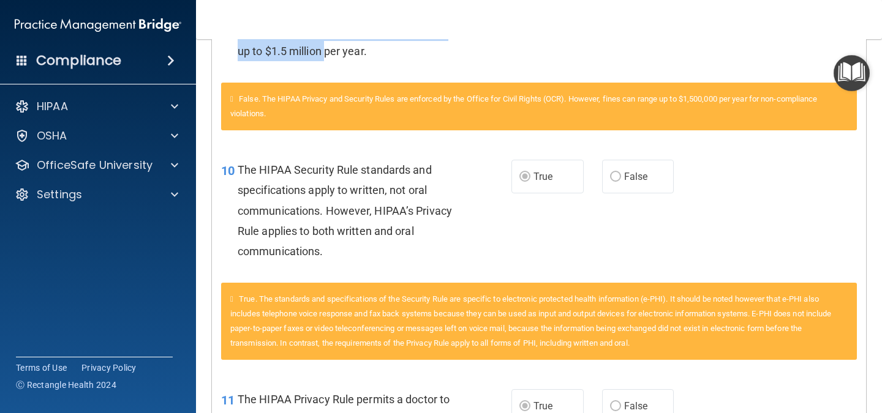
scroll to position [757, 0]
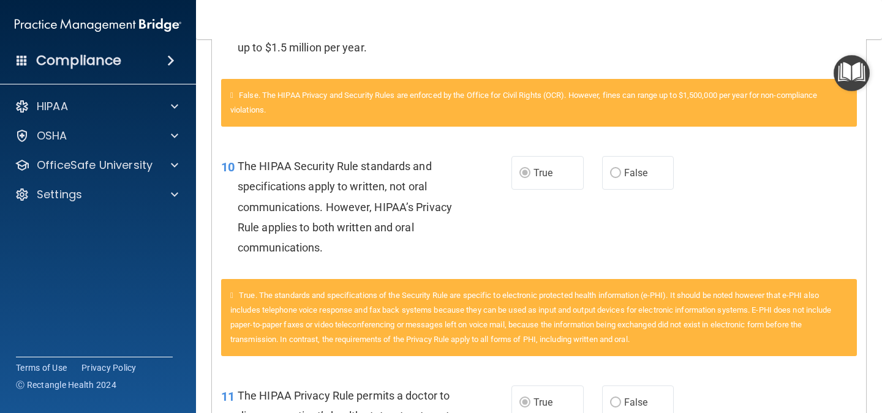
click at [315, 166] on span "The HIPAA Security Rule standards and specifications apply to written, not oral…" at bounding box center [345, 207] width 214 height 94
drag, startPoint x: 315, startPoint y: 166, endPoint x: 402, endPoint y: 170, distance: 87.7
click at [402, 170] on span "The HIPAA Security Rule standards and specifications apply to written, not oral…" at bounding box center [345, 207] width 214 height 94
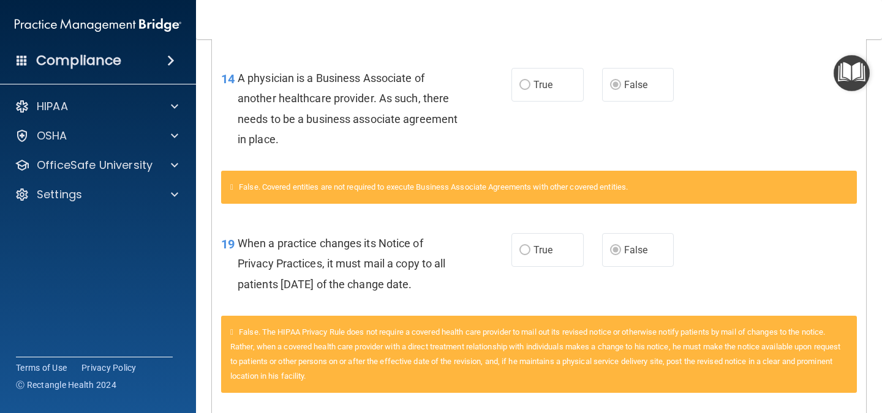
scroll to position [1617, 0]
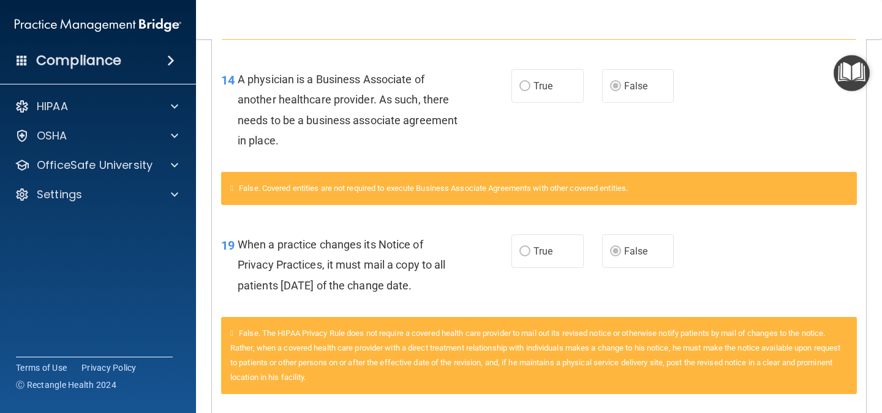
click at [301, 178] on div "False. Covered entities are not required to execute Business Associate Agreemen…" at bounding box center [539, 188] width 636 height 33
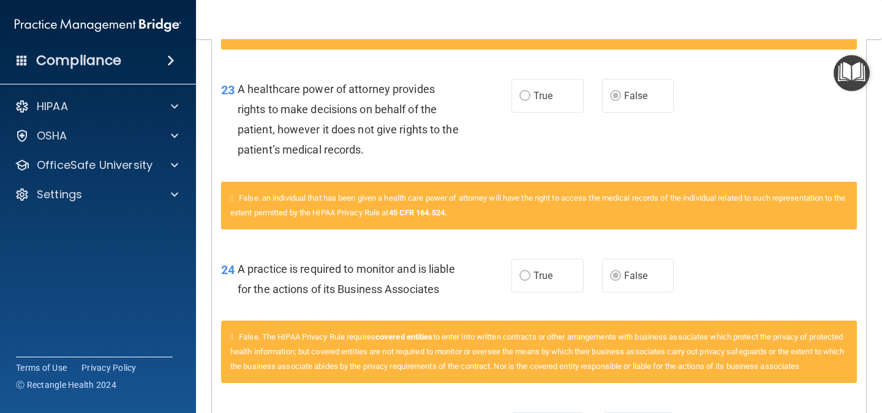
scroll to position [2178, 0]
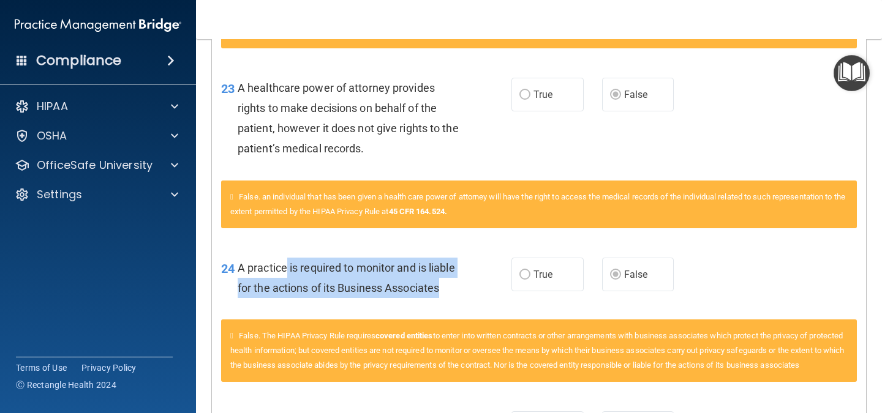
drag, startPoint x: 347, startPoint y: 310, endPoint x: 286, endPoint y: 269, distance: 73.4
click at [286, 269] on div "A practice is required to monitor and is liable for the actions of its Business…" at bounding box center [353, 278] width 231 height 40
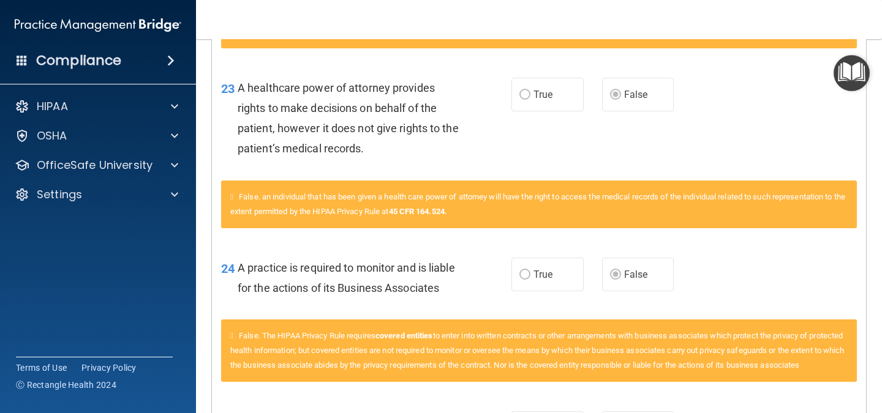
click at [274, 273] on span "A practice is required to monitor and is liable for the actions of its Business…" at bounding box center [346, 278] width 217 height 33
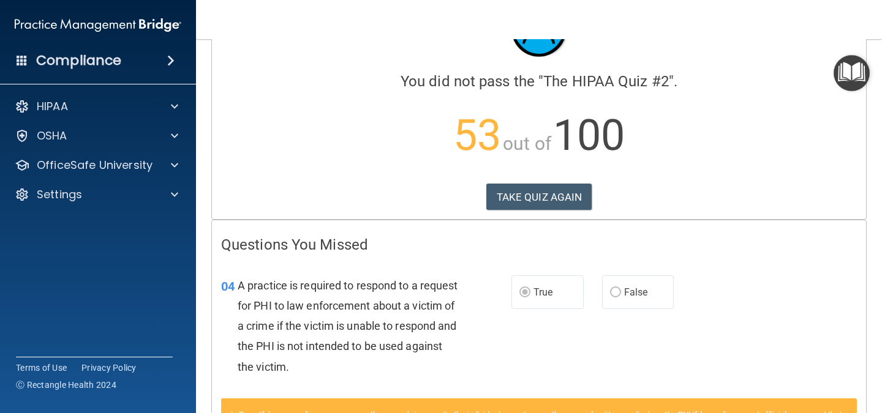
scroll to position [0, 0]
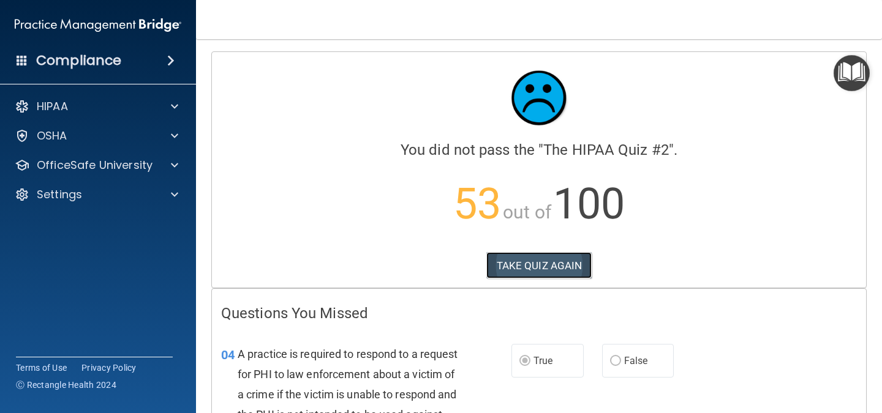
click at [533, 268] on button "TAKE QUIZ AGAIN" at bounding box center [539, 265] width 106 height 27
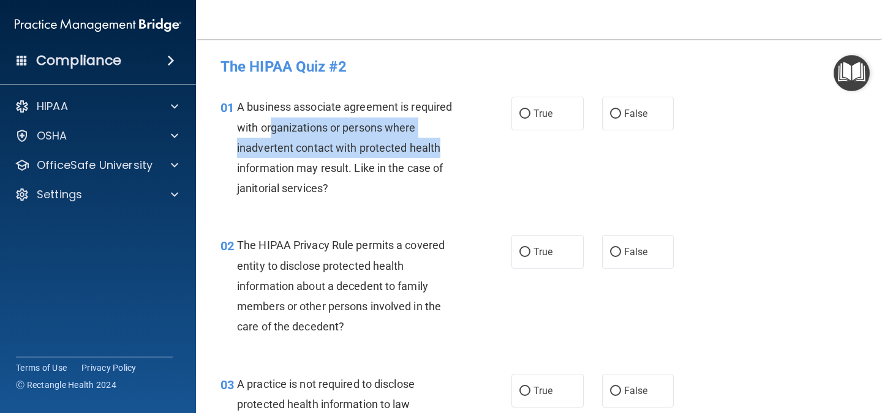
drag, startPoint x: 269, startPoint y: 123, endPoint x: 487, endPoint y: 143, distance: 219.6
click at [487, 143] on div "01 A business associate agreement is required with organizations or persons whe…" at bounding box center [366, 151] width 328 height 108
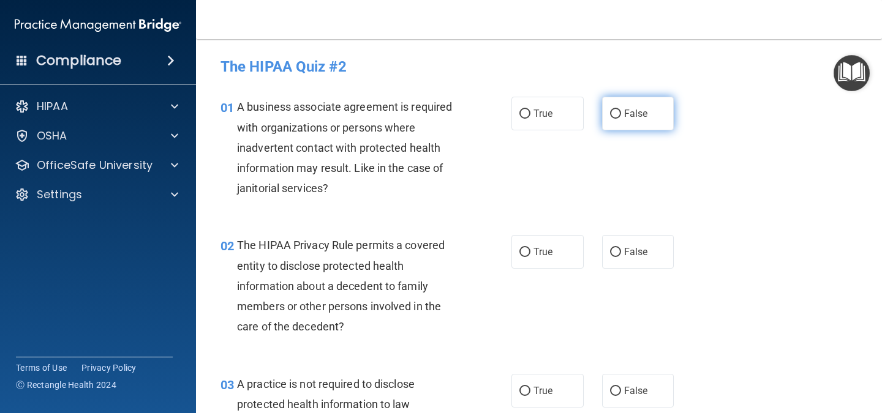
click at [651, 107] on label "False" at bounding box center [638, 114] width 72 height 34
click at [621, 110] on input "False" at bounding box center [615, 114] width 11 height 9
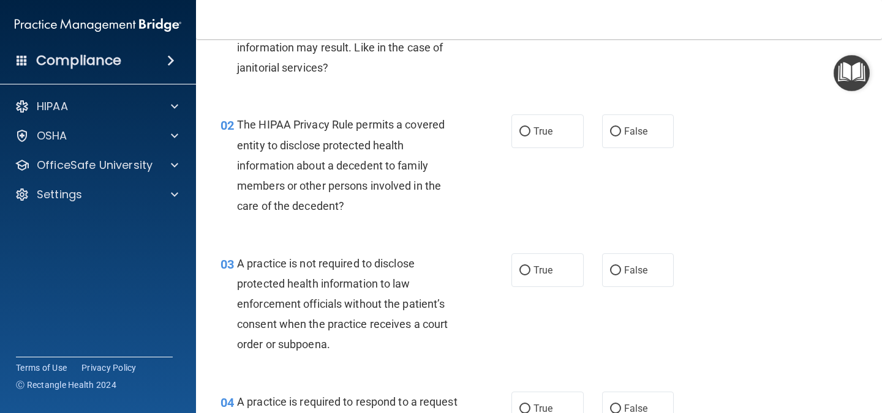
scroll to position [121, 0]
click at [644, 127] on label "False" at bounding box center [638, 131] width 72 height 34
click at [621, 127] on input "False" at bounding box center [615, 131] width 11 height 9
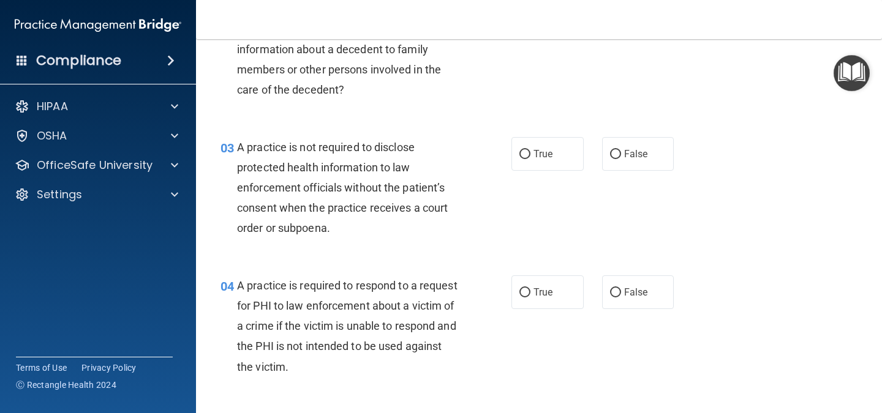
scroll to position [254, 0]
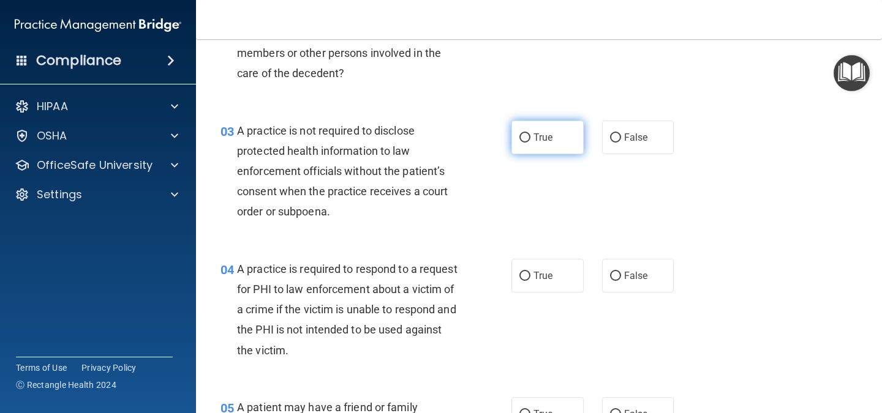
click at [550, 130] on label "True" at bounding box center [547, 138] width 72 height 34
click at [530, 134] on input "True" at bounding box center [524, 138] width 11 height 9
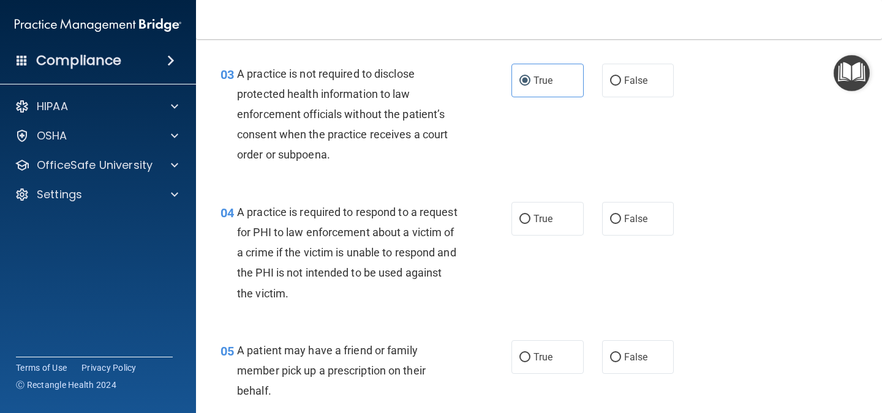
scroll to position [311, 0]
click at [634, 75] on span "False" at bounding box center [636, 80] width 24 height 12
click at [621, 76] on input "False" at bounding box center [615, 80] width 11 height 9
click at [552, 227] on label "True" at bounding box center [547, 218] width 72 height 34
click at [530, 224] on input "True" at bounding box center [524, 218] width 11 height 9
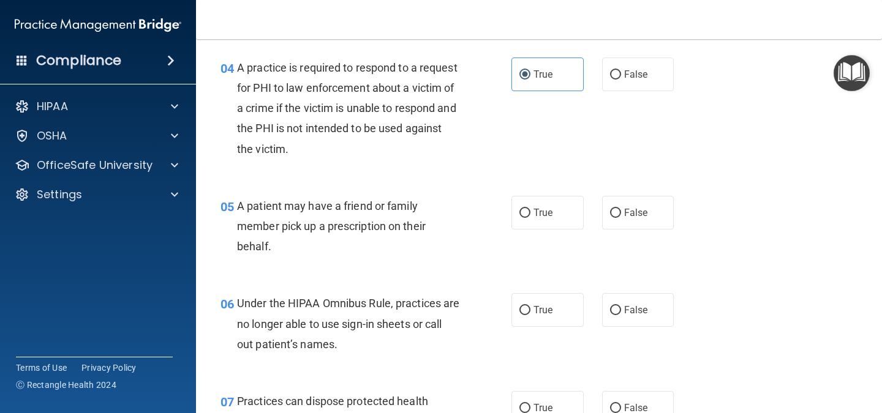
scroll to position [459, 0]
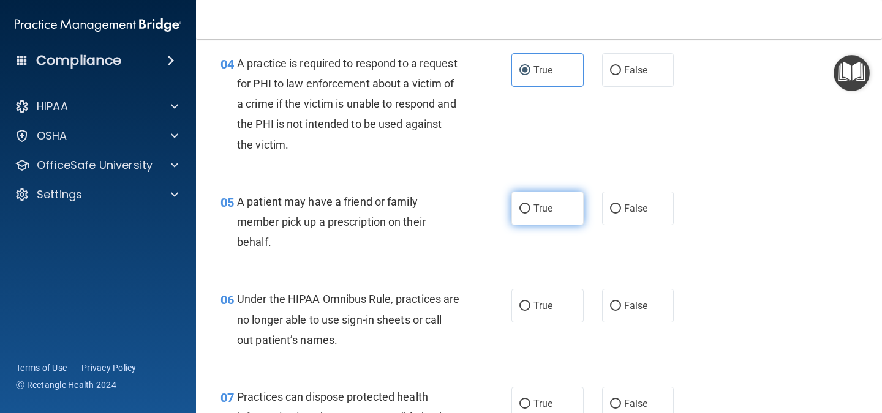
click at [528, 193] on label "True" at bounding box center [547, 209] width 72 height 34
click at [528, 205] on input "True" at bounding box center [524, 209] width 11 height 9
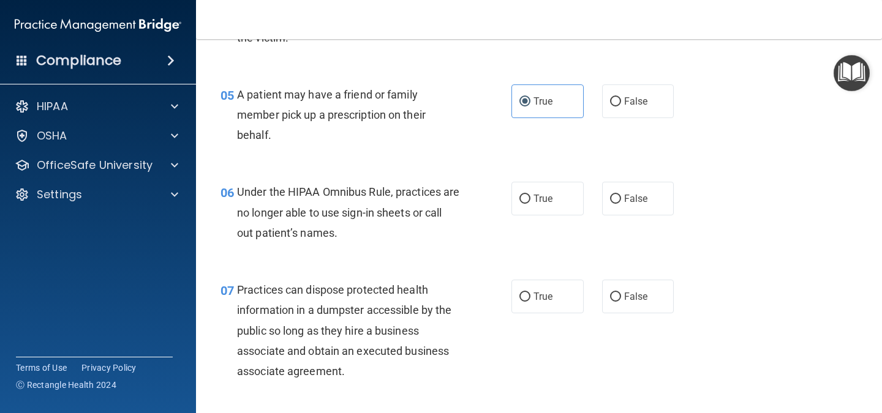
scroll to position [573, 0]
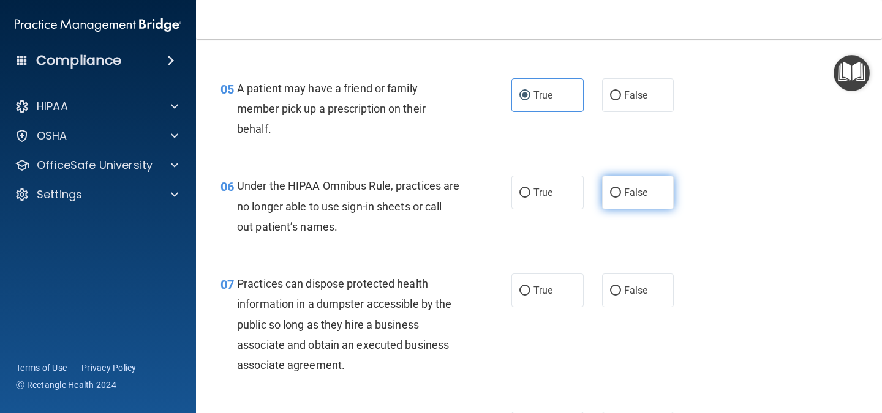
click at [624, 196] on span "False" at bounding box center [636, 193] width 24 height 12
click at [621, 196] on input "False" at bounding box center [615, 193] width 11 height 9
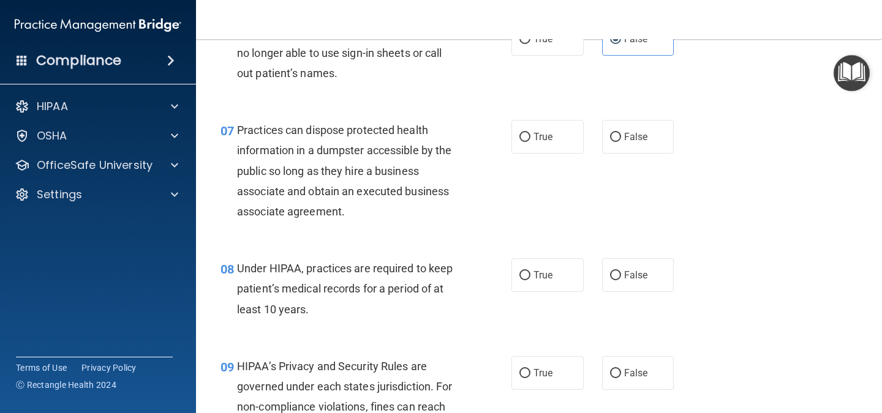
scroll to position [730, 0]
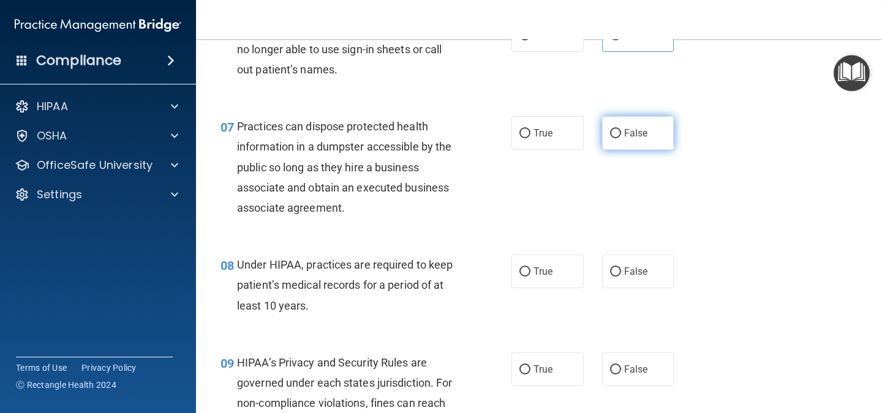
click at [635, 132] on span "False" at bounding box center [636, 133] width 24 height 12
click at [621, 132] on input "False" at bounding box center [615, 133] width 11 height 9
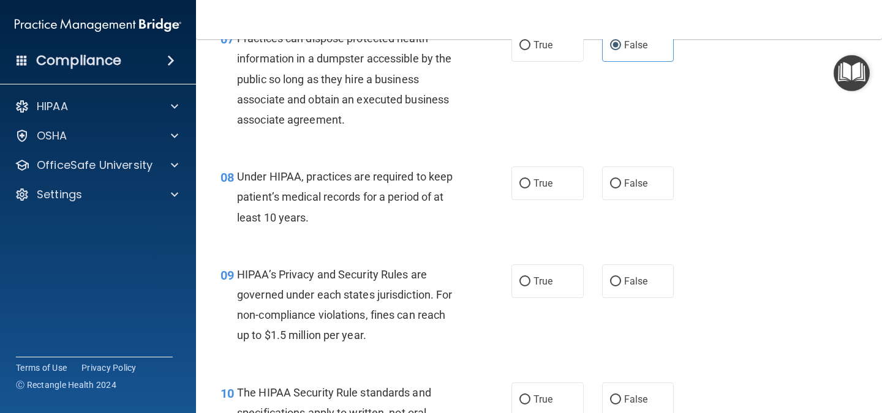
scroll to position [819, 0]
click at [642, 183] on label "False" at bounding box center [638, 182] width 72 height 34
click at [621, 183] on input "False" at bounding box center [615, 182] width 11 height 9
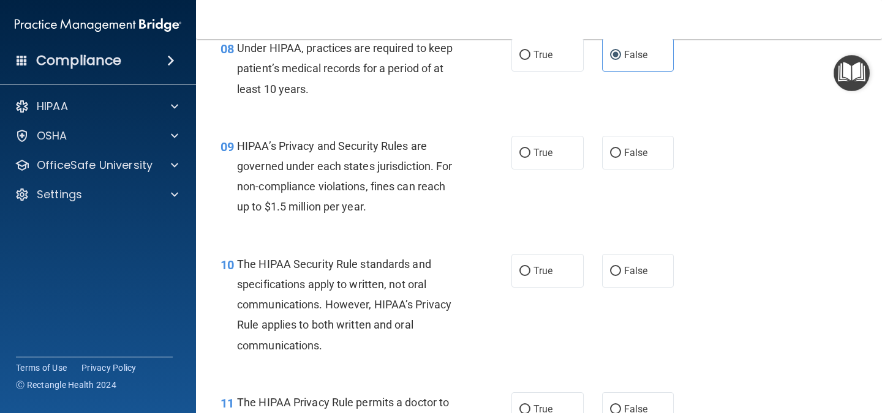
scroll to position [952, 0]
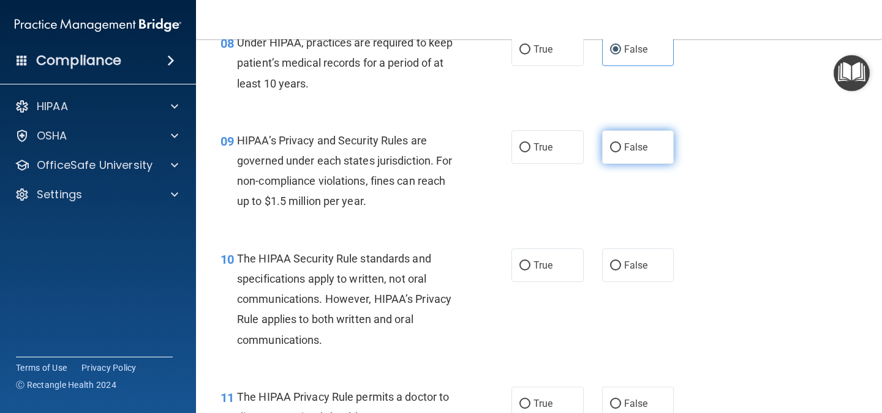
click at [636, 150] on span "False" at bounding box center [636, 147] width 24 height 12
click at [621, 150] on input "False" at bounding box center [615, 147] width 11 height 9
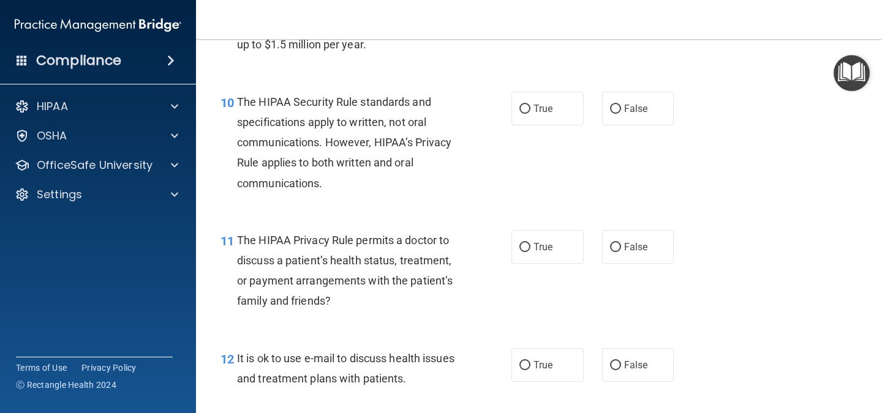
scroll to position [1110, 0]
click at [562, 113] on label "True" at bounding box center [547, 108] width 72 height 34
click at [530, 113] on input "True" at bounding box center [524, 108] width 11 height 9
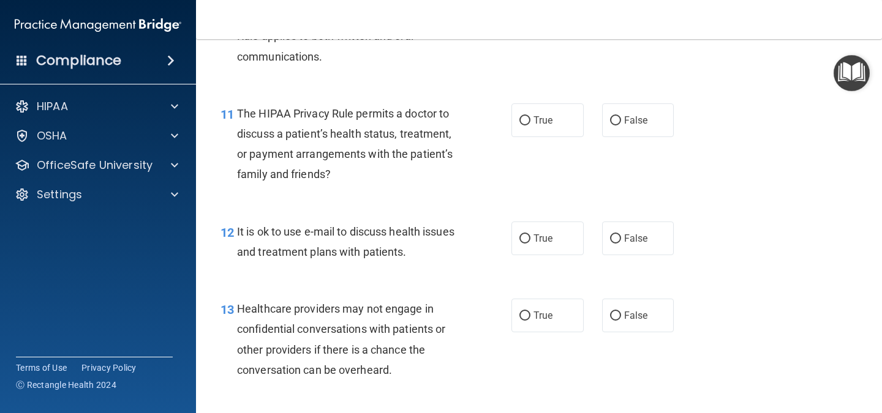
scroll to position [1238, 0]
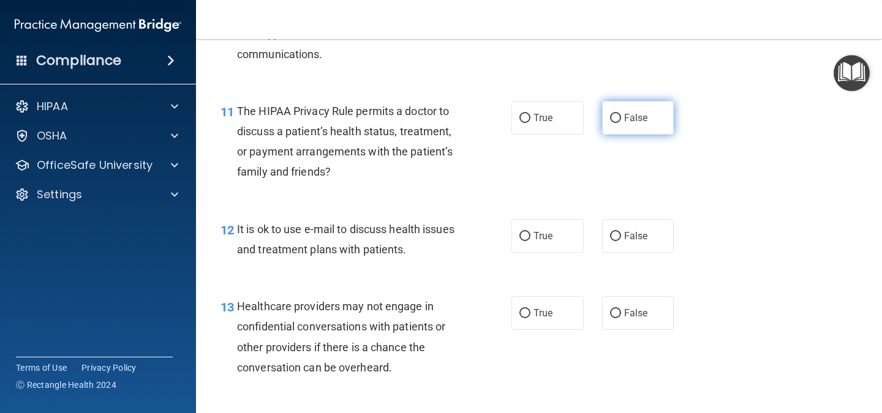
click at [637, 113] on span "False" at bounding box center [636, 118] width 24 height 12
click at [621, 114] on input "False" at bounding box center [615, 118] width 11 height 9
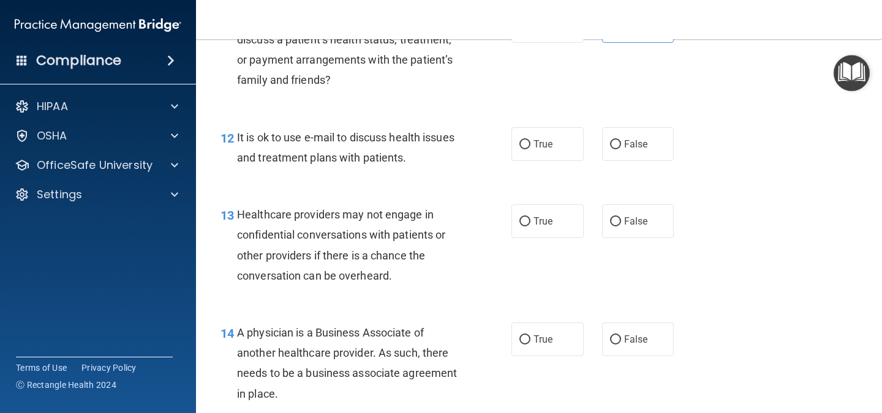
scroll to position [1331, 0]
click at [525, 135] on label "True" at bounding box center [547, 144] width 72 height 34
click at [525, 140] on input "True" at bounding box center [524, 144] width 11 height 9
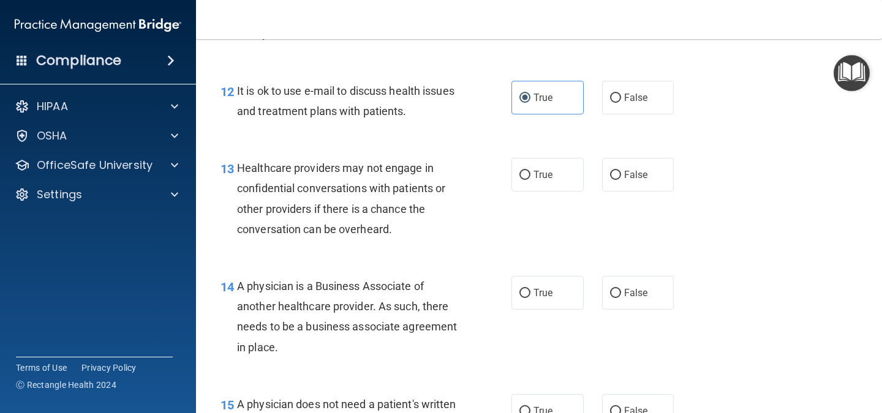
scroll to position [1377, 0]
click at [562, 170] on label "True" at bounding box center [547, 174] width 72 height 34
click at [530, 170] on input "True" at bounding box center [524, 174] width 11 height 9
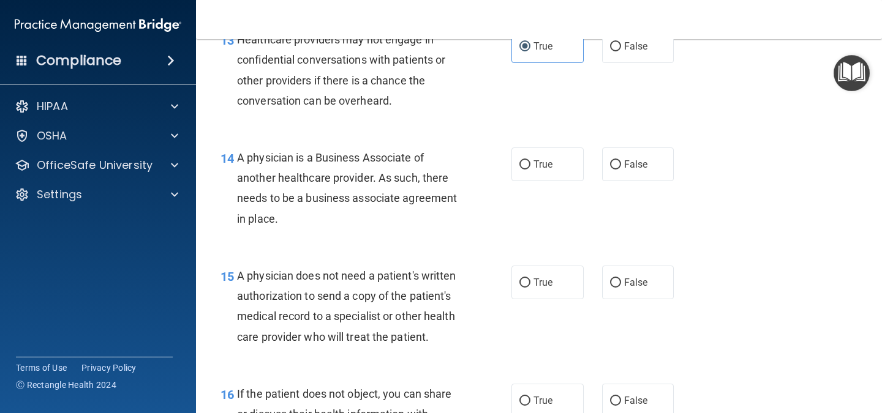
scroll to position [1509, 0]
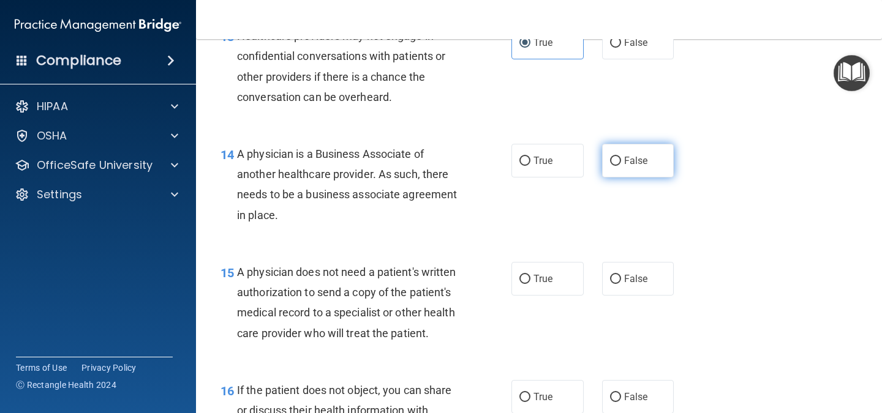
click at [615, 162] on label "False" at bounding box center [638, 161] width 72 height 34
click at [615, 162] on input "False" at bounding box center [615, 161] width 11 height 9
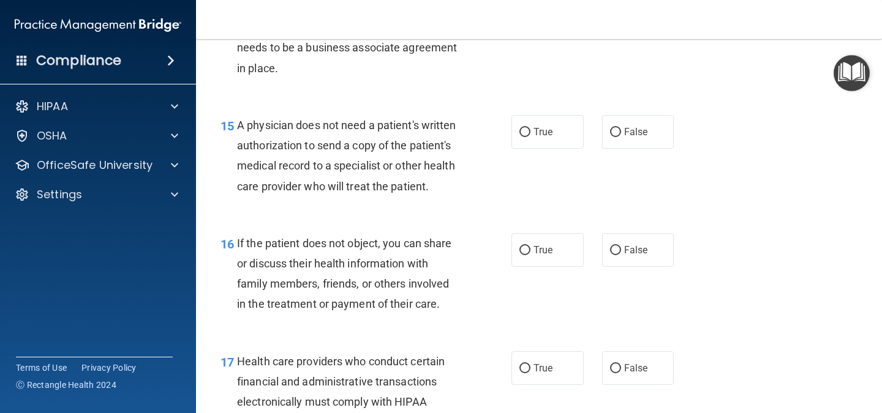
scroll to position [1657, 0]
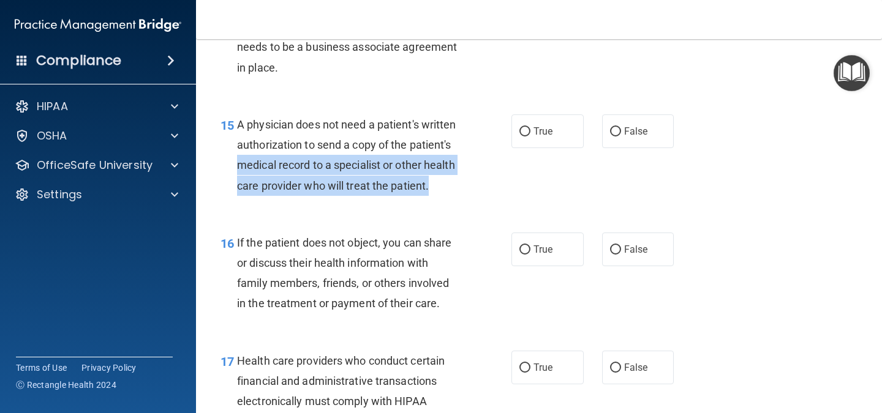
drag, startPoint x: 283, startPoint y: 170, endPoint x: 429, endPoint y: 205, distance: 150.5
click at [429, 196] on div "A physician does not need a patient's written authorization to send a copy of t…" at bounding box center [353, 155] width 232 height 81
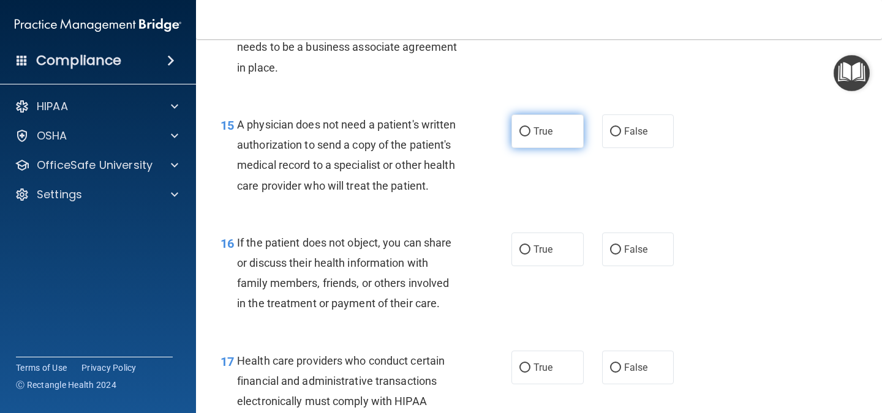
click at [560, 145] on label "True" at bounding box center [547, 132] width 72 height 34
click at [530, 137] on input "True" at bounding box center [524, 131] width 11 height 9
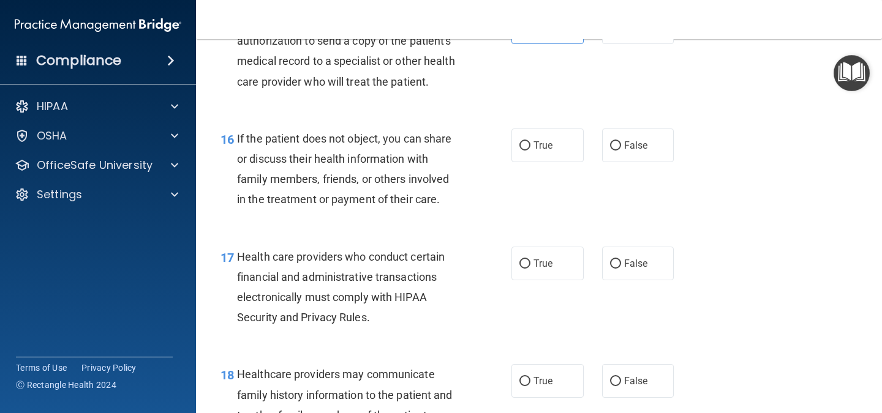
scroll to position [1761, 0]
click at [528, 162] on label "True" at bounding box center [547, 145] width 72 height 34
click at [528, 150] on input "True" at bounding box center [524, 145] width 11 height 9
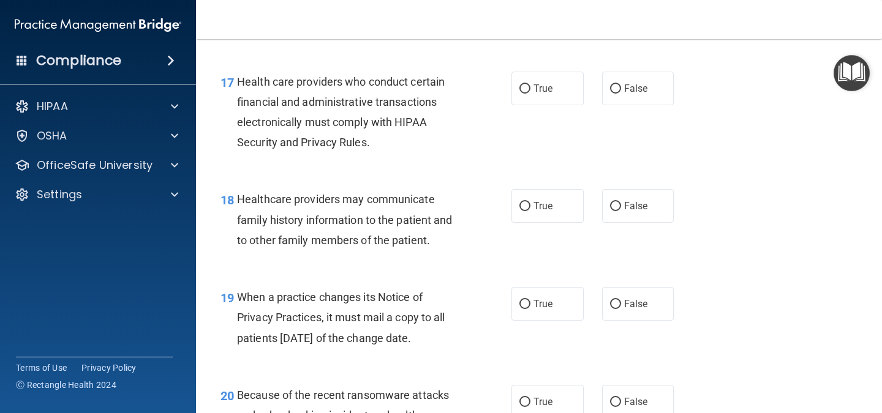
scroll to position [1936, 0]
click at [506, 117] on div "17 Health care providers who conduct certain financial and administrative trans…" at bounding box center [366, 115] width 328 height 88
click at [519, 93] on input "True" at bounding box center [524, 88] width 11 height 9
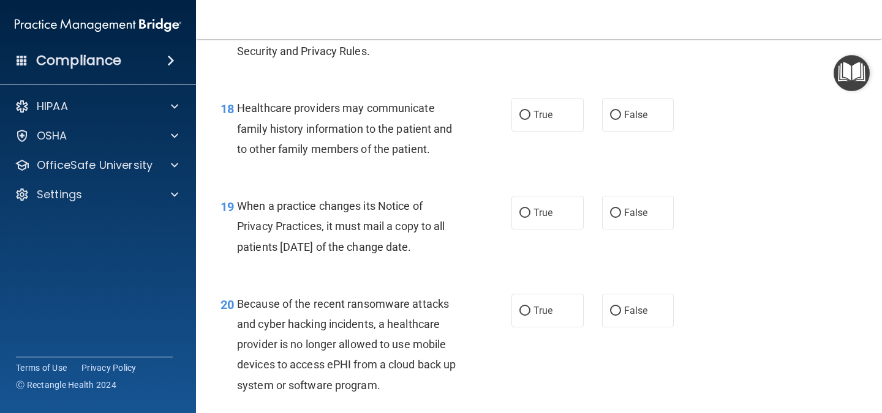
scroll to position [2029, 0]
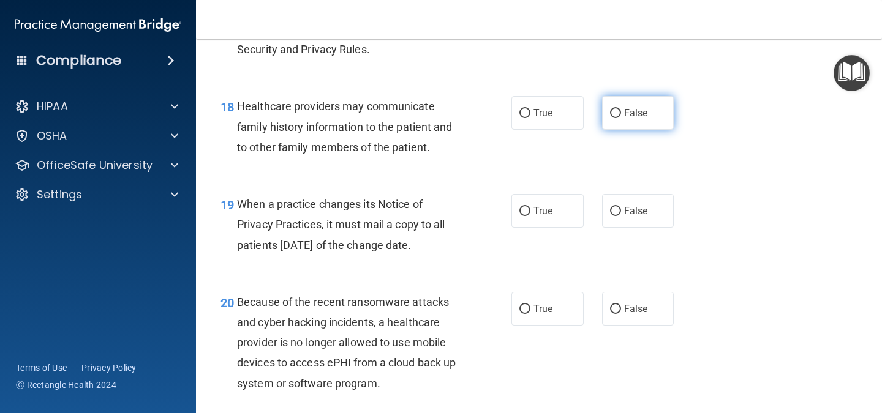
click at [628, 130] on label "False" at bounding box center [638, 113] width 72 height 34
click at [621, 118] on input "False" at bounding box center [615, 113] width 11 height 9
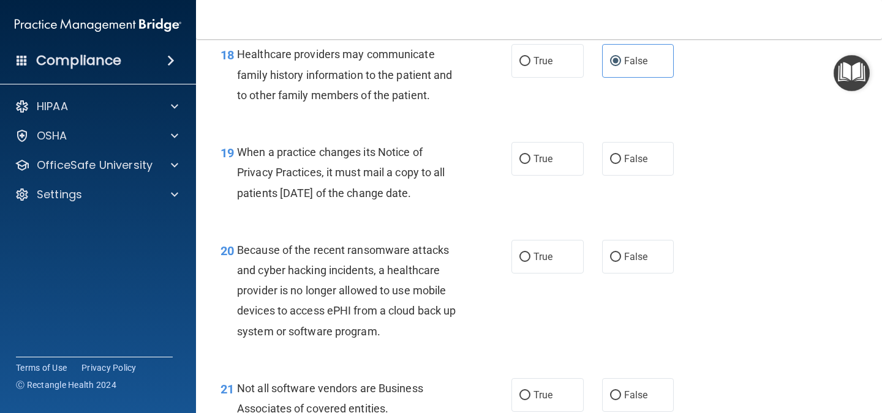
scroll to position [2082, 0]
click at [620, 169] on label "False" at bounding box center [638, 158] width 72 height 34
click at [620, 164] on input "False" at bounding box center [615, 158] width 11 height 9
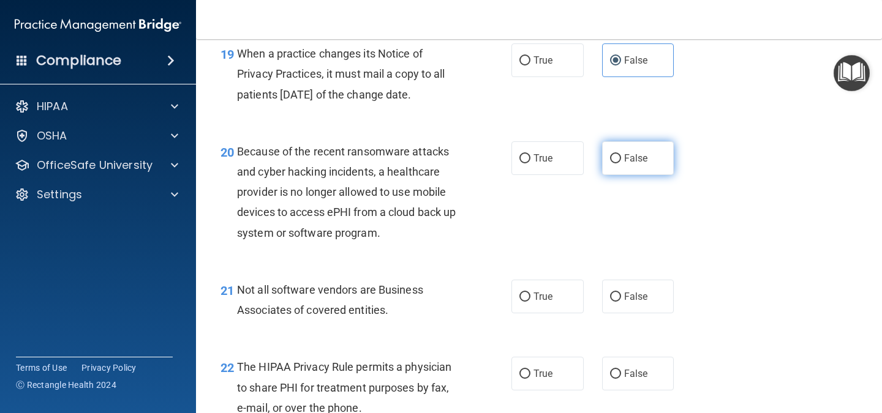
click at [630, 164] on span "False" at bounding box center [636, 158] width 24 height 12
click at [621, 164] on input "False" at bounding box center [615, 158] width 11 height 9
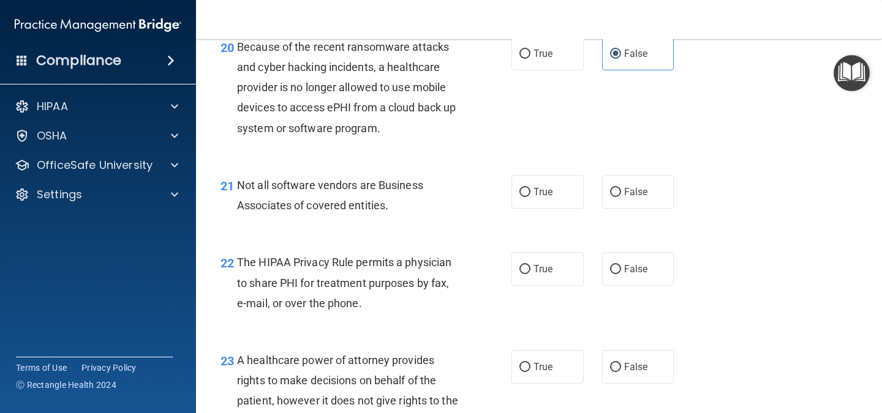
scroll to position [2285, 0]
click at [511, 208] on label "True" at bounding box center [547, 192] width 72 height 34
click at [519, 197] on input "True" at bounding box center [524, 191] width 11 height 9
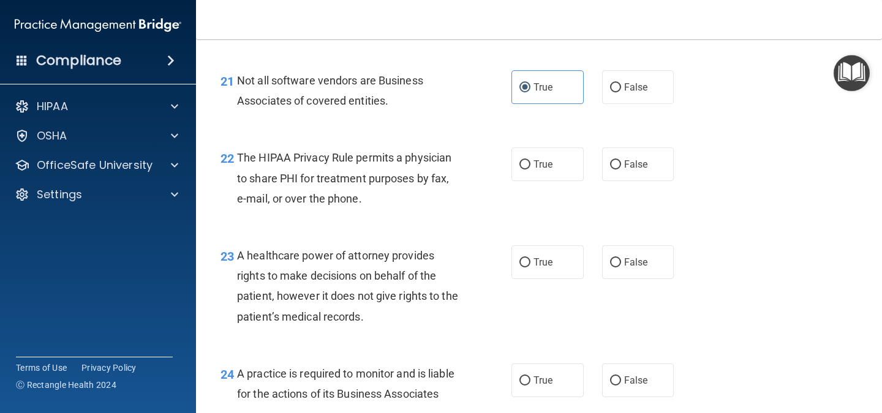
scroll to position [2391, 0]
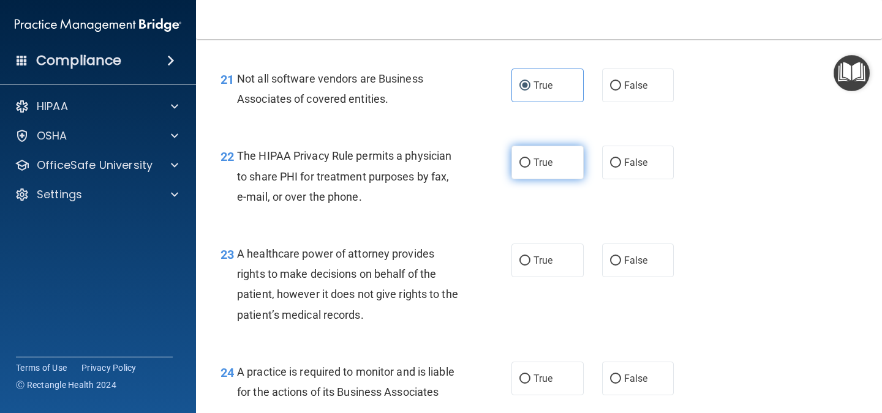
click at [511, 179] on label "True" at bounding box center [547, 163] width 72 height 34
click at [519, 168] on input "True" at bounding box center [524, 163] width 11 height 9
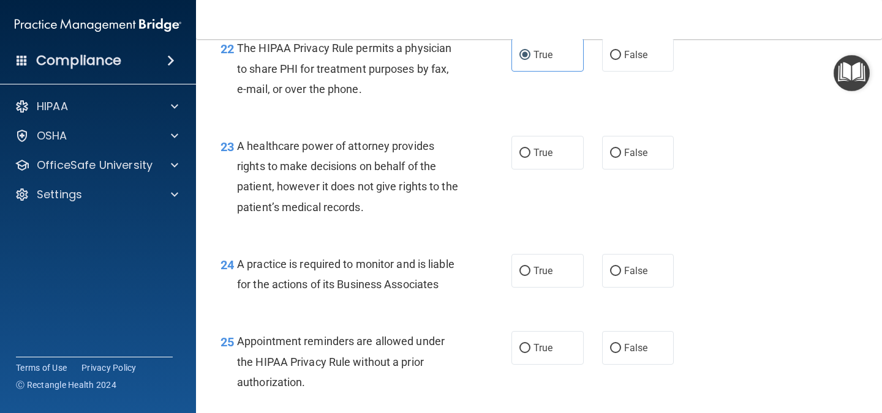
scroll to position [2499, 0]
click at [543, 167] on label "True" at bounding box center [547, 152] width 72 height 34
click at [530, 157] on input "True" at bounding box center [524, 152] width 11 height 9
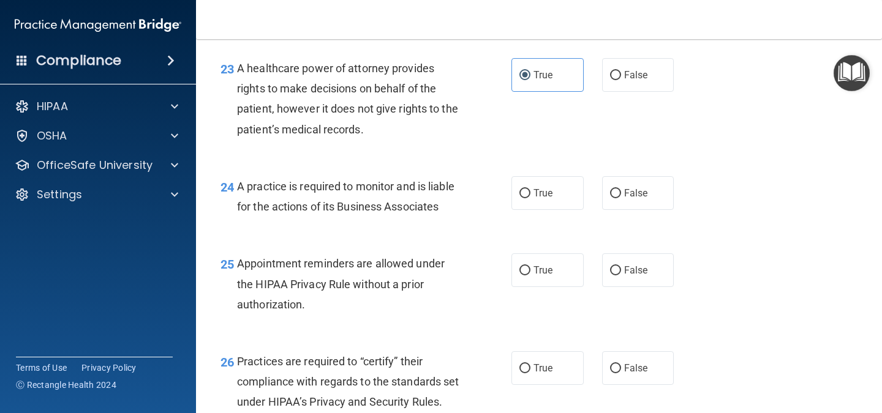
scroll to position [2578, 0]
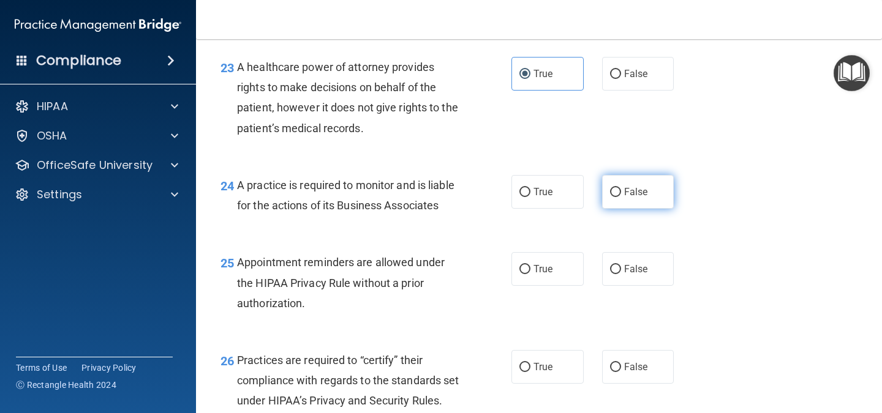
click at [602, 209] on label "False" at bounding box center [638, 192] width 72 height 34
click at [610, 197] on input "False" at bounding box center [615, 192] width 11 height 9
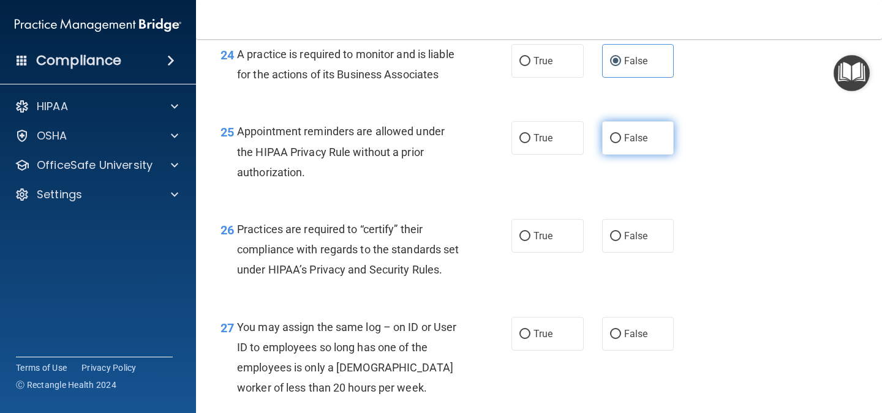
scroll to position [2709, 0]
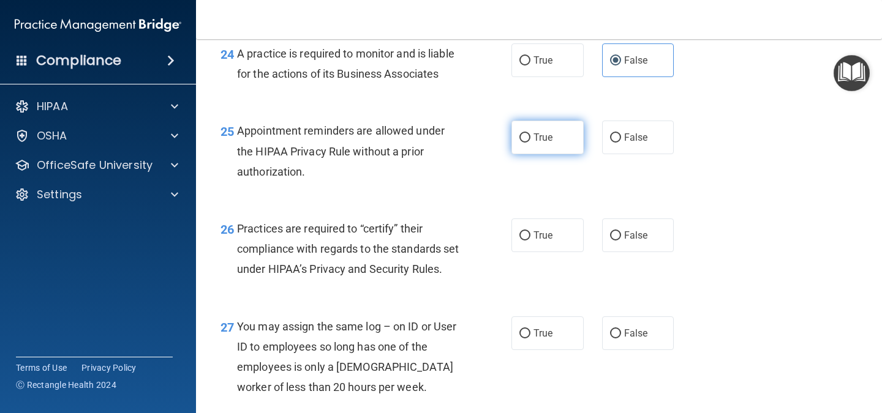
click at [555, 154] on label "True" at bounding box center [547, 138] width 72 height 34
click at [530, 143] on input "True" at bounding box center [524, 138] width 11 height 9
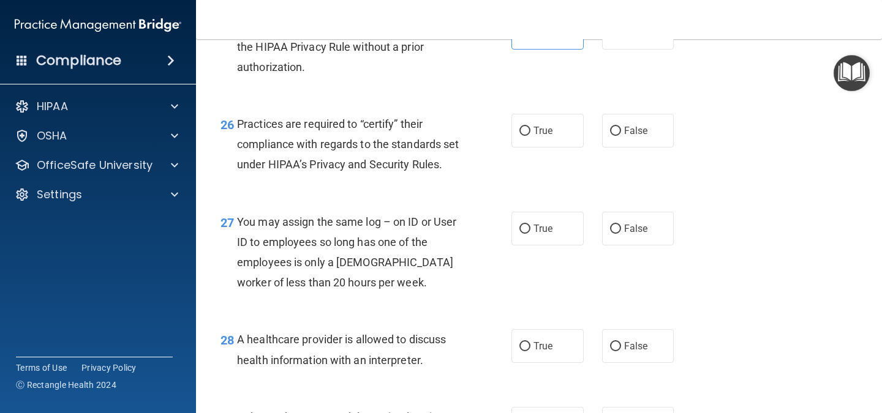
scroll to position [2815, 0]
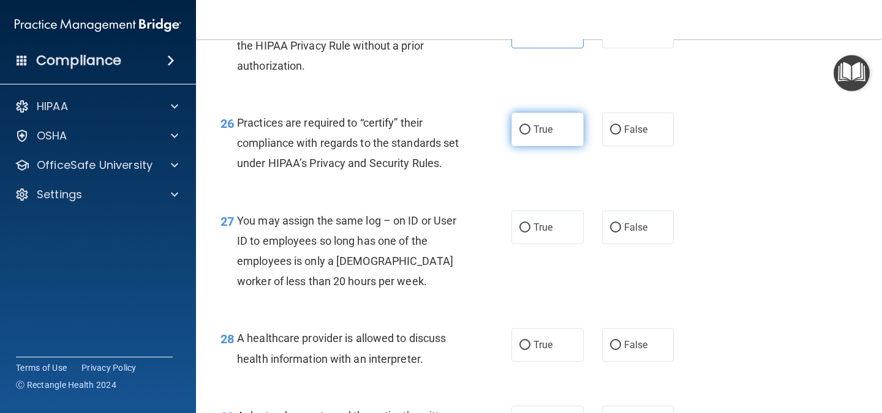
click at [519, 146] on label "True" at bounding box center [547, 130] width 72 height 34
click at [519, 135] on input "True" at bounding box center [524, 130] width 11 height 9
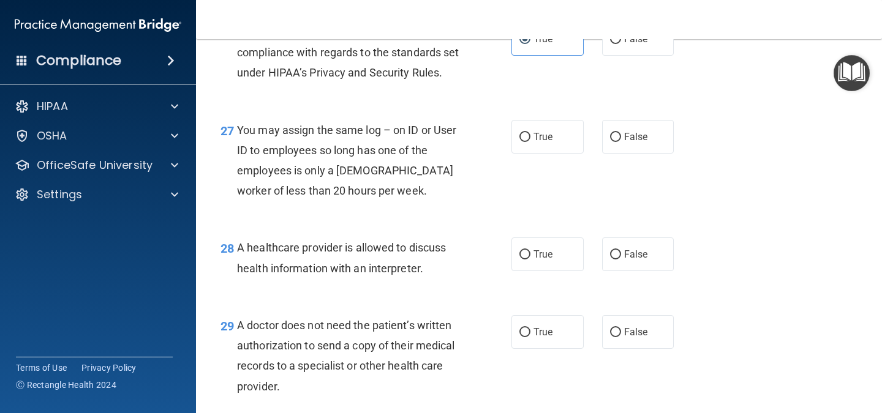
scroll to position [2907, 0]
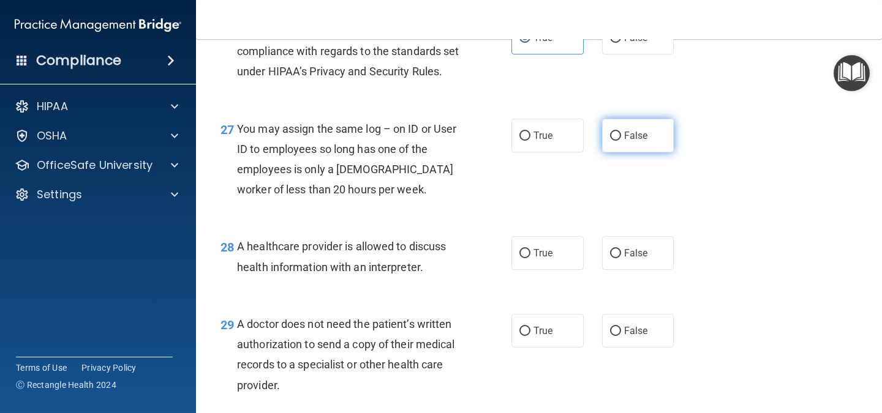
click at [642, 152] on label "False" at bounding box center [638, 136] width 72 height 34
click at [621, 141] on input "False" at bounding box center [615, 136] width 11 height 9
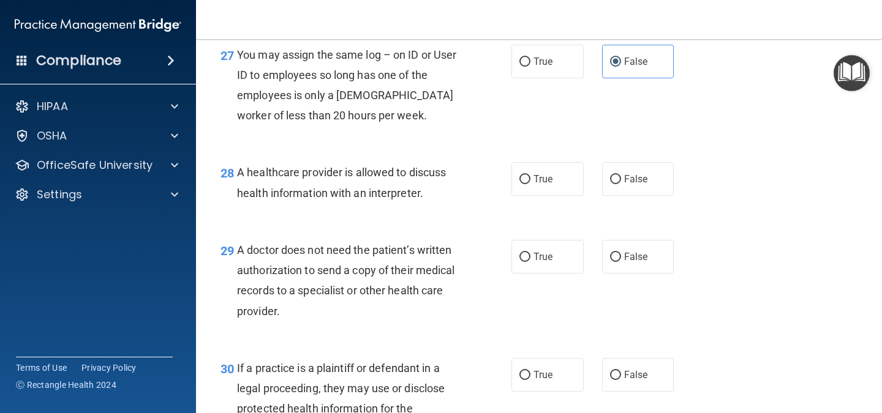
scroll to position [2982, 0]
drag, startPoint x: 480, startPoint y: 164, endPoint x: 471, endPoint y: 173, distance: 12.6
click at [471, 132] on div "27 You may assign the same log – on ID or User ID to employees so long has one …" at bounding box center [366, 88] width 328 height 88
drag, startPoint x: 533, startPoint y: 239, endPoint x: 539, endPoint y: 230, distance: 10.2
click at [539, 195] on label "True" at bounding box center [547, 179] width 72 height 34
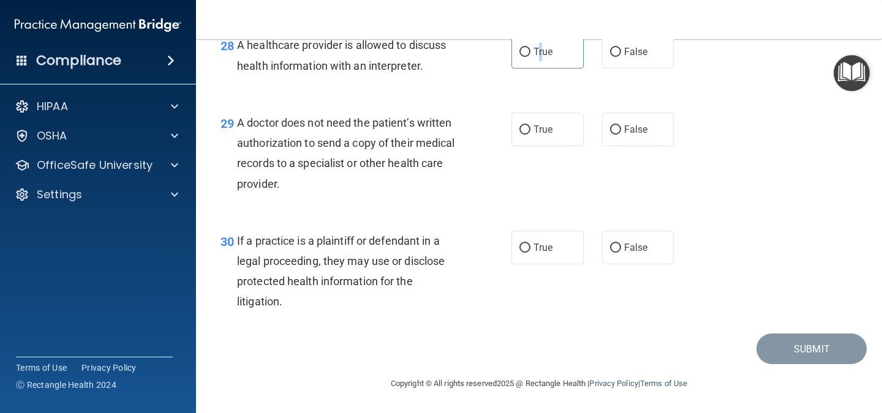
scroll to position [3124, 0]
click at [540, 58] on span "True" at bounding box center [542, 52] width 19 height 12
click at [530, 57] on input "True" at bounding box center [524, 52] width 11 height 9
click at [532, 135] on label "True" at bounding box center [547, 130] width 72 height 34
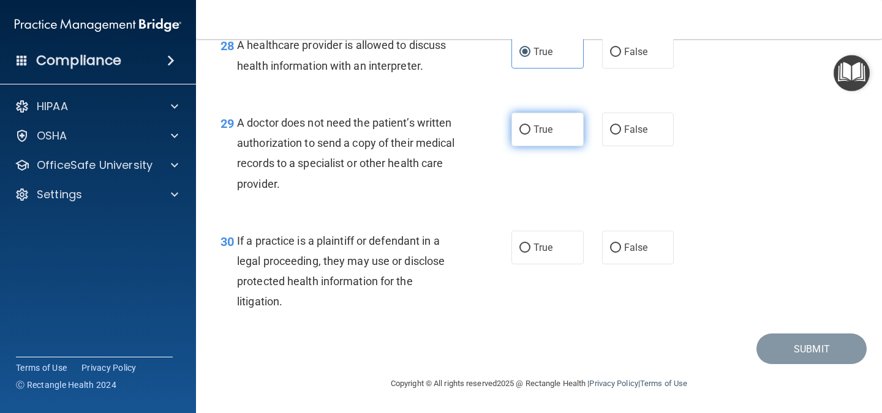
click at [530, 135] on input "True" at bounding box center [524, 130] width 11 height 9
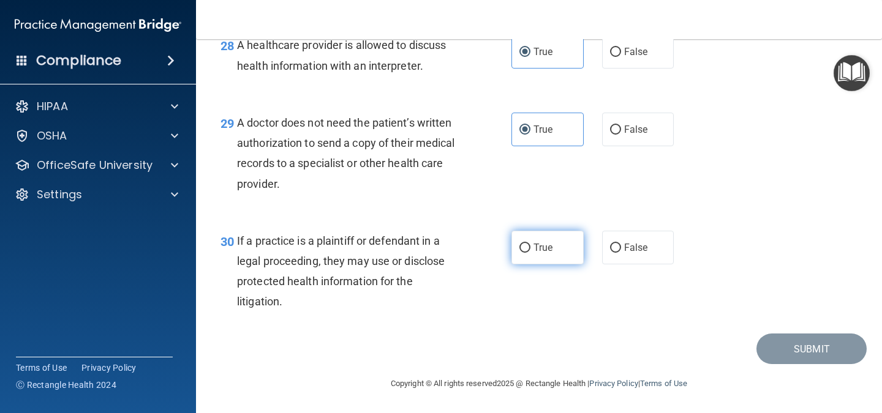
click at [538, 246] on span "True" at bounding box center [542, 248] width 19 height 12
click at [530, 246] on input "True" at bounding box center [524, 248] width 11 height 9
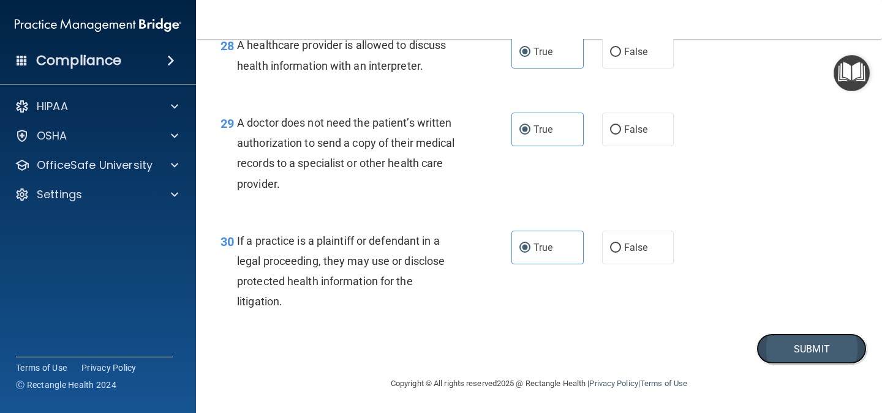
click at [778, 337] on button "Submit" at bounding box center [811, 349] width 110 height 31
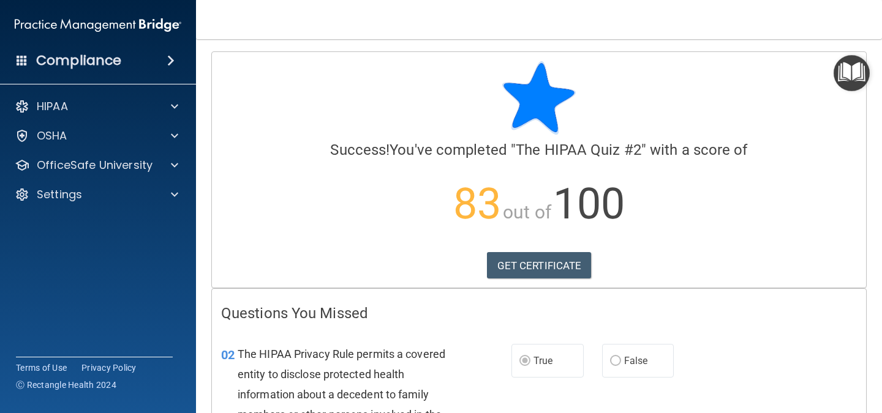
scroll to position [44, 0]
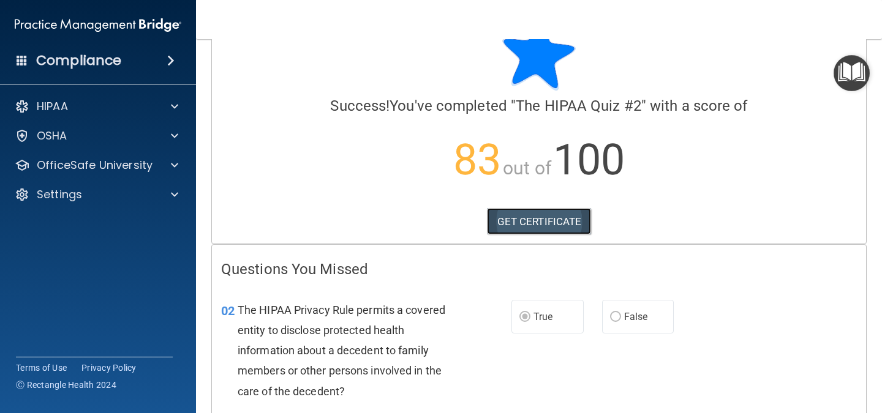
click at [494, 227] on link "GET CERTIFICATE" at bounding box center [539, 221] width 105 height 27
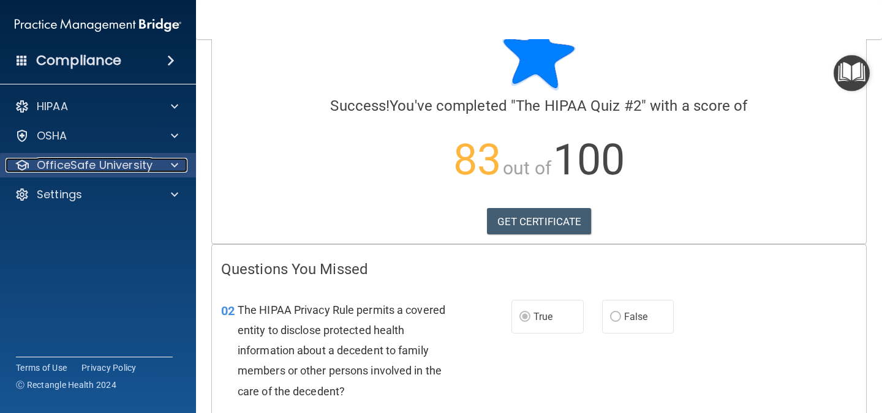
click at [66, 171] on p "OfficeSafe University" at bounding box center [95, 165] width 116 height 15
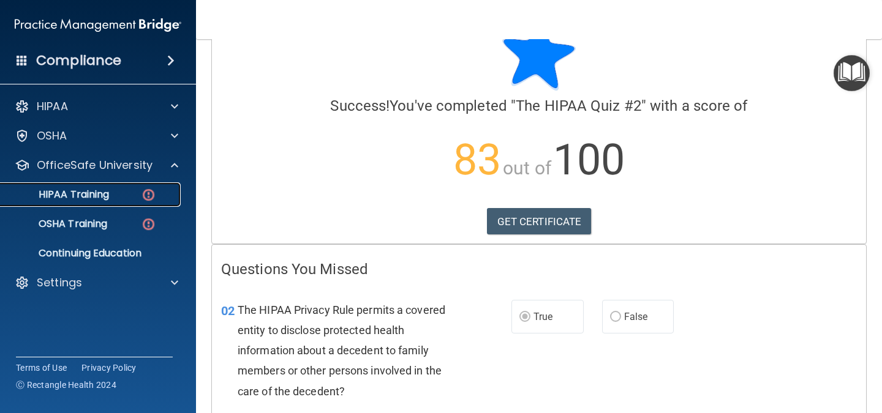
click at [109, 197] on p "HIPAA Training" at bounding box center [58, 195] width 101 height 12
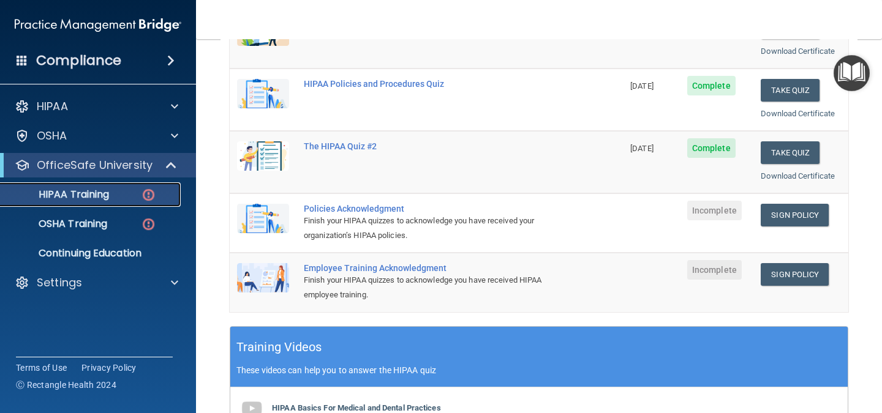
scroll to position [214, 0]
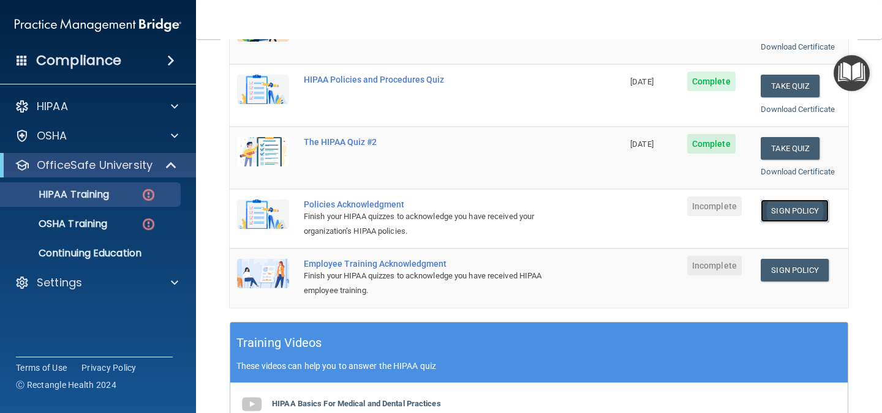
click at [777, 217] on link "Sign Policy" at bounding box center [795, 211] width 68 height 23
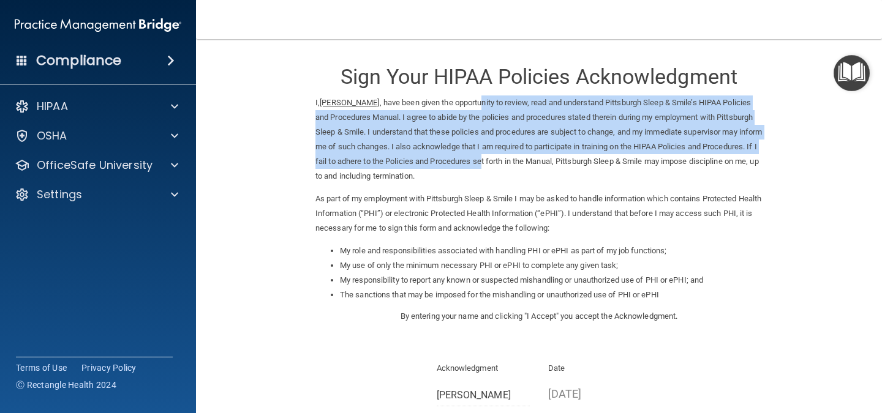
drag, startPoint x: 464, startPoint y: 102, endPoint x: 539, endPoint y: 166, distance: 98.6
click at [539, 166] on p "I, Kaitlyn Coe , have been given the opportunity to review, read and understand…" at bounding box center [538, 140] width 447 height 88
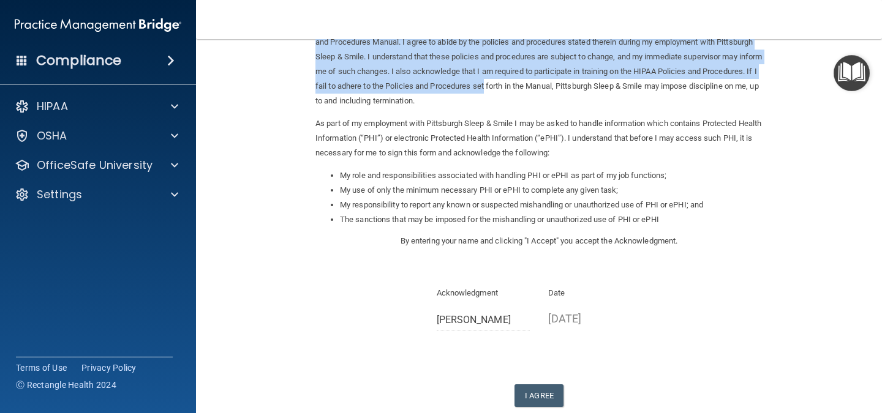
scroll to position [78, 0]
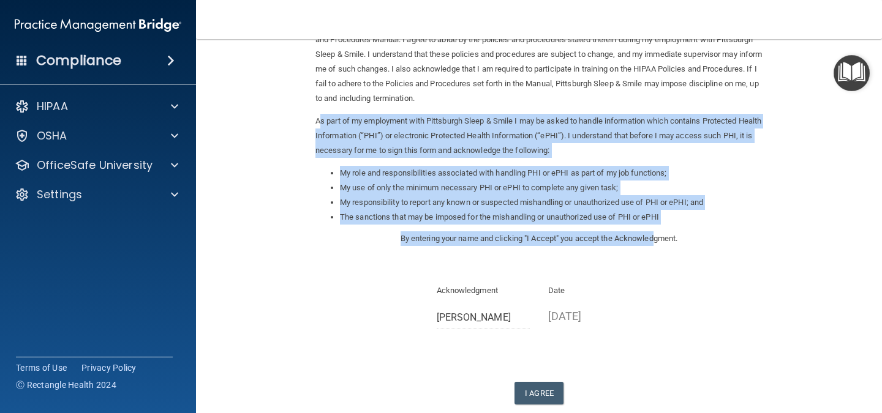
drag, startPoint x: 313, startPoint y: 124, endPoint x: 648, endPoint y: 251, distance: 358.2
click at [648, 251] on div "Sign Your HIPAA Policies Acknowledgment I, Kaitlyn Coe , have been given the op…" at bounding box center [538, 114] width 447 height 280
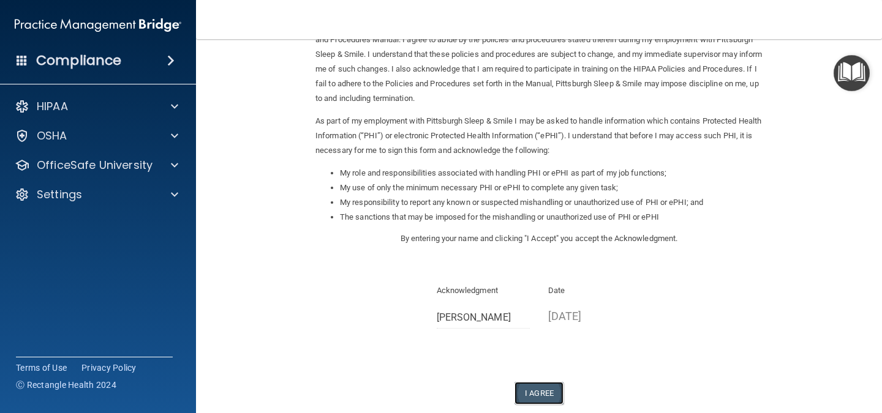
click at [540, 391] on button "I Agree" at bounding box center [538, 393] width 49 height 23
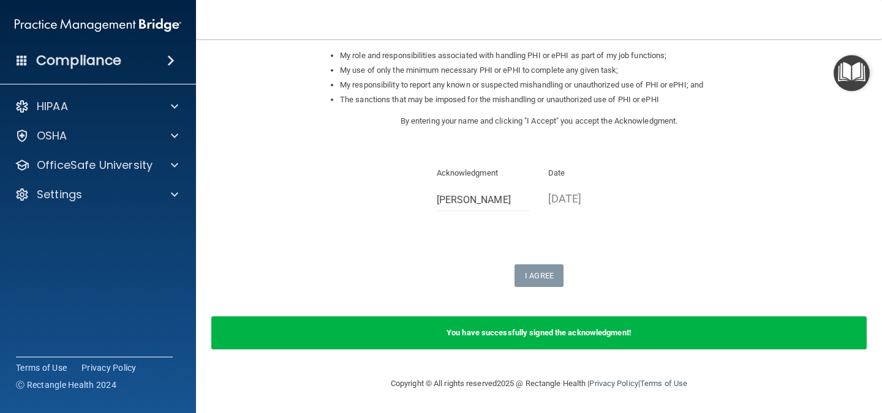
scroll to position [0, 0]
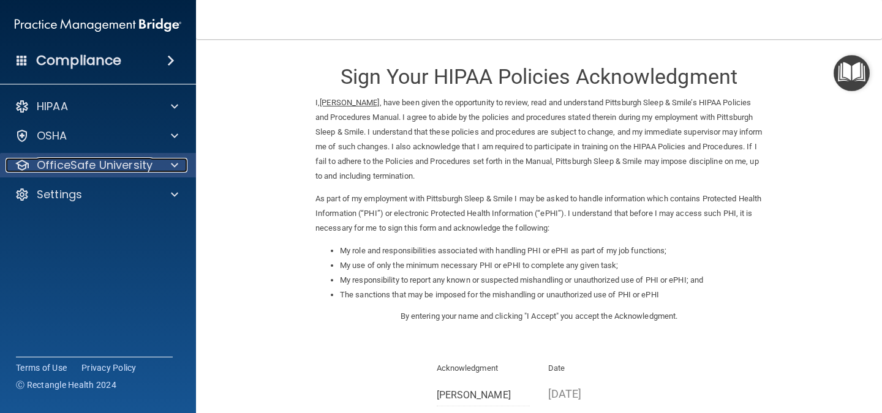
click at [181, 166] on div at bounding box center [172, 165] width 31 height 15
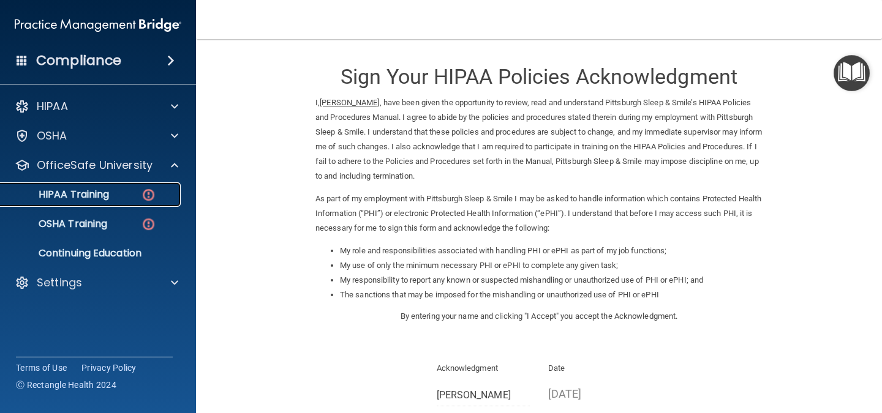
click at [122, 200] on div "HIPAA Training" at bounding box center [91, 195] width 167 height 12
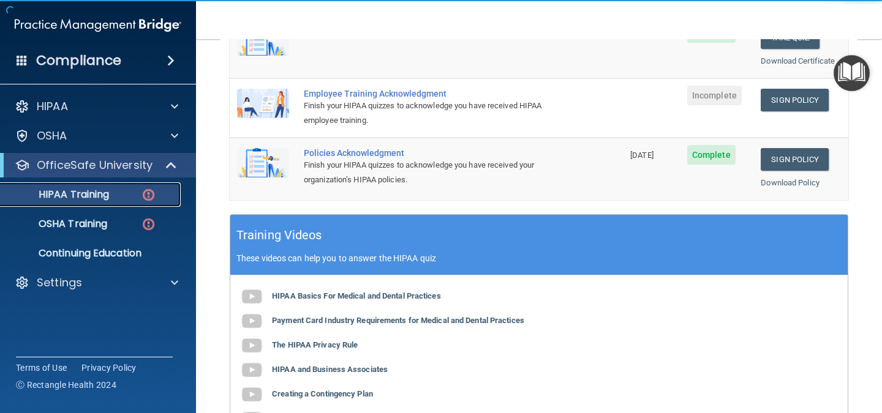
scroll to position [323, 0]
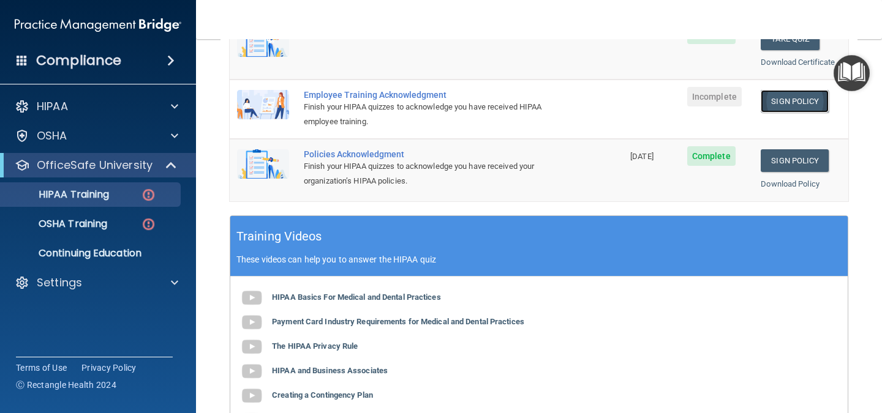
click at [803, 92] on link "Sign Policy" at bounding box center [795, 101] width 68 height 23
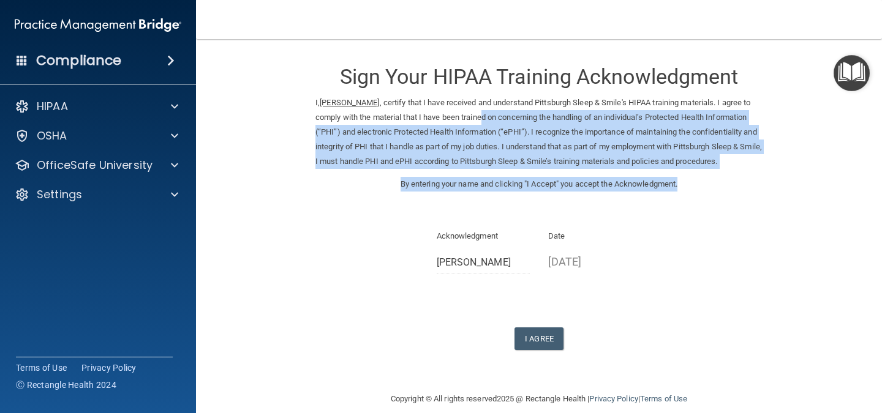
drag, startPoint x: 480, startPoint y: 119, endPoint x: 698, endPoint y: 204, distance: 234.4
click at [698, 204] on div "Sign Your HIPAA Training Acknowledgment I, Kaitlyn Coe , certify that I have re…" at bounding box center [538, 200] width 447 height 299
click at [533, 345] on button "I Agree" at bounding box center [538, 339] width 49 height 23
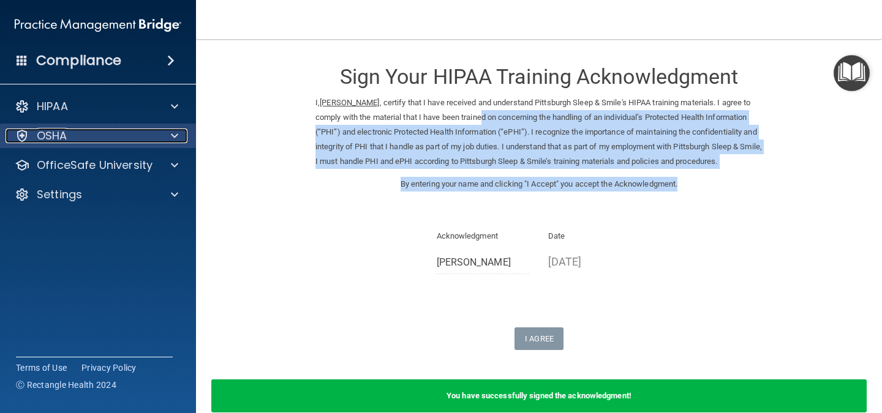
click at [133, 138] on div "OSHA" at bounding box center [82, 136] width 152 height 15
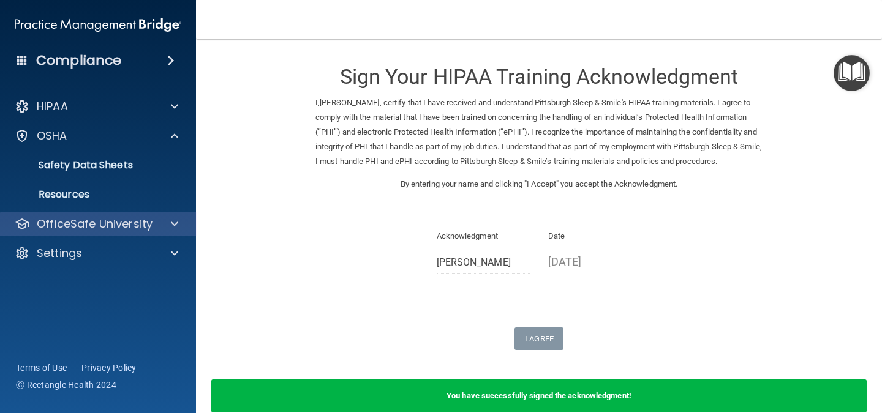
click at [178, 213] on div "HIPAA Documents and Policies Report an Incident Business Associates Emergency P…" at bounding box center [98, 182] width 197 height 186
click at [178, 213] on div "OfficeSafe University" at bounding box center [98, 224] width 197 height 24
click at [146, 224] on p "OfficeSafe University" at bounding box center [95, 224] width 116 height 15
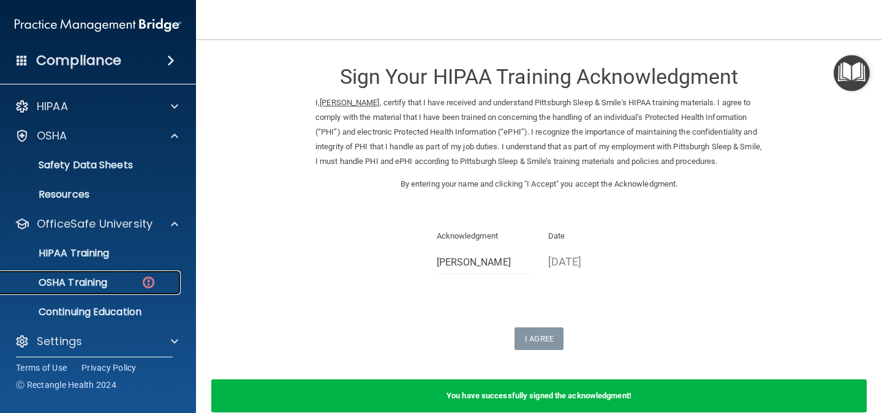
click at [99, 280] on p "OSHA Training" at bounding box center [57, 283] width 99 height 12
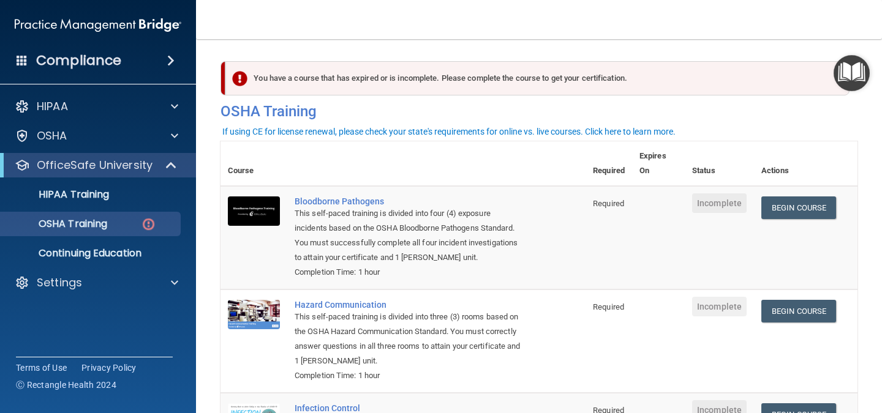
click at [822, 196] on td "Begin Course Download Certificate" at bounding box center [806, 238] width 104 height 104
click at [819, 201] on link "Begin Course" at bounding box center [798, 208] width 75 height 23
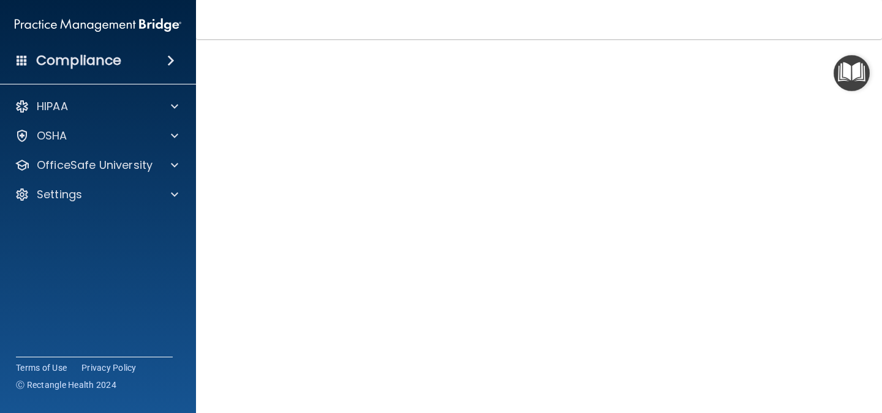
scroll to position [111, 0]
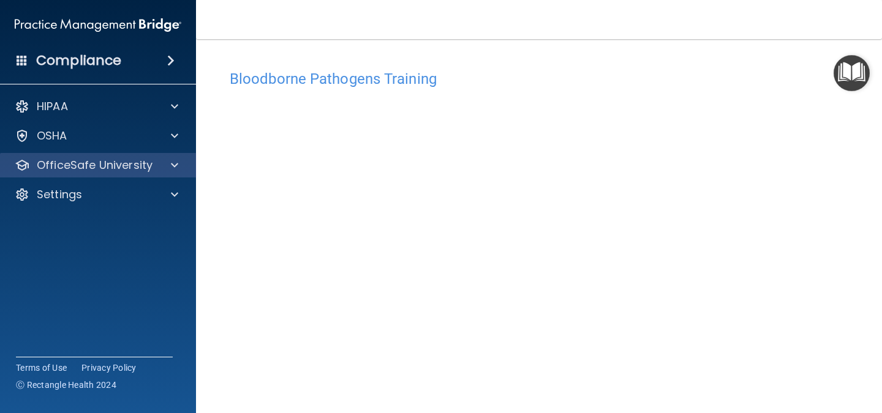
click at [120, 154] on div "OfficeSafe University" at bounding box center [98, 165] width 197 height 24
click at [175, 160] on span at bounding box center [174, 165] width 7 height 15
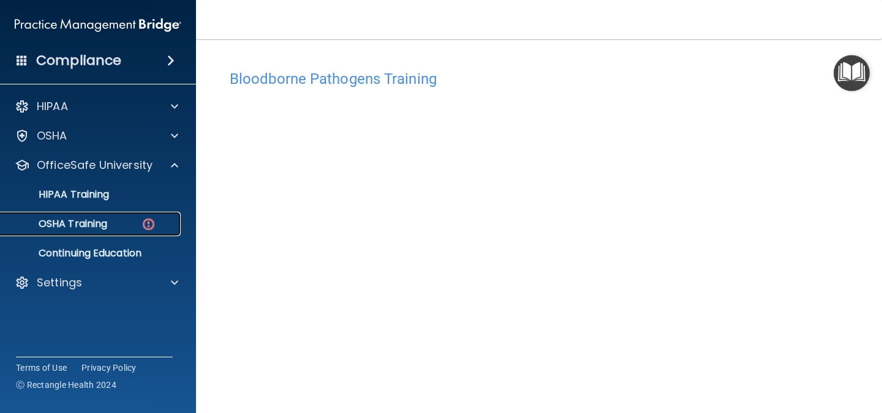
click at [132, 224] on div "OSHA Training" at bounding box center [91, 224] width 167 height 12
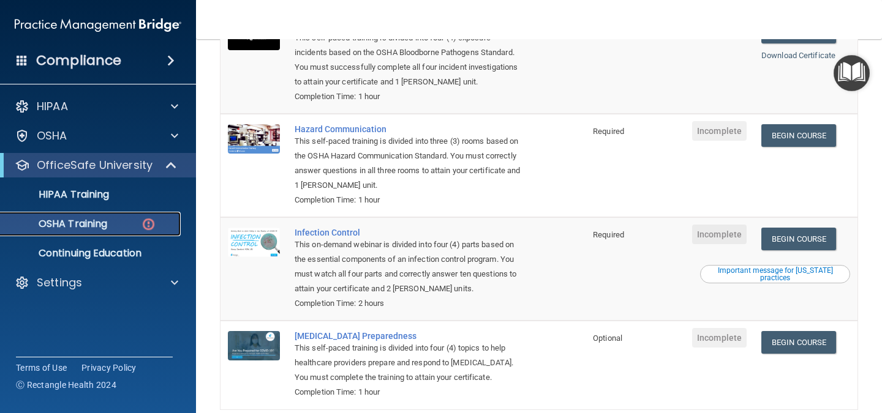
scroll to position [109, 0]
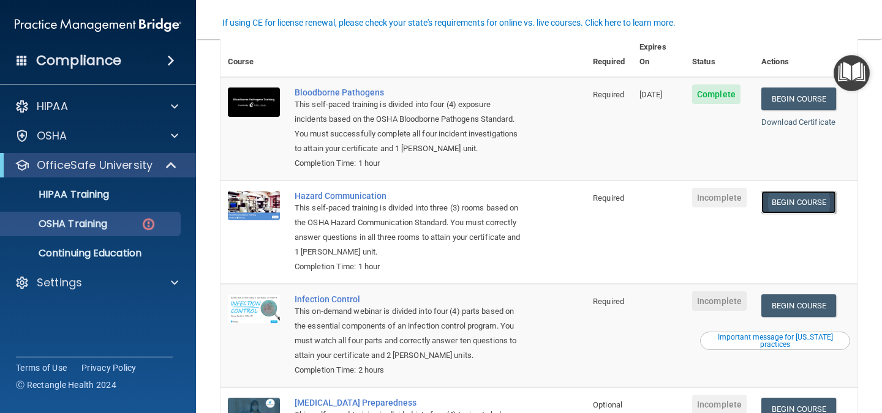
click at [789, 195] on link "Begin Course" at bounding box center [798, 202] width 75 height 23
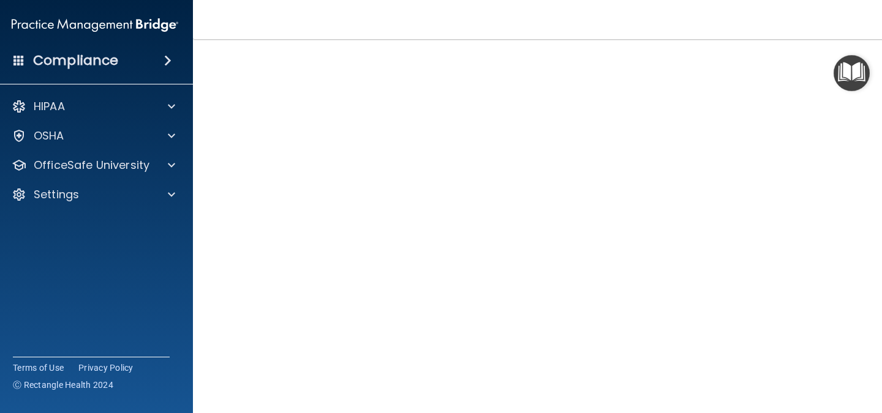
scroll to position [99, 0]
click at [39, 290] on div "Compliance HIPAA Documents and Policies Report an Incident Business Associates …" at bounding box center [95, 206] width 196 height 413
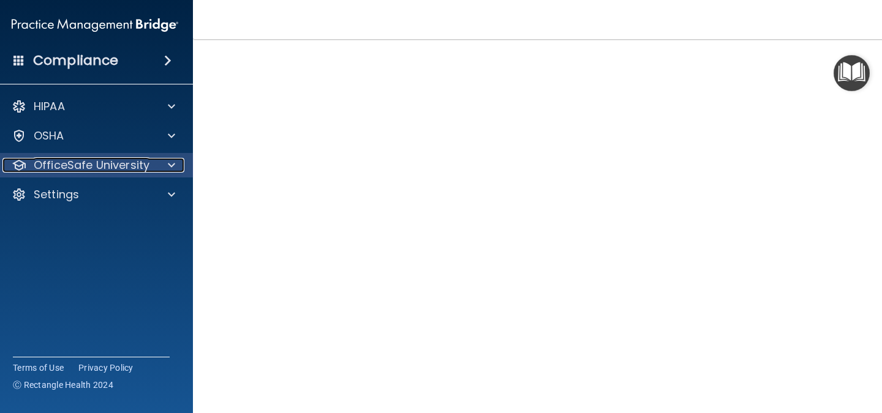
click at [176, 162] on div at bounding box center [169, 165] width 31 height 15
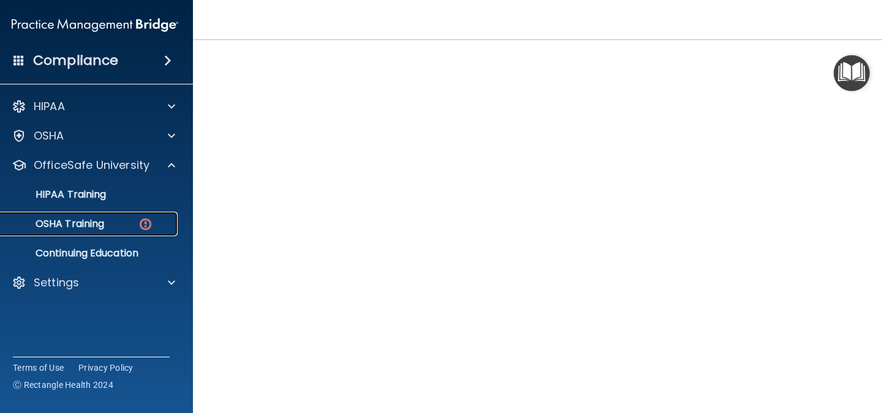
click at [107, 222] on div "OSHA Training" at bounding box center [88, 224] width 167 height 12
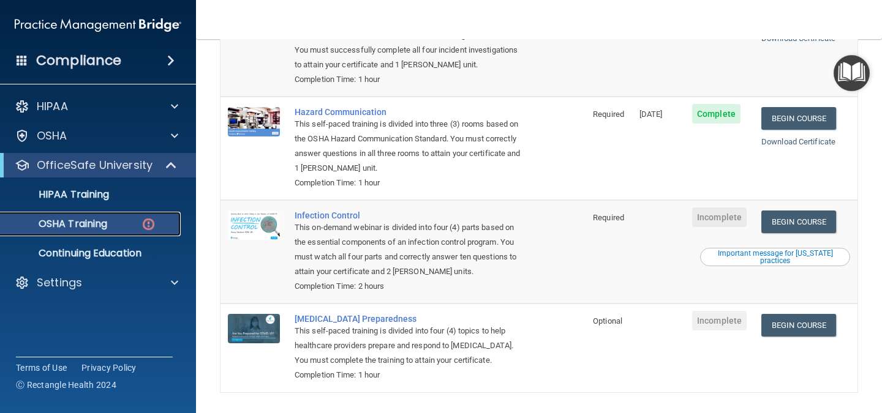
scroll to position [194, 0]
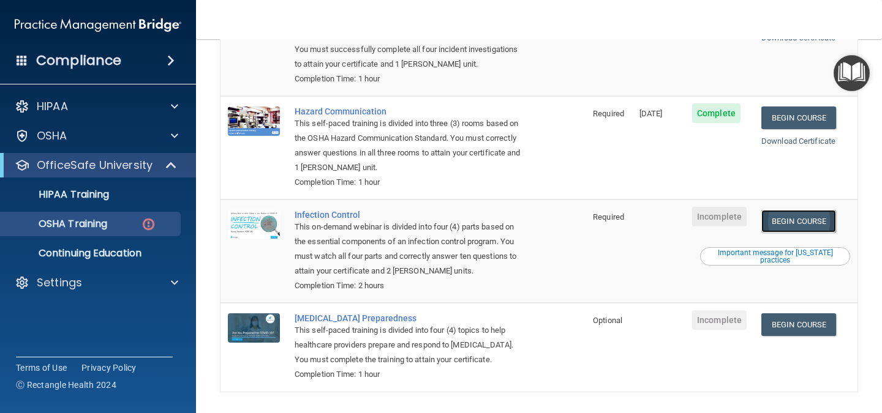
click at [824, 210] on link "Begin Course" at bounding box center [798, 221] width 75 height 23
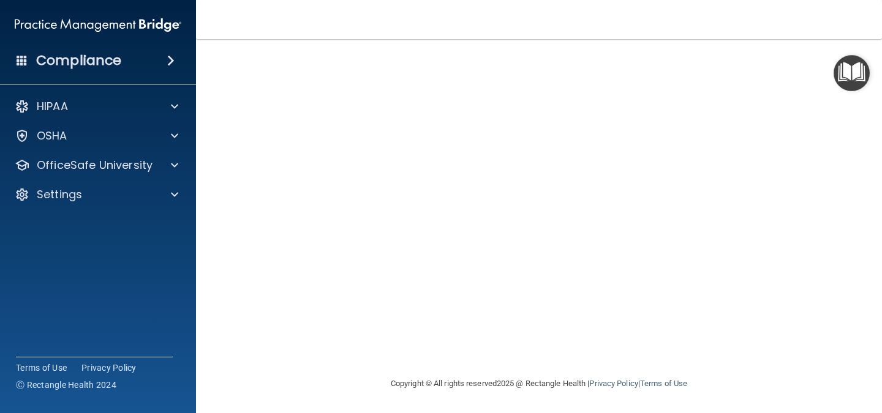
scroll to position [110, 0]
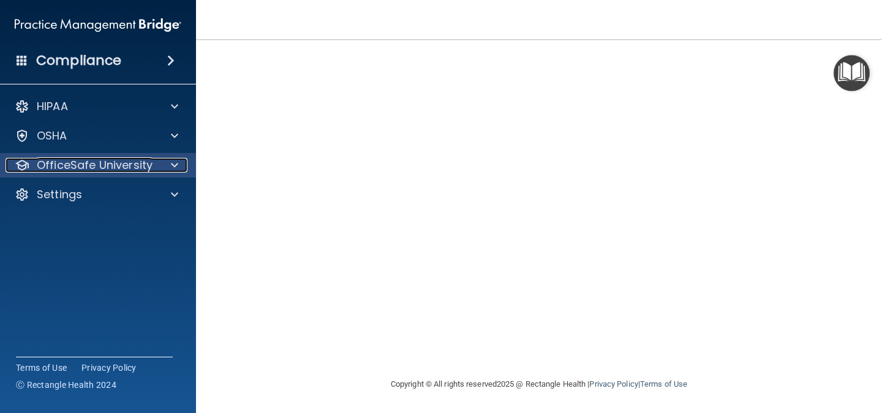
click at [140, 170] on p "OfficeSafe University" at bounding box center [95, 165] width 116 height 15
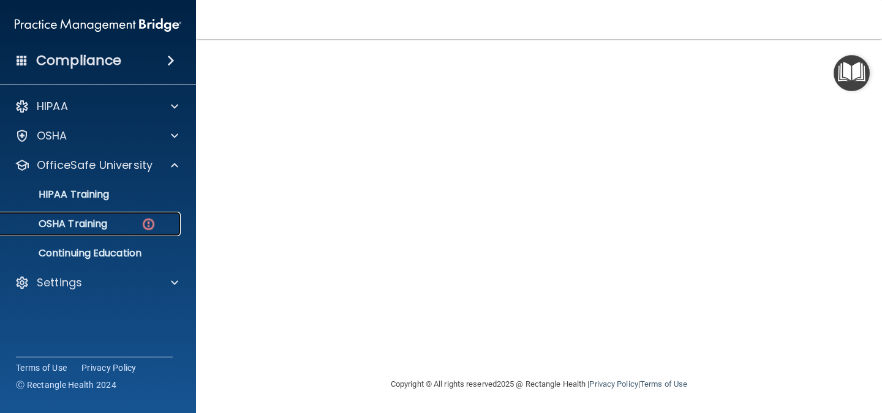
click at [132, 225] on div "OSHA Training" at bounding box center [91, 224] width 167 height 12
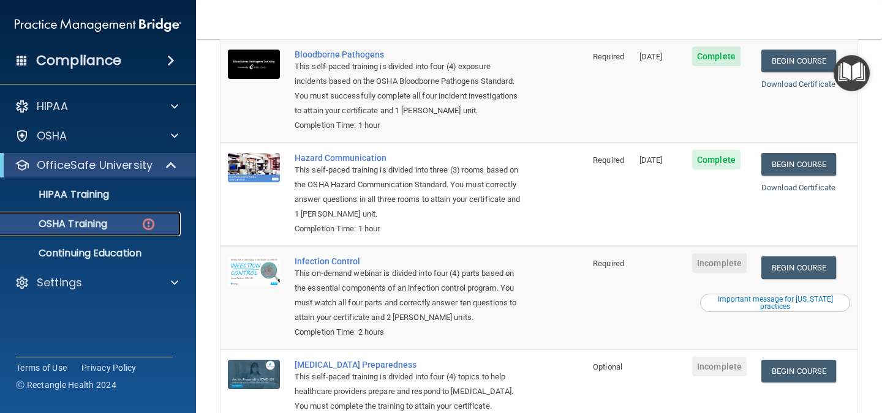
scroll to position [148, 0]
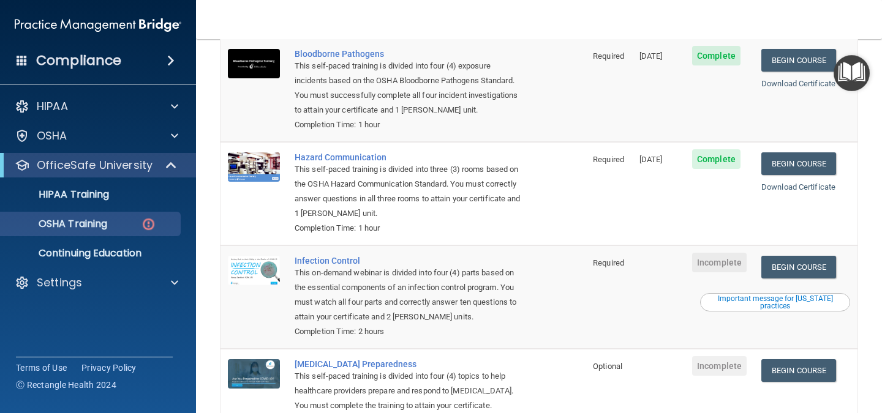
drag, startPoint x: 348, startPoint y: 266, endPoint x: 347, endPoint y: 257, distance: 9.9
click at [347, 266] on div "This on-demand webinar is divided into four (4) parts based on the essential co…" at bounding box center [410, 295] width 230 height 59
click at [337, 256] on div "Infection Control" at bounding box center [410, 261] width 230 height 10
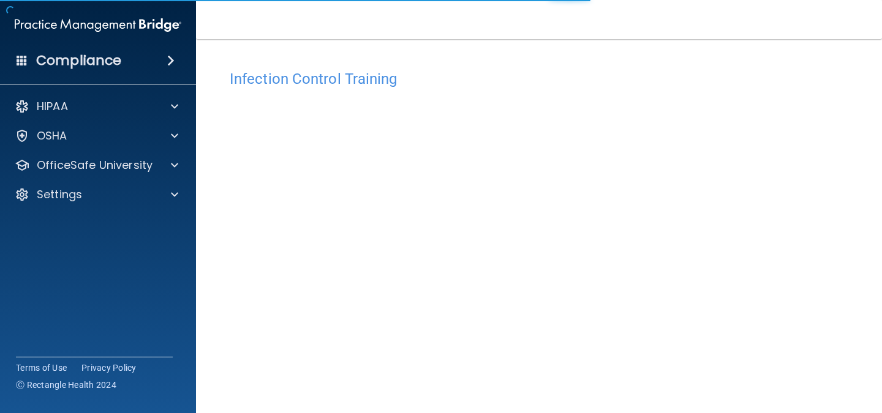
scroll to position [111, 0]
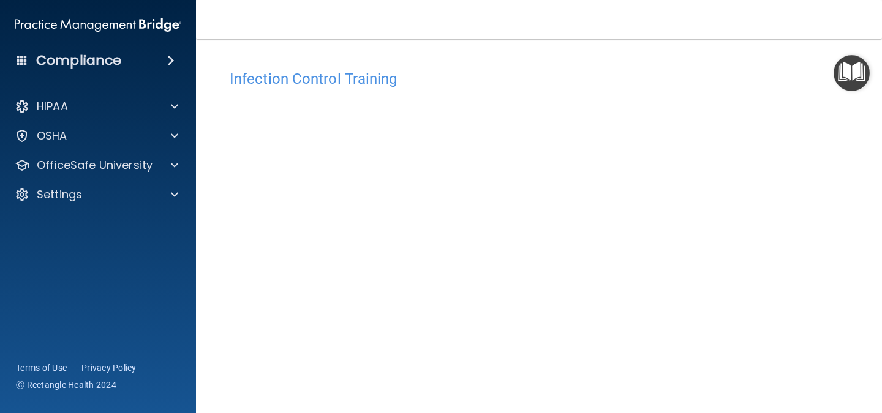
scroll to position [111, 0]
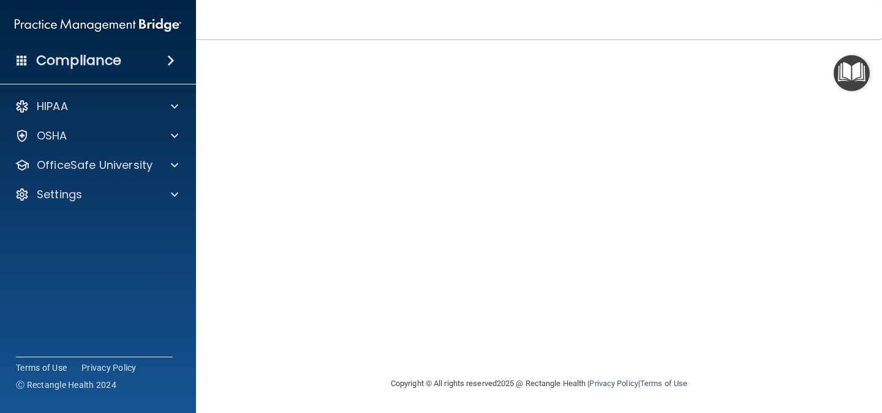
click at [159, 151] on div "HIPAA Documents and Policies Report an Incident Business Associates Emergency P…" at bounding box center [98, 152] width 197 height 127
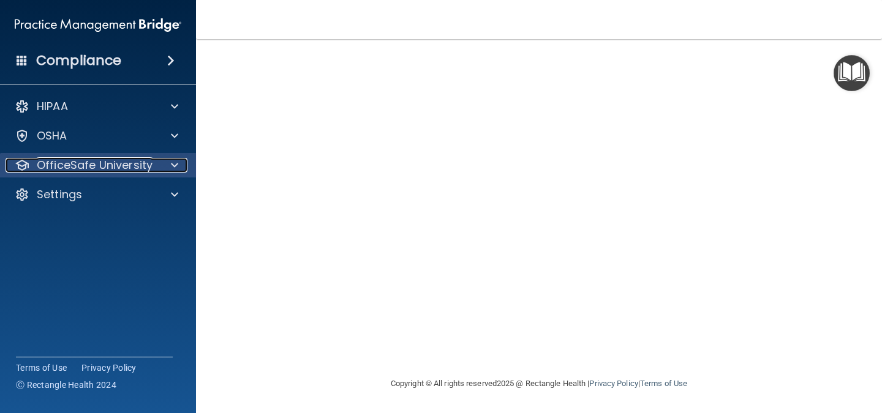
click at [165, 162] on div at bounding box center [172, 165] width 31 height 15
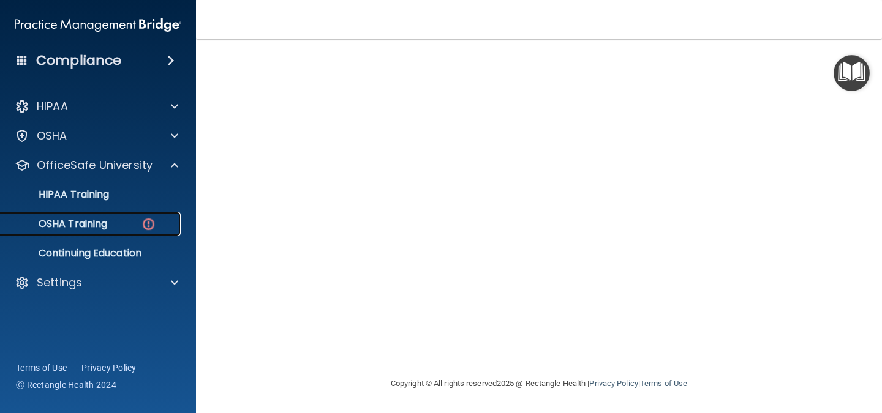
click at [130, 236] on link "OSHA Training" at bounding box center [84, 224] width 193 height 24
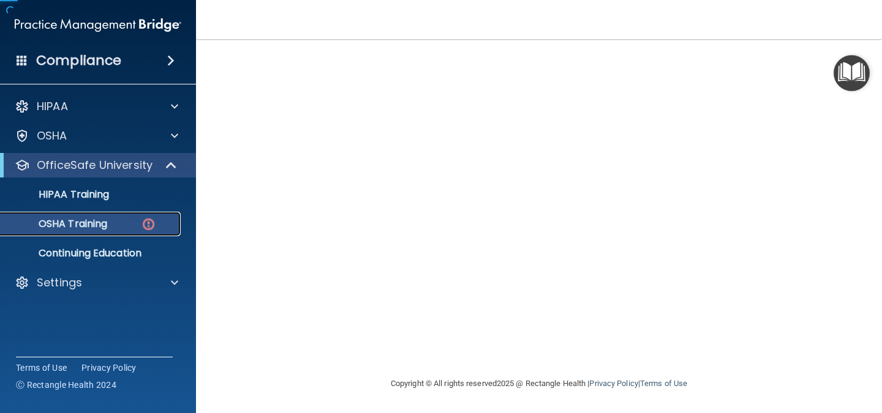
click at [135, 229] on div "OSHA Training" at bounding box center [91, 224] width 167 height 12
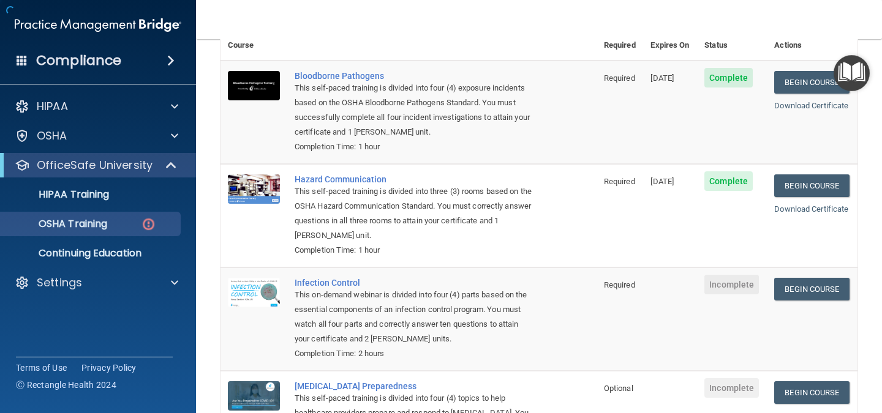
scroll to position [224, 0]
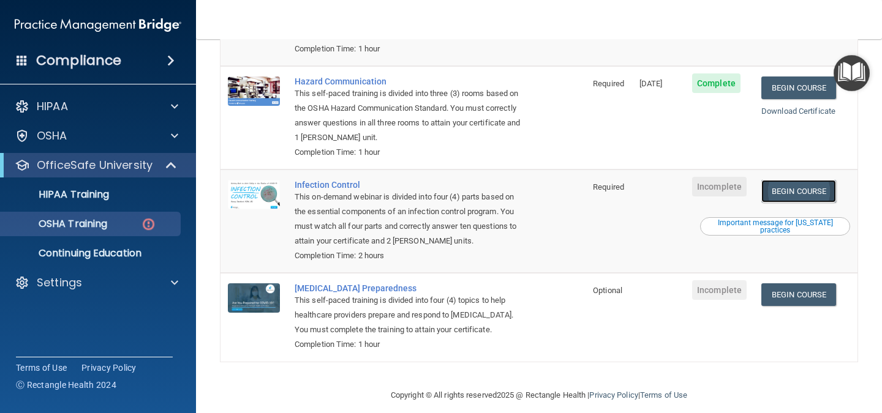
click at [801, 180] on link "Begin Course" at bounding box center [798, 191] width 75 height 23
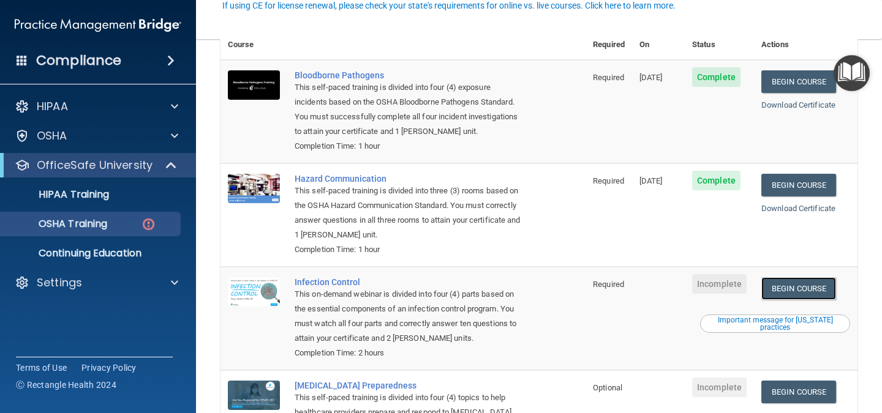
scroll to position [127, 0]
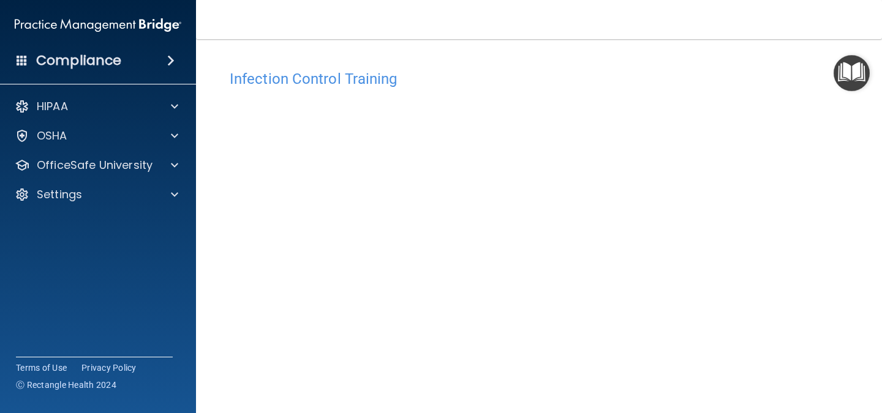
scroll to position [56, 0]
